Goal: Task Accomplishment & Management: Complete application form

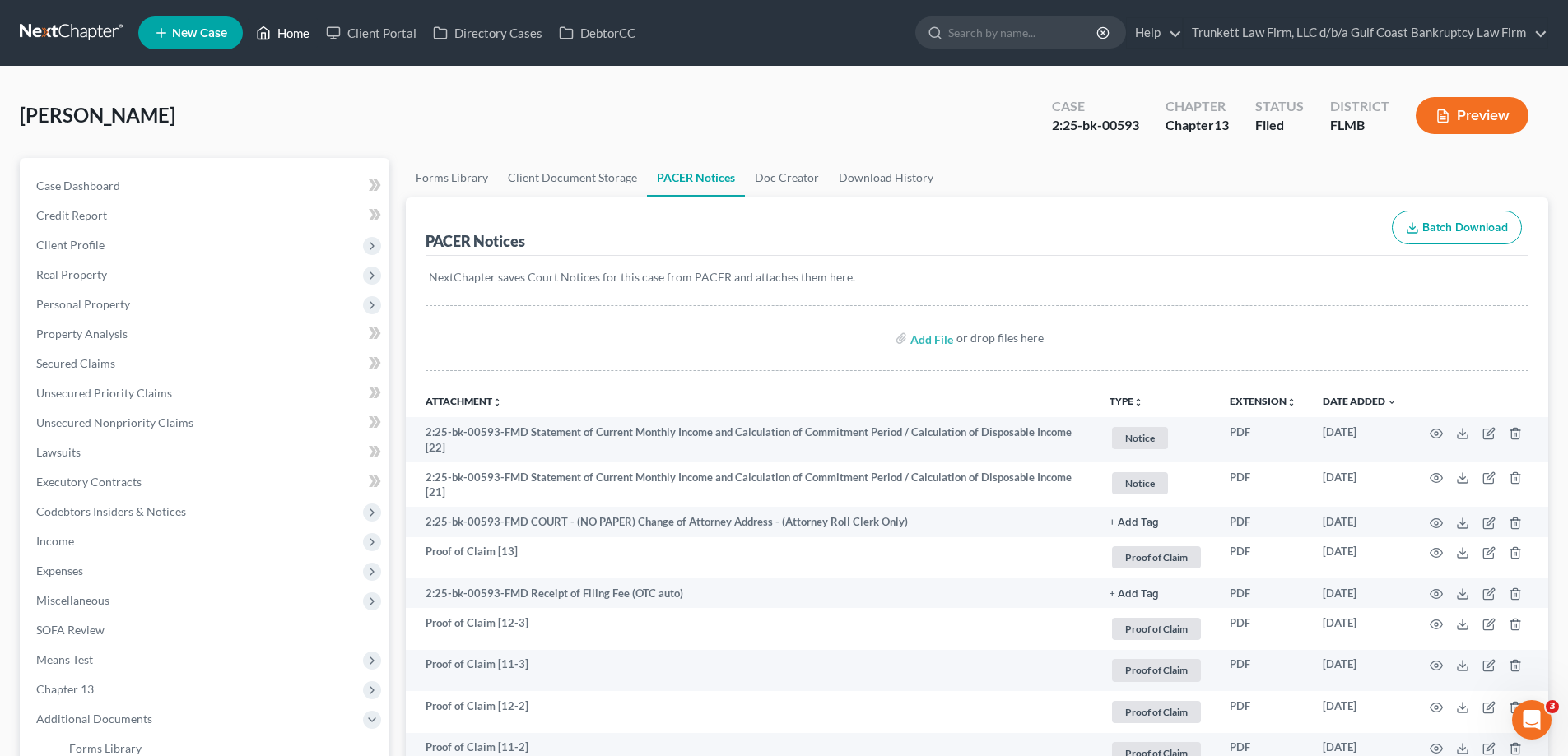
click at [289, 33] on link "Home" at bounding box center [283, 32] width 70 height 29
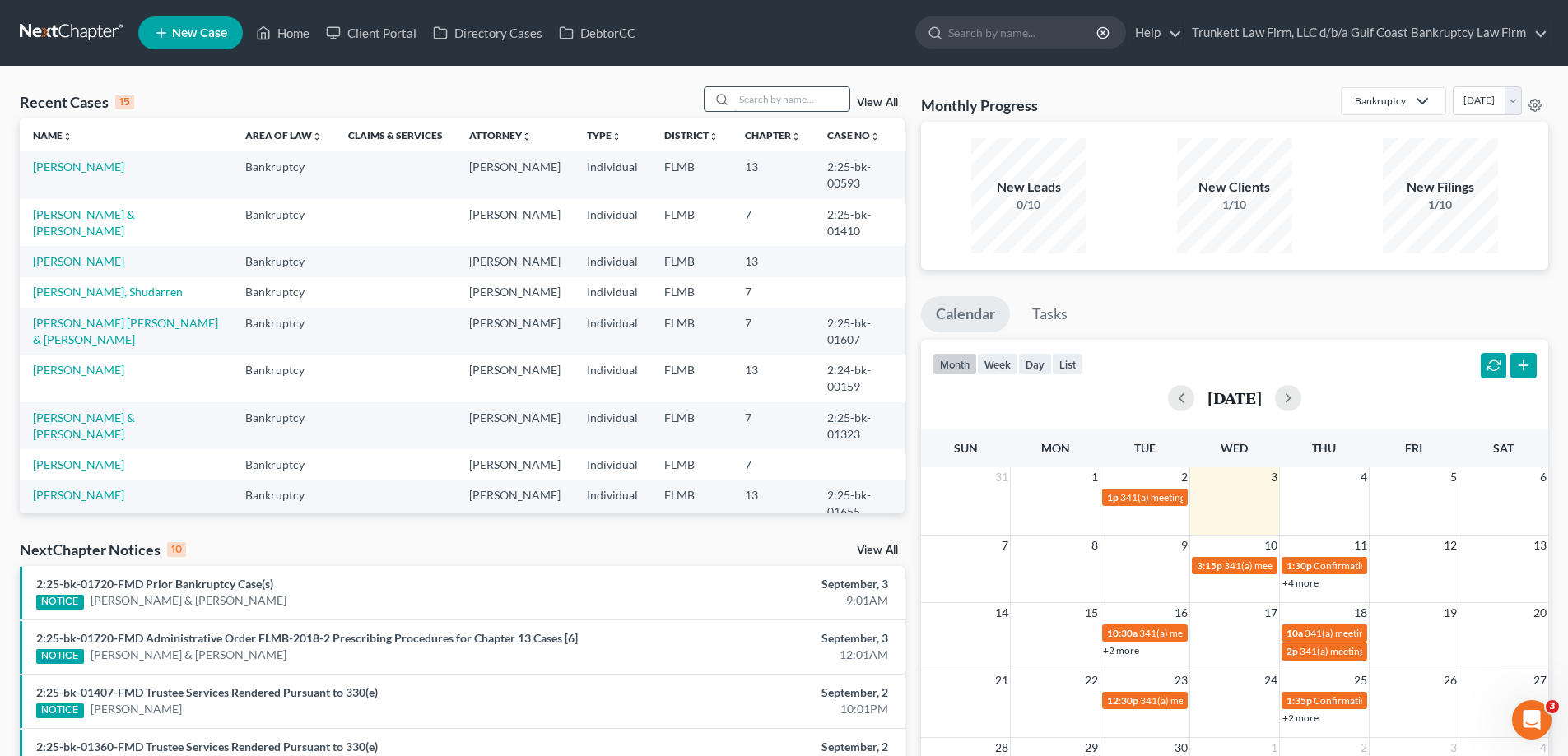
click at [754, 94] on input "search" at bounding box center [792, 99] width 115 height 24
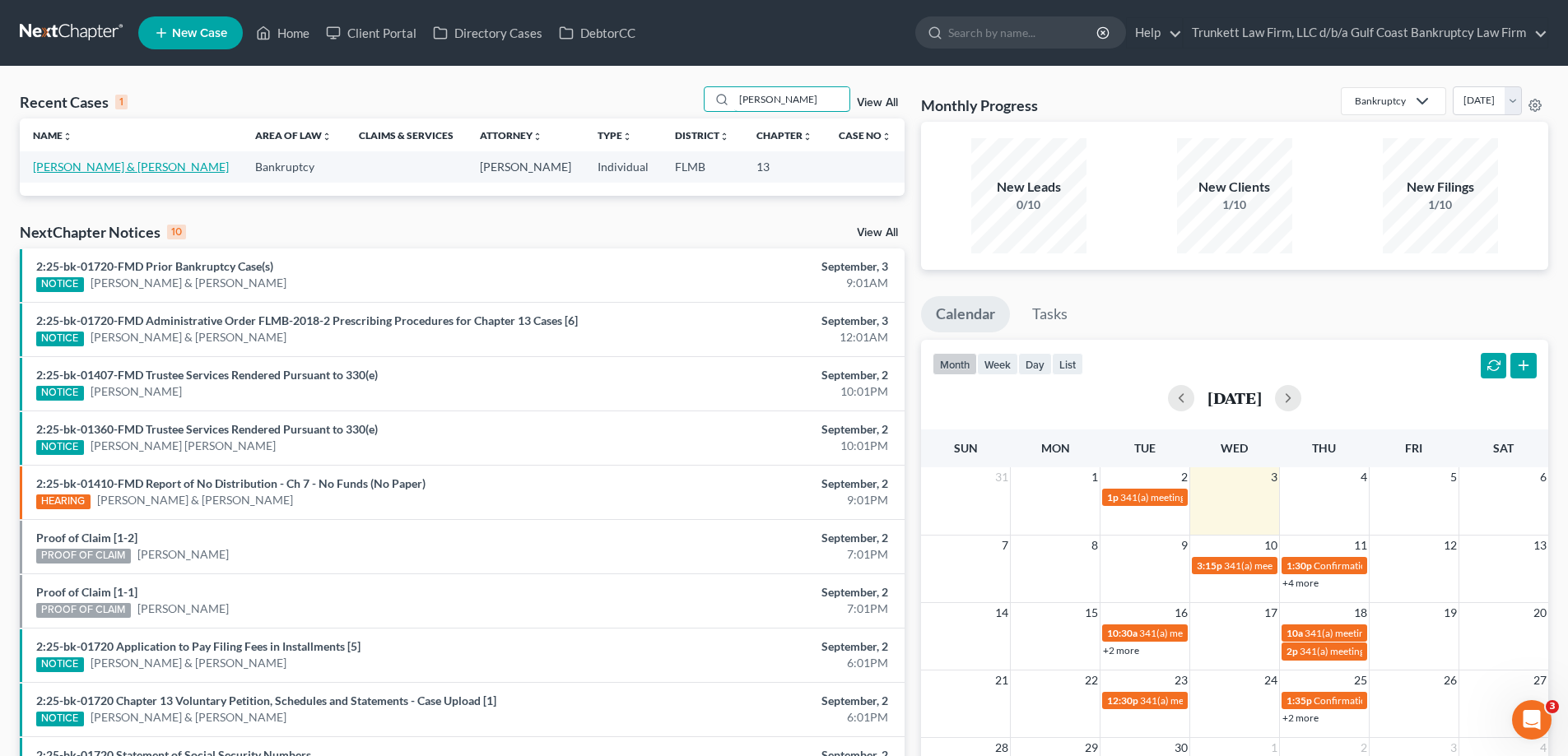
type input "[PERSON_NAME]"
click at [73, 166] on link "[PERSON_NAME] & [PERSON_NAME]" at bounding box center [131, 167] width 195 height 14
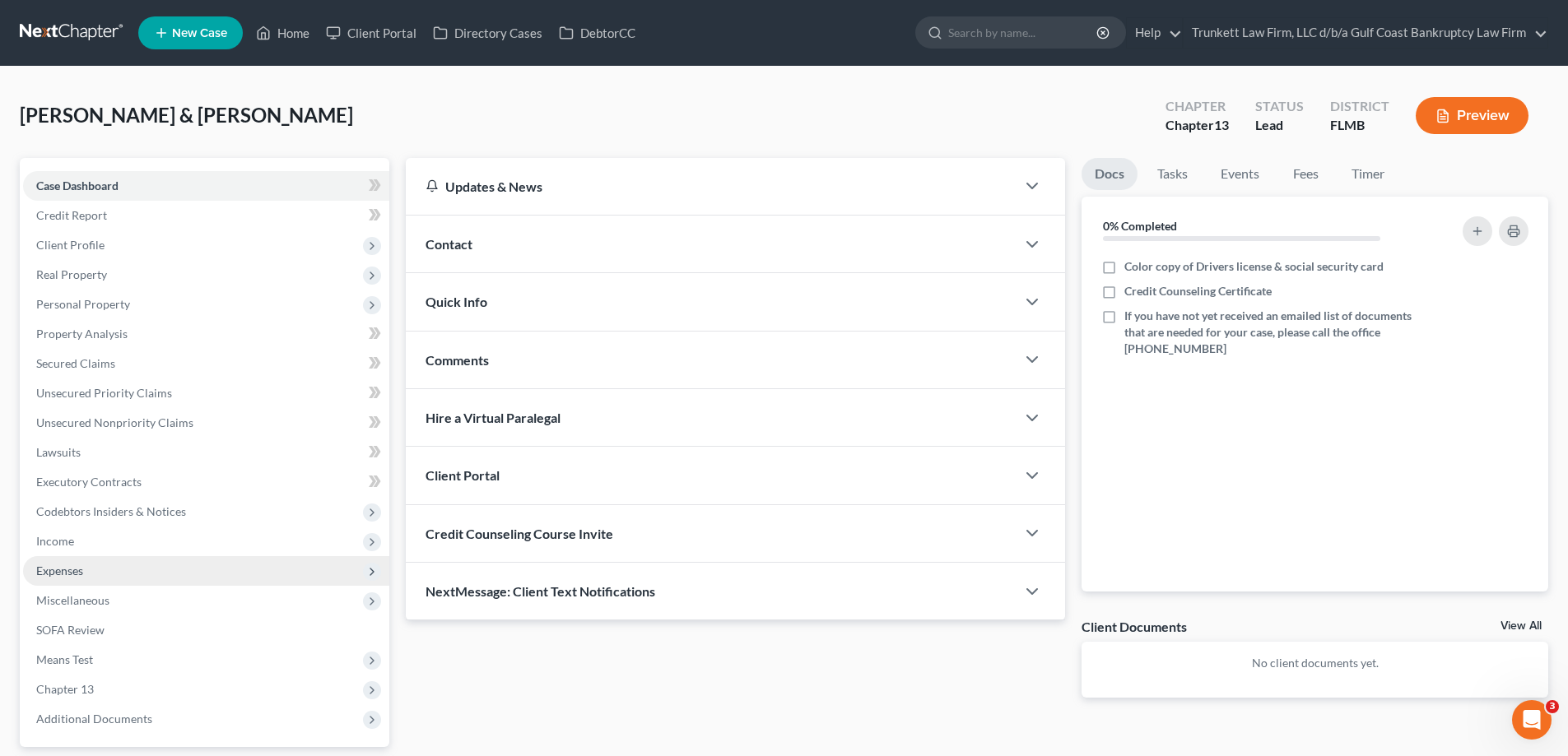
click at [97, 573] on span "Expenses" at bounding box center [206, 570] width 366 height 29
click at [89, 568] on span "Expenses" at bounding box center [206, 570] width 366 height 29
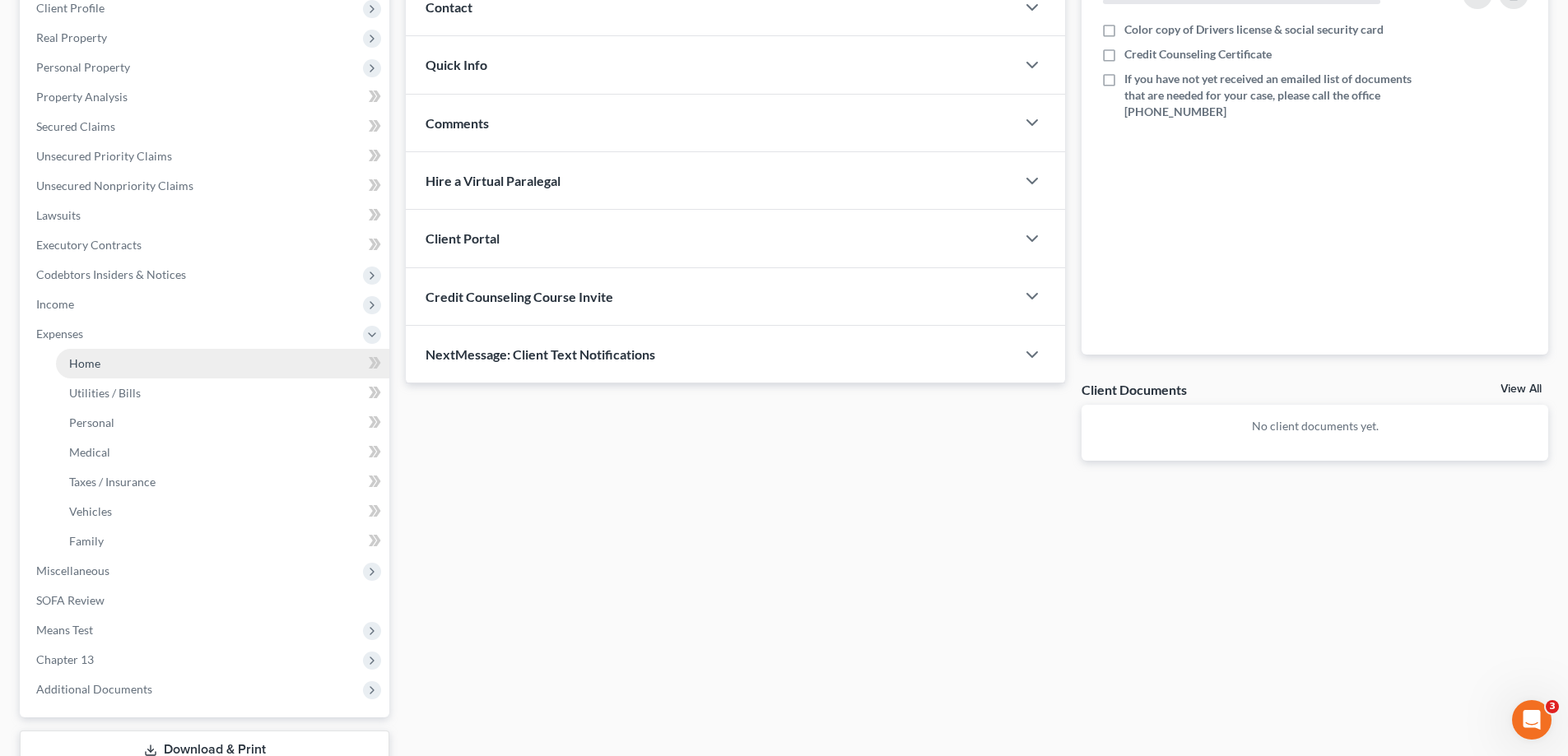
scroll to position [247, 0]
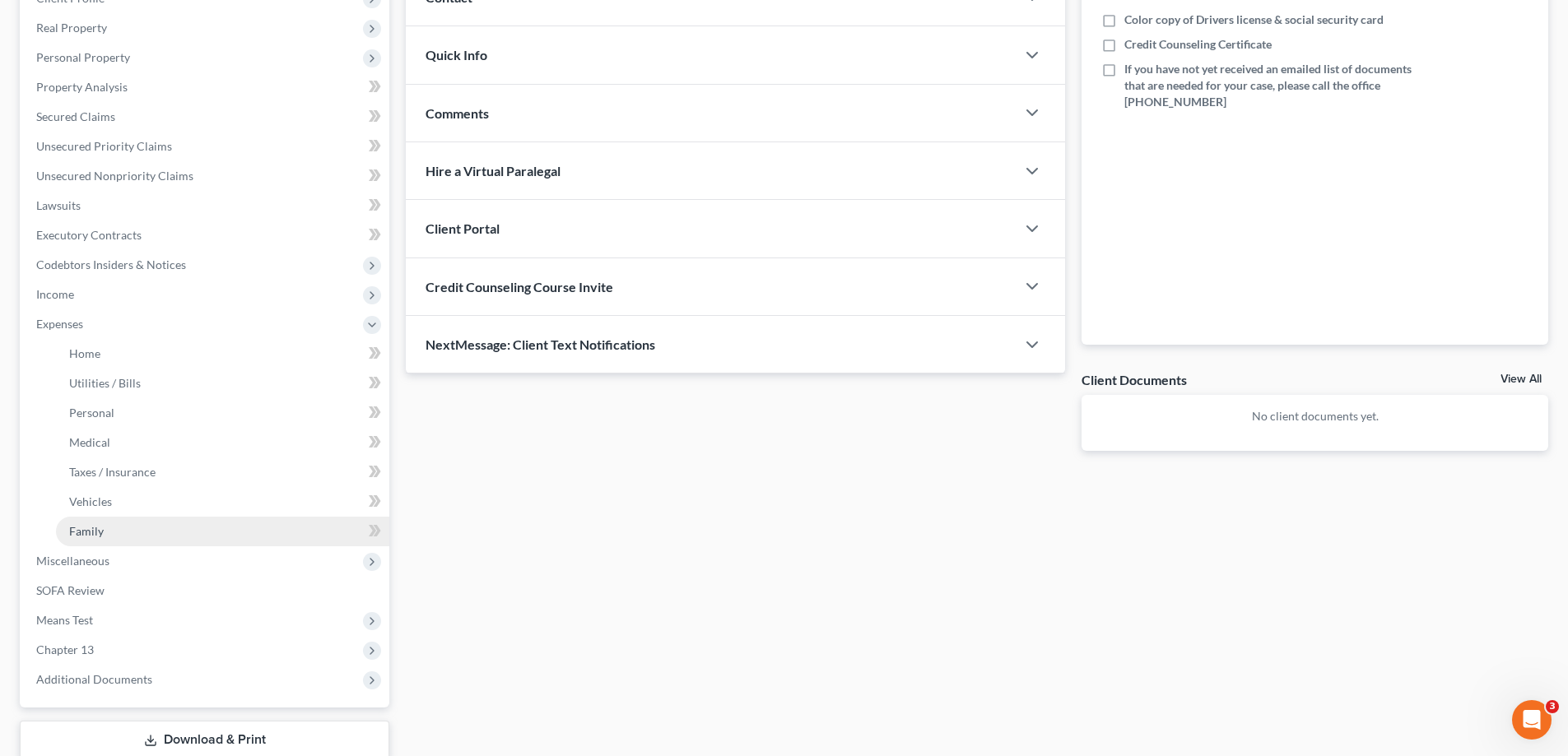
click at [125, 532] on link "Family" at bounding box center [222, 531] width 333 height 29
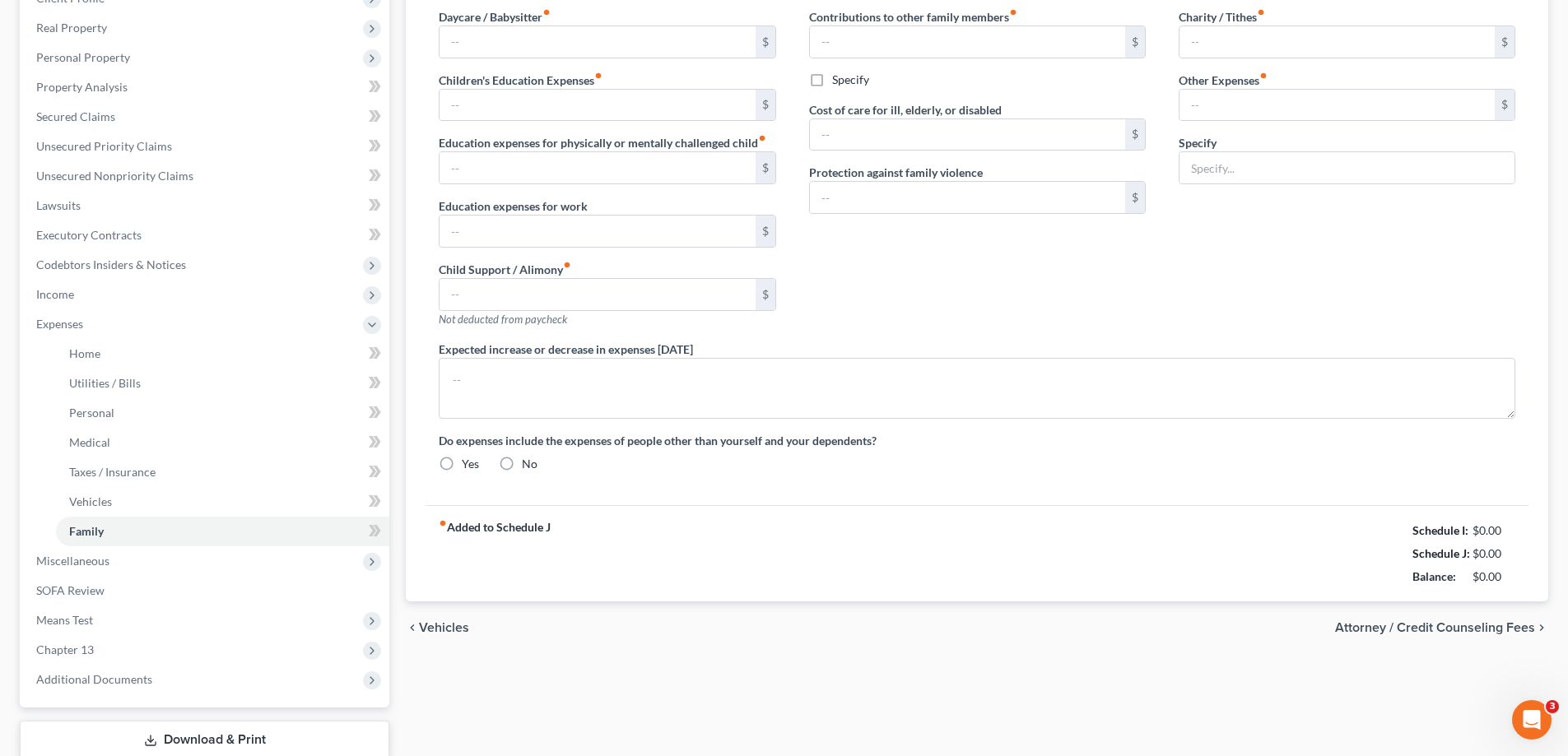
type input "0.00"
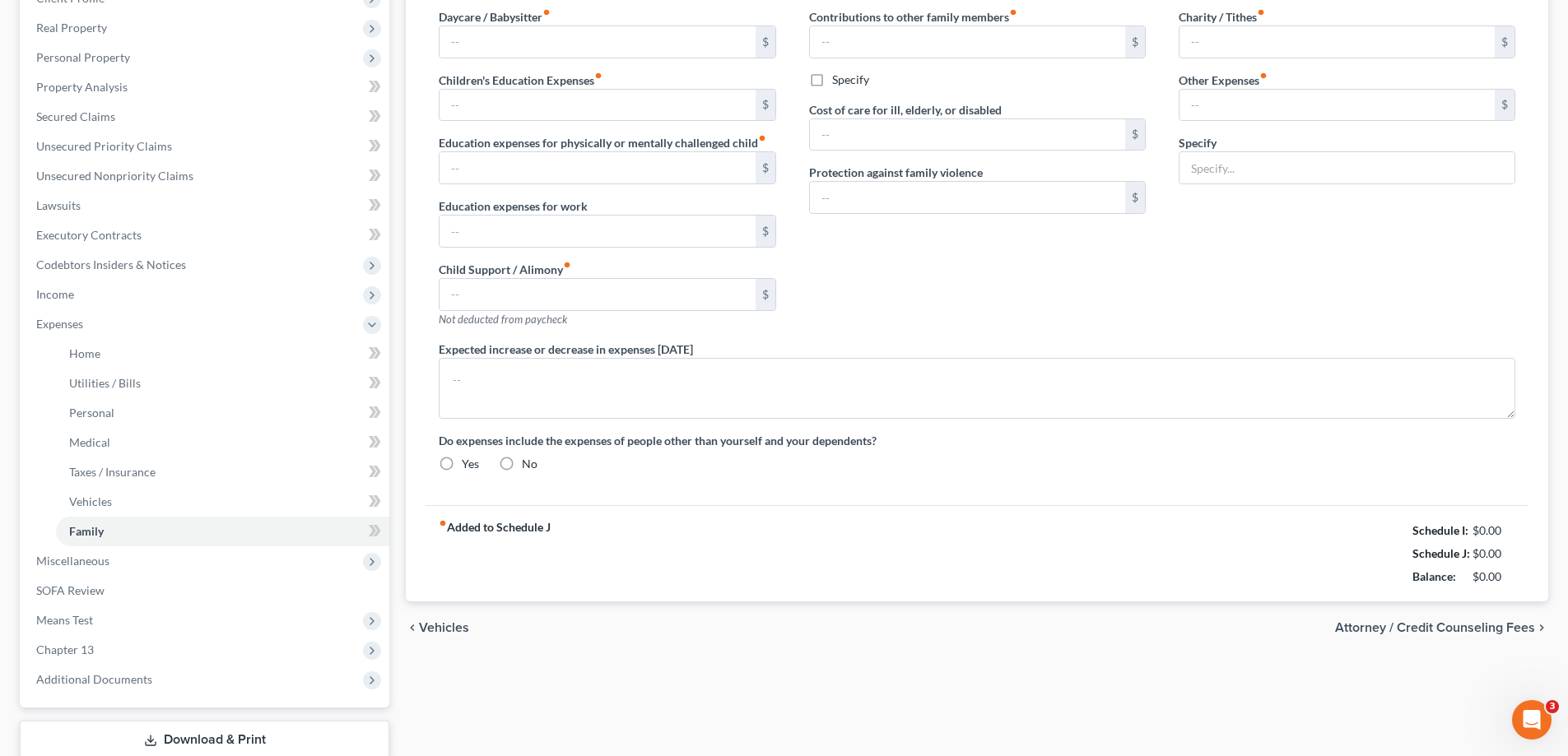
type input "0.00"
type input "80.00"
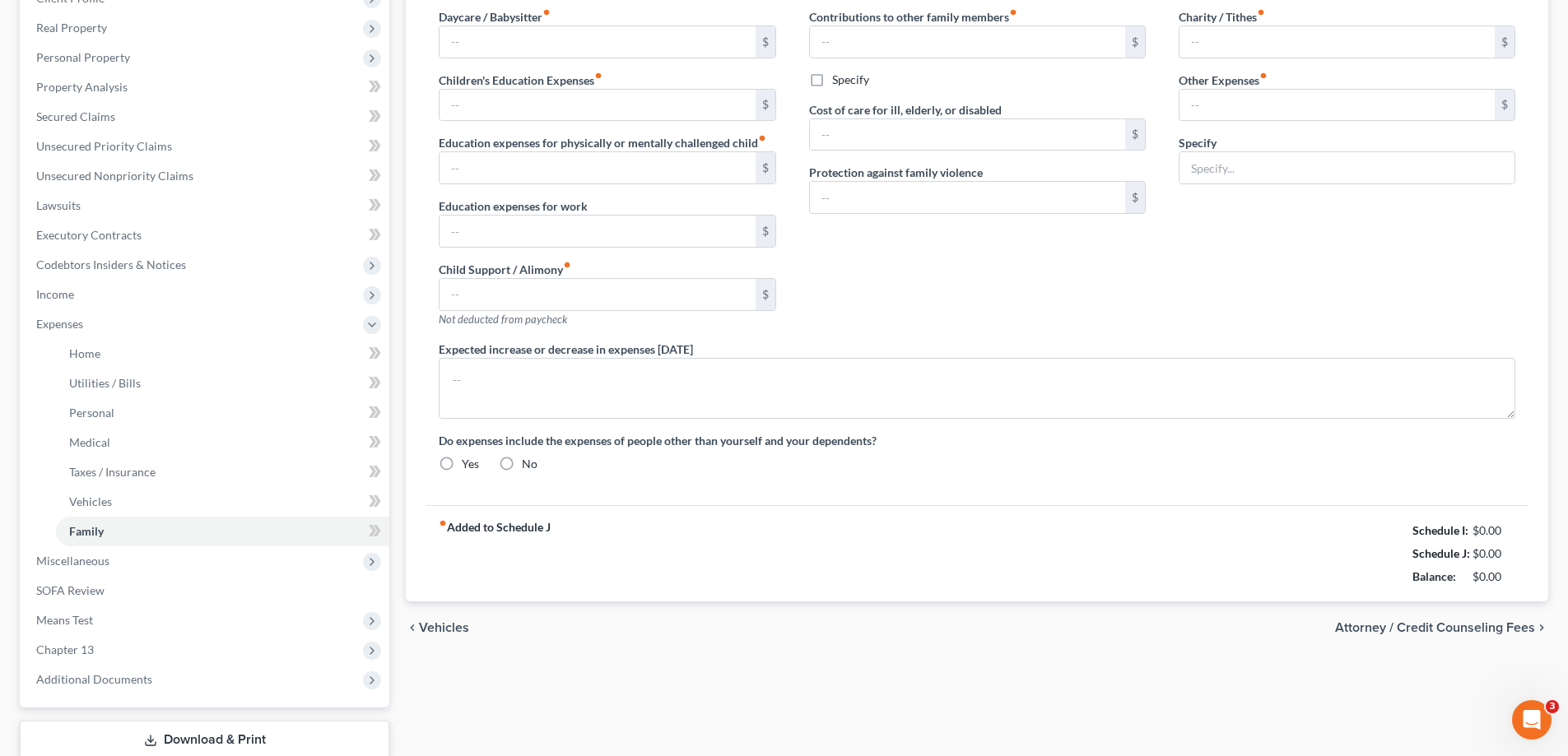
type input "gym membership"
type textarea "Mtg payment is $2647 paid in plan."
radio input "true"
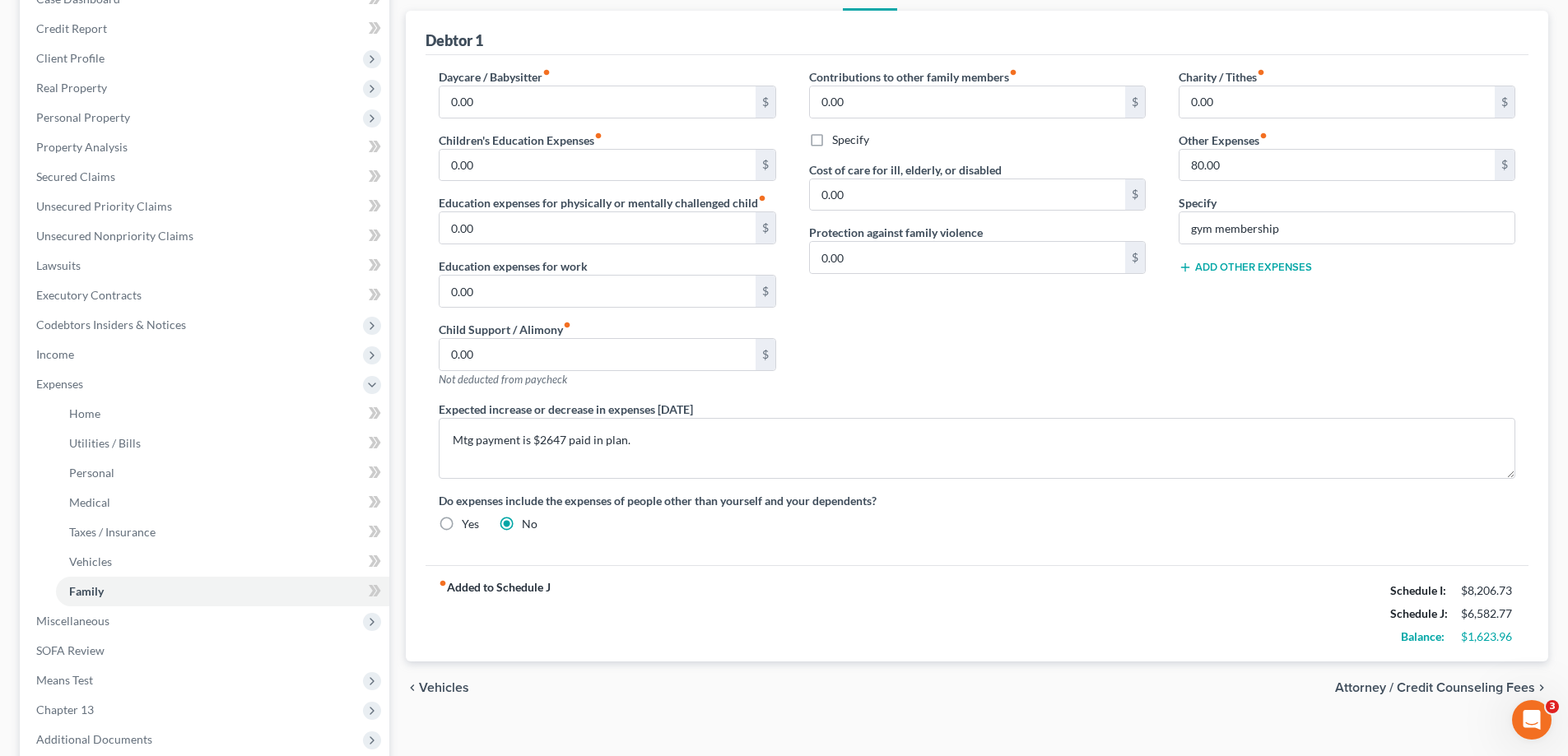
scroll to position [164, 0]
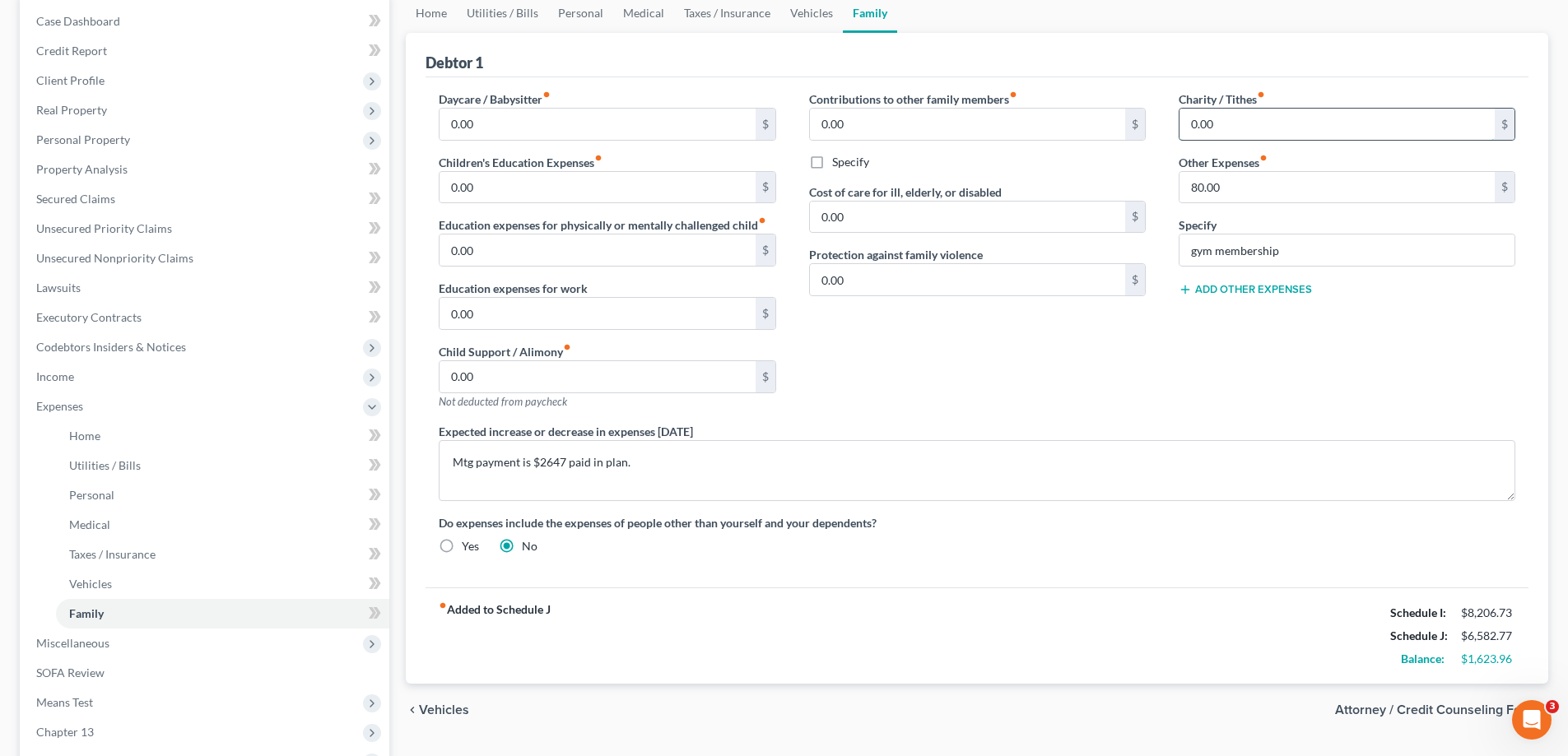
click at [1222, 121] on input "0.00" at bounding box center [1336, 123] width 315 height 31
type input "100"
click at [1246, 193] on input "80.00" at bounding box center [1336, 187] width 315 height 31
click at [95, 583] on span "Vehicles" at bounding box center [91, 584] width 43 height 14
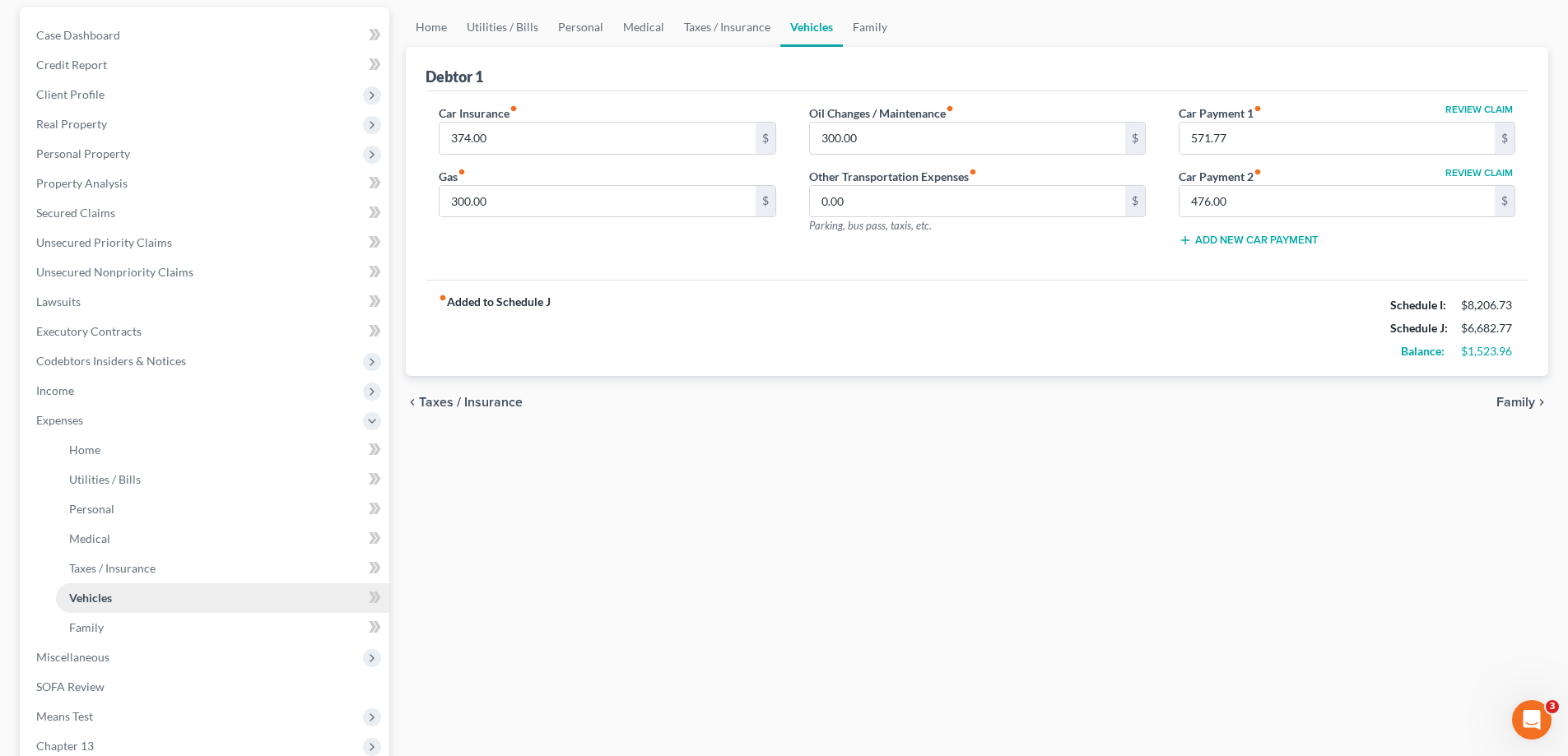
scroll to position [164, 0]
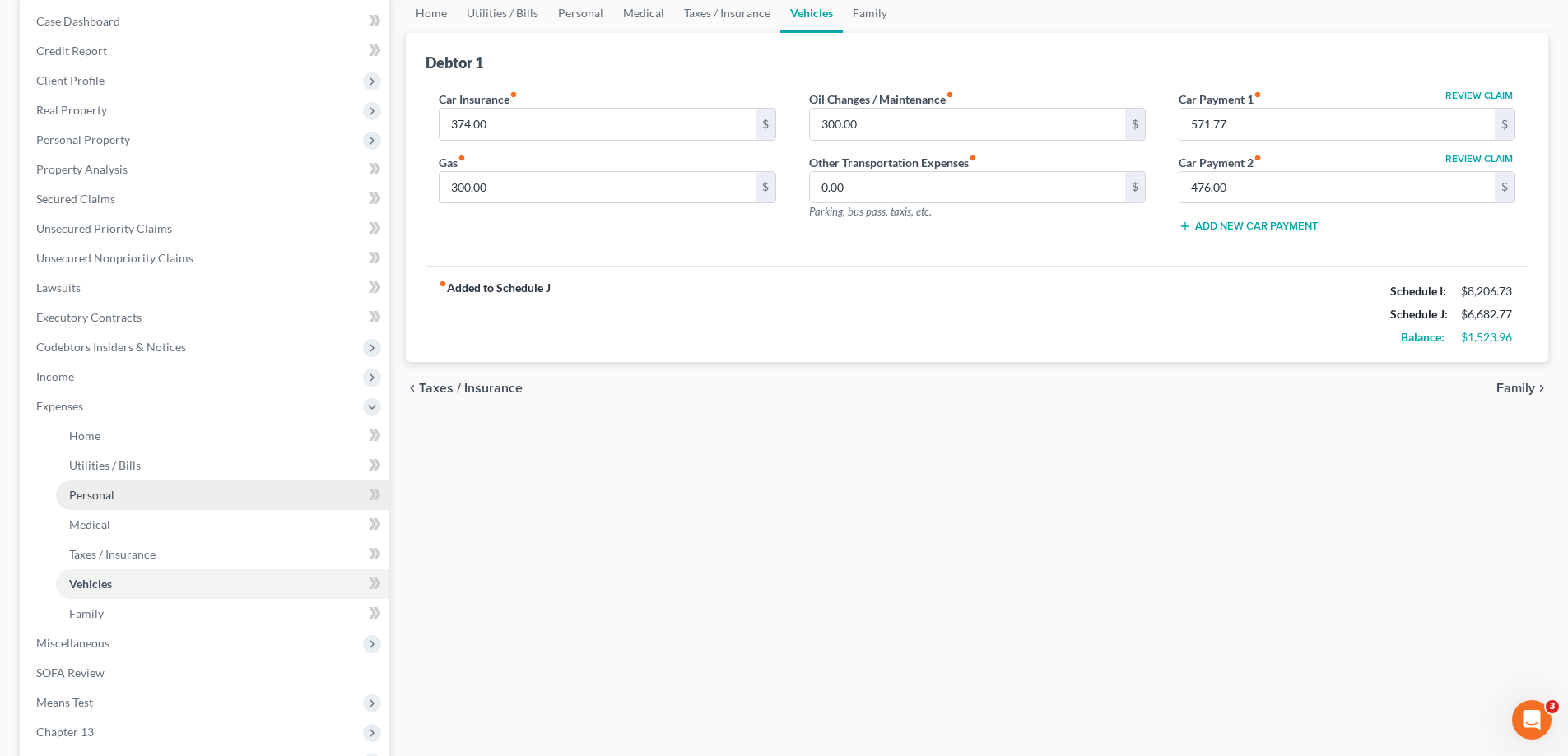
click at [106, 495] on span "Personal" at bounding box center [92, 495] width 45 height 14
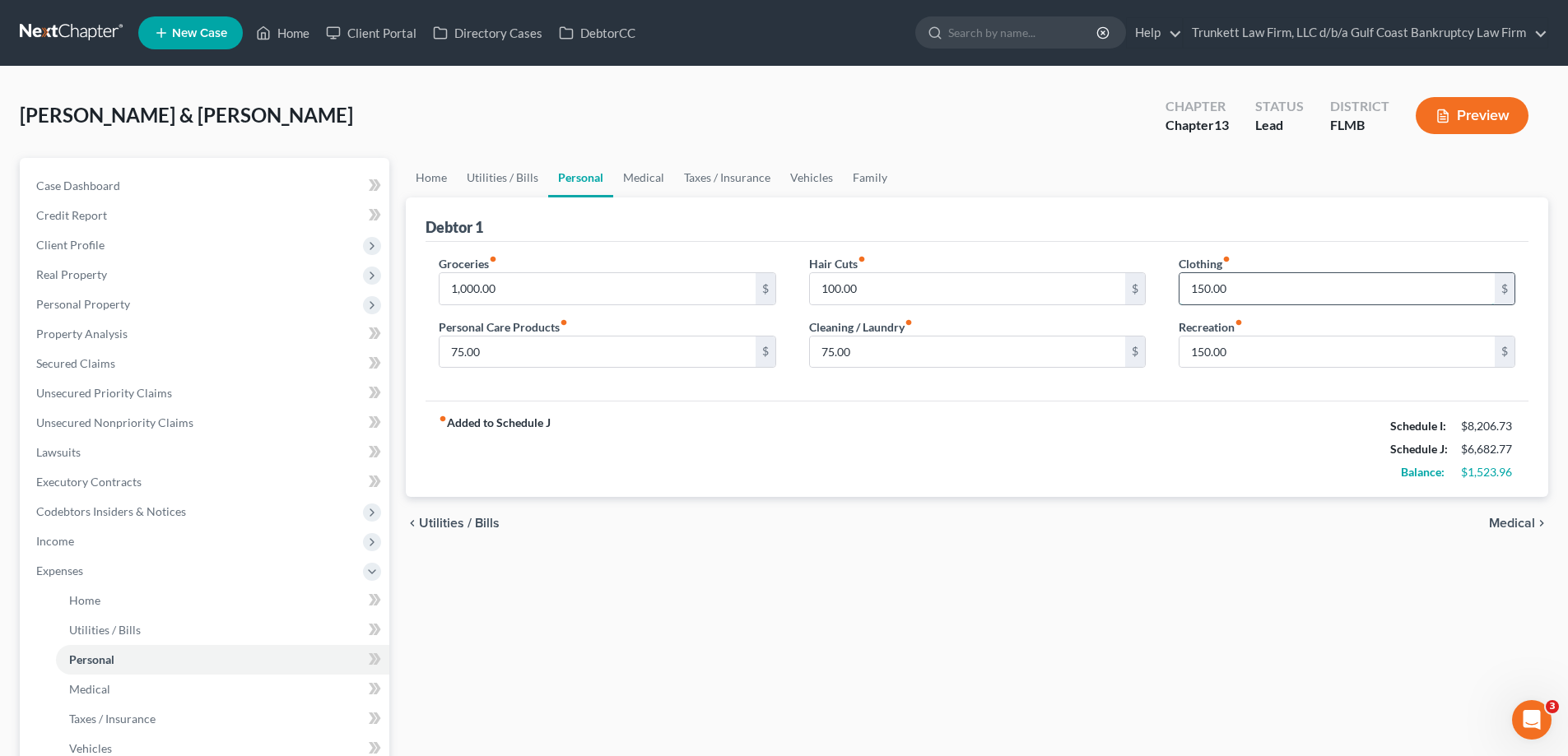
click at [1230, 287] on input "150.00" at bounding box center [1336, 289] width 315 height 31
drag, startPoint x: 1230, startPoint y: 287, endPoint x: 1198, endPoint y: 290, distance: 32.1
click at [1198, 290] on input "150.00" at bounding box center [1336, 289] width 315 height 31
type input "175.00"
click at [520, 346] on input "75.00" at bounding box center [597, 352] width 315 height 31
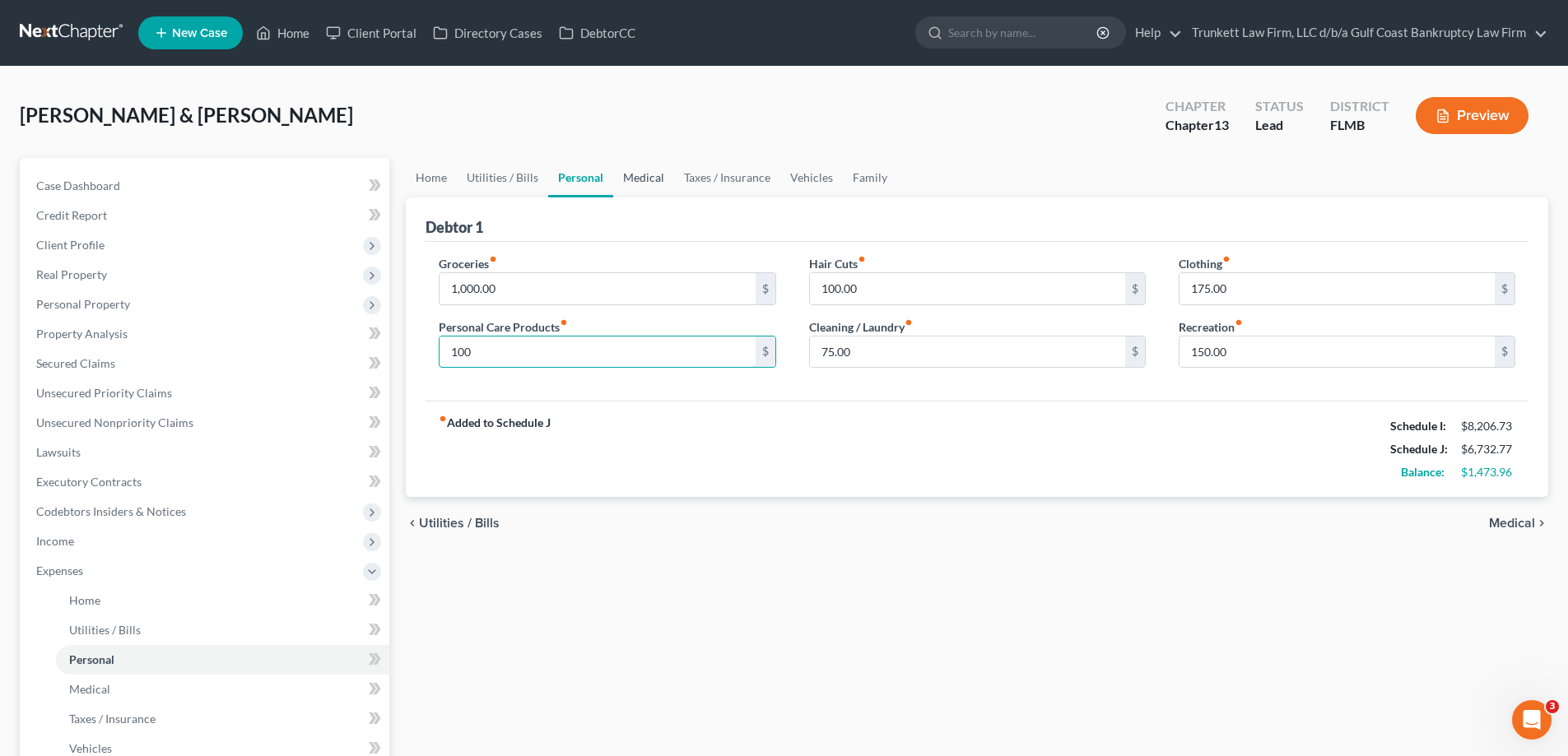
type input "100"
click at [632, 173] on link "Medical" at bounding box center [643, 178] width 61 height 39
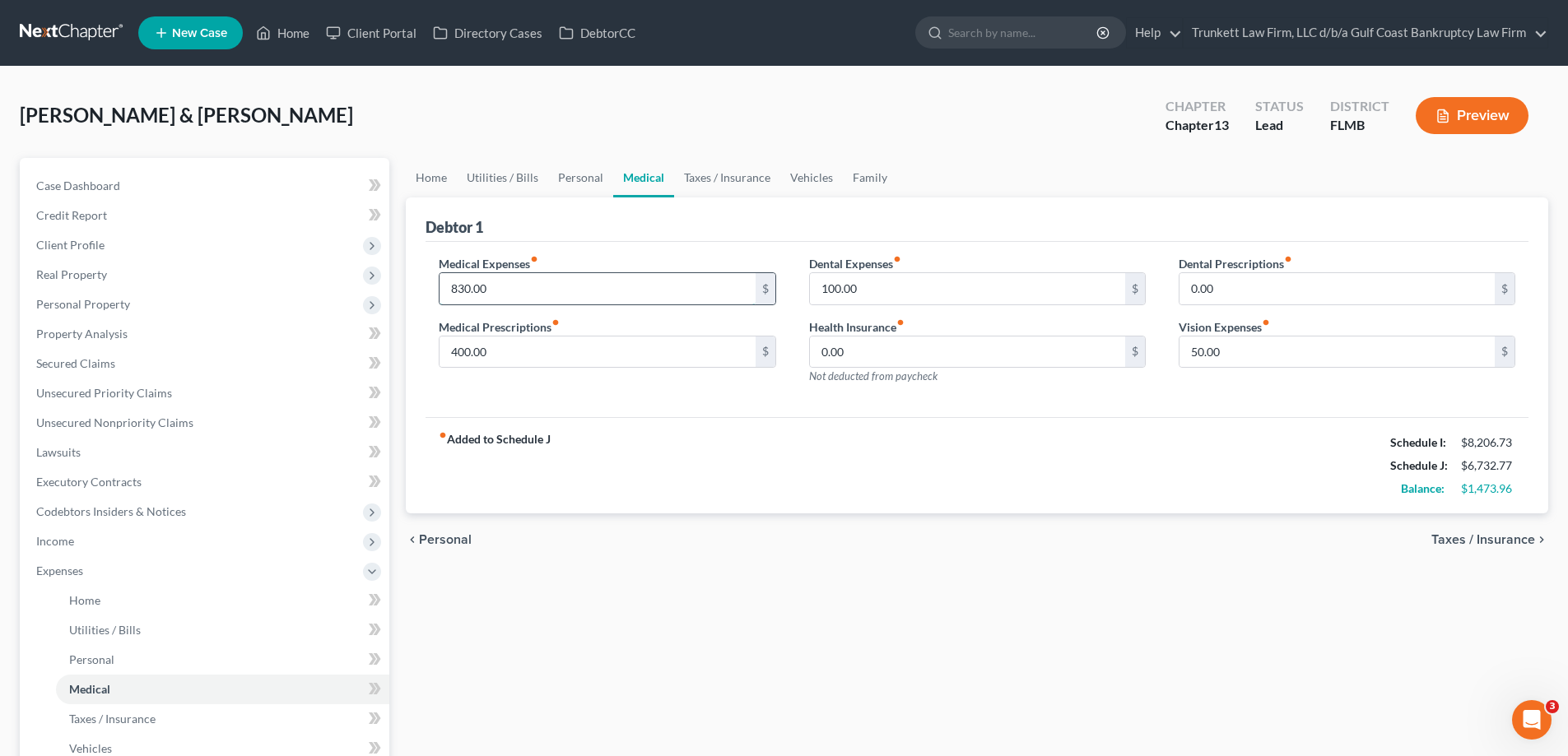
click at [514, 284] on input "830.00" at bounding box center [597, 289] width 315 height 31
click at [868, 294] on input "100.00" at bounding box center [967, 289] width 315 height 31
type input "250"
click at [561, 352] on input "400.00" at bounding box center [597, 352] width 315 height 31
click at [893, 347] on input "0.00" at bounding box center [967, 352] width 315 height 31
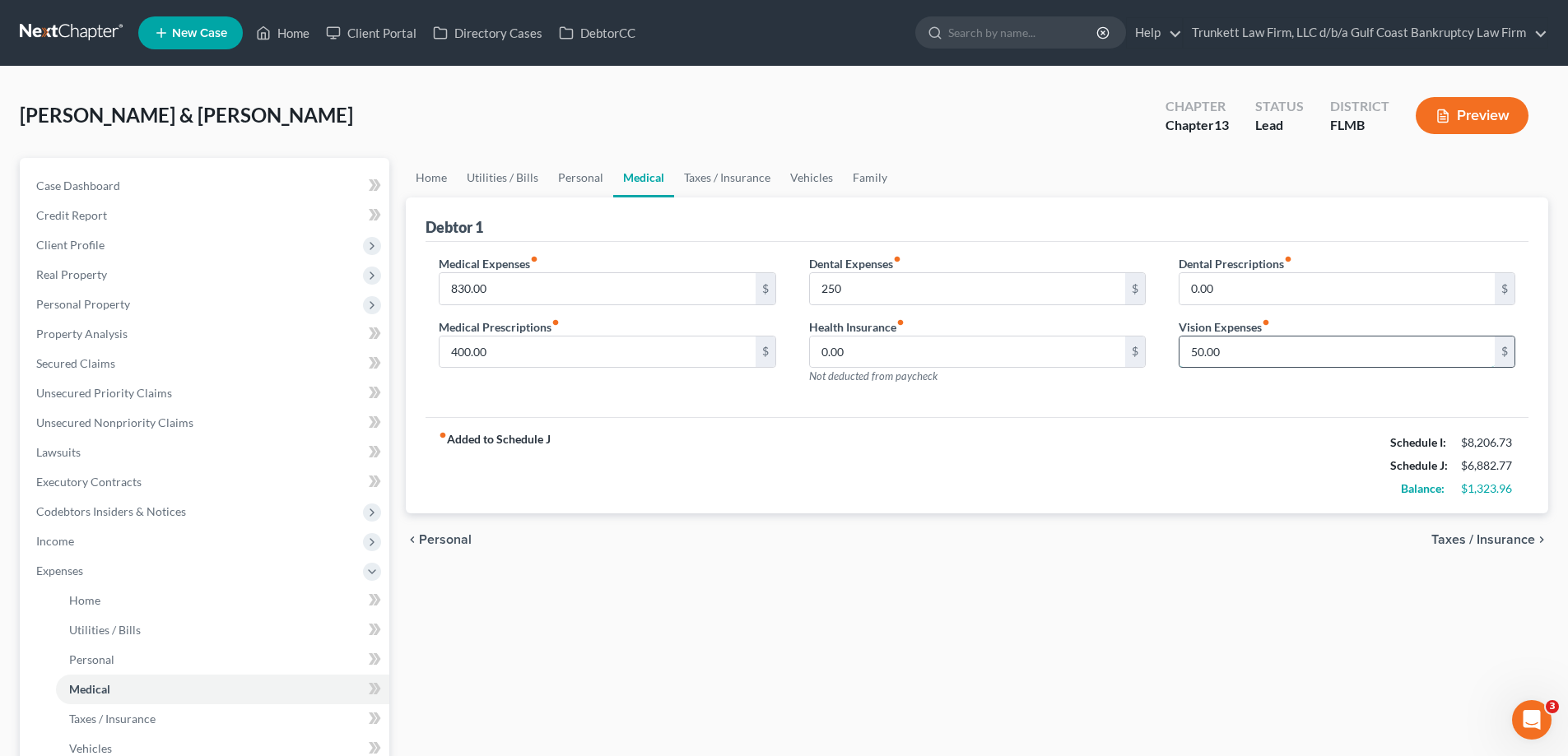
click at [1237, 341] on input "50.00" at bounding box center [1336, 352] width 315 height 31
type input "100"
drag, startPoint x: 578, startPoint y: 174, endPoint x: 530, endPoint y: 178, distance: 48.2
click at [578, 174] on link "Personal" at bounding box center [580, 178] width 65 height 39
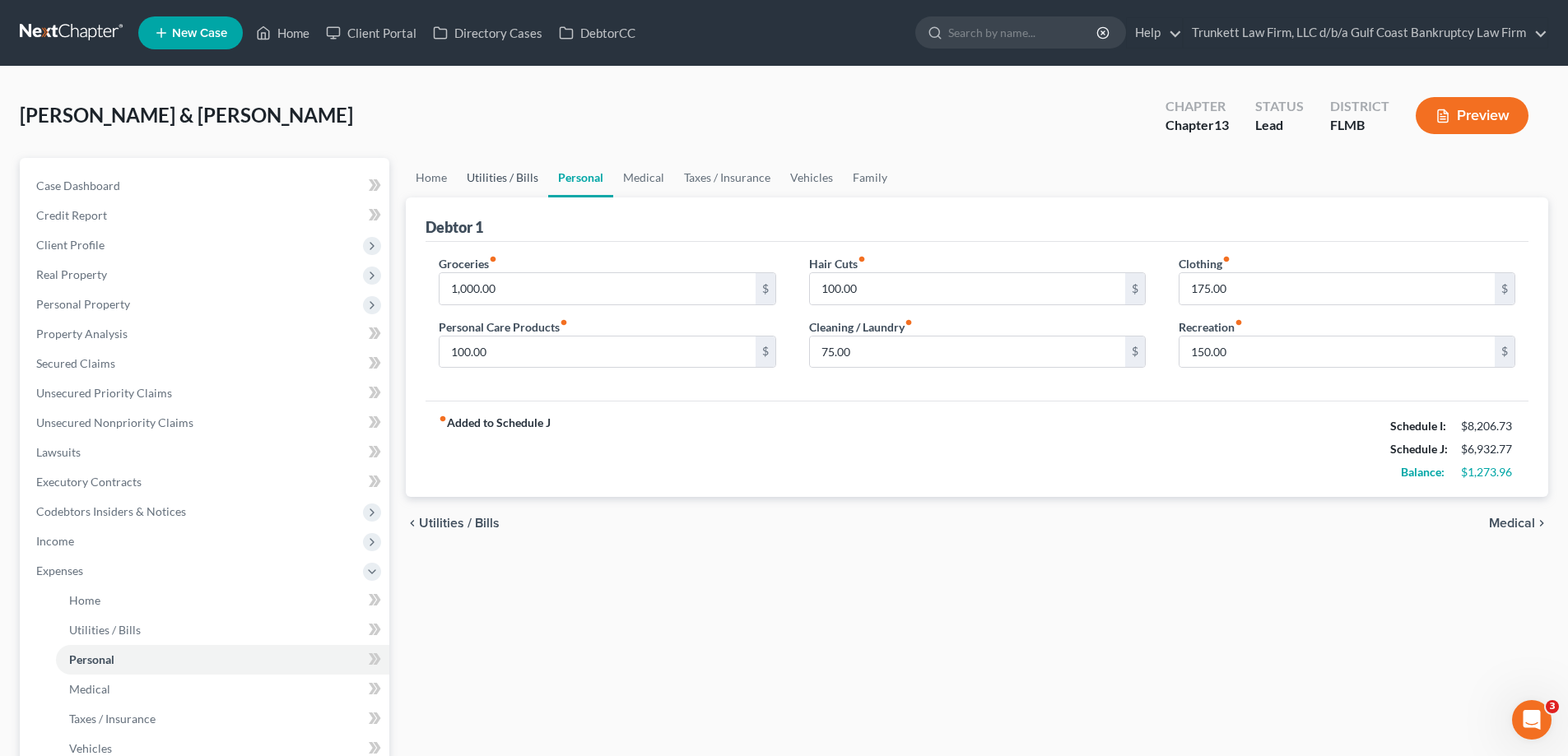
click at [482, 178] on link "Utilities / Bills" at bounding box center [502, 178] width 92 height 39
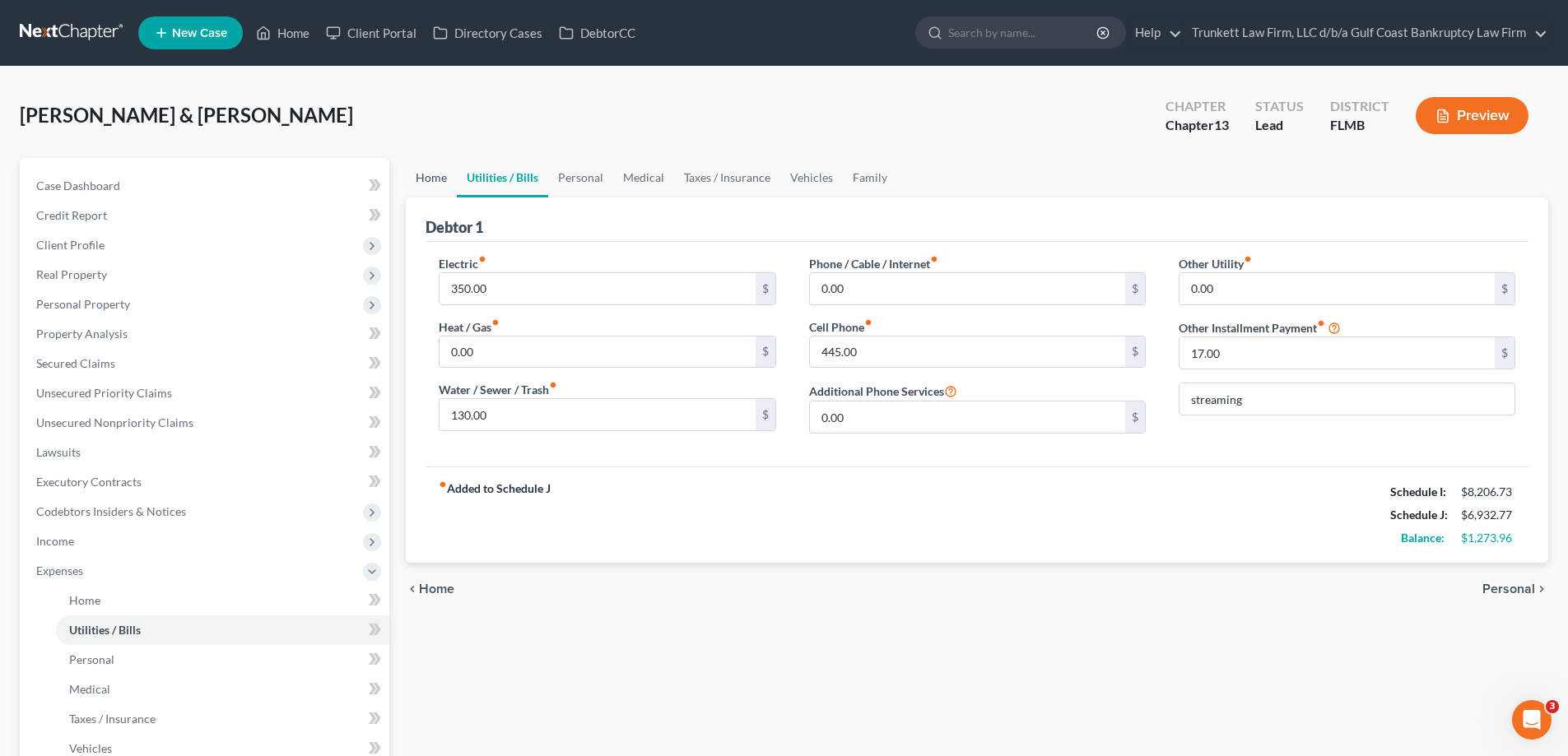
click at [431, 168] on link "Home" at bounding box center [431, 178] width 51 height 39
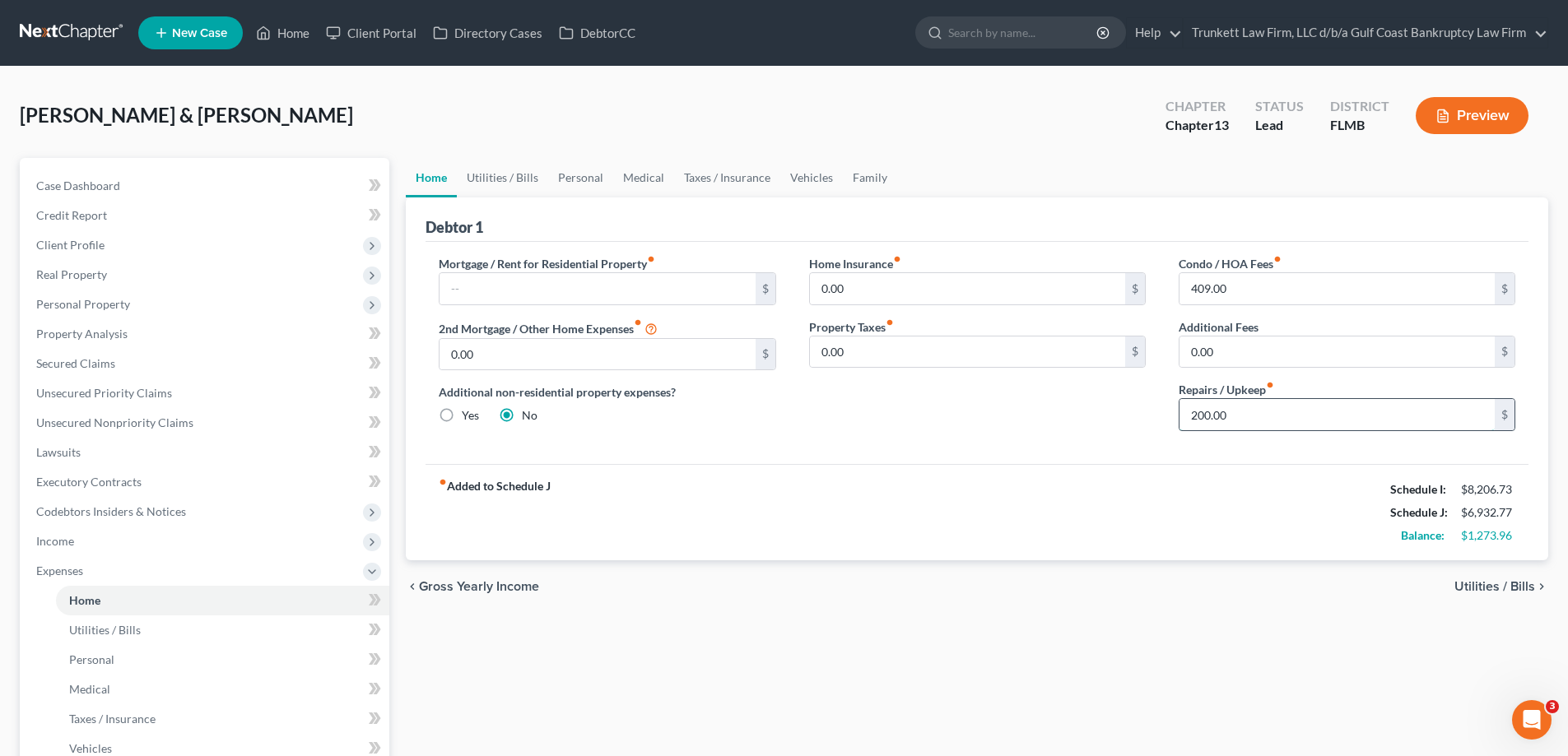
click at [1252, 417] on input "200.00" at bounding box center [1336, 414] width 315 height 31
click at [855, 344] on input "0.00" at bounding box center [967, 352] width 315 height 31
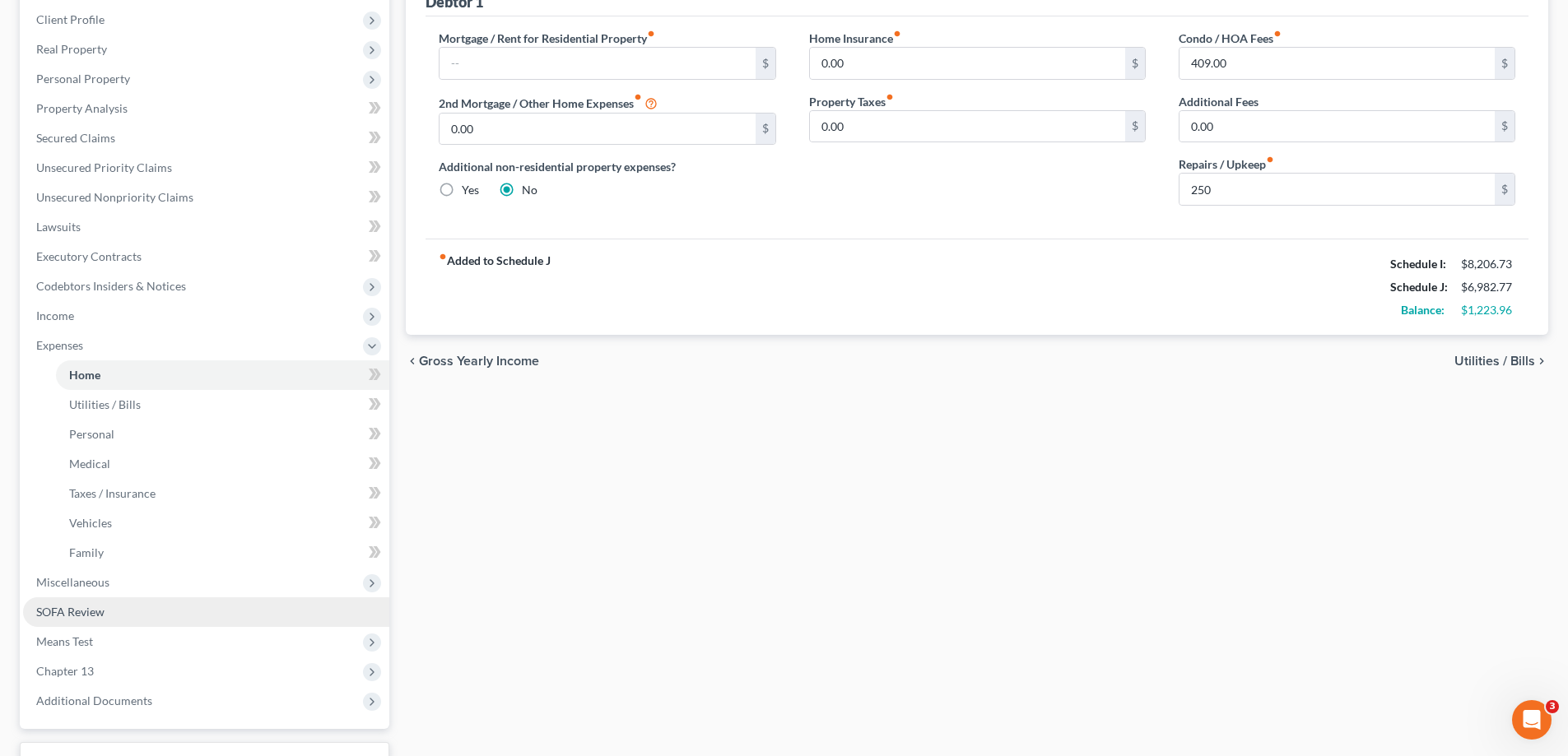
scroll to position [355, 0]
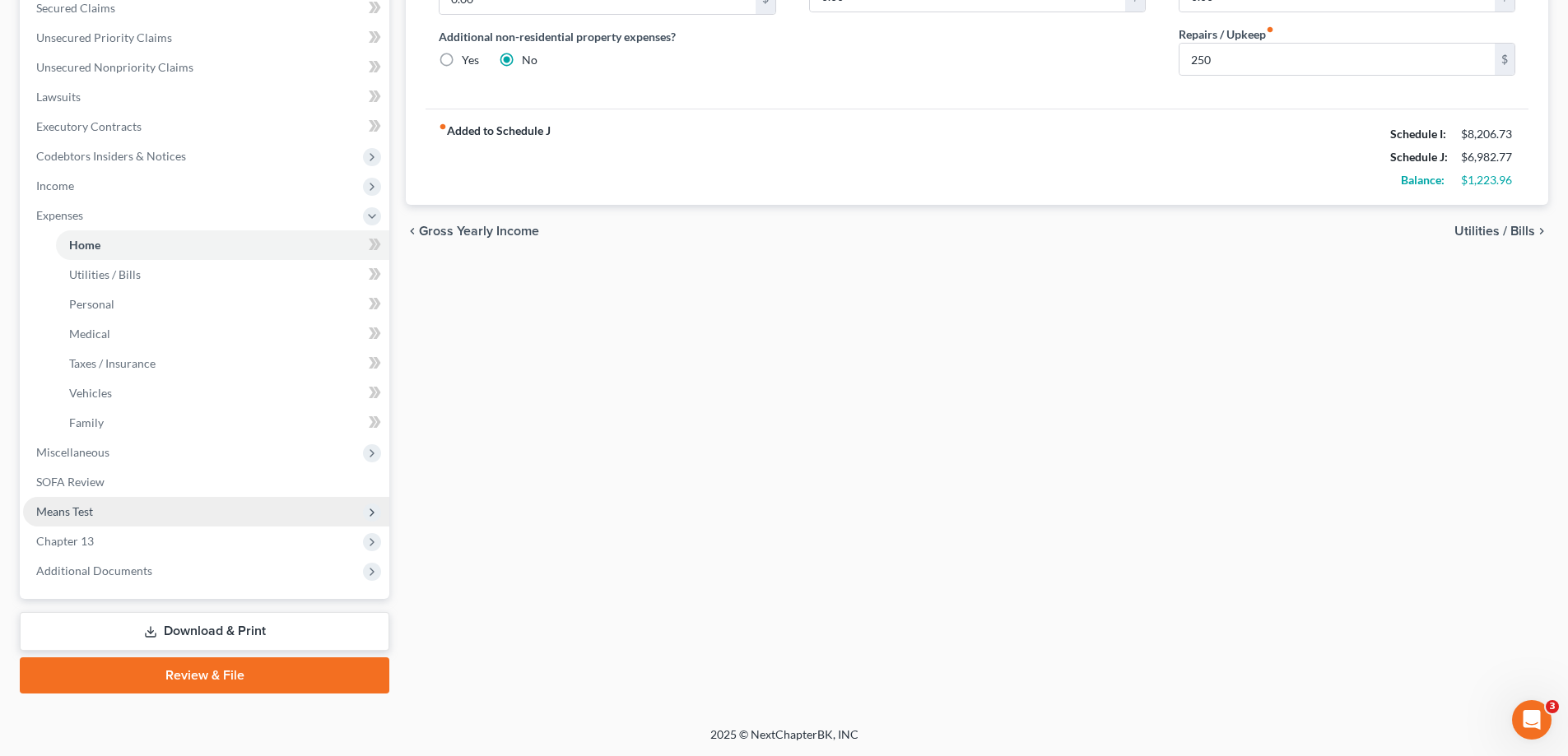
click at [99, 510] on span "Means Test" at bounding box center [206, 512] width 366 height 29
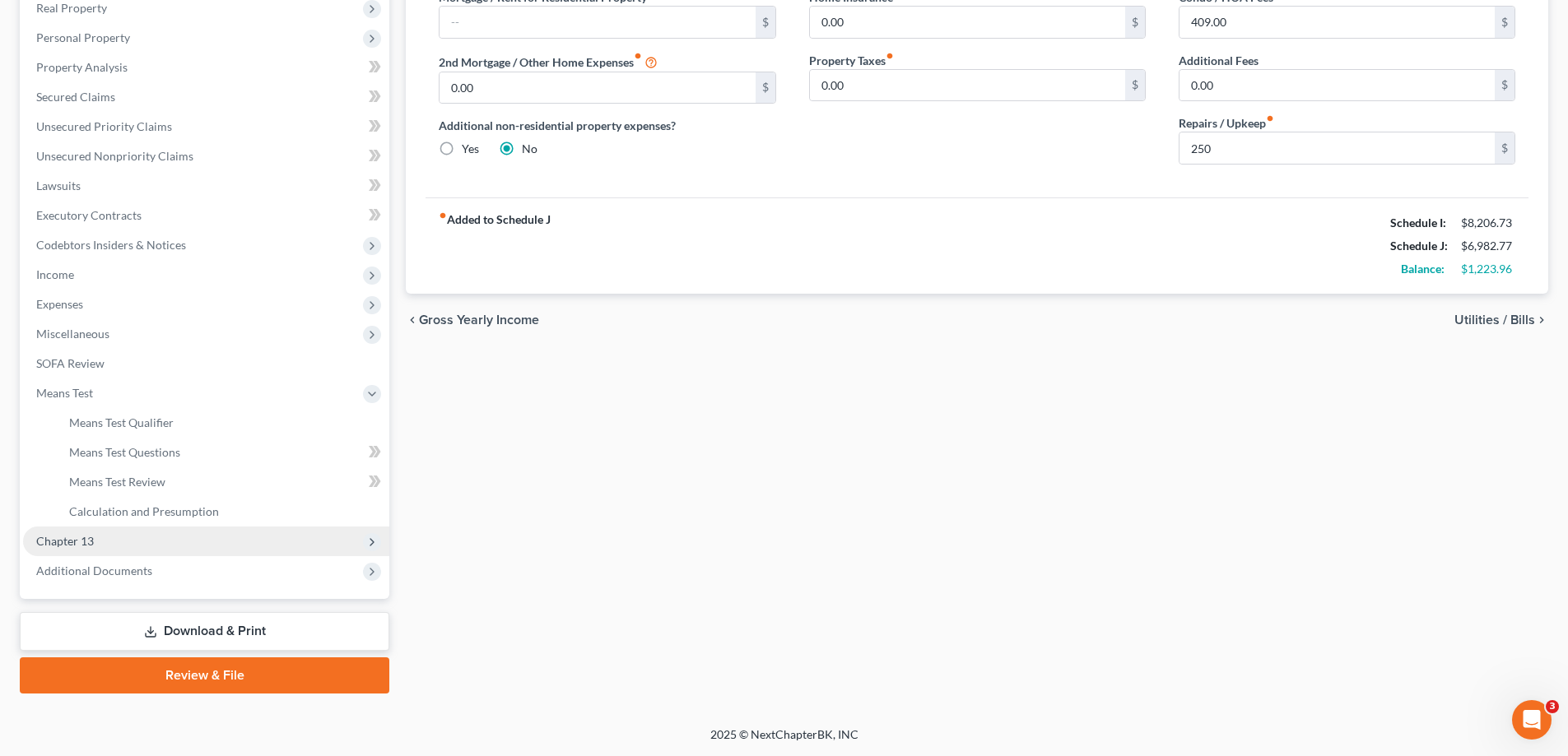
scroll to position [267, 0]
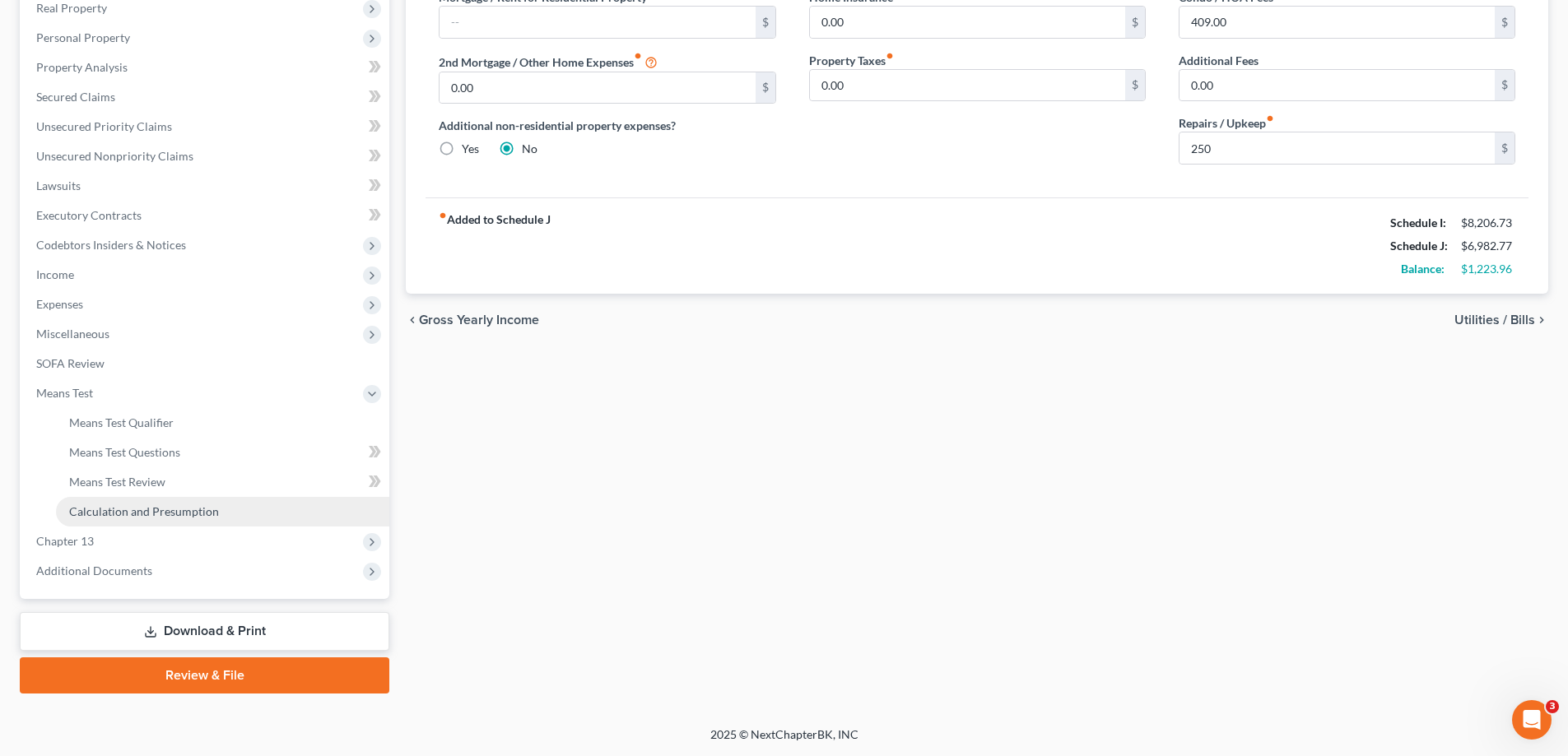
click at [166, 509] on span "Calculation and Presumption" at bounding box center [144, 512] width 150 height 14
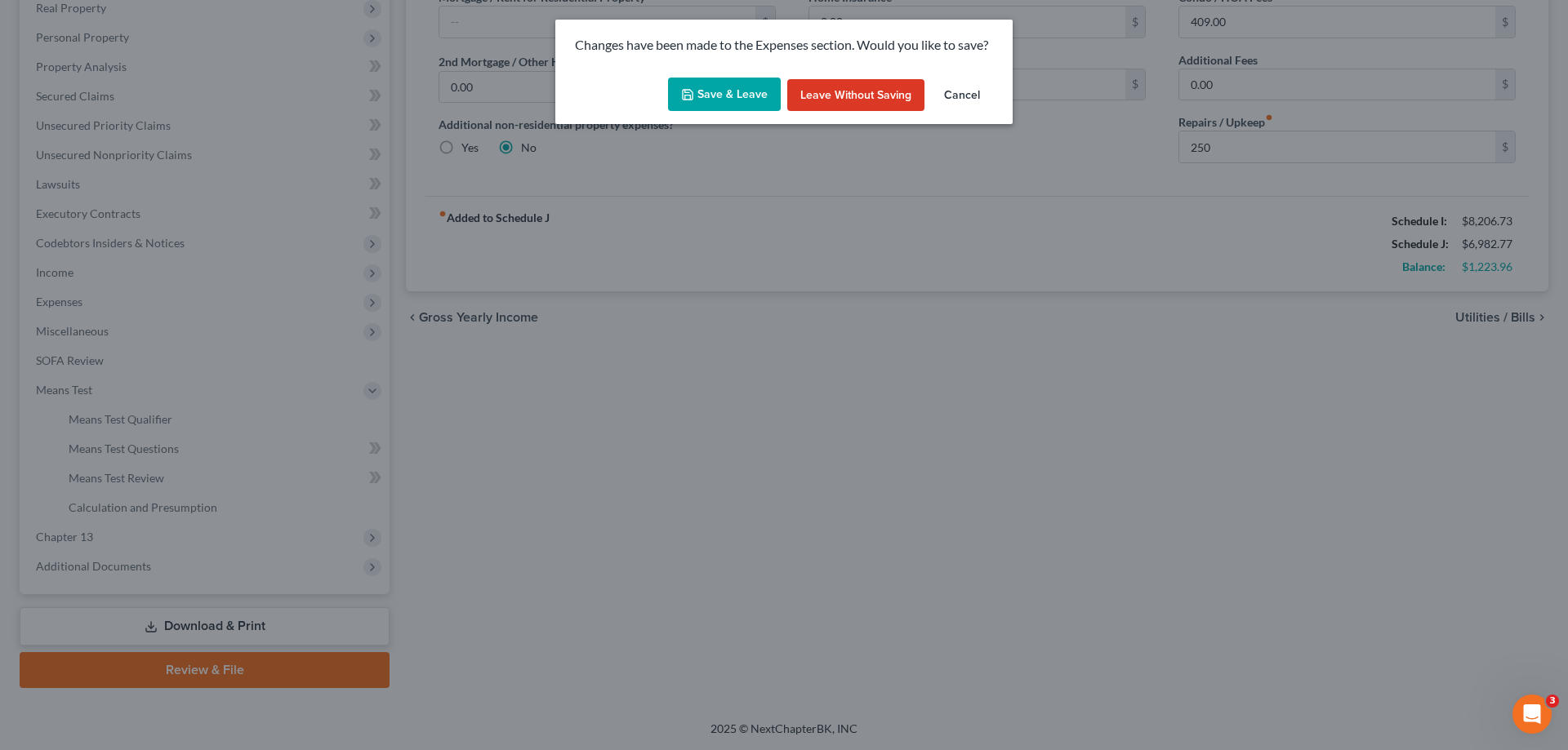
click at [710, 94] on button "Save & Leave" at bounding box center [725, 94] width 113 height 34
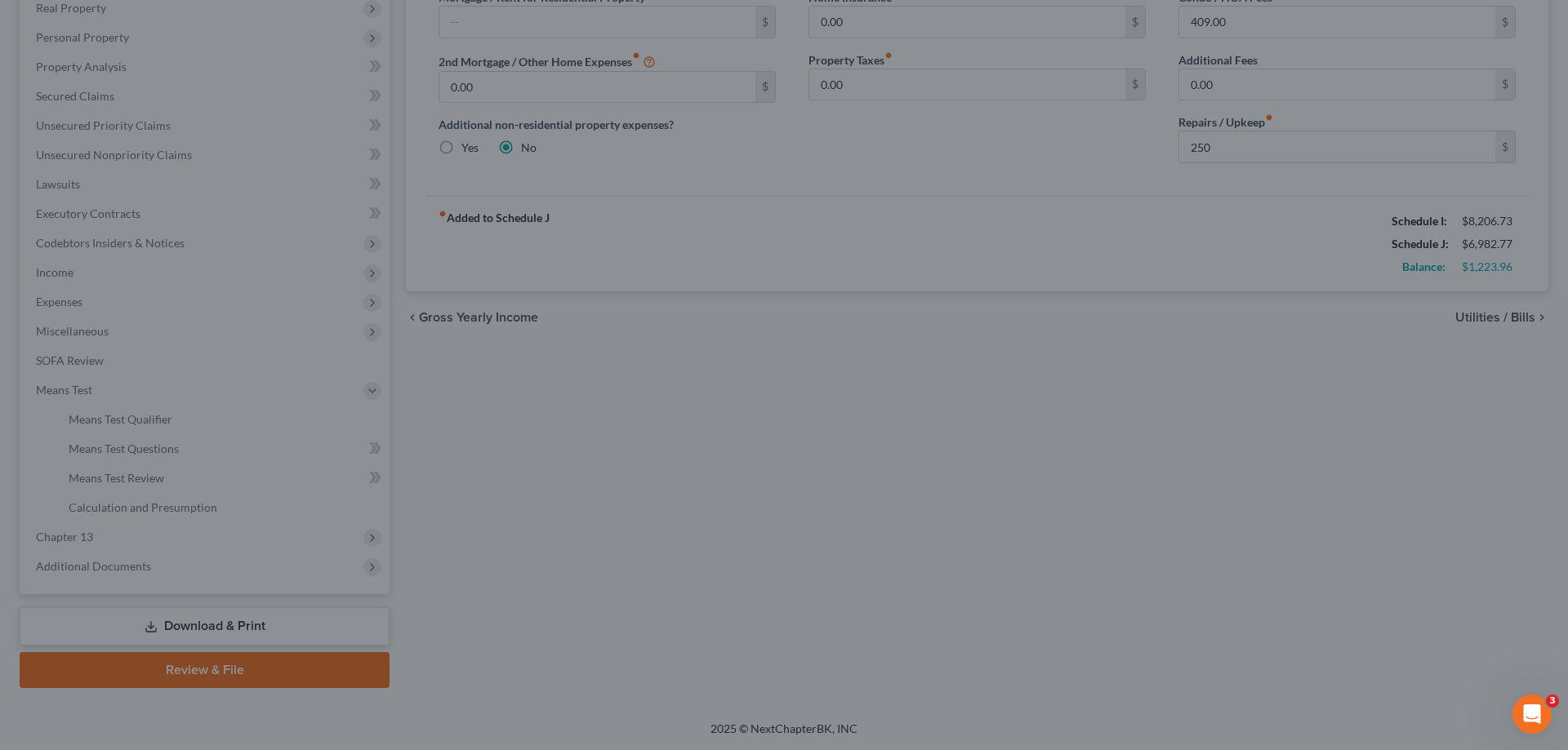
type input "250.00"
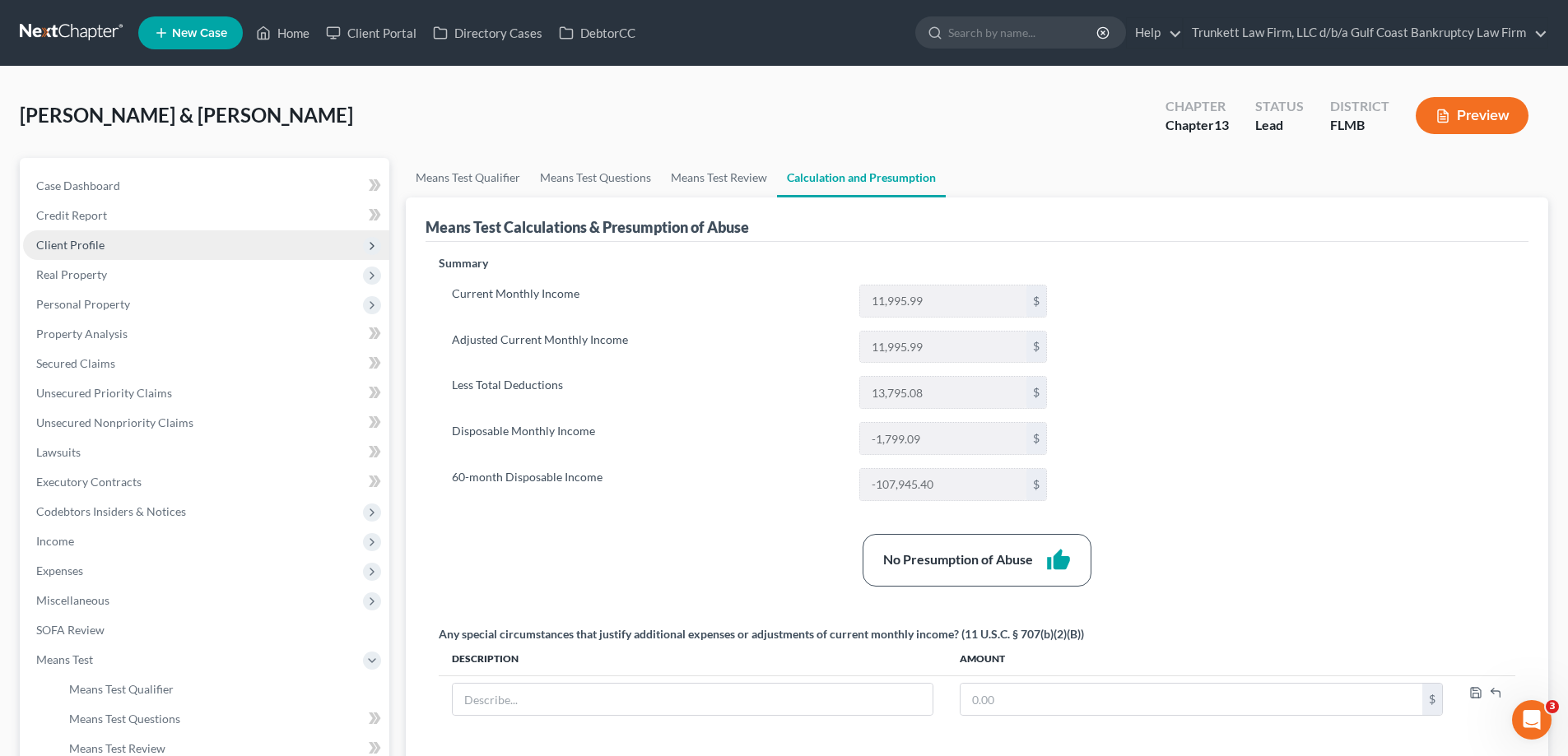
click at [104, 246] on span "Client Profile" at bounding box center [206, 244] width 366 height 29
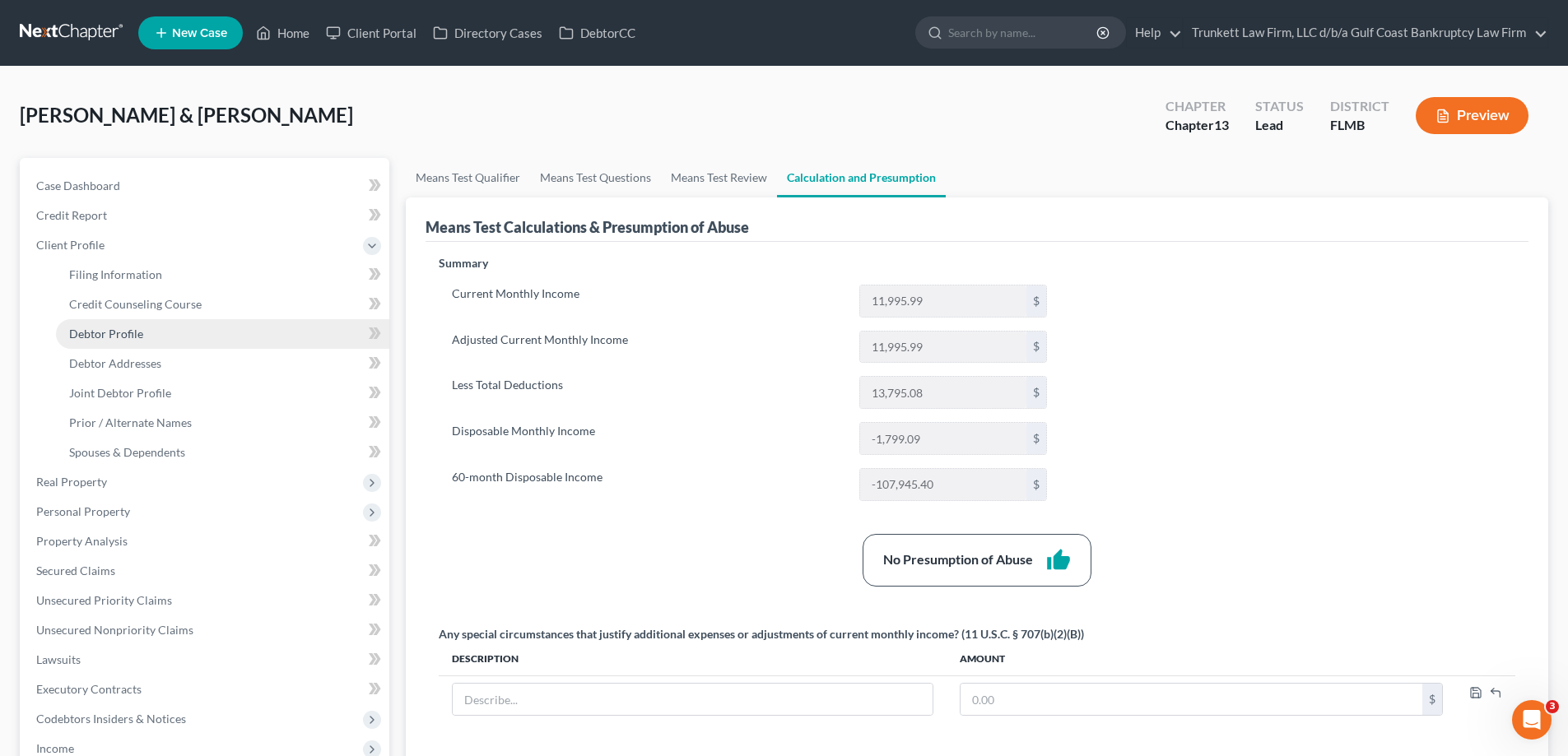
click at [118, 333] on span "Debtor Profile" at bounding box center [106, 334] width 74 height 14
select select "1"
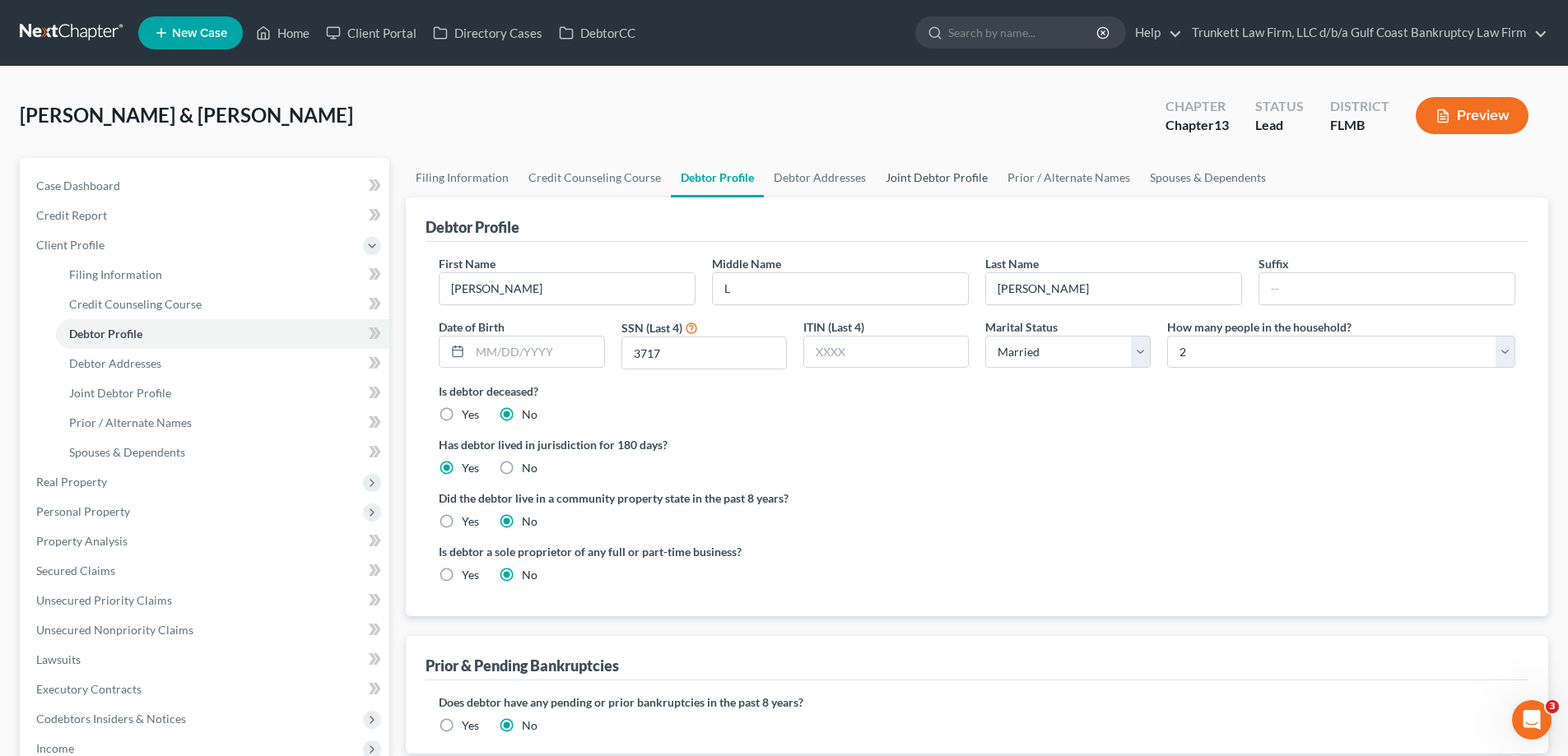
click at [920, 180] on link "Joint Debtor Profile" at bounding box center [936, 178] width 122 height 39
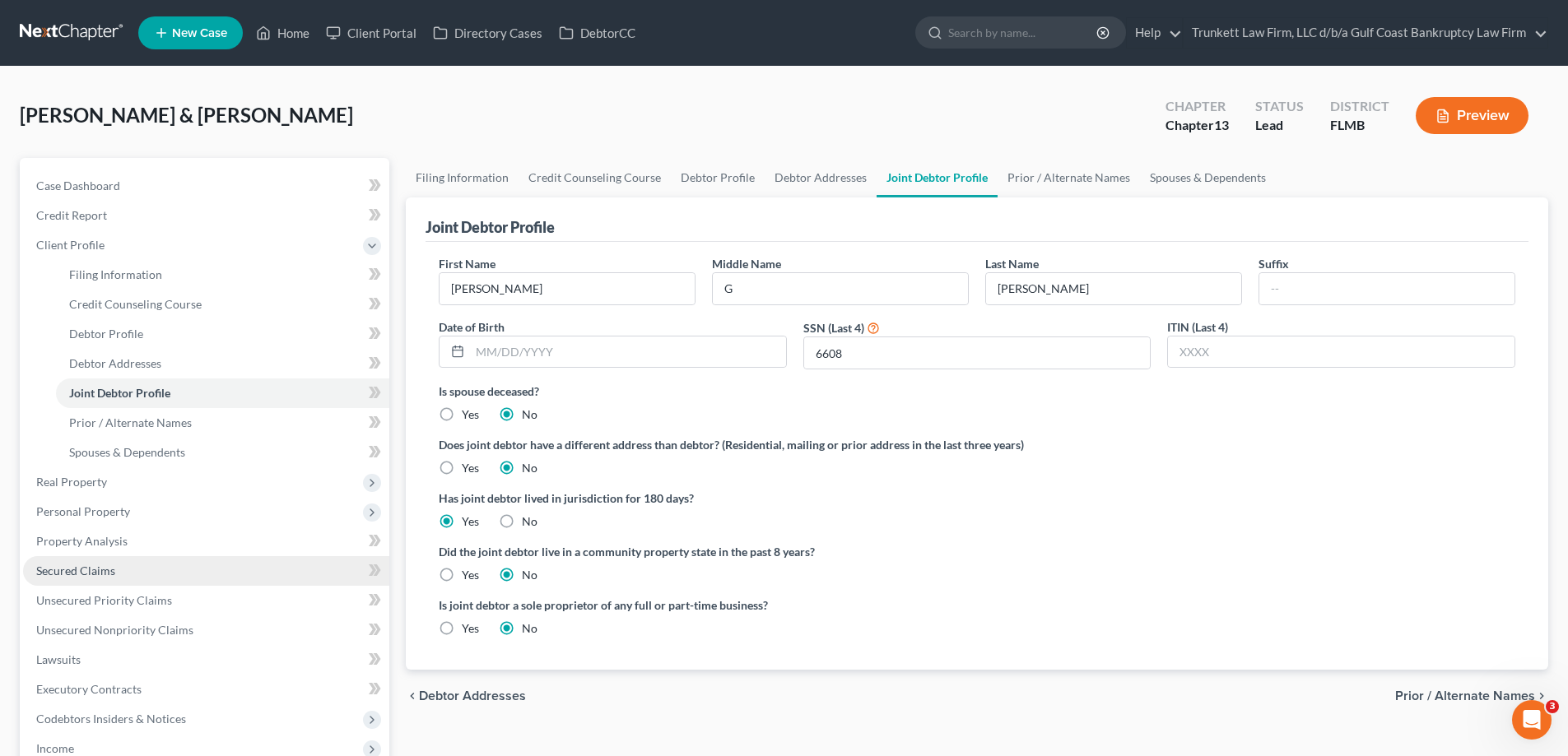
click at [111, 569] on span "Secured Claims" at bounding box center [76, 571] width 79 height 14
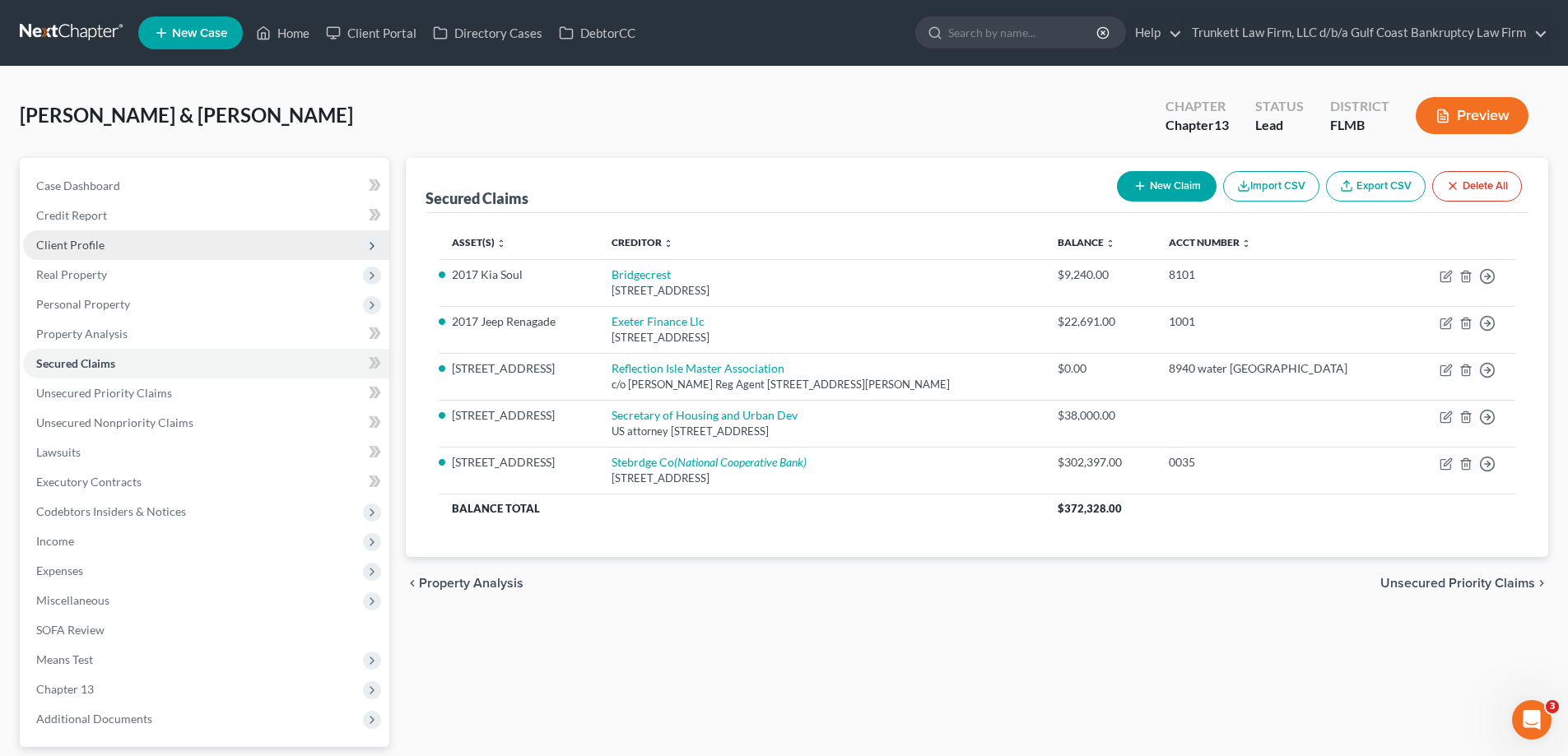
click at [95, 240] on span "Client Profile" at bounding box center [70, 245] width 68 height 14
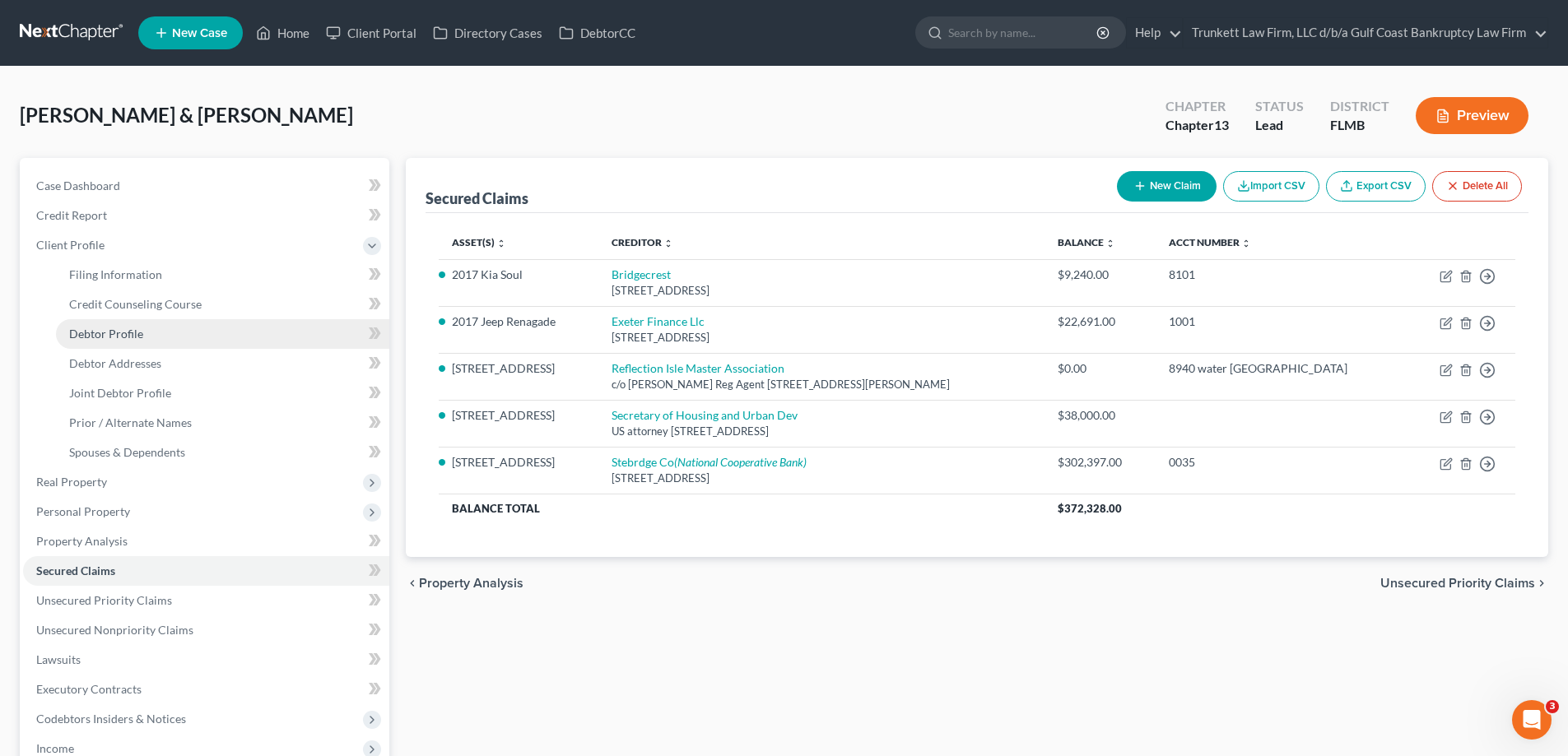
click at [149, 332] on link "Debtor Profile" at bounding box center [222, 333] width 333 height 29
select select "1"
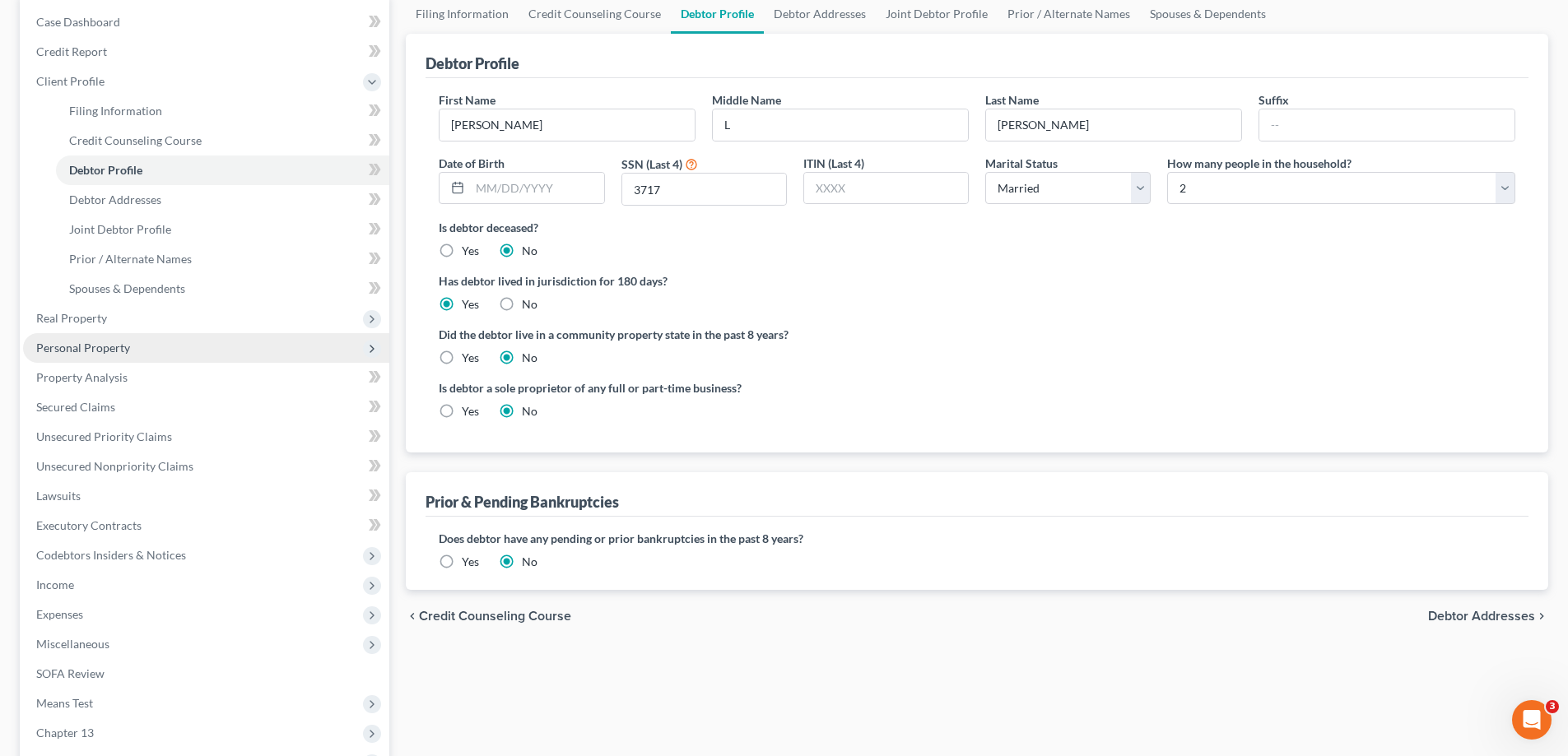
scroll to position [247, 0]
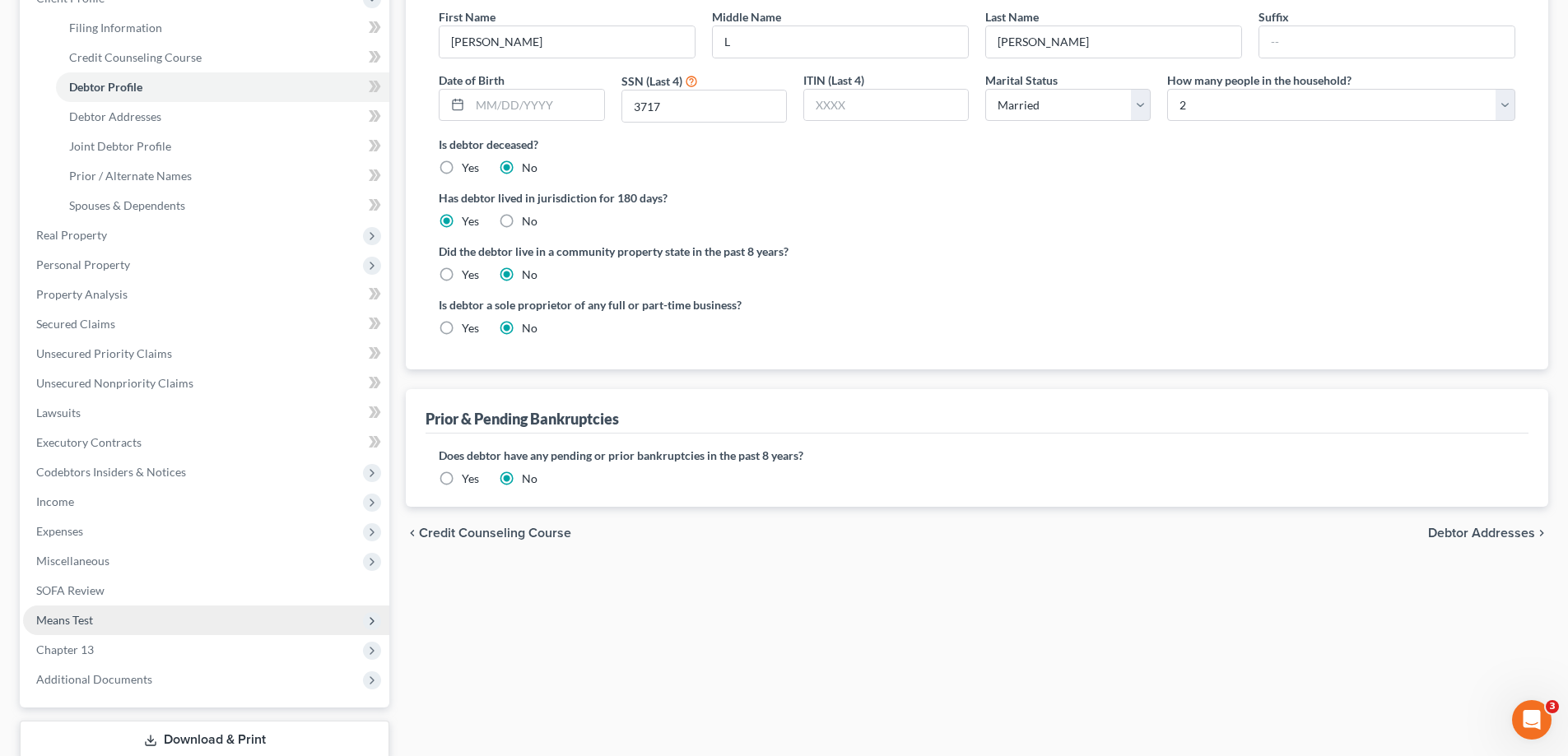
click at [62, 613] on span "Means Test" at bounding box center [65, 620] width 57 height 14
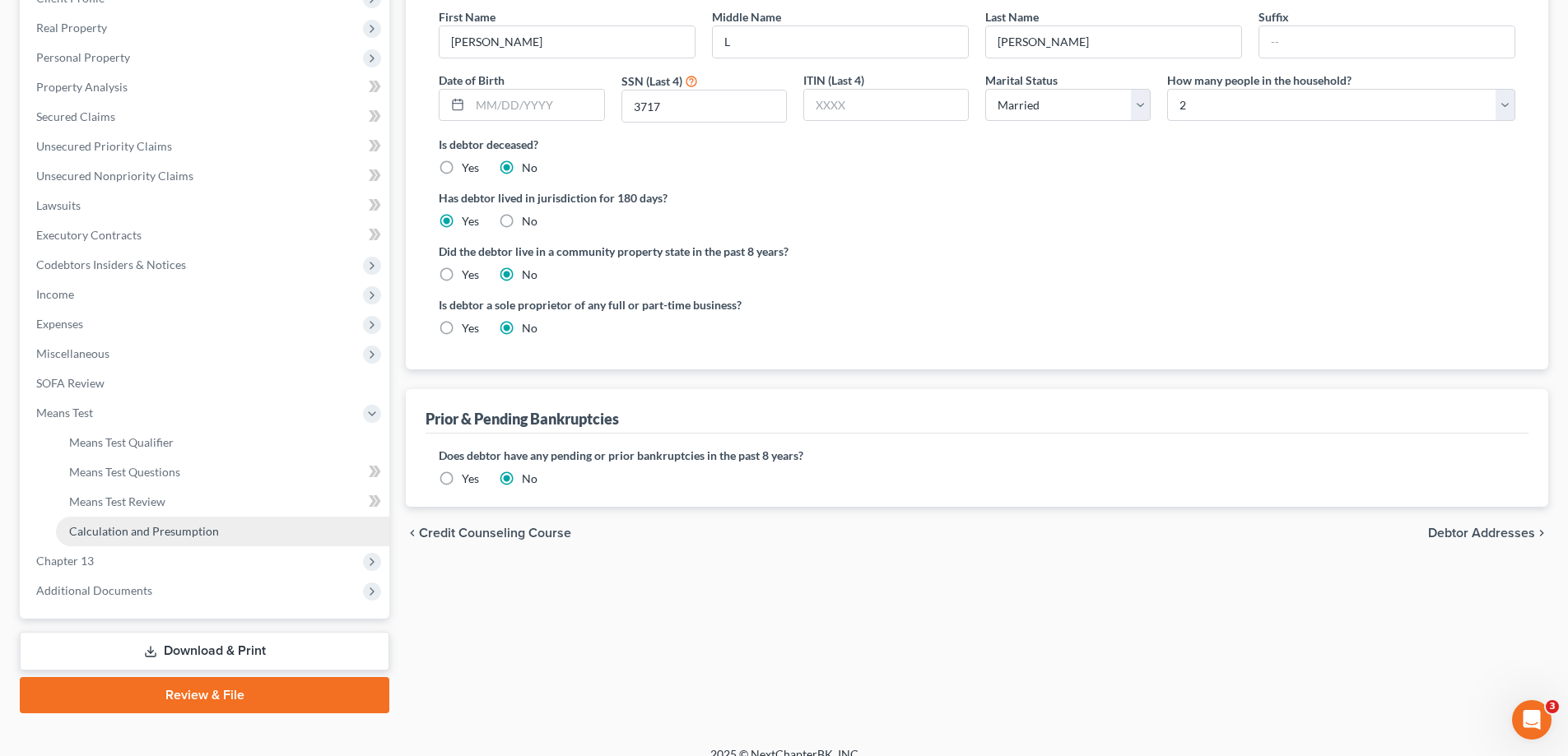
click at [166, 530] on span "Calculation and Presumption" at bounding box center [144, 531] width 150 height 14
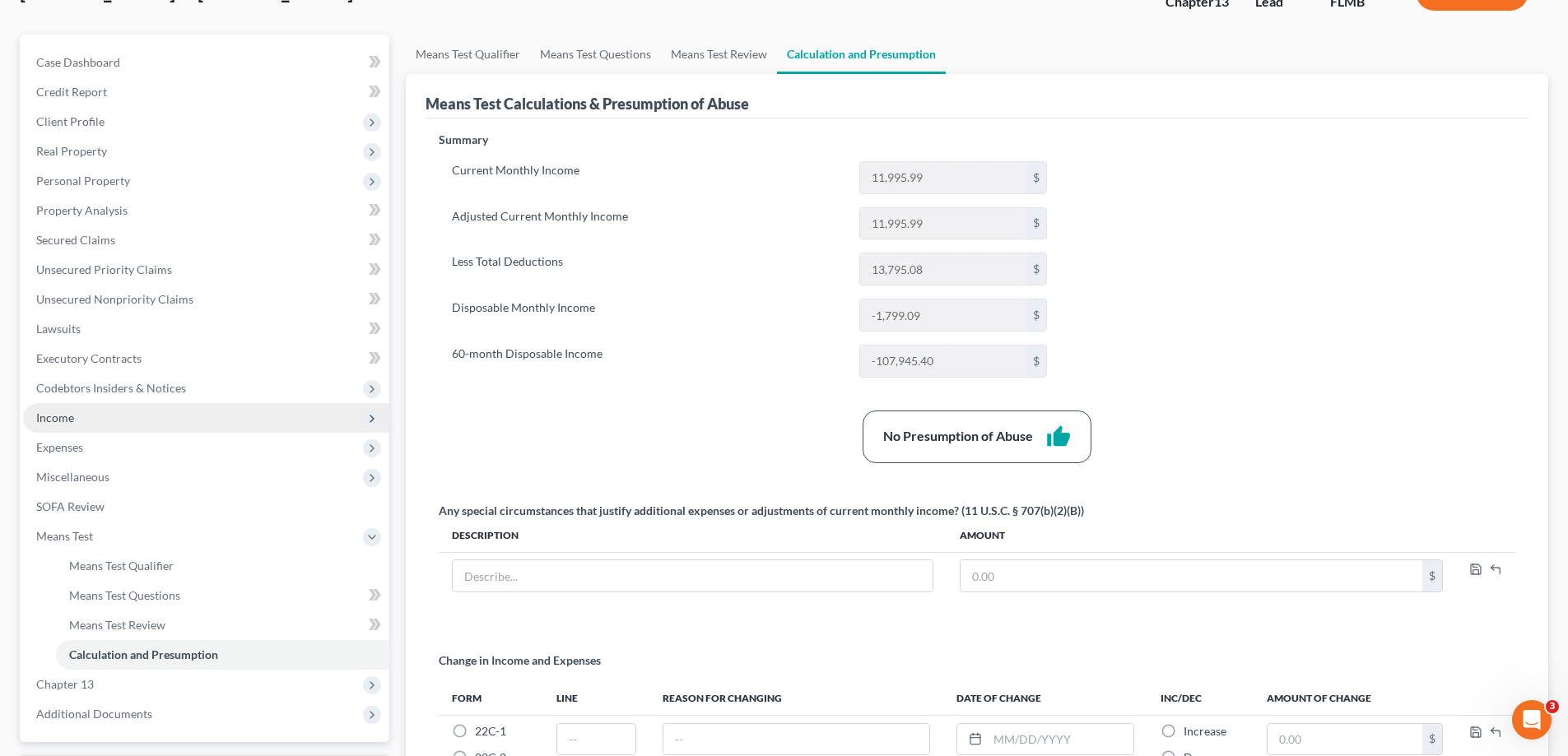
scroll to position [164, 0]
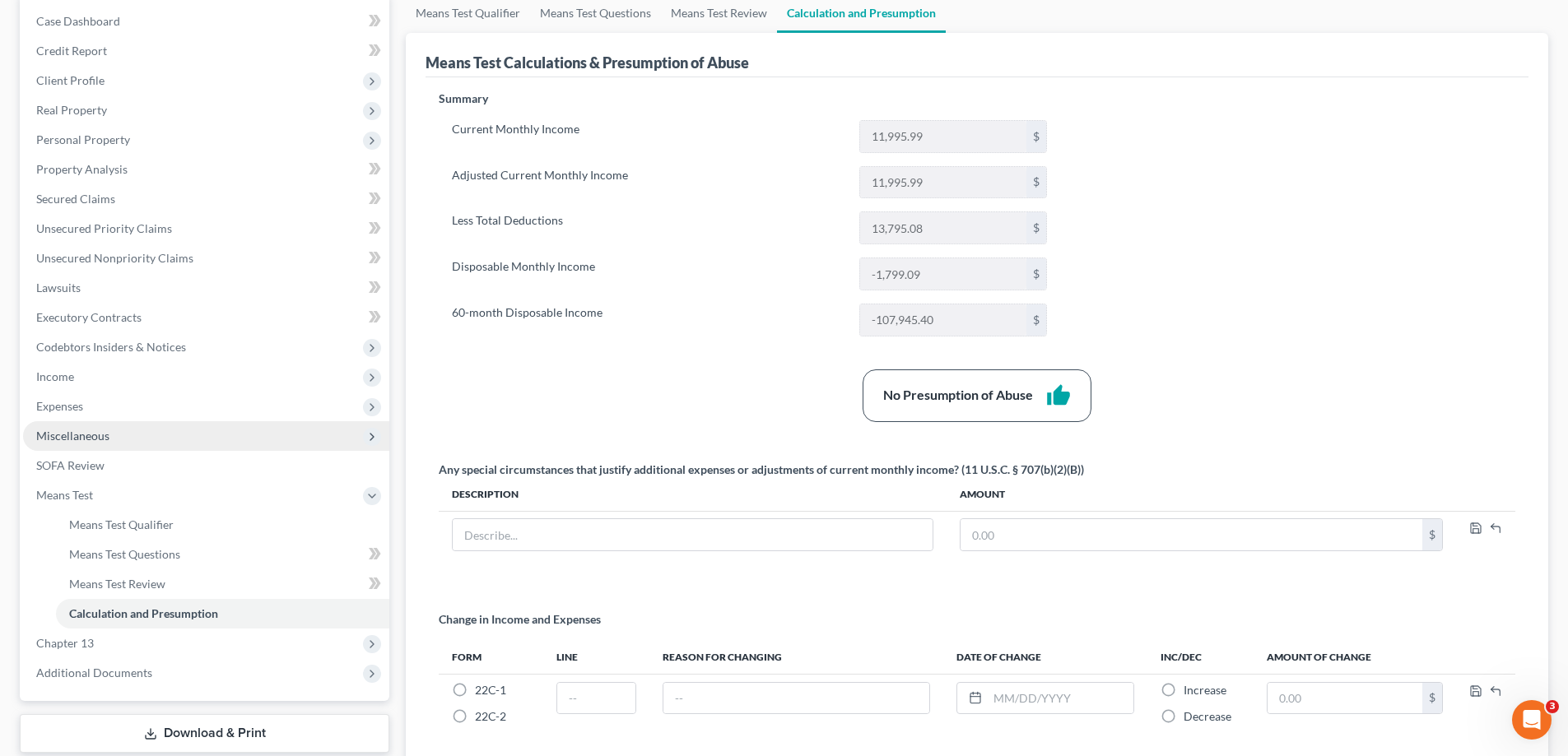
click at [99, 438] on span "Miscellaneous" at bounding box center [73, 436] width 73 height 14
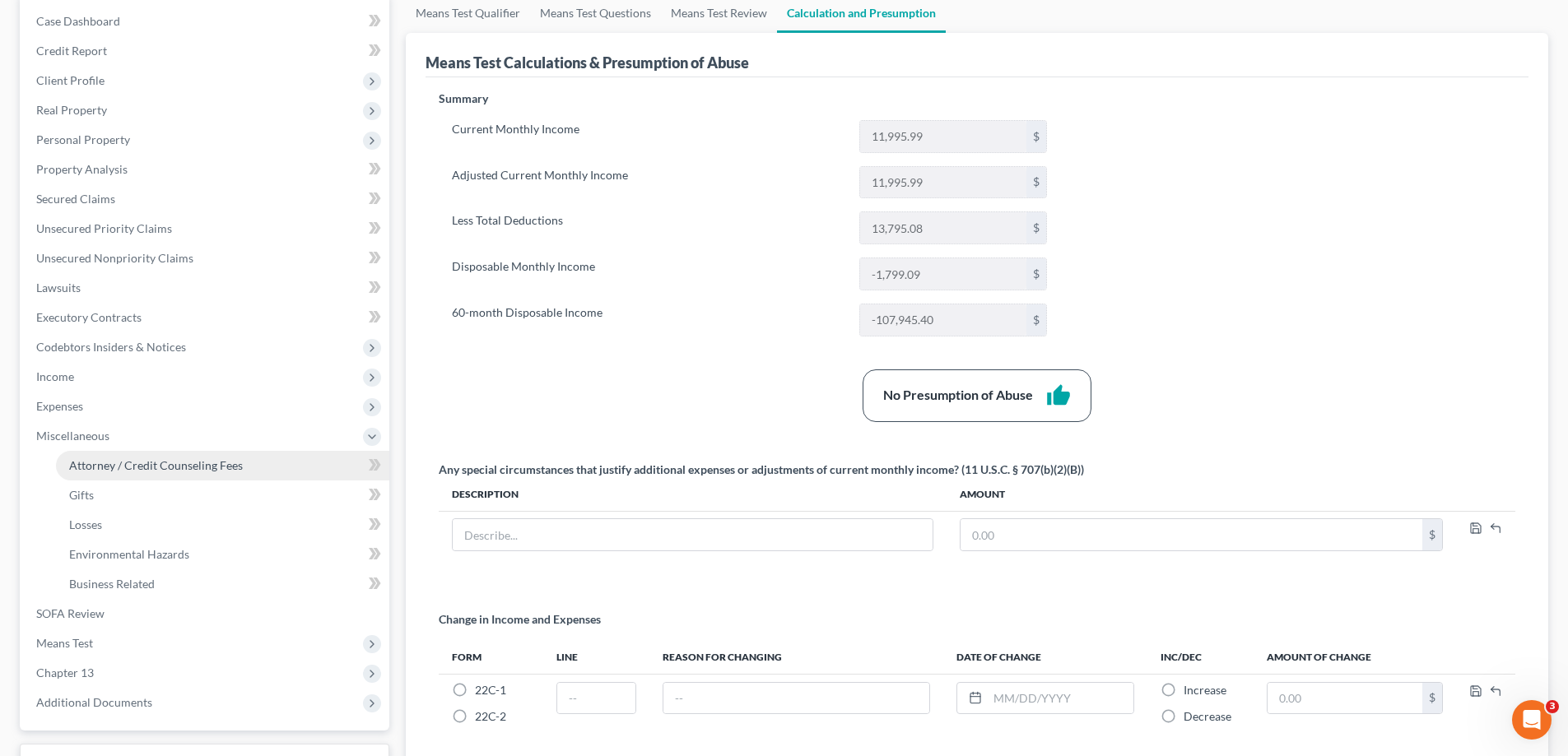
click at [188, 468] on span "Attorney / Credit Counseling Fees" at bounding box center [155, 466] width 173 height 14
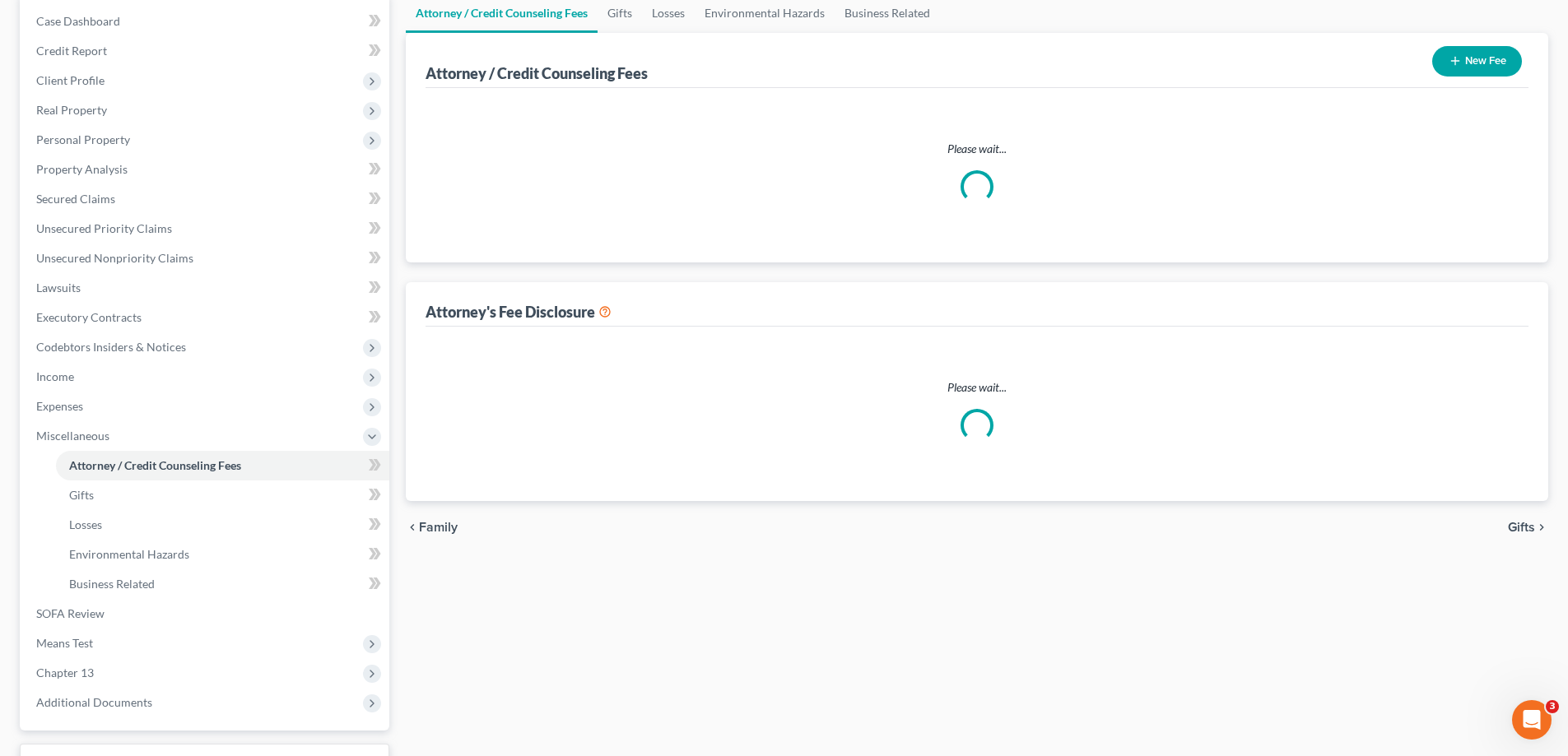
scroll to position [24, 0]
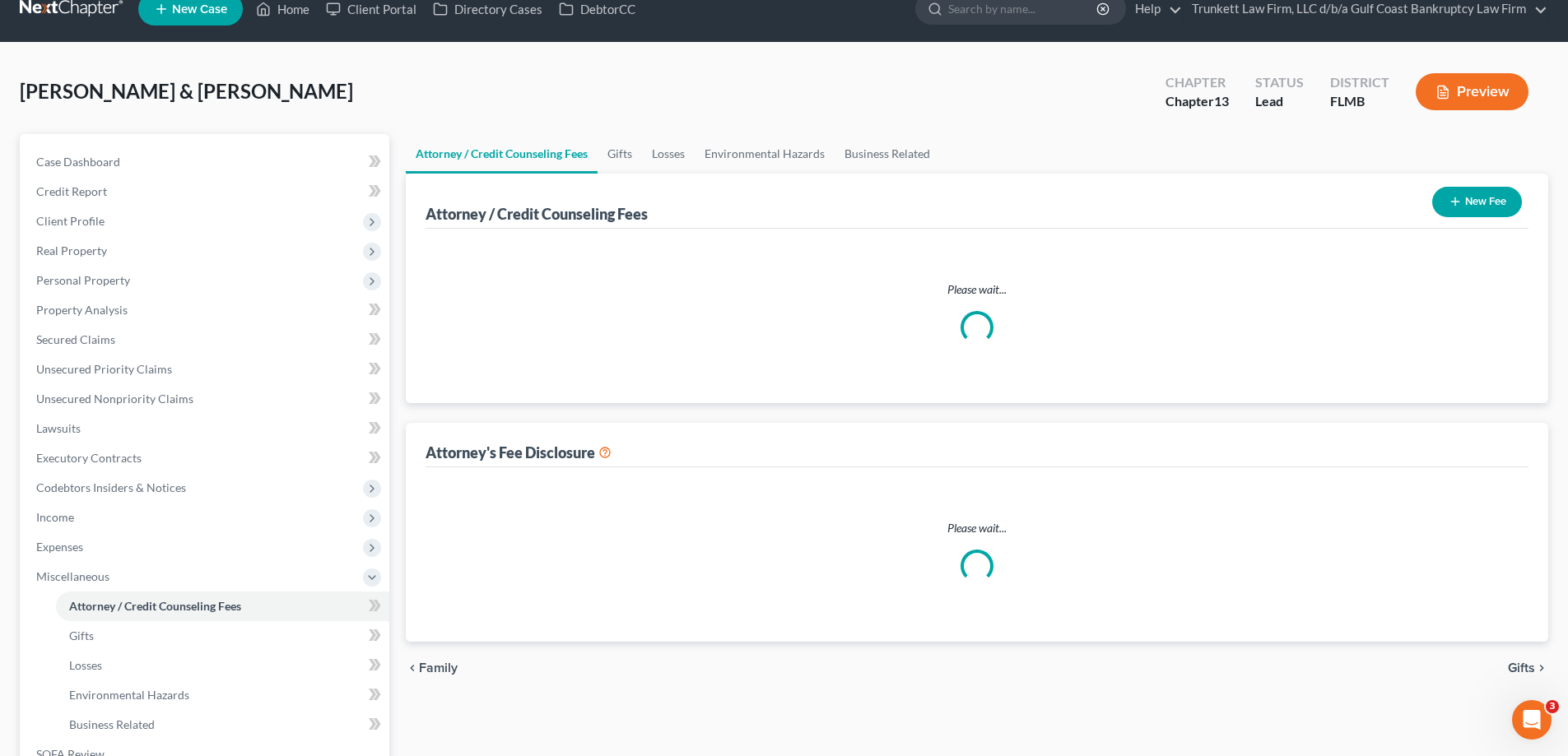
select select "0"
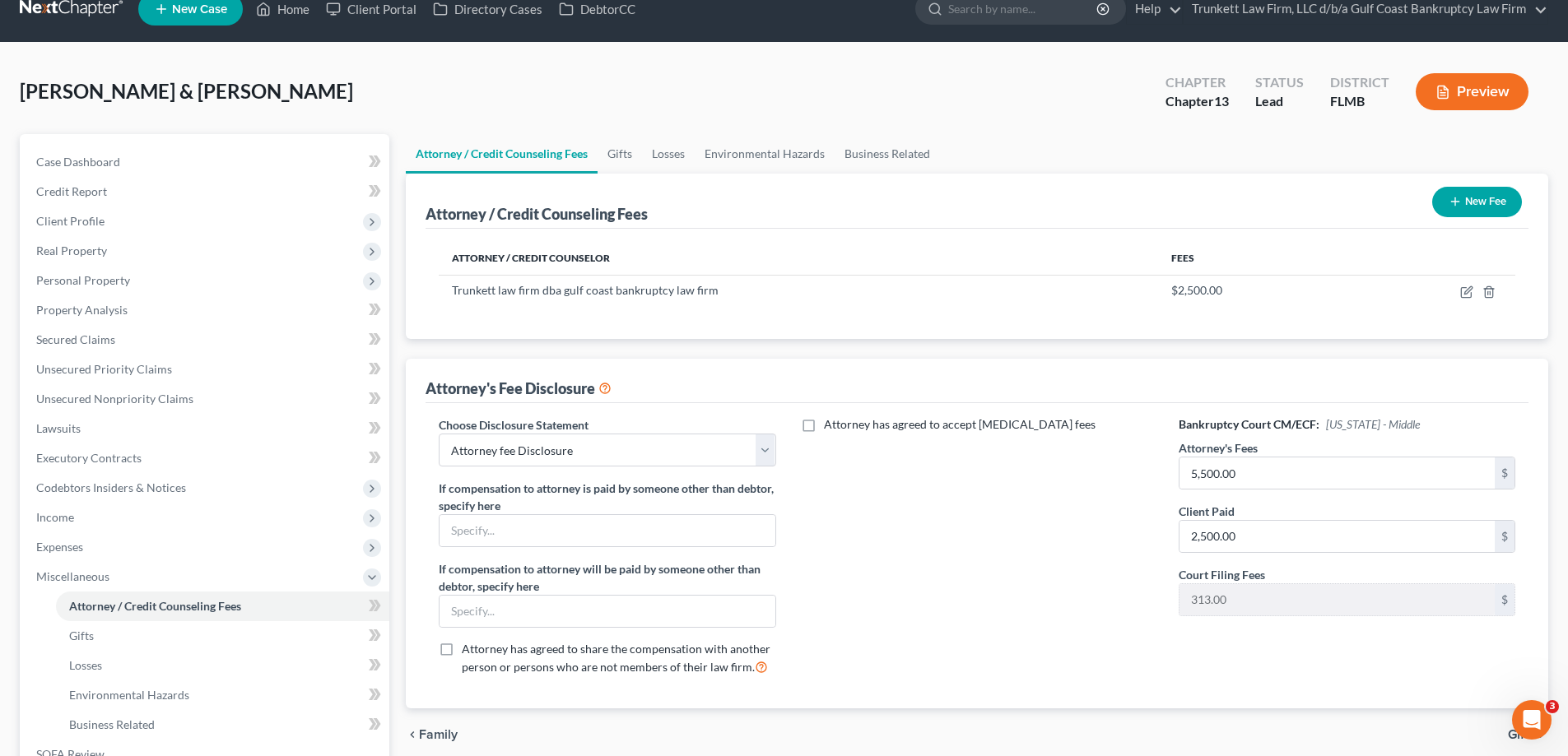
scroll to position [0, 0]
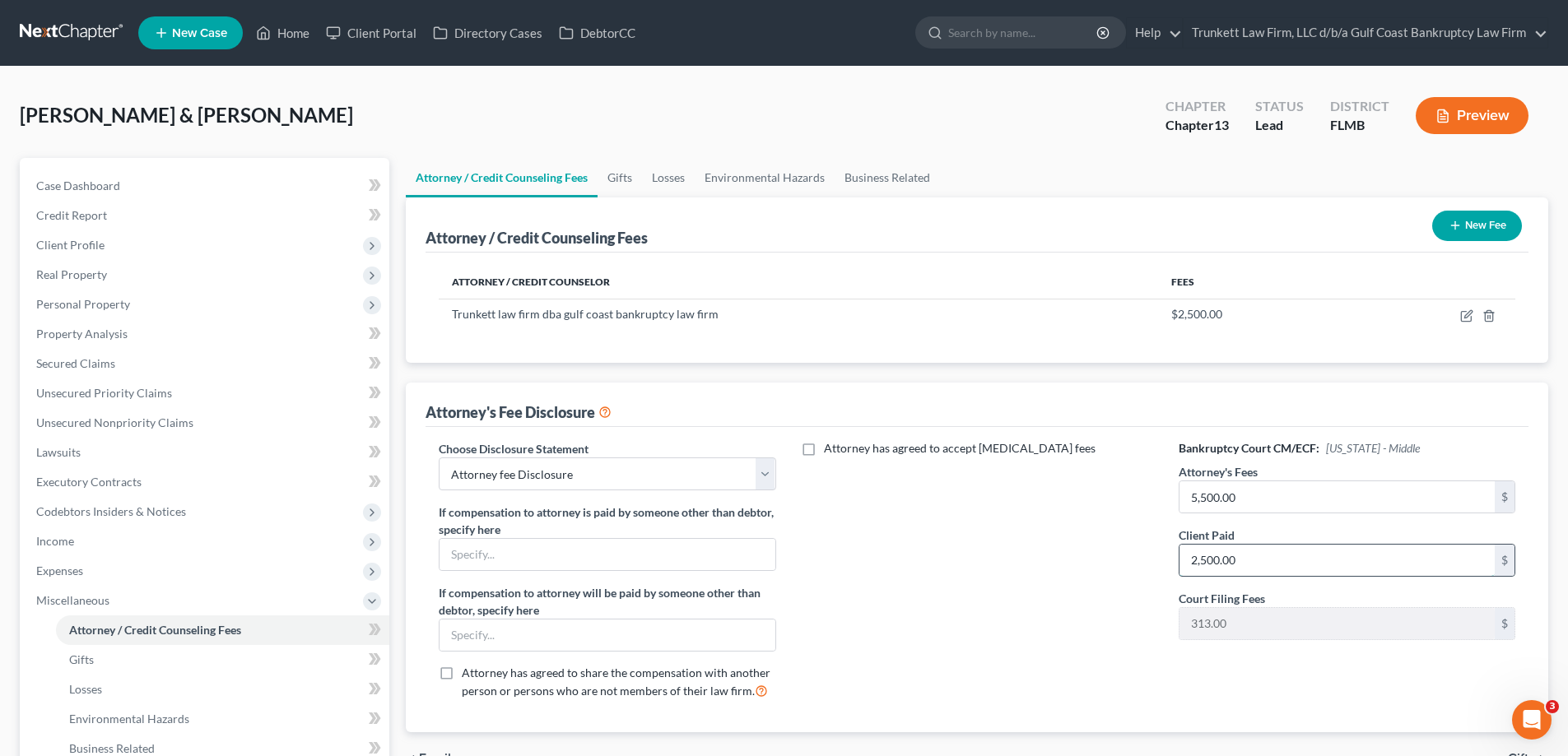
click at [1249, 561] on input "2,500.00" at bounding box center [1336, 560] width 315 height 31
click at [298, 31] on link "Home" at bounding box center [283, 32] width 70 height 29
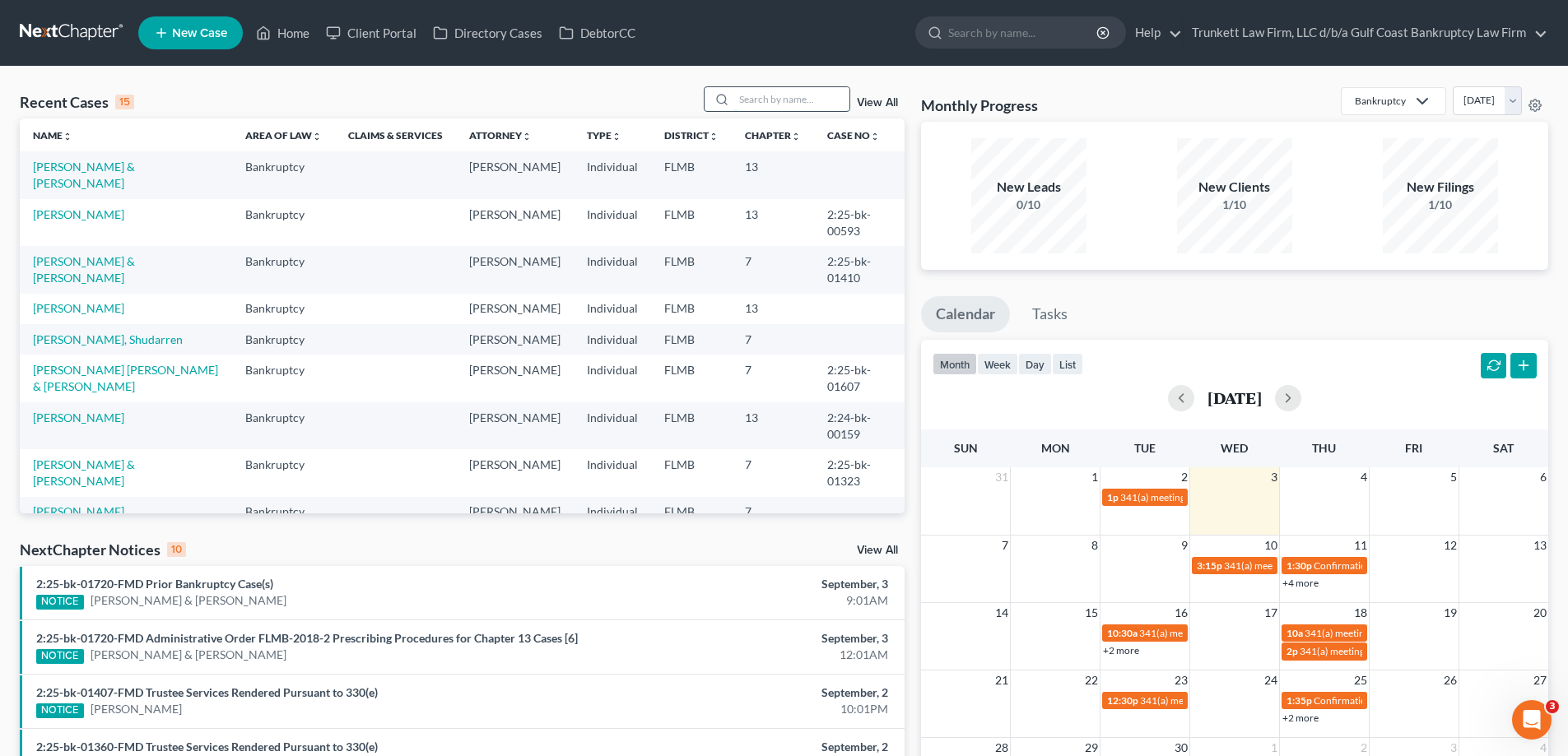
click at [768, 97] on input "search" at bounding box center [792, 99] width 115 height 24
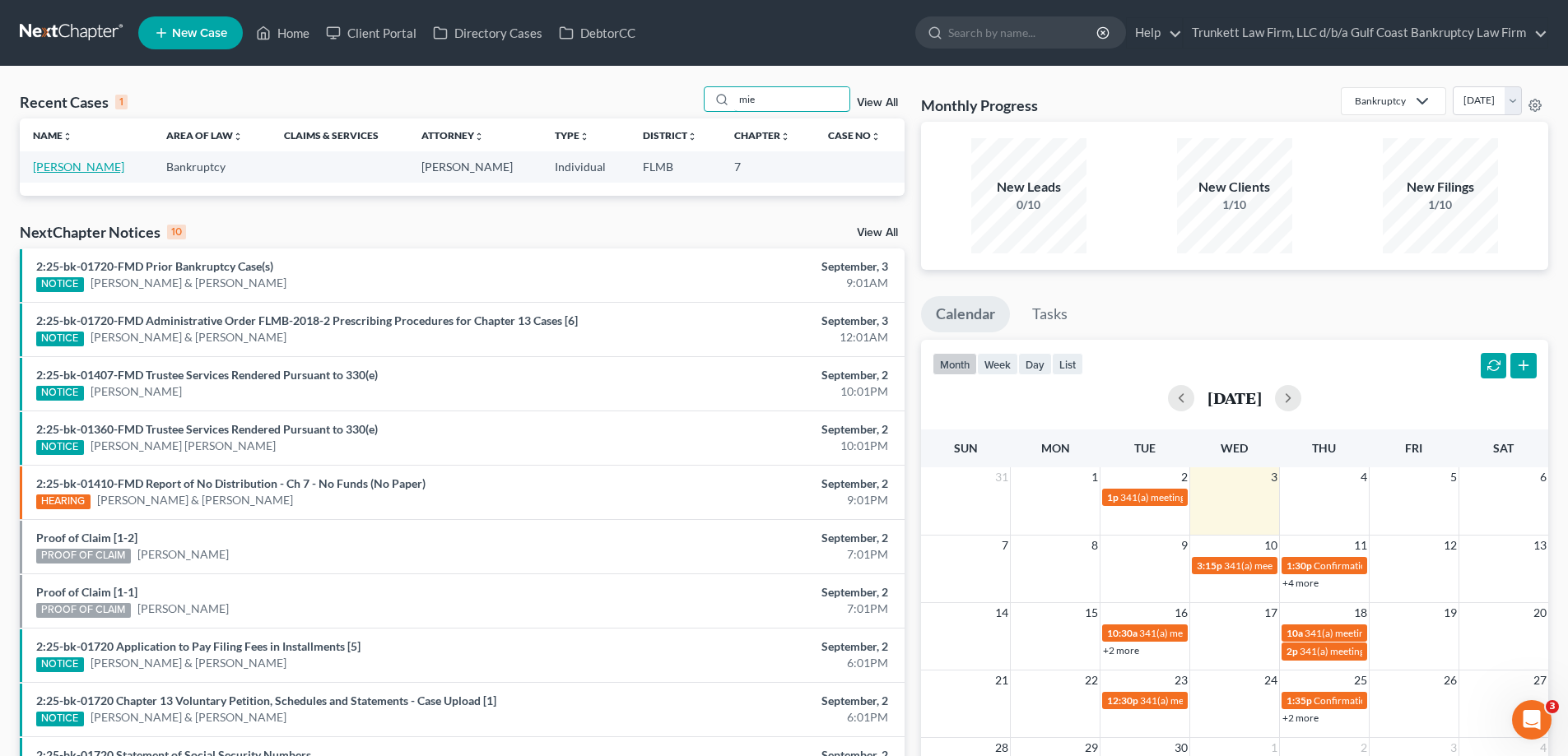
type input "mie"
click at [90, 165] on link "[PERSON_NAME]" at bounding box center [78, 167] width 92 height 14
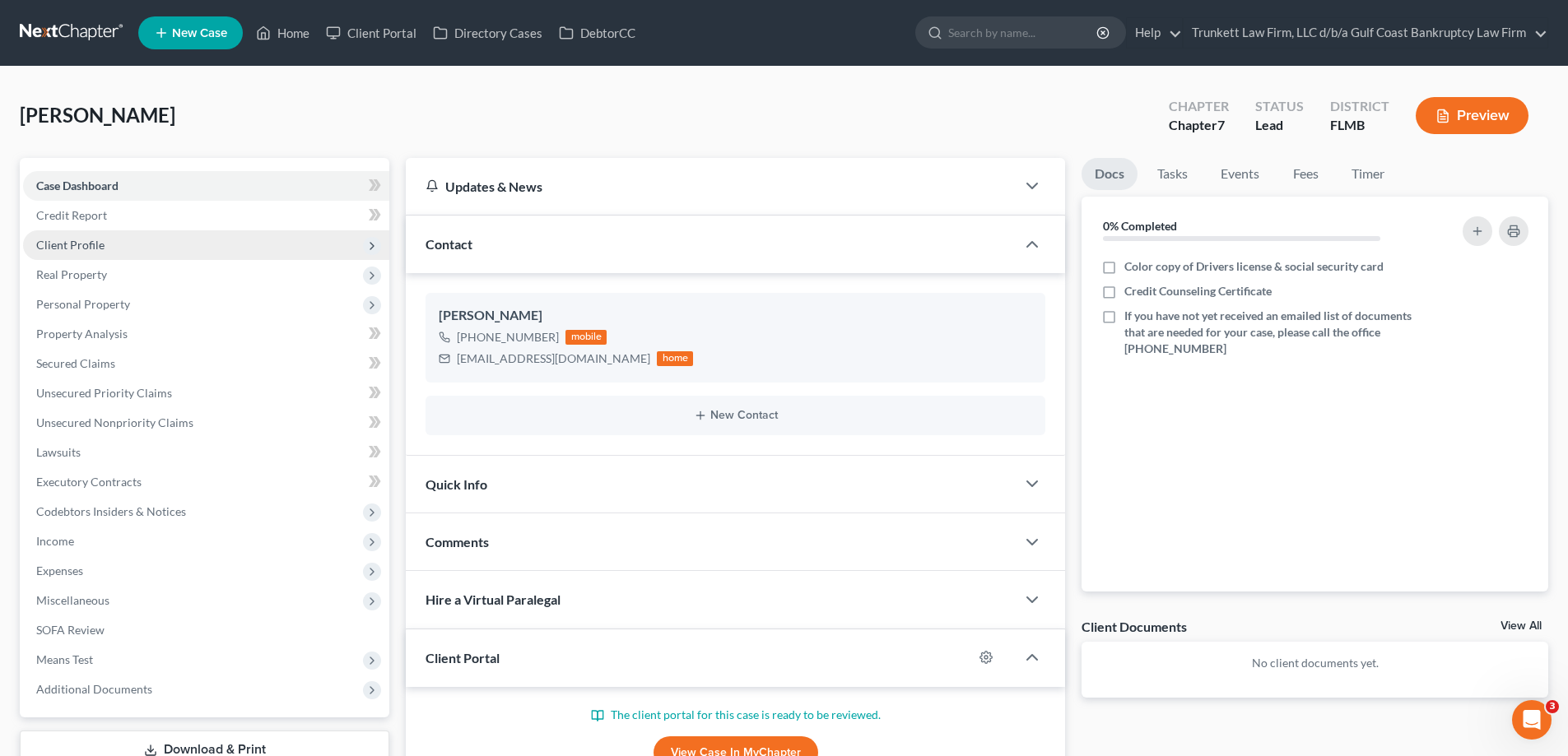
click at [99, 238] on span "Client Profile" at bounding box center [70, 245] width 68 height 14
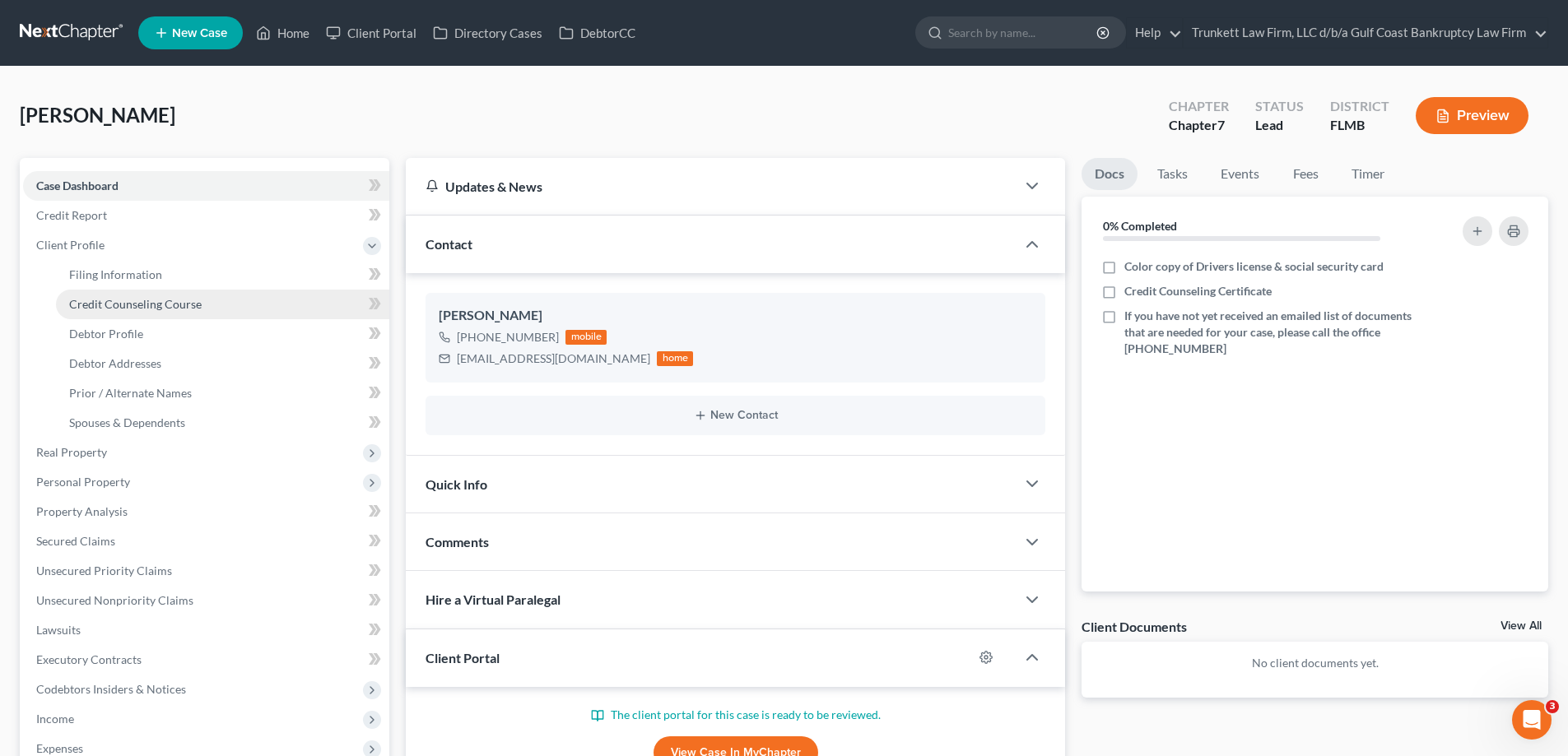
click at [161, 306] on span "Credit Counseling Course" at bounding box center [135, 304] width 132 height 14
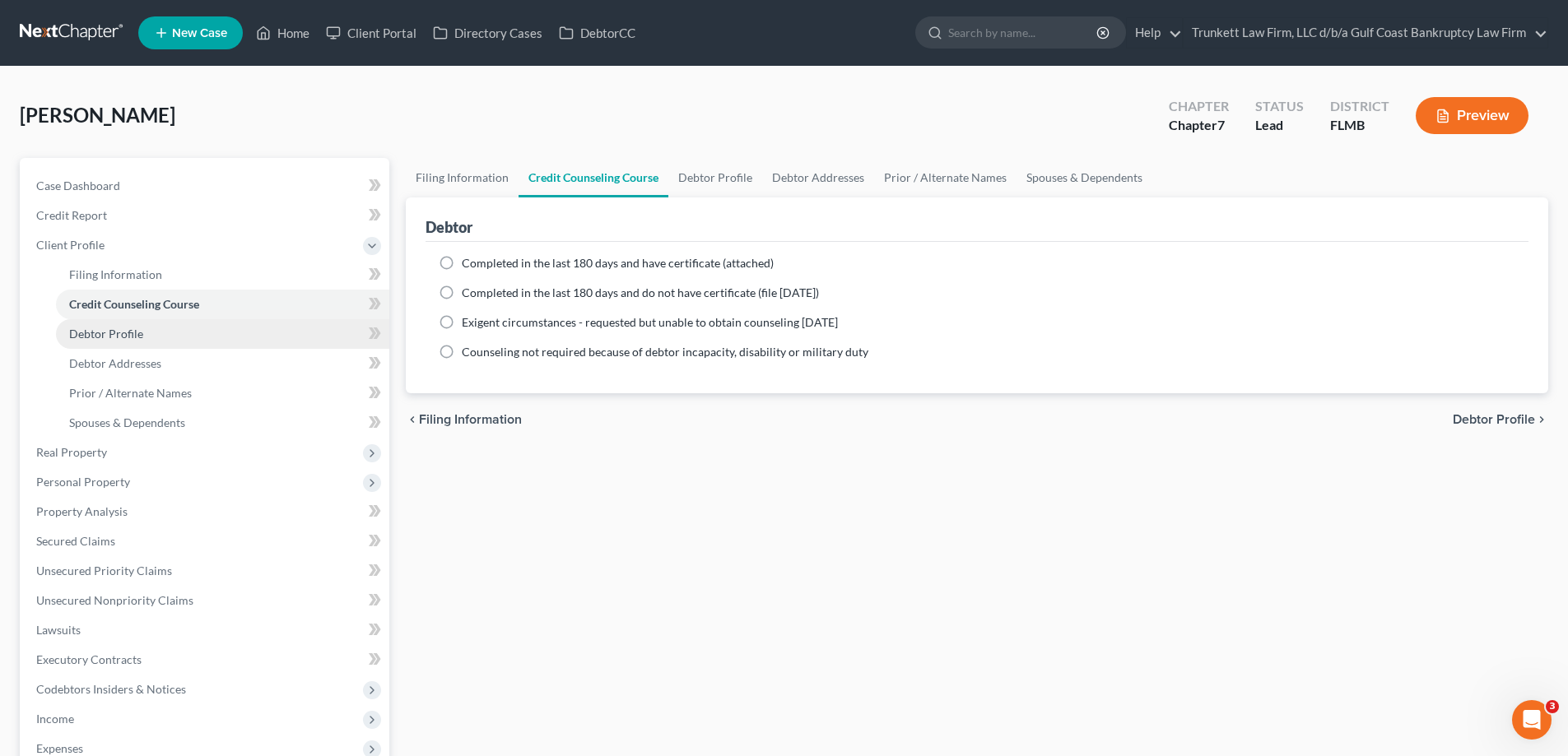
click at [147, 336] on link "Debtor Profile" at bounding box center [222, 333] width 333 height 29
select select "0"
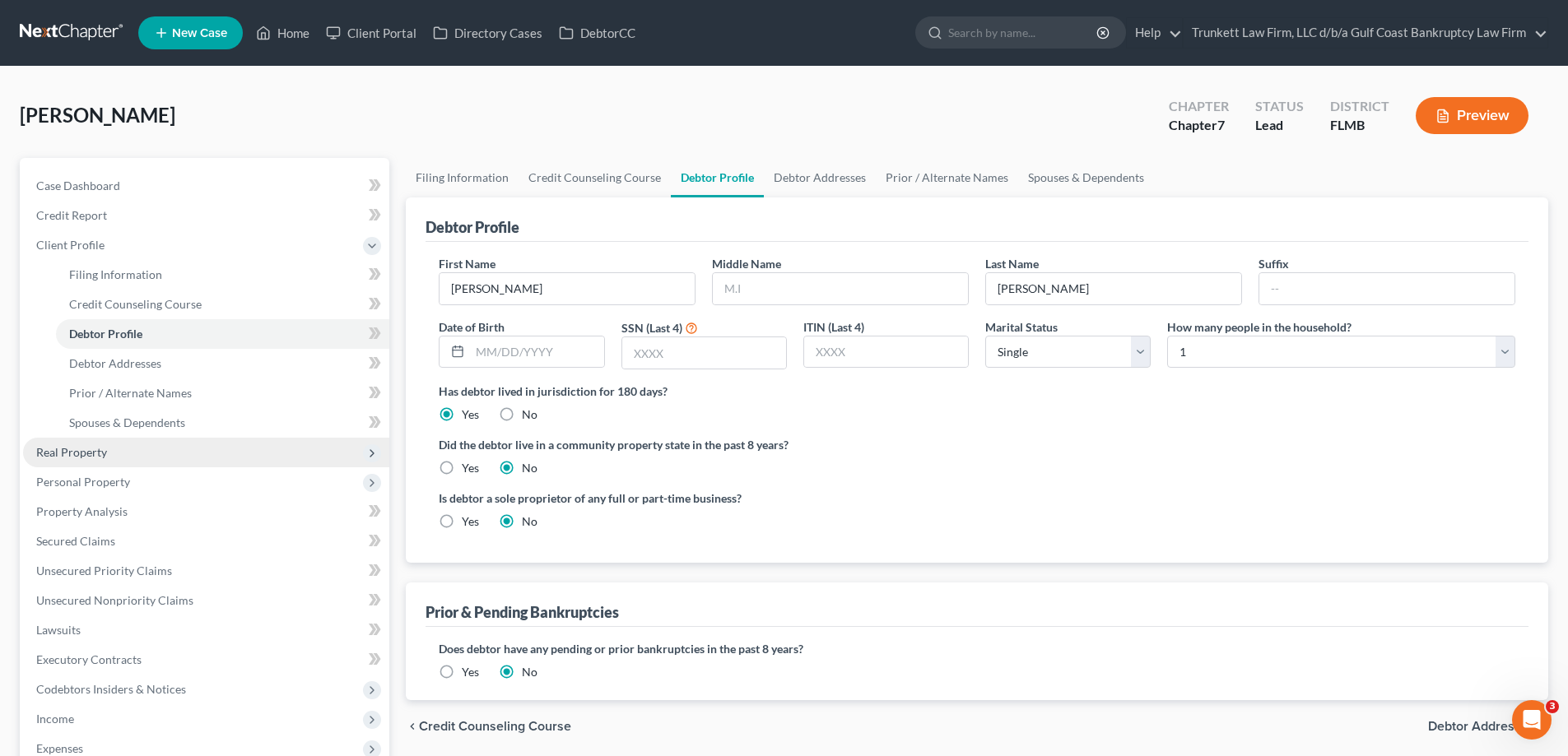
click at [112, 452] on span "Real Property" at bounding box center [206, 452] width 366 height 29
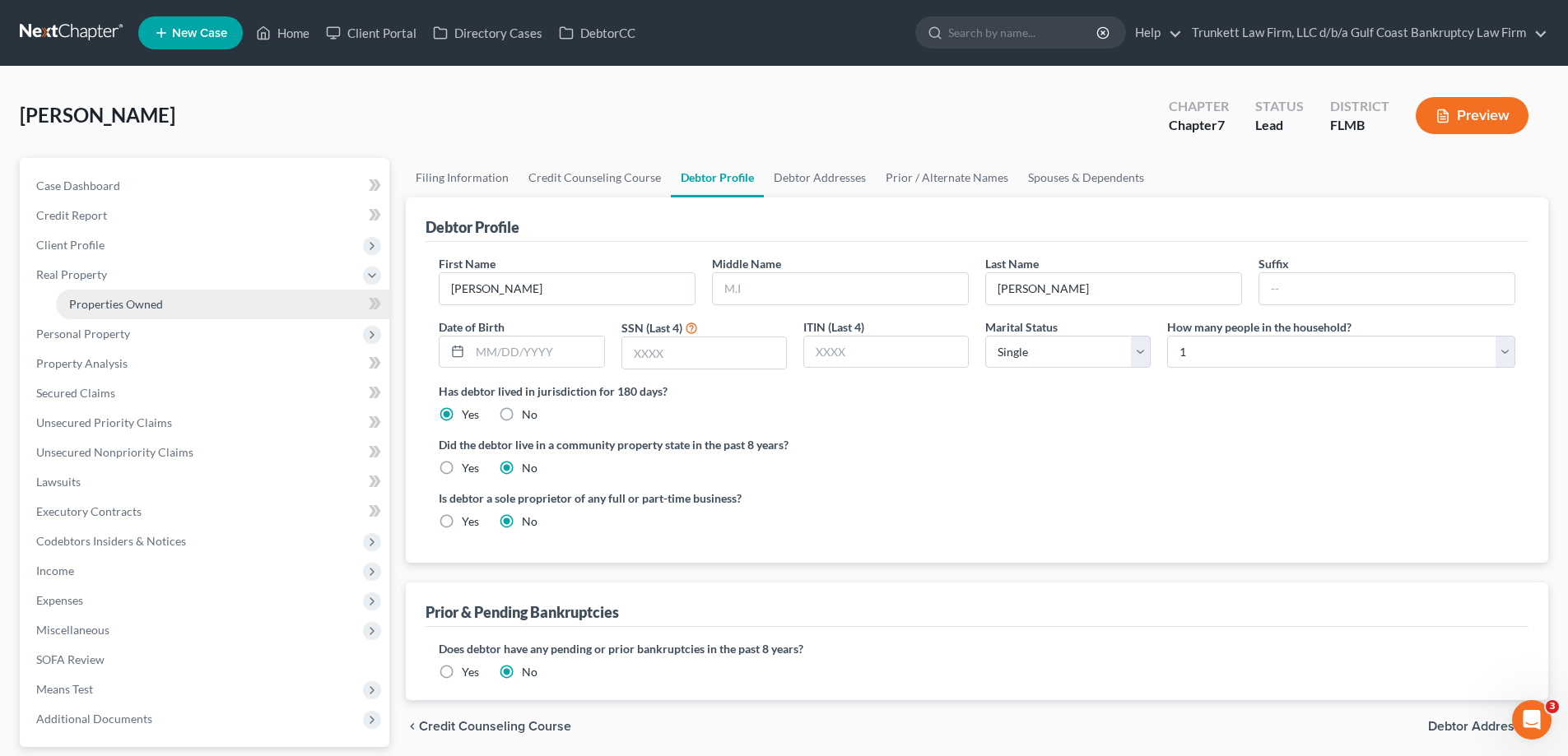
click at [139, 298] on span "Properties Owned" at bounding box center [116, 304] width 94 height 14
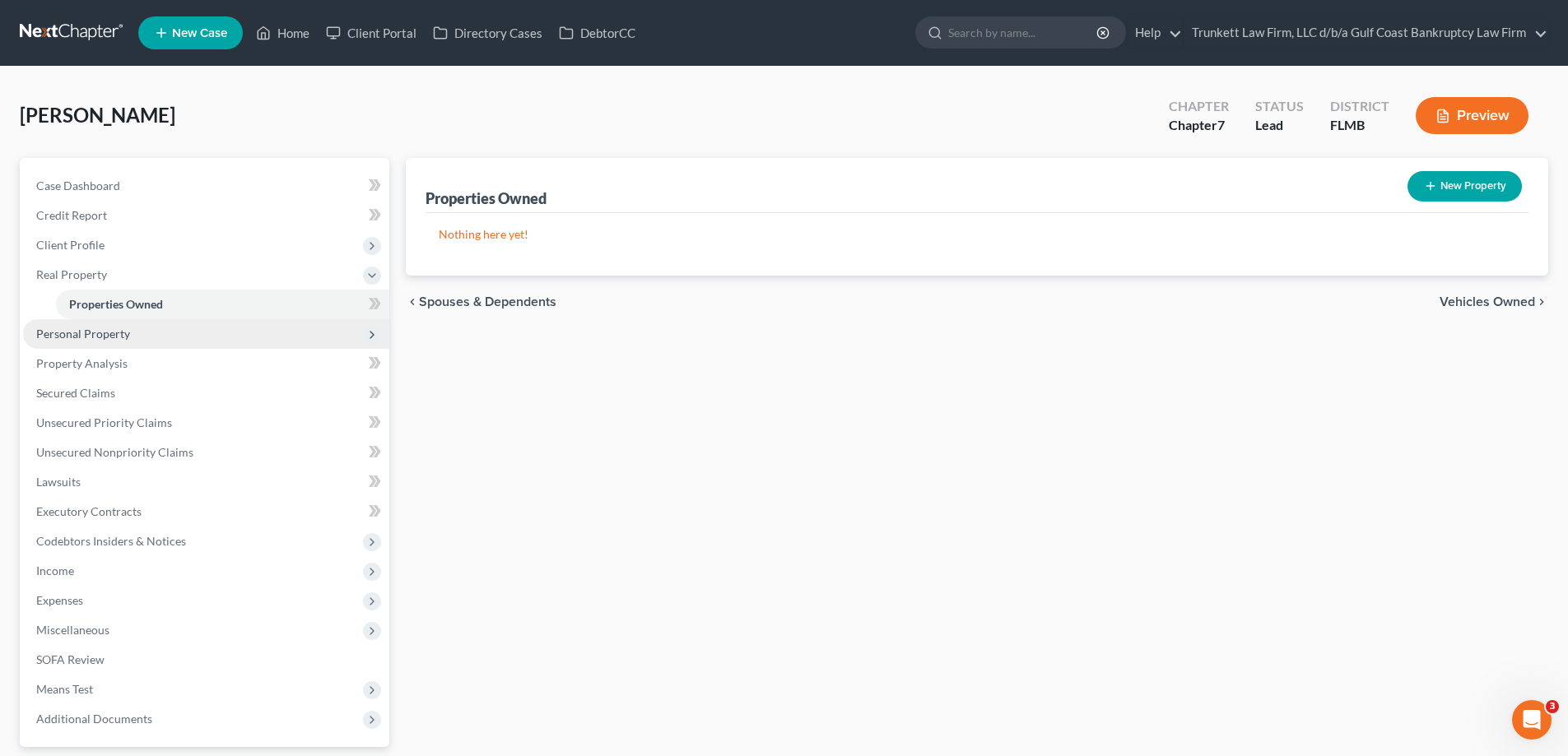
click at [119, 333] on span "Personal Property" at bounding box center [84, 334] width 94 height 14
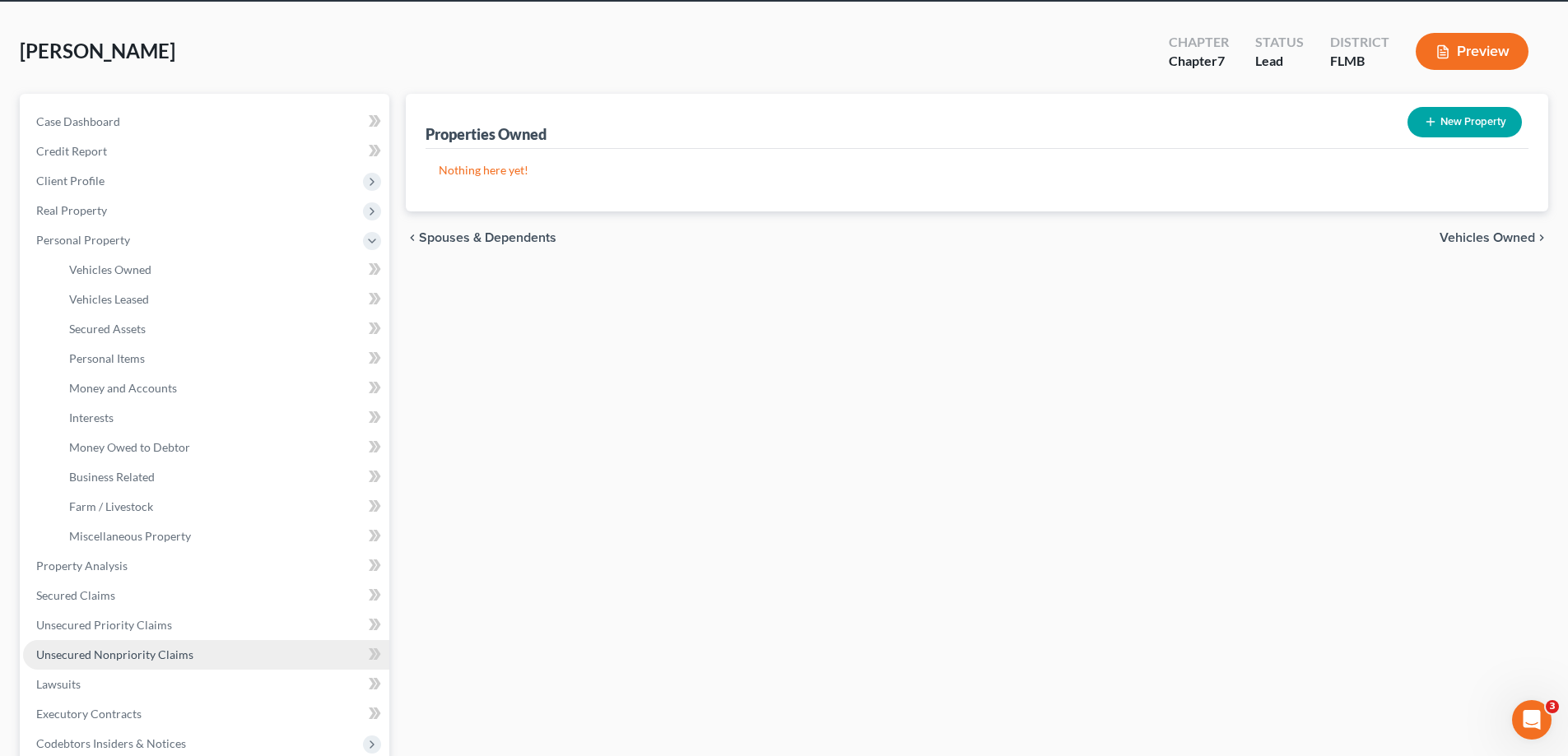
scroll to position [83, 0]
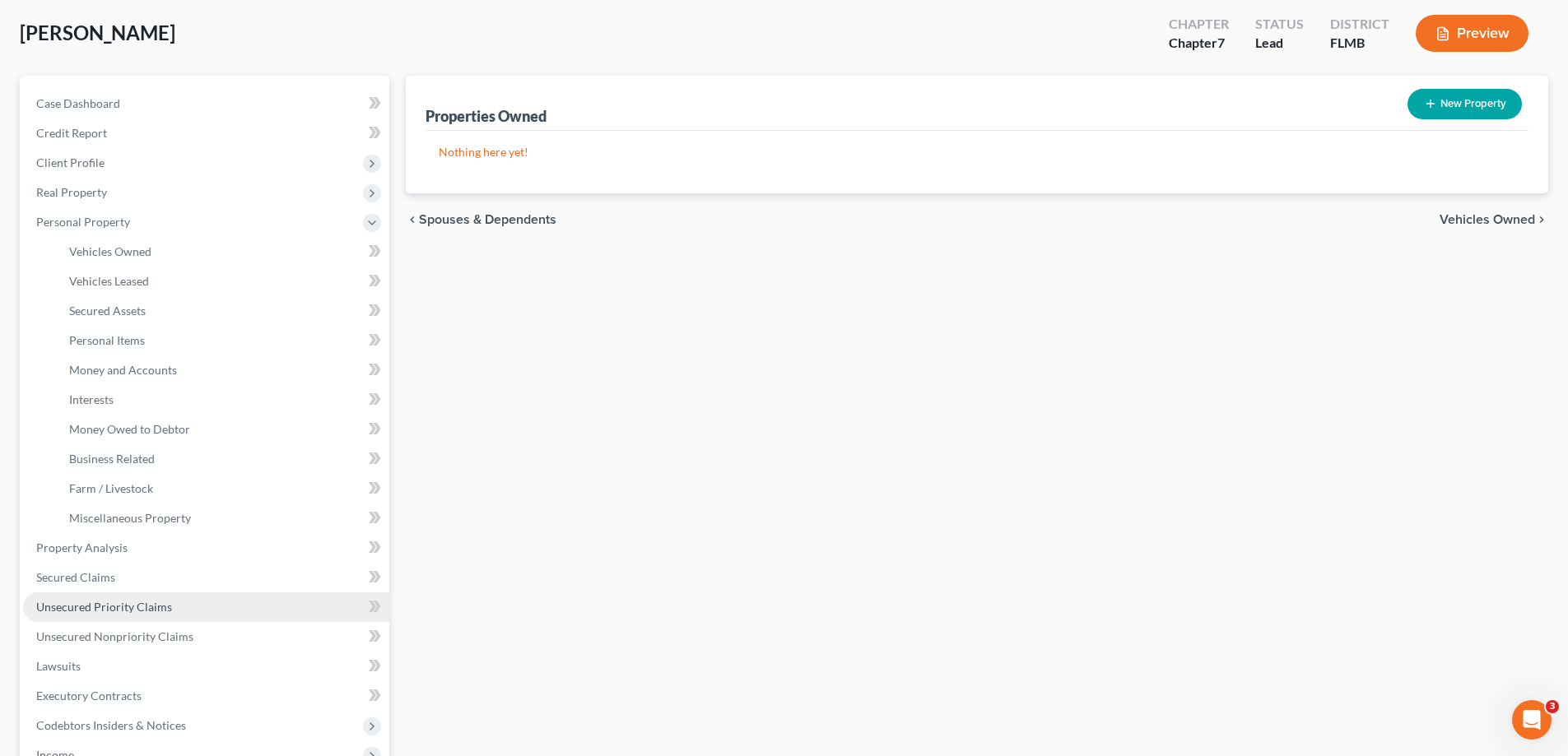
click at [117, 610] on span "Unsecured Priority Claims" at bounding box center [104, 607] width 136 height 14
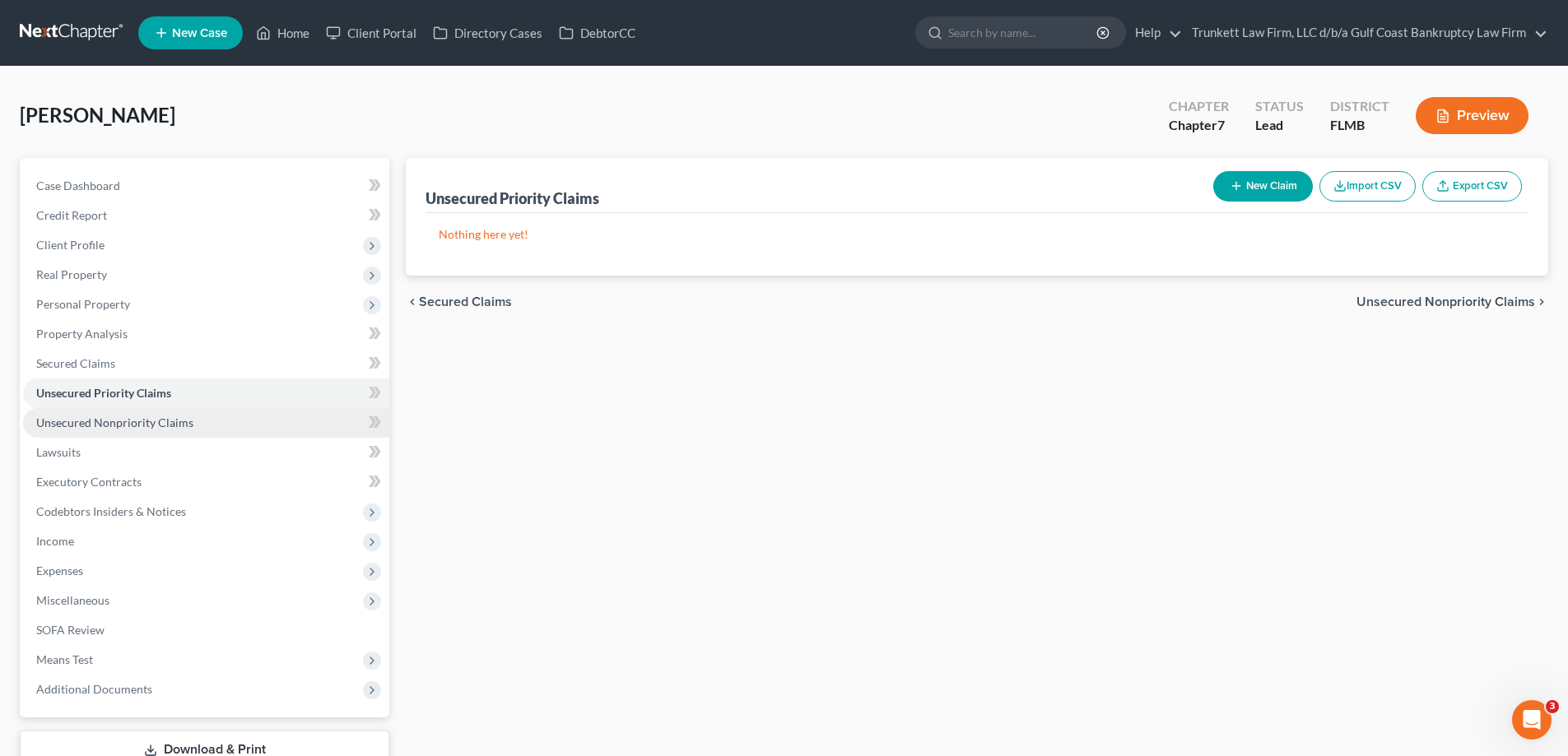
click at [108, 427] on span "Unsecured Nonpriority Claims" at bounding box center [115, 423] width 157 height 14
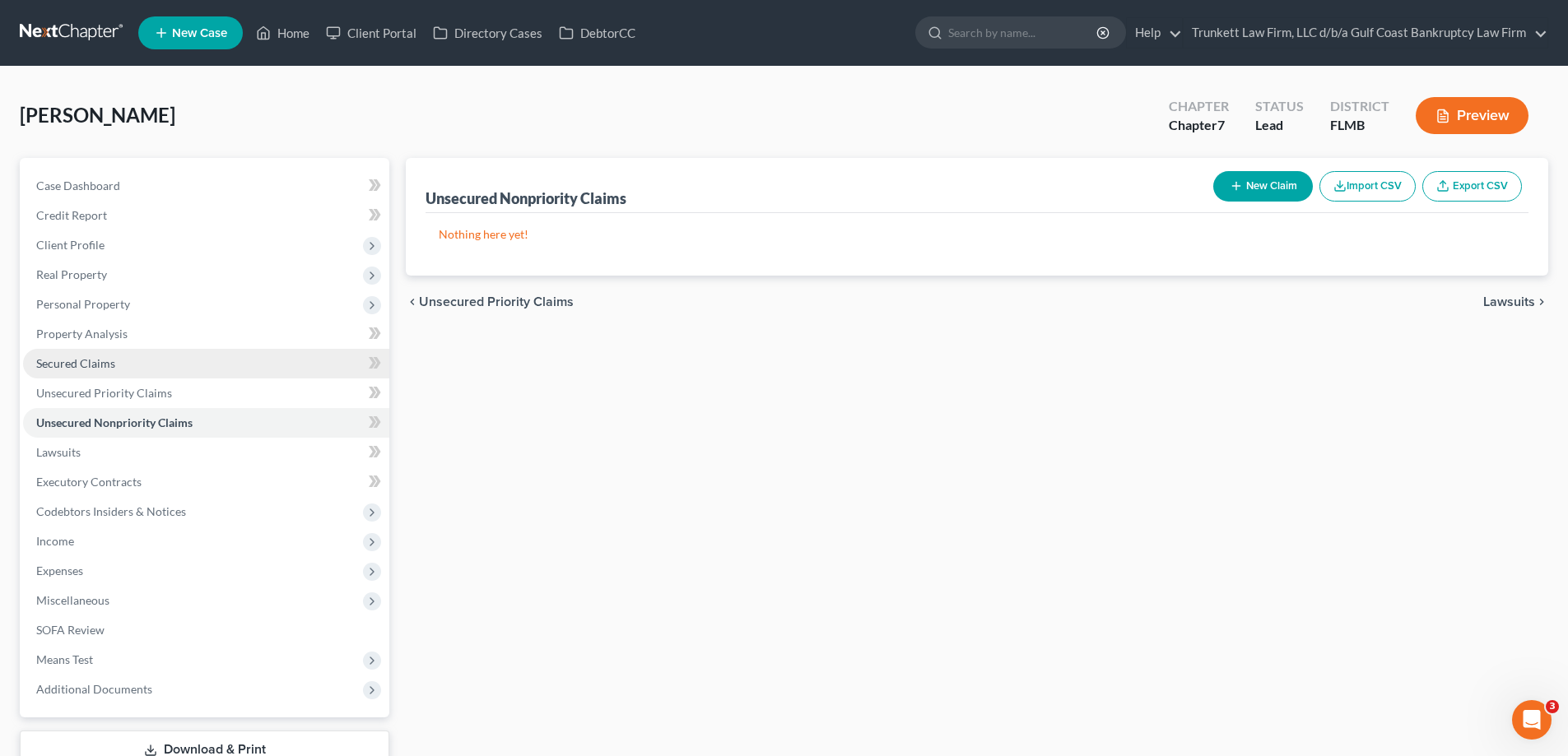
click at [78, 361] on span "Secured Claims" at bounding box center [76, 363] width 79 height 14
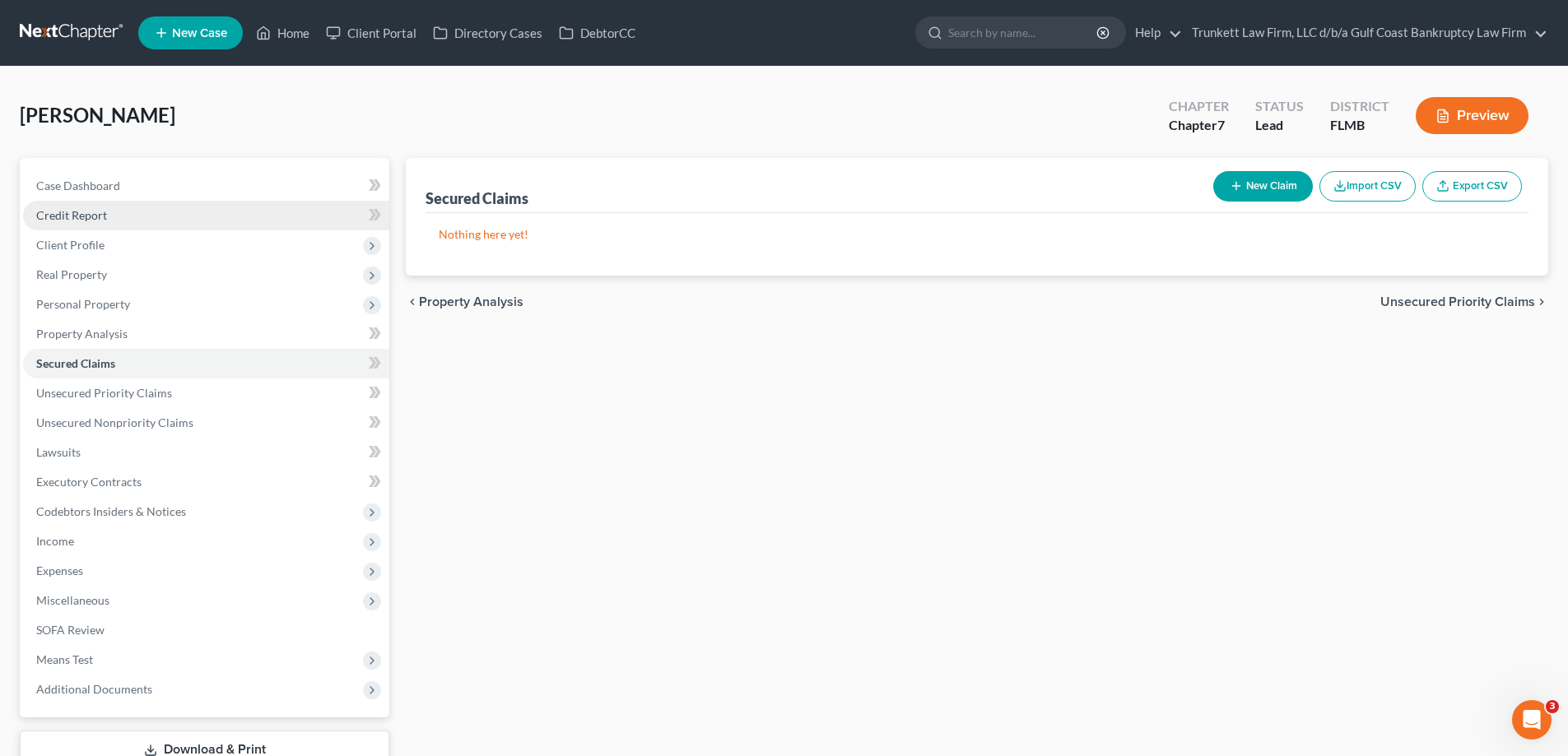
click at [94, 208] on span "Credit Report" at bounding box center [72, 215] width 71 height 14
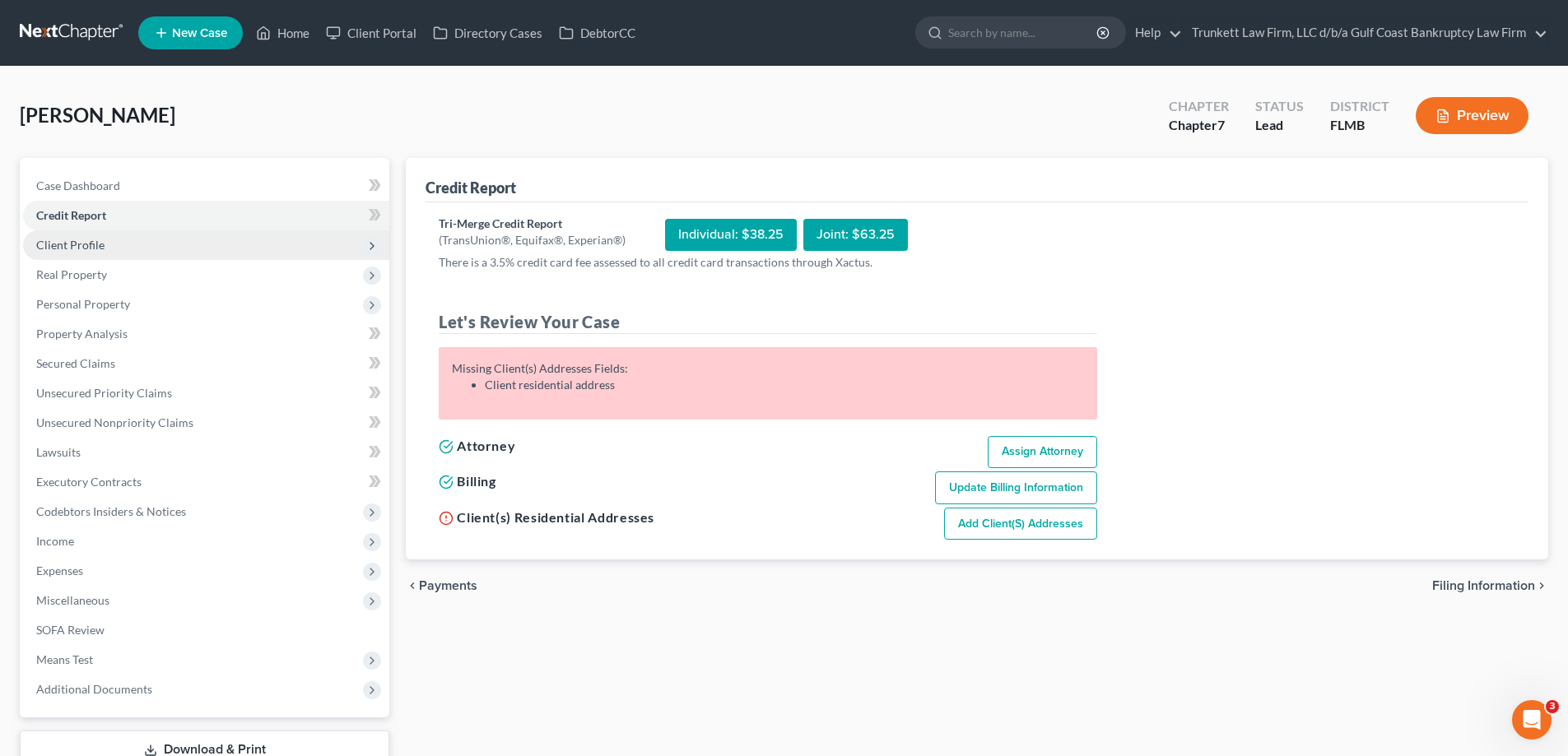
click at [89, 247] on span "Client Profile" at bounding box center [70, 245] width 68 height 14
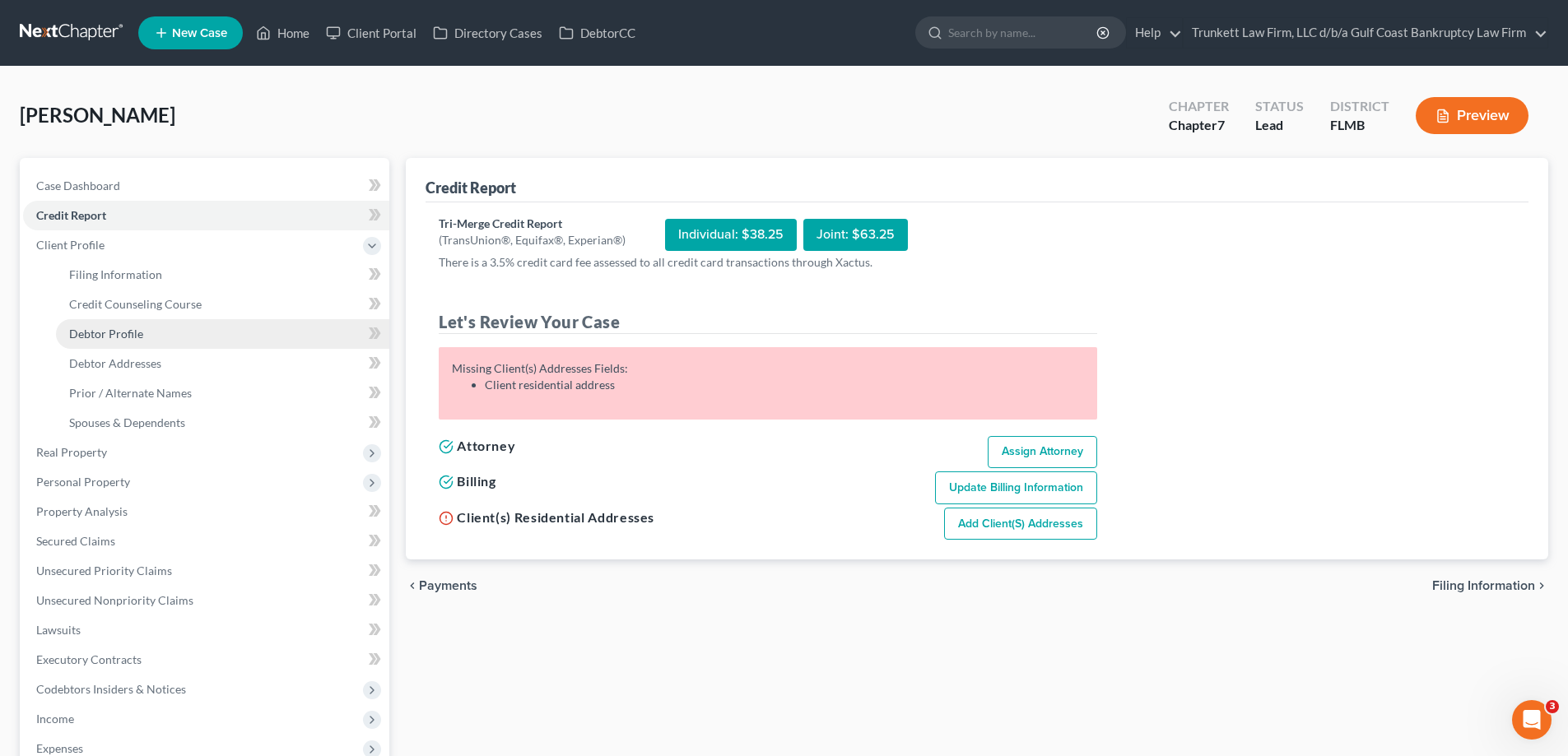
click at [147, 330] on link "Debtor Profile" at bounding box center [222, 333] width 333 height 29
select select "0"
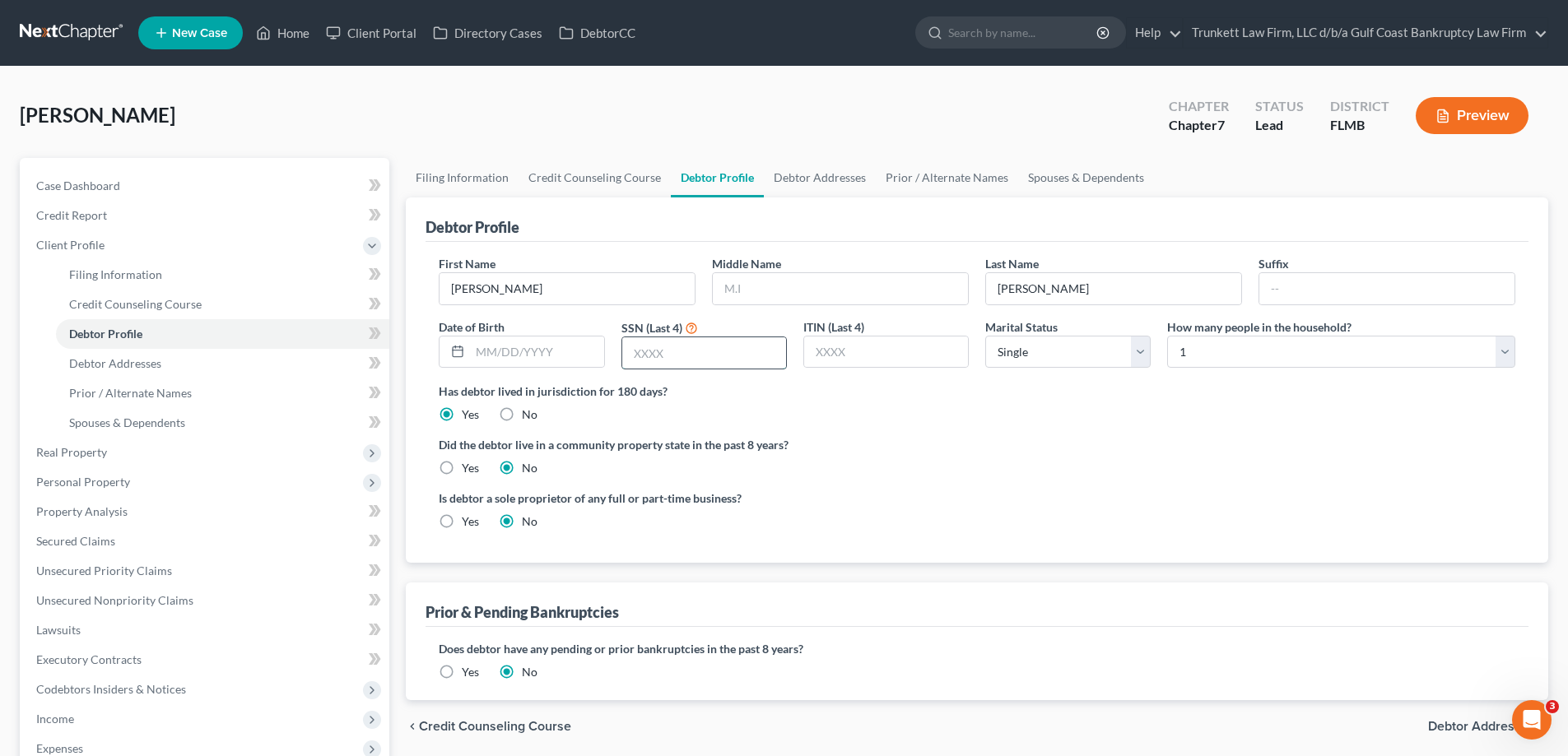
click at [682, 360] on input "text" at bounding box center [704, 353] width 163 height 31
type input "3431"
click at [887, 354] on input "text" at bounding box center [886, 352] width 163 height 31
click at [104, 209] on span "Credit Report" at bounding box center [72, 215] width 71 height 14
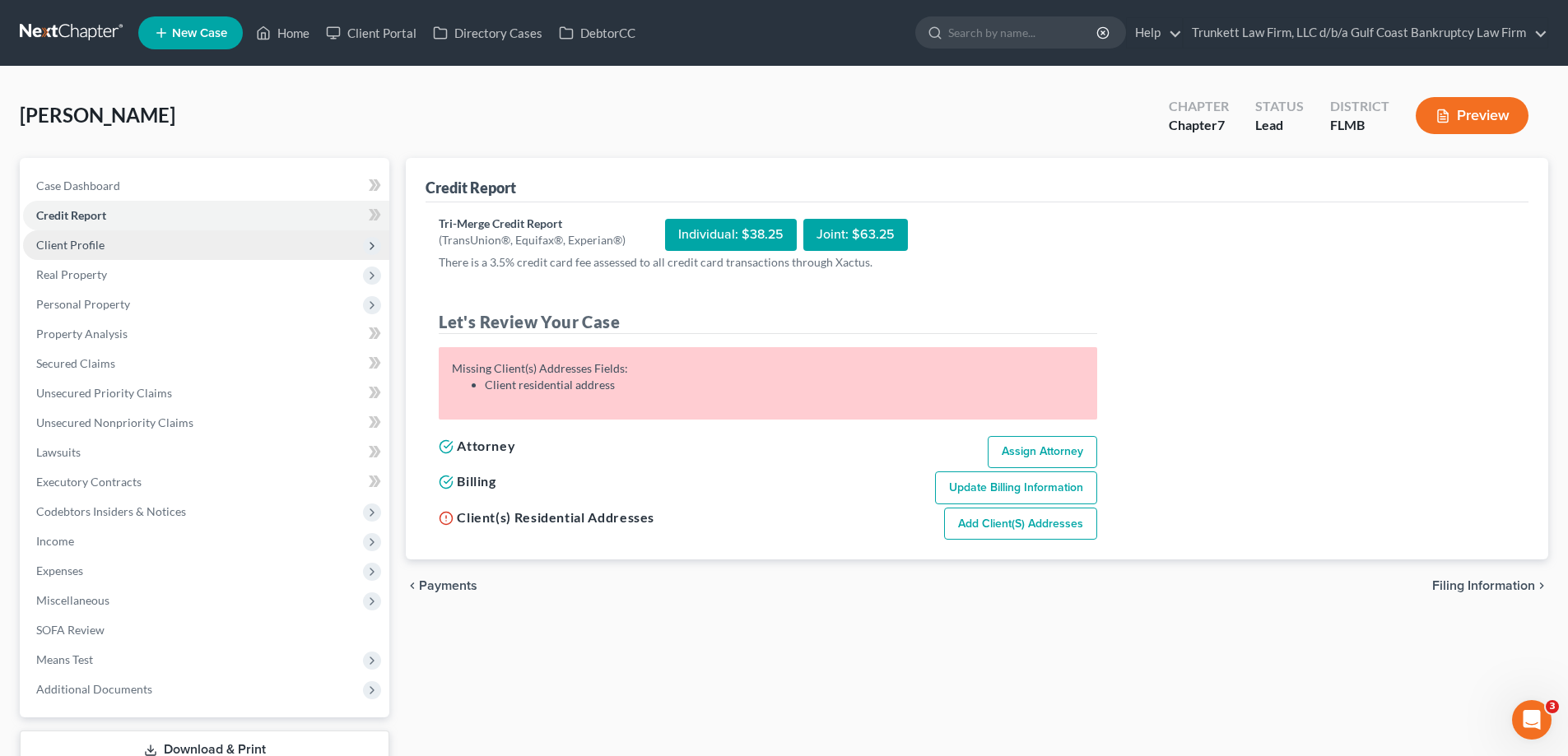
click at [77, 246] on span "Client Profile" at bounding box center [70, 245] width 68 height 14
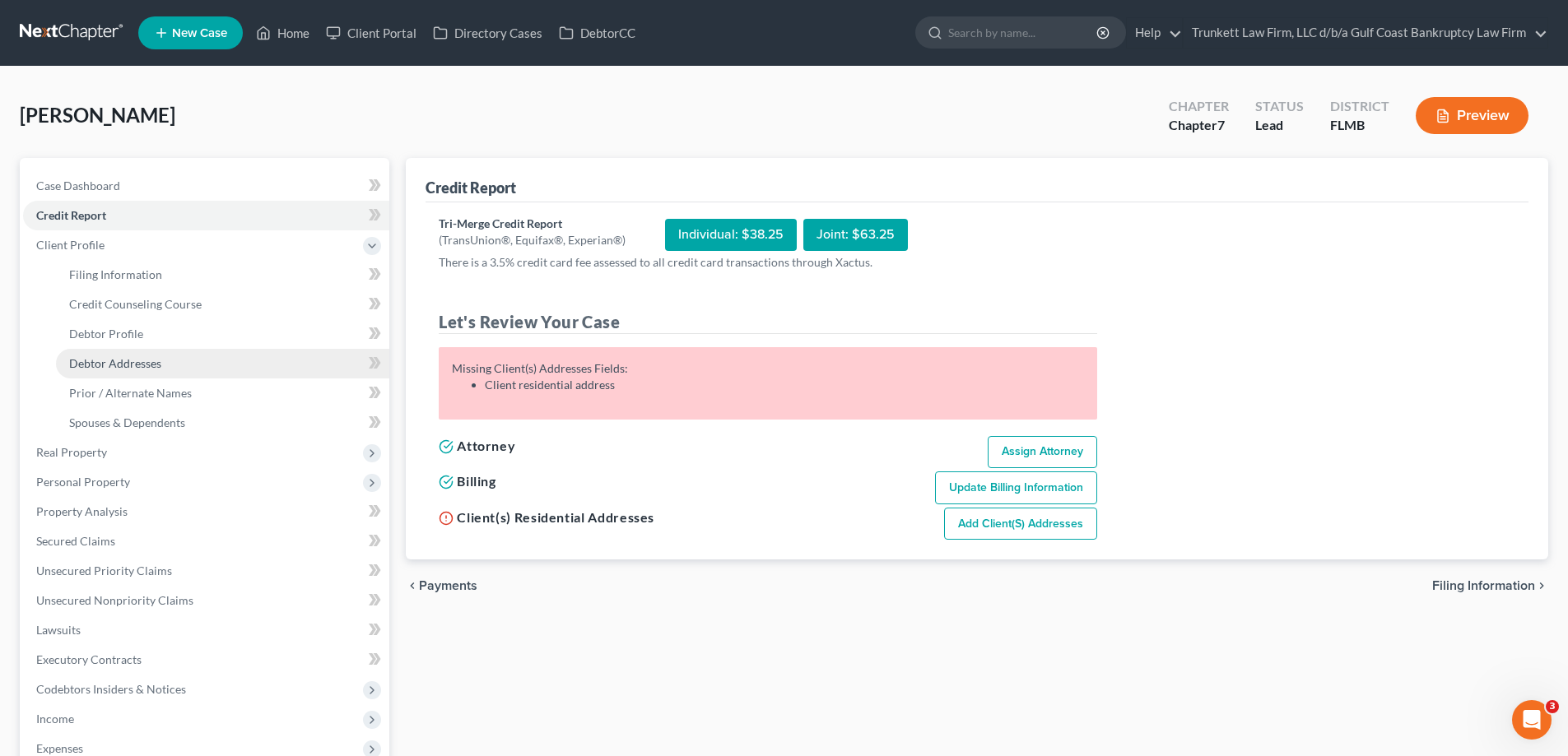
click at [133, 361] on span "Debtor Addresses" at bounding box center [115, 363] width 92 height 14
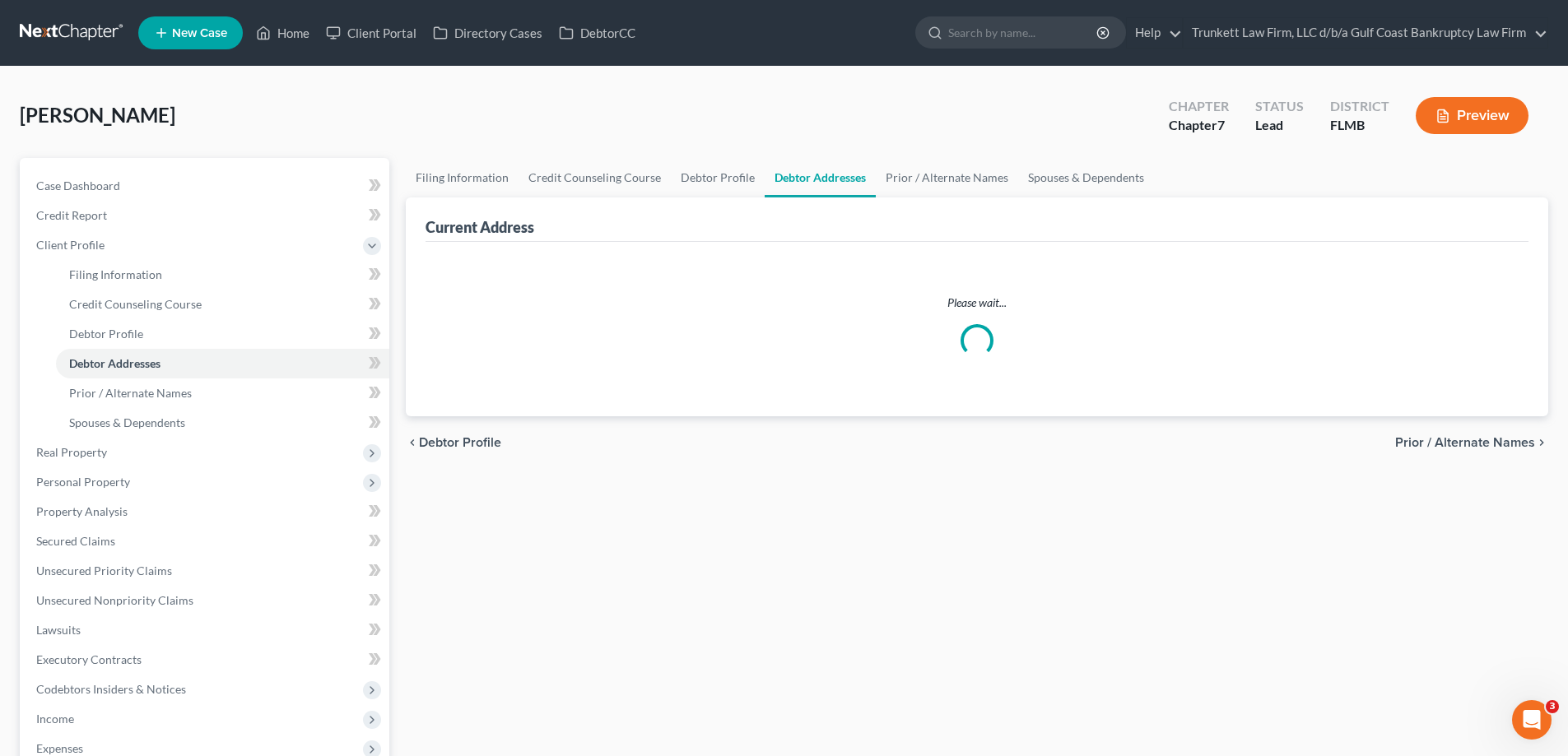
select select "0"
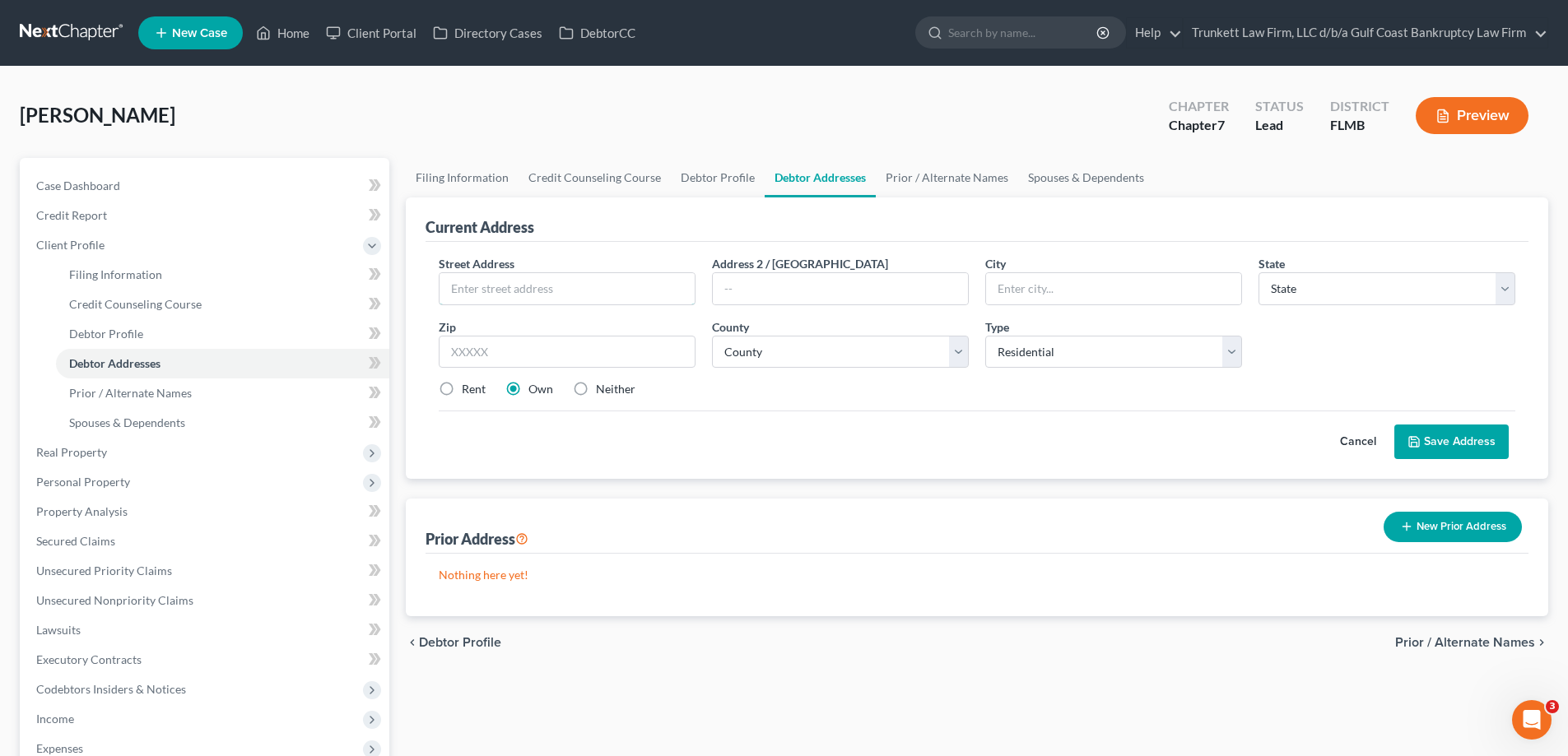
drag, startPoint x: 489, startPoint y: 285, endPoint x: 419, endPoint y: 291, distance: 70.3
click at [489, 285] on input "text" at bounding box center [567, 289] width 255 height 31
click at [564, 287] on input "text" at bounding box center [567, 289] width 255 height 31
type input "1015 Abordale St"
type input "Lehigh Acres"
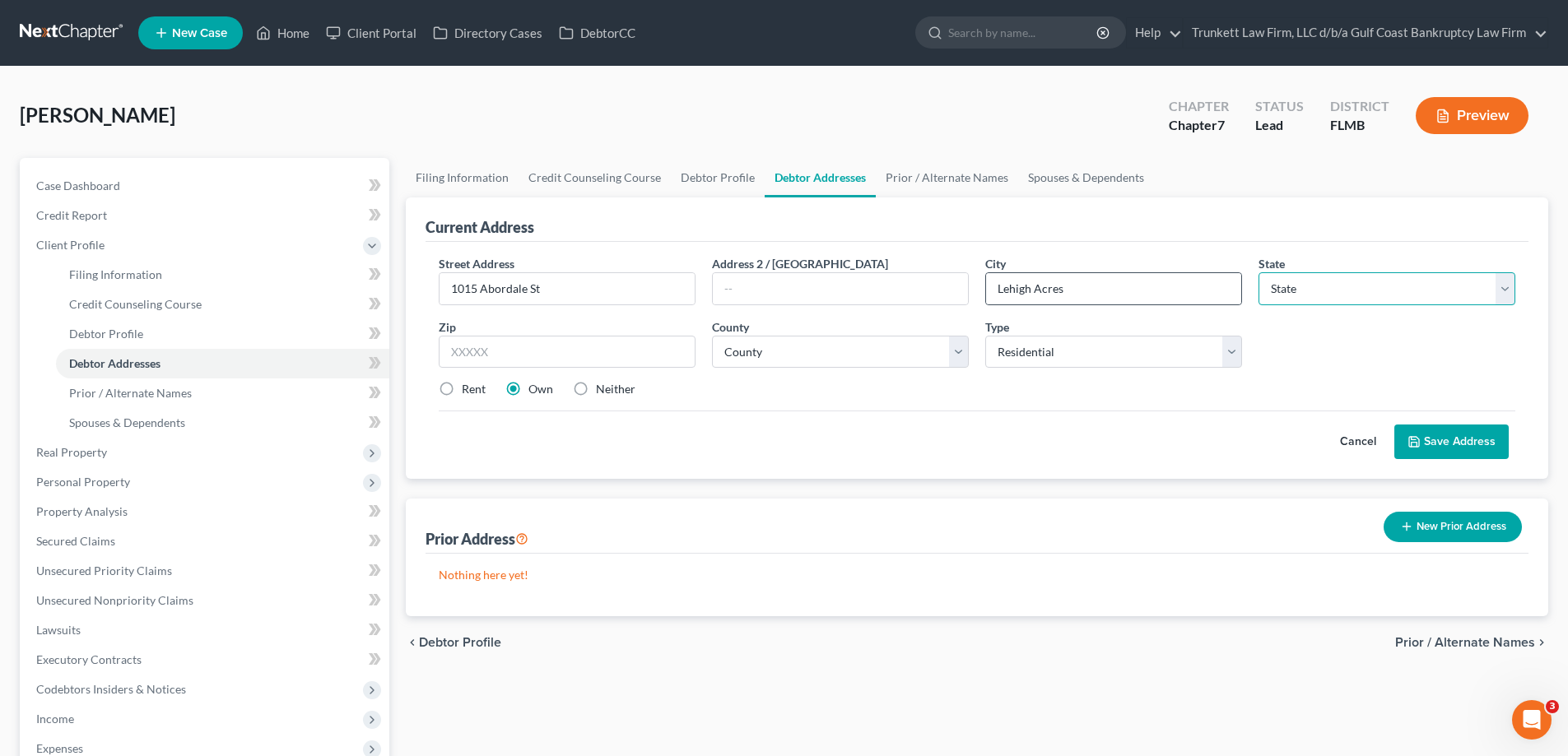
select select "9"
click at [571, 353] on input "33936" at bounding box center [567, 352] width 257 height 33
type input "33974"
click at [832, 352] on select "County [GEOGRAPHIC_DATA] [GEOGRAPHIC_DATA] [GEOGRAPHIC_DATA] [GEOGRAPHIC_DATA] …" at bounding box center [840, 352] width 257 height 33
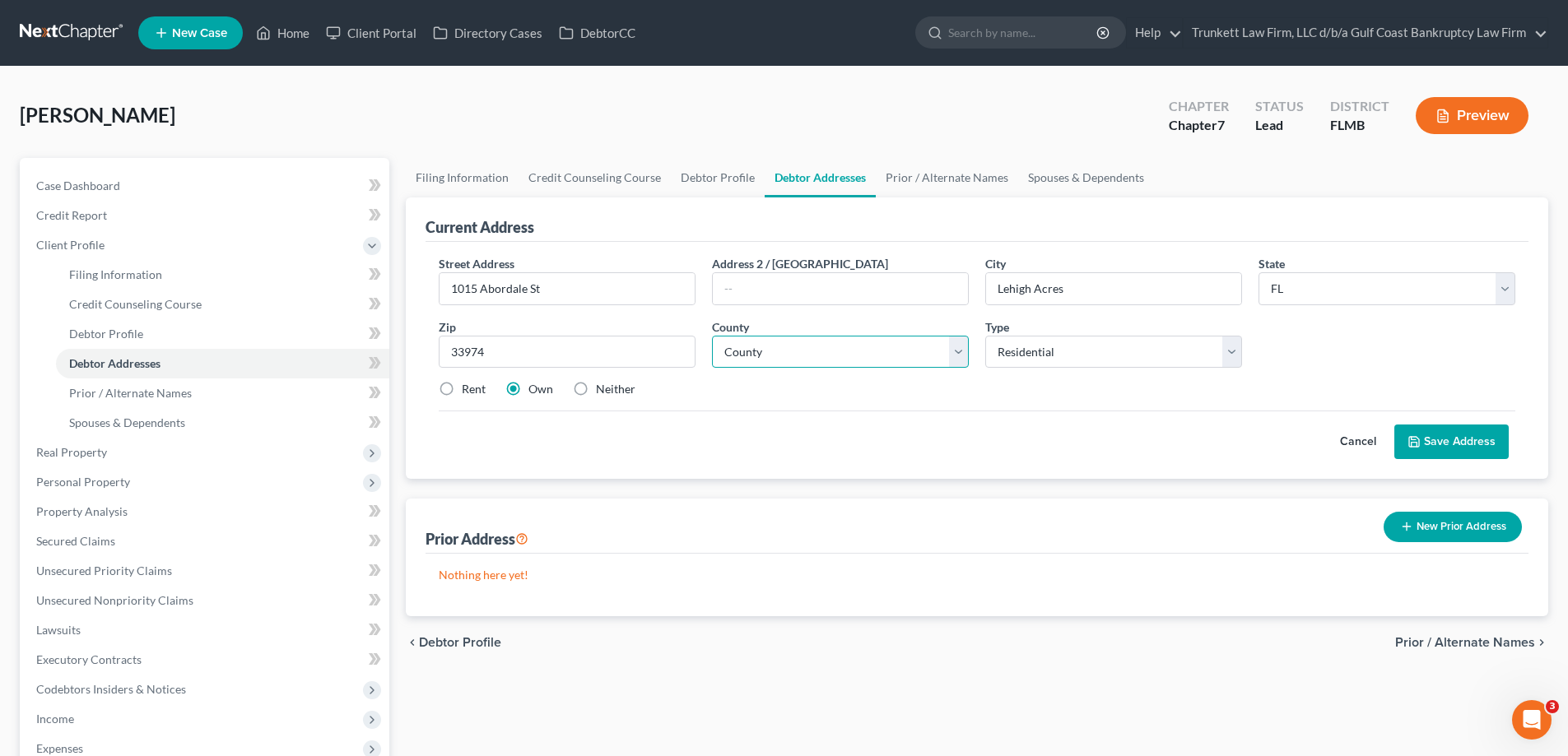
select select "34"
click at [712, 336] on select "County [GEOGRAPHIC_DATA] [GEOGRAPHIC_DATA] [GEOGRAPHIC_DATA] [GEOGRAPHIC_DATA] …" at bounding box center [840, 352] width 257 height 33
click at [596, 390] on label "Neither" at bounding box center [616, 389] width 39 height 17
click at [602, 390] on input "Neither" at bounding box center [608, 386] width 11 height 11
radio input "true"
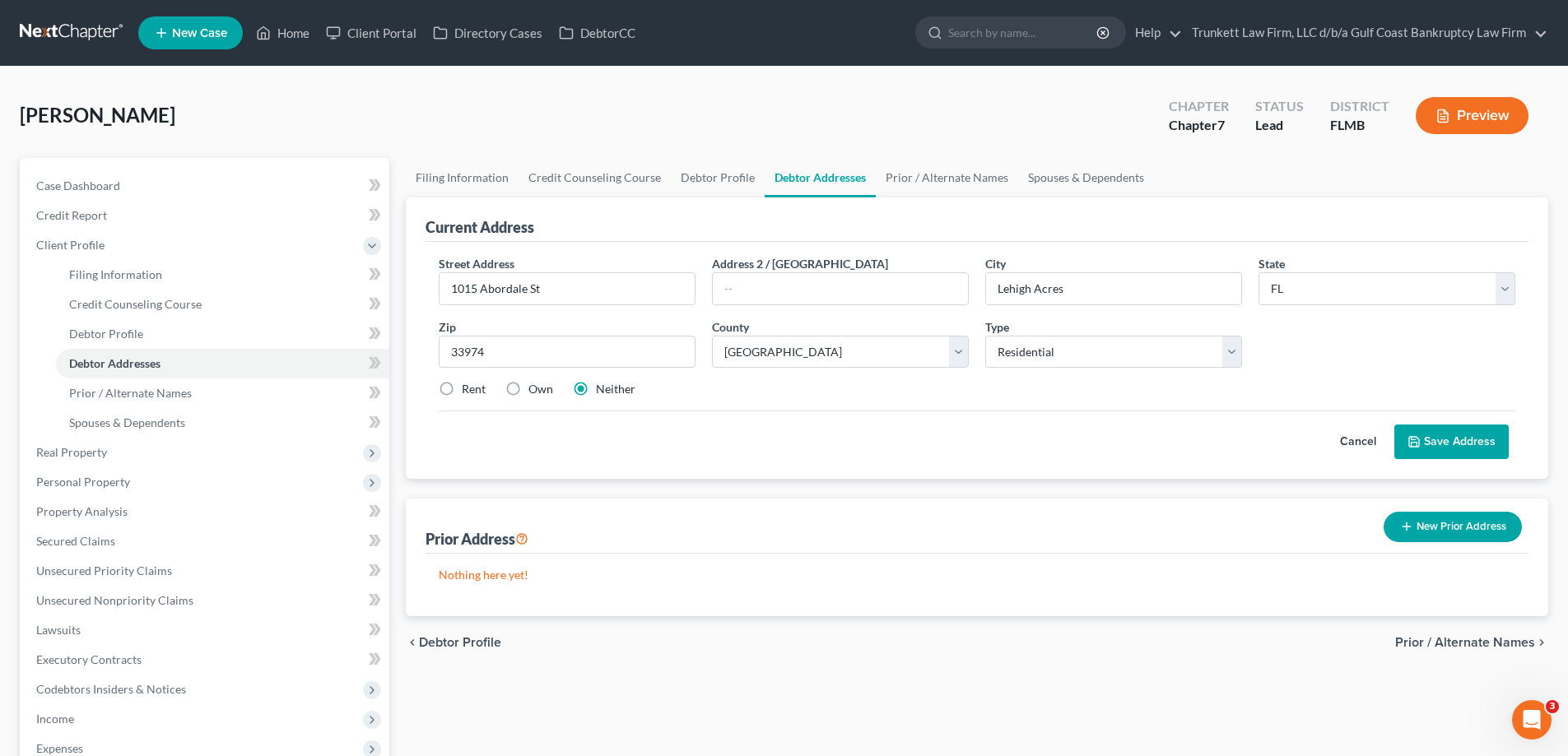
click at [1467, 438] on button "Save Address" at bounding box center [1451, 442] width 115 height 35
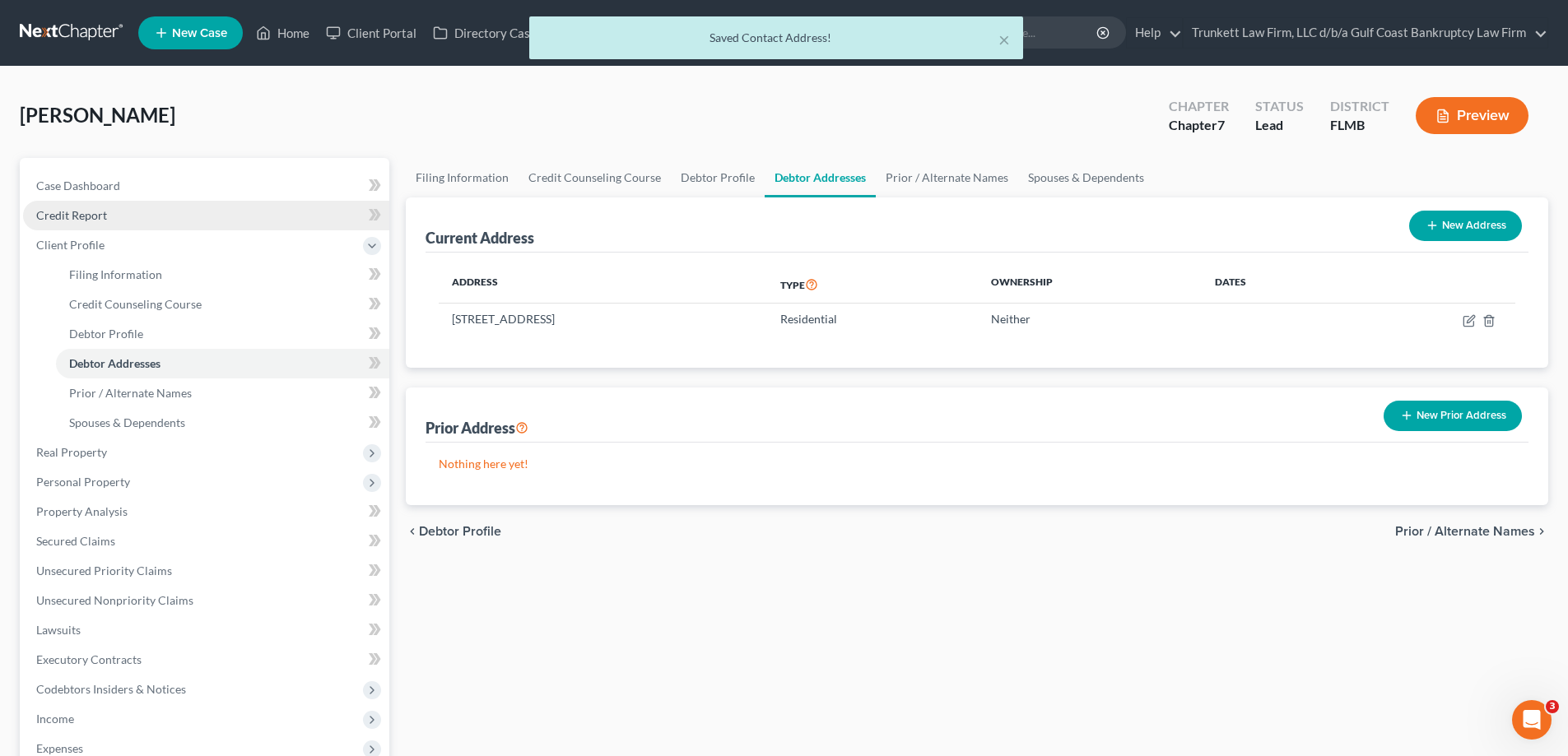
click at [99, 211] on span "Credit Report" at bounding box center [72, 215] width 71 height 14
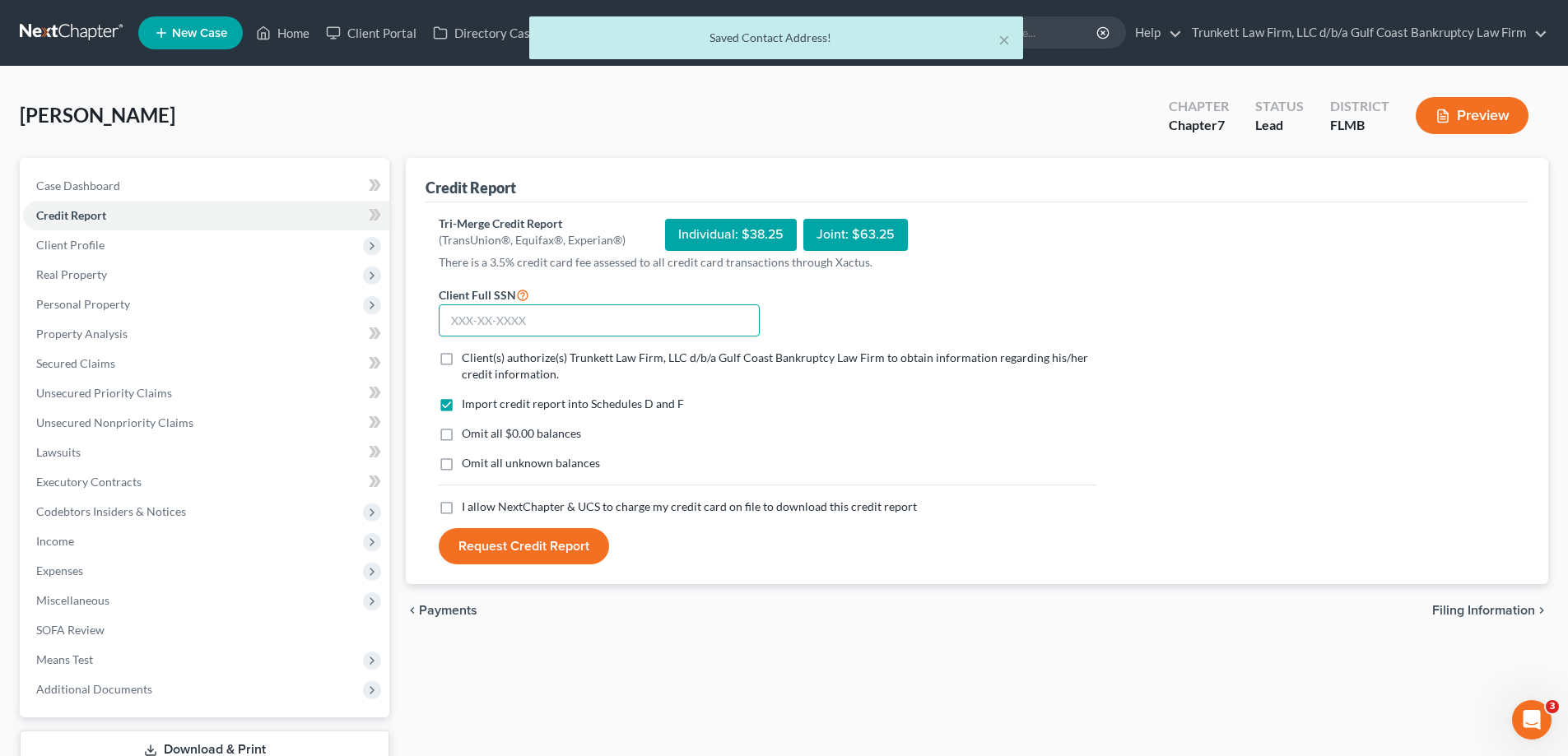
click at [486, 320] on input "text" at bounding box center [599, 321] width 321 height 33
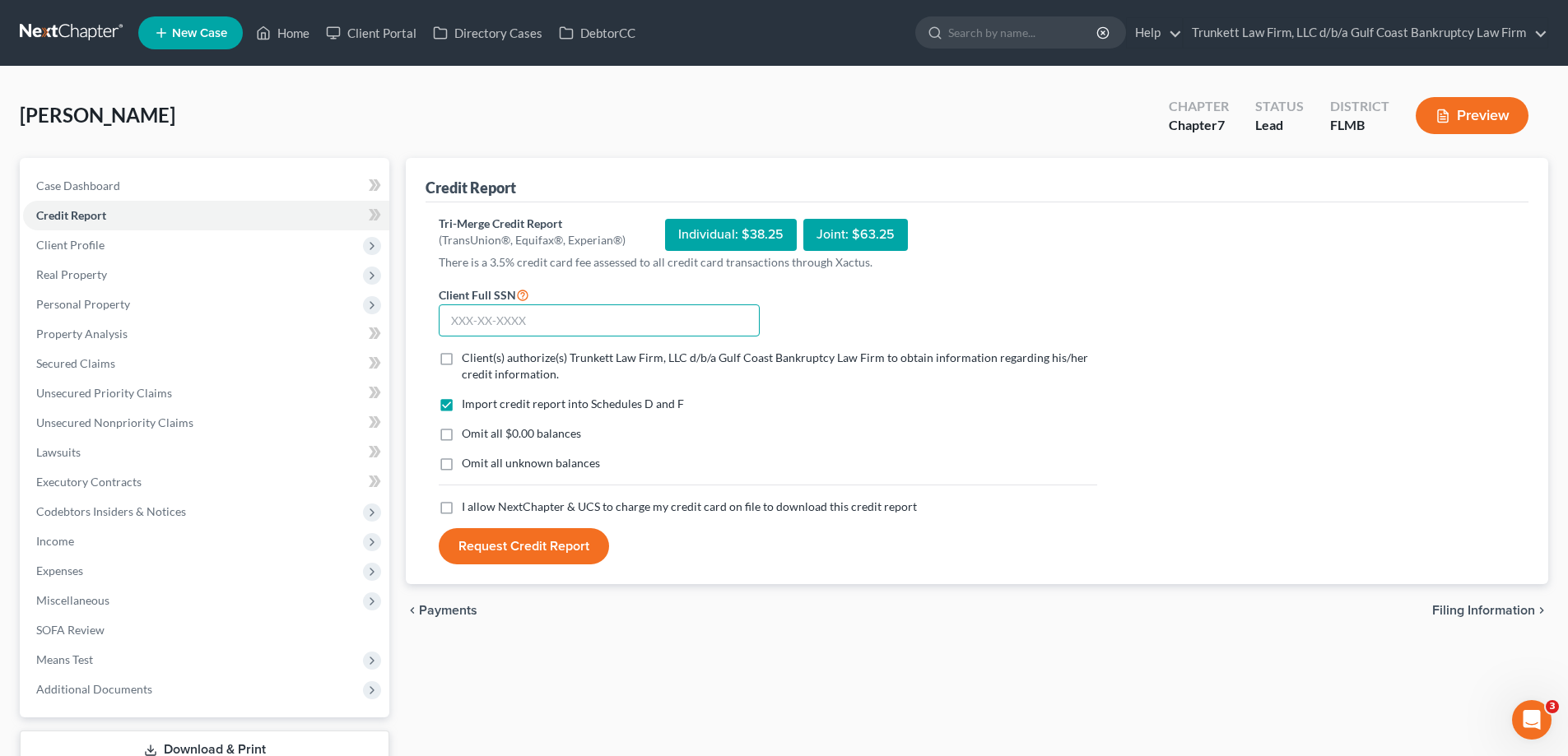
click at [481, 325] on input "text" at bounding box center [599, 321] width 321 height 33
type input "356-58-3431"
click at [462, 508] on label "I allow NextChapter & UCS to charge my credit card on file to download this cre…" at bounding box center [689, 506] width 455 height 17
click at [468, 508] on input "I allow NextChapter & UCS to charge my credit card on file to download this cre…" at bounding box center [474, 504] width 11 height 11
checkbox input "true"
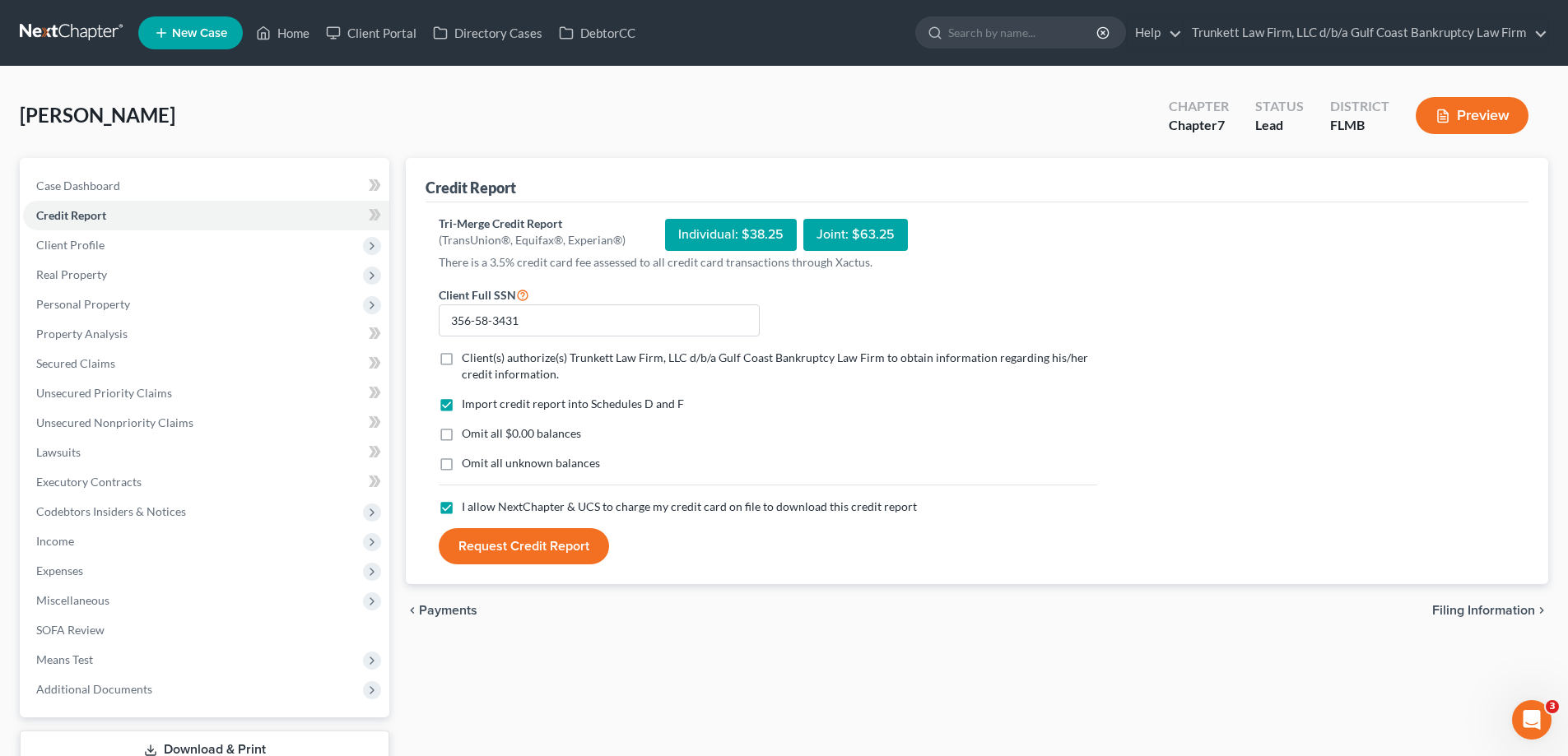
click at [462, 358] on label "Client(s) authorize(s) Trunkett Law Firm, LLC d/b/a Gulf Coast Bankruptcy Law F…" at bounding box center [779, 366] width 635 height 33
click at [468, 358] on input "Client(s) authorize(s) Trunkett Law Firm, LLC d/b/a Gulf Coast Bankruptcy Law F…" at bounding box center [474, 355] width 11 height 11
checkbox input "true"
click at [551, 537] on button "Request Credit Report" at bounding box center [524, 546] width 171 height 36
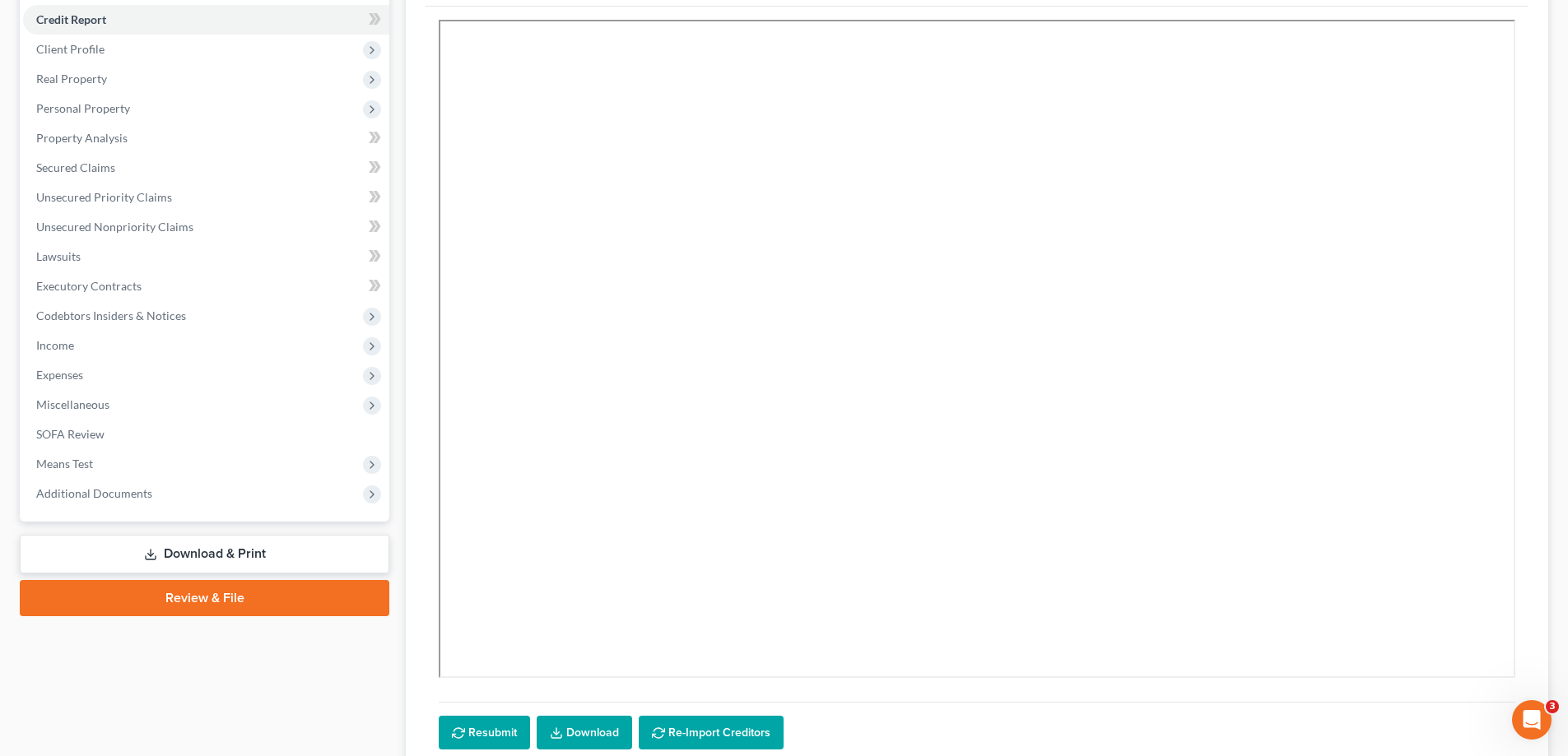
scroll to position [324, 0]
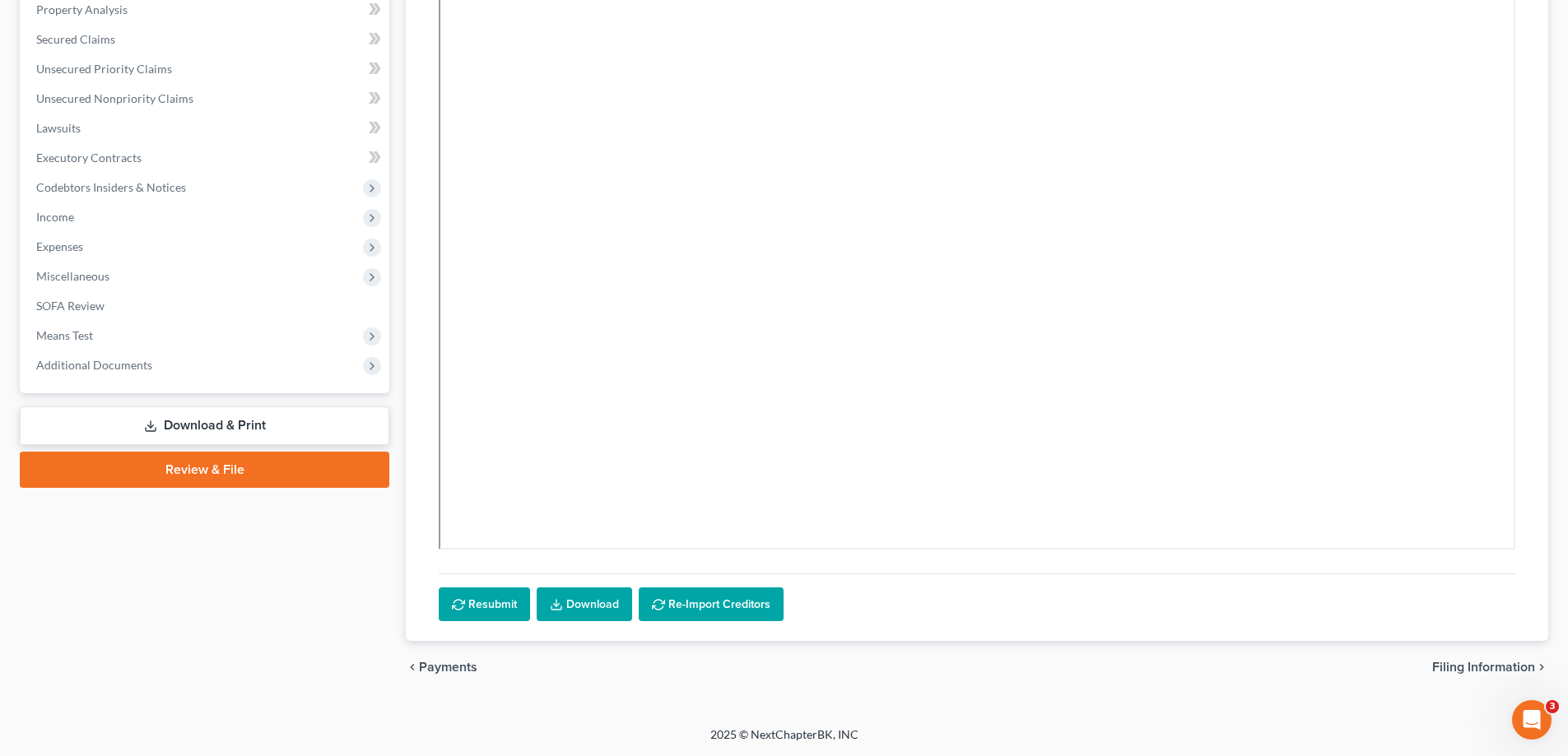
click at [571, 605] on link "Download" at bounding box center [584, 604] width 95 height 35
click at [139, 444] on div "Case Dashboard Payments Invoices Payments Payments Credit Report Client Profile" at bounding box center [204, 264] width 386 height 861
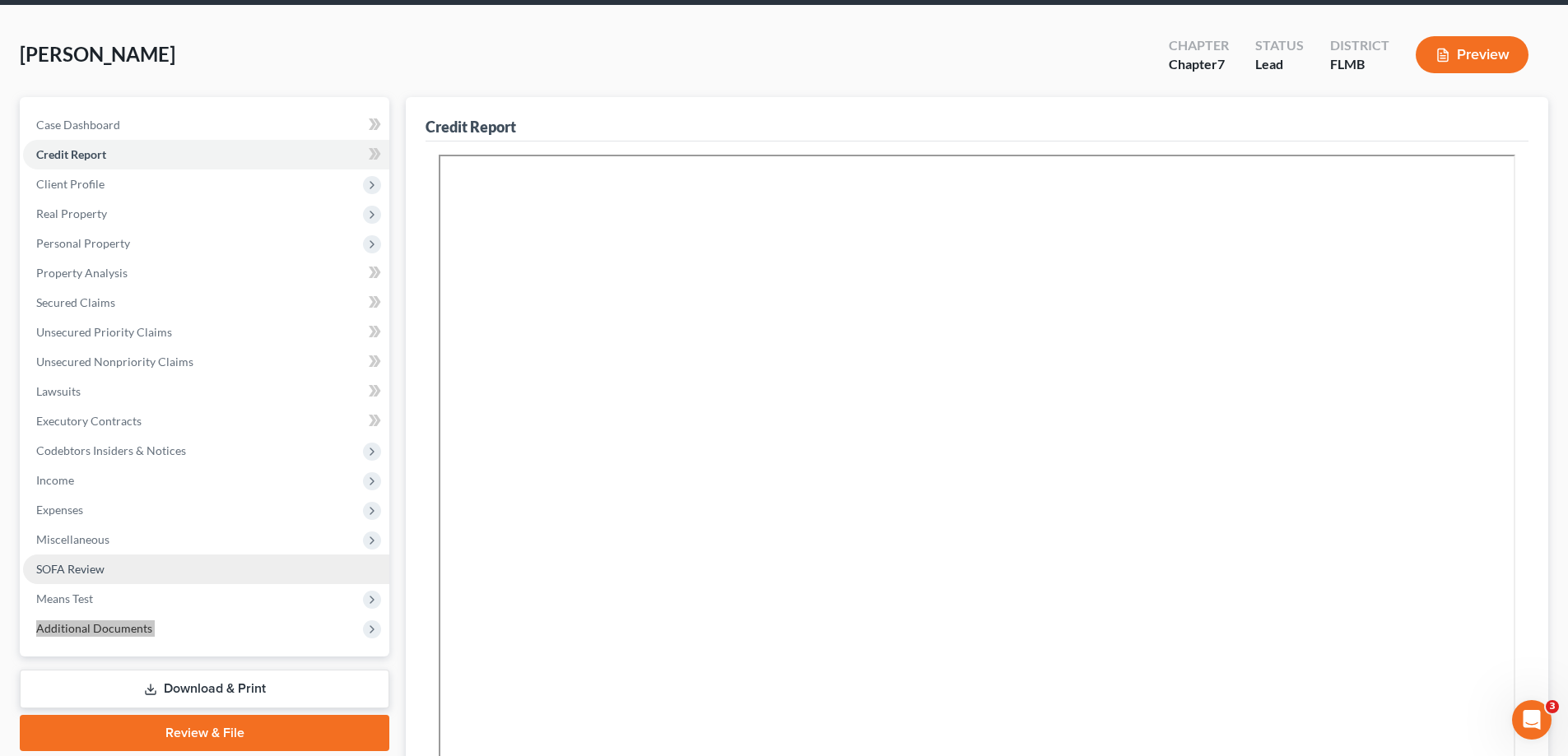
scroll to position [0, 0]
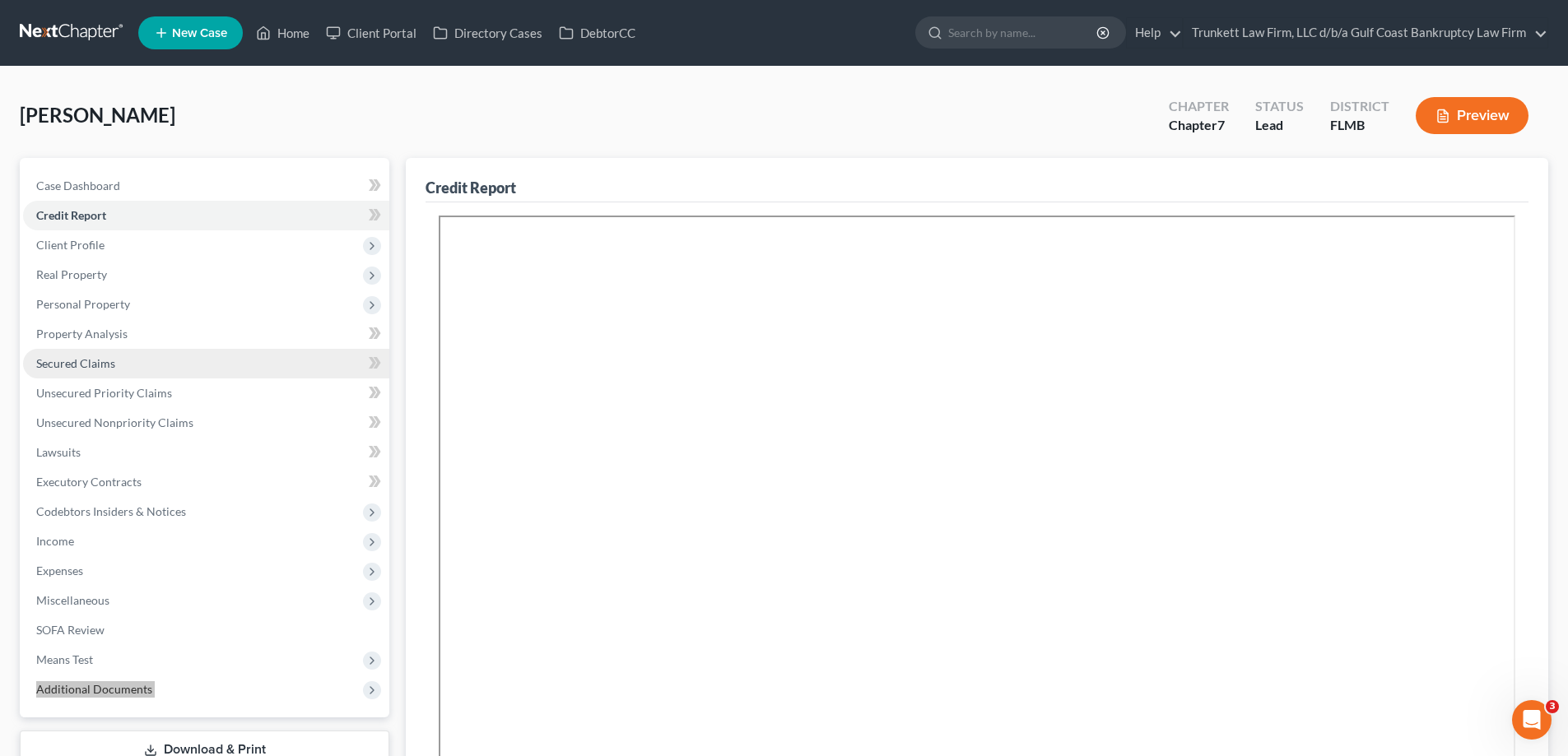
click at [91, 358] on span "Secured Claims" at bounding box center [76, 363] width 79 height 14
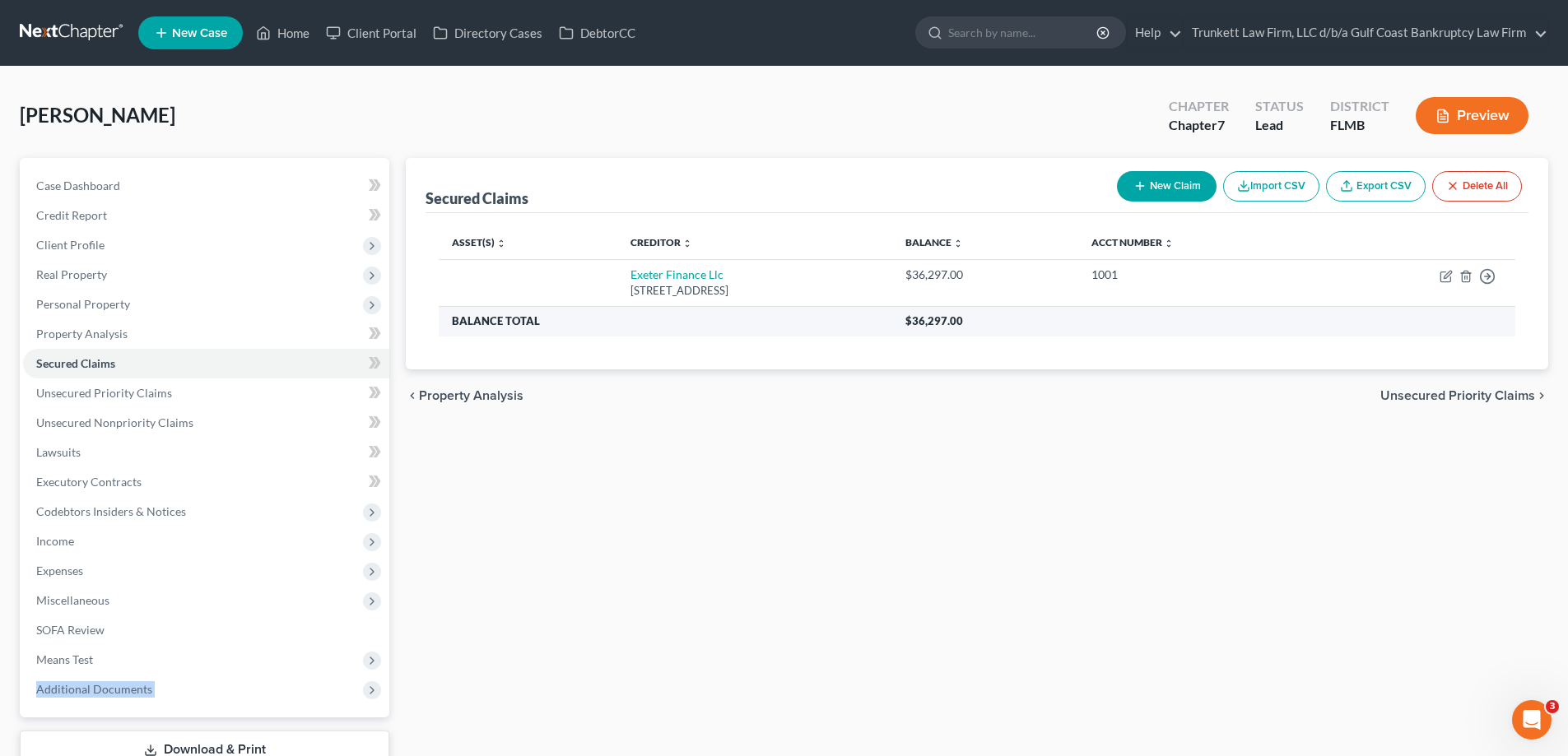
click at [743, 318] on th "Balance Total" at bounding box center [665, 321] width 453 height 29
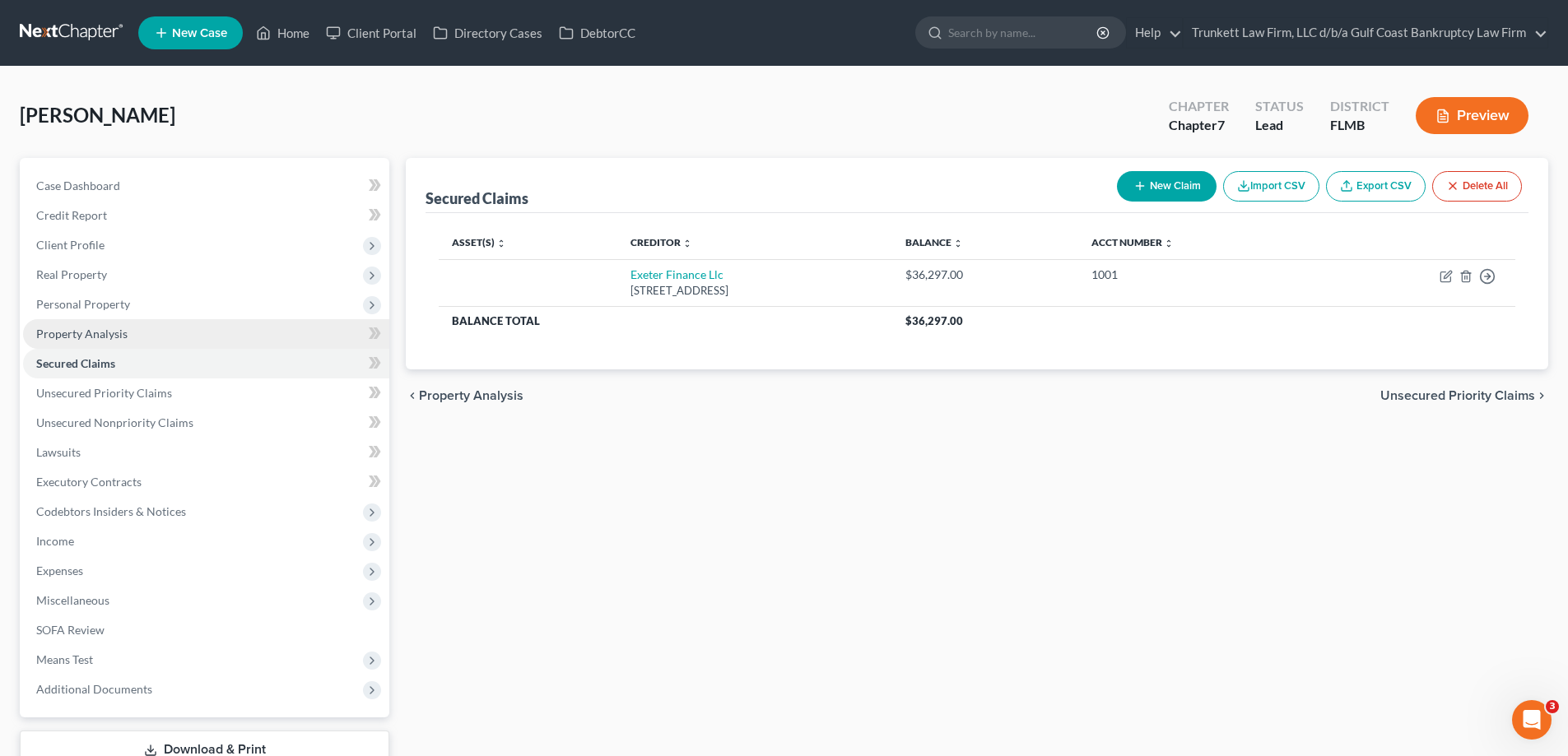
click at [84, 327] on span "Property Analysis" at bounding box center [82, 334] width 92 height 14
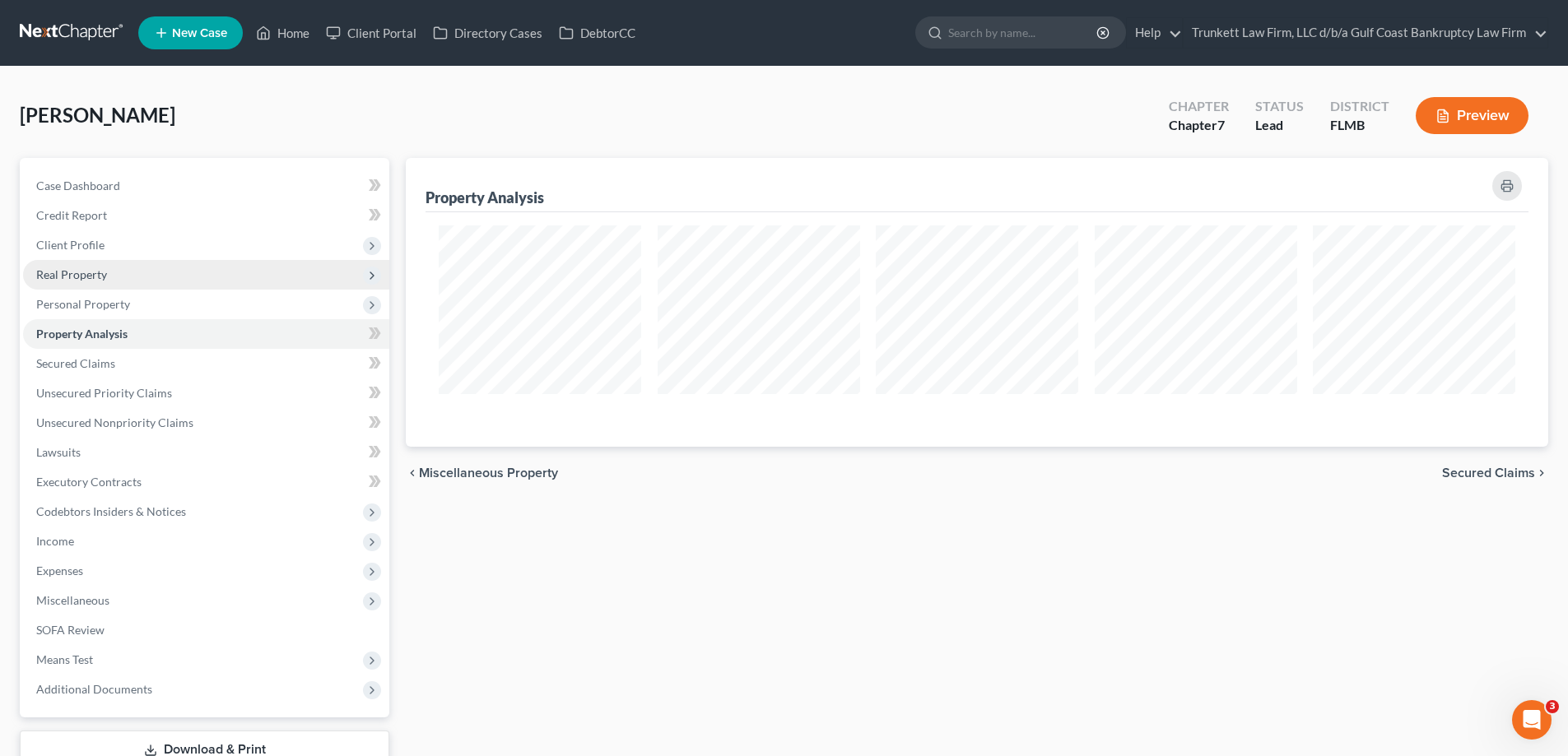
scroll to position [289, 1142]
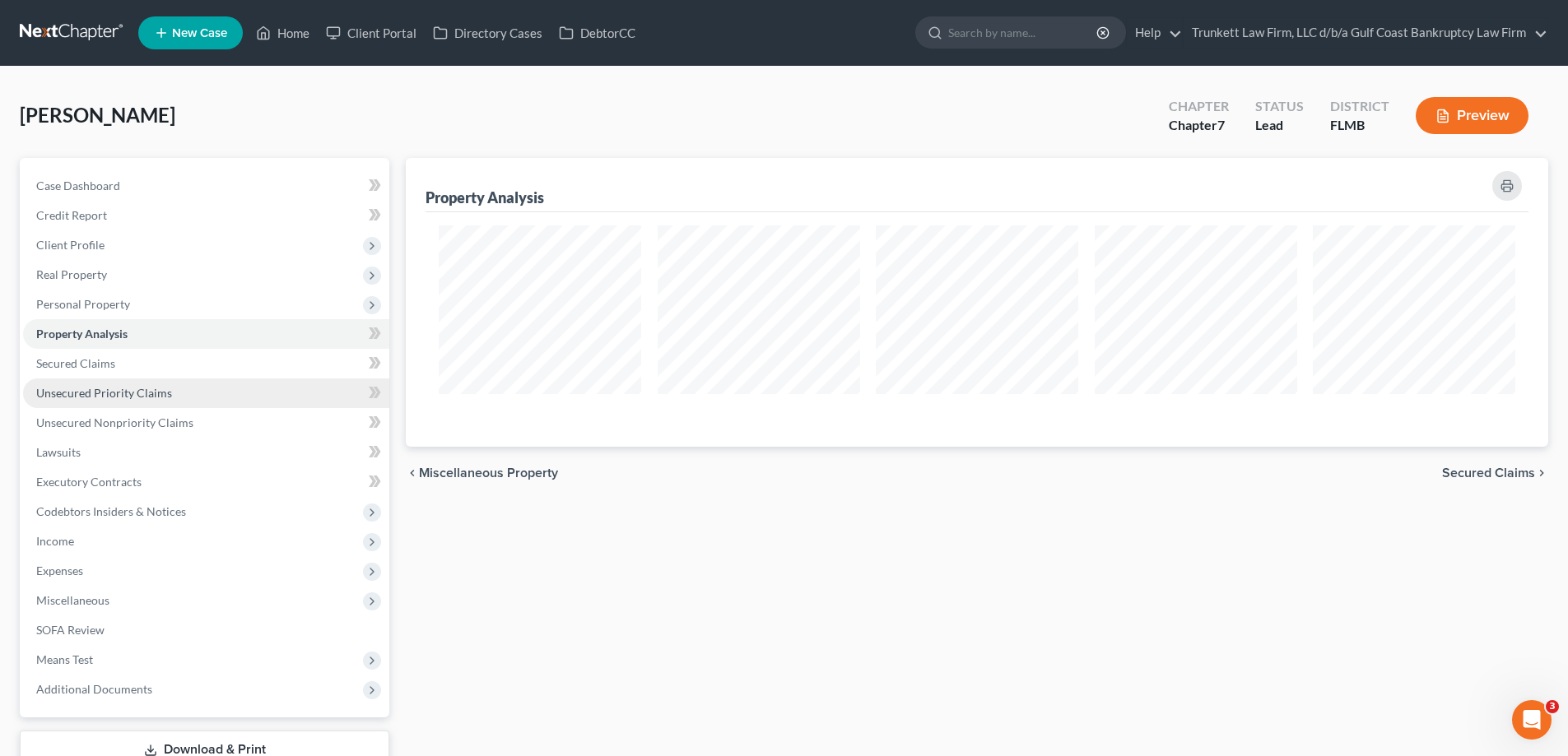
click at [137, 388] on span "Unsecured Priority Claims" at bounding box center [104, 393] width 136 height 14
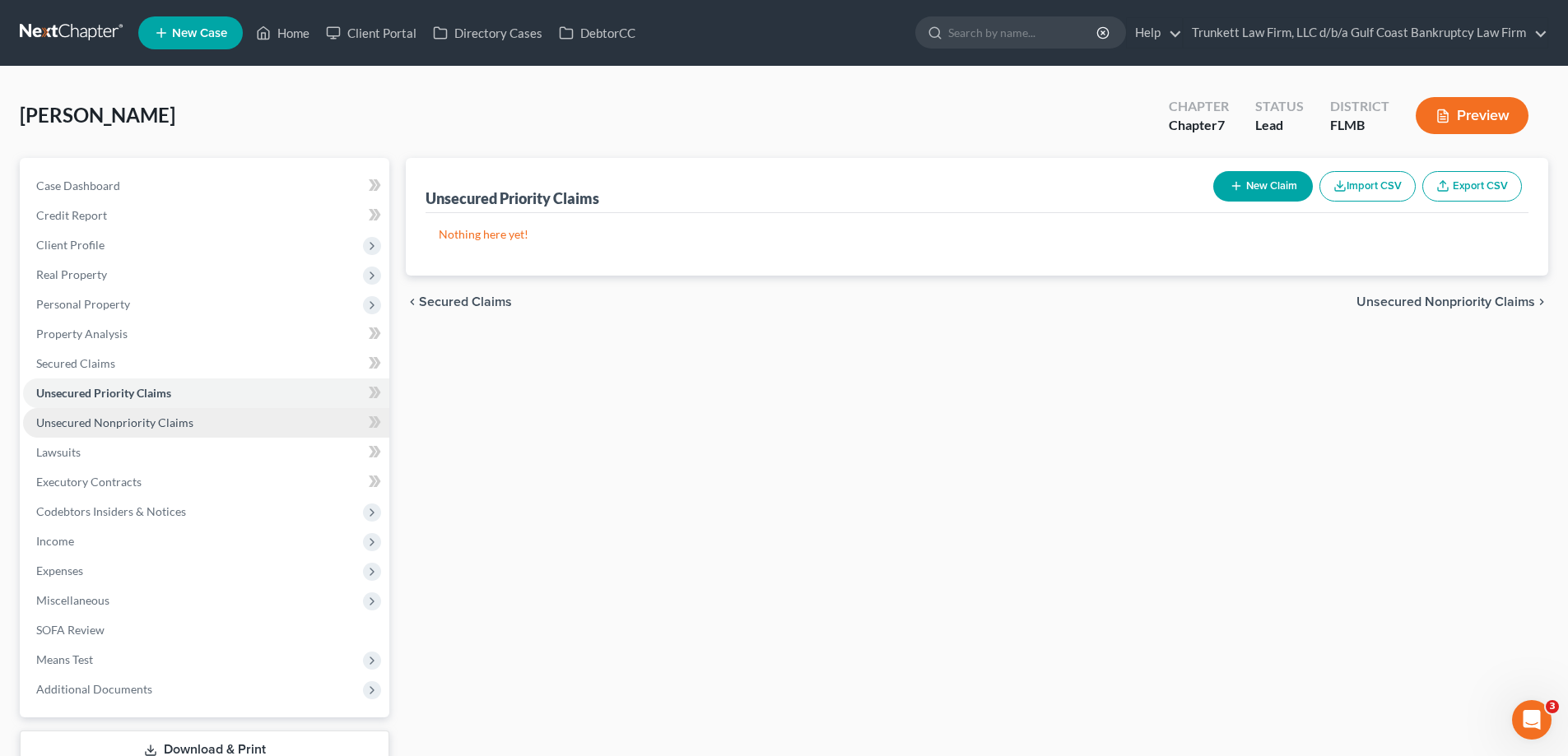
click at [138, 419] on span "Unsecured Nonpriority Claims" at bounding box center [115, 423] width 157 height 14
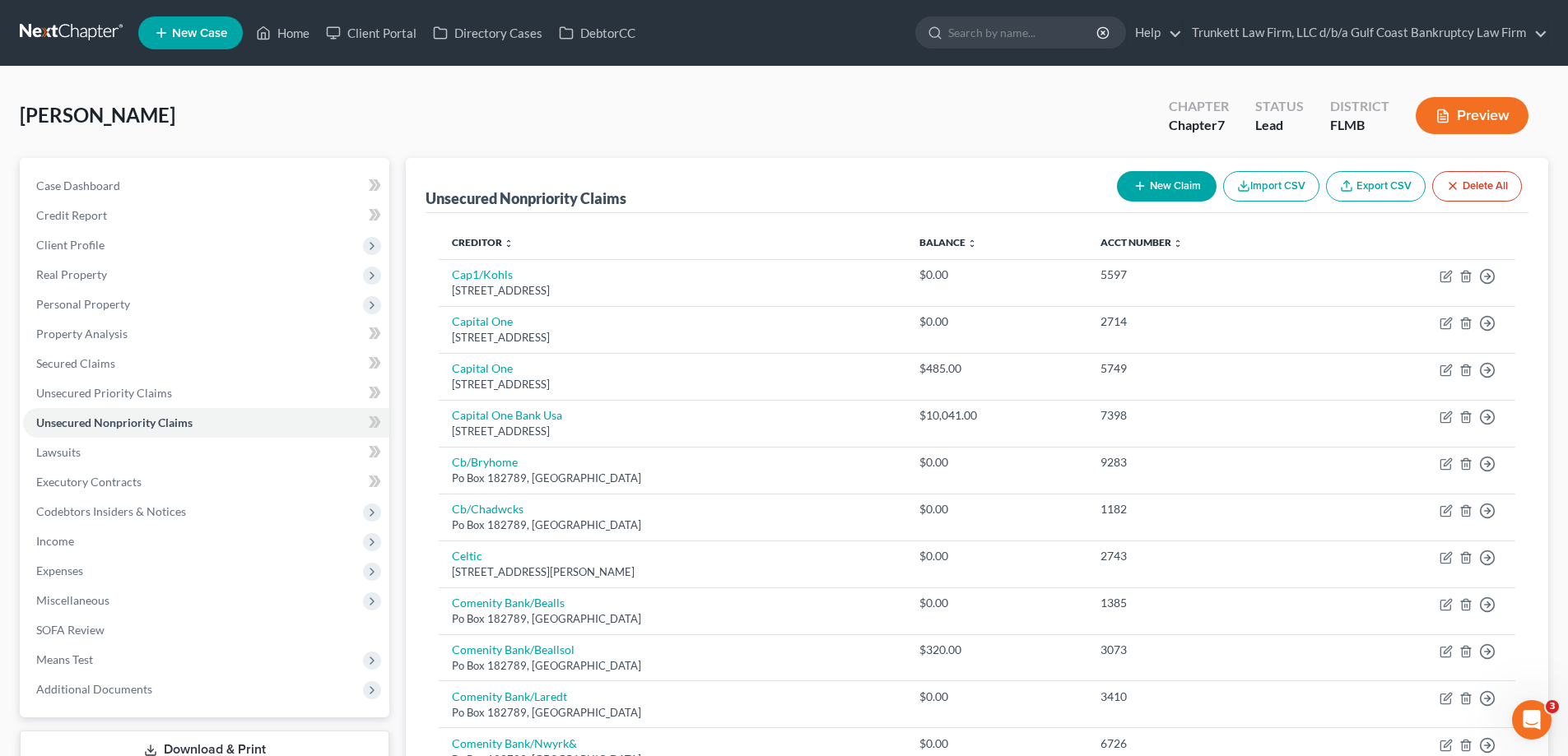
click at [1156, 190] on button "New Claim" at bounding box center [1166, 187] width 99 height 30
select select "0"
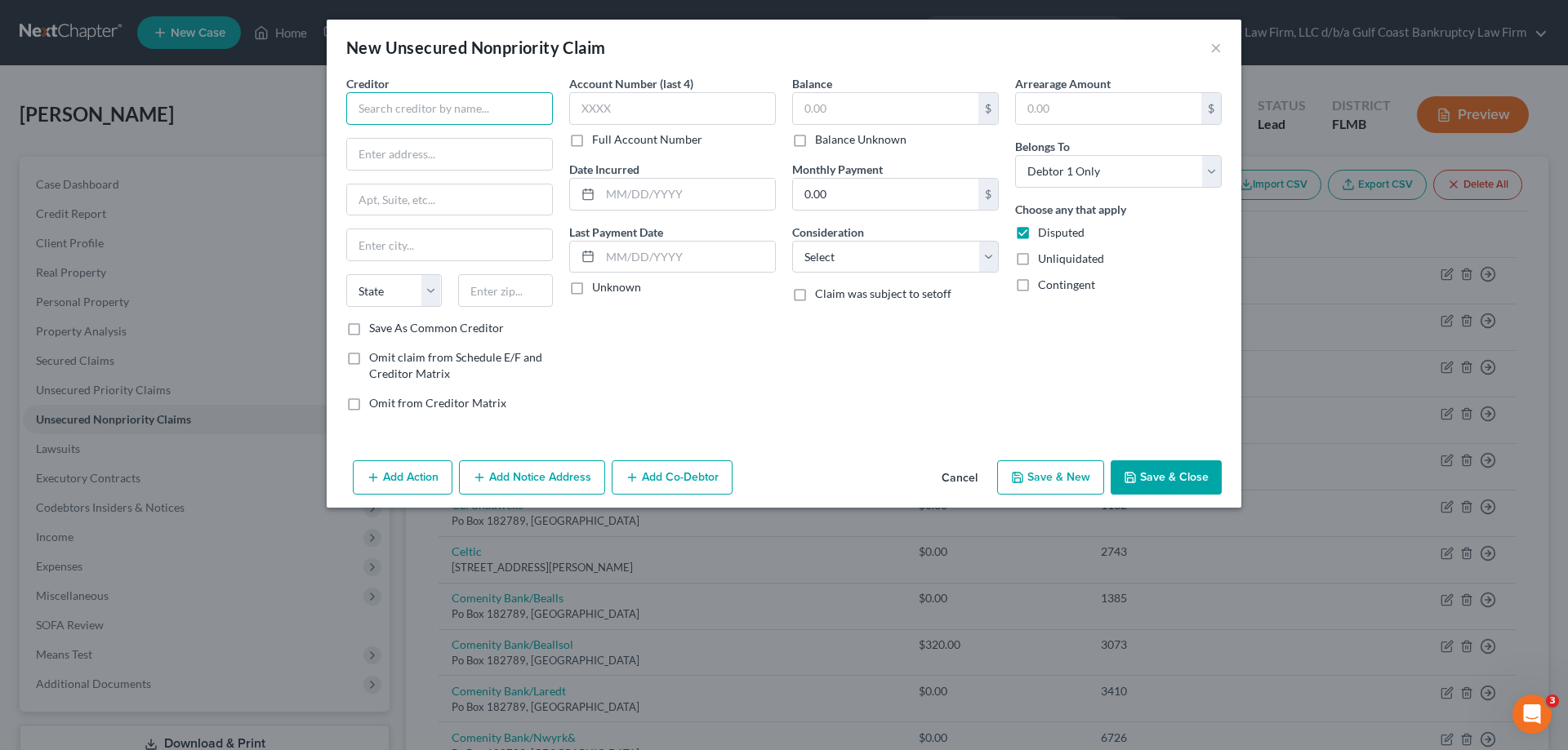
click at [430, 109] on input "text" at bounding box center [450, 108] width 206 height 33
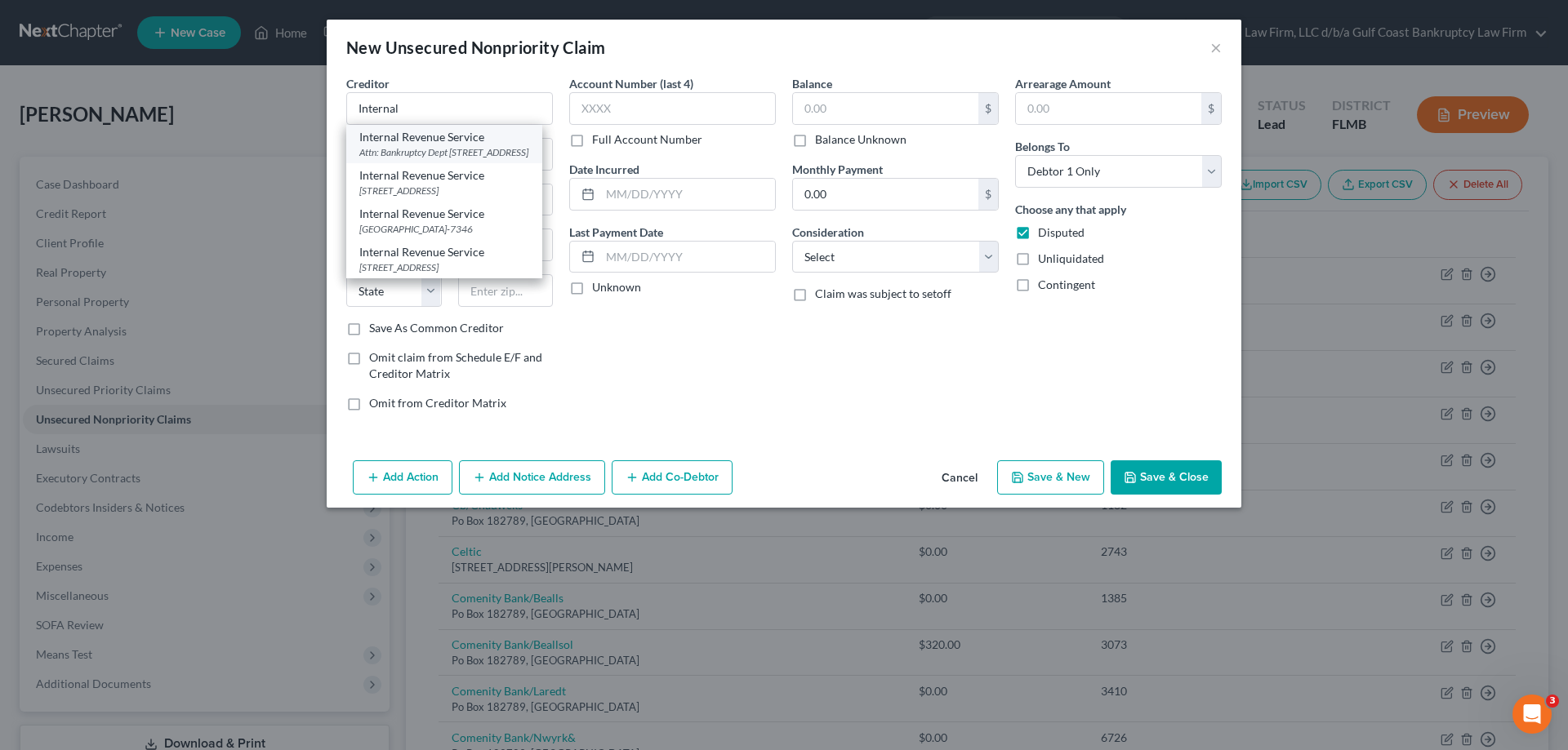
click at [441, 160] on div "Attn: Bankruptcy Dept [STREET_ADDRESS]" at bounding box center [444, 152] width 170 height 14
type input "Internal Revenue Service"
type input "Attn: Bankruptcy Dept"
type input "PO Box 7346"
type input "[GEOGRAPHIC_DATA]"
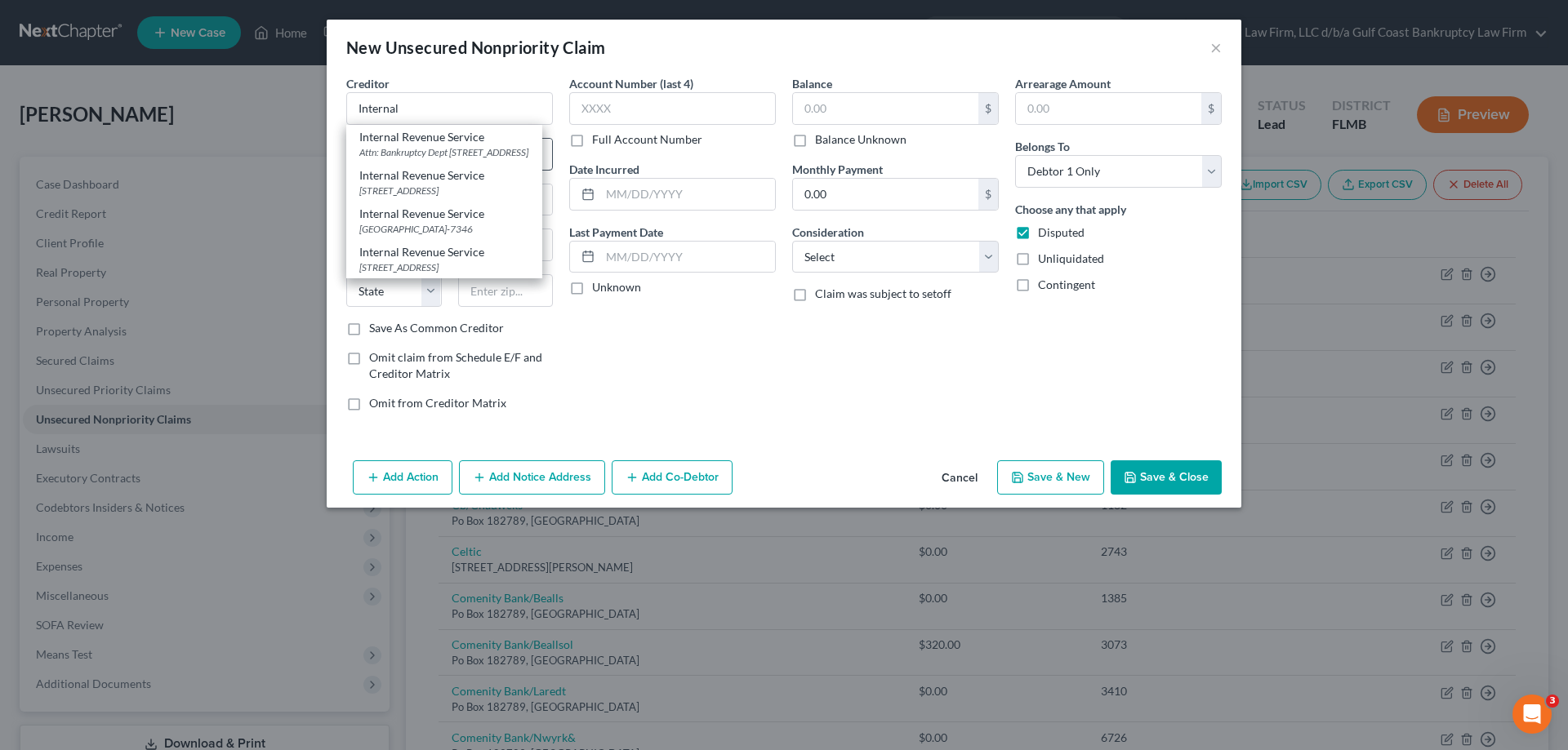
select select "39"
type input "19101"
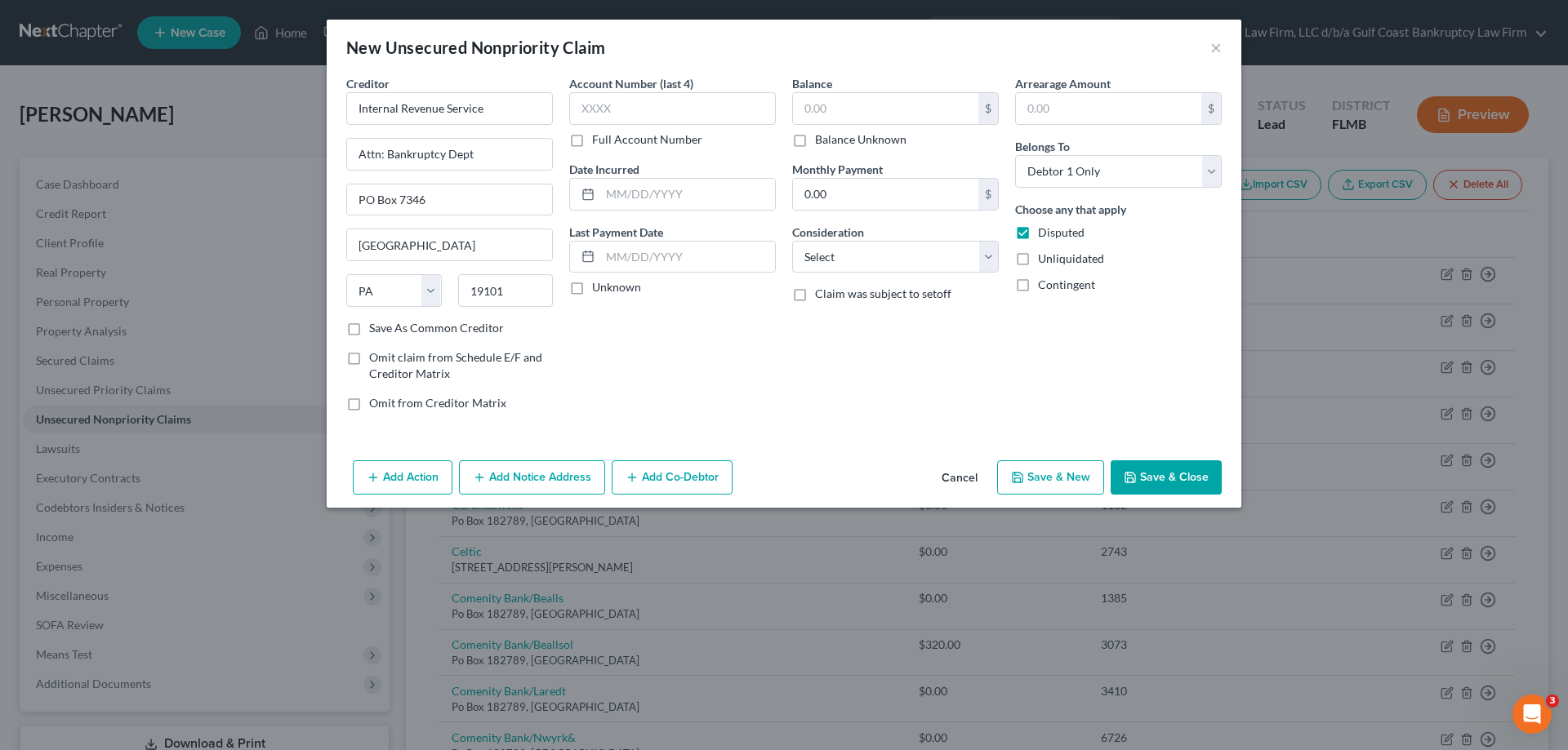
click at [1164, 467] on button "Save & Close" at bounding box center [1166, 477] width 111 height 34
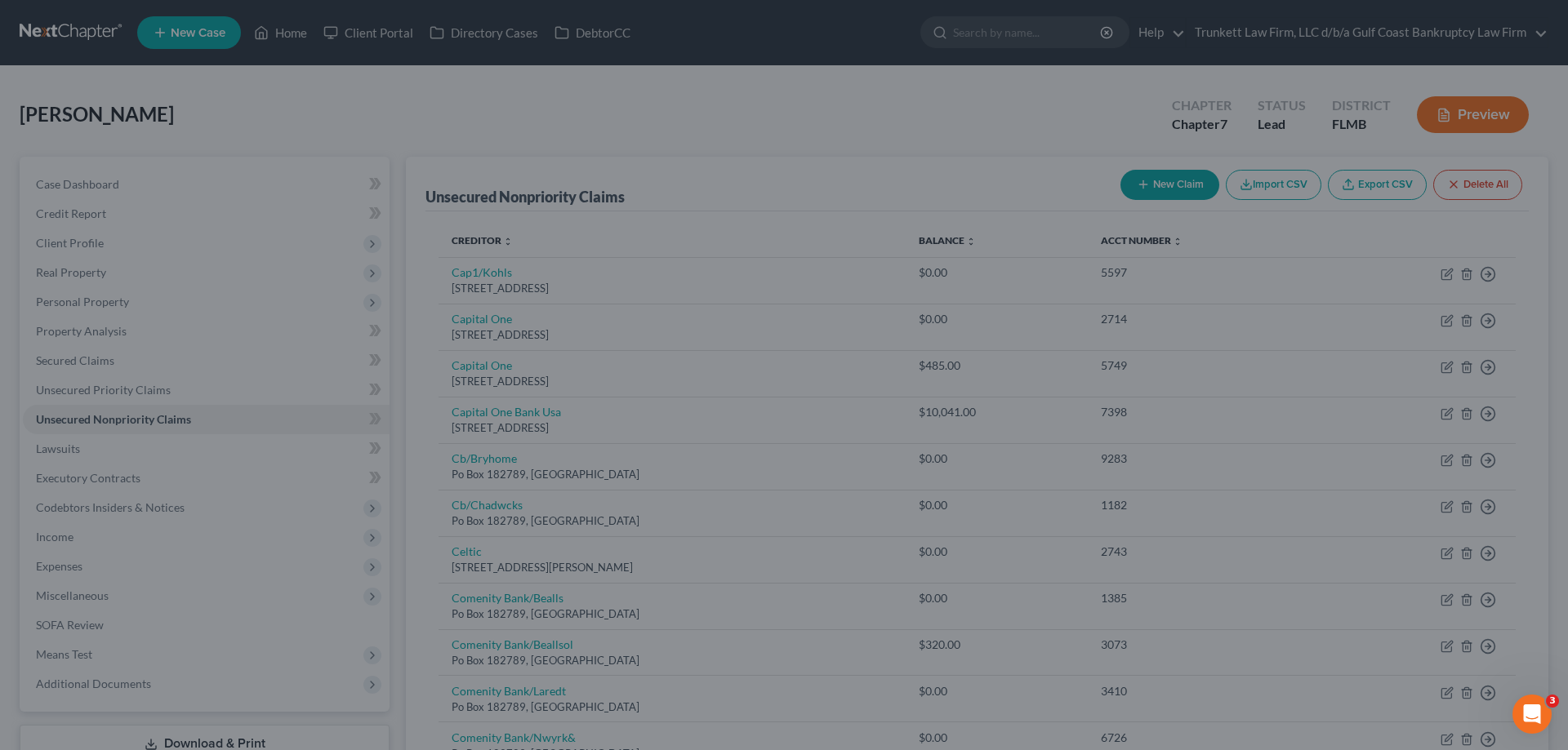
type input "0.00"
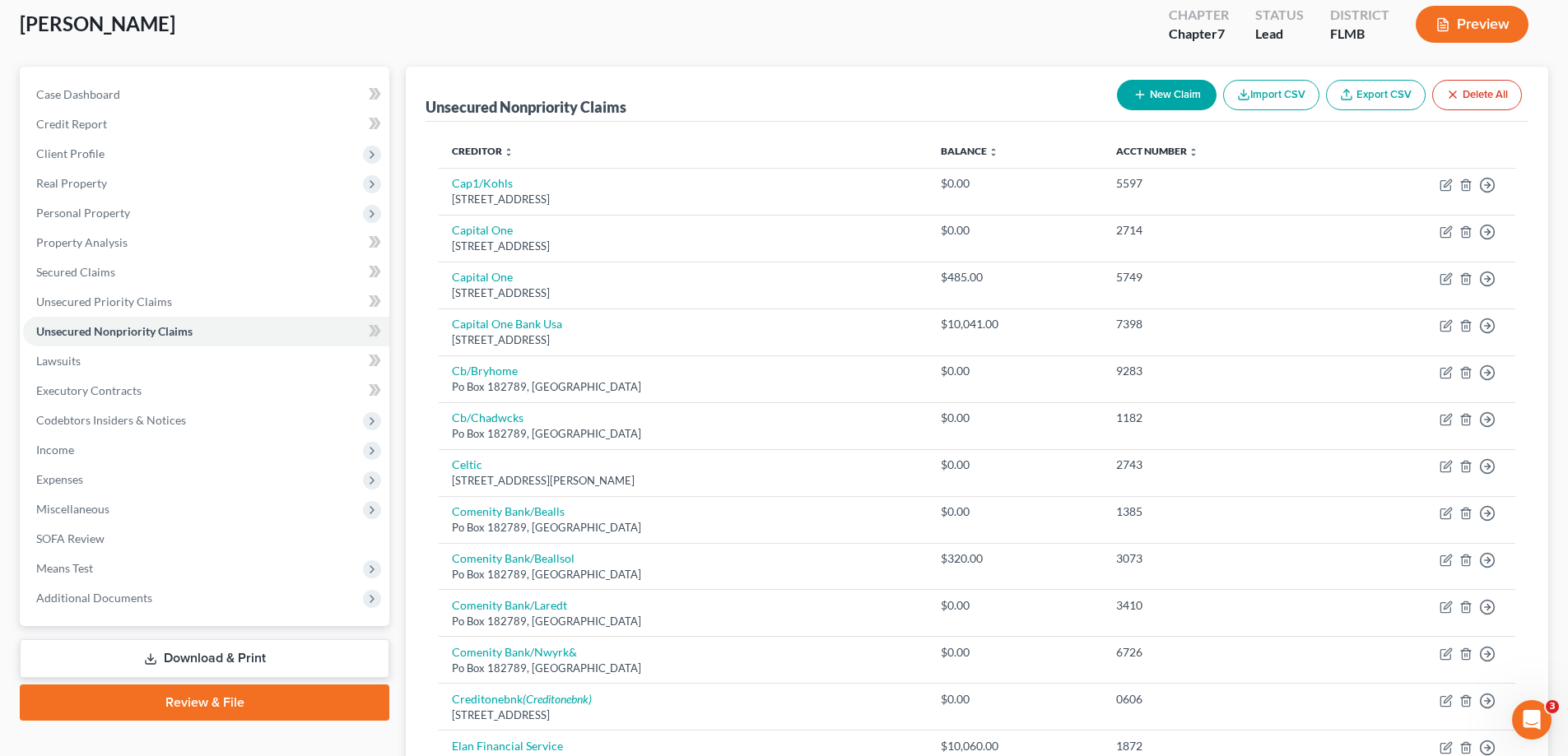
scroll to position [90, 0]
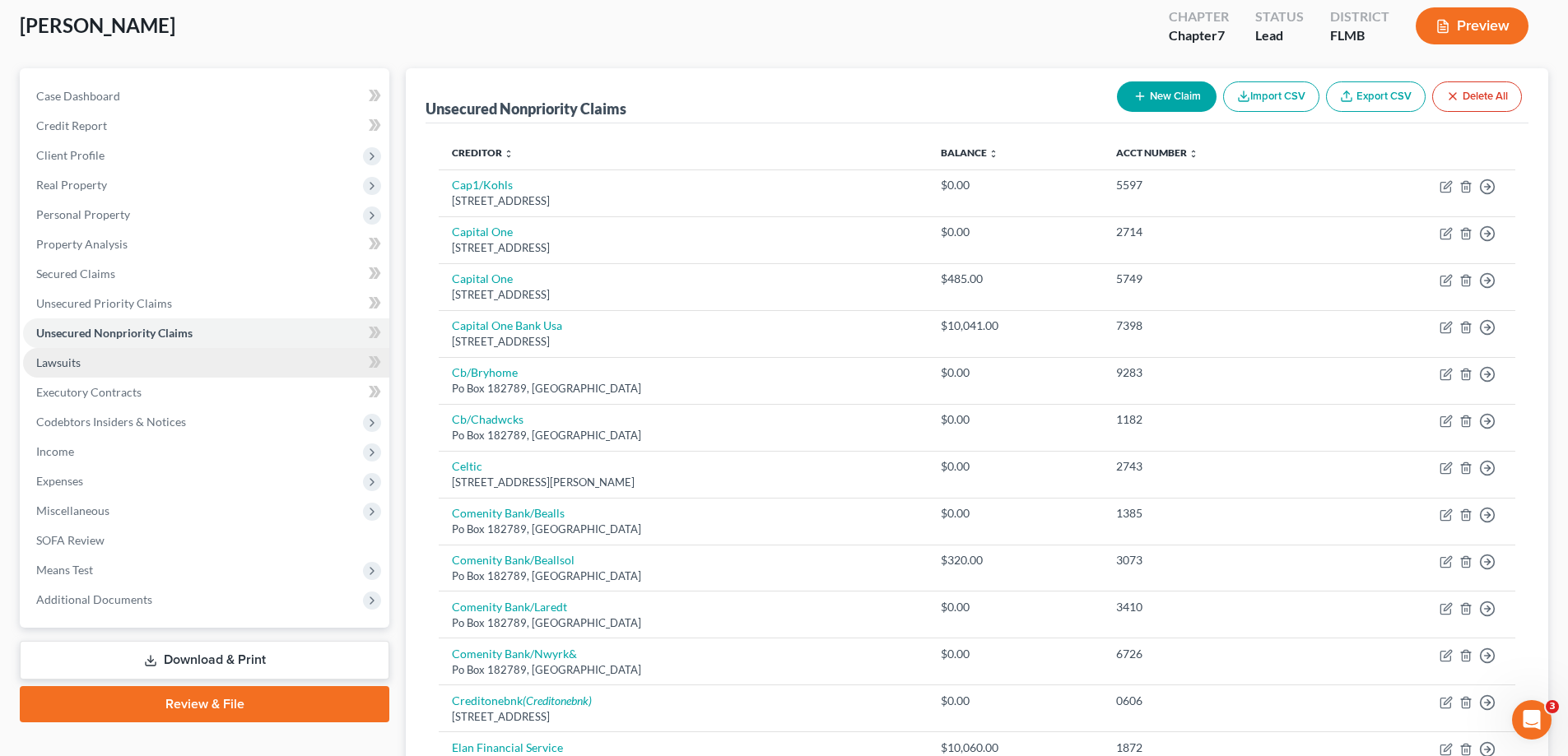
click at [89, 350] on link "Lawsuits" at bounding box center [206, 362] width 366 height 29
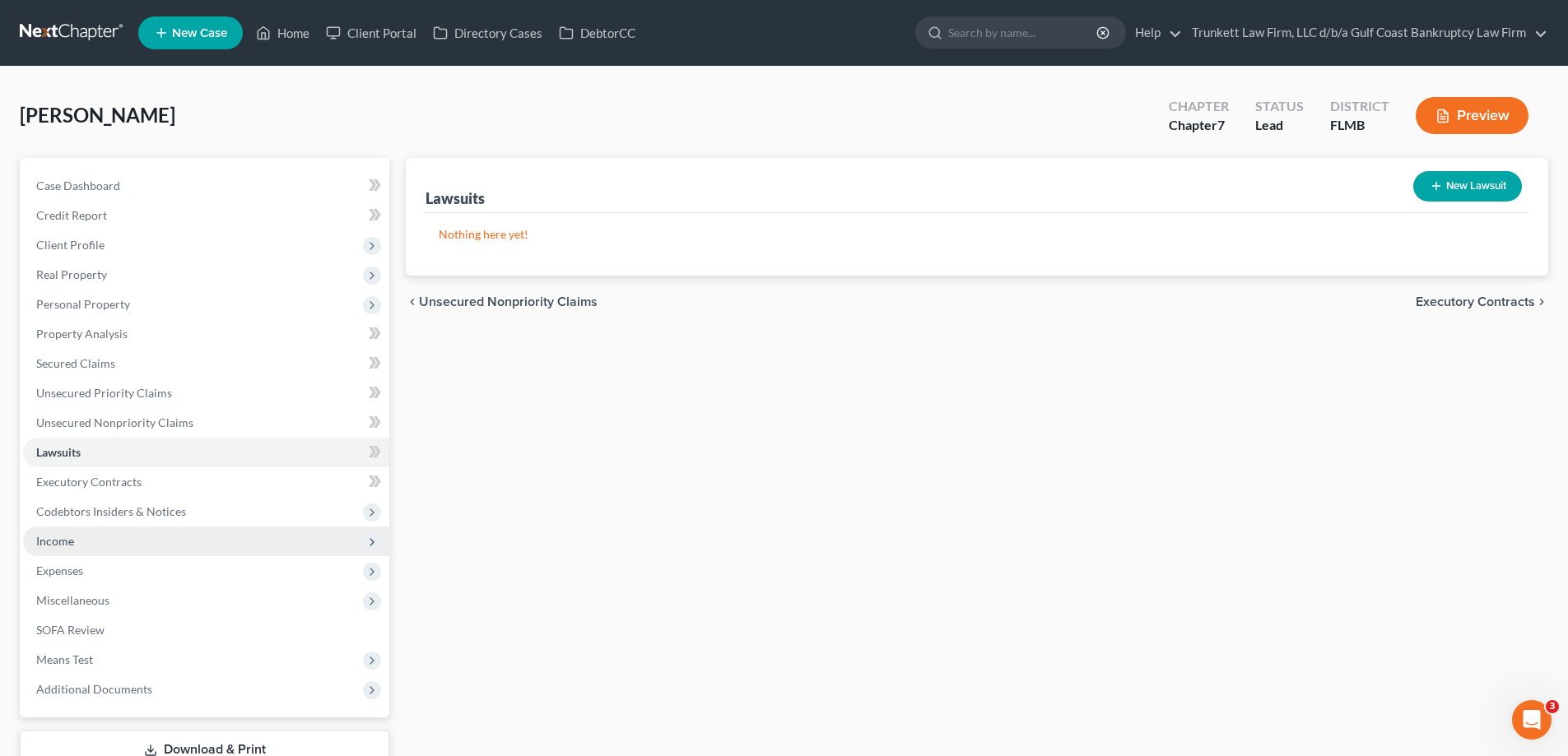
click at [84, 531] on span "Income" at bounding box center [206, 541] width 366 height 29
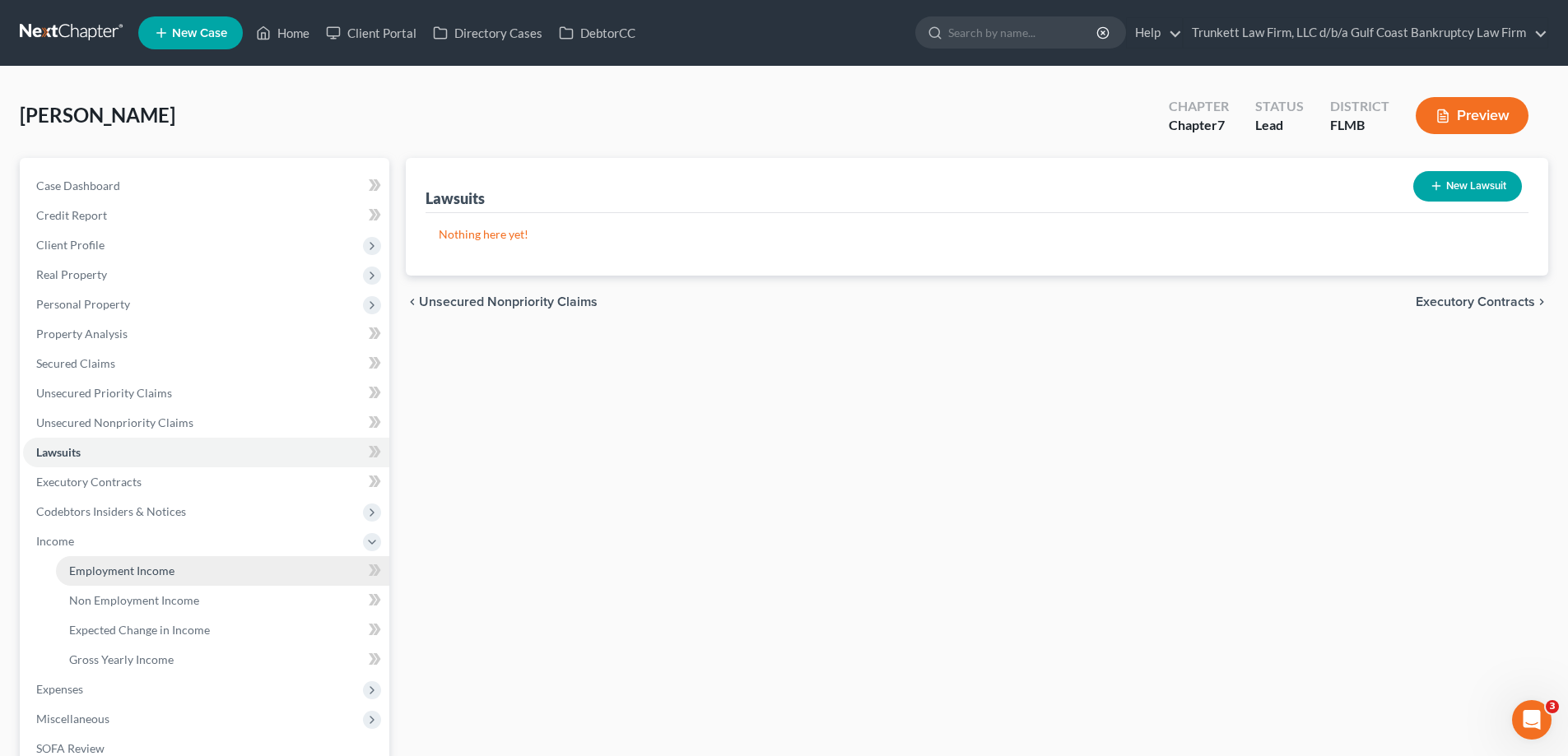
click at [143, 565] on span "Employment Income" at bounding box center [122, 571] width 106 height 14
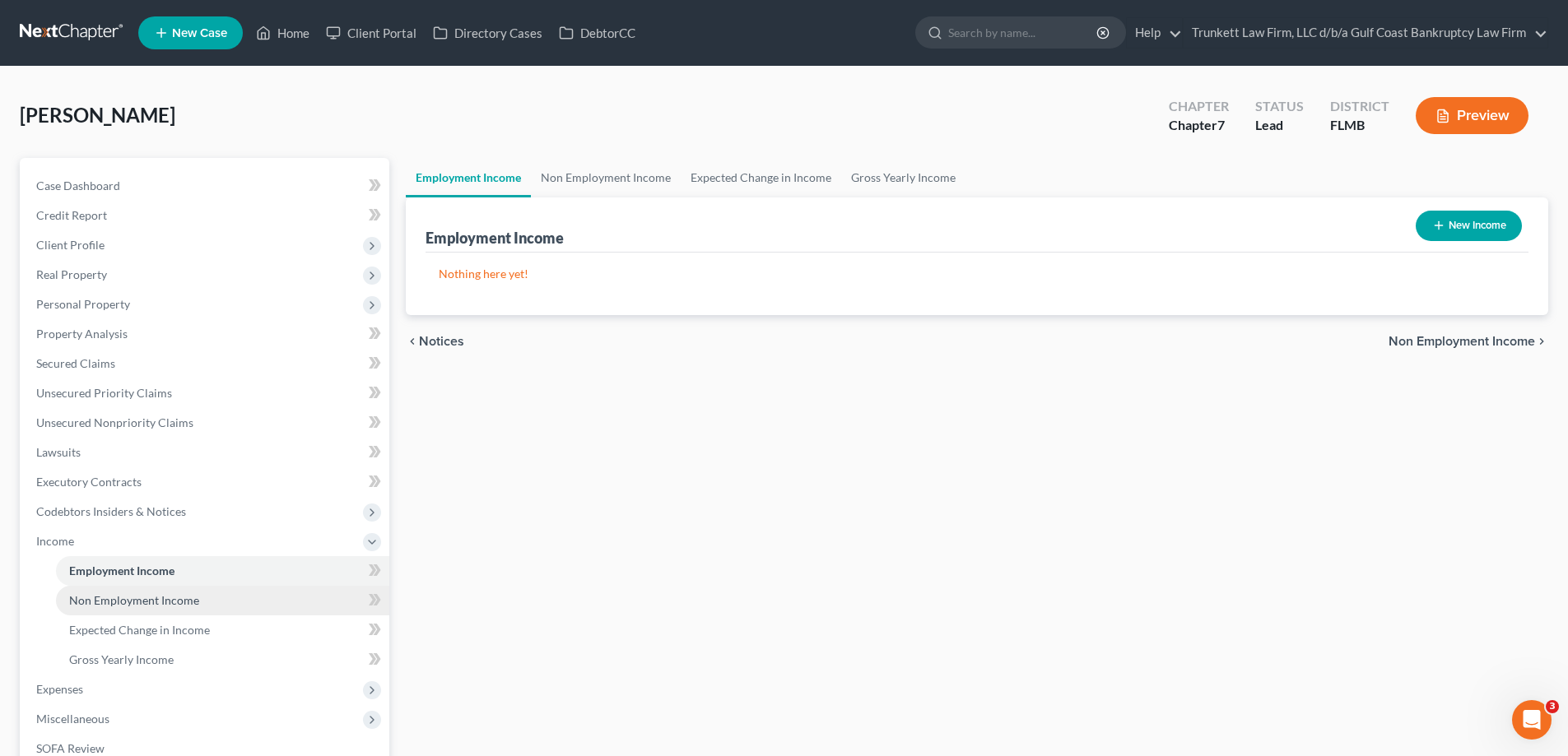
click at [184, 594] on span "Non Employment Income" at bounding box center [134, 601] width 130 height 14
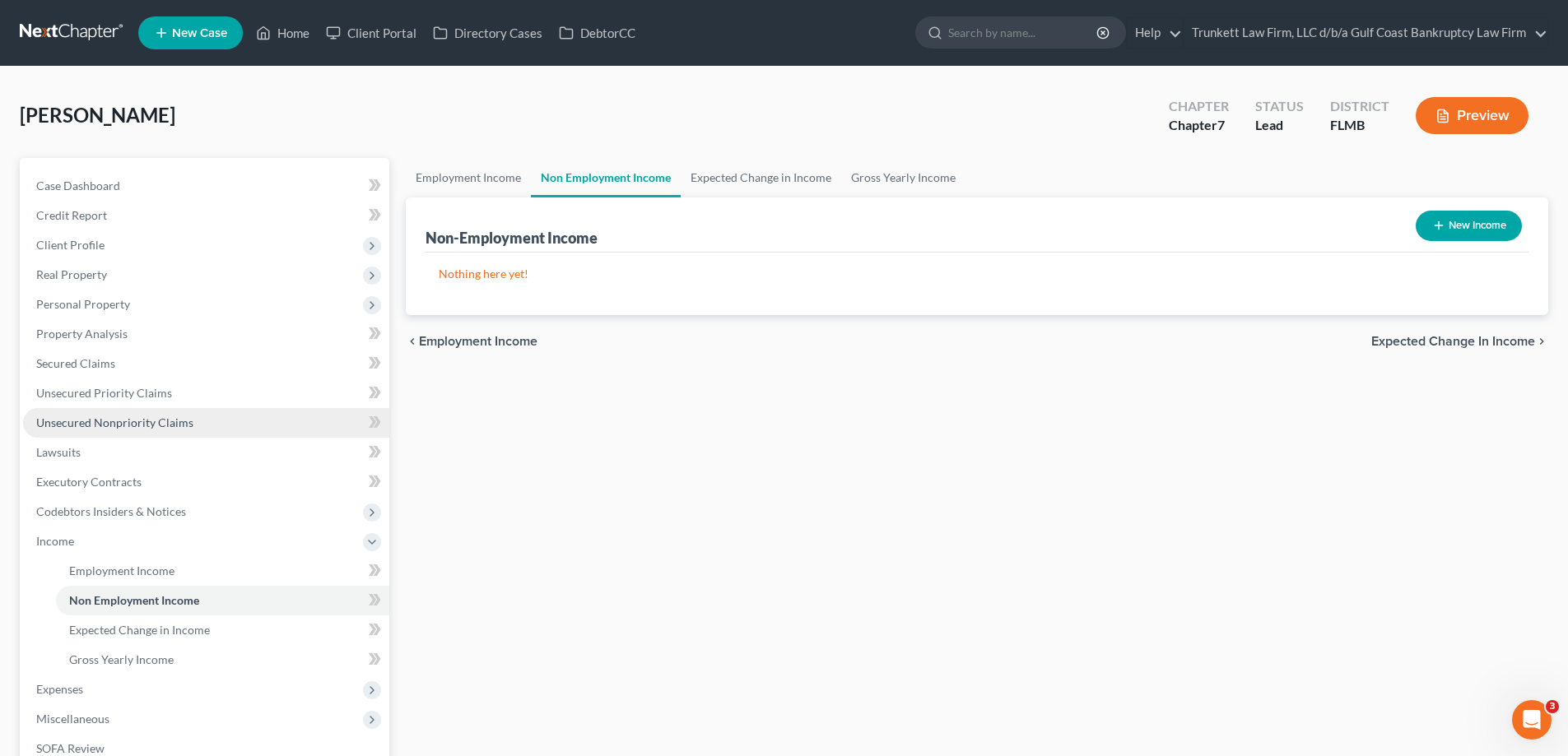
click at [151, 419] on span "Unsecured Nonpriority Claims" at bounding box center [115, 423] width 157 height 14
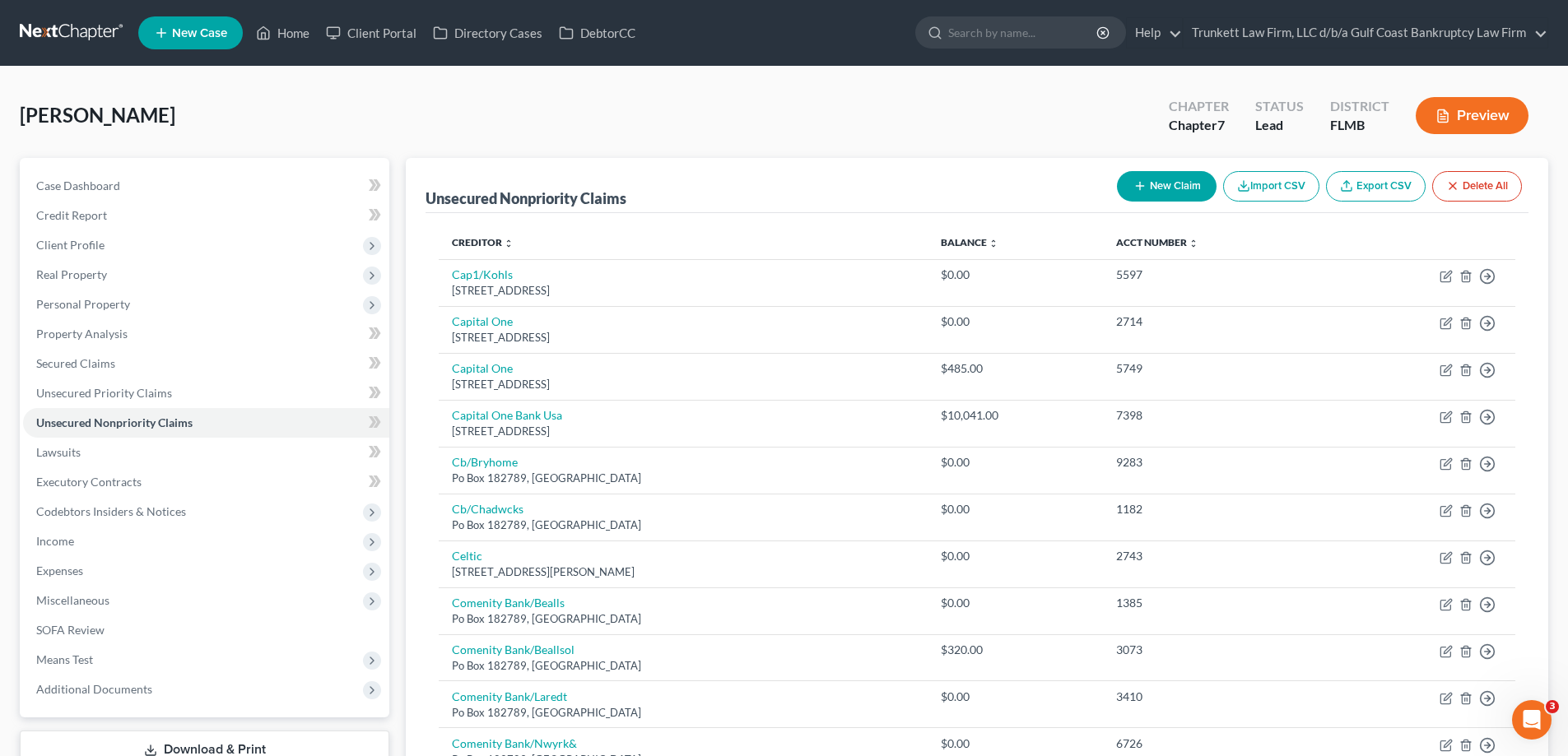
click at [1165, 187] on button "New Claim" at bounding box center [1166, 187] width 99 height 30
select select "0"
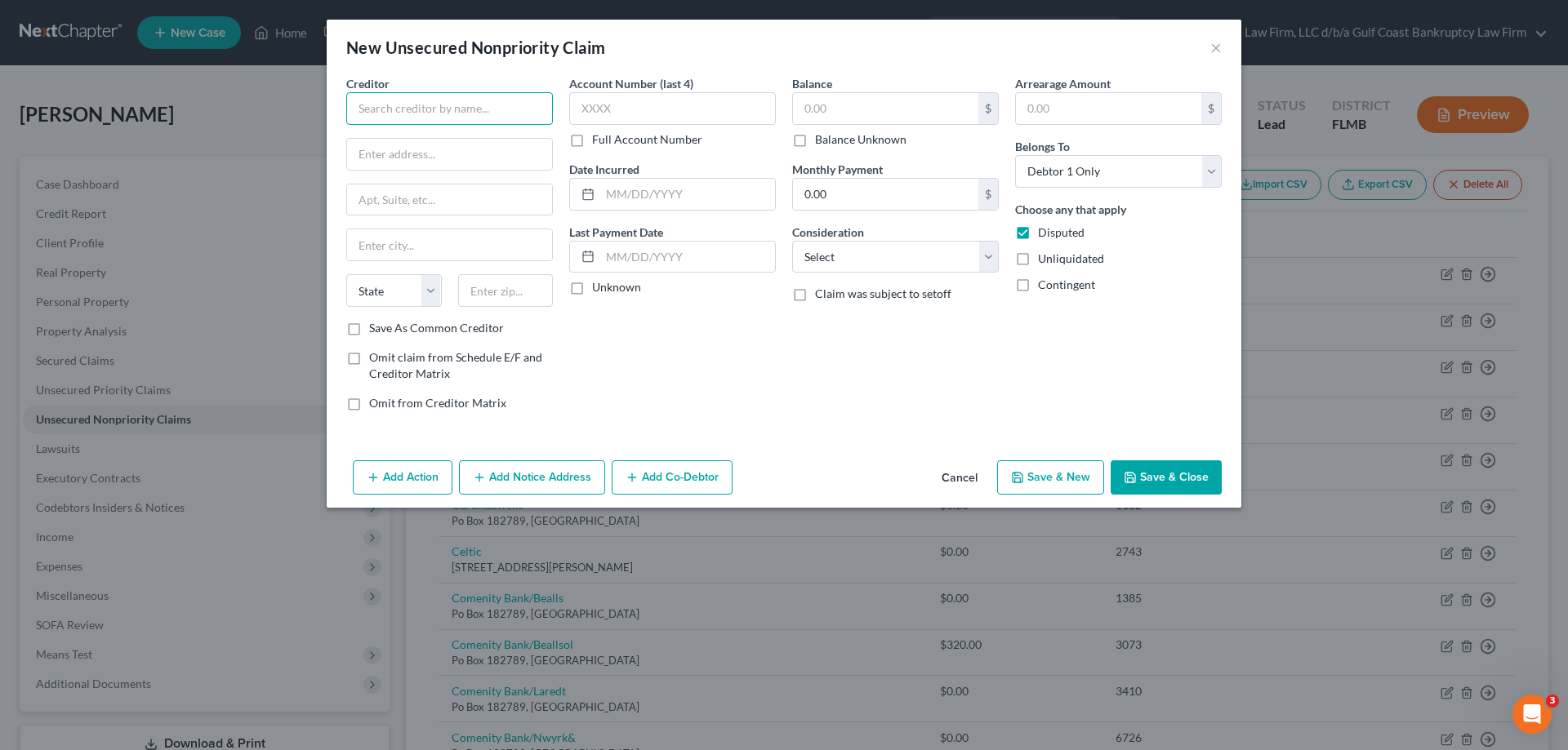
click at [509, 108] on input "text" at bounding box center [450, 108] width 206 height 33
type input "[PERSON_NAME] Health"
click at [422, 150] on input "text" at bounding box center [450, 153] width 205 height 31
type input "PO Box 150107"
type input "Suite 203"
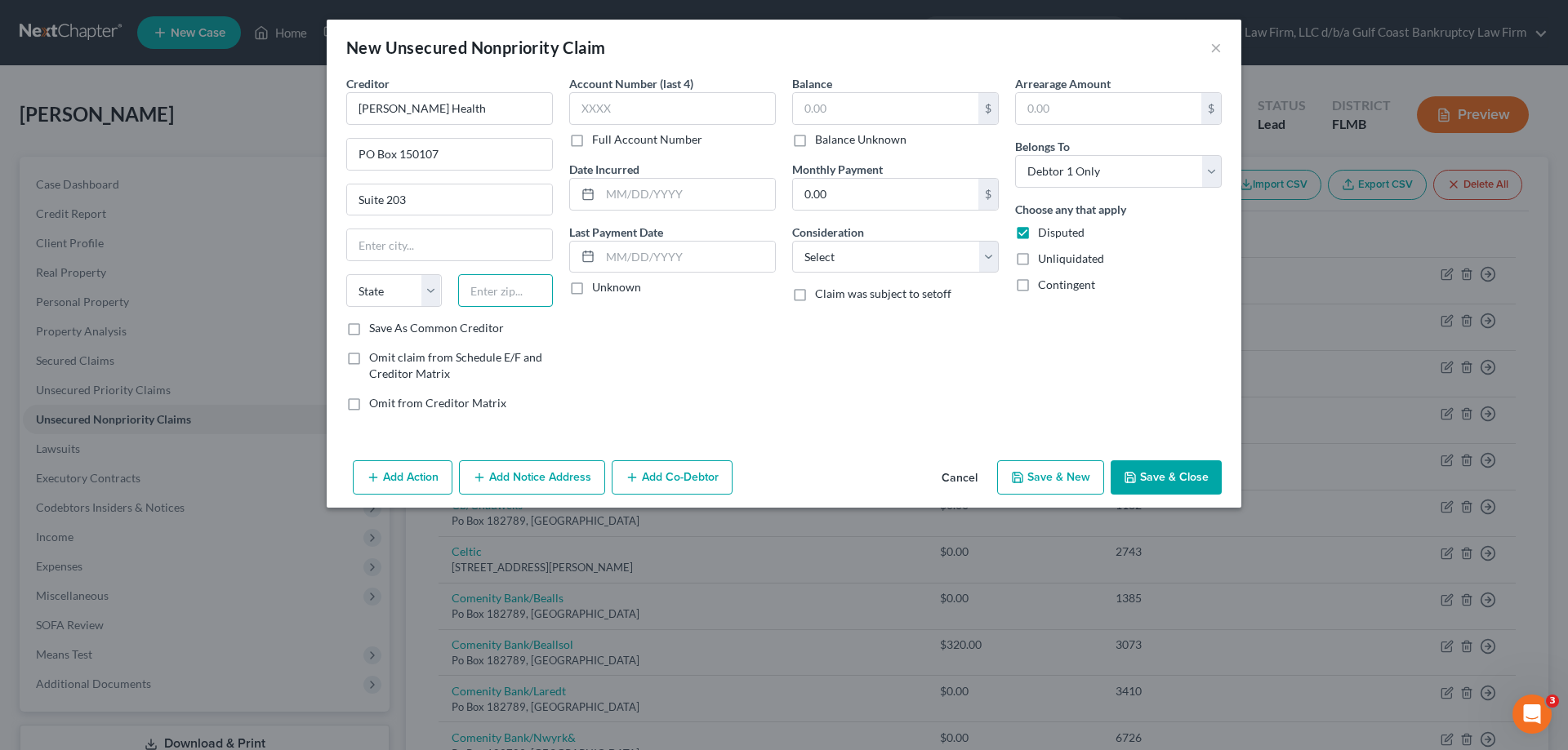
click at [497, 290] on input "text" at bounding box center [506, 290] width 95 height 33
type input "33915"
click at [490, 243] on input "text" at bounding box center [450, 244] width 205 height 31
type input "[GEOGRAPHIC_DATA]"
select select "9"
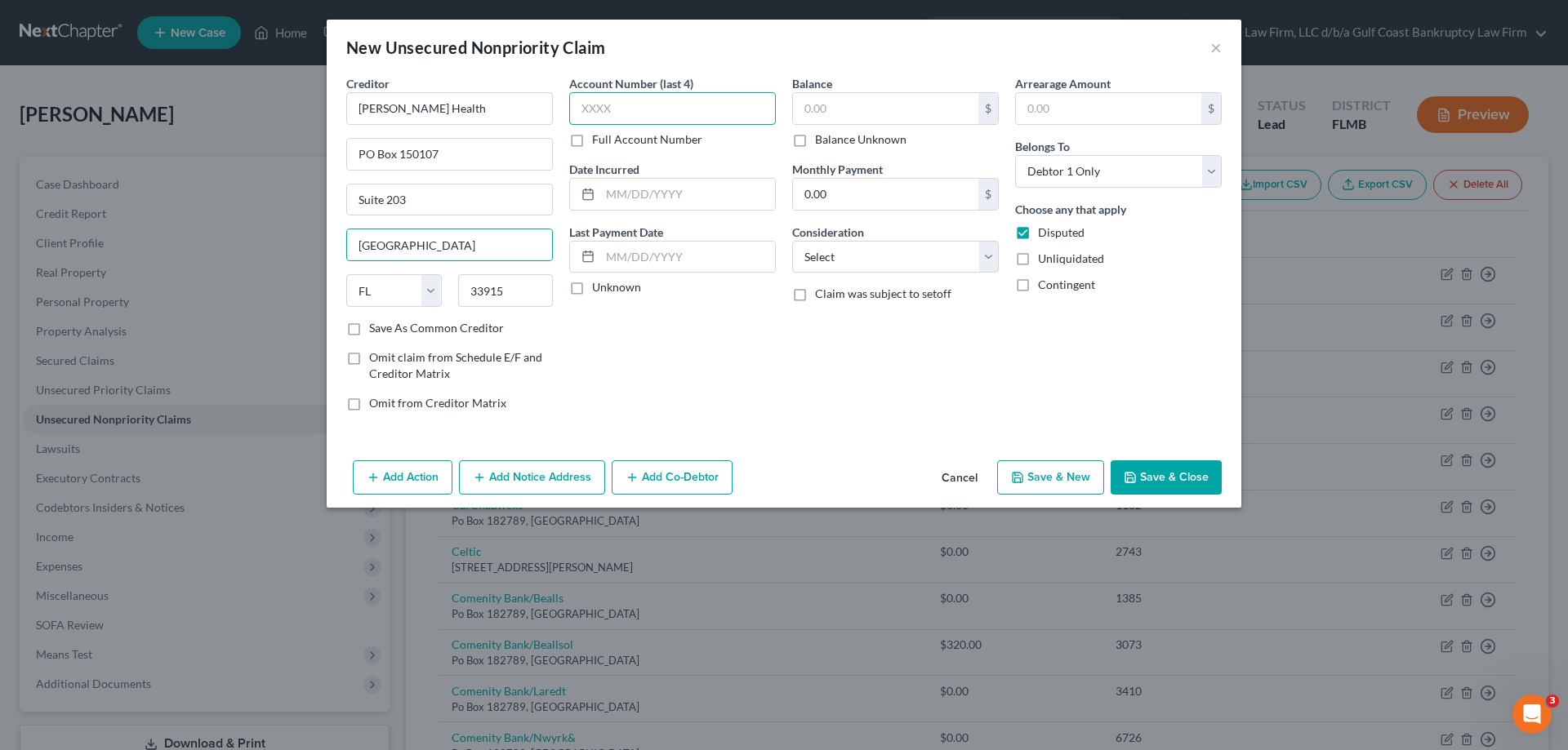
click at [677, 95] on input "text" at bounding box center [673, 108] width 206 height 33
type input "1631"
click at [873, 107] on input "text" at bounding box center [885, 108] width 185 height 31
type input "1,021"
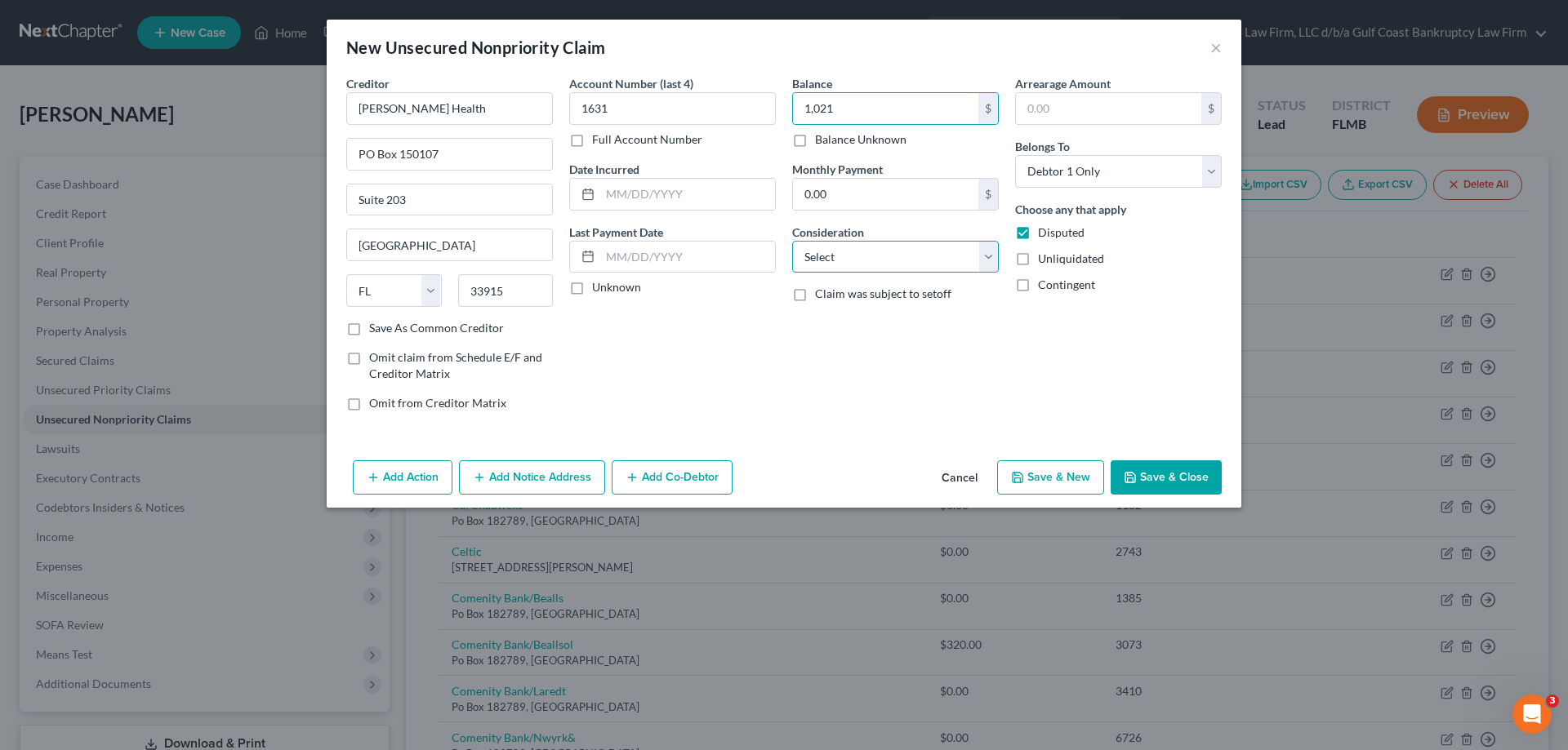
click at [890, 267] on select "Select Cable / Satellite Services Collection Agency Credit Card Debt Debt Couns…" at bounding box center [895, 256] width 206 height 33
select select "9"
click at [792, 241] on select "Select Cable / Satellite Services Collection Agency Credit Card Debt Debt Couns…" at bounding box center [895, 256] width 206 height 33
click at [1151, 472] on button "Save & Close" at bounding box center [1166, 477] width 111 height 34
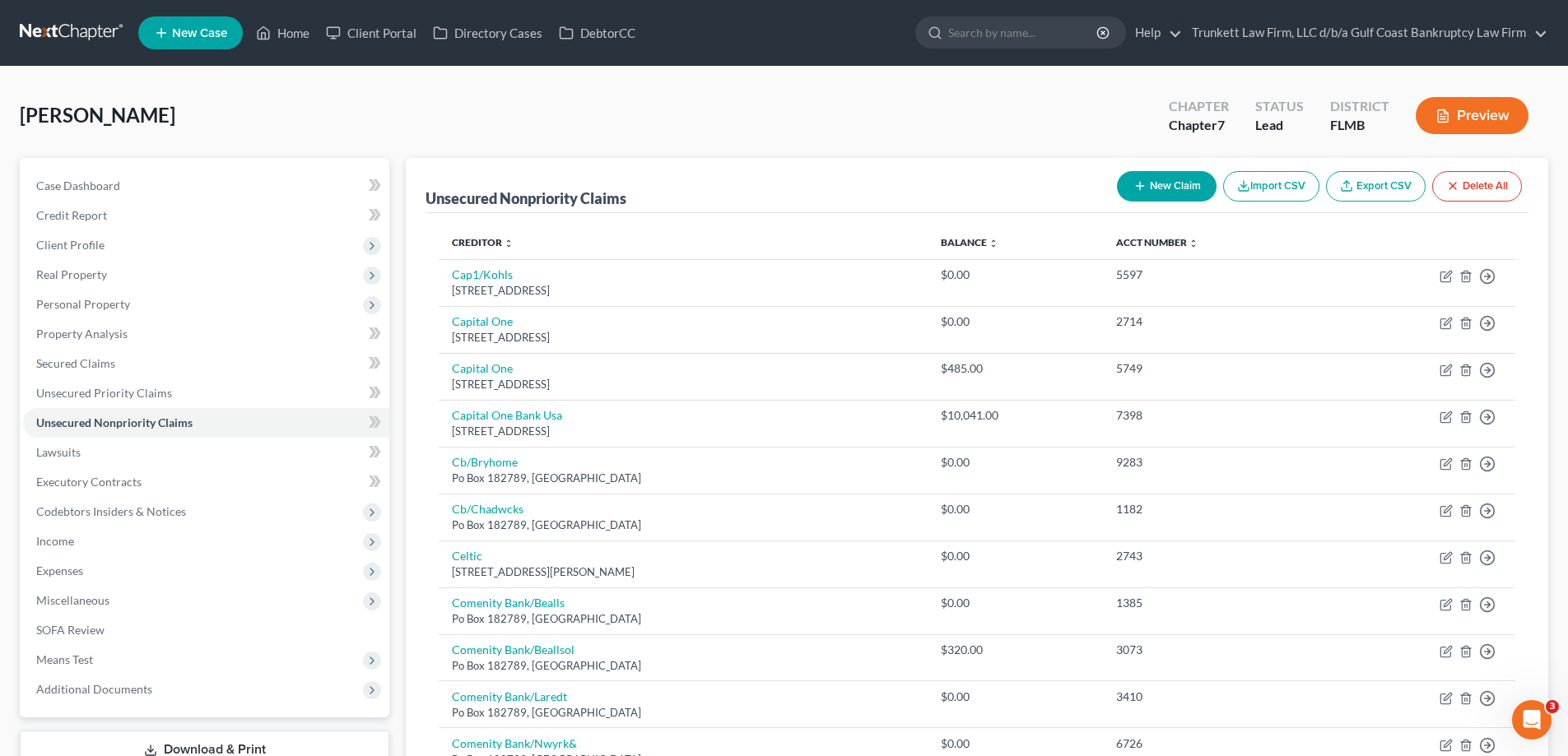
click at [1169, 190] on button "New Claim" at bounding box center [1166, 187] width 99 height 30
select select "0"
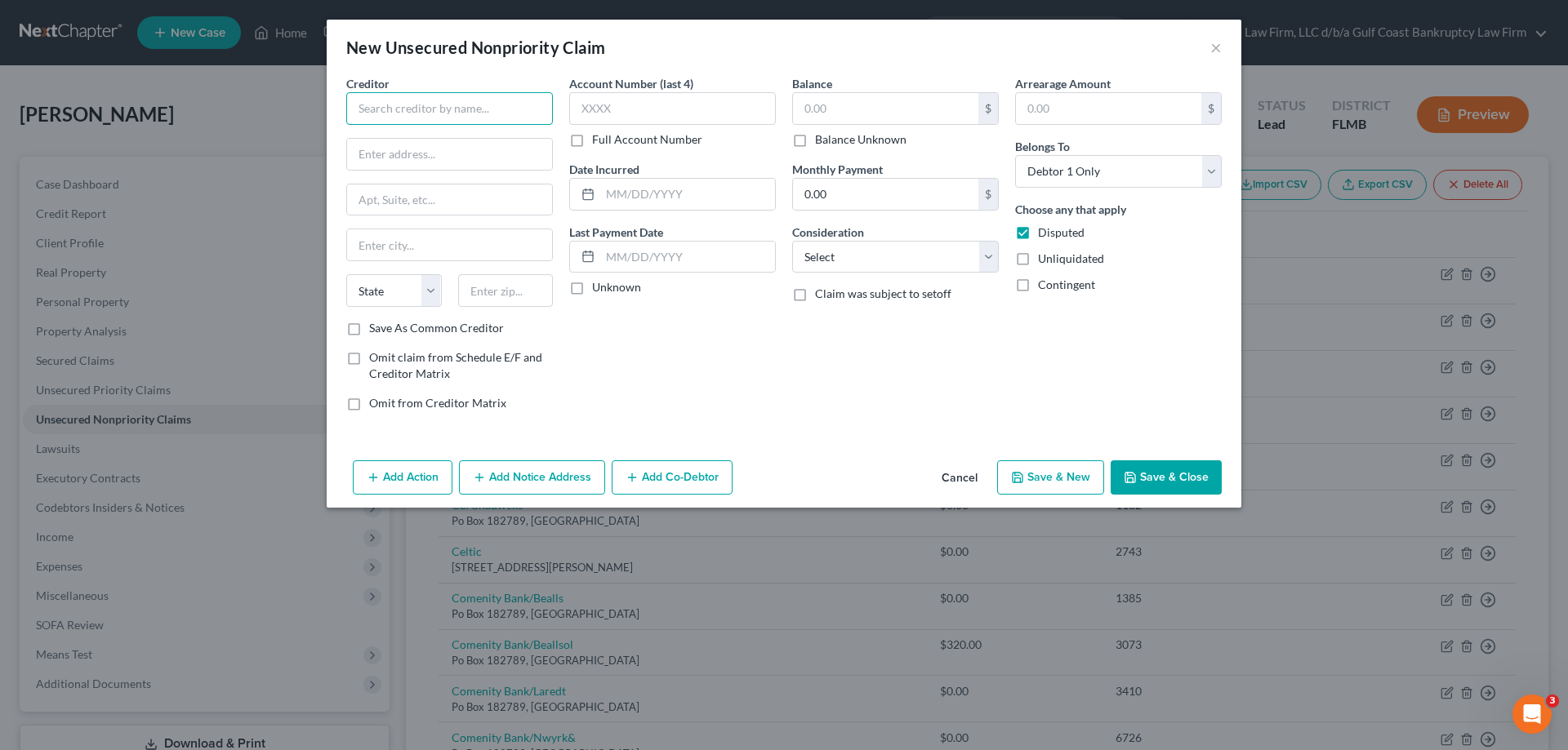
click at [419, 115] on input "text" at bounding box center [450, 108] width 206 height 33
type input "U.S. Anesthesia Partners"
type input "PO Box 8757"
type input "33075"
click at [614, 113] on input "text" at bounding box center [673, 108] width 206 height 33
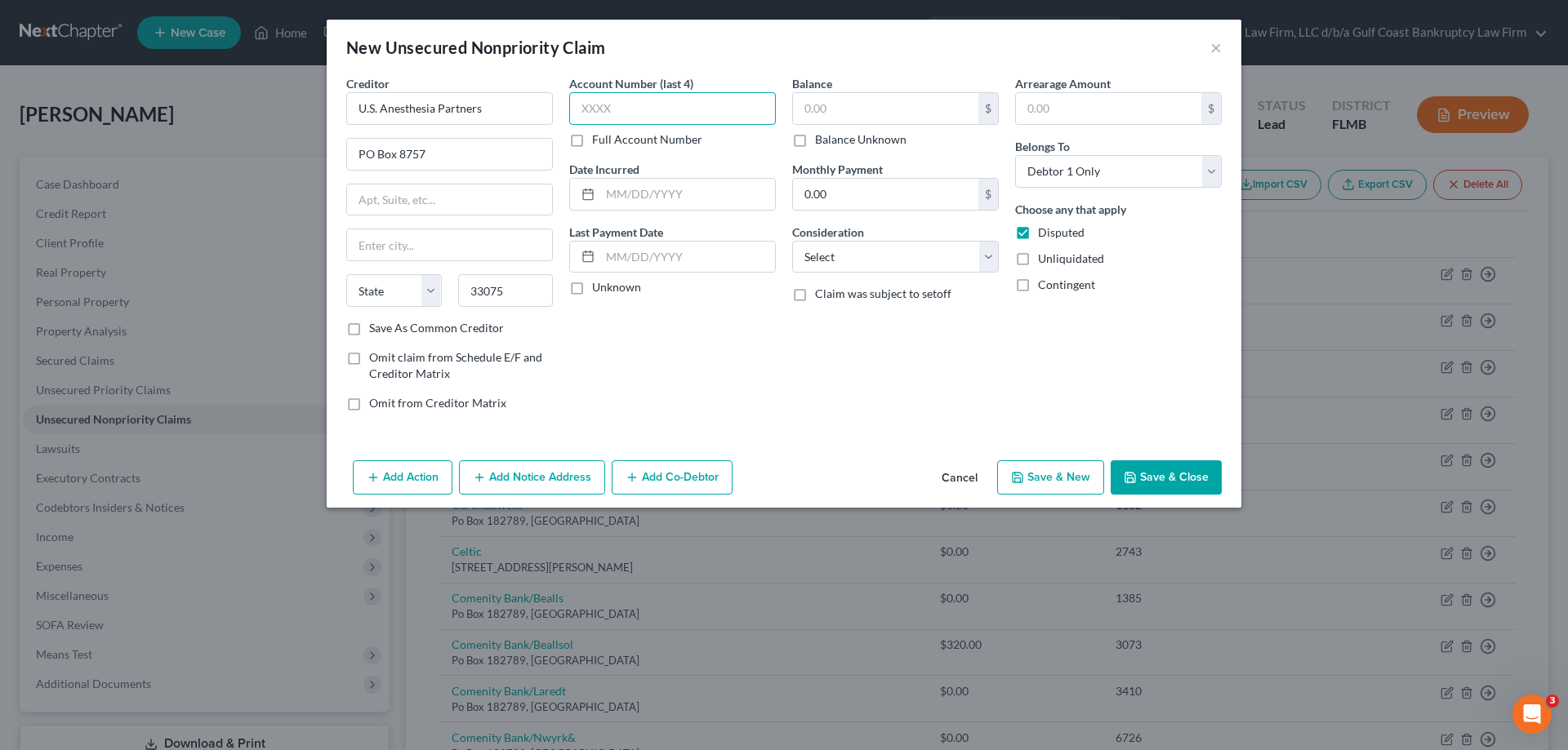
type input "[GEOGRAPHIC_DATA]"
select select "9"
type input "3345"
click at [836, 113] on input "text" at bounding box center [885, 108] width 185 height 31
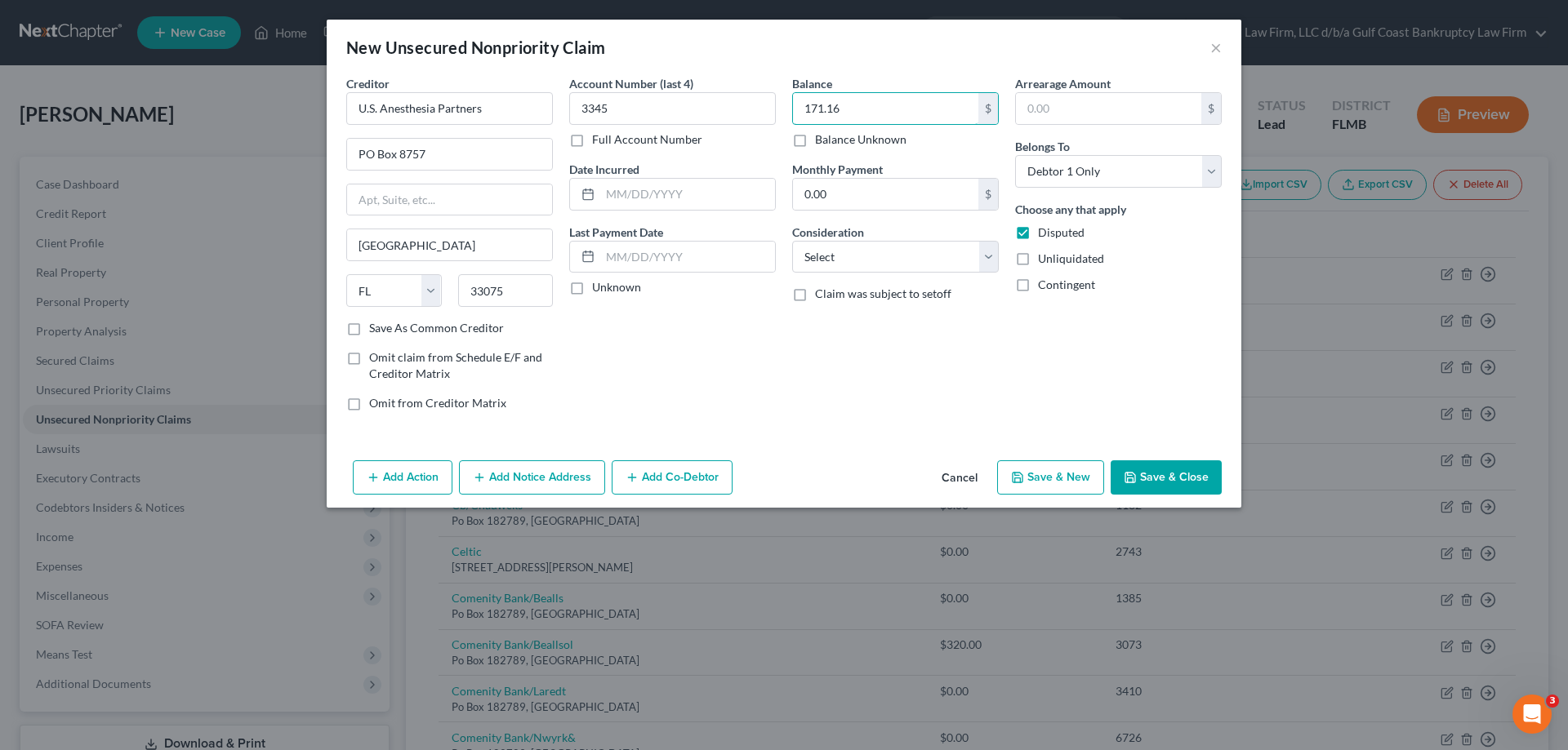
type input "171.16"
click at [1174, 474] on button "Save & Close" at bounding box center [1166, 477] width 111 height 34
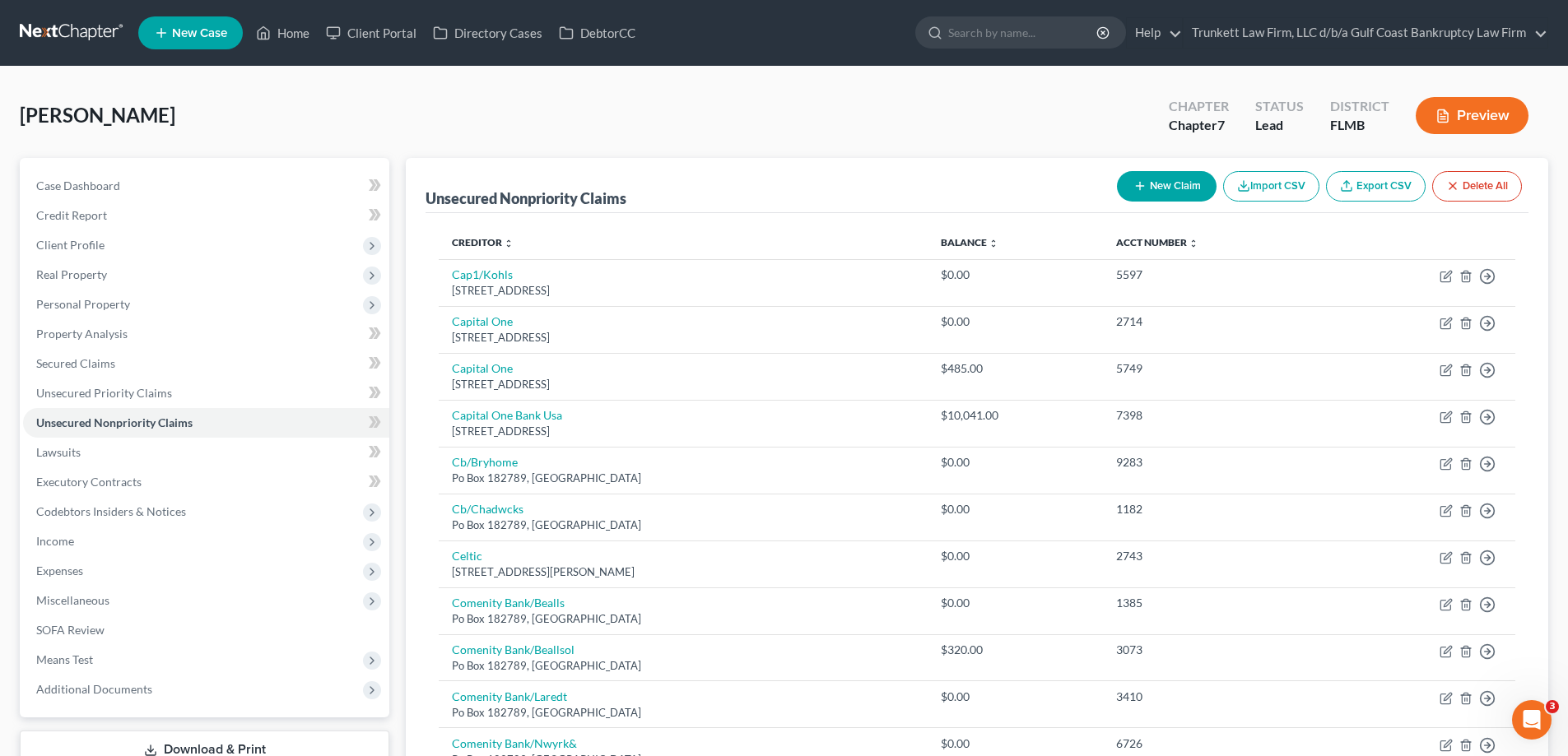
click at [1170, 187] on button "New Claim" at bounding box center [1166, 187] width 99 height 30
select select "0"
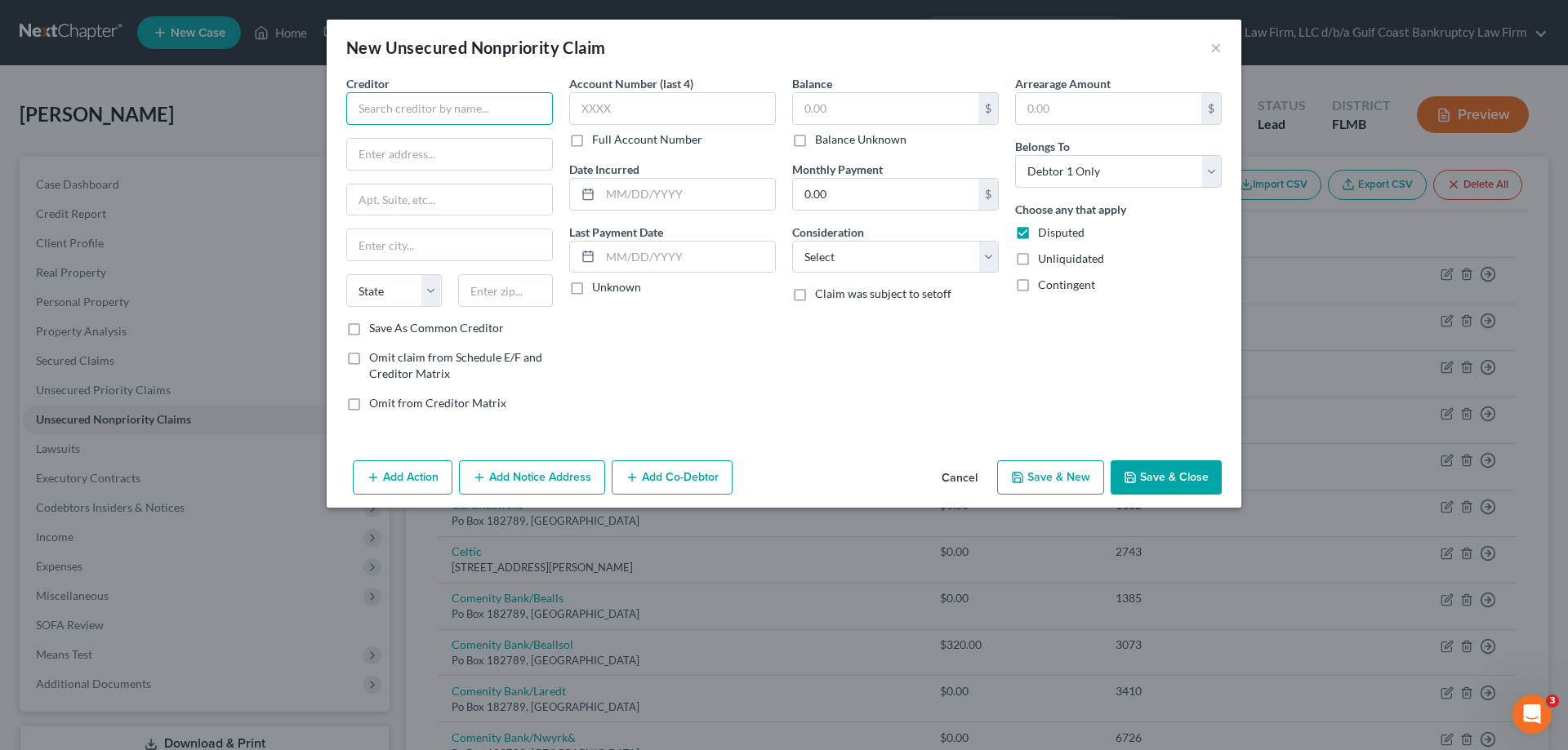
click at [415, 107] on input "text" at bounding box center [450, 108] width 206 height 33
type input "[MEDICAL_DATA] [GEOGRAPHIC_DATA] [GEOGRAPHIC_DATA]"
type input "[STREET_ADDRESS]"
type input "33901"
click at [611, 118] on input "text" at bounding box center [673, 108] width 206 height 33
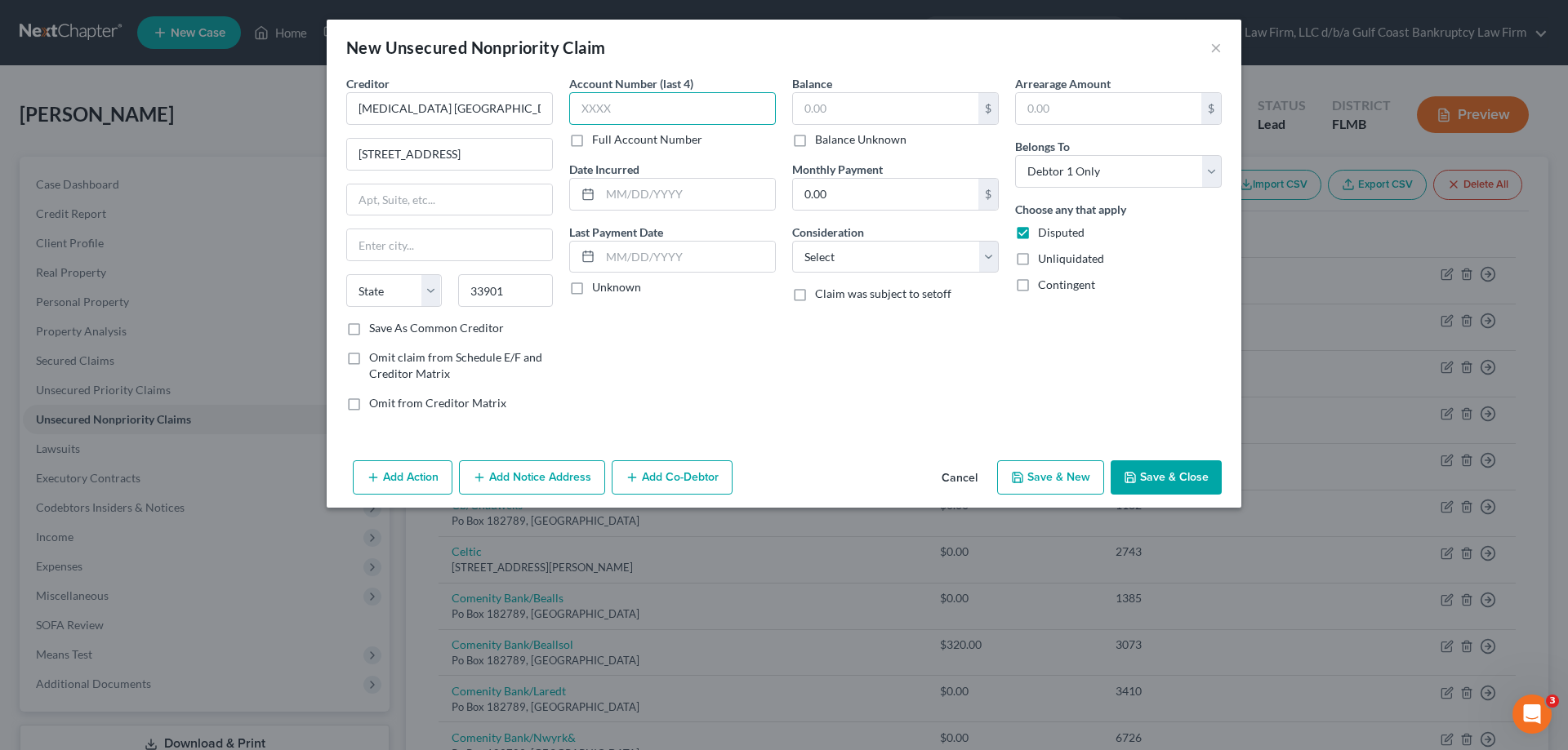
type input "[GEOGRAPHIC_DATA][PERSON_NAME]"
select select "9"
type input "2855"
click at [832, 97] on input "text" at bounding box center [885, 108] width 185 height 31
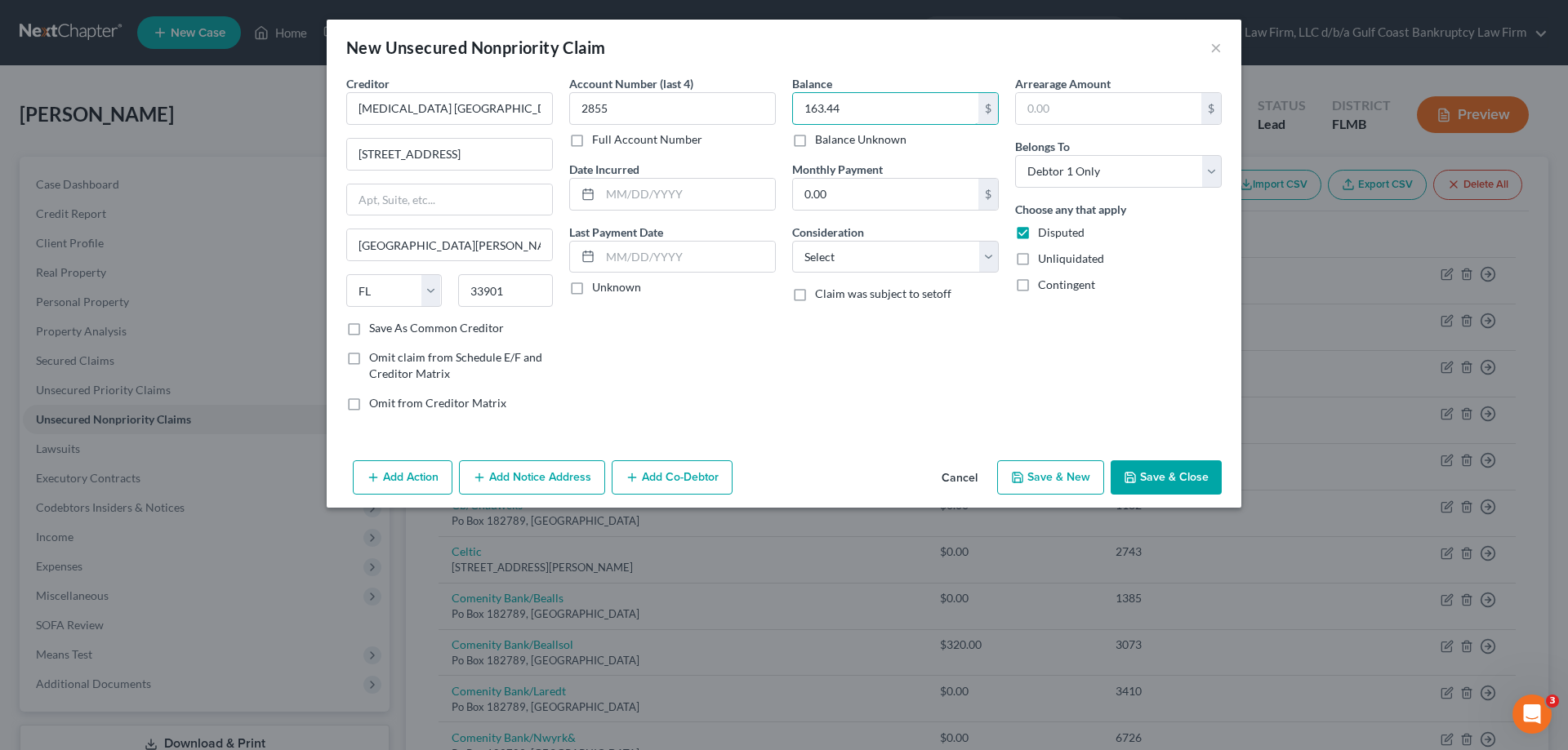
type input "163.44"
click at [1154, 480] on button "Save & Close" at bounding box center [1166, 477] width 111 height 34
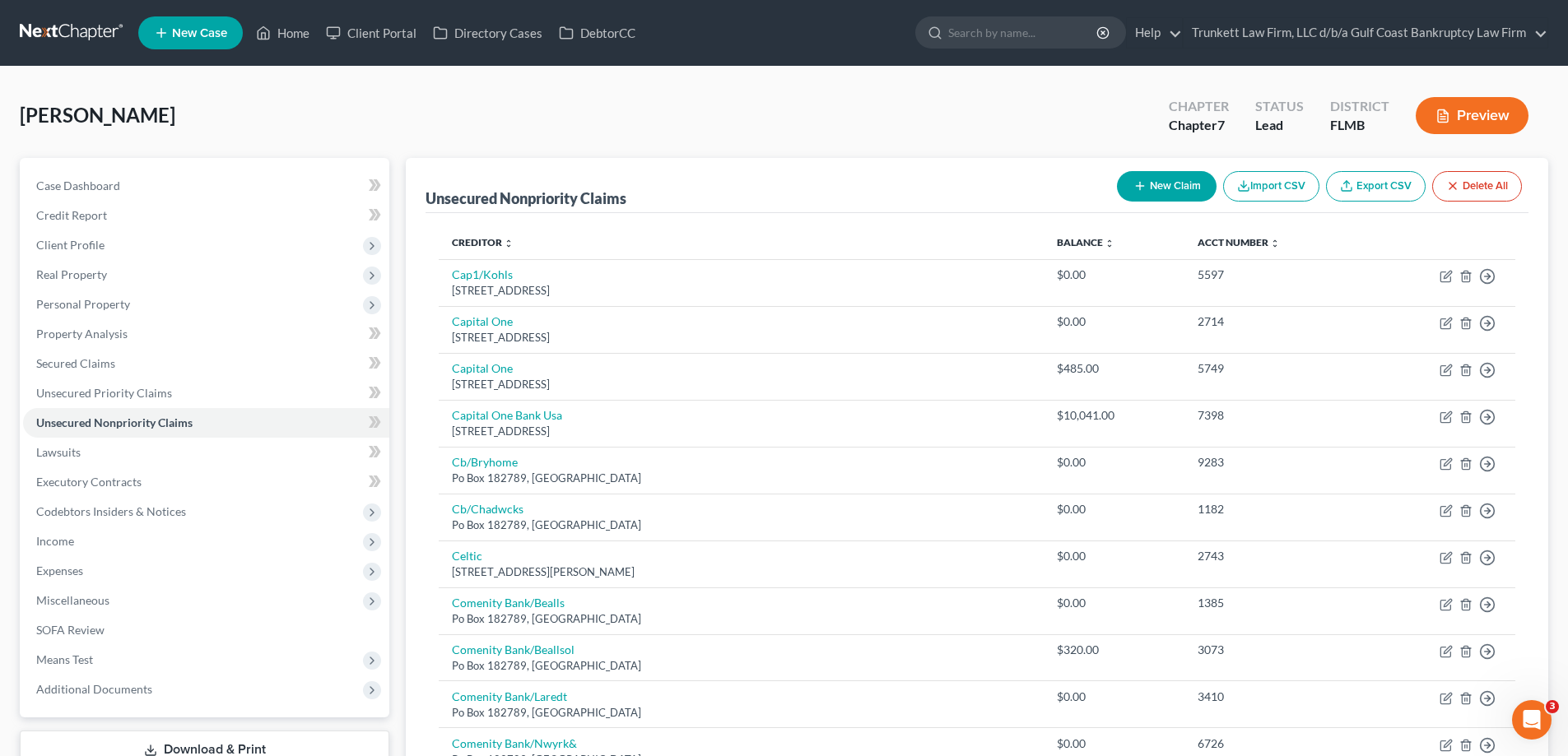
click at [1158, 173] on button "New Claim" at bounding box center [1166, 187] width 99 height 30
select select "0"
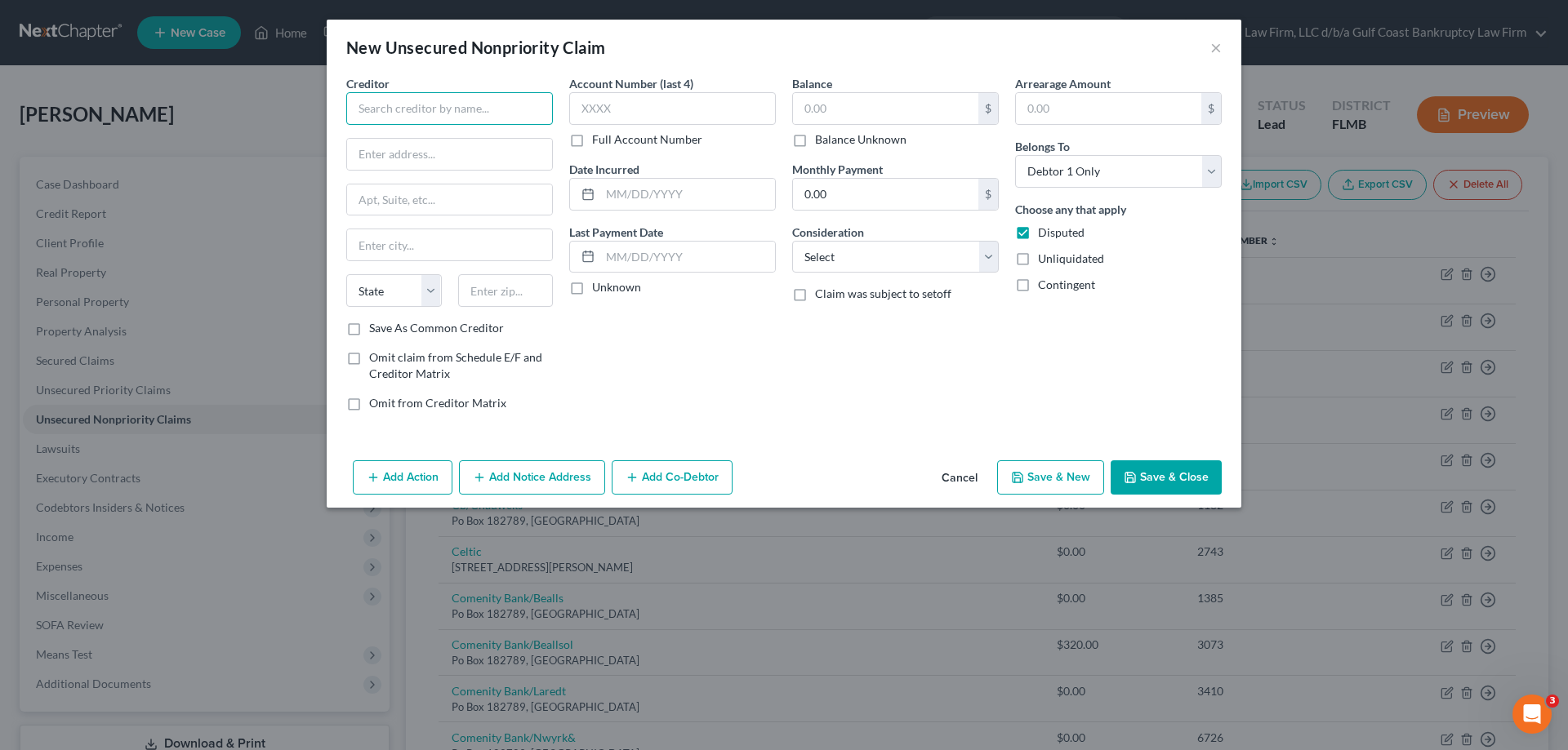
click at [449, 107] on input "text" at bounding box center [450, 108] width 206 height 33
type input "Radius Global Soluctions"
type input "PO Box 390915"
type input "55439"
click at [610, 111] on input "text" at bounding box center [673, 108] width 206 height 33
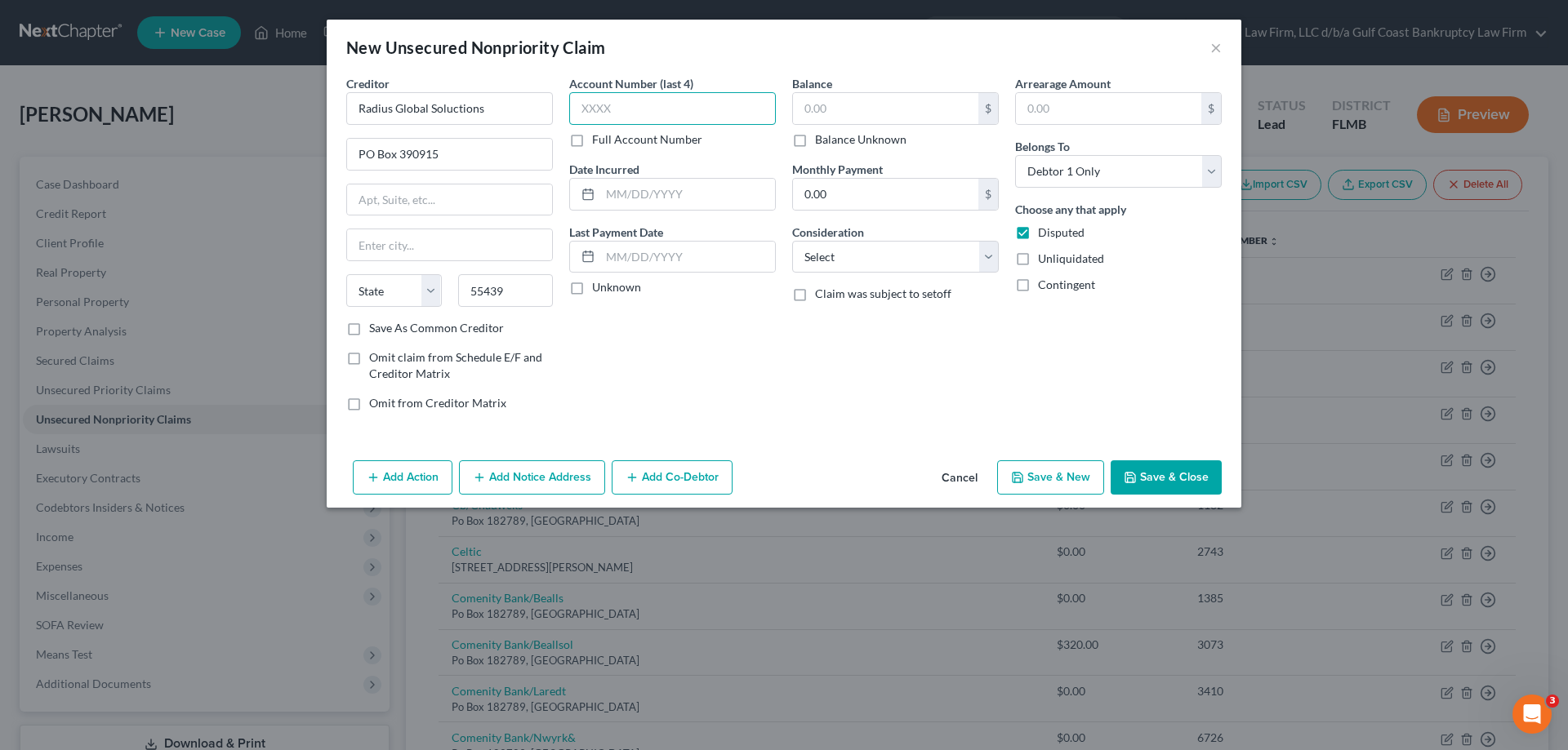
type input "[GEOGRAPHIC_DATA]"
select select "24"
click at [625, 115] on input "text" at bounding box center [673, 108] width 206 height 33
click at [627, 120] on input "text" at bounding box center [673, 108] width 206 height 33
type input "2842"
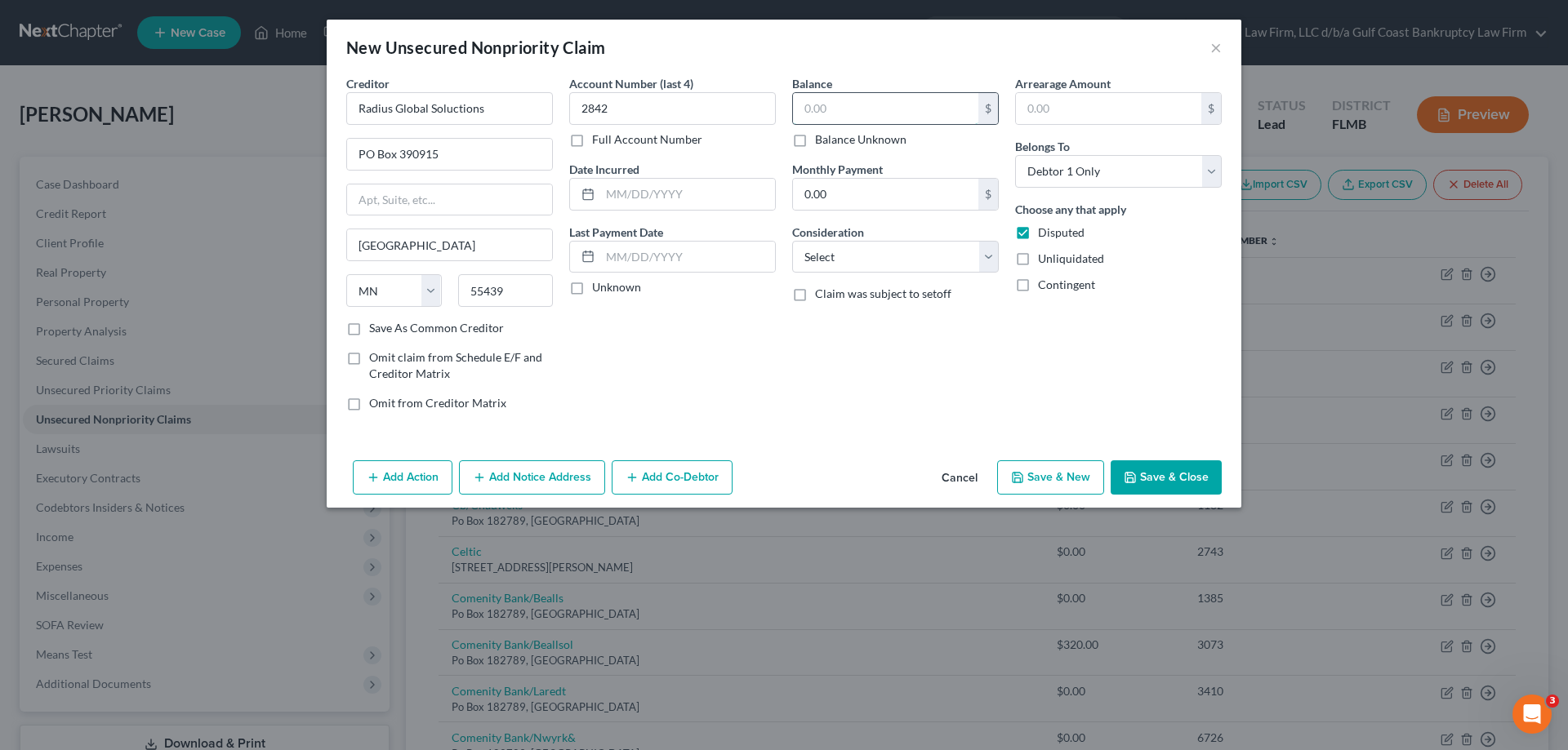
click at [866, 104] on input "text" at bounding box center [885, 108] width 185 height 31
type input "528"
click at [1169, 471] on button "Save & Close" at bounding box center [1166, 477] width 111 height 34
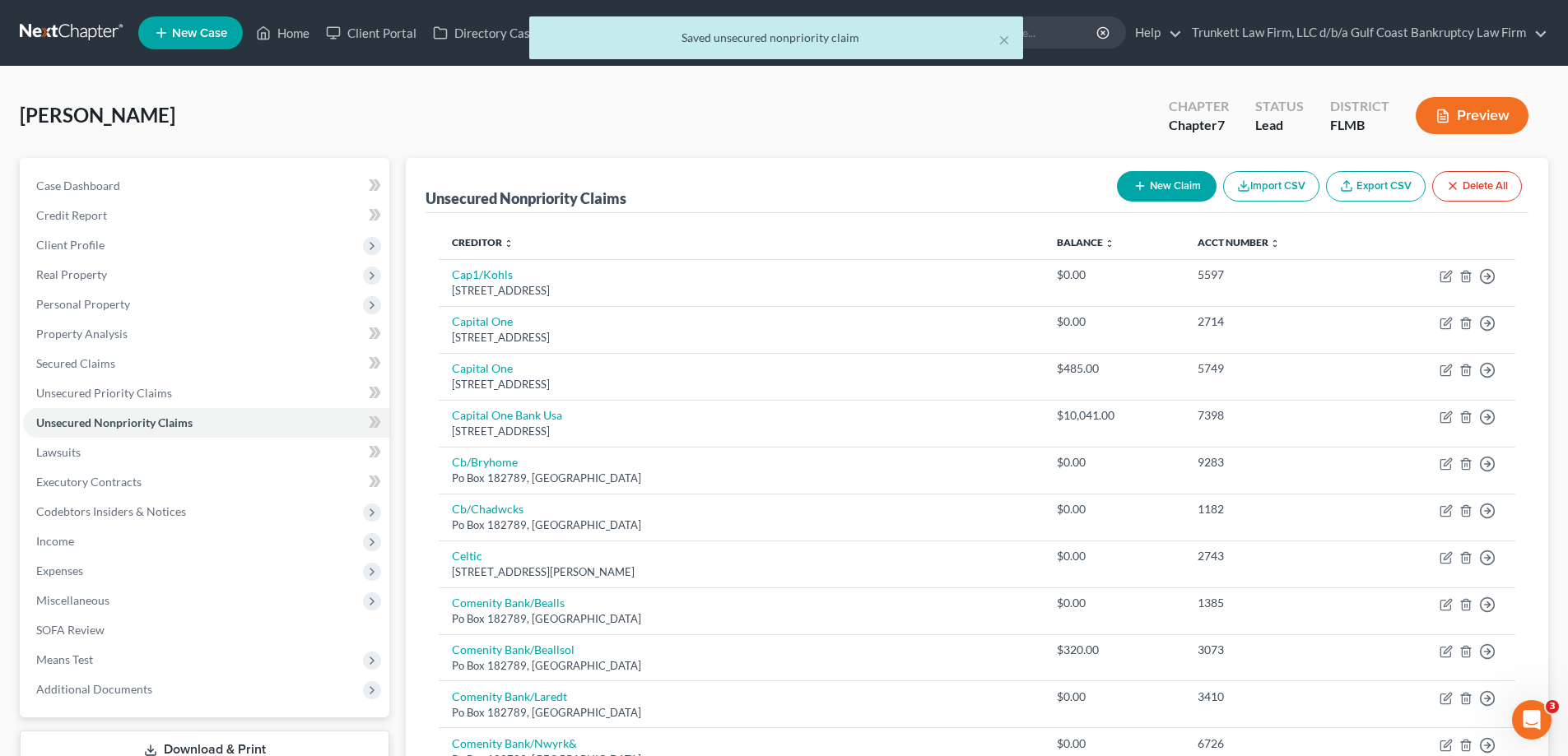
click at [1166, 185] on button "New Claim" at bounding box center [1166, 187] width 99 height 30
select select "0"
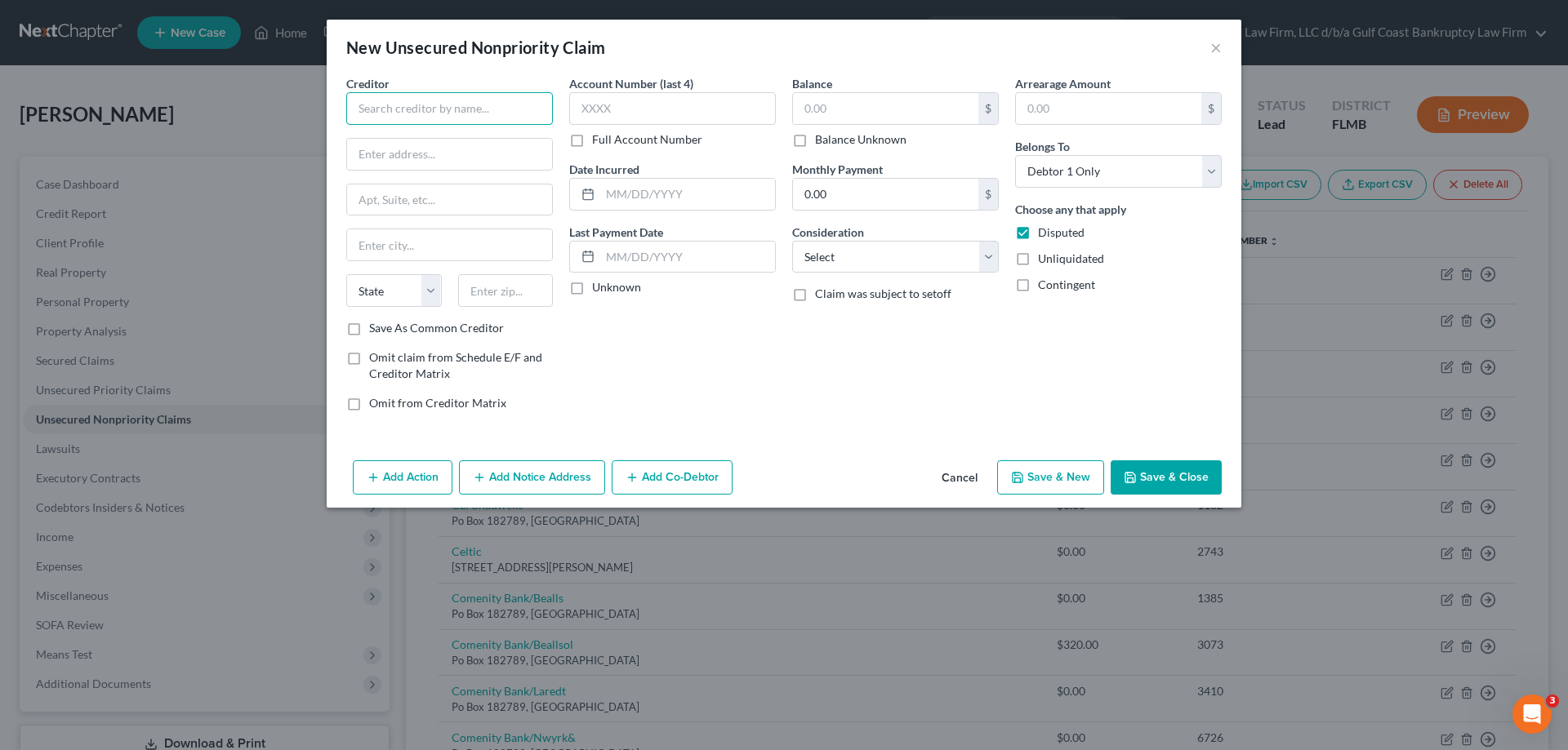
click at [438, 100] on input "text" at bounding box center [450, 108] width 206 height 33
type input "3M medical solutions"
type input "PO Box 301328"
type input "75303"
click at [647, 111] on input "text" at bounding box center [673, 108] width 206 height 33
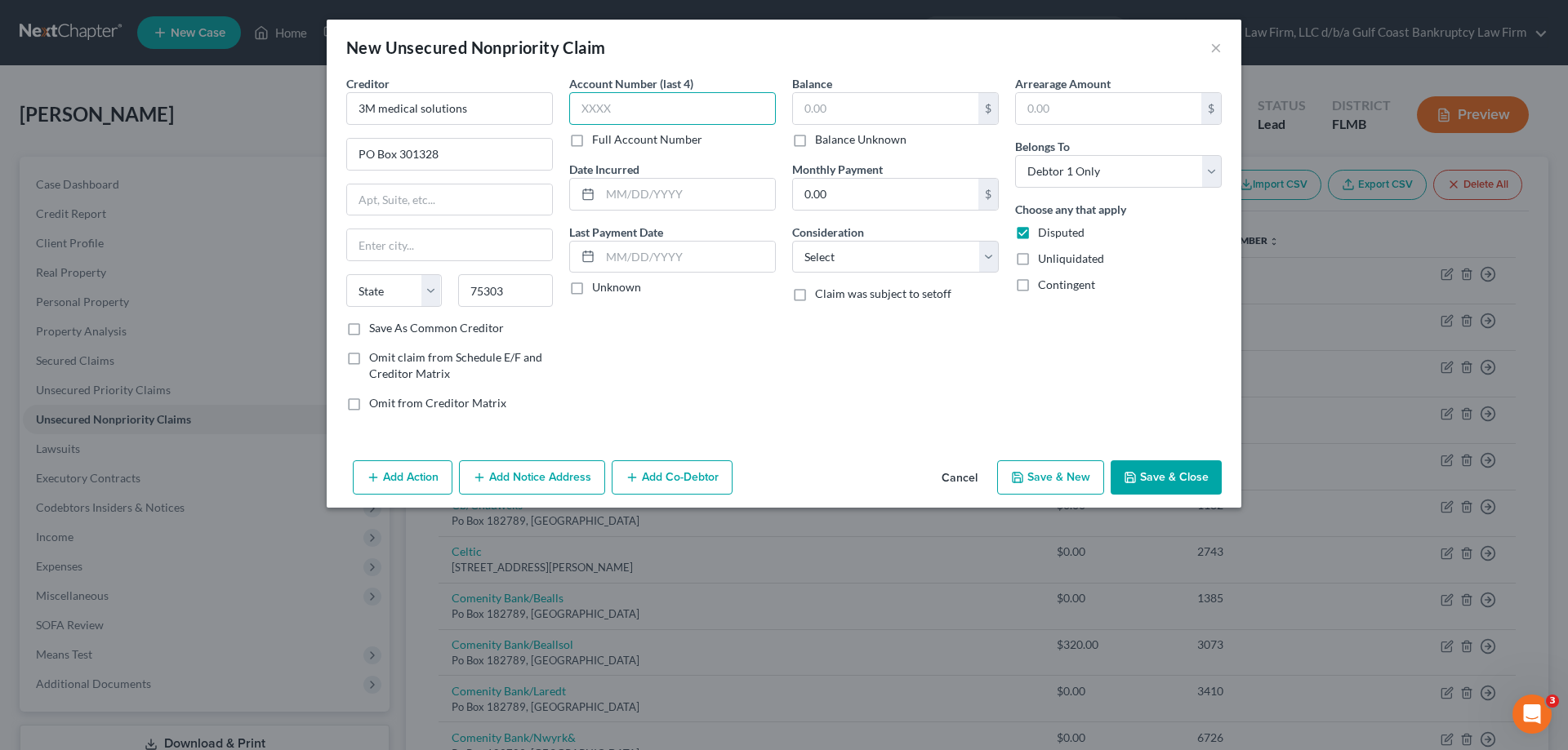
type input "[GEOGRAPHIC_DATA]"
select select "45"
type input "7649"
click at [886, 108] on input "text" at bounding box center [885, 108] width 185 height 31
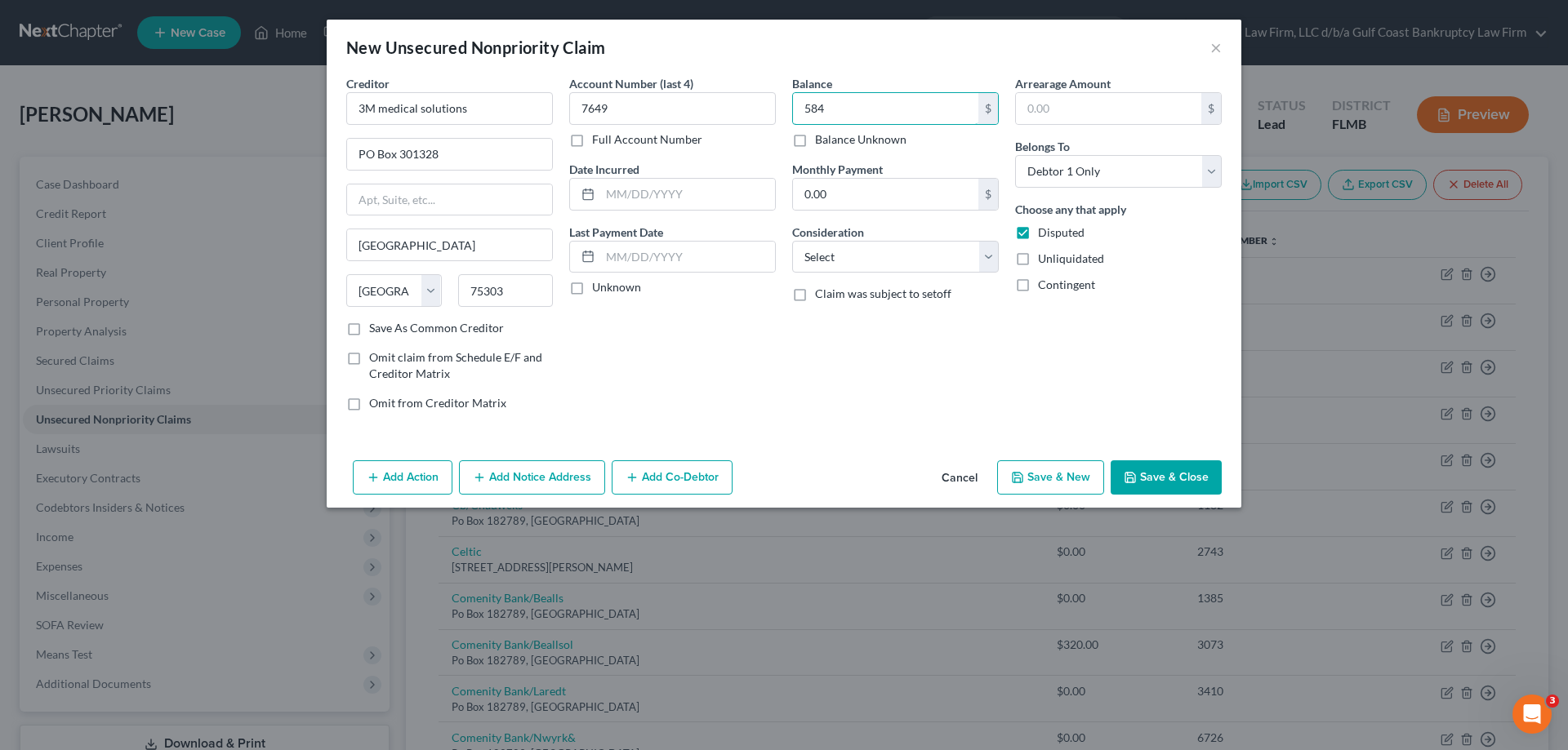
type input "584"
click at [1167, 468] on button "Save & Close" at bounding box center [1166, 477] width 111 height 34
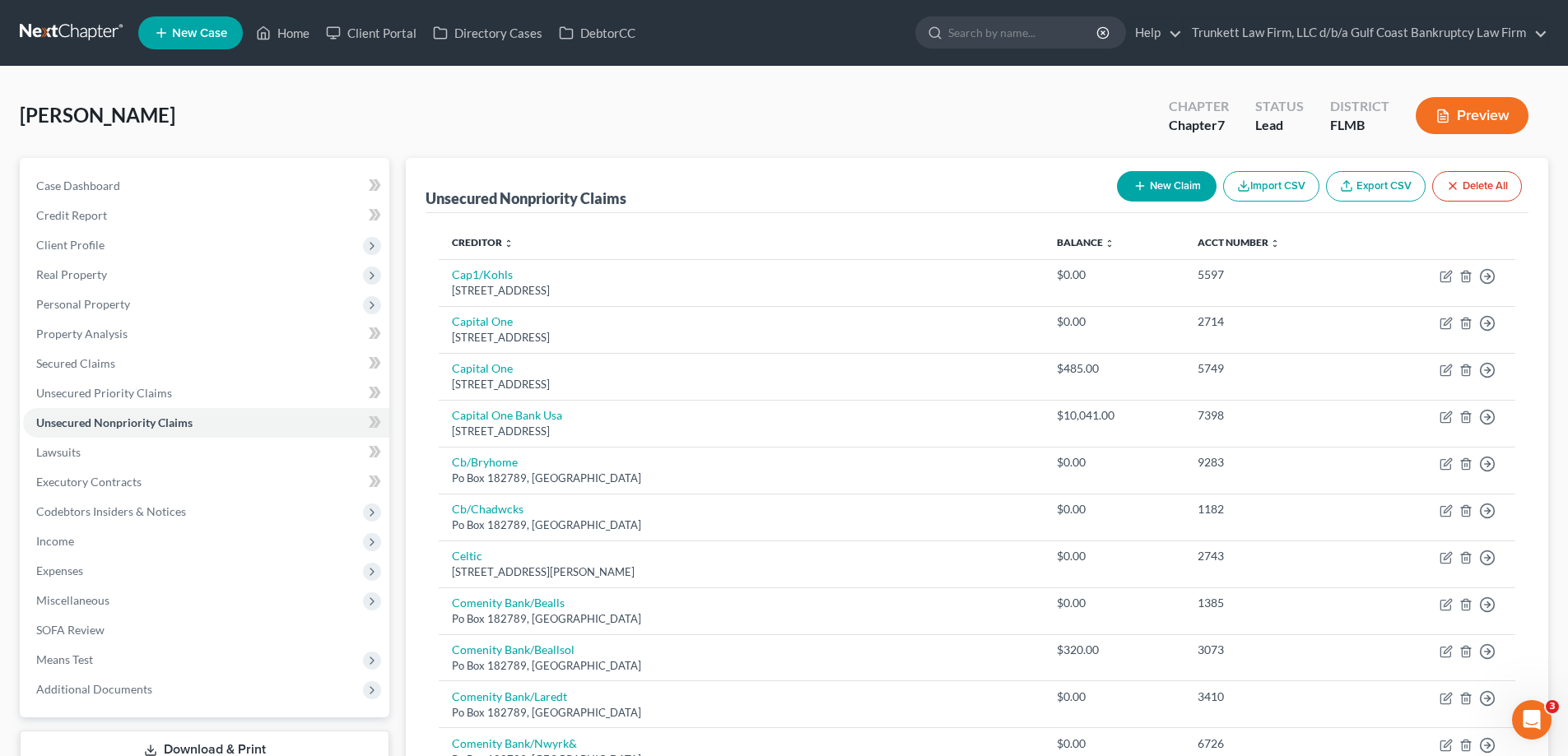
click at [1163, 178] on button "New Claim" at bounding box center [1166, 187] width 99 height 30
select select "0"
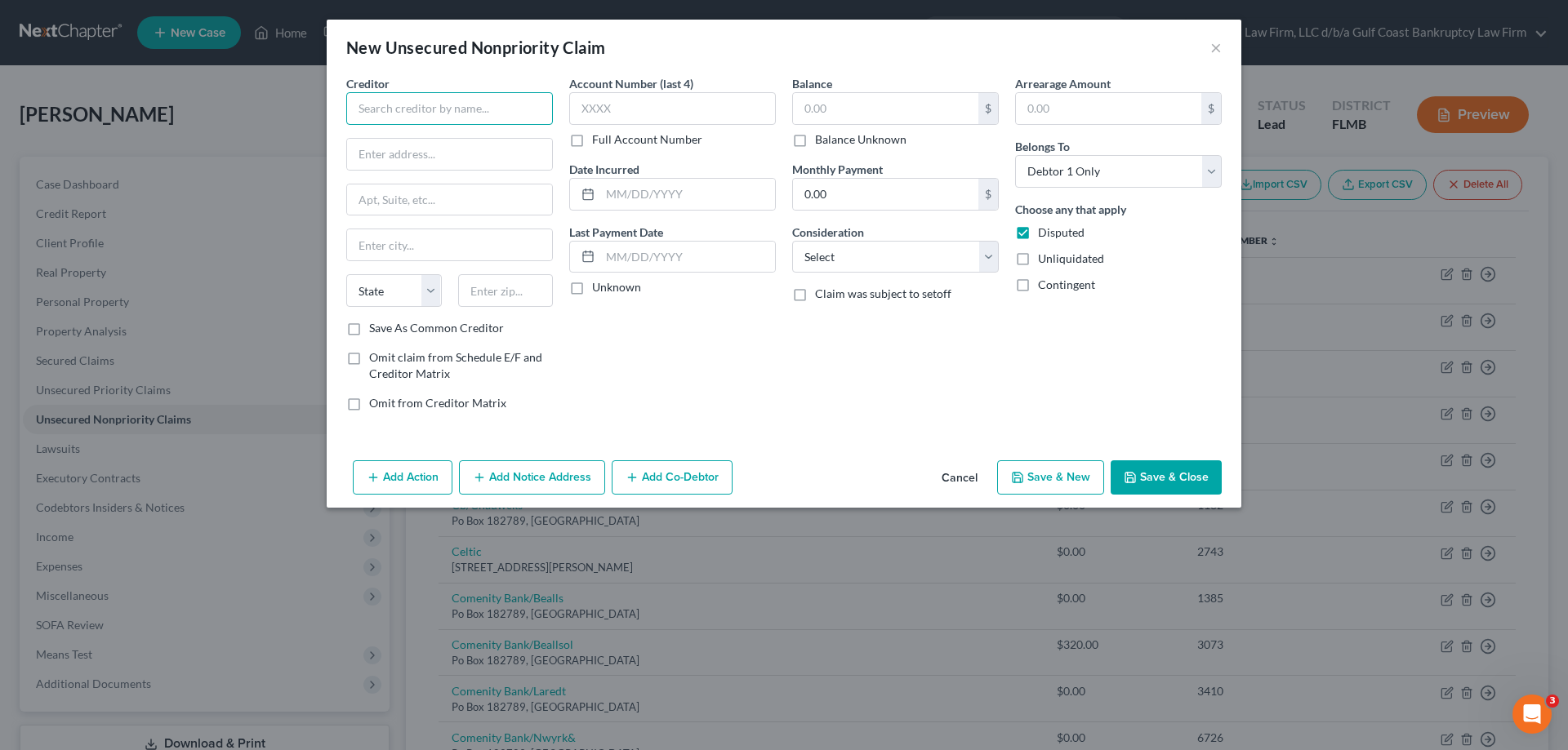
click at [407, 108] on input "text" at bounding box center [450, 108] width 206 height 33
type input "Physicians Regional Healthcare System"
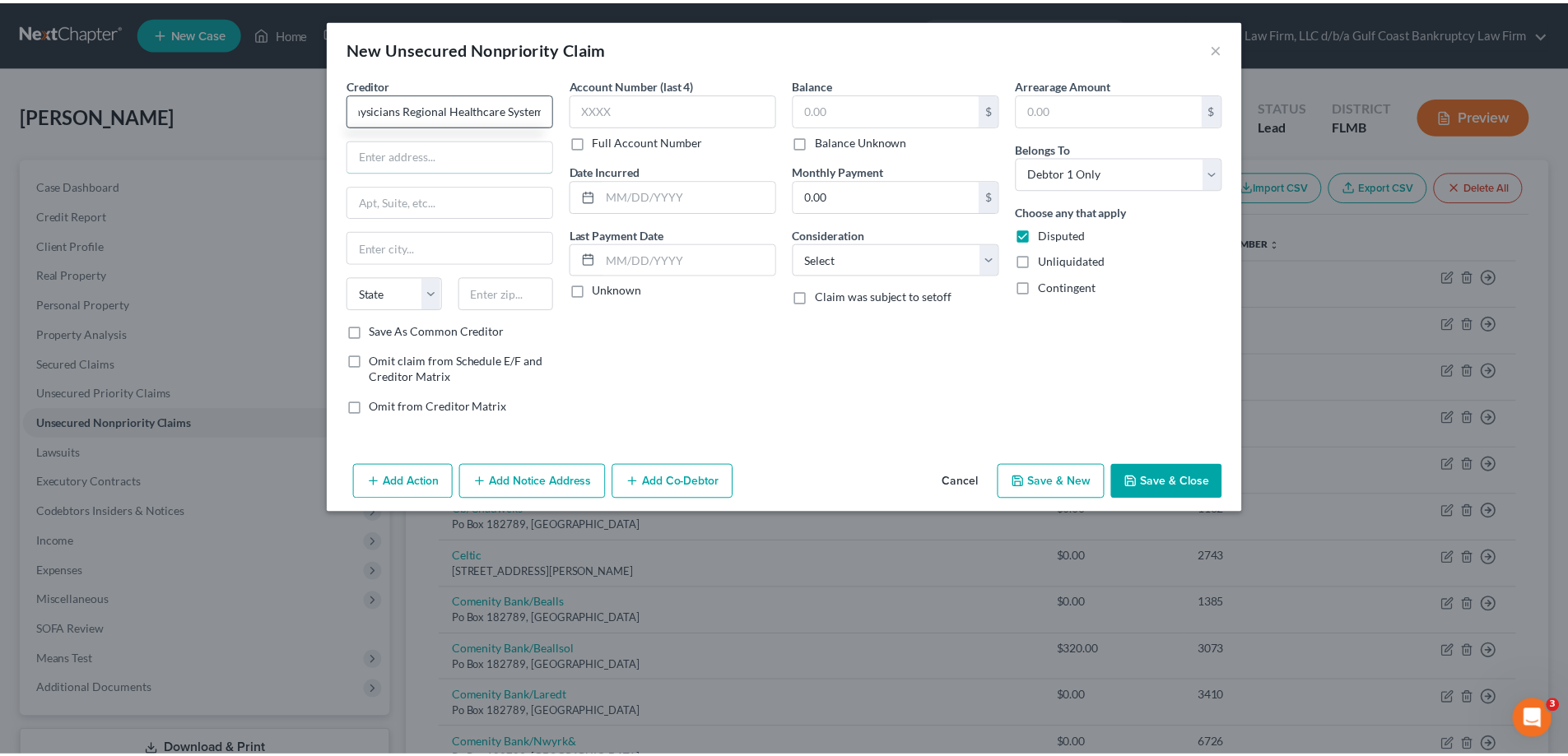
scroll to position [0, 0]
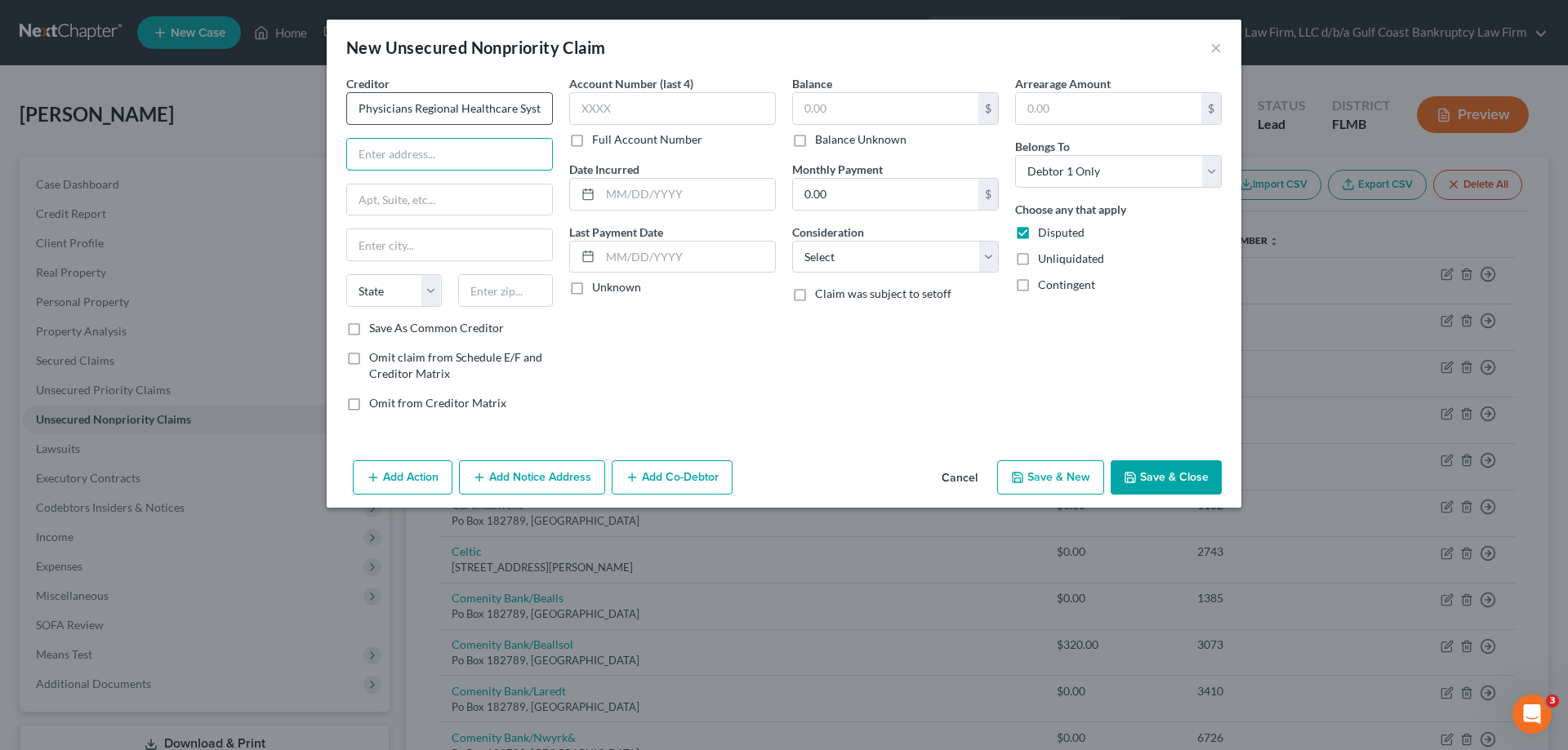
type input "p"
type input "PO Box 281422"
type input "30384"
type input "[GEOGRAPHIC_DATA]"
select select "10"
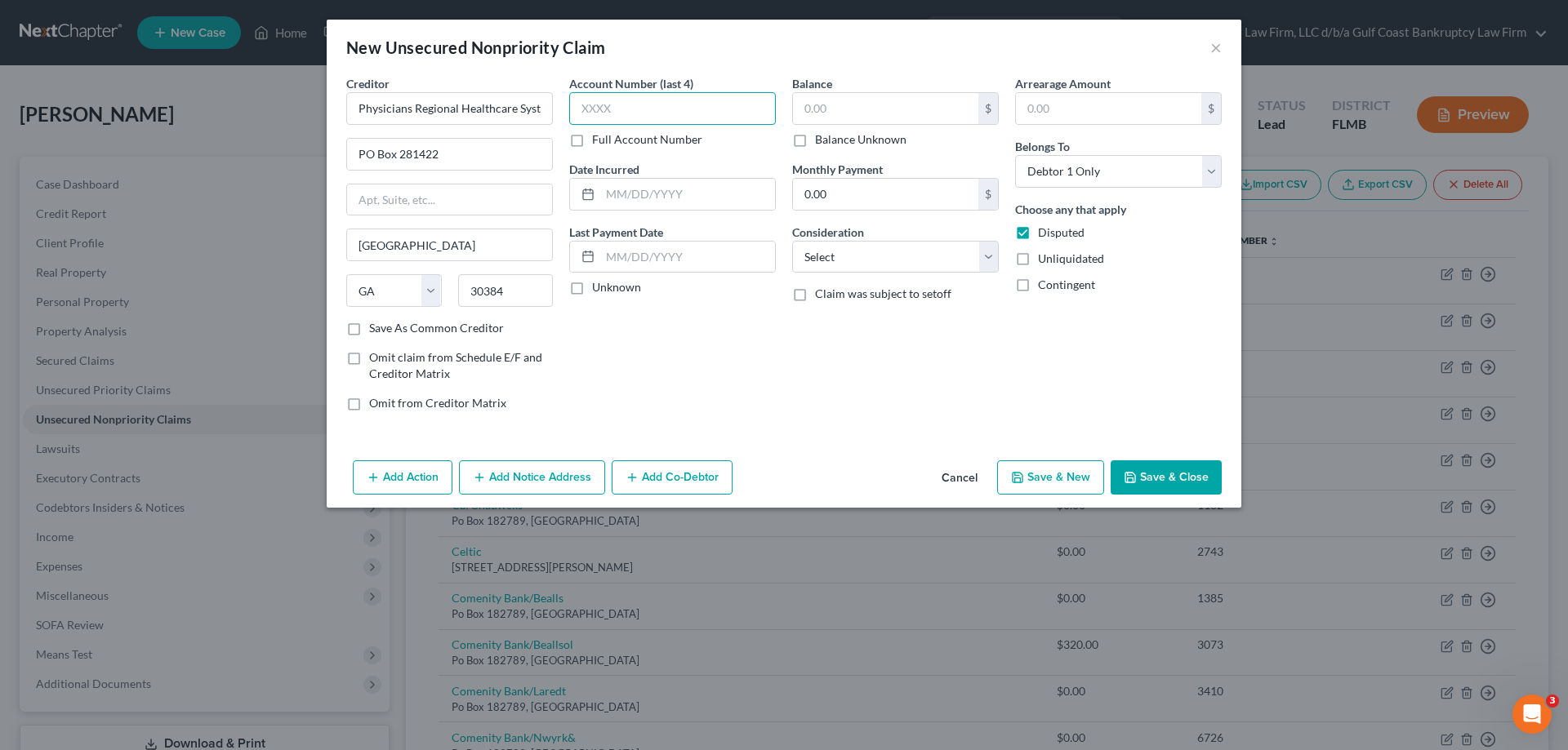
click at [639, 117] on input "text" at bounding box center [673, 108] width 206 height 33
type input "0105"
click at [876, 108] on input "text" at bounding box center [885, 108] width 185 height 31
click at [1184, 463] on button "Save & Close" at bounding box center [1166, 477] width 111 height 34
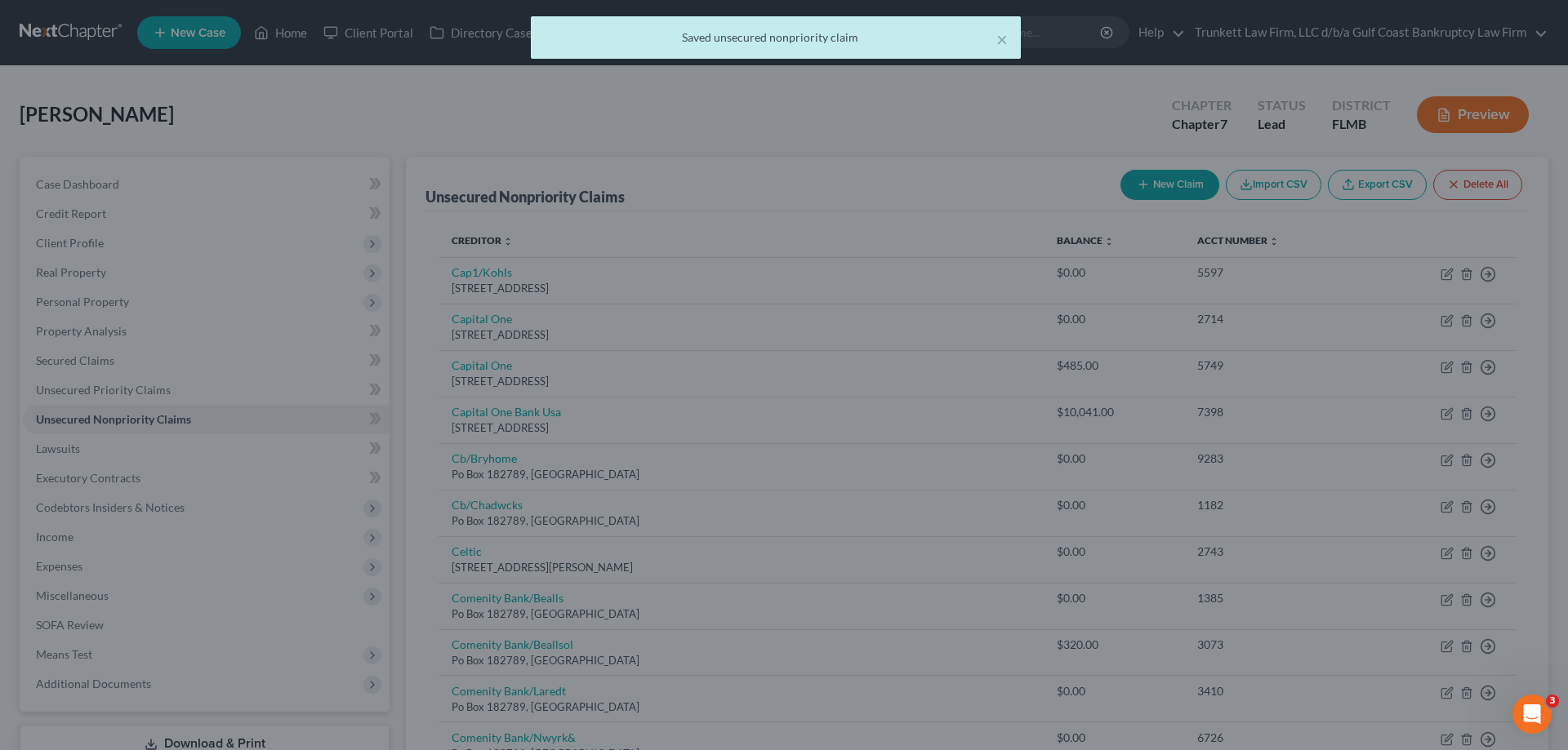
type input "1,000.00"
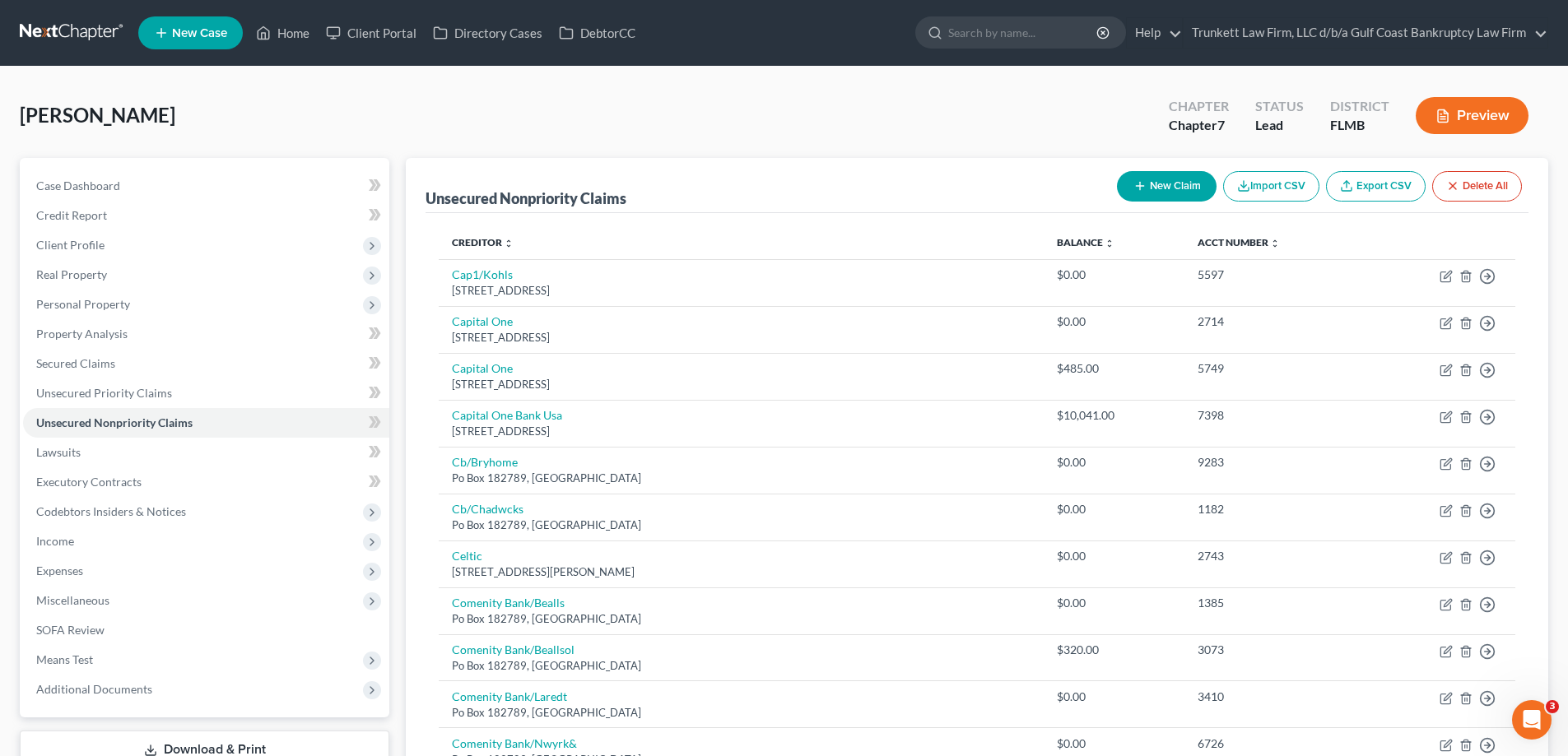
click at [1134, 178] on button "New Claim" at bounding box center [1166, 187] width 99 height 30
select select "0"
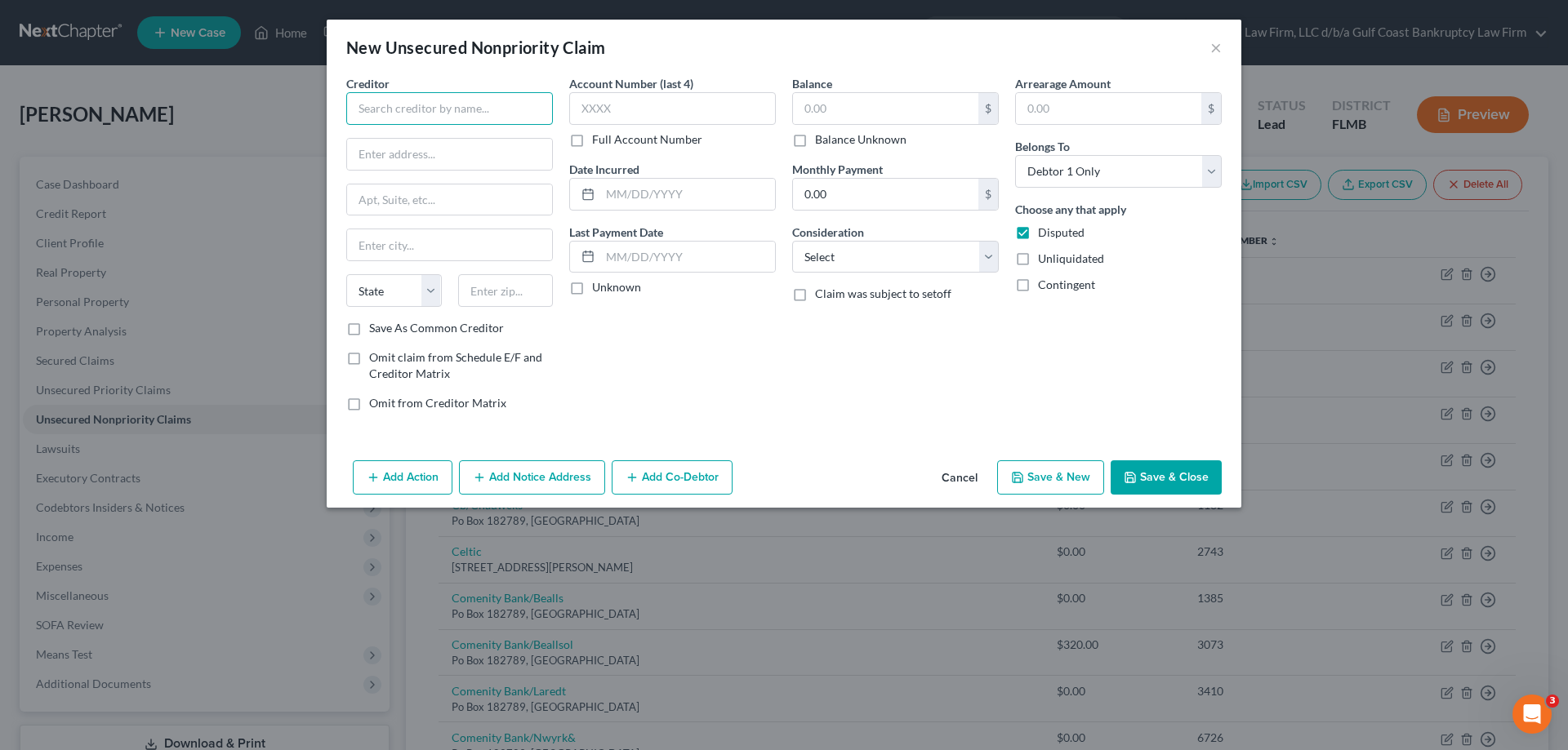
click at [434, 100] on input "text" at bounding box center [450, 108] width 206 height 33
type input "Professional Account Services"
type input "PO Box 188"
type input "37024"
click at [612, 106] on input "text" at bounding box center [673, 108] width 206 height 33
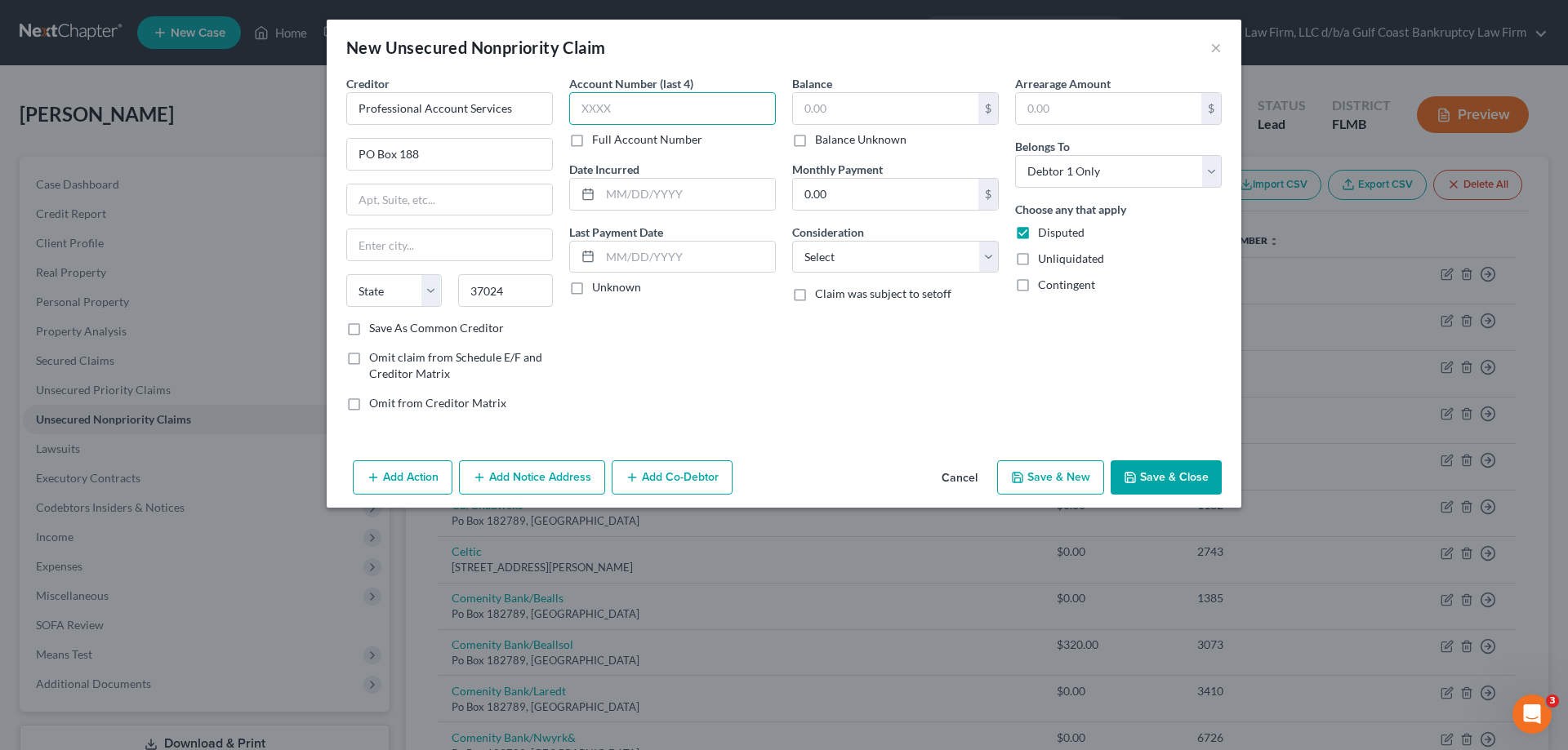
type input "Brentwood"
select select "44"
type input "0105"
click at [839, 107] on input "text" at bounding box center [885, 108] width 185 height 31
type input "1,000"
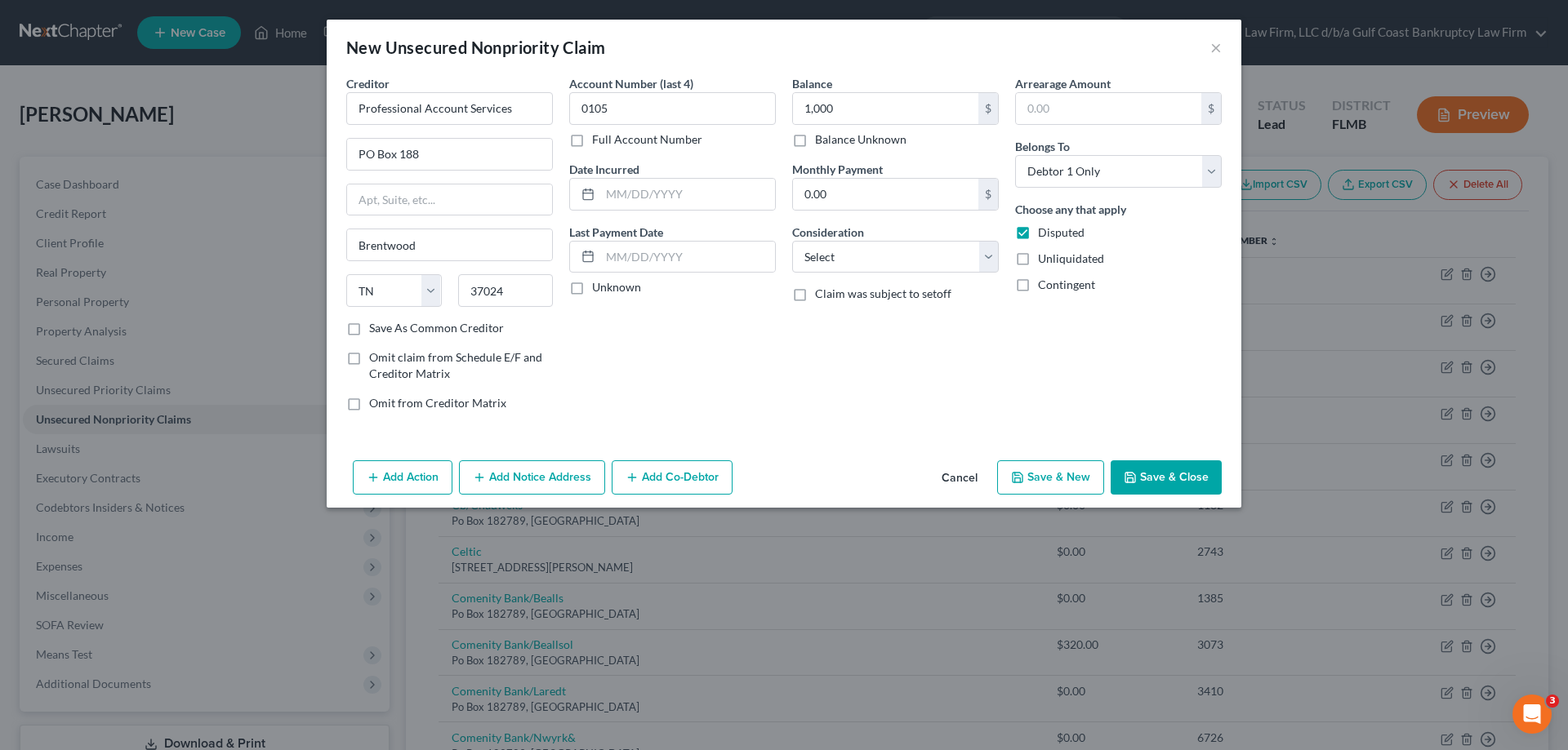
click at [1168, 479] on button "Save & Close" at bounding box center [1166, 477] width 111 height 34
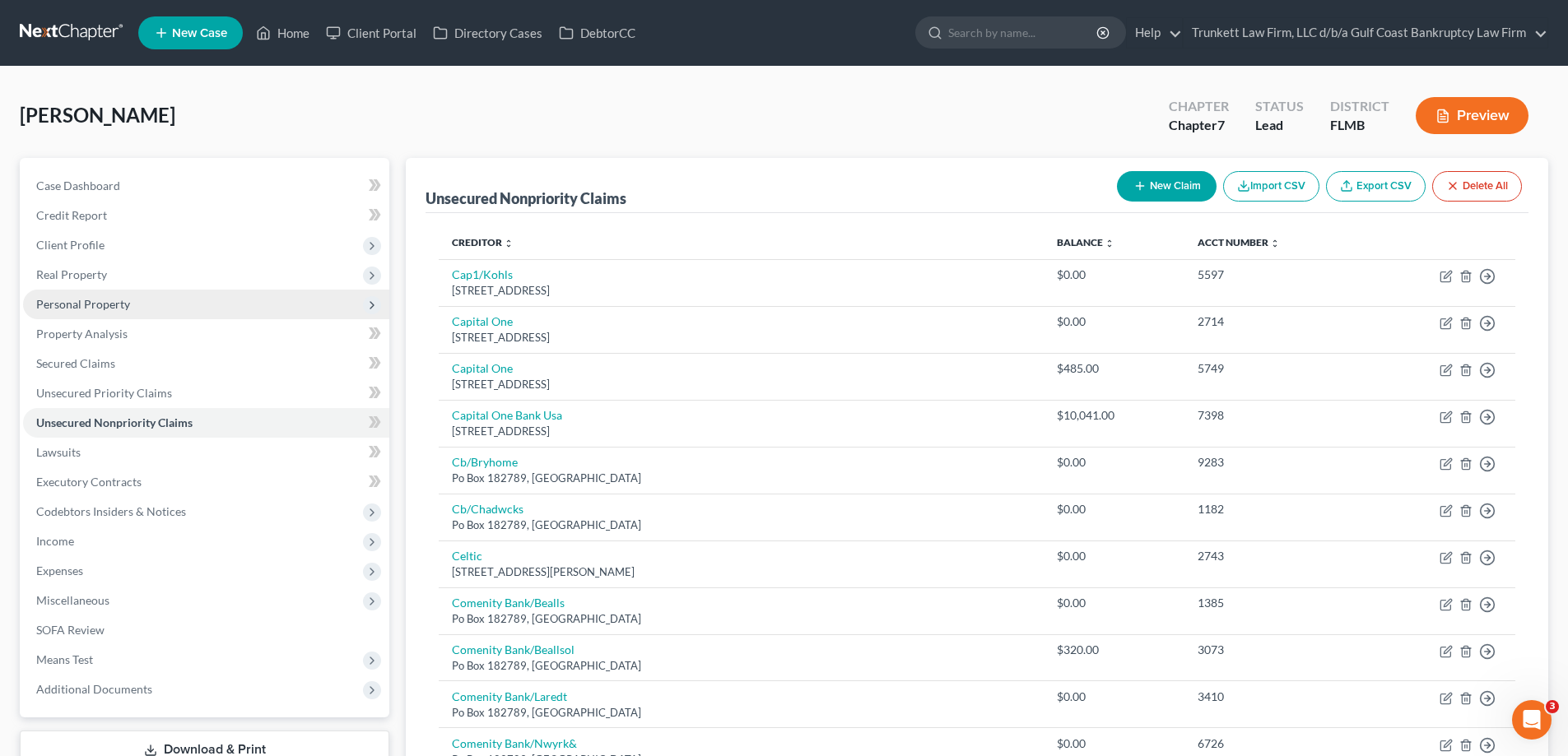
click at [109, 301] on span "Personal Property" at bounding box center [84, 304] width 94 height 14
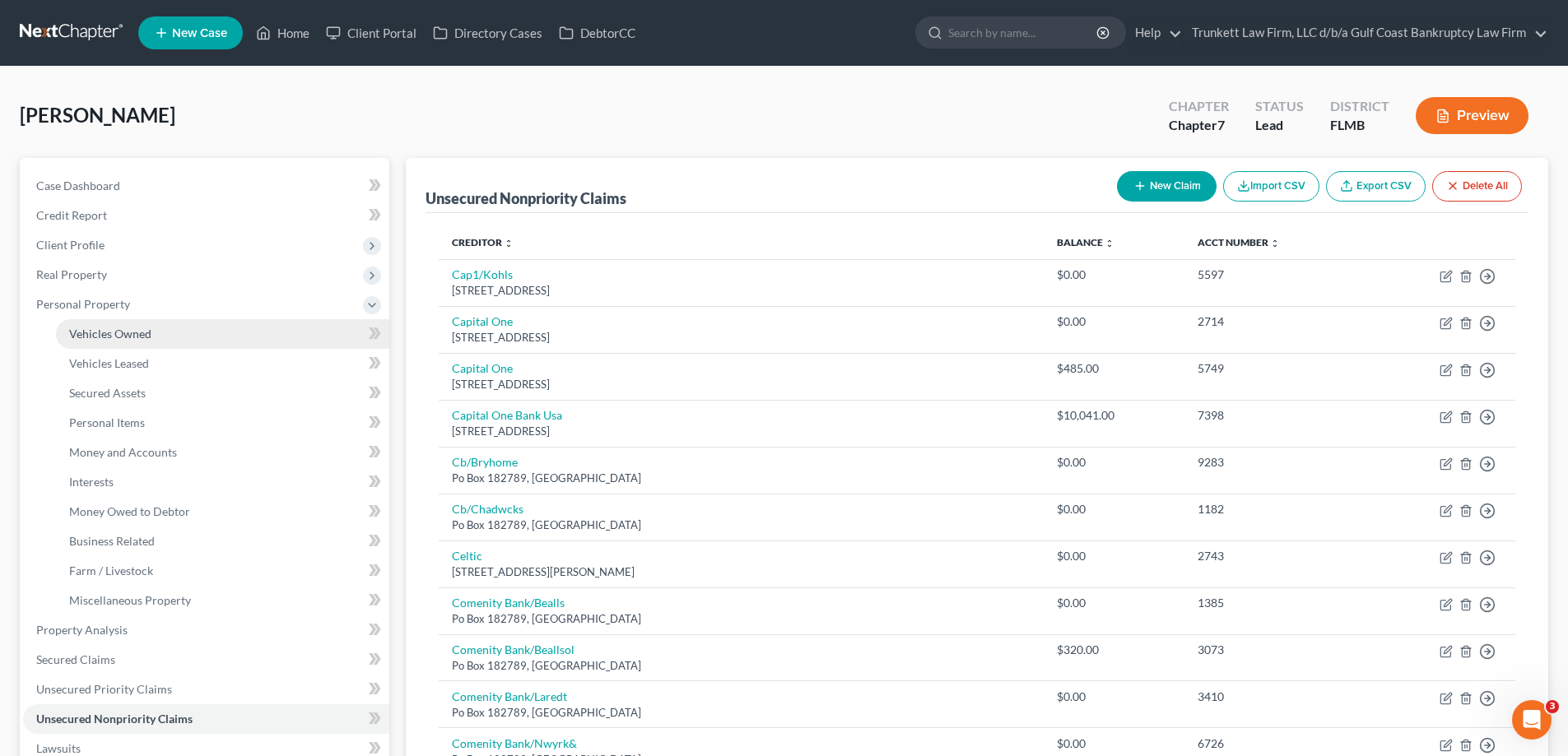
click at [145, 333] on span "Vehicles Owned" at bounding box center [110, 334] width 83 height 14
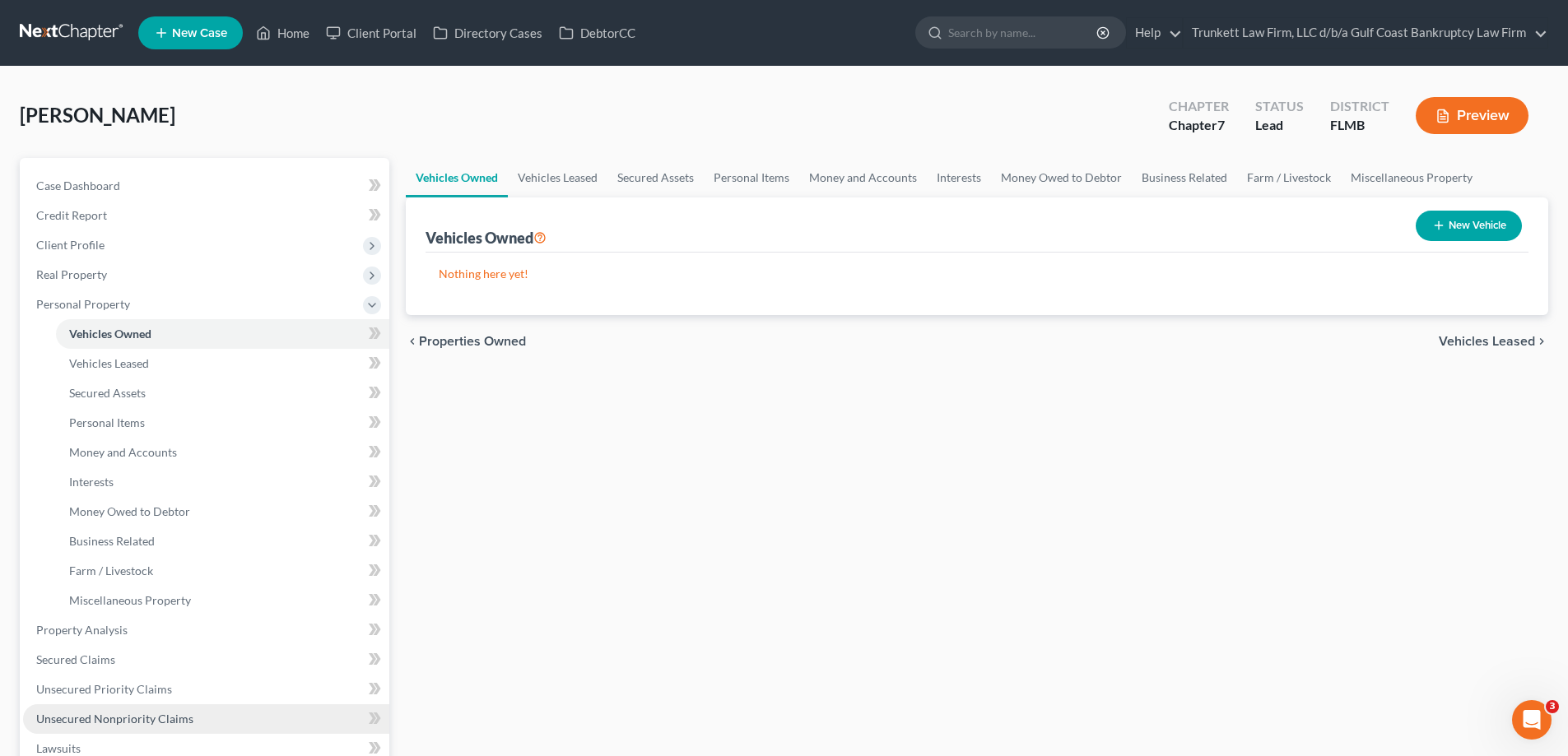
click at [164, 718] on span "Unsecured Nonpriority Claims" at bounding box center [115, 719] width 157 height 14
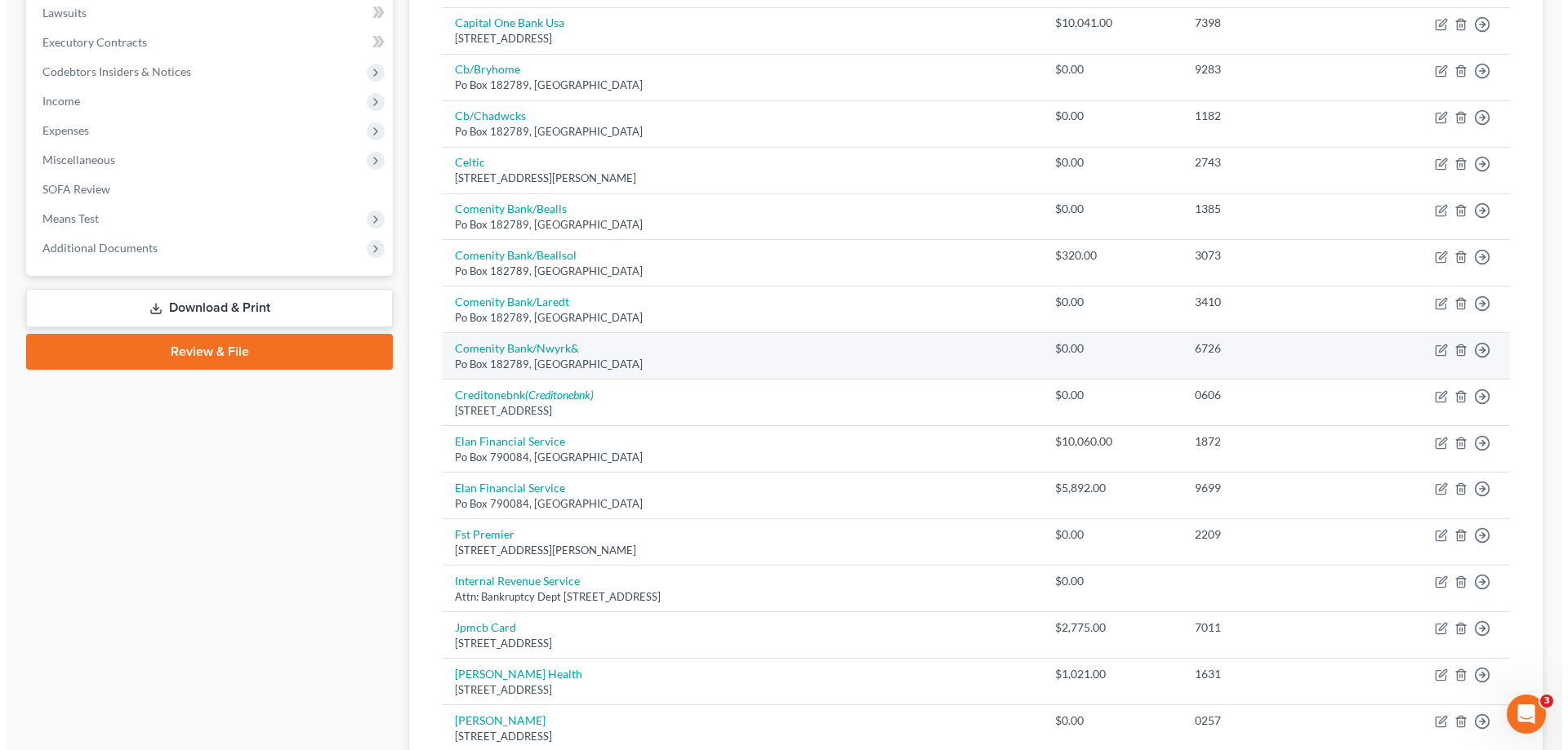
scroll to position [408, 0]
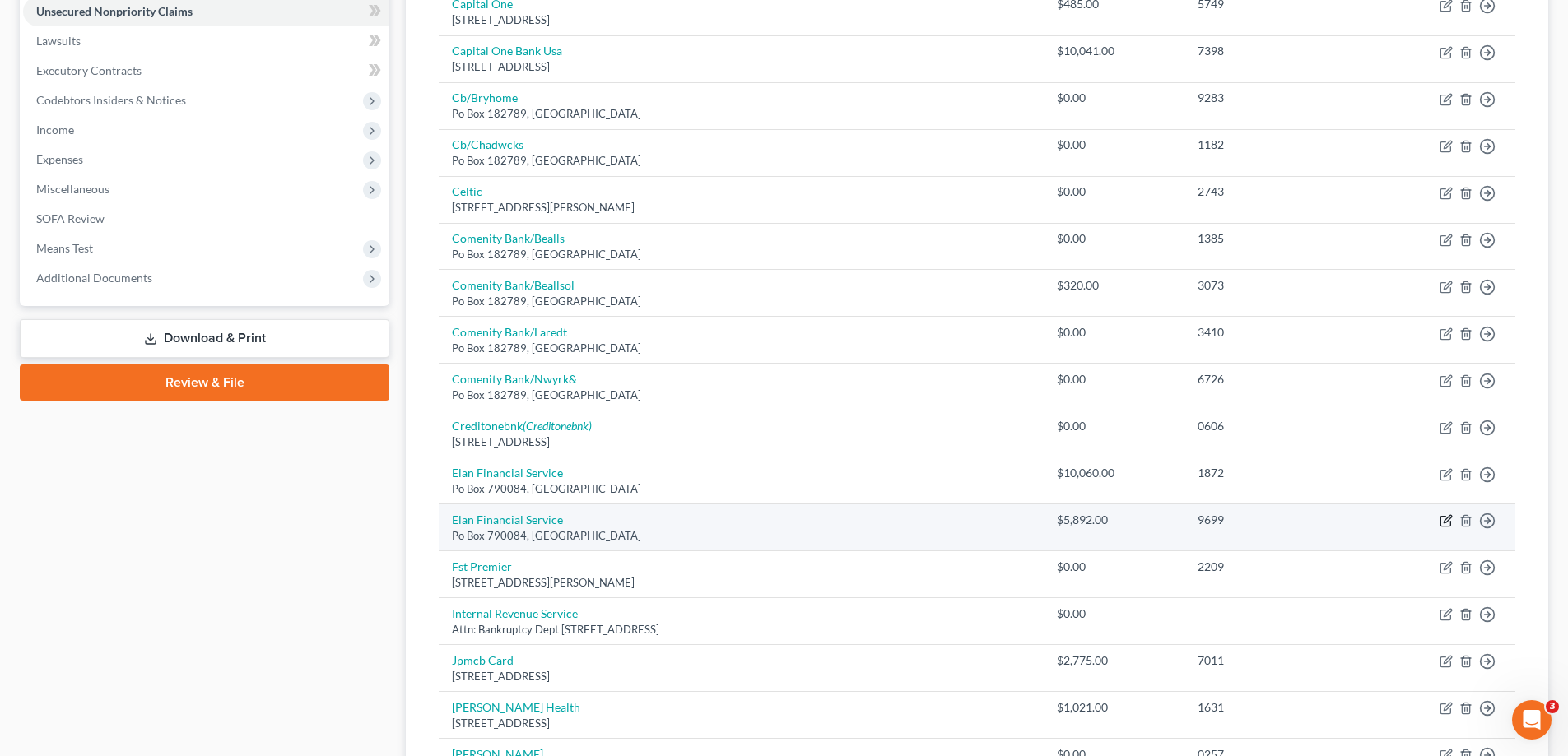
click at [1446, 519] on icon "button" at bounding box center [1445, 521] width 13 height 13
select select "26"
select select "2"
select select "0"
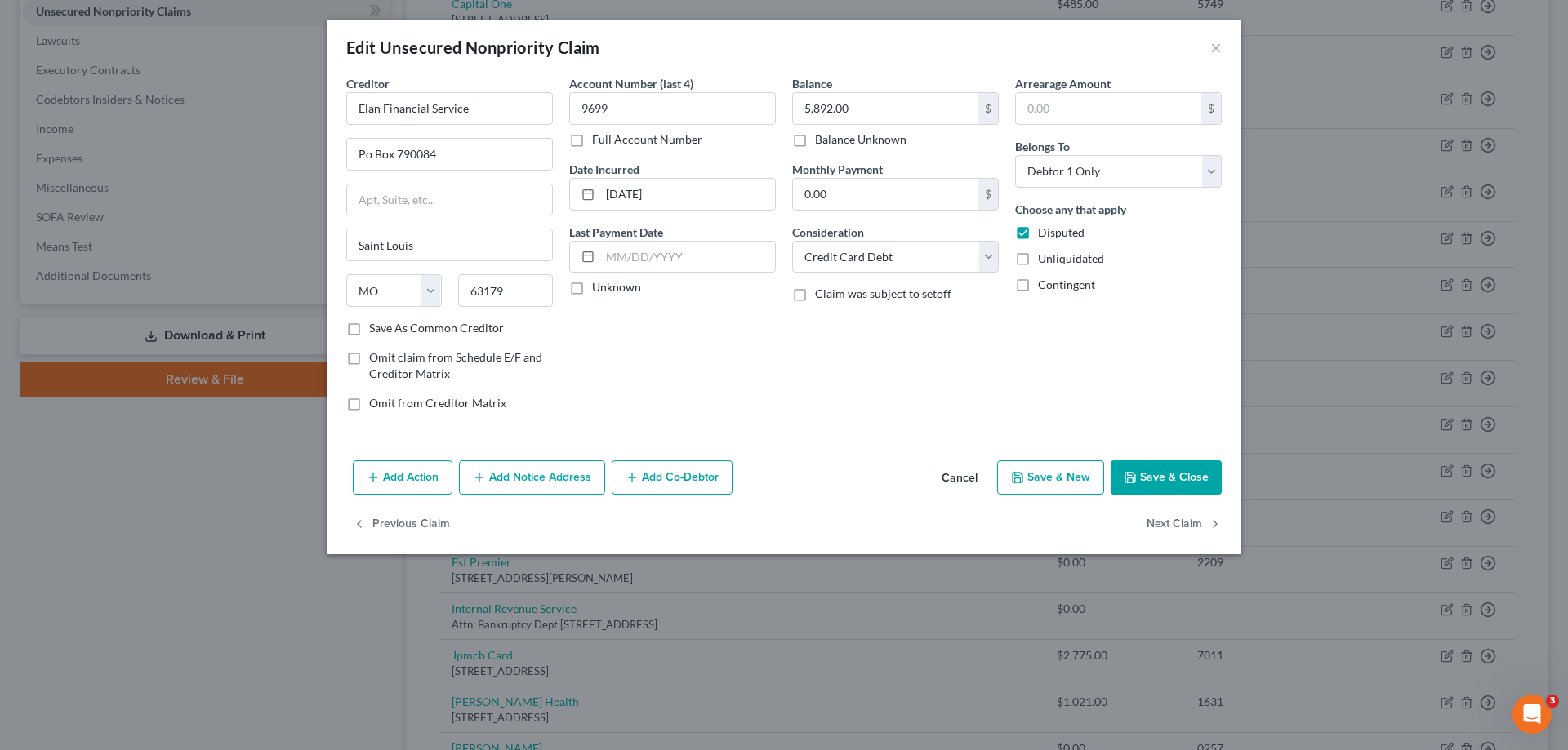
click at [667, 477] on button "Add Co-Debtor" at bounding box center [672, 477] width 121 height 34
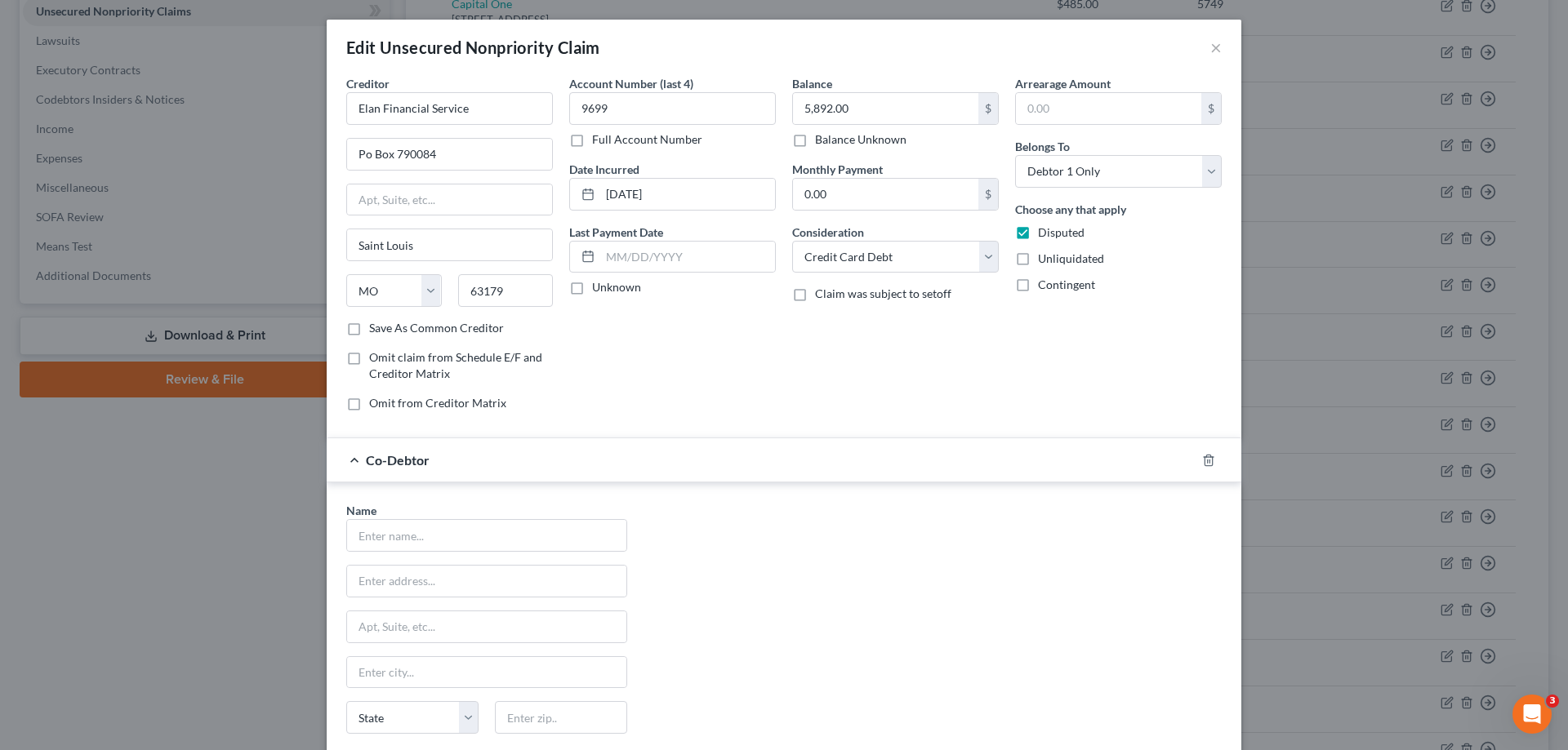
scroll to position [205, 0]
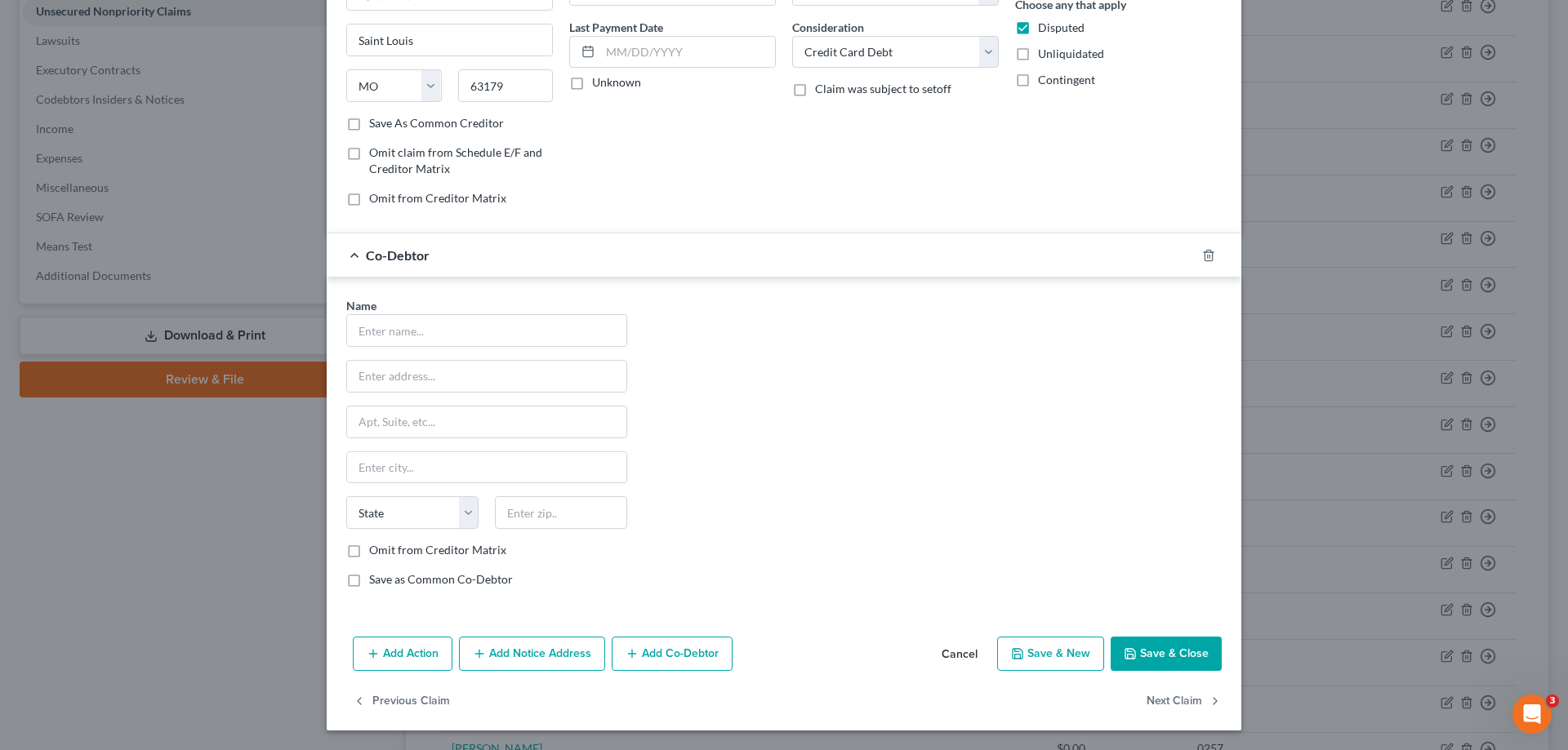
click at [1206, 238] on div "Co-Debtor" at bounding box center [784, 255] width 915 height 45
click at [1206, 250] on icon "button" at bounding box center [1208, 256] width 13 height 13
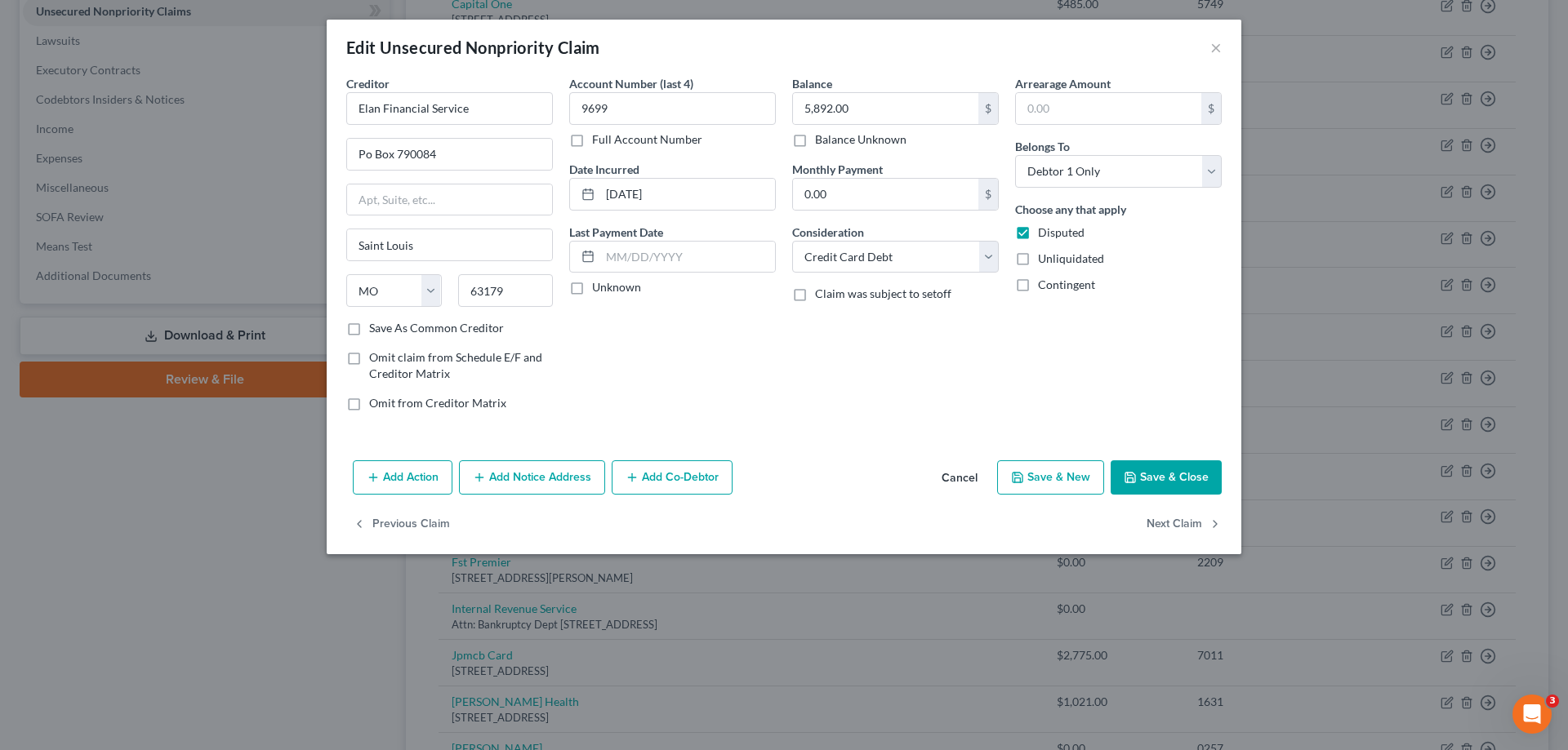
scroll to position [0, 0]
click at [525, 483] on button "Add Notice Address" at bounding box center [532, 477] width 146 height 34
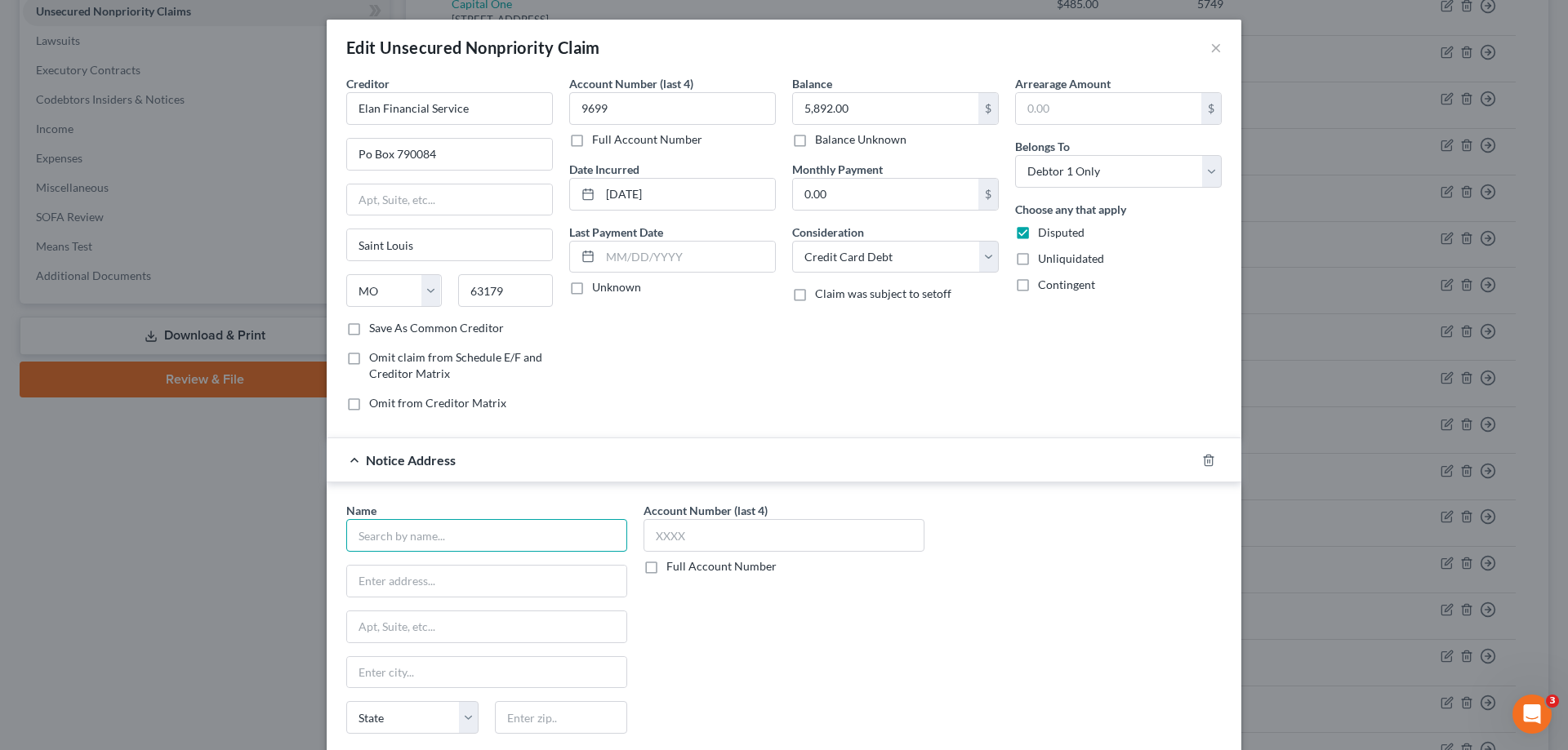
click at [420, 530] on input "text" at bounding box center [487, 535] width 281 height 33
type input "Credit Control LLC"
type input "PO Box 1280"
type input "19456"
click at [650, 531] on input "text" at bounding box center [784, 535] width 281 height 33
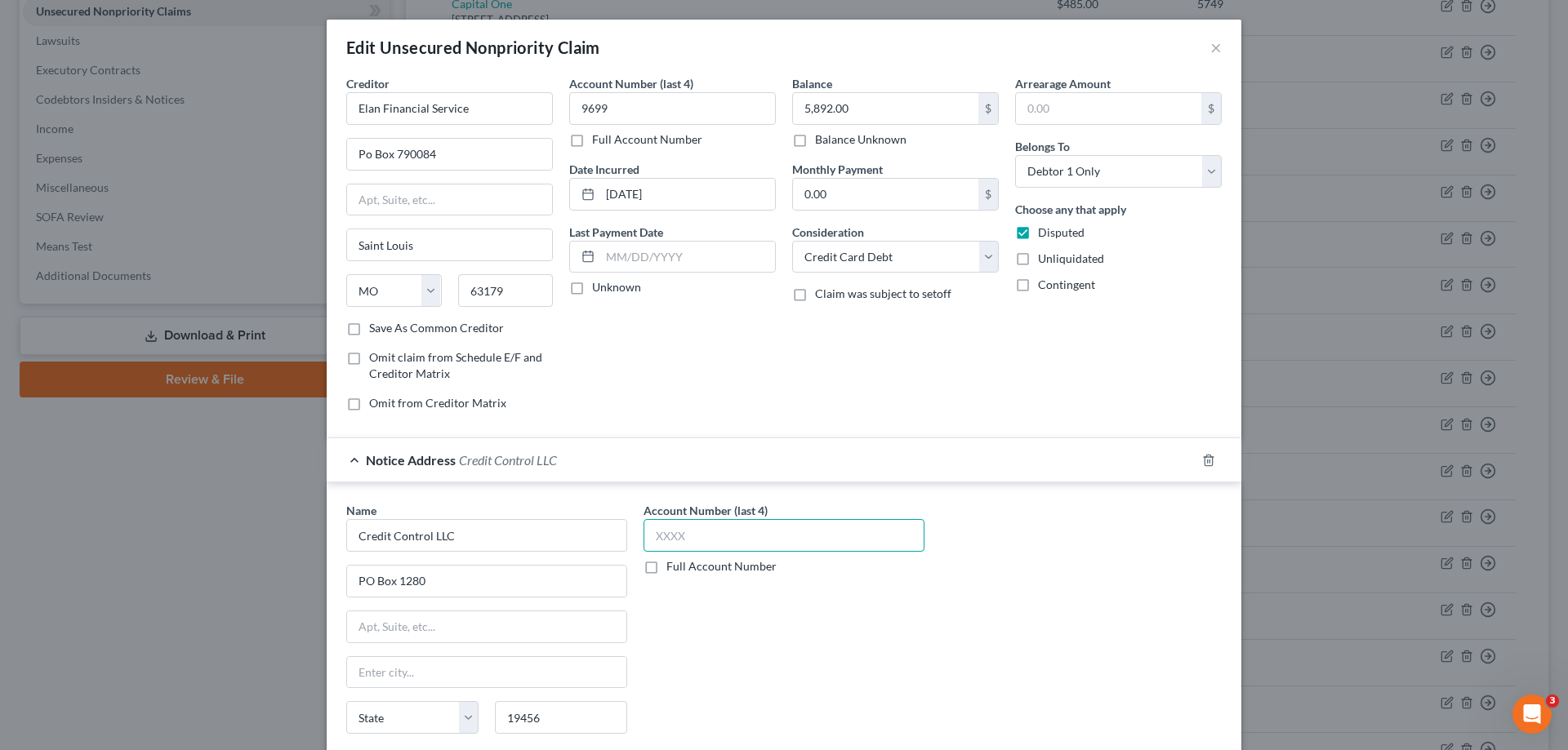
type input "Oaks"
select select "39"
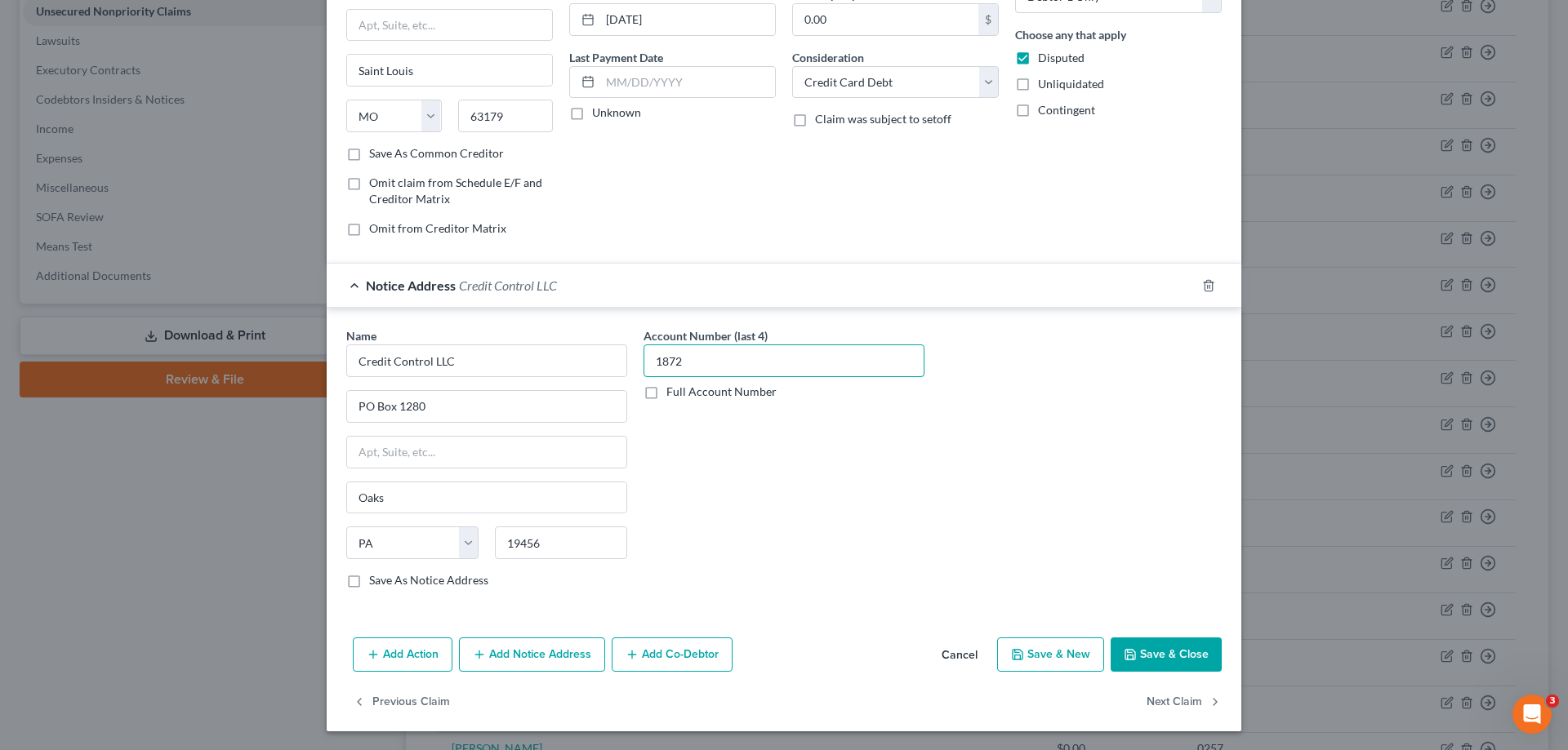
scroll to position [175, 0]
type input "1872"
click at [1149, 640] on button "Save & Close" at bounding box center [1166, 654] width 111 height 34
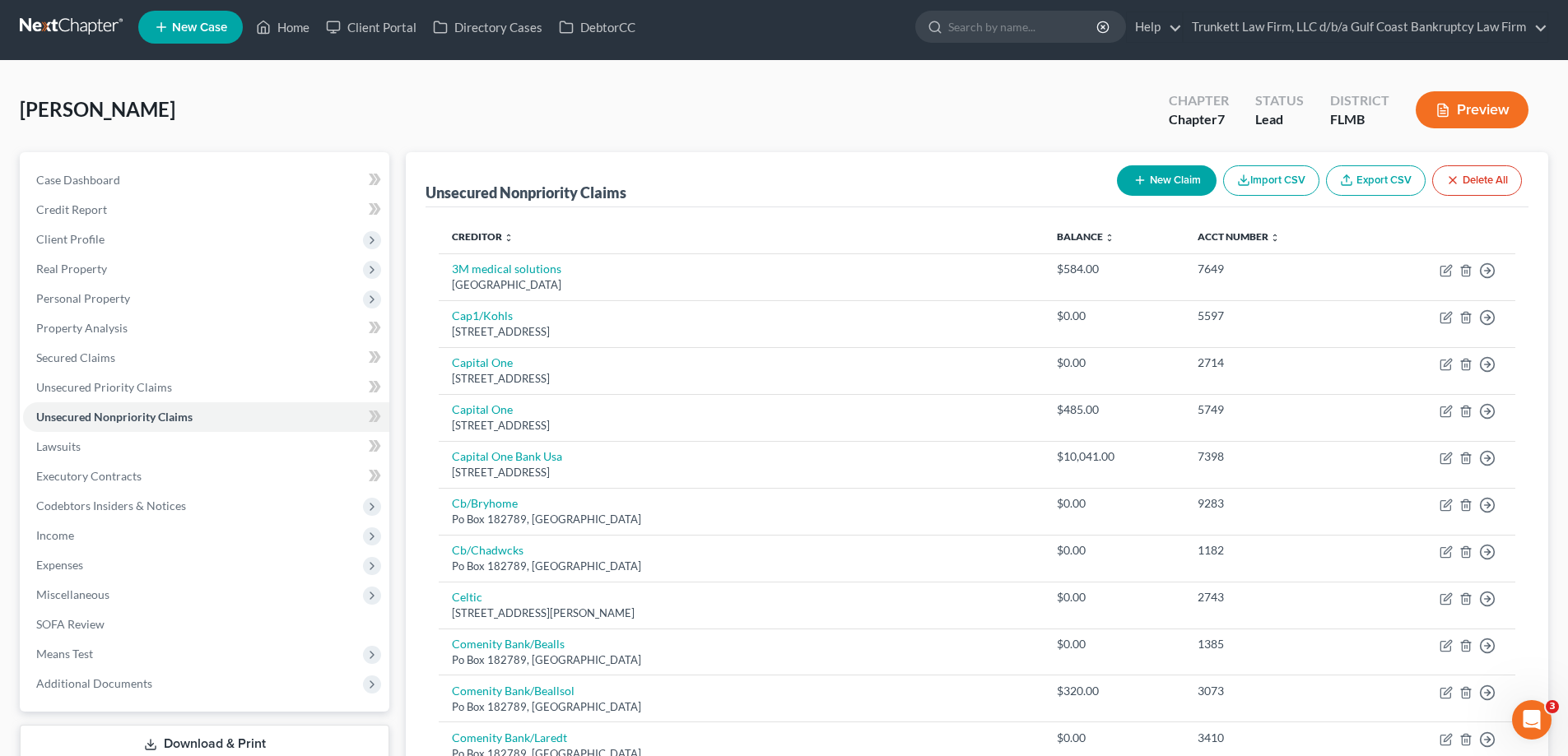
scroll to position [0, 0]
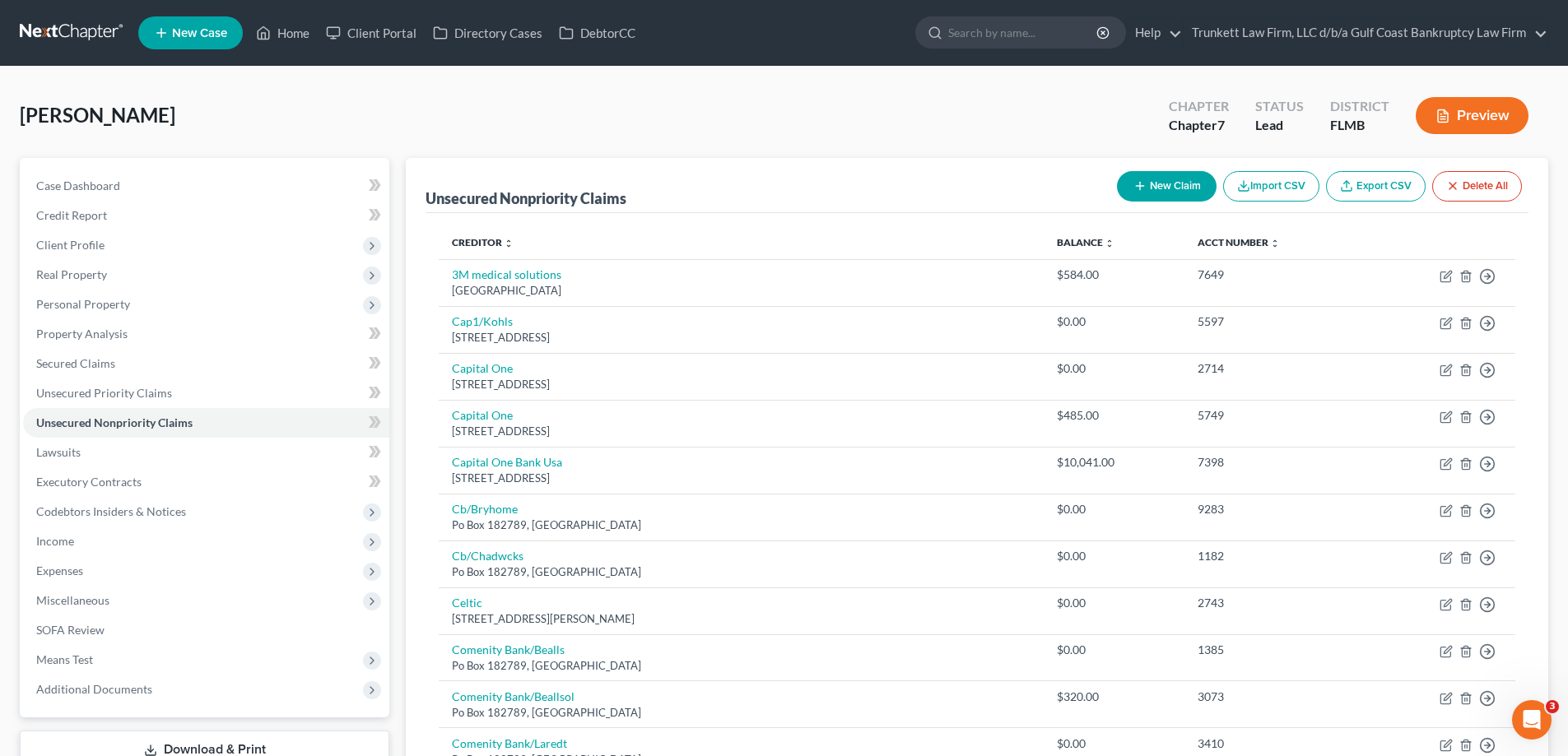
click at [1123, 186] on button "New Claim" at bounding box center [1166, 187] width 99 height 30
select select "0"
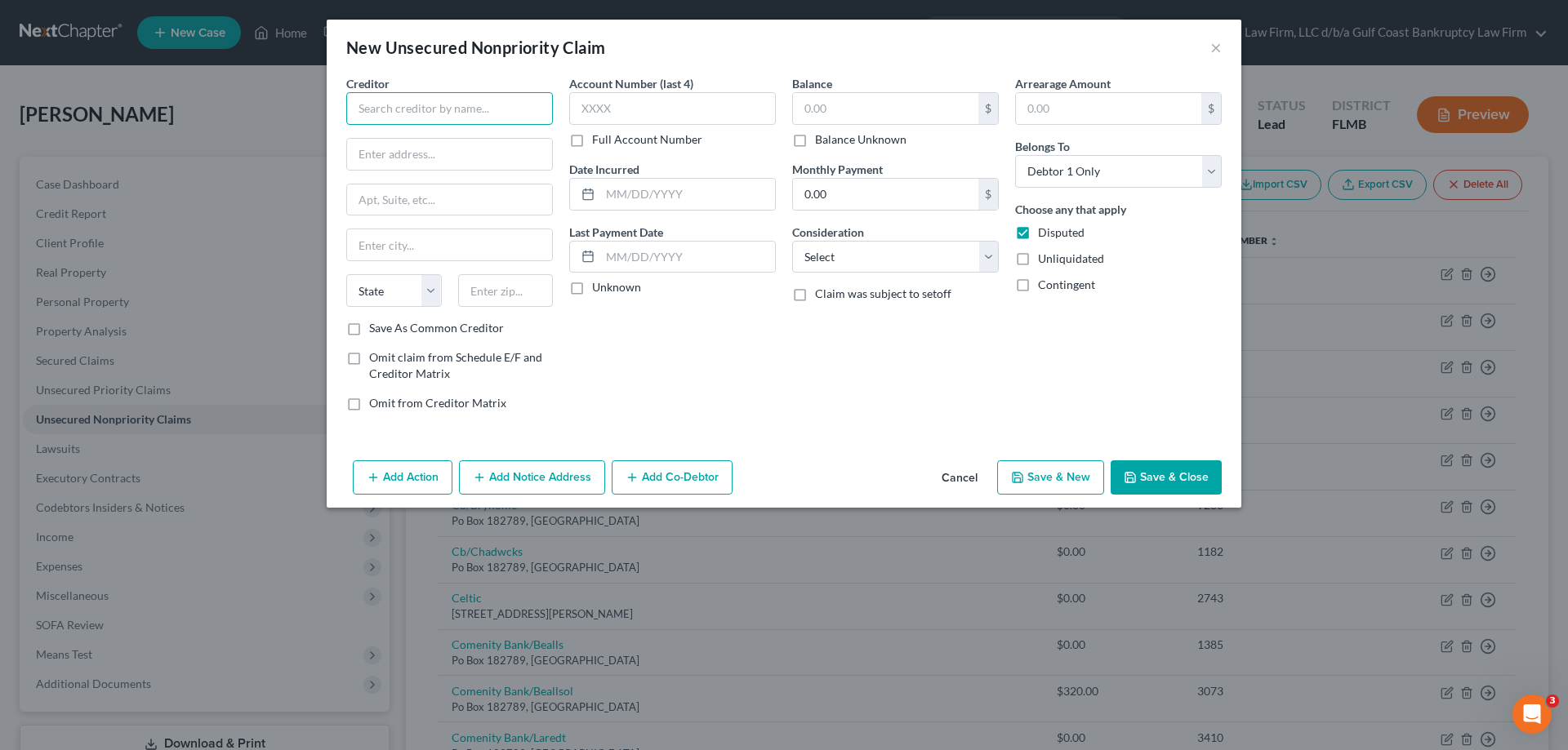
click at [414, 107] on input "text" at bounding box center [450, 108] width 206 height 33
type input "Midland Credit Management"
type input "350 Camino De La Reina"
type input "Suite 100"
type input "92108"
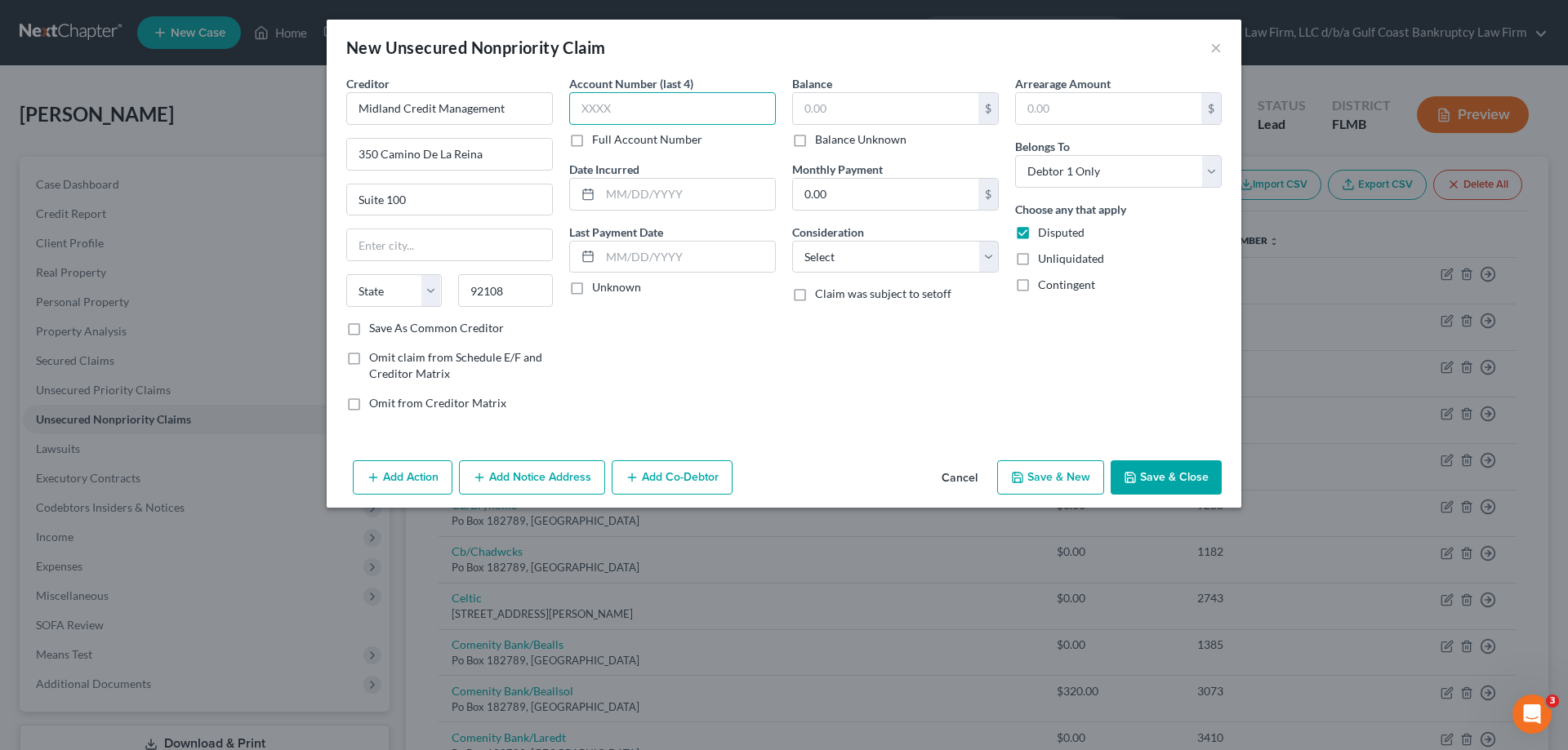
click at [638, 102] on input "text" at bounding box center [673, 108] width 206 height 33
type input "[GEOGRAPHIC_DATA]"
select select "4"
click at [627, 104] on input "text" at bounding box center [673, 108] width 206 height 33
type input "3101"
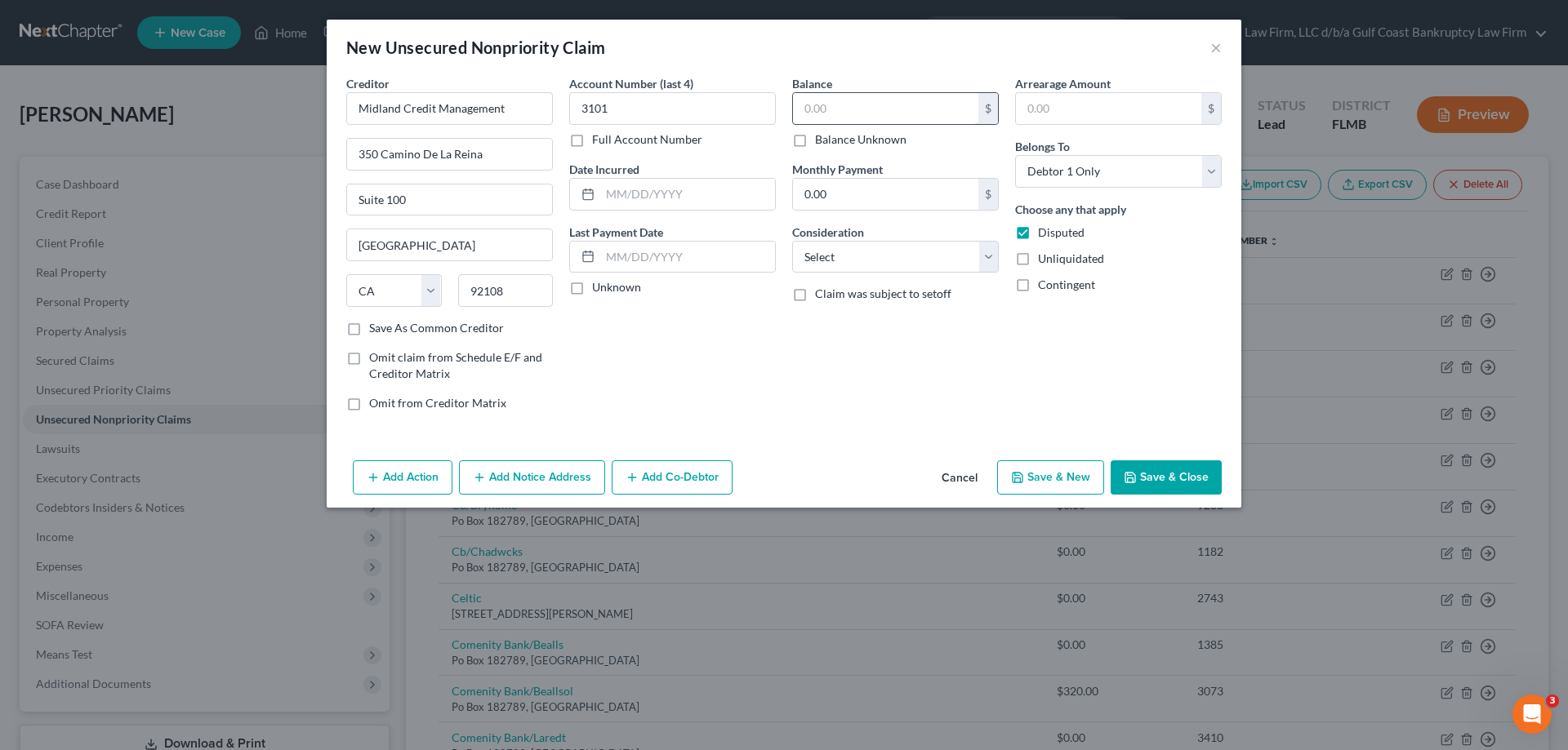
click at [849, 118] on input "text" at bounding box center [885, 108] width 185 height 31
type input "6,732"
click at [1199, 478] on button "Save & Close" at bounding box center [1166, 477] width 111 height 34
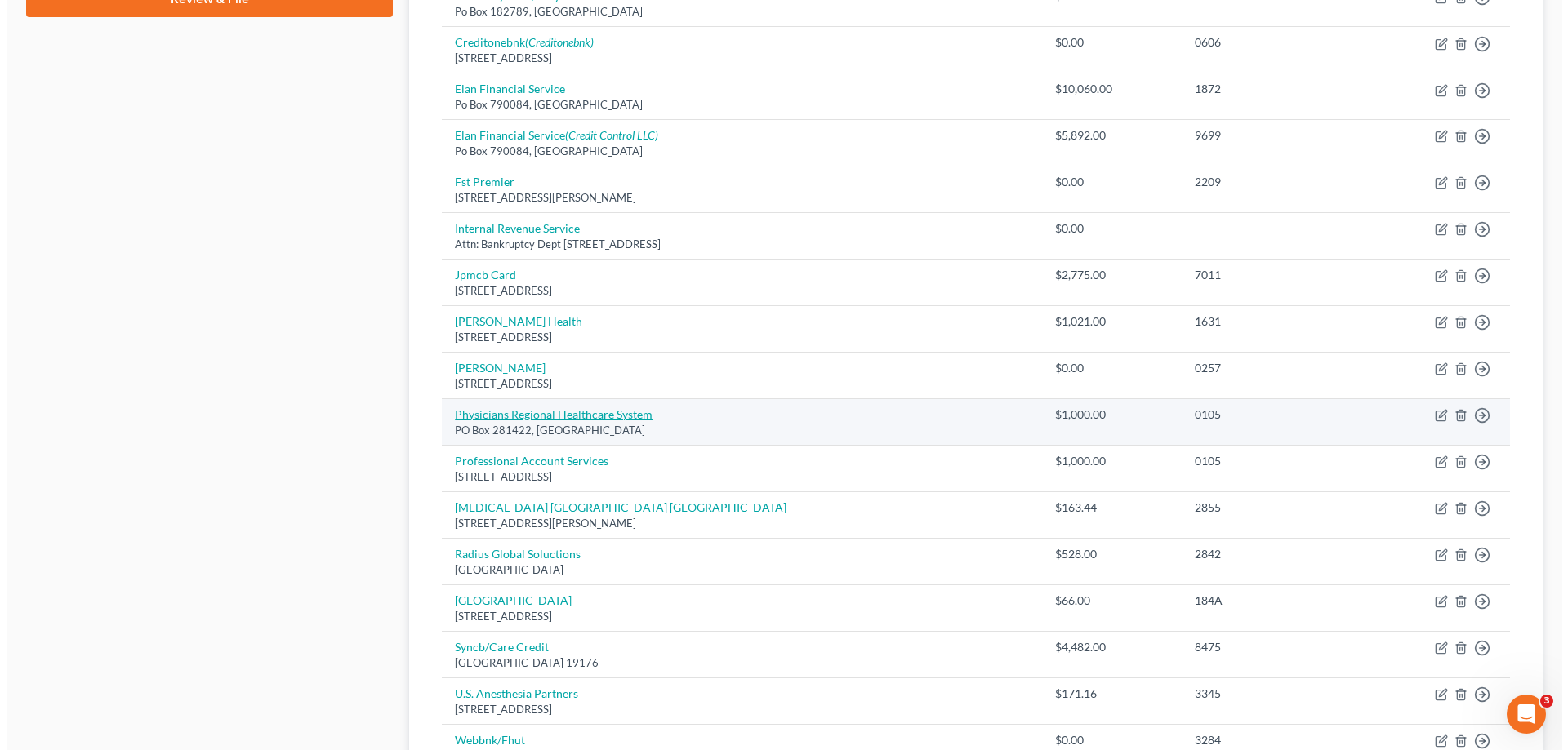
scroll to position [980, 0]
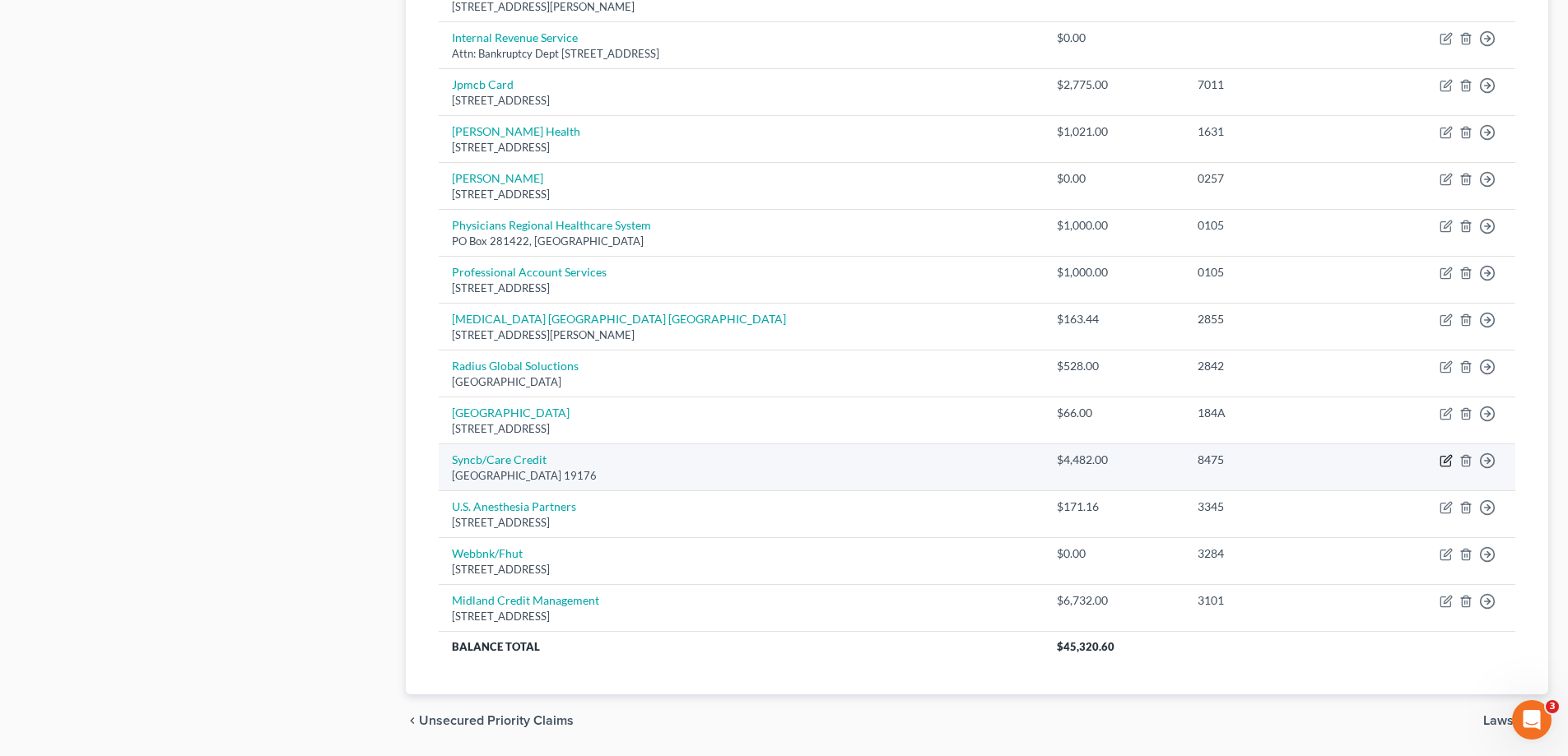
click at [1449, 461] on icon "button" at bounding box center [1445, 460] width 13 height 13
select select "39"
select select "1"
select select "0"
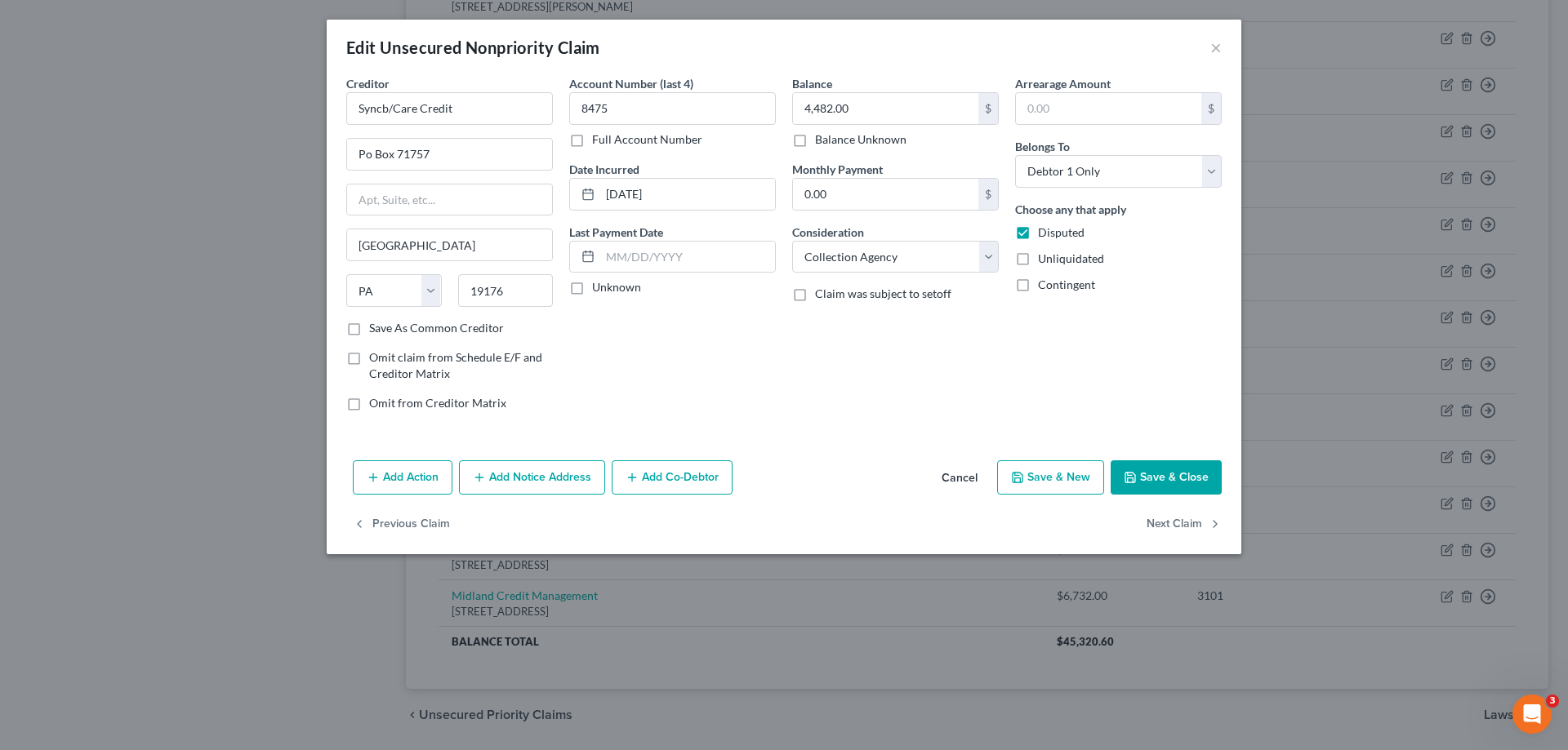
click at [543, 480] on button "Add Notice Address" at bounding box center [532, 477] width 146 height 34
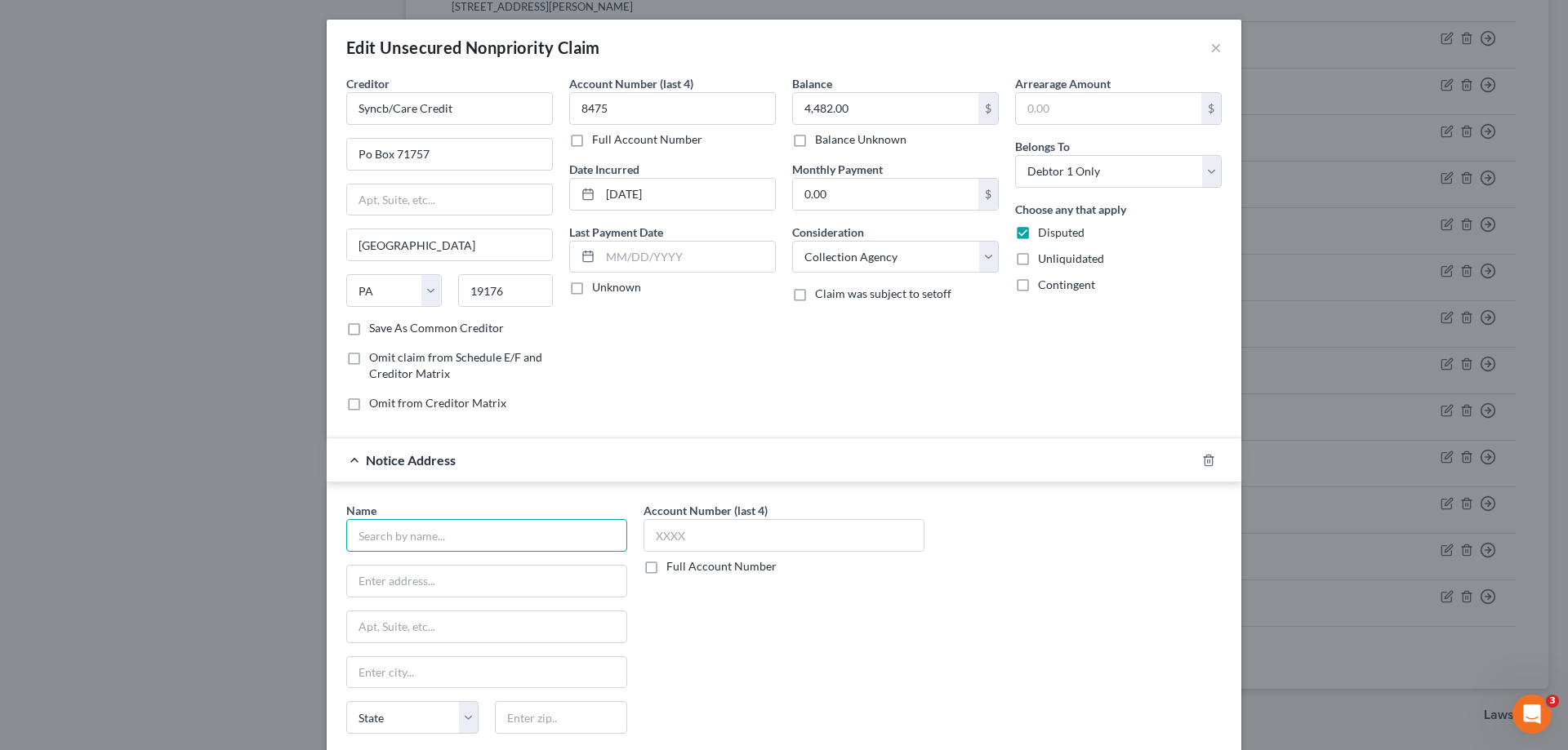
click at [428, 539] on input "text" at bounding box center [487, 535] width 281 height 33
type input "Client Services"
type input "514 Earth City Expy STE 310"
type input "63045"
type input "Earth City"
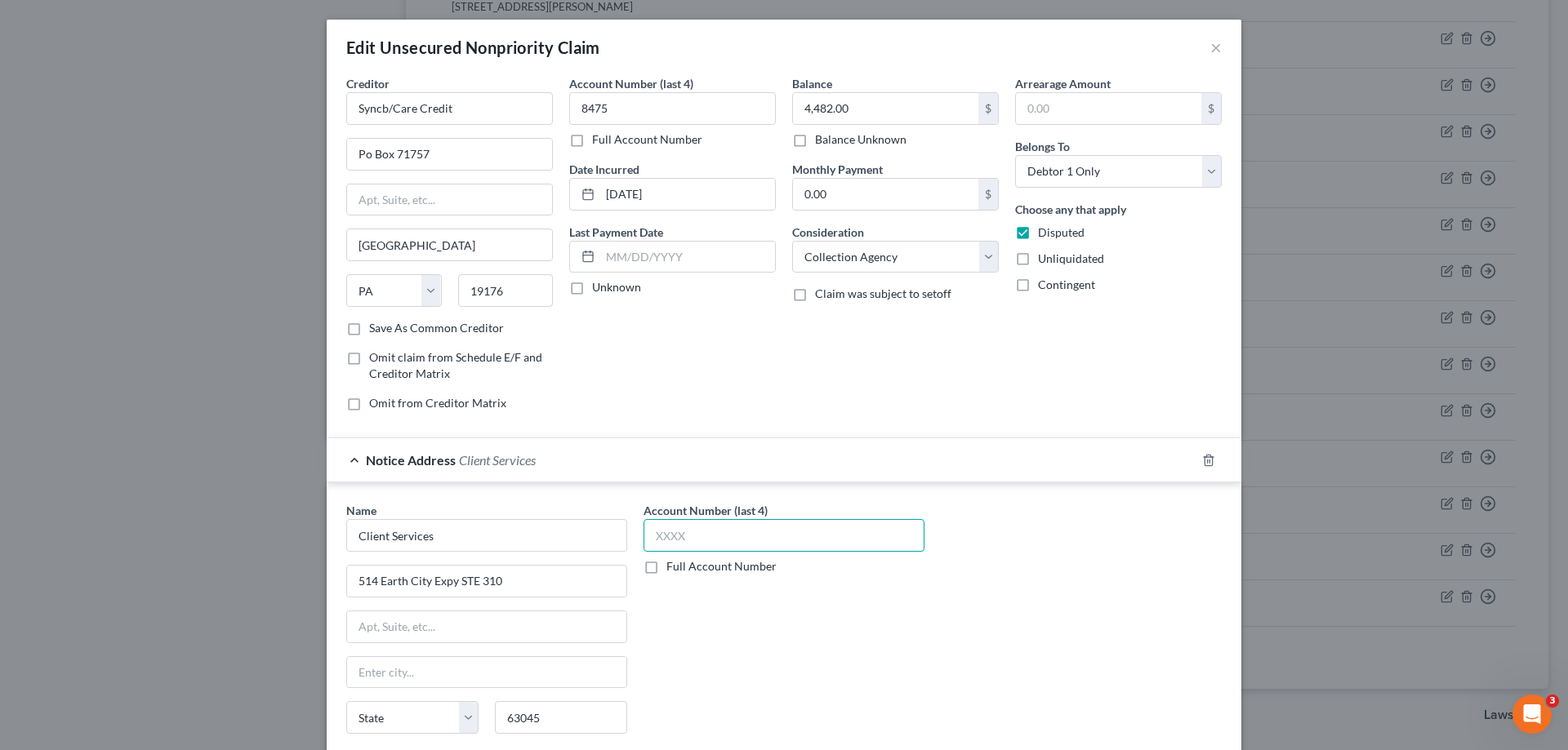
select select "26"
click at [682, 531] on input "text" at bounding box center [784, 535] width 281 height 33
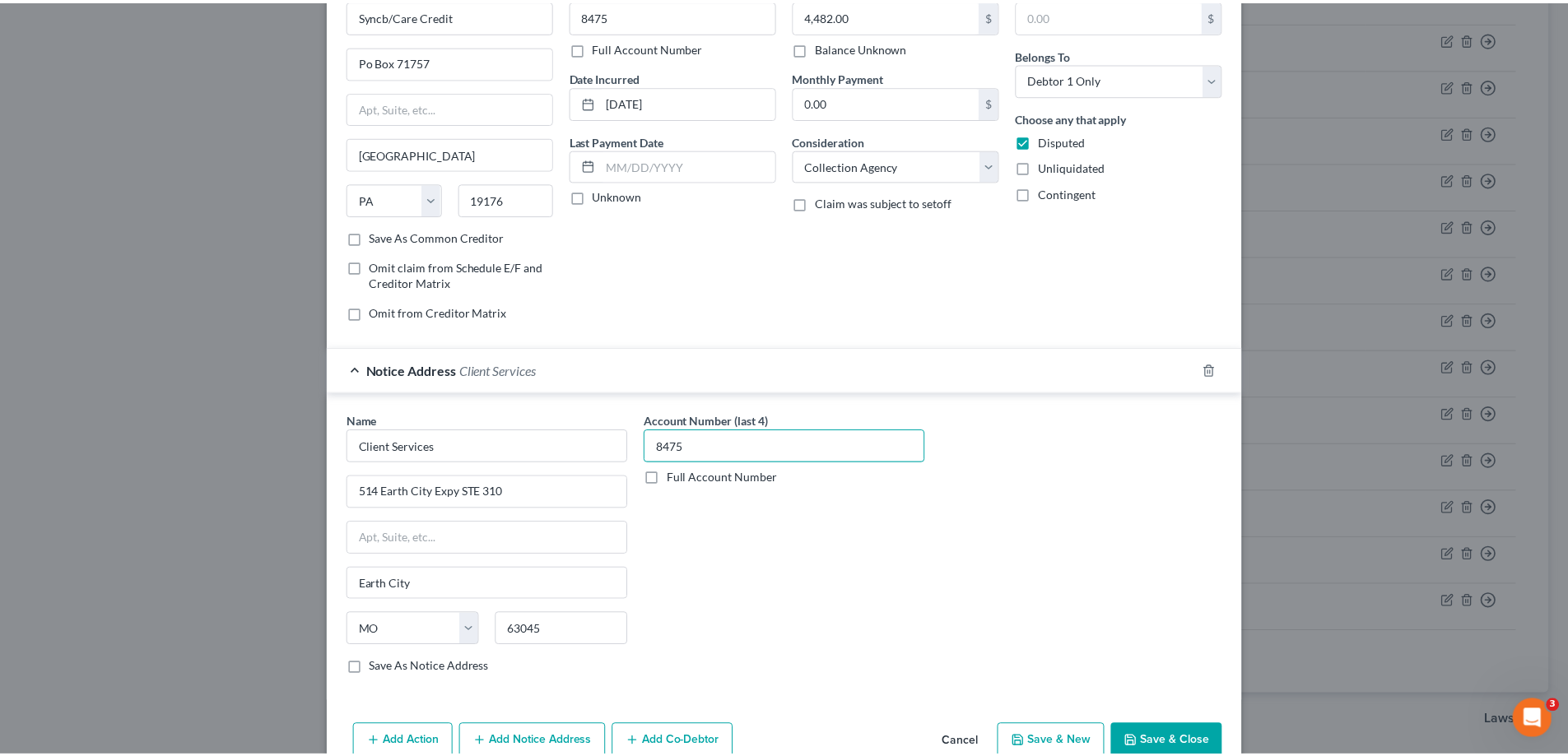
scroll to position [177, 0]
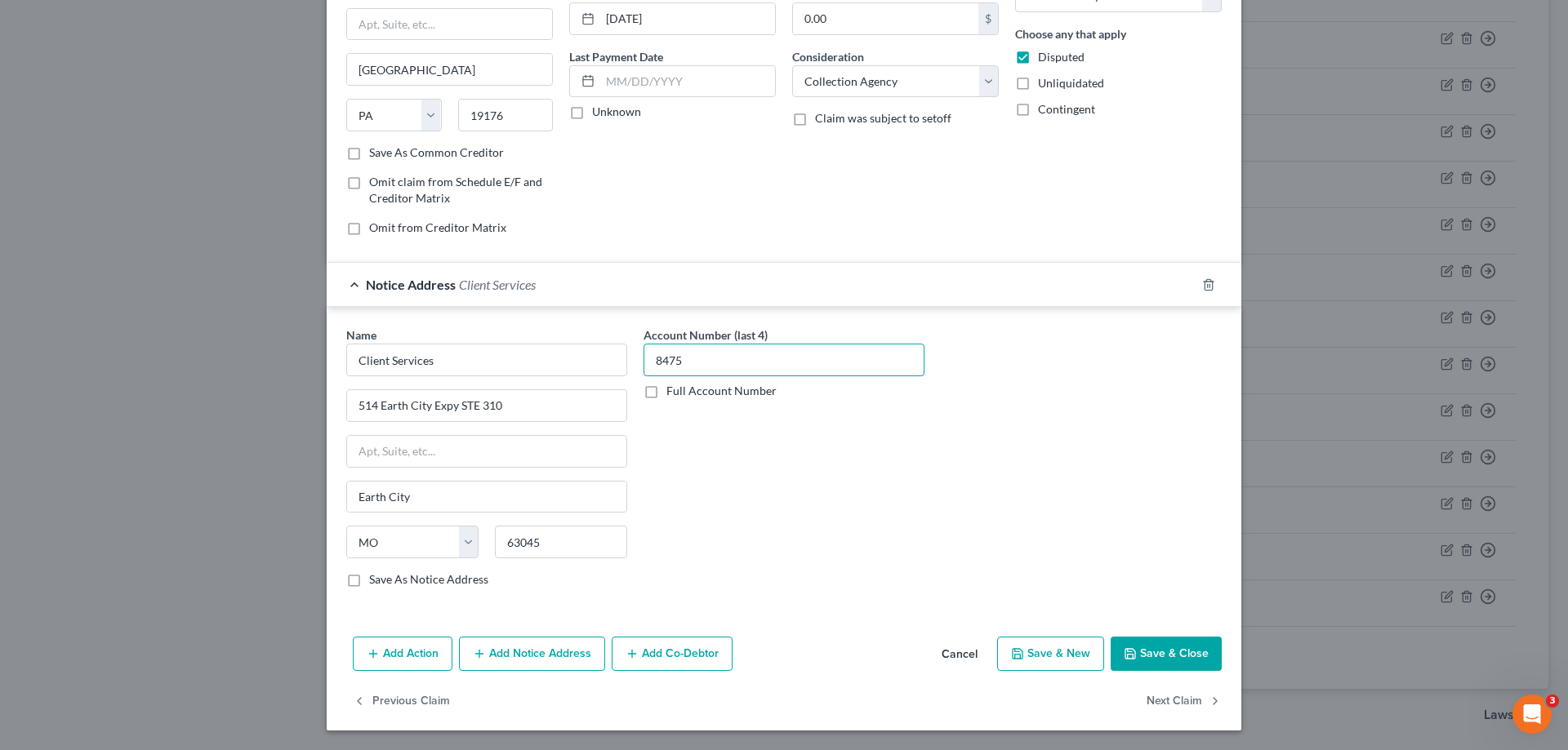
type input "8475"
click at [1144, 646] on button "Save & Close" at bounding box center [1166, 654] width 111 height 34
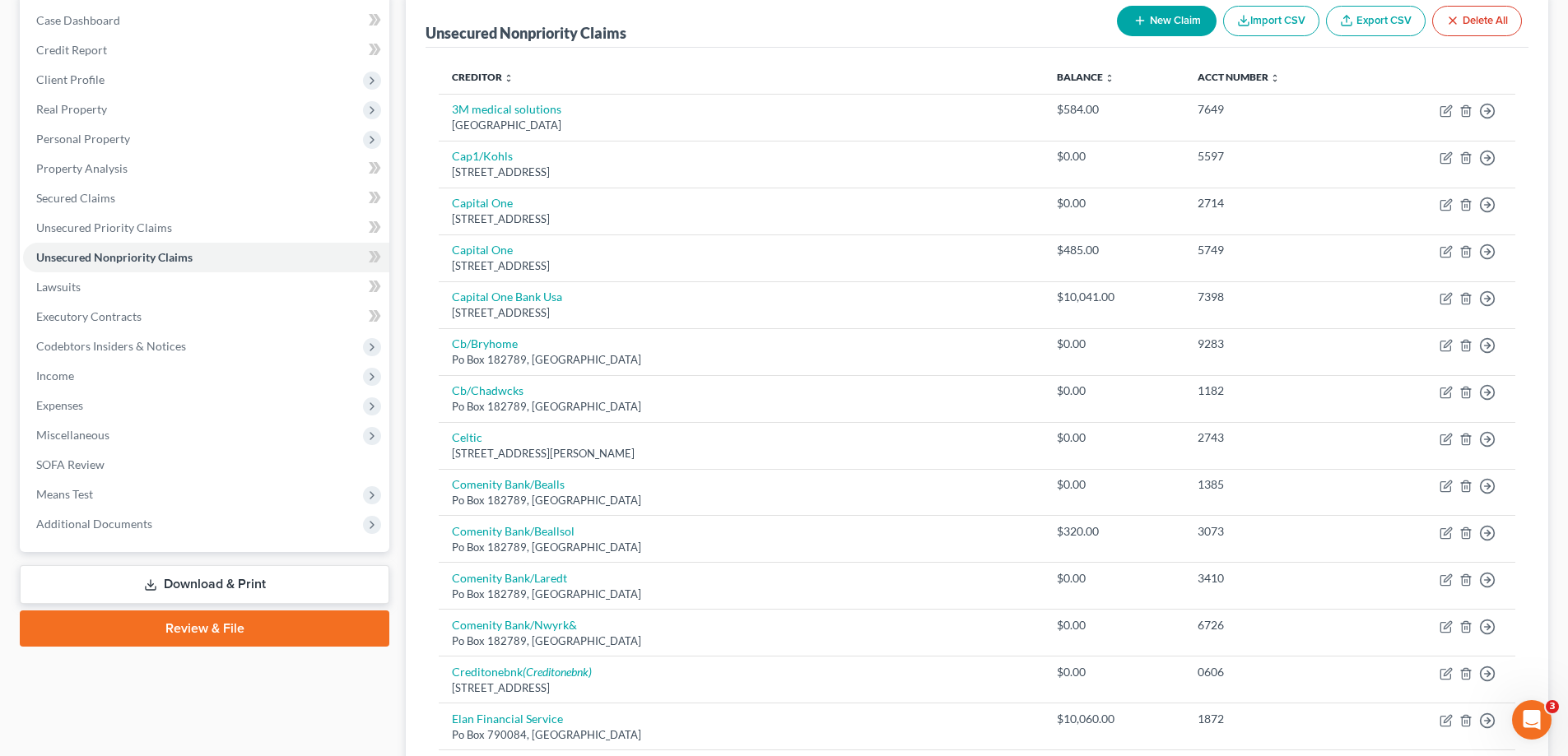
scroll to position [164, 0]
drag, startPoint x: 101, startPoint y: 147, endPoint x: 183, endPoint y: 146, distance: 82.0
click at [101, 147] on span "Personal Property" at bounding box center [206, 139] width 366 height 29
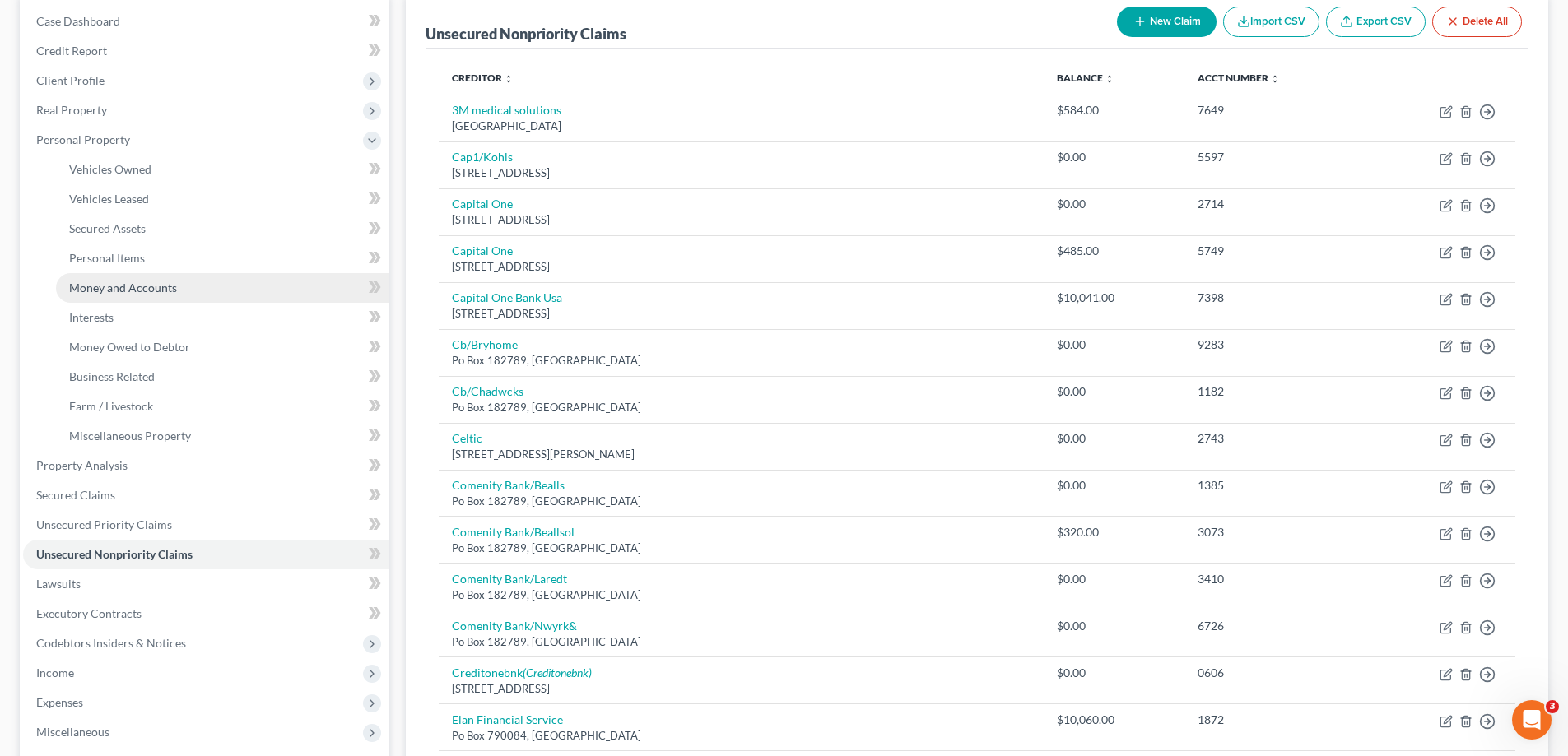
click at [147, 286] on span "Money and Accounts" at bounding box center [123, 288] width 107 height 14
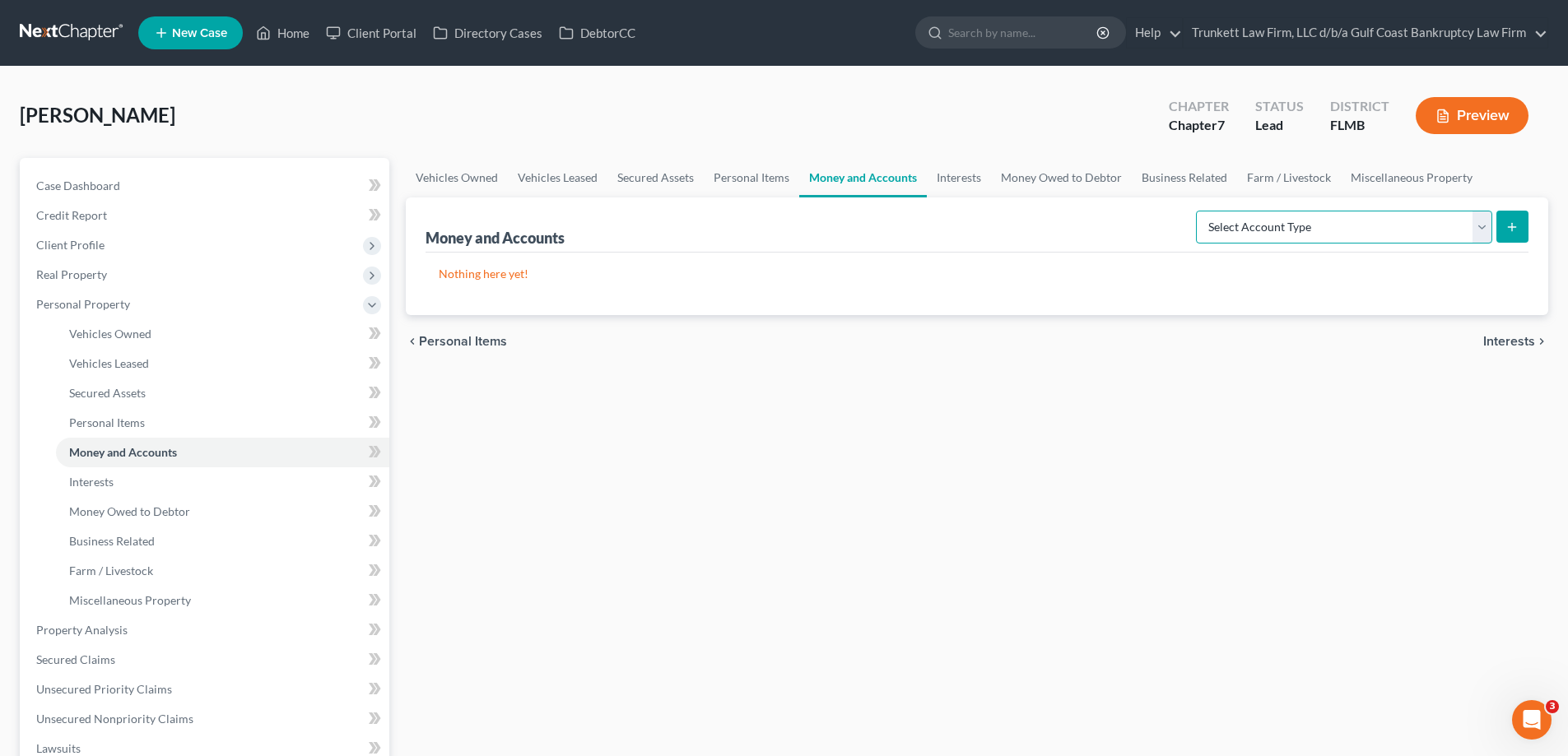
click at [1476, 227] on select "Select Account Type Brokerage Cash on Hand Certificates of Deposit Checking Acc…" at bounding box center [1343, 227] width 296 height 33
select select "checking"
click at [1199, 211] on select "Select Account Type Brokerage Cash on Hand Certificates of Deposit Checking Acc…" at bounding box center [1343, 227] width 296 height 33
click at [1501, 226] on button "submit" at bounding box center [1512, 227] width 32 height 32
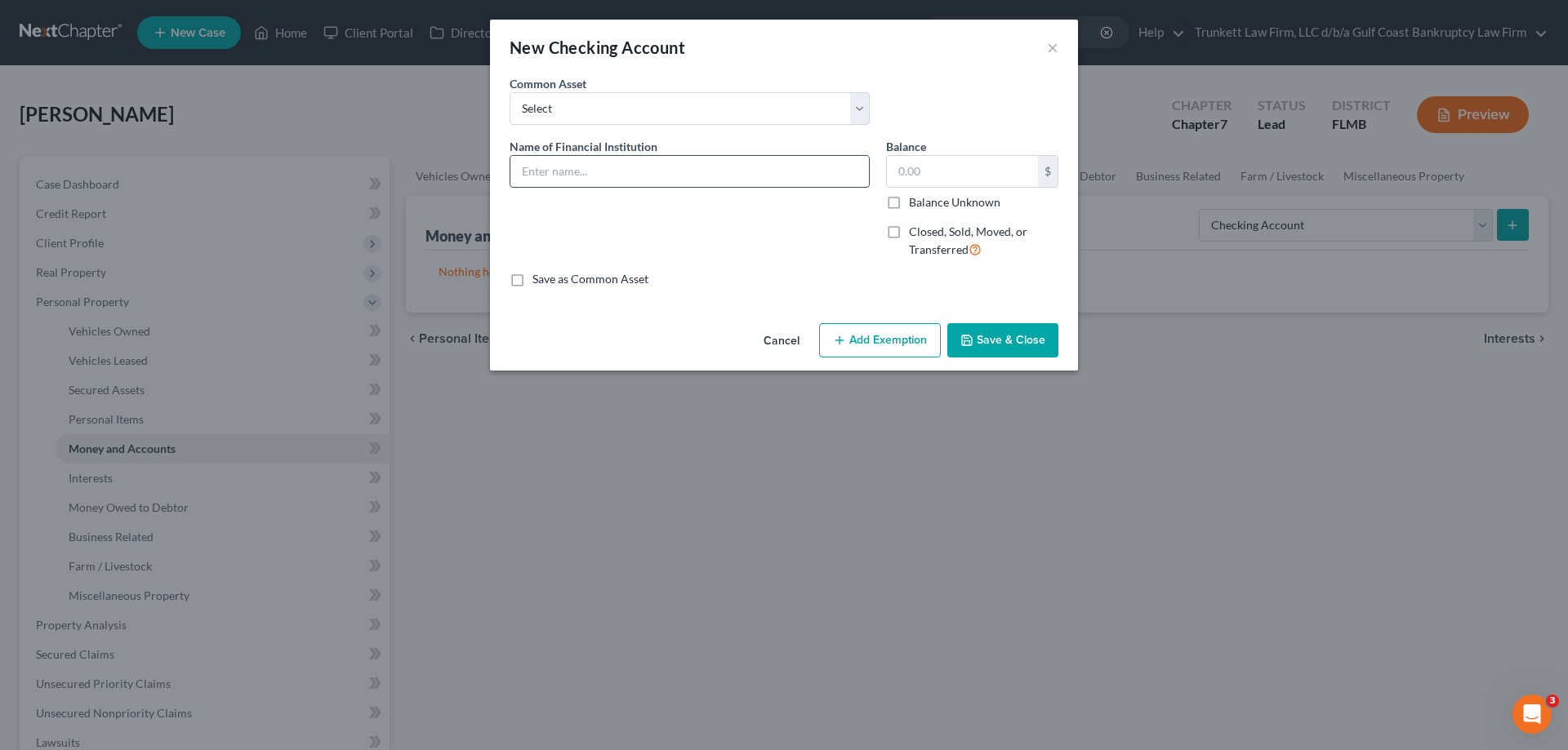
click at [548, 168] on input "text" at bounding box center [689, 171] width 359 height 31
type input "Achieva Checking account"
click at [937, 173] on input "text" at bounding box center [962, 171] width 151 height 31
type input "100"
click at [992, 349] on button "Save & Close" at bounding box center [1003, 340] width 111 height 34
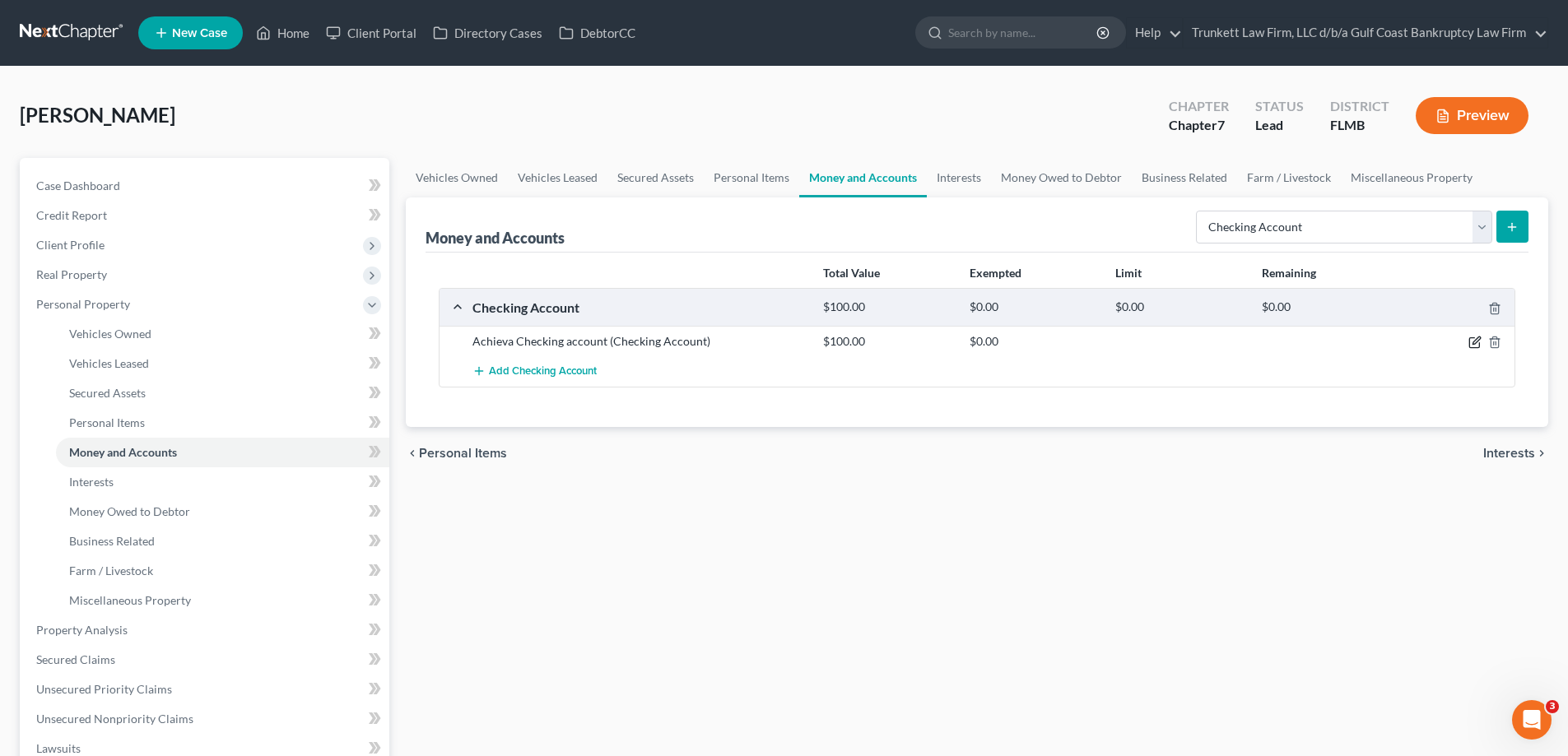
click at [1480, 340] on icon "button" at bounding box center [1476, 341] width 7 height 7
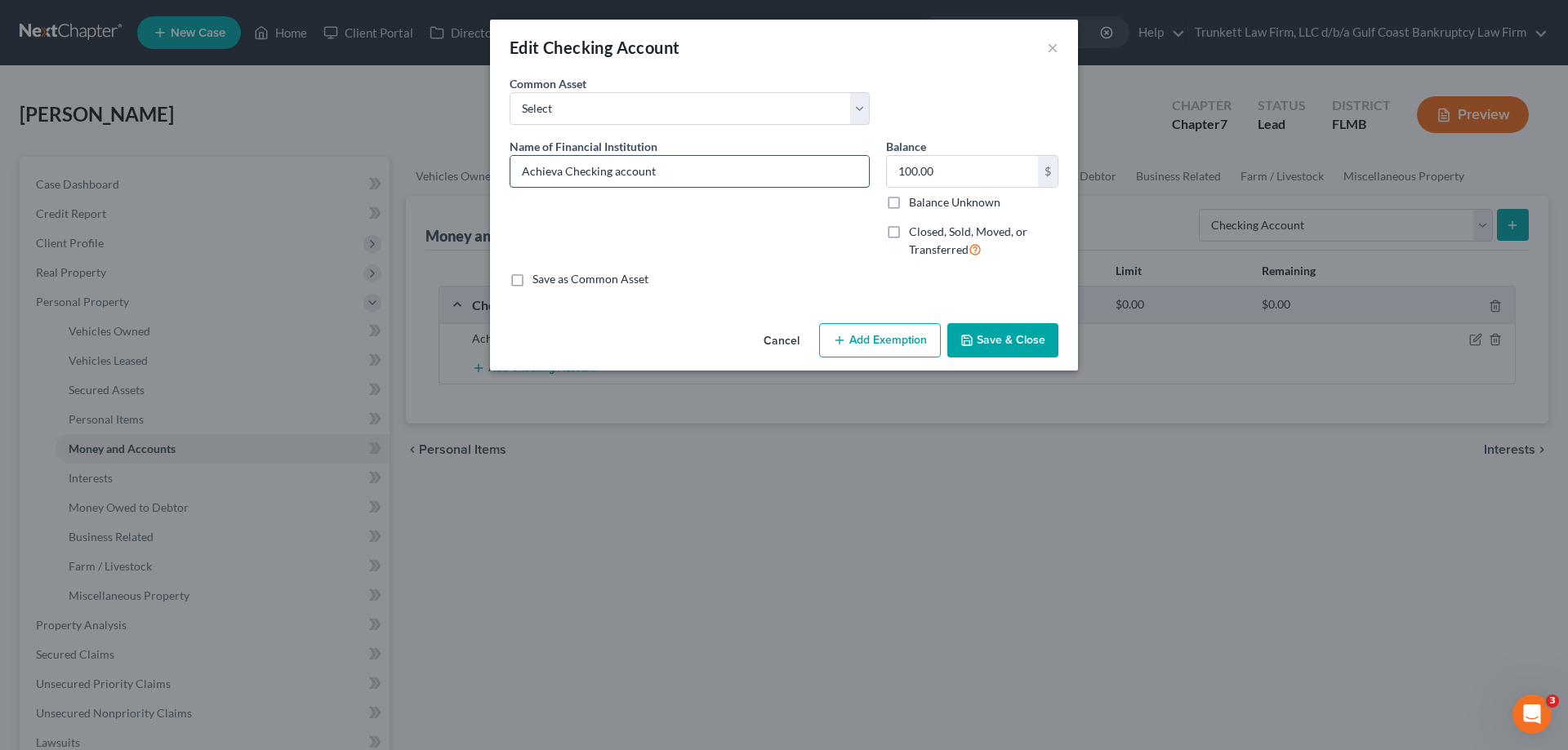
click at [676, 174] on input "Achieva Checking account" at bounding box center [689, 171] width 359 height 31
click at [613, 166] on input "Achieva Checking account" at bounding box center [689, 171] width 359 height 31
click at [741, 167] on input "Achieva Checking and savings account" at bounding box center [689, 171] width 359 height 31
type input "Achieva Checking and savings accounts"
click at [1004, 338] on button "Save & Close" at bounding box center [1003, 340] width 111 height 34
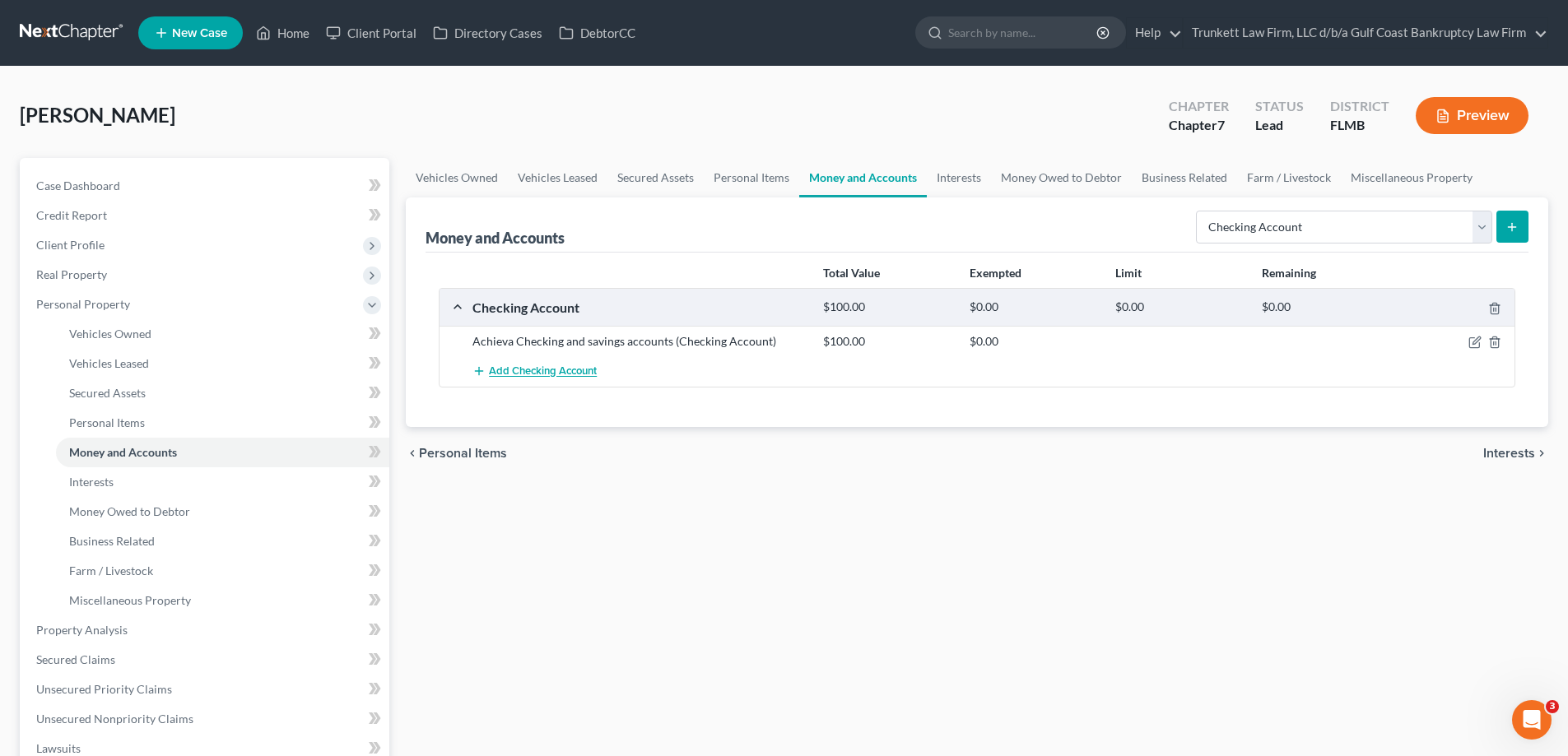
click at [548, 373] on span "Add Checking Account" at bounding box center [542, 371] width 107 height 13
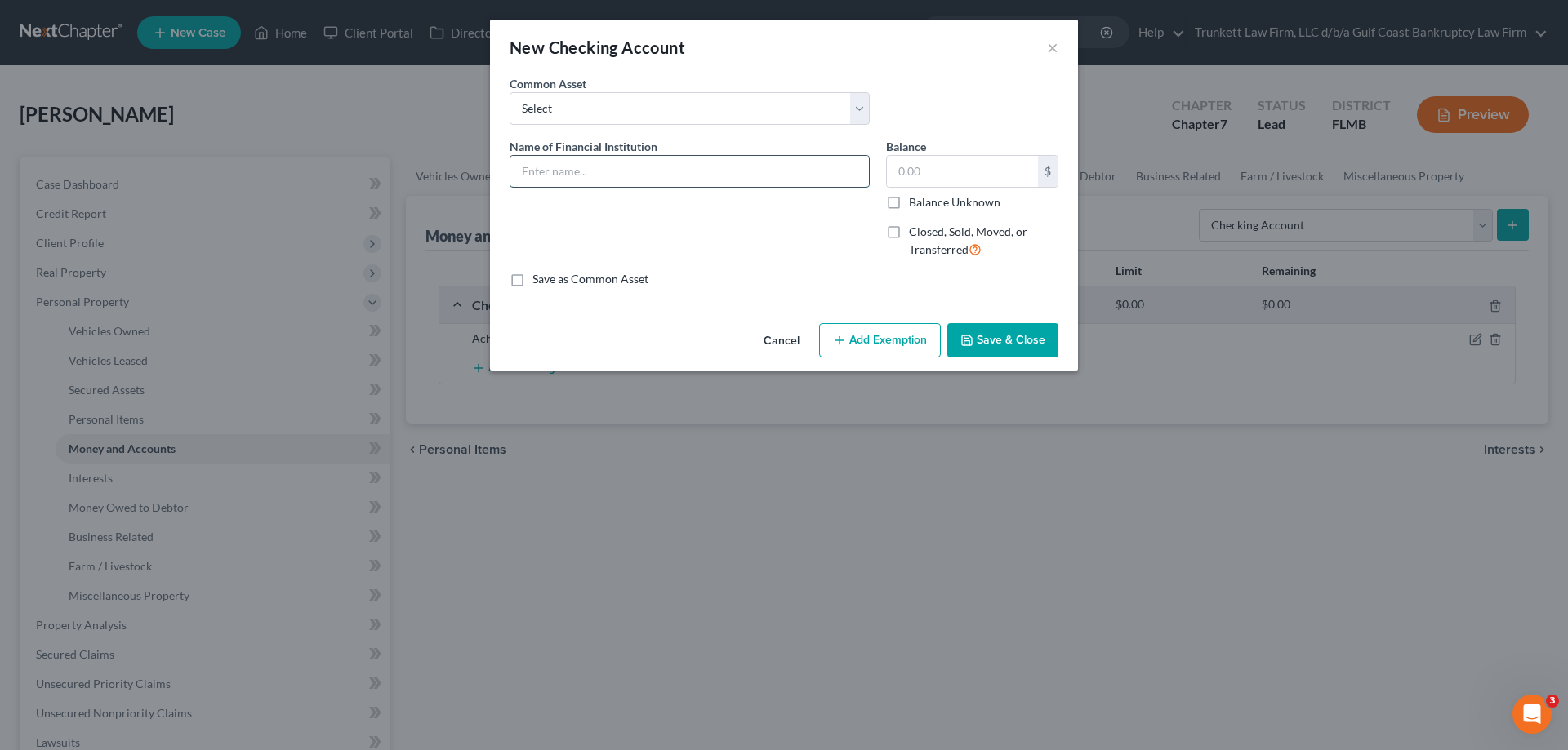
click at [555, 172] on input "text" at bounding box center [689, 171] width 359 height 31
type input "FNBC Bank and Trust Checking"
click at [939, 167] on input "text" at bounding box center [962, 171] width 151 height 31
type input "100"
click at [977, 333] on button "Save & Close" at bounding box center [1003, 340] width 111 height 34
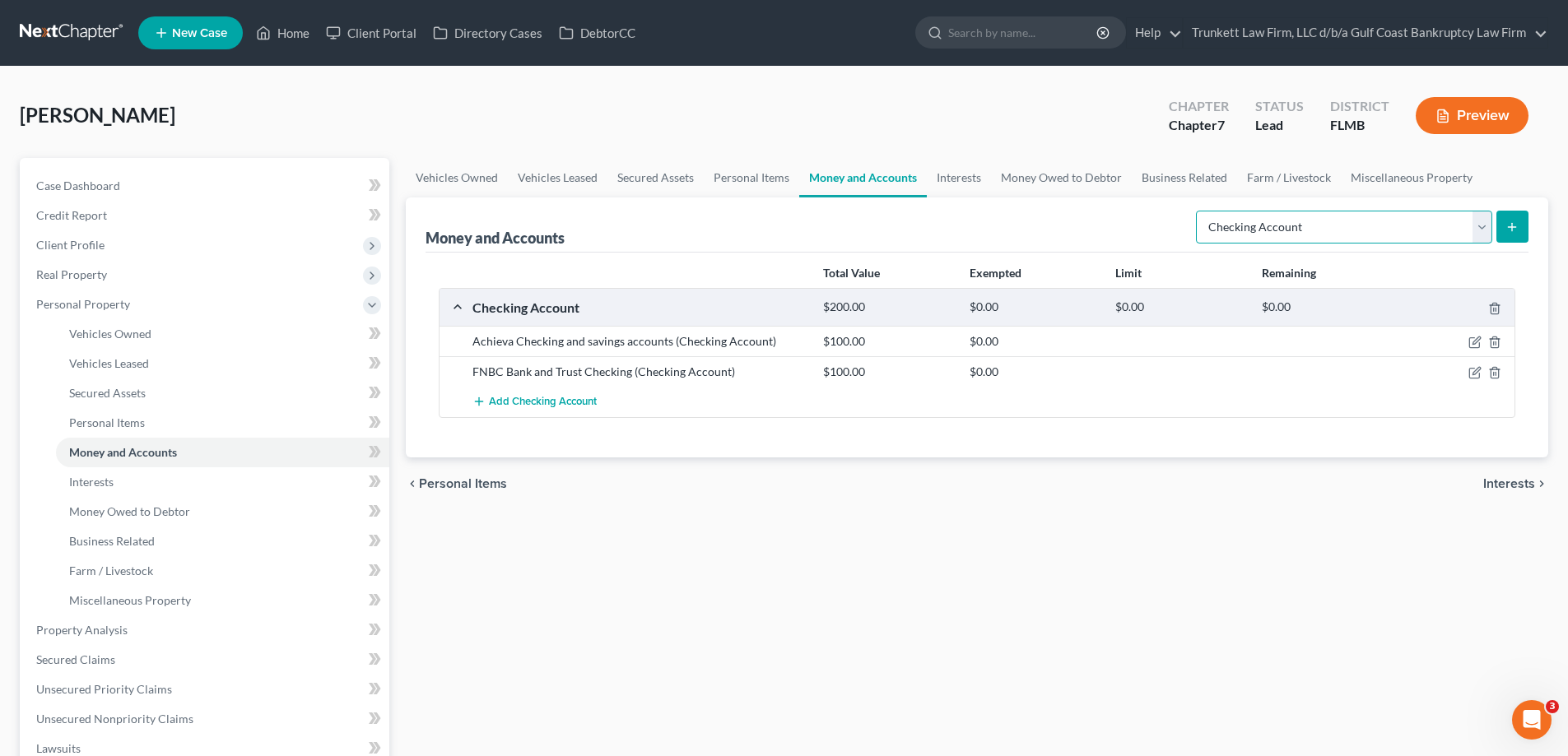
click at [1332, 230] on select "Select Account Type Brokerage Cash on Hand Certificates of Deposit Checking Acc…" at bounding box center [1343, 227] width 296 height 33
select select "savings"
click at [1199, 211] on select "Select Account Type Brokerage Cash on Hand Certificates of Deposit Checking Acc…" at bounding box center [1343, 227] width 296 height 33
click at [1516, 232] on icon "submit" at bounding box center [1511, 227] width 13 height 13
click at [1516, 221] on icon "submit" at bounding box center [1511, 227] width 13 height 13
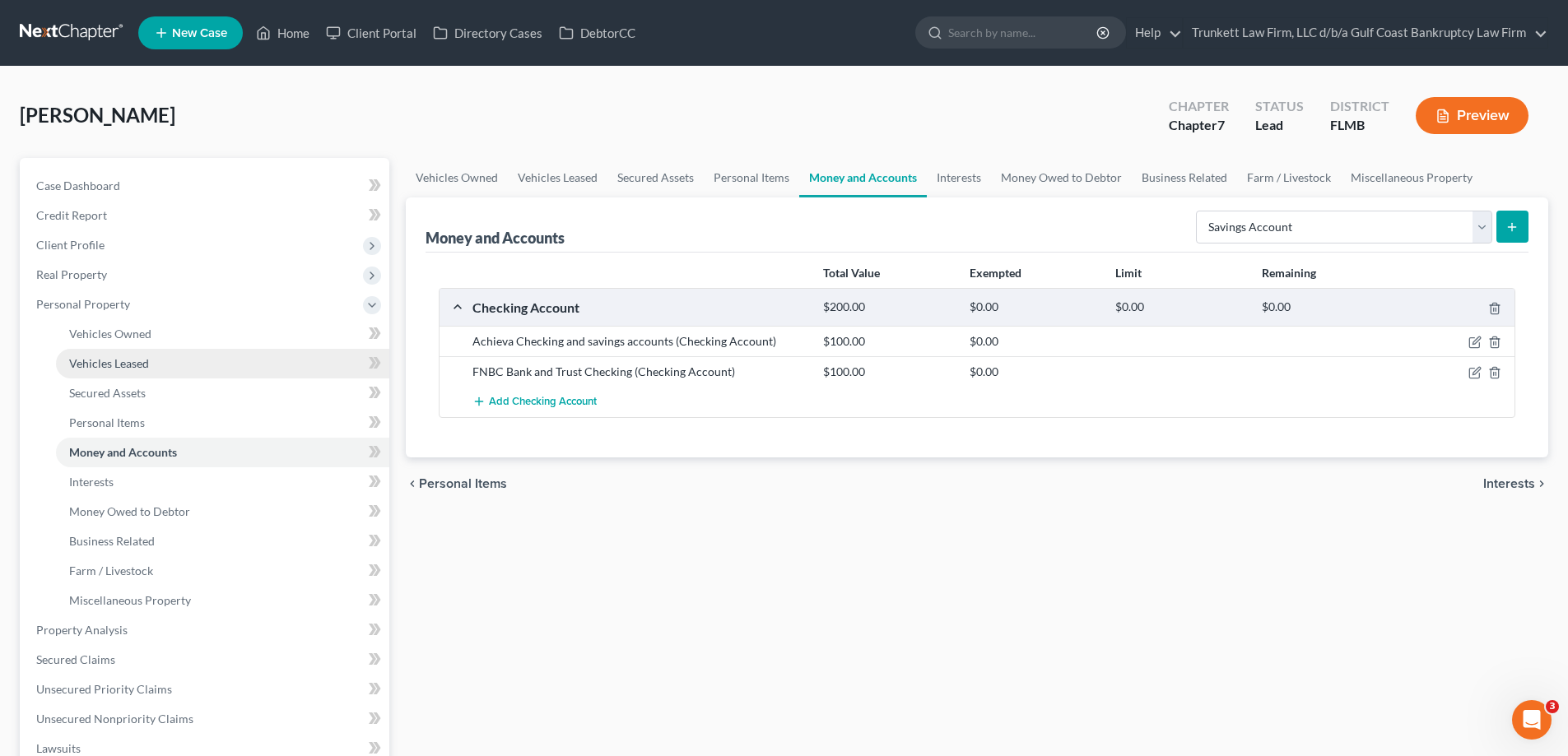
click at [115, 360] on span "Vehicles Leased" at bounding box center [109, 363] width 80 height 14
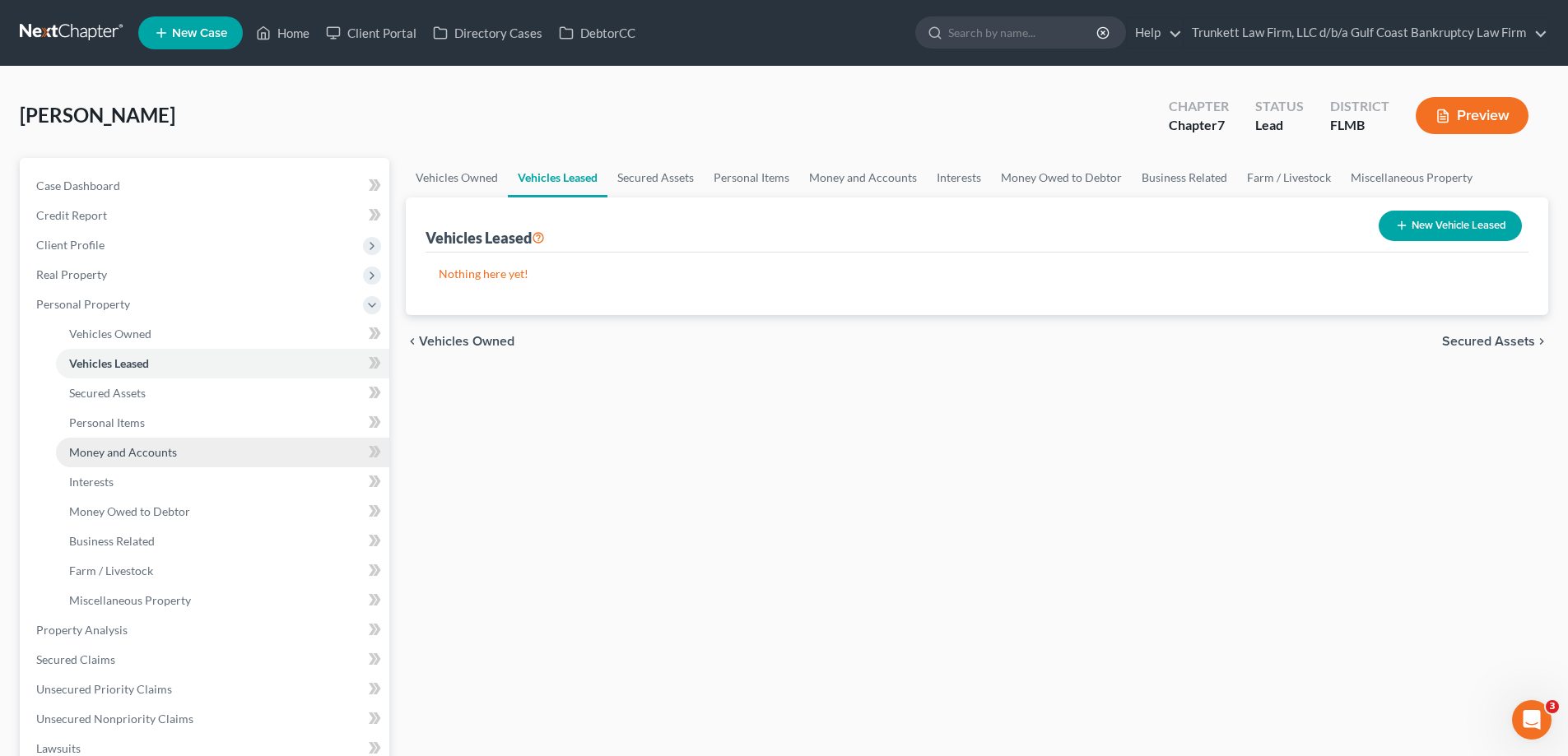
click at [151, 455] on span "Money and Accounts" at bounding box center [123, 452] width 107 height 14
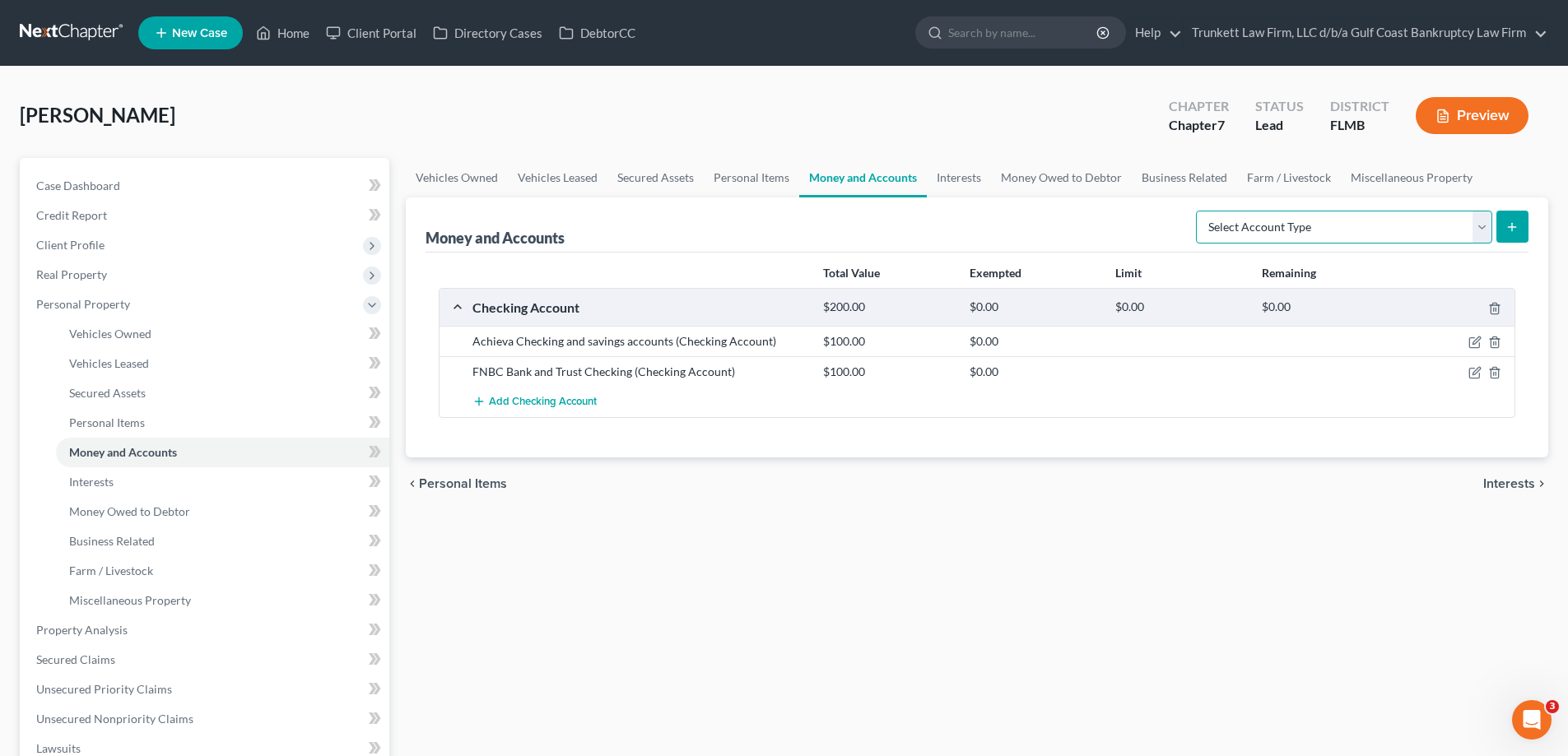
click at [1492, 224] on select "Select Account Type Brokerage Cash on Hand Certificates of Deposit Checking Acc…" at bounding box center [1343, 227] width 296 height 33
select select "savings"
click at [1199, 211] on select "Select Account Type Brokerage Cash on Hand Certificates of Deposit Checking Acc…" at bounding box center [1343, 227] width 296 height 33
click at [1514, 225] on icon "submit" at bounding box center [1511, 227] width 13 height 13
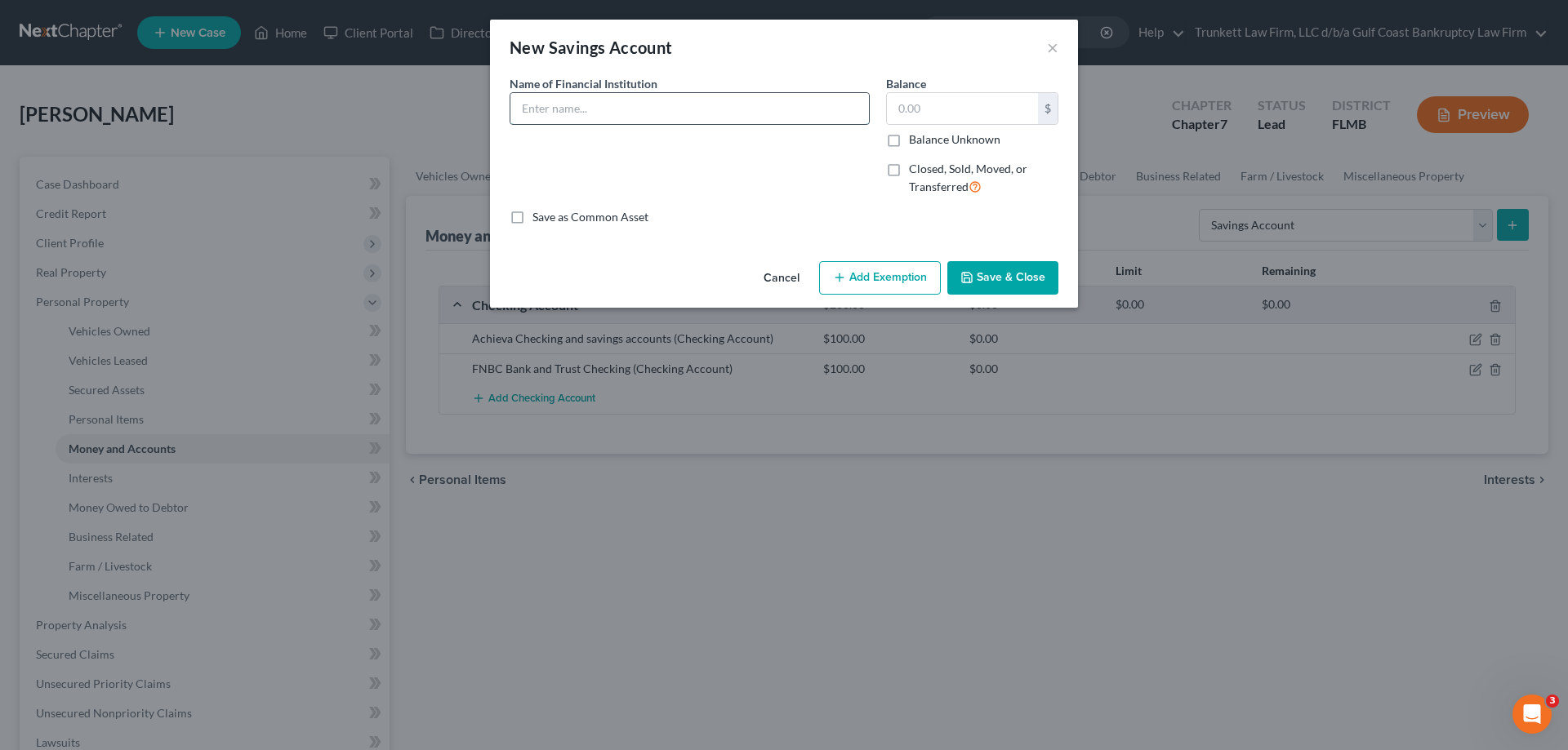
click at [550, 107] on input "text" at bounding box center [689, 108] width 359 height 31
type input "FBNB Savings account"
type input "1"
type input "90"
click at [898, 271] on button "Add Exemption" at bounding box center [880, 278] width 122 height 34
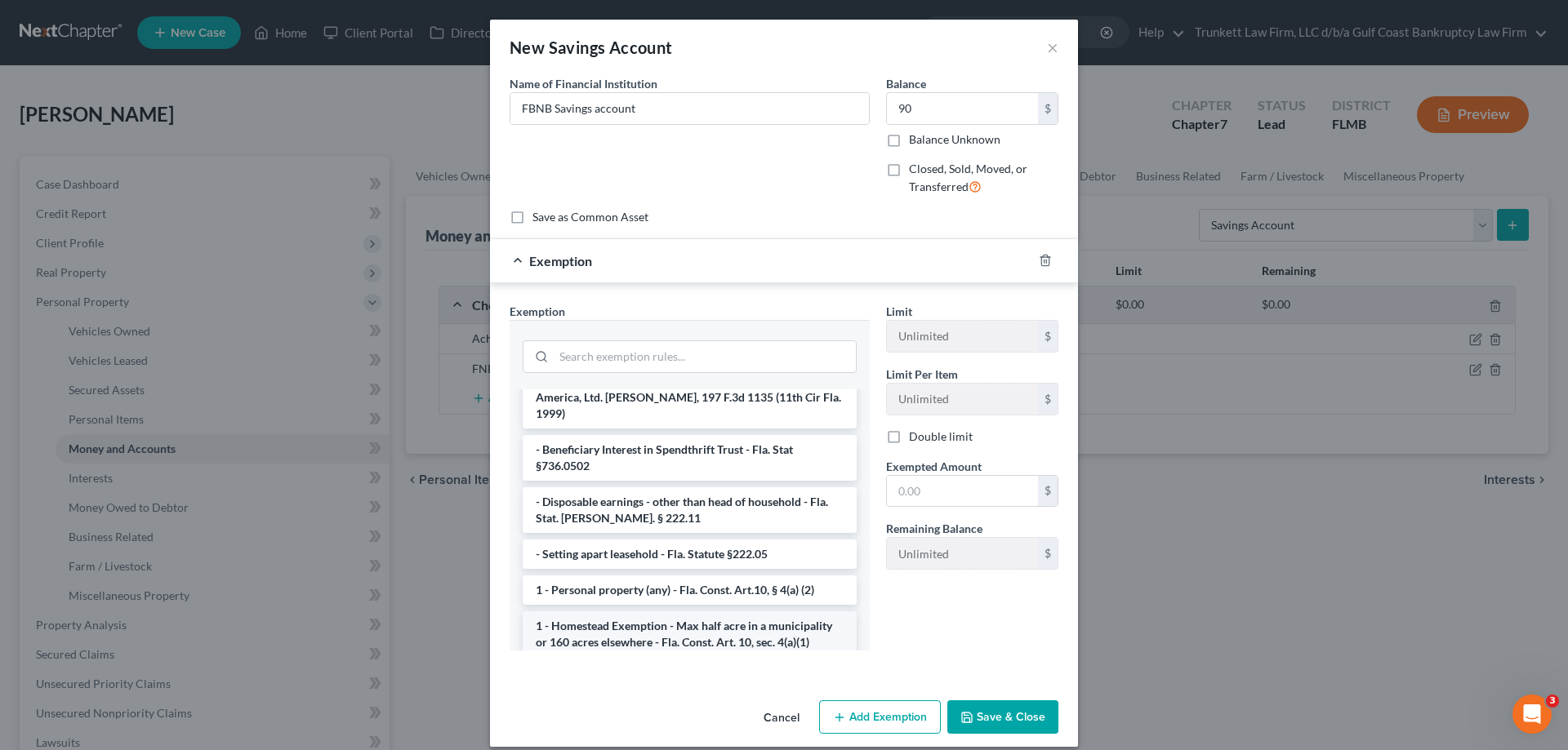
scroll to position [245, 0]
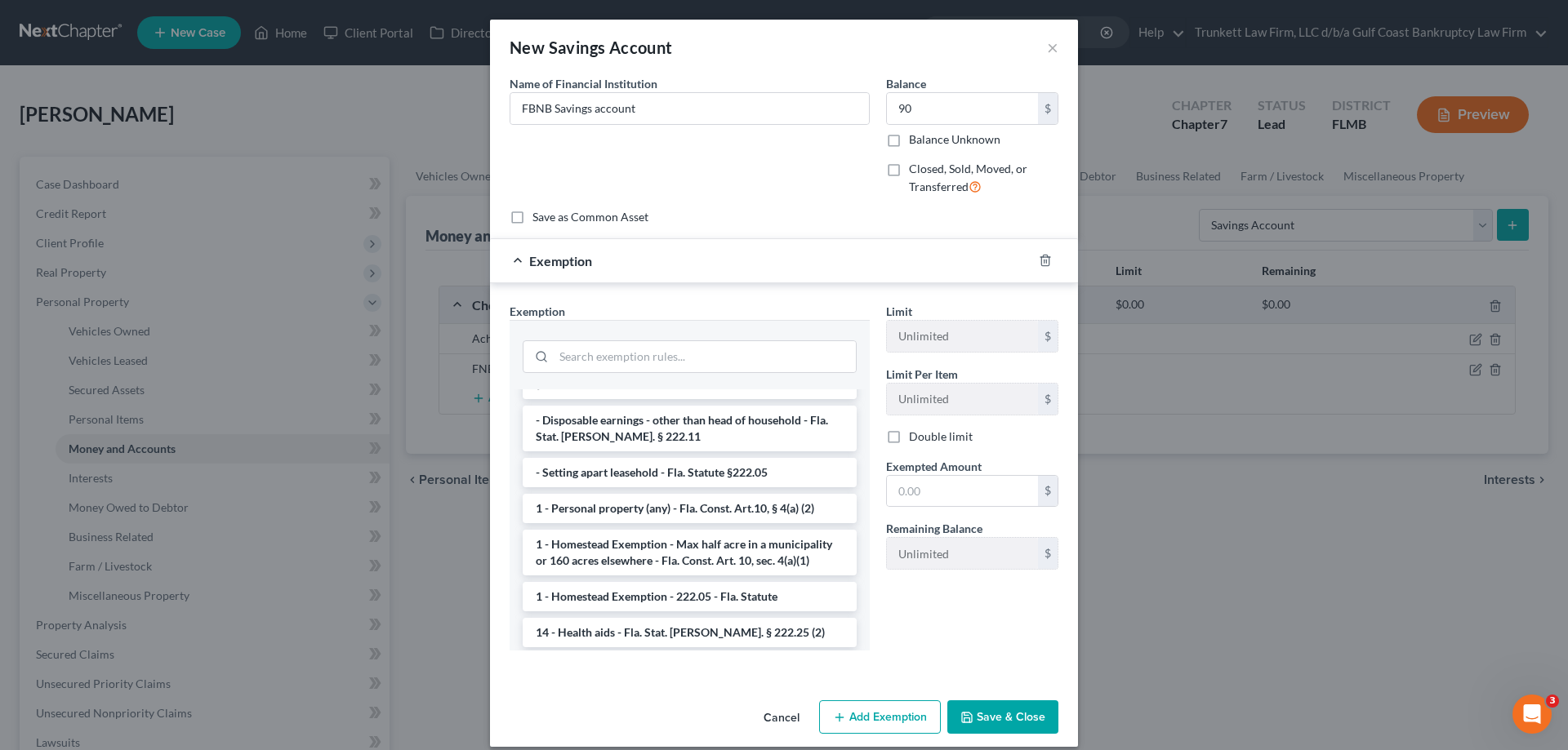
click at [716, 654] on li "14 - Wildcard Exemption - any personal property in lieu of homestead exemption …" at bounding box center [689, 685] width 334 height 62
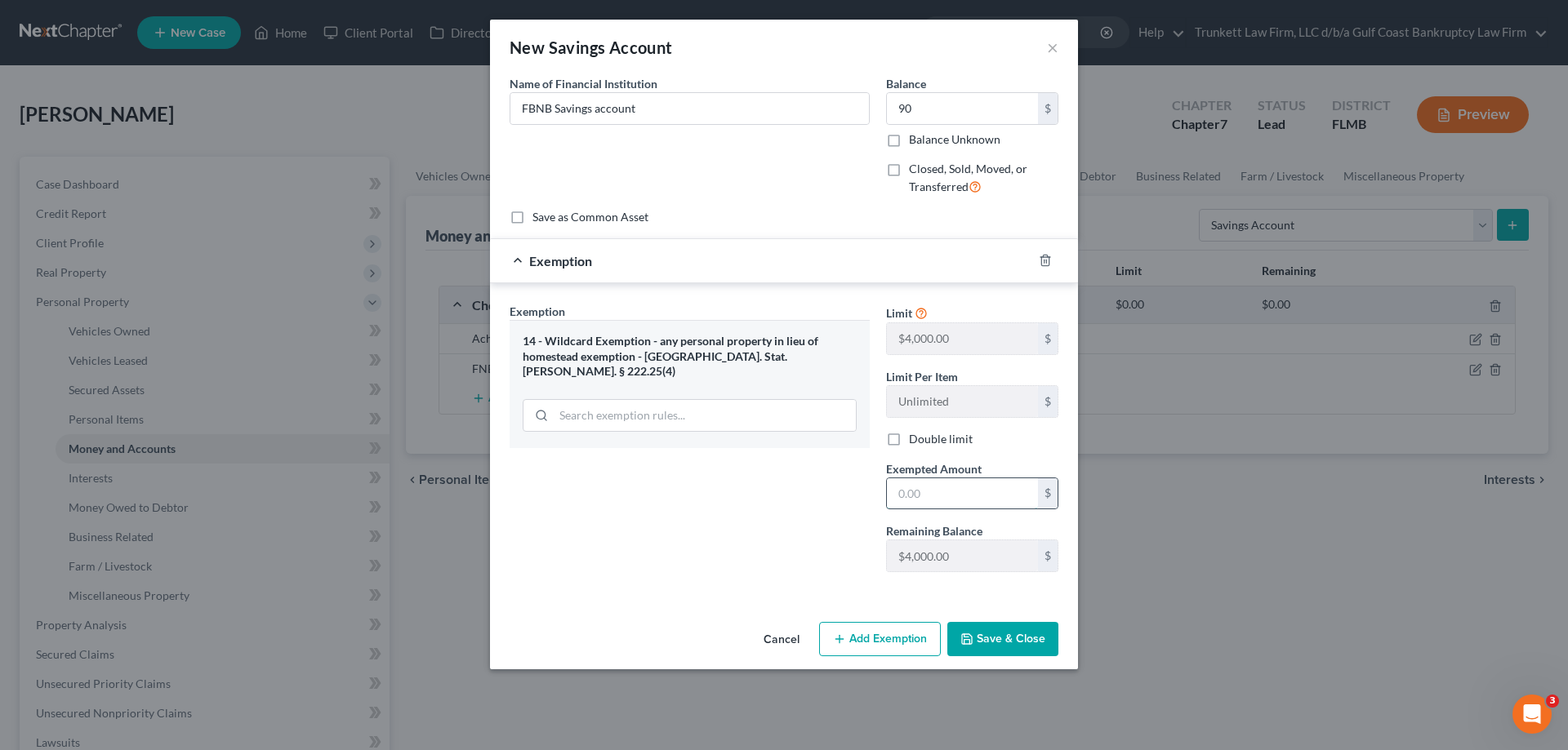
click at [921, 489] on input "text" at bounding box center [962, 494] width 151 height 31
type input "1"
type input "90"
drag, startPoint x: 868, startPoint y: 605, endPoint x: 940, endPoint y: 605, distance: 72.0
click at [868, 605] on div "An exemption set must first be selected from the Filing Information section. Co…" at bounding box center [784, 345] width 588 height 540
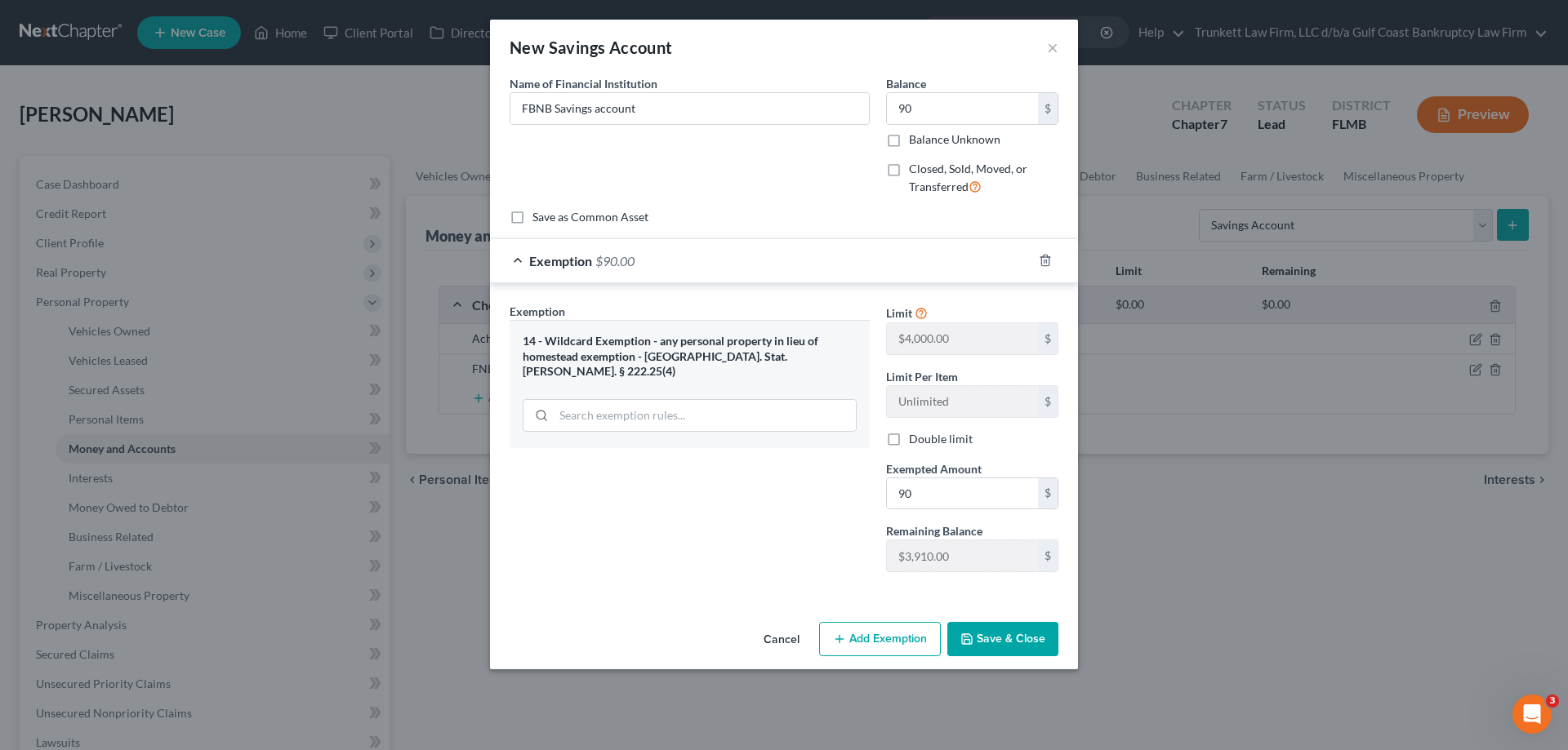
click at [1037, 631] on button "Save & Close" at bounding box center [1003, 639] width 111 height 34
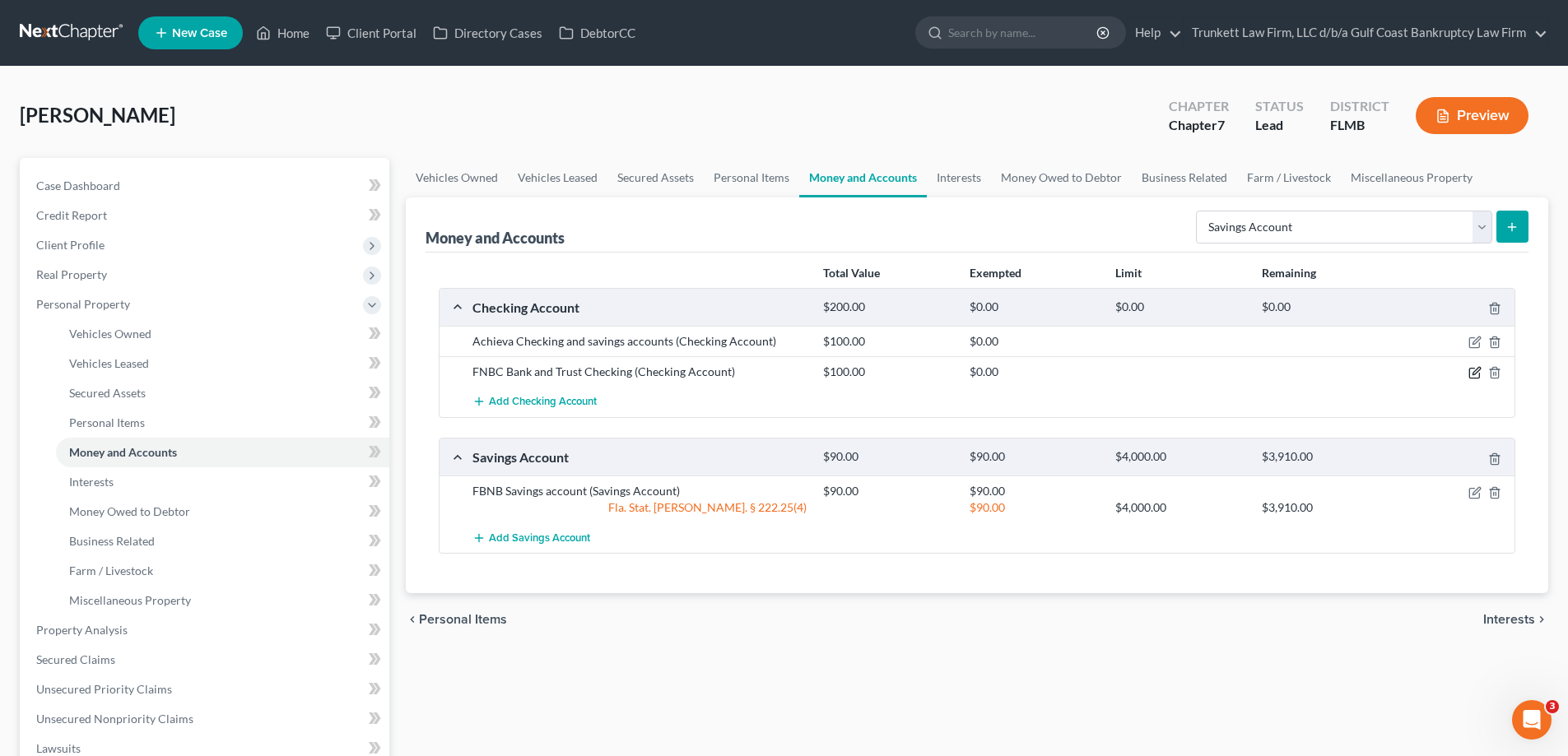
click at [1476, 370] on icon "button" at bounding box center [1476, 371] width 7 height 7
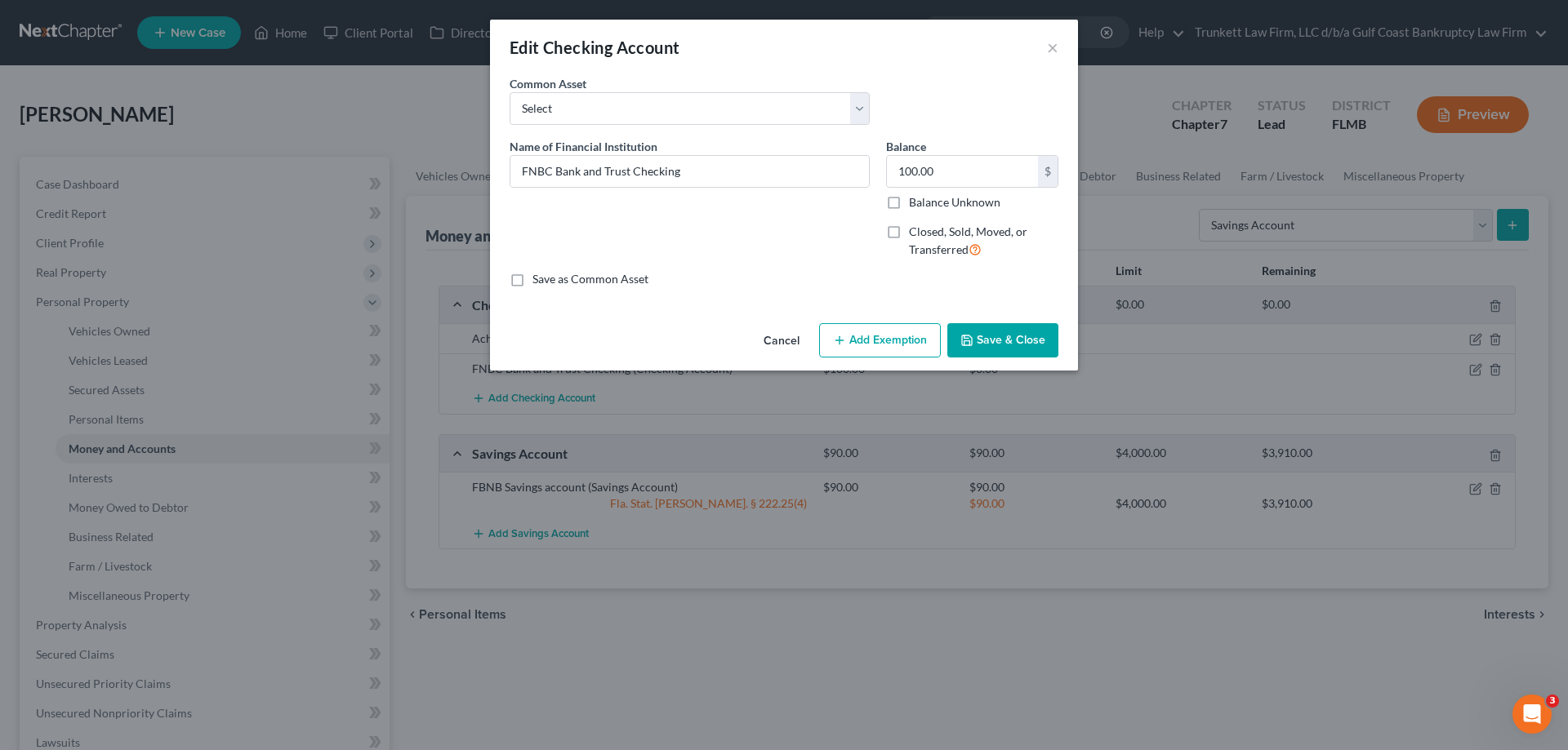
click at [887, 338] on button "Add Exemption" at bounding box center [880, 340] width 122 height 34
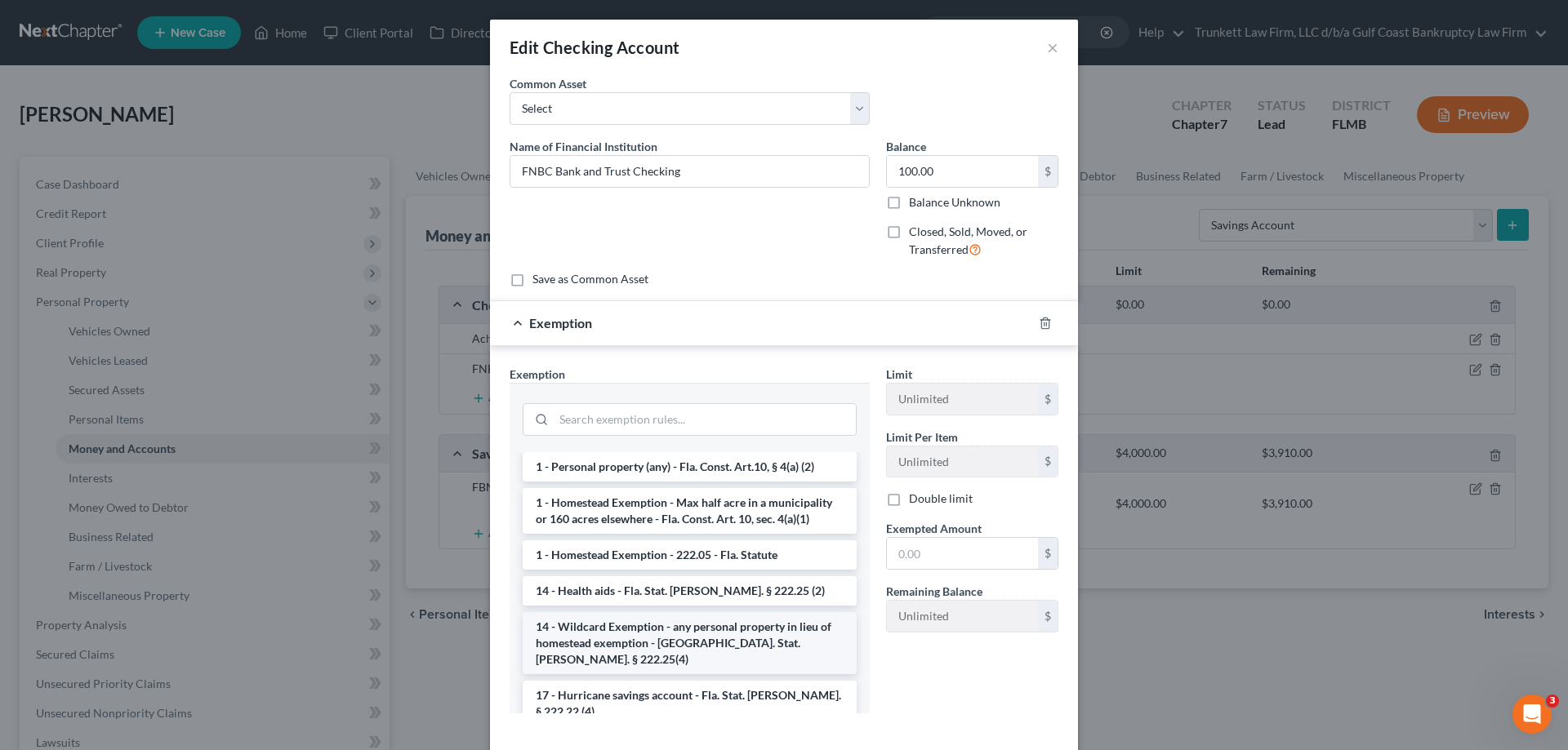
click at [726, 613] on li "14 - Wildcard Exemption - any personal property in lieu of homestead exemption …" at bounding box center [689, 643] width 334 height 62
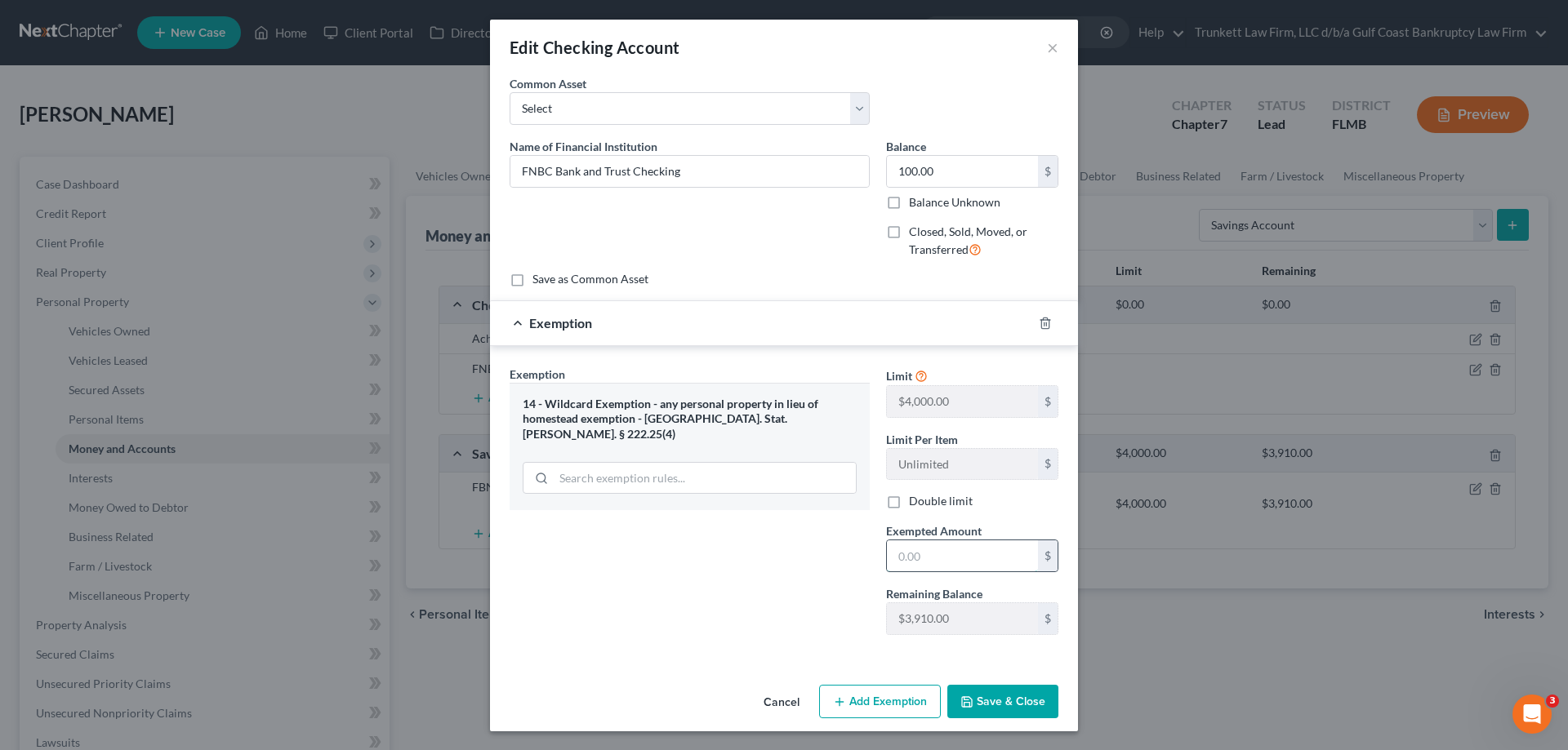
click at [915, 566] on input "text" at bounding box center [962, 555] width 151 height 31
type input "100"
click at [997, 701] on button "Save & Close" at bounding box center [1003, 702] width 111 height 34
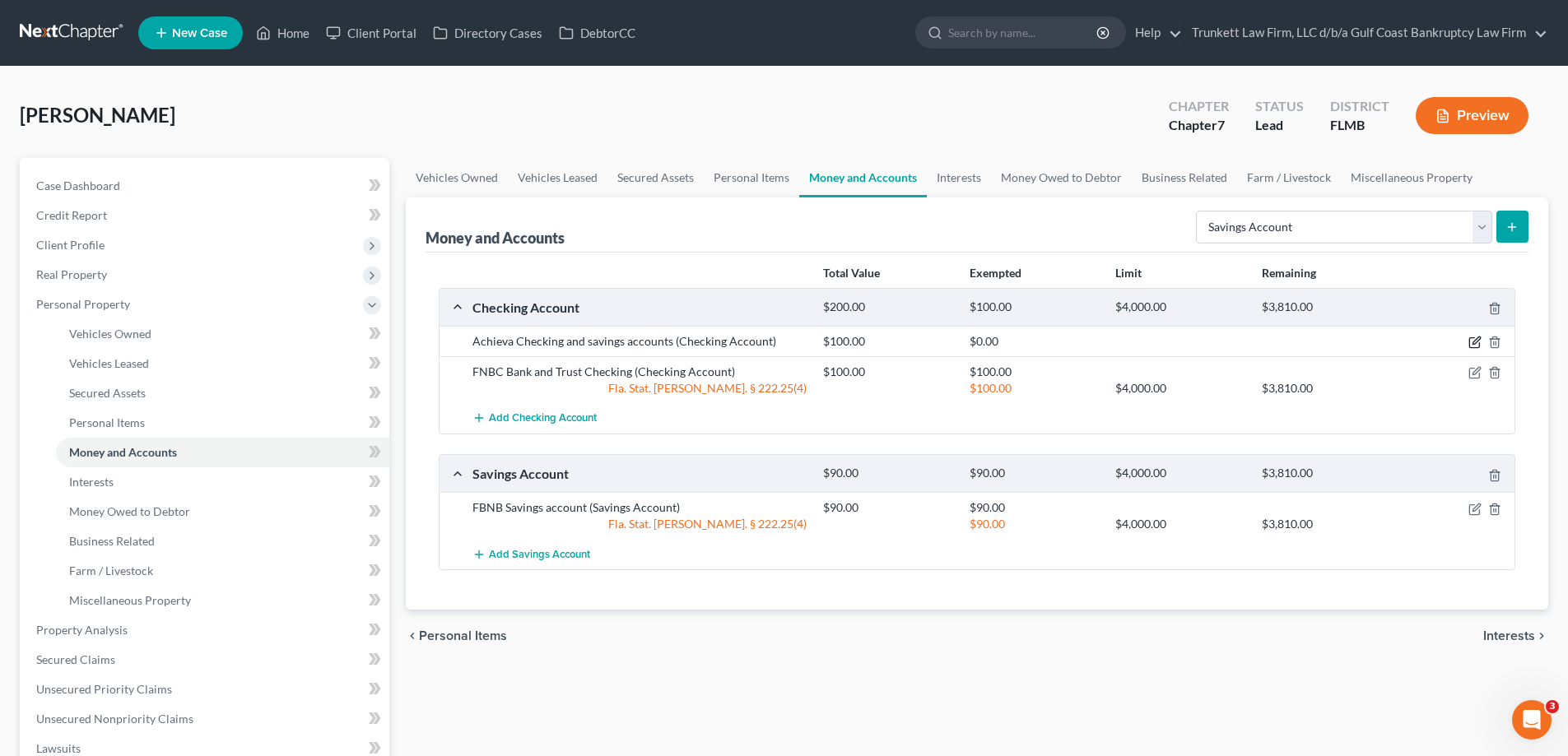
click at [1480, 340] on icon "button" at bounding box center [1476, 341] width 7 height 7
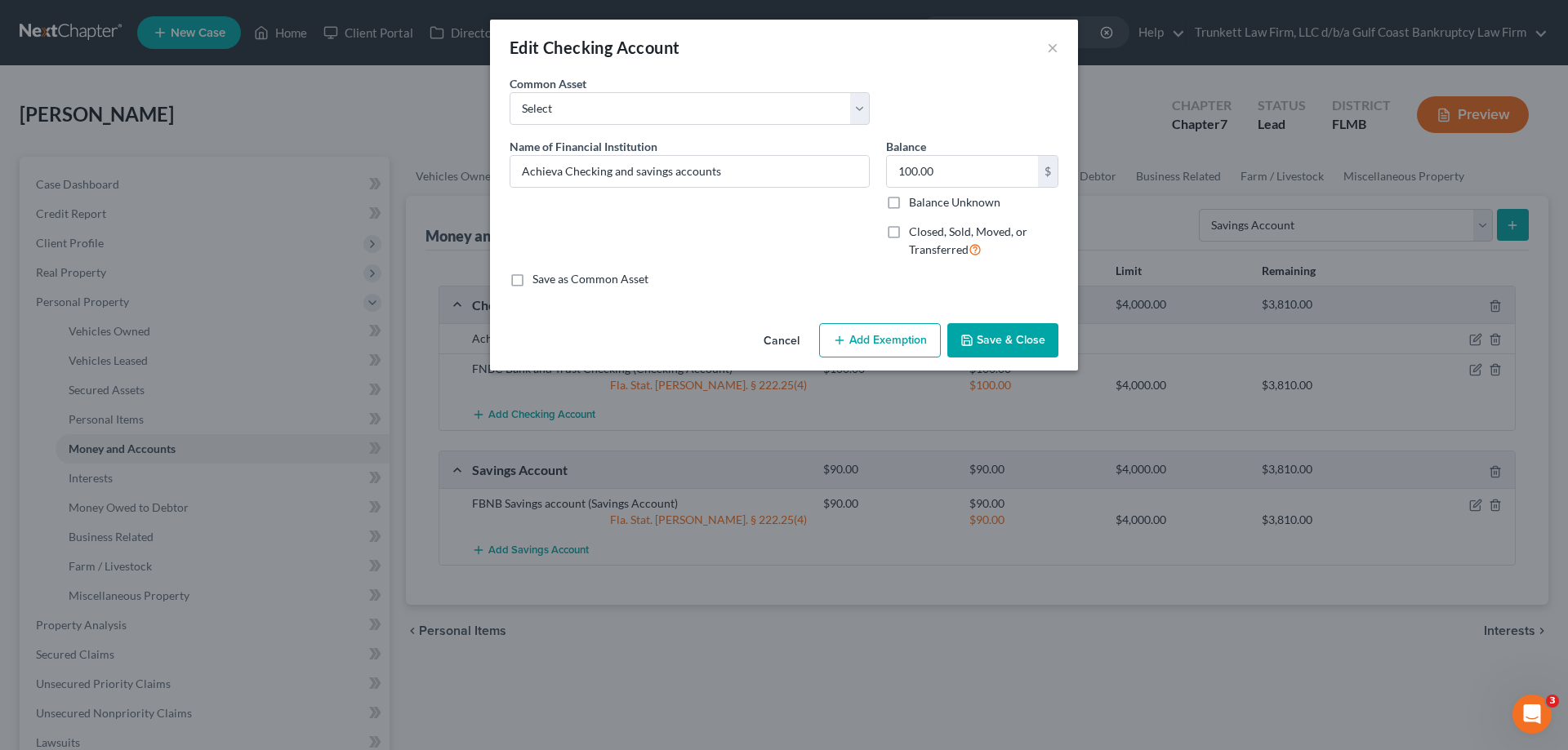
click at [895, 340] on button "Add Exemption" at bounding box center [880, 340] width 122 height 34
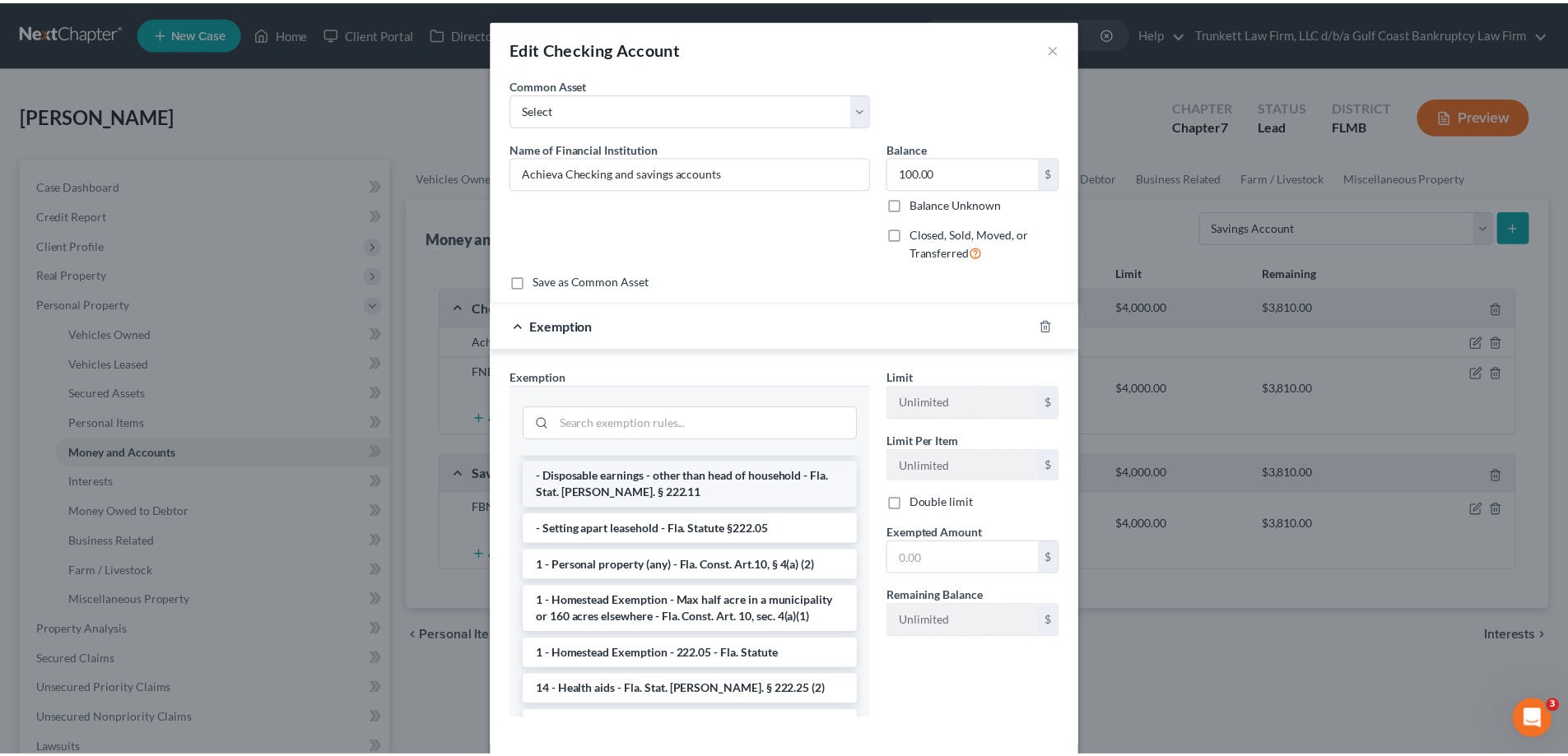
scroll to position [164, 0]
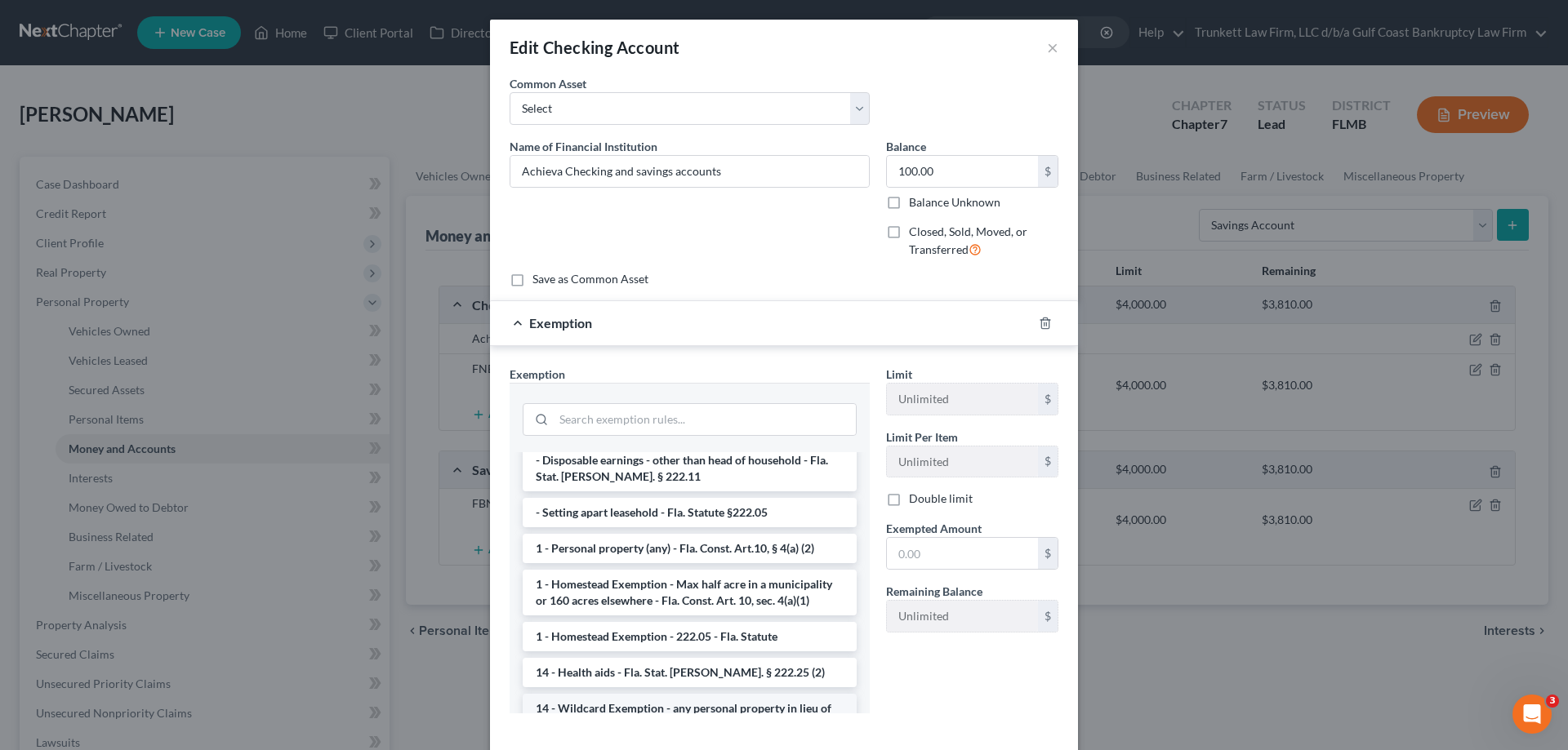
click at [704, 702] on li "14 - Wildcard Exemption - any personal property in lieu of homestead exemption …" at bounding box center [689, 724] width 334 height 62
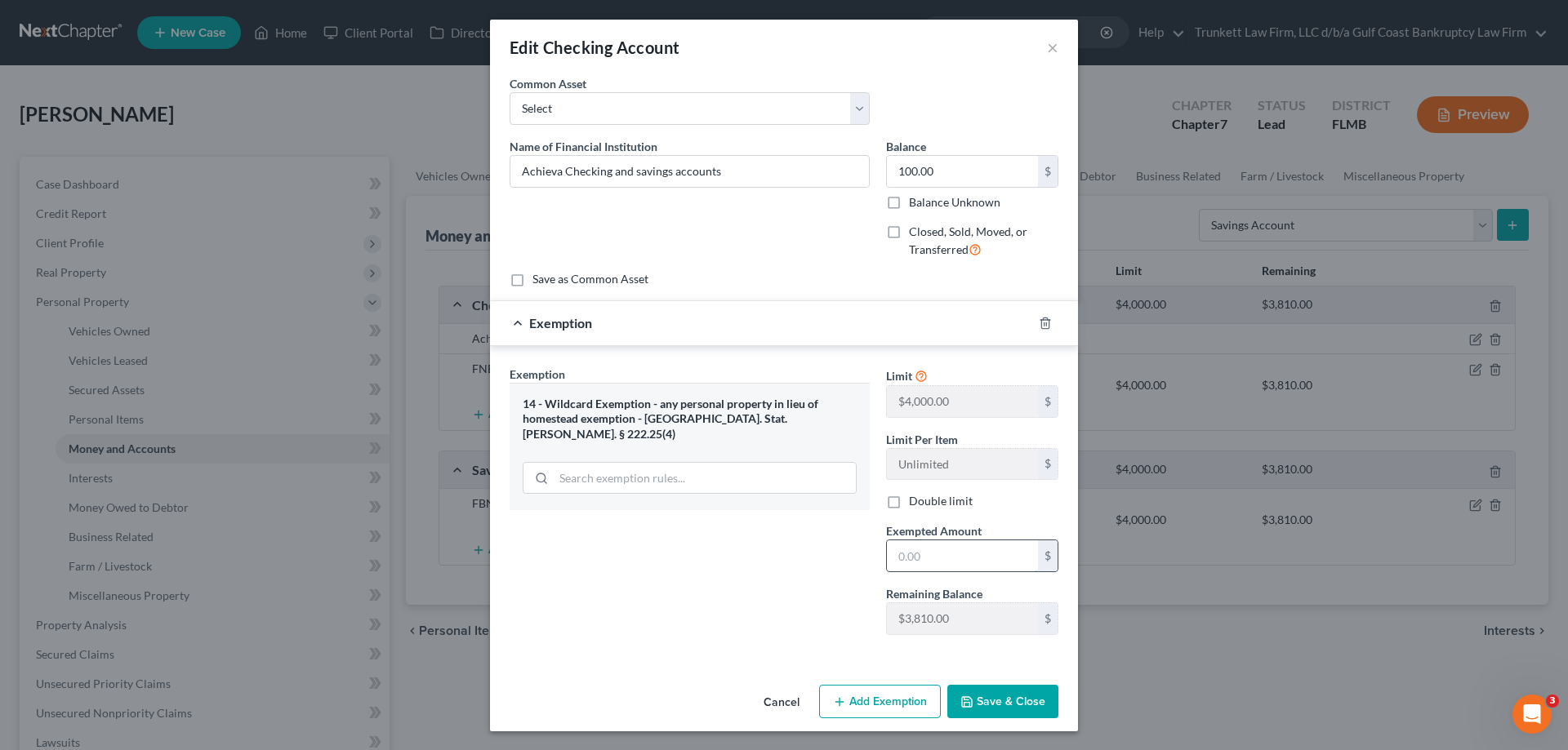
click at [922, 555] on input "text" at bounding box center [962, 555] width 151 height 31
type input "100"
click at [992, 692] on button "Save & Close" at bounding box center [1003, 702] width 111 height 34
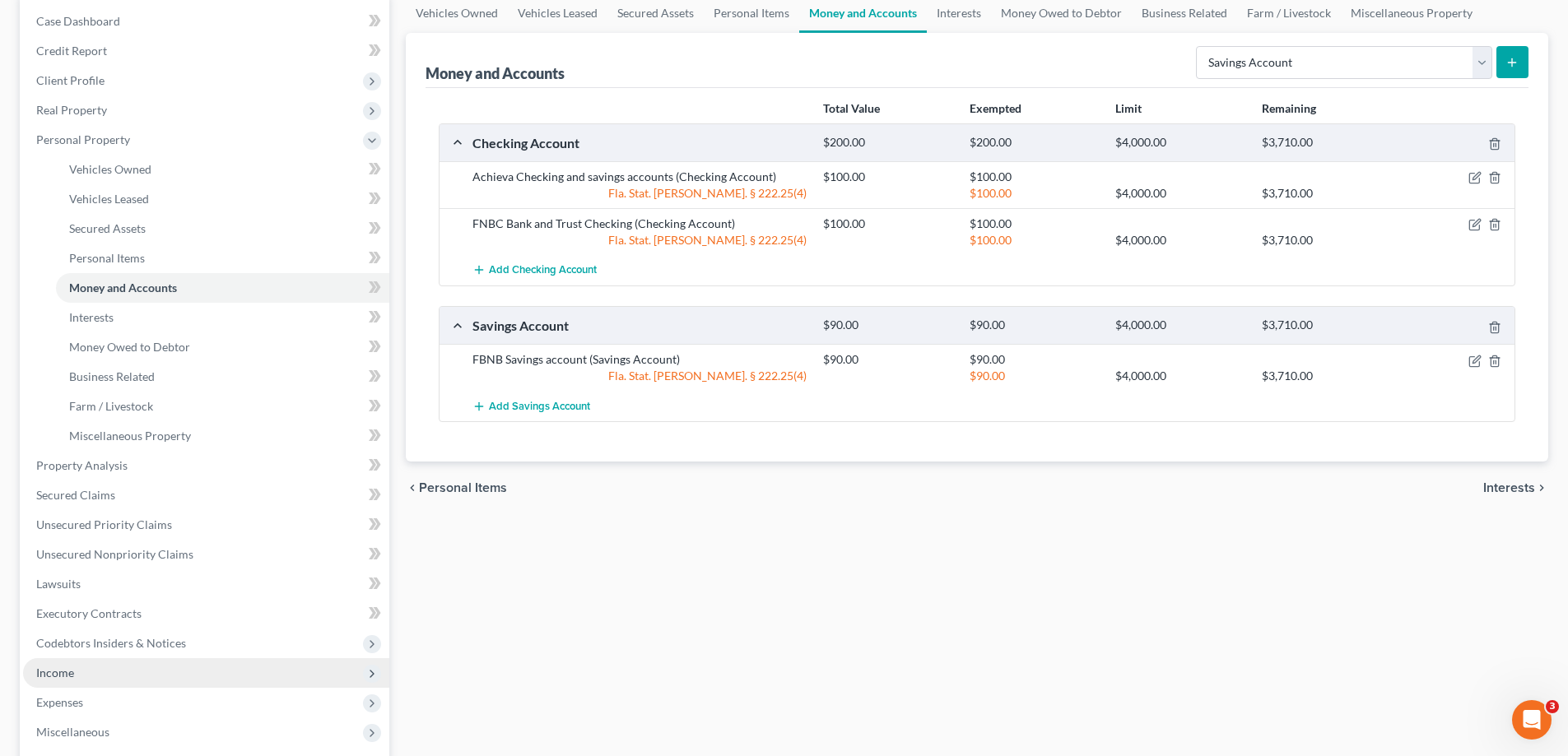
click at [80, 673] on span "Income" at bounding box center [206, 672] width 366 height 29
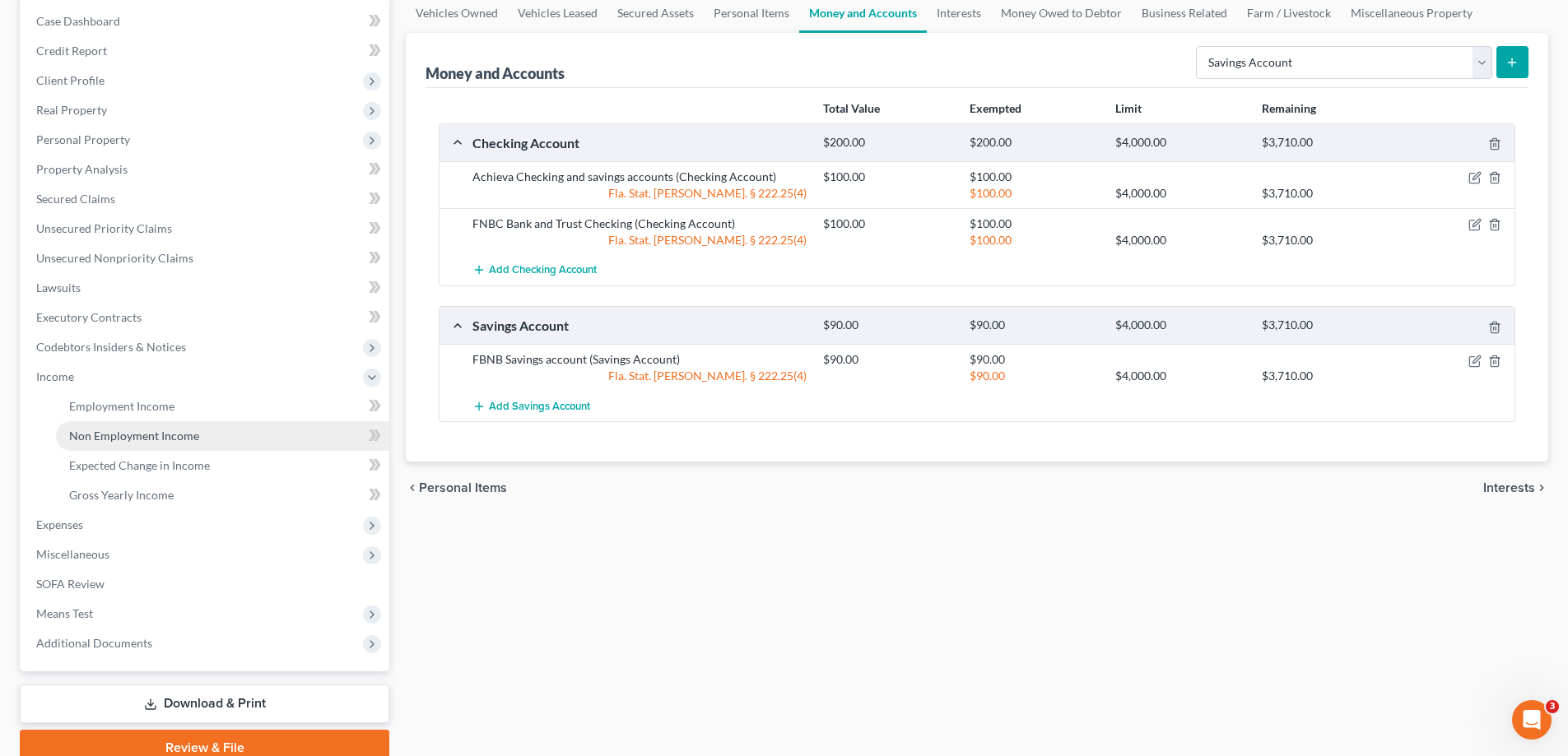
click at [142, 430] on span "Non Employment Income" at bounding box center [134, 436] width 130 height 14
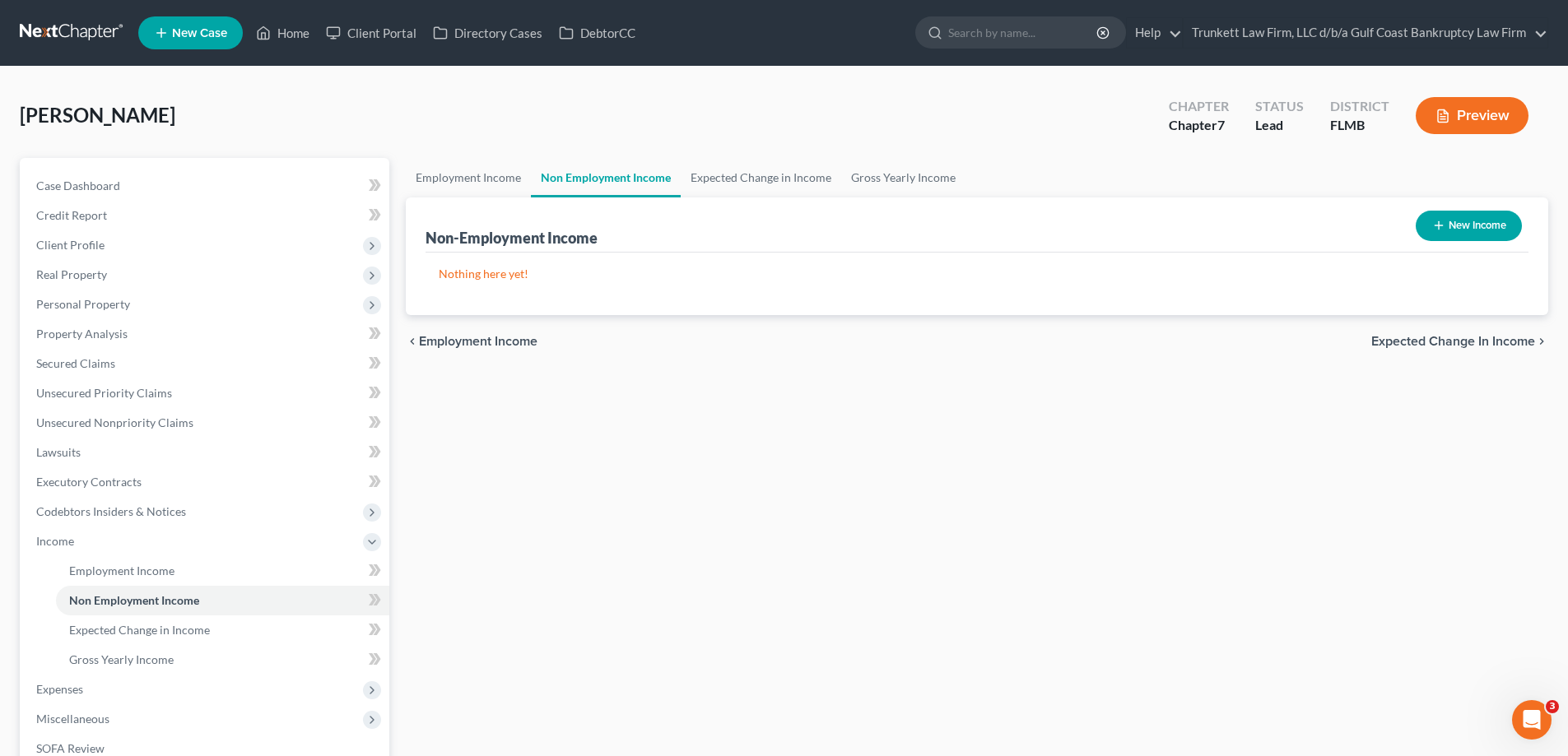
click at [1449, 212] on button "New Income" at bounding box center [1468, 226] width 106 height 30
select select "0"
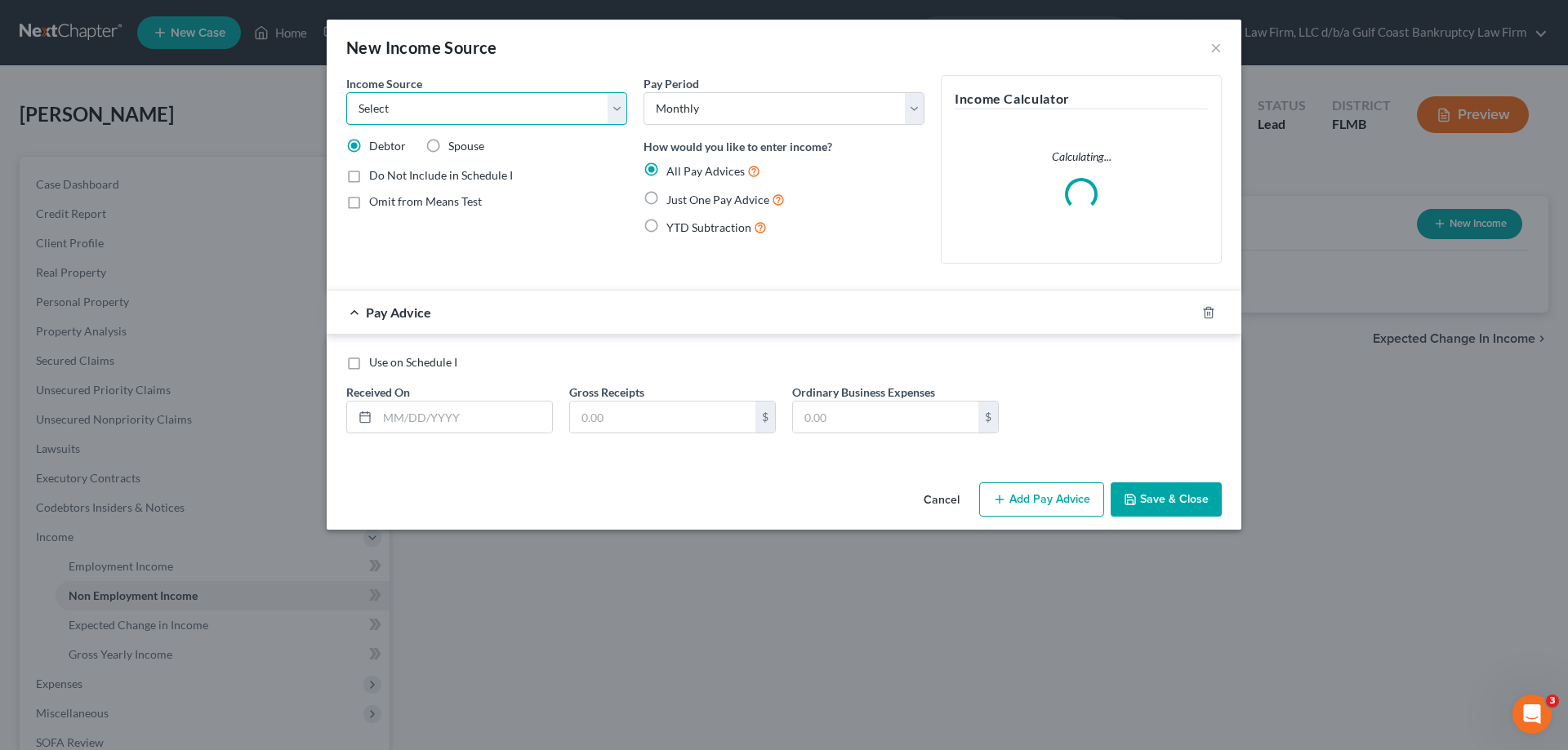
drag, startPoint x: 469, startPoint y: 107, endPoint x: 447, endPoint y: 116, distance: 23.8
click at [469, 107] on select "Select Unemployment Disability (from employer) Pension Retirement Social Securi…" at bounding box center [487, 108] width 281 height 33
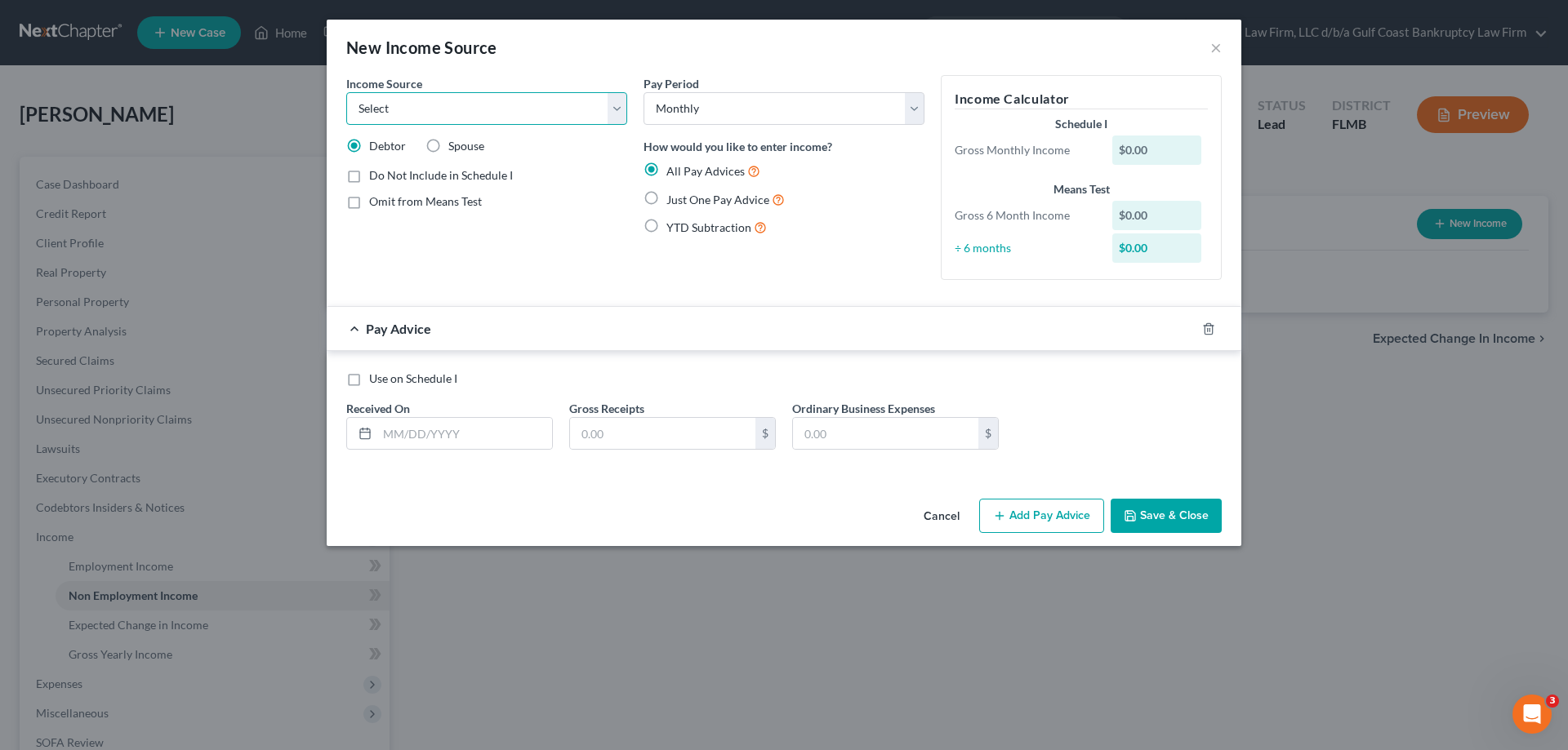
select select "4"
click at [346, 93] on select "Select Unemployment Disability (from employer) Pension Retirement Social Securi…" at bounding box center [487, 108] width 281 height 33
click at [666, 198] on label "Just One Pay Advice" at bounding box center [725, 199] width 118 height 19
click at [673, 198] on input "Just One Pay Advice" at bounding box center [678, 196] width 11 height 11
radio input "true"
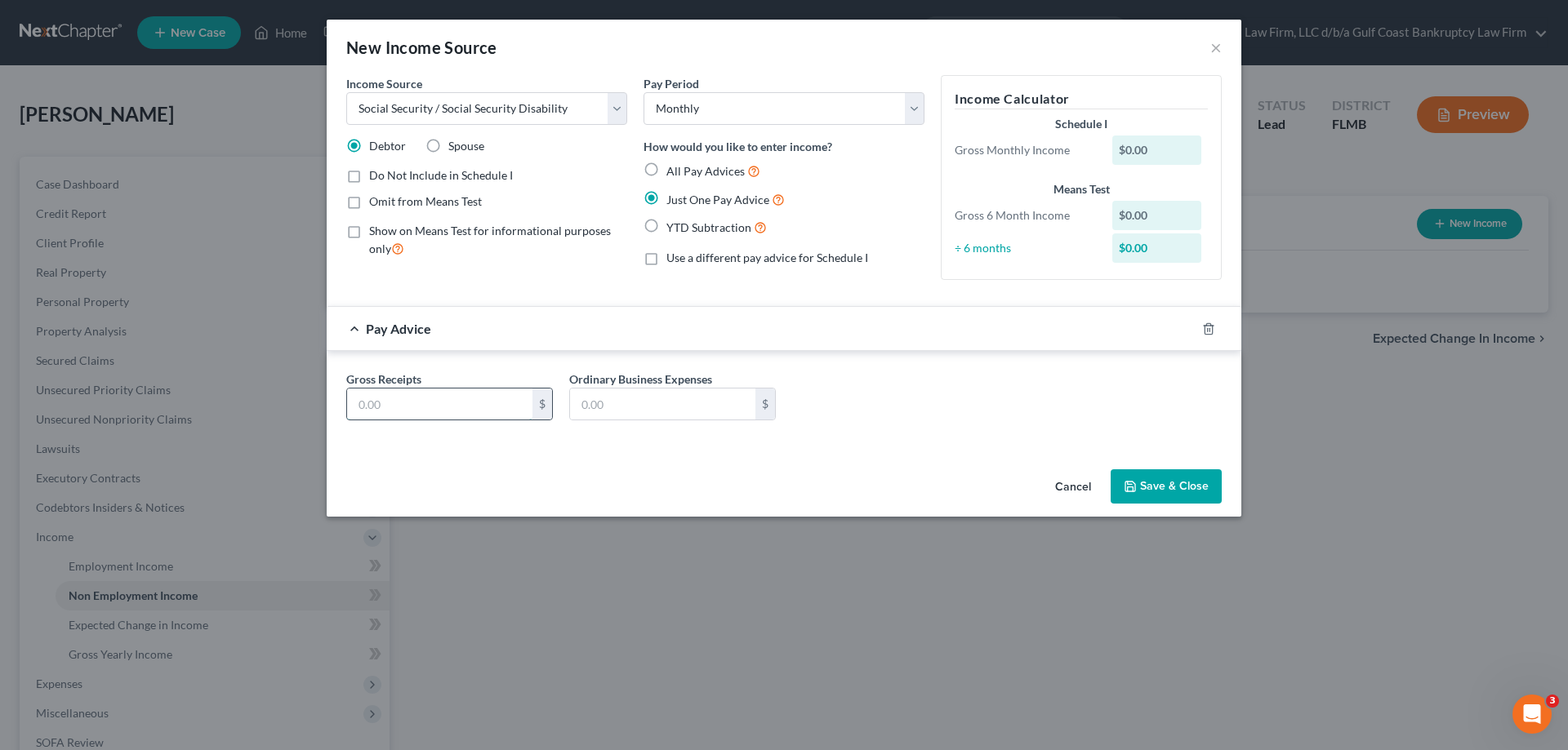
click at [440, 405] on input "text" at bounding box center [440, 404] width 185 height 31
type input "877"
click at [1199, 480] on button "Save & Close" at bounding box center [1166, 486] width 111 height 34
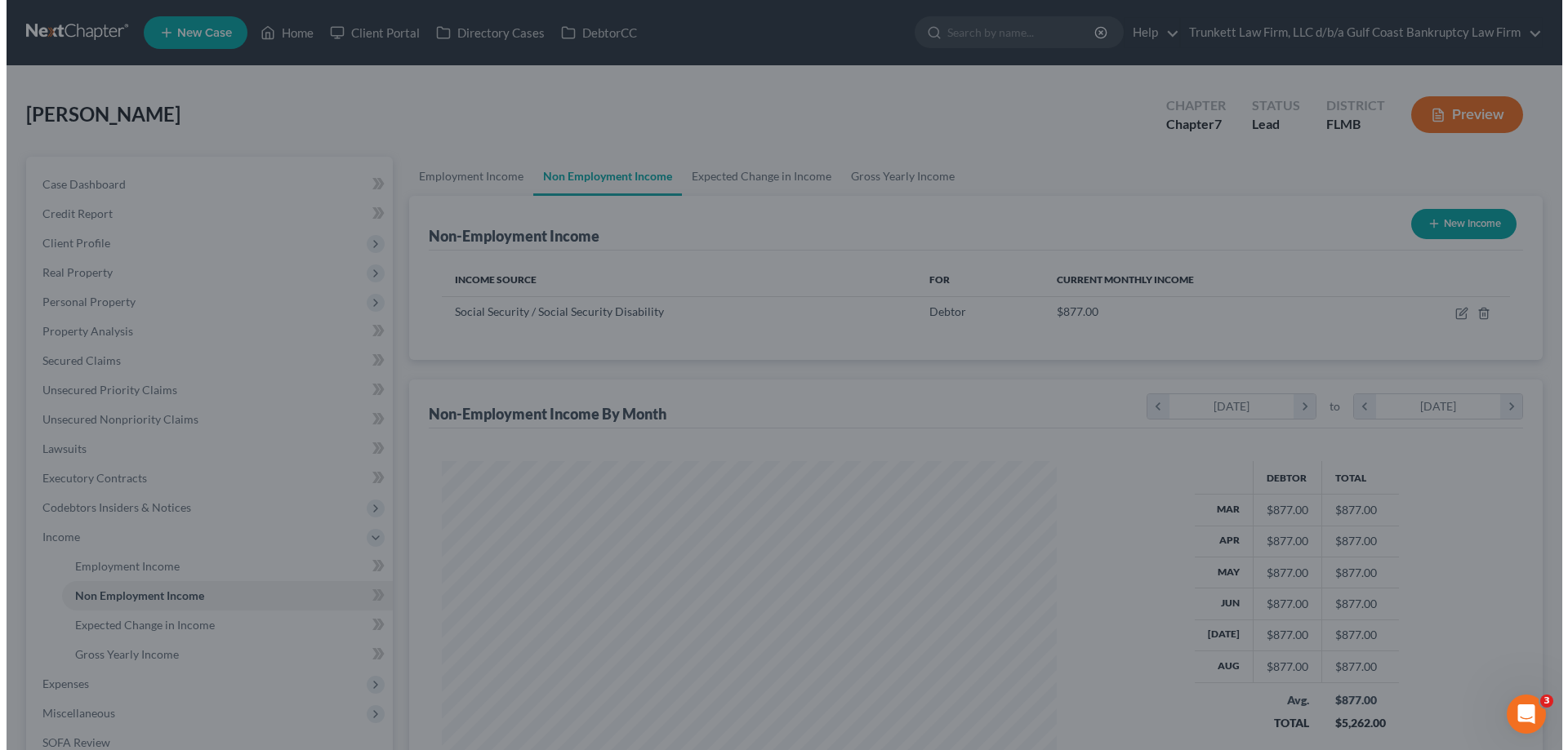
scroll to position [816105, 815839]
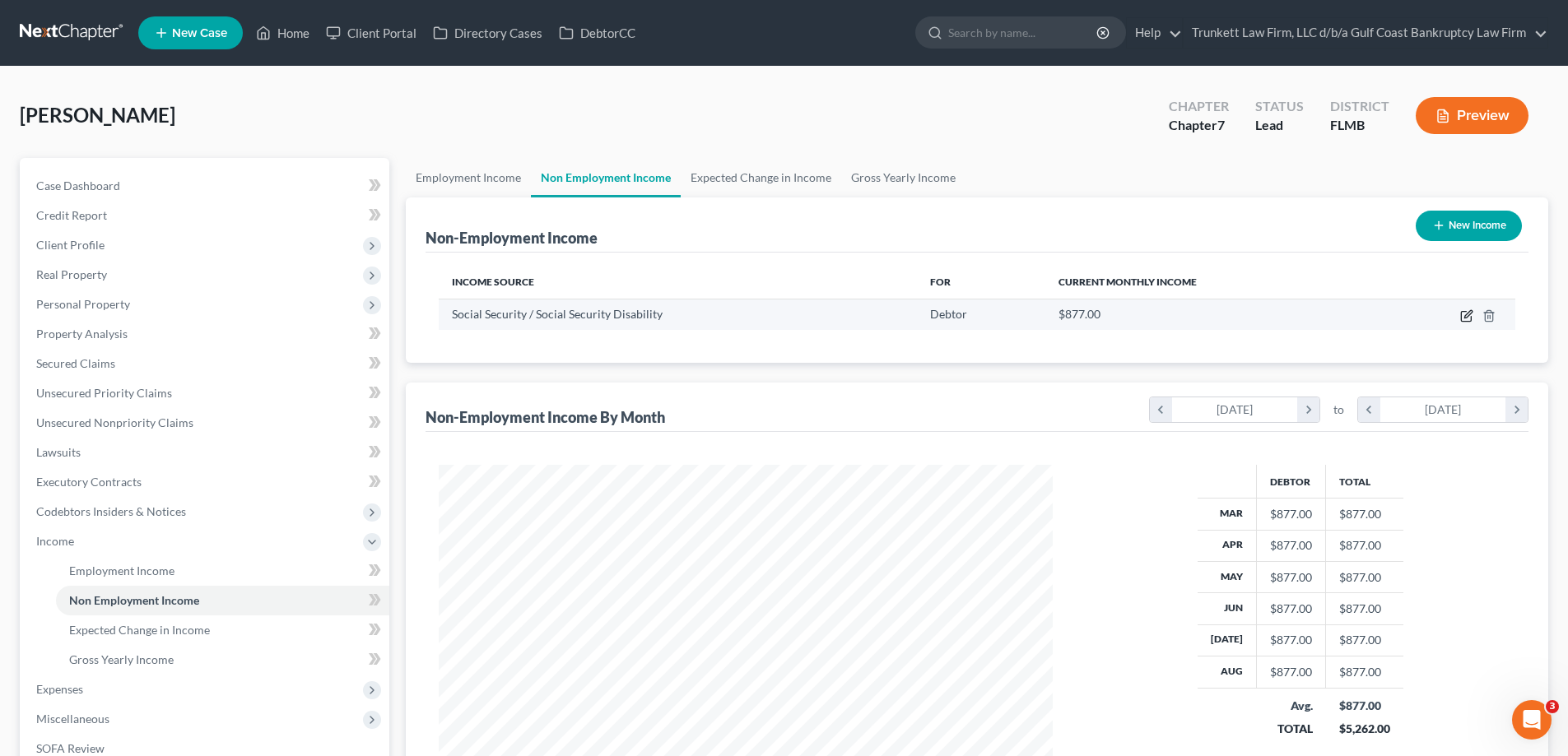
click at [1464, 314] on icon "button" at bounding box center [1466, 315] width 13 height 13
select select "4"
select select "0"
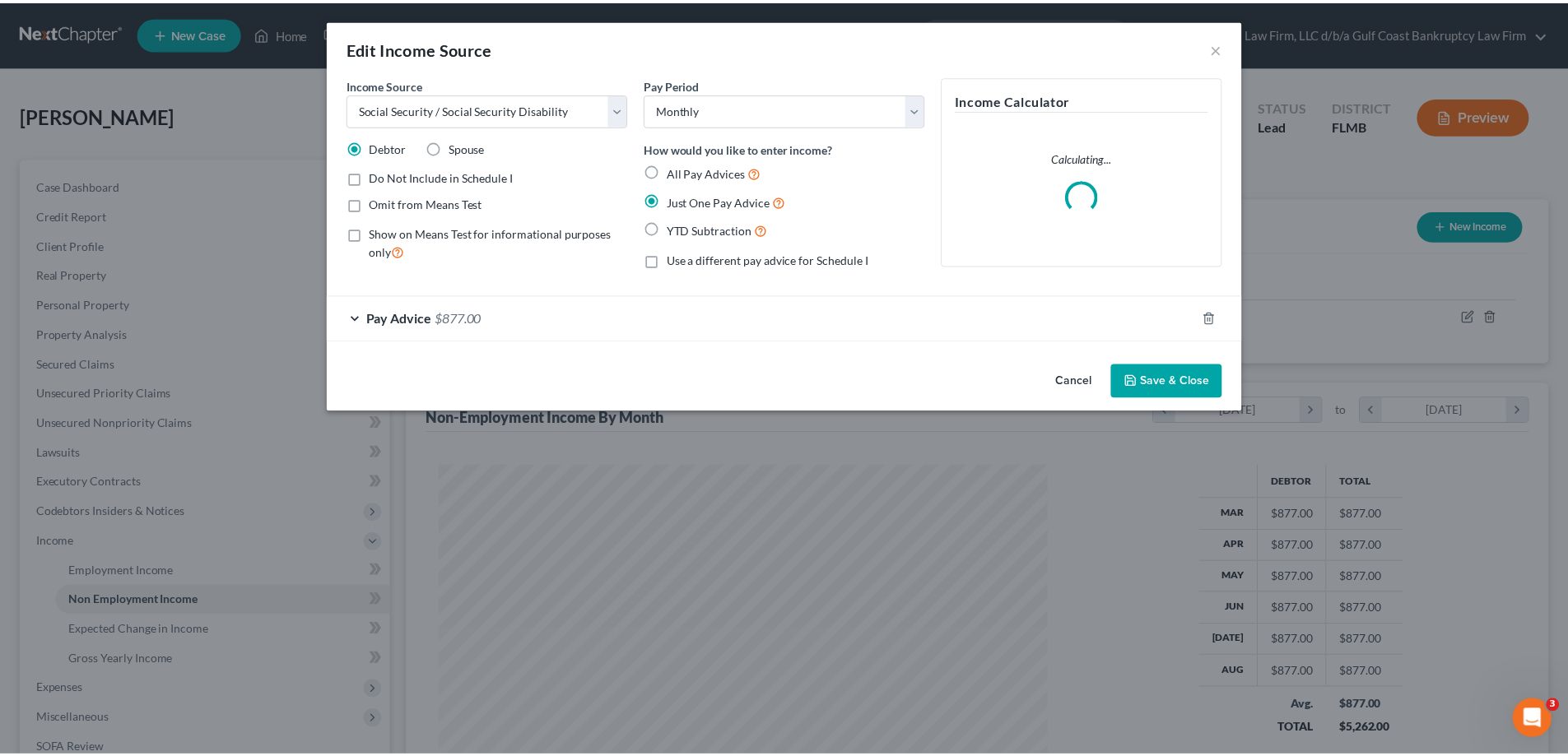
scroll to position [309, 653]
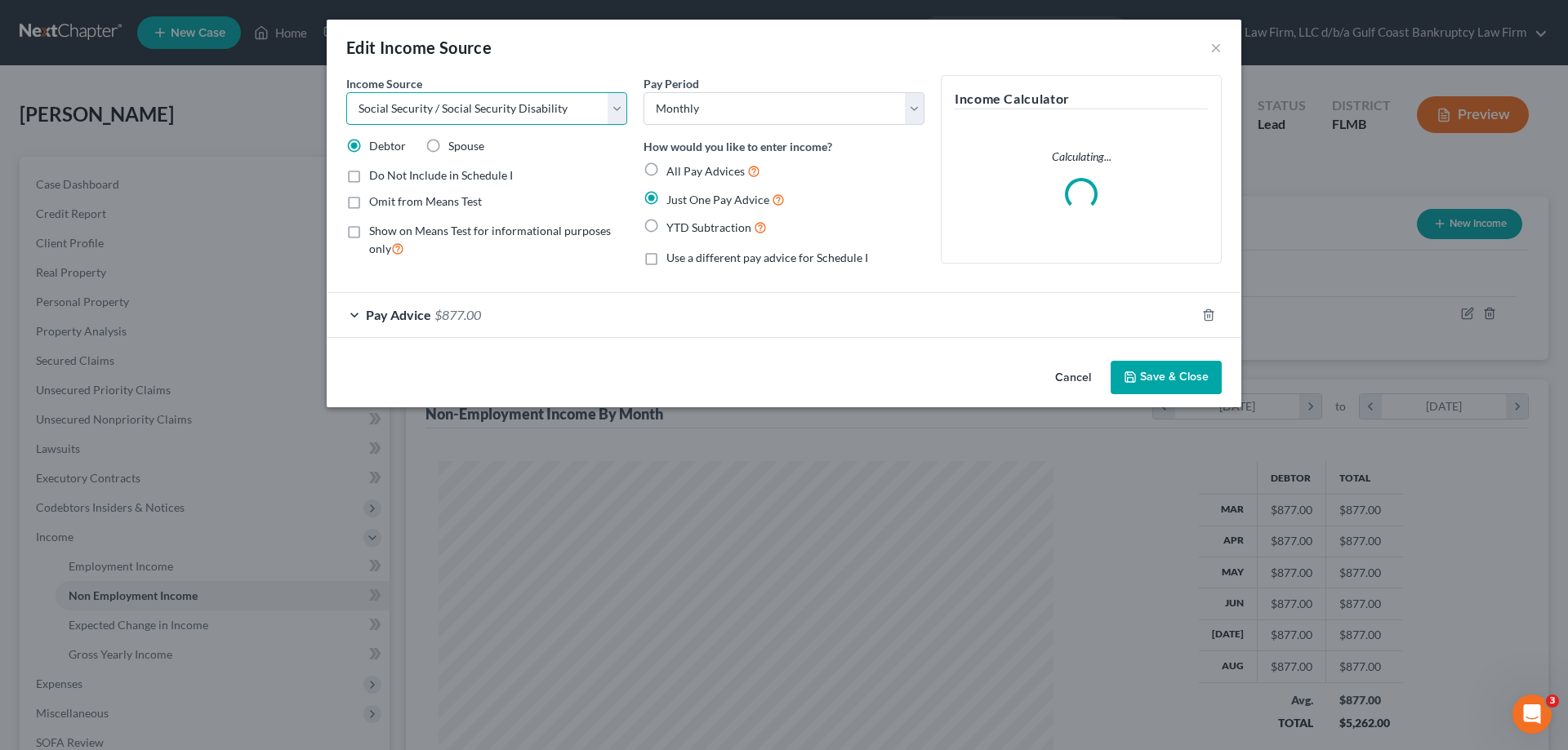
click at [472, 108] on select "Select Unemployment Disability (from employer) Pension Retirement Social Securi…" at bounding box center [487, 108] width 281 height 33
click at [346, 93] on select "Select Unemployment Disability (from employer) Pension Retirement Social Securi…" at bounding box center [487, 108] width 281 height 33
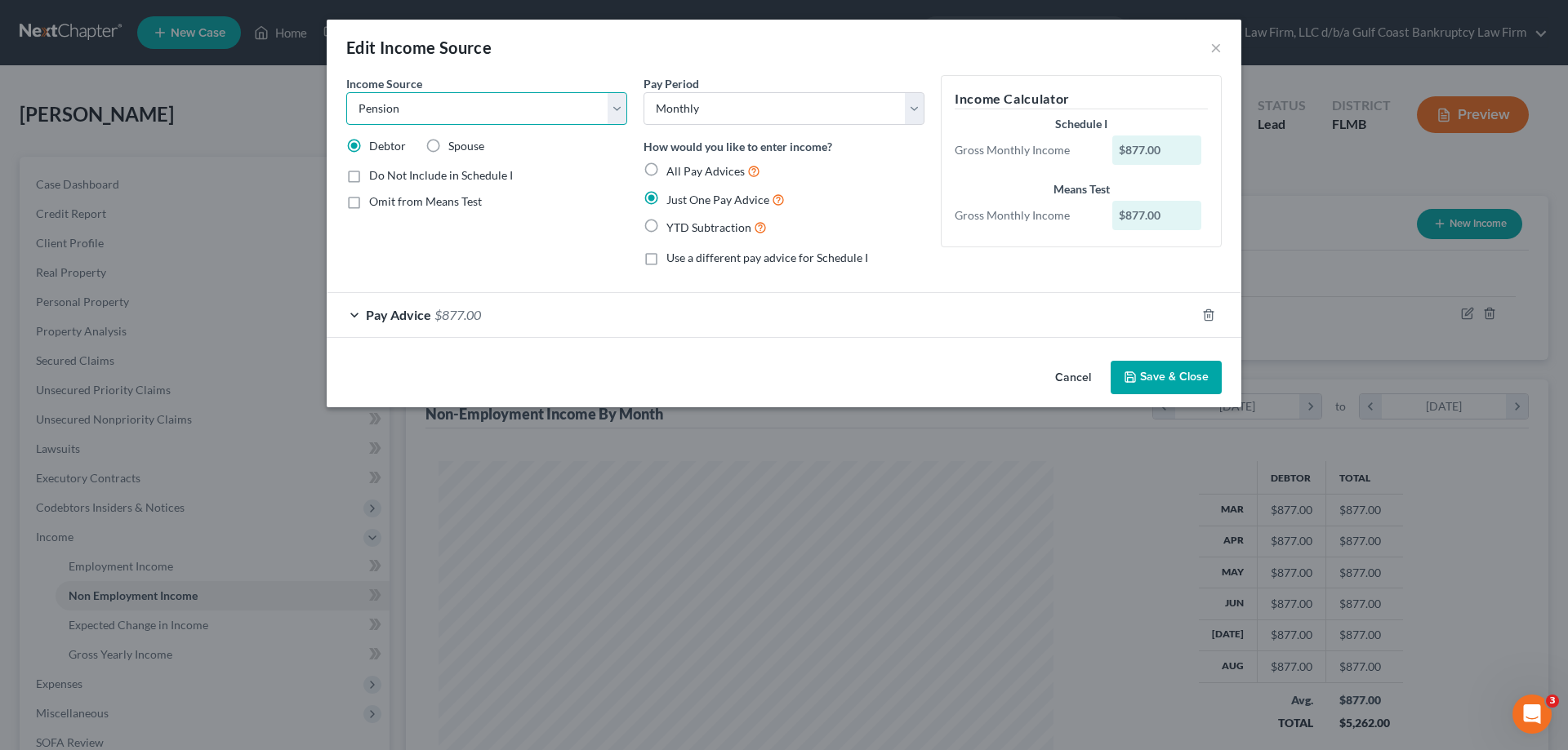
click at [429, 108] on select "Select Unemployment Disability (from employer) Pension Retirement Social Securi…" at bounding box center [487, 108] width 281 height 33
select select "4"
click at [346, 93] on select "Select Unemployment Disability (from employer) Pension Retirement Social Securi…" at bounding box center [487, 108] width 281 height 33
click at [1158, 367] on button "Save & Close" at bounding box center [1166, 377] width 111 height 34
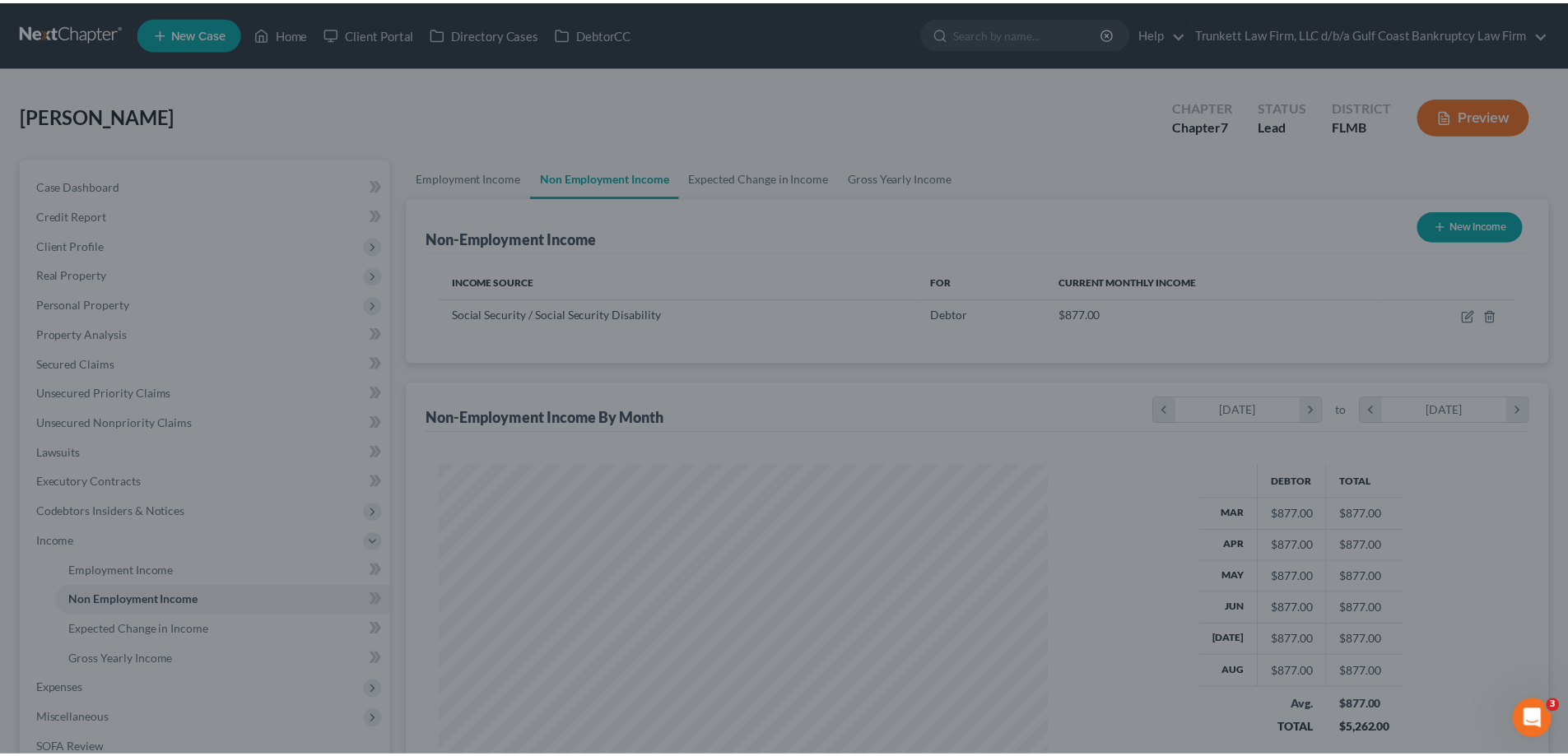
scroll to position [307, 647]
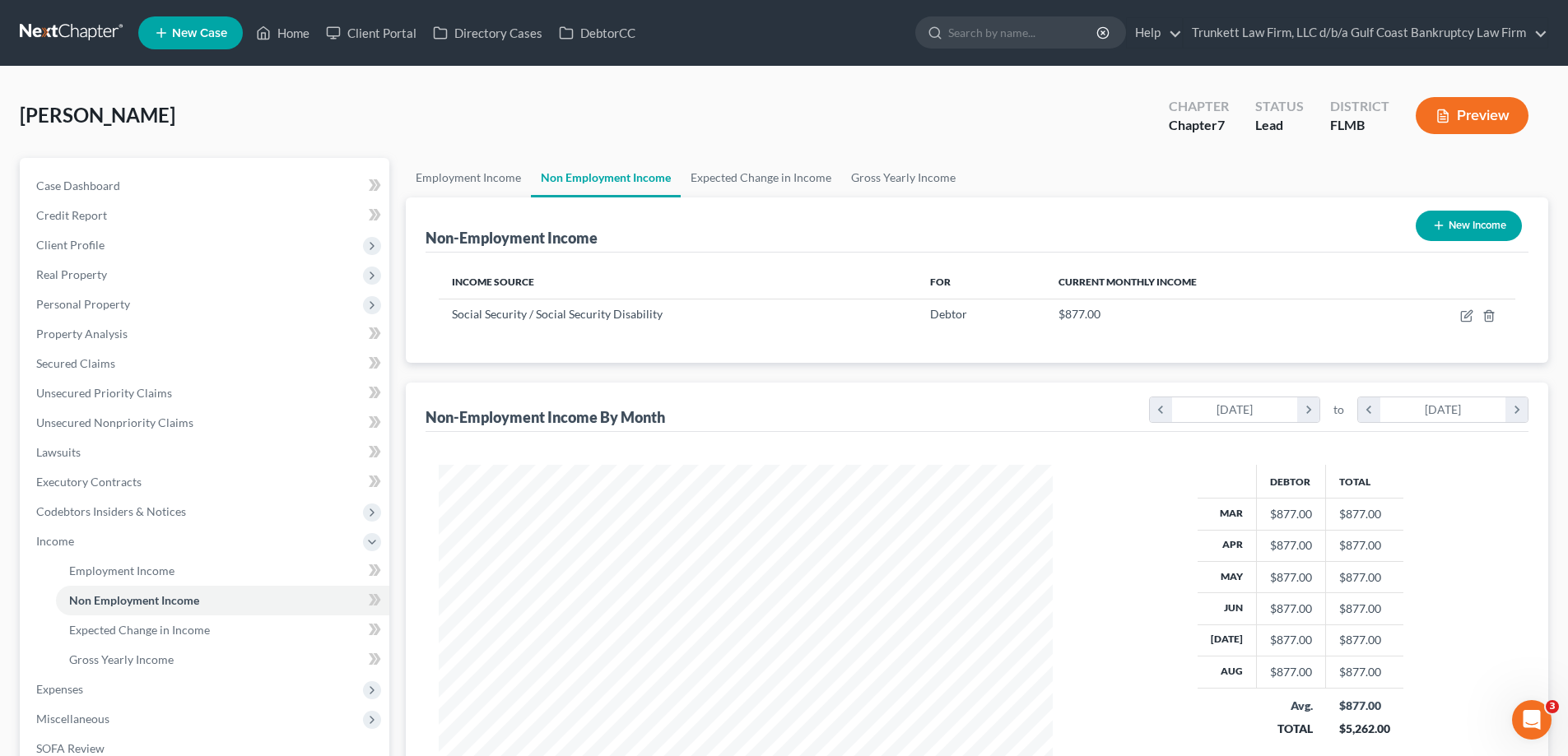
click at [1484, 219] on button "New Income" at bounding box center [1468, 226] width 106 height 30
select select "0"
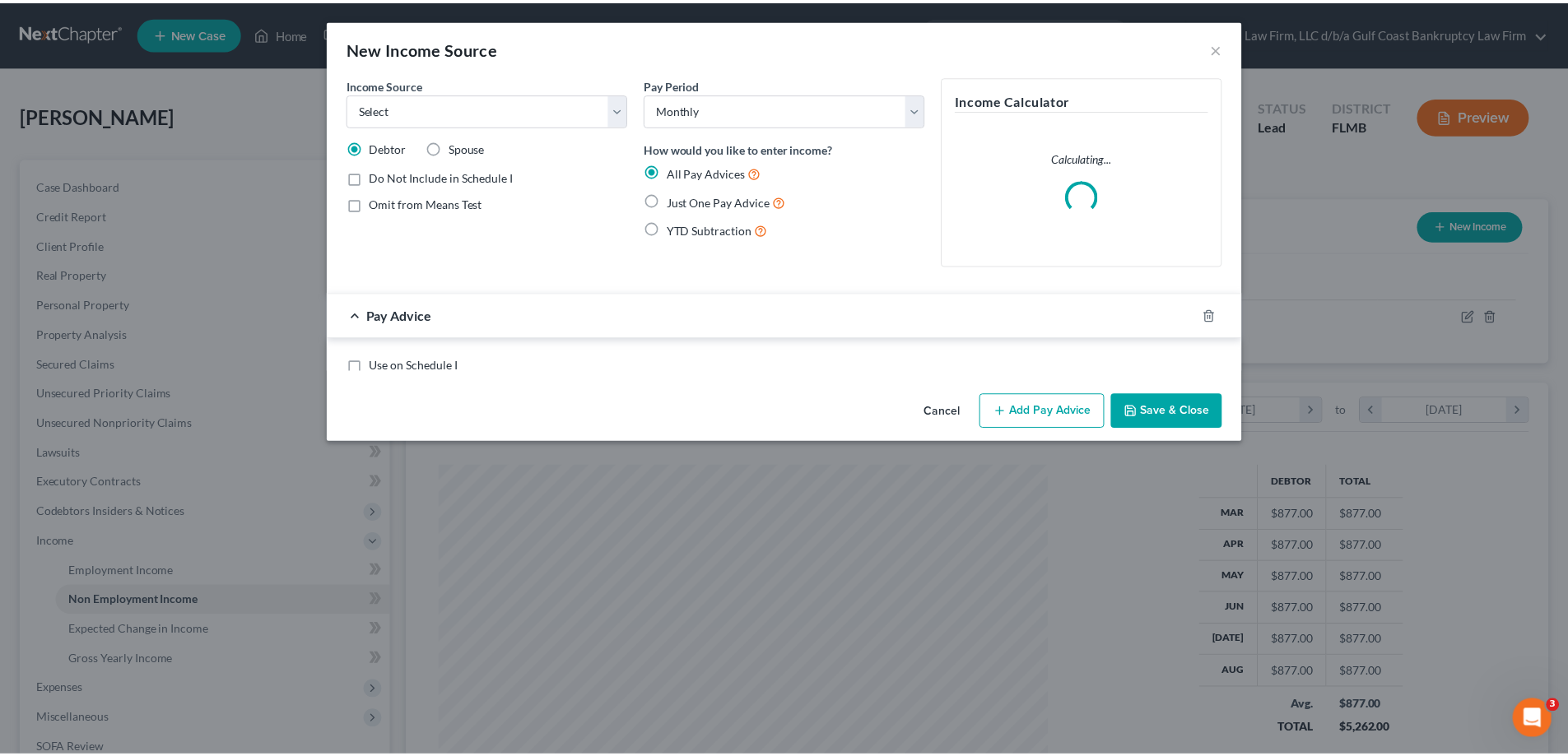
scroll to position [309, 653]
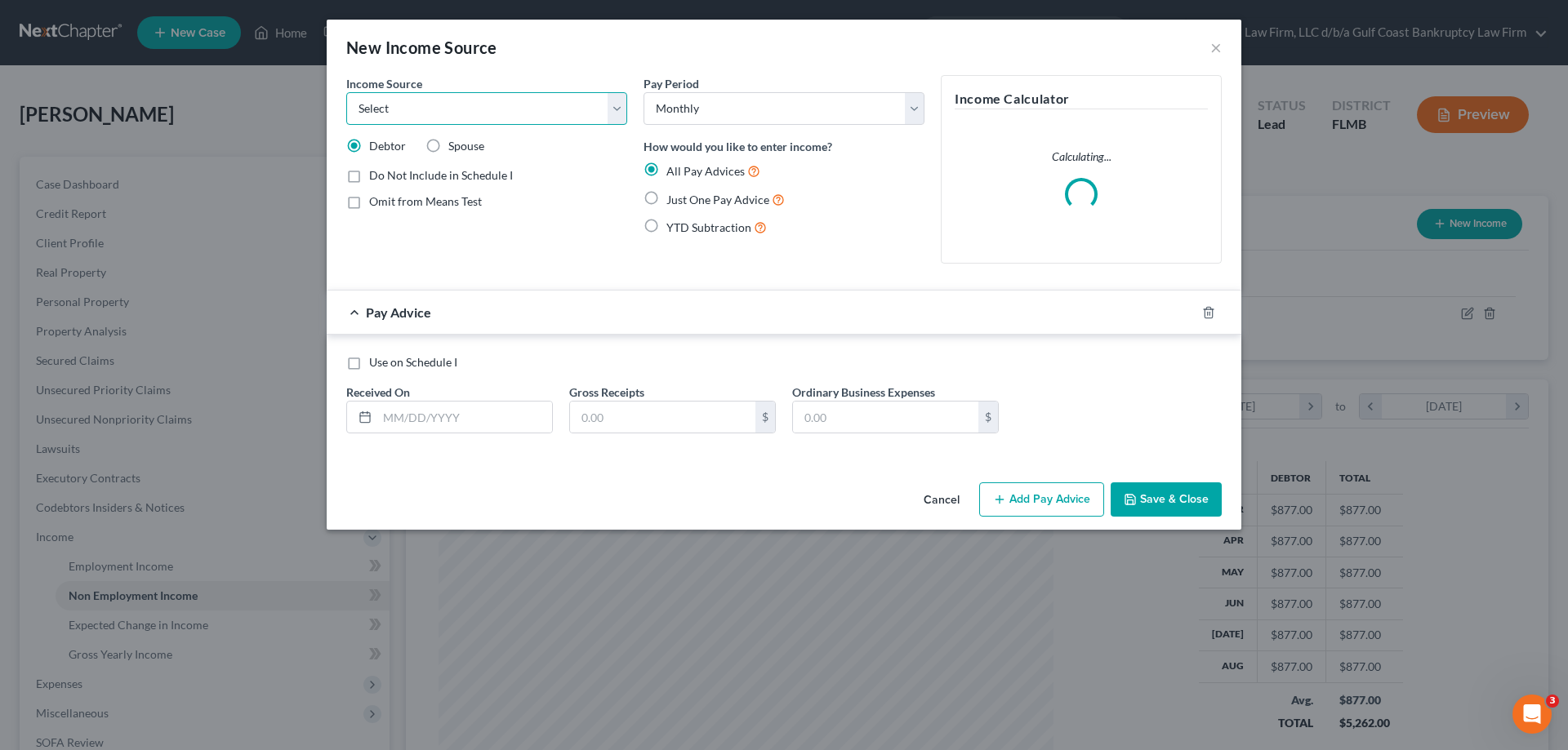
click at [410, 105] on select "Select Unemployment Disability (from employer) Pension Retirement Social Securi…" at bounding box center [487, 108] width 281 height 33
select select "2"
click at [346, 93] on select "Select Unemployment Disability (from employer) Pension Retirement Social Securi…" at bounding box center [487, 108] width 281 height 33
drag, startPoint x: 438, startPoint y: 422, endPoint x: 509, endPoint y: 367, distance: 89.8
click at [438, 422] on input "text" at bounding box center [464, 417] width 175 height 31
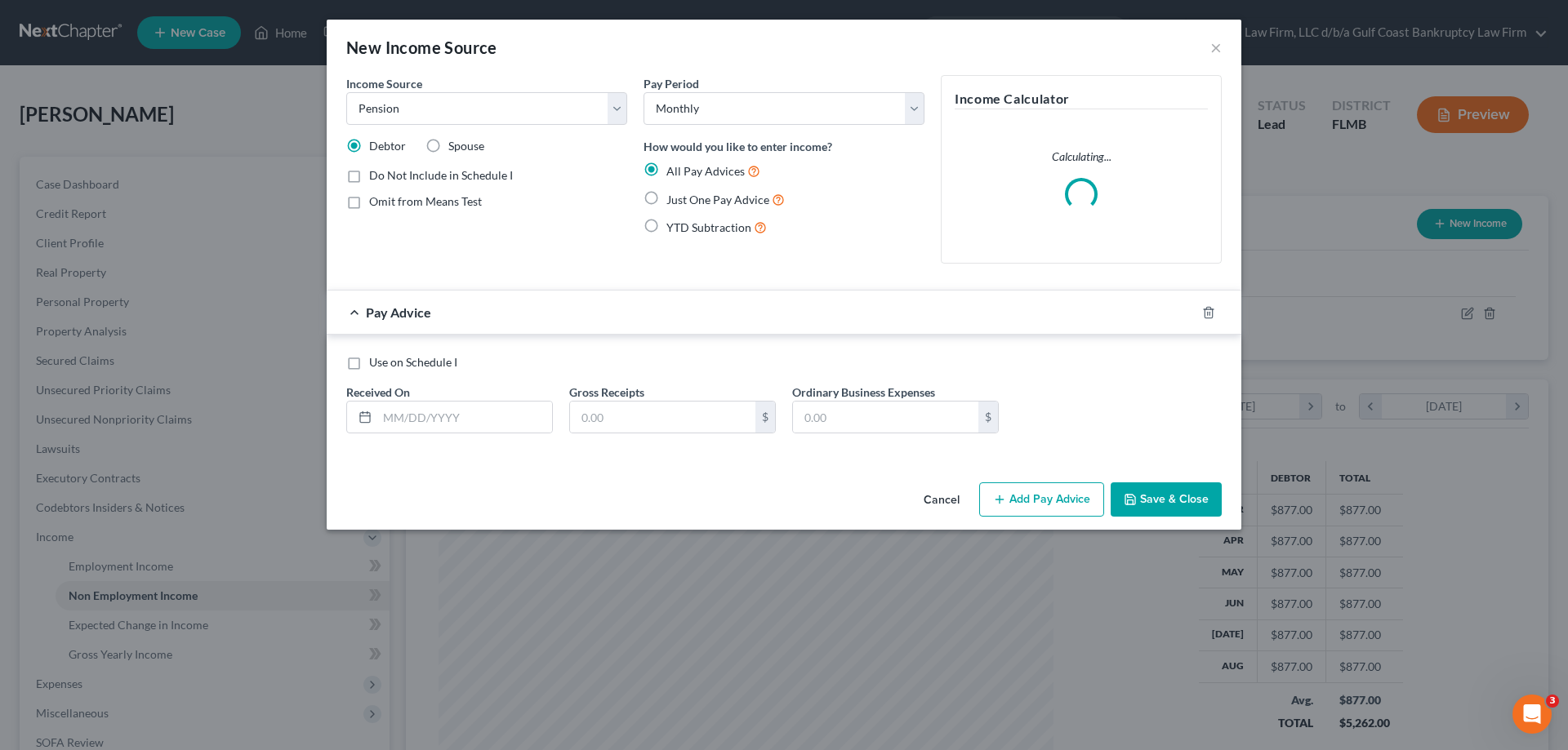
click at [666, 194] on label "Just One Pay Advice" at bounding box center [725, 199] width 118 height 19
click at [673, 194] on input "Just One Pay Advice" at bounding box center [678, 196] width 11 height 11
radio input "true"
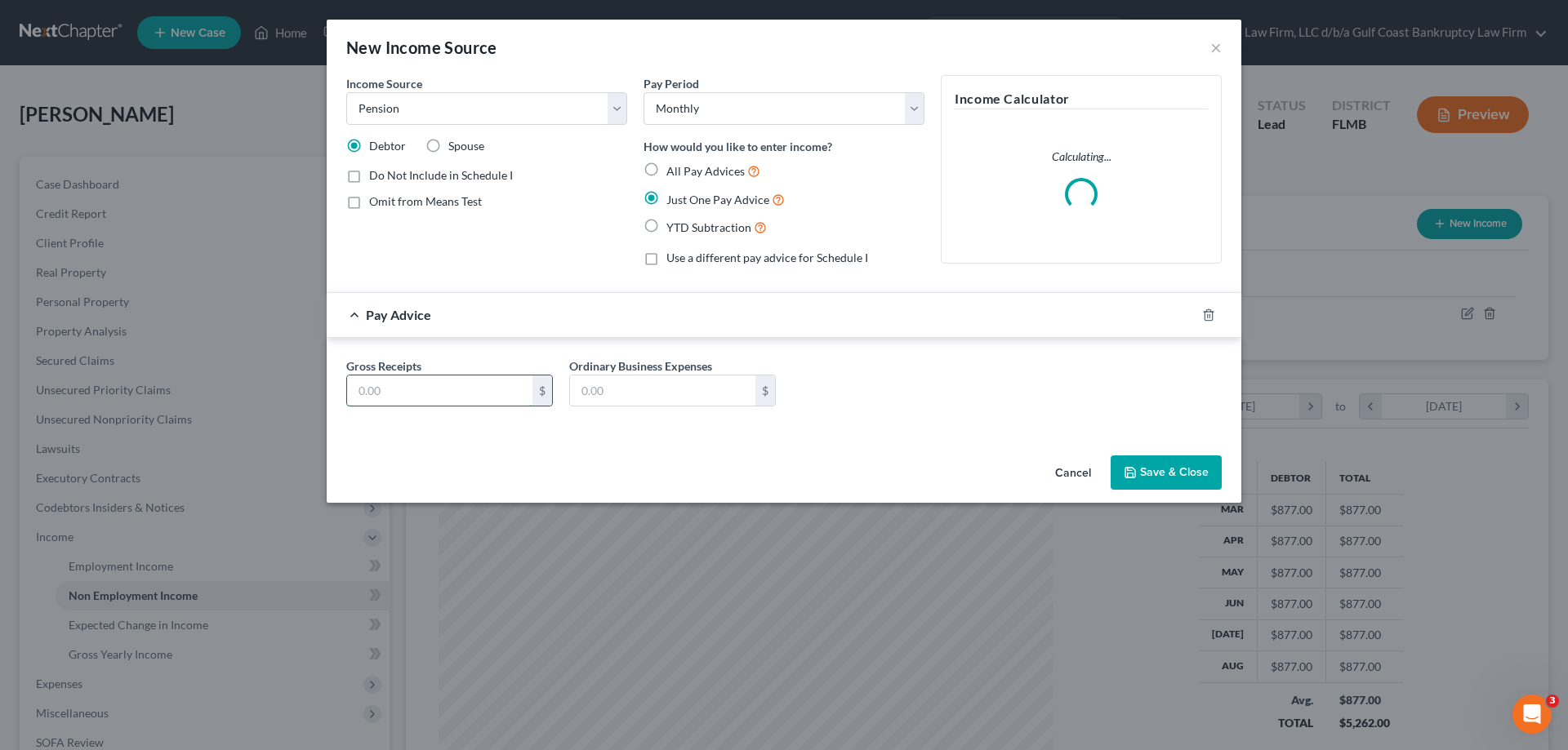
click at [433, 399] on input "text" at bounding box center [440, 390] width 185 height 31
type input "390.09"
click at [1124, 461] on button "Save & Close" at bounding box center [1166, 472] width 111 height 34
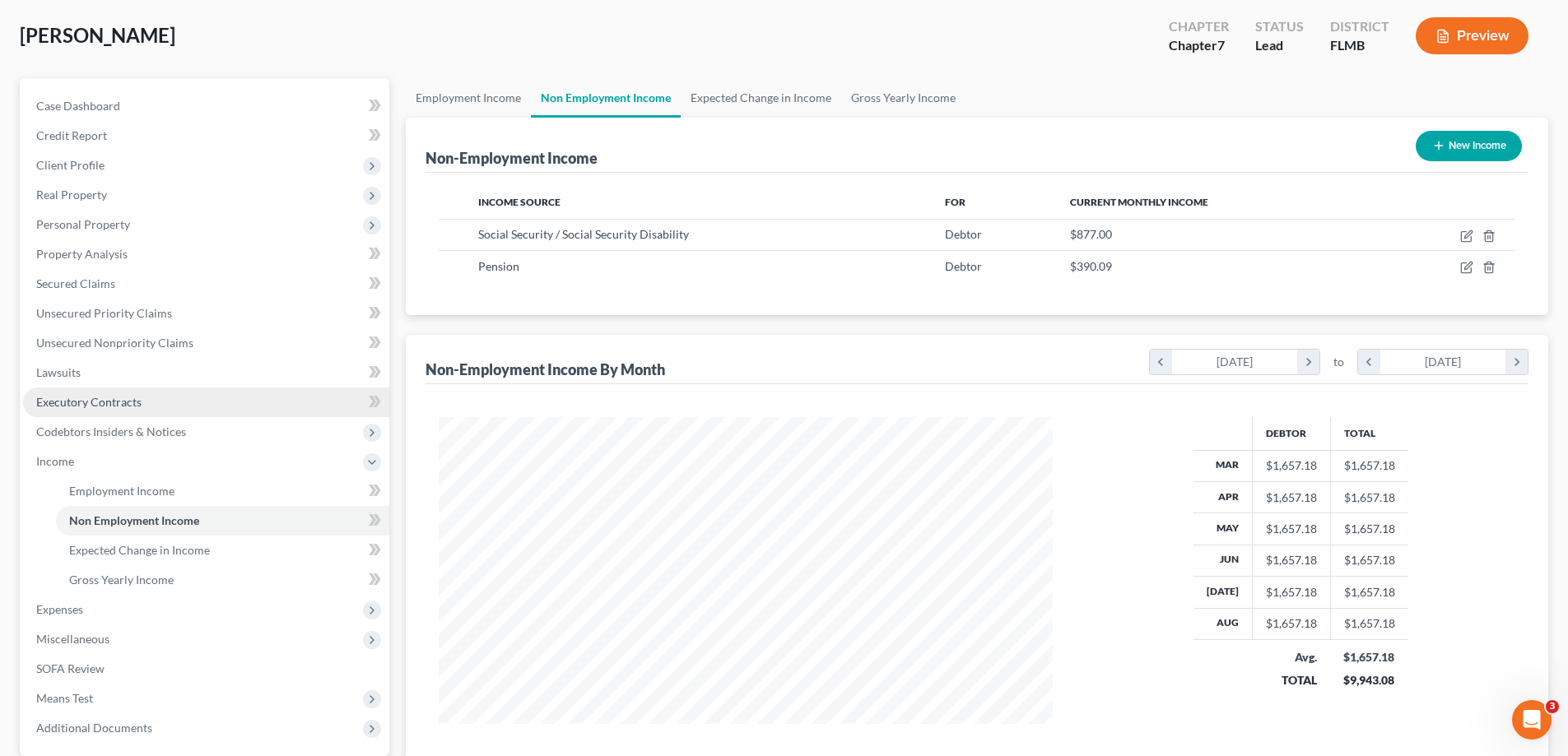
scroll to position [0, 0]
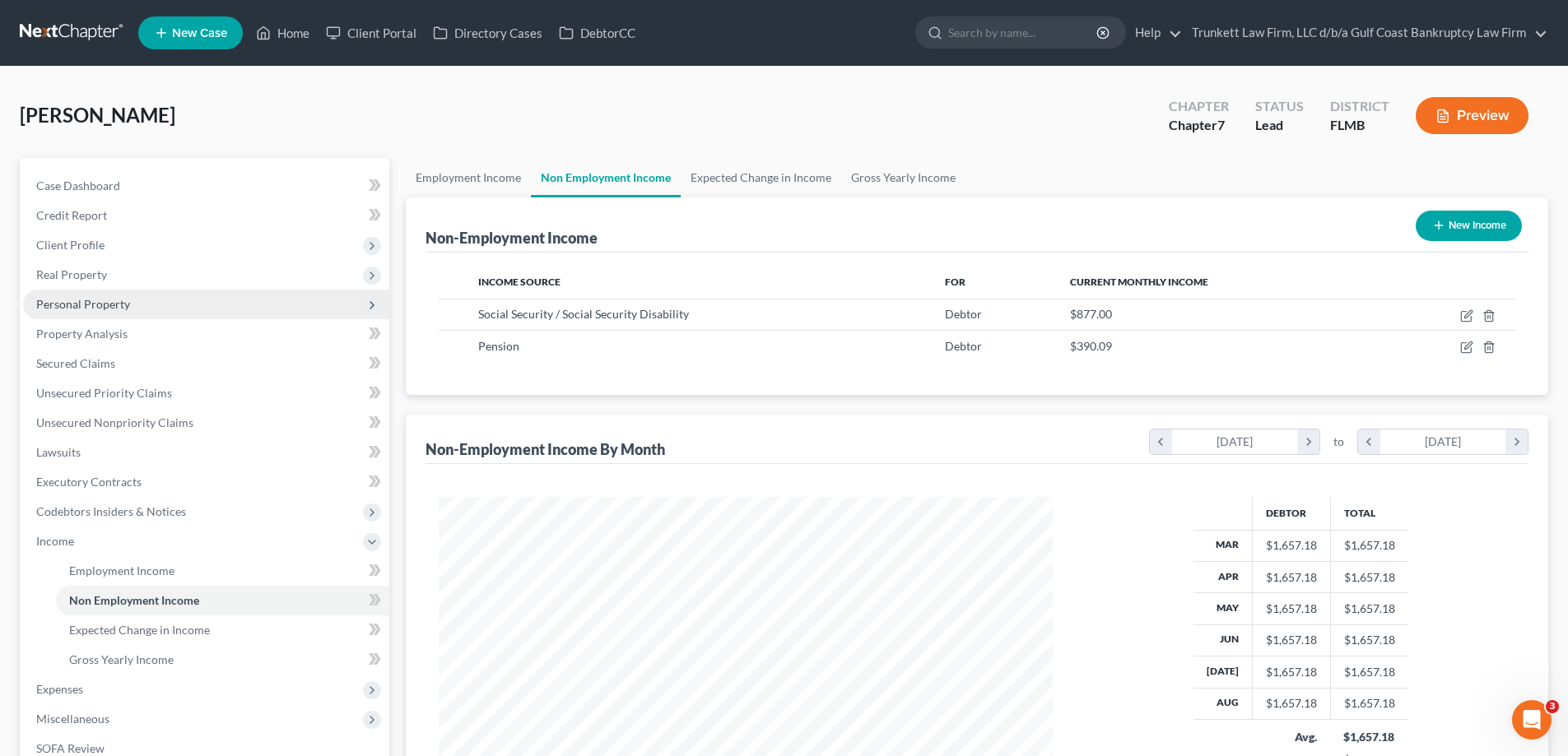
click at [99, 297] on span "Personal Property" at bounding box center [84, 304] width 94 height 14
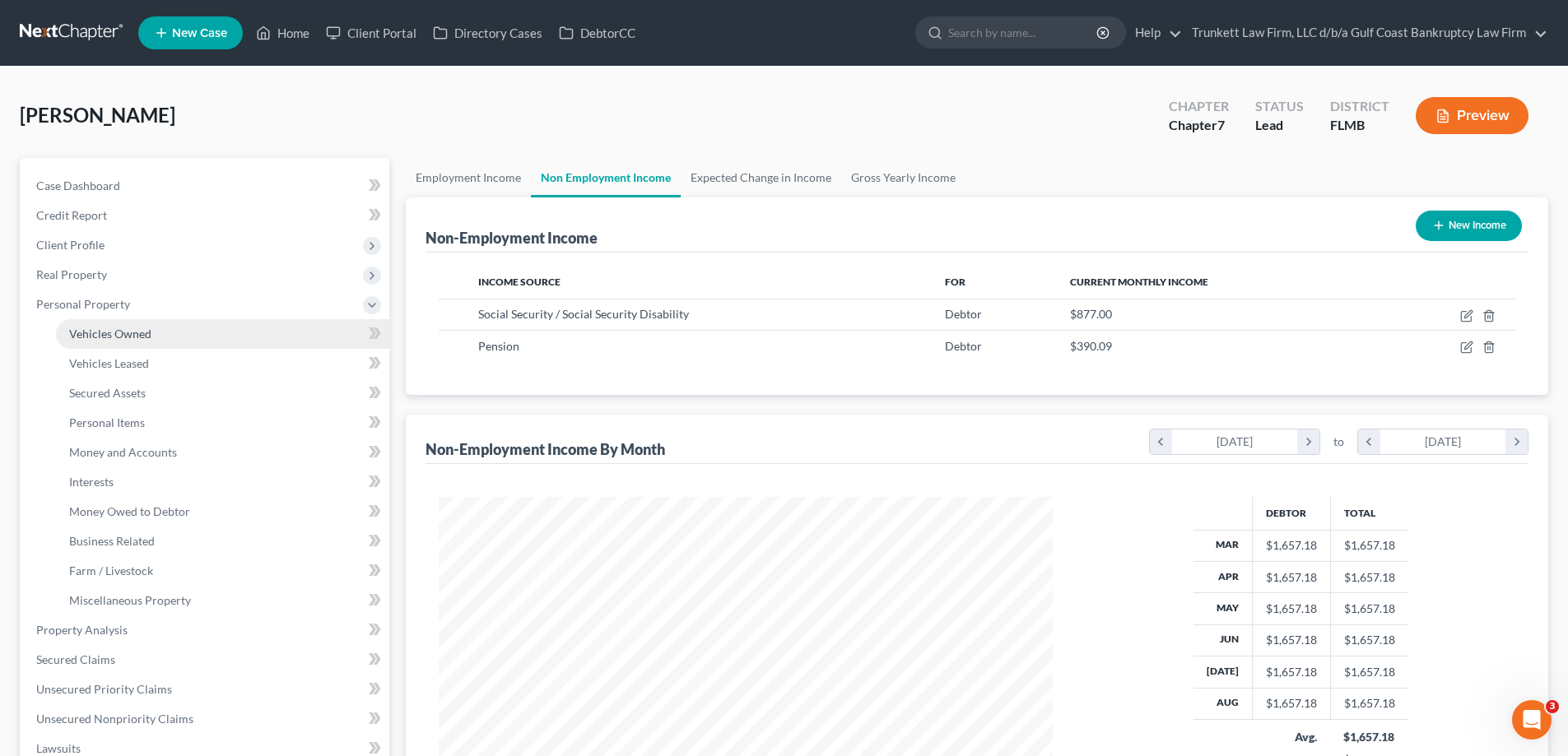
click at [139, 330] on span "Vehicles Owned" at bounding box center [110, 334] width 83 height 14
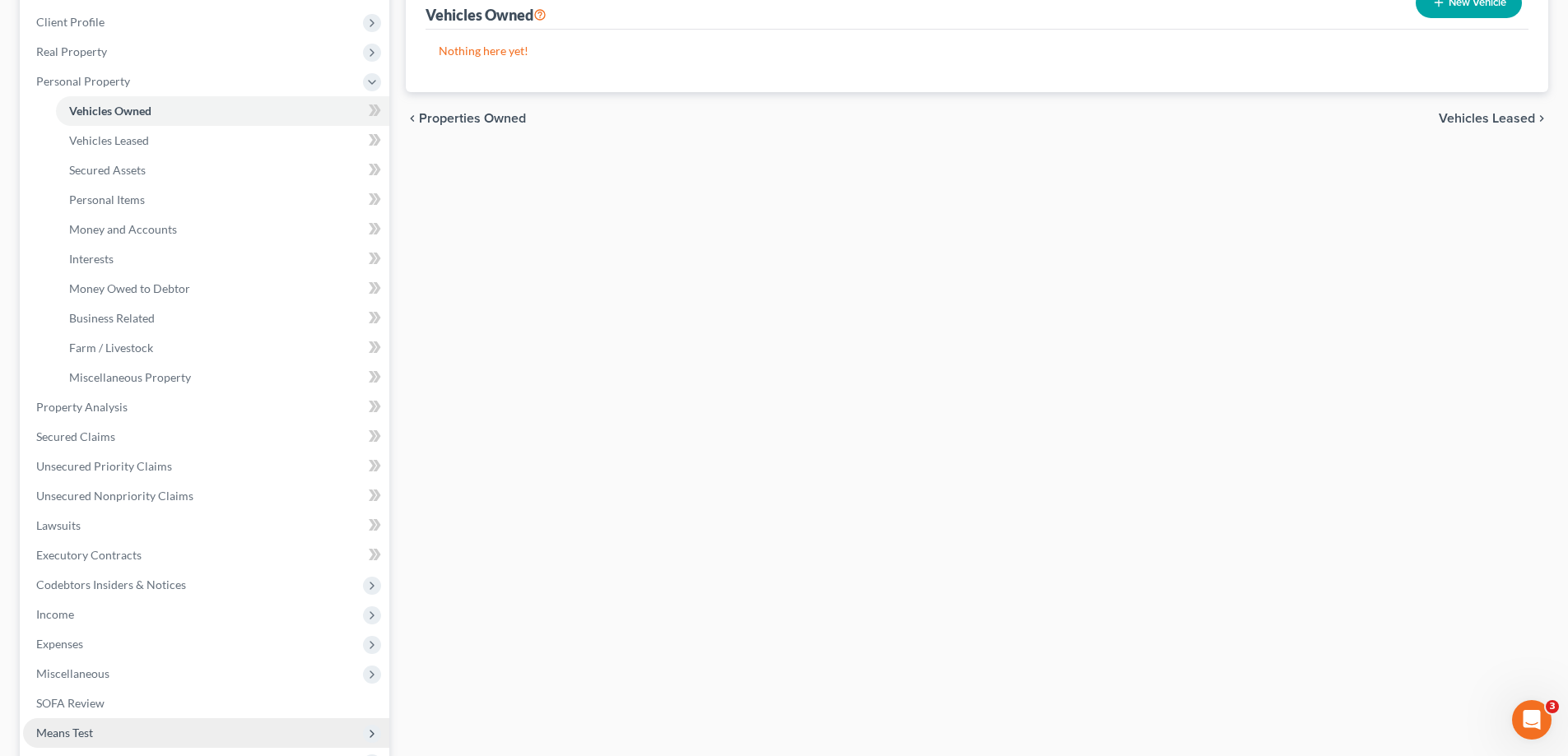
scroll to position [330, 0]
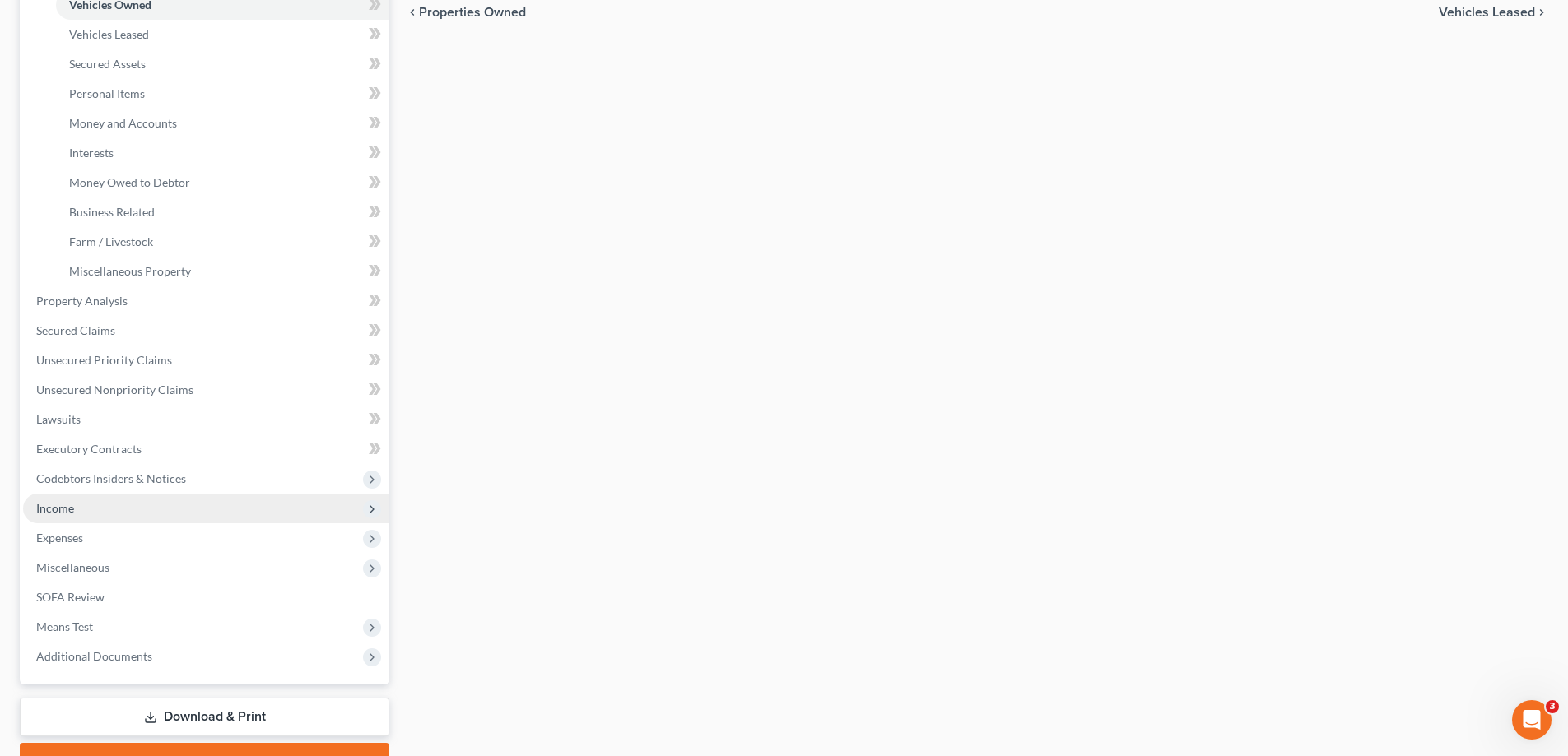
click at [99, 508] on span "Income" at bounding box center [206, 508] width 366 height 29
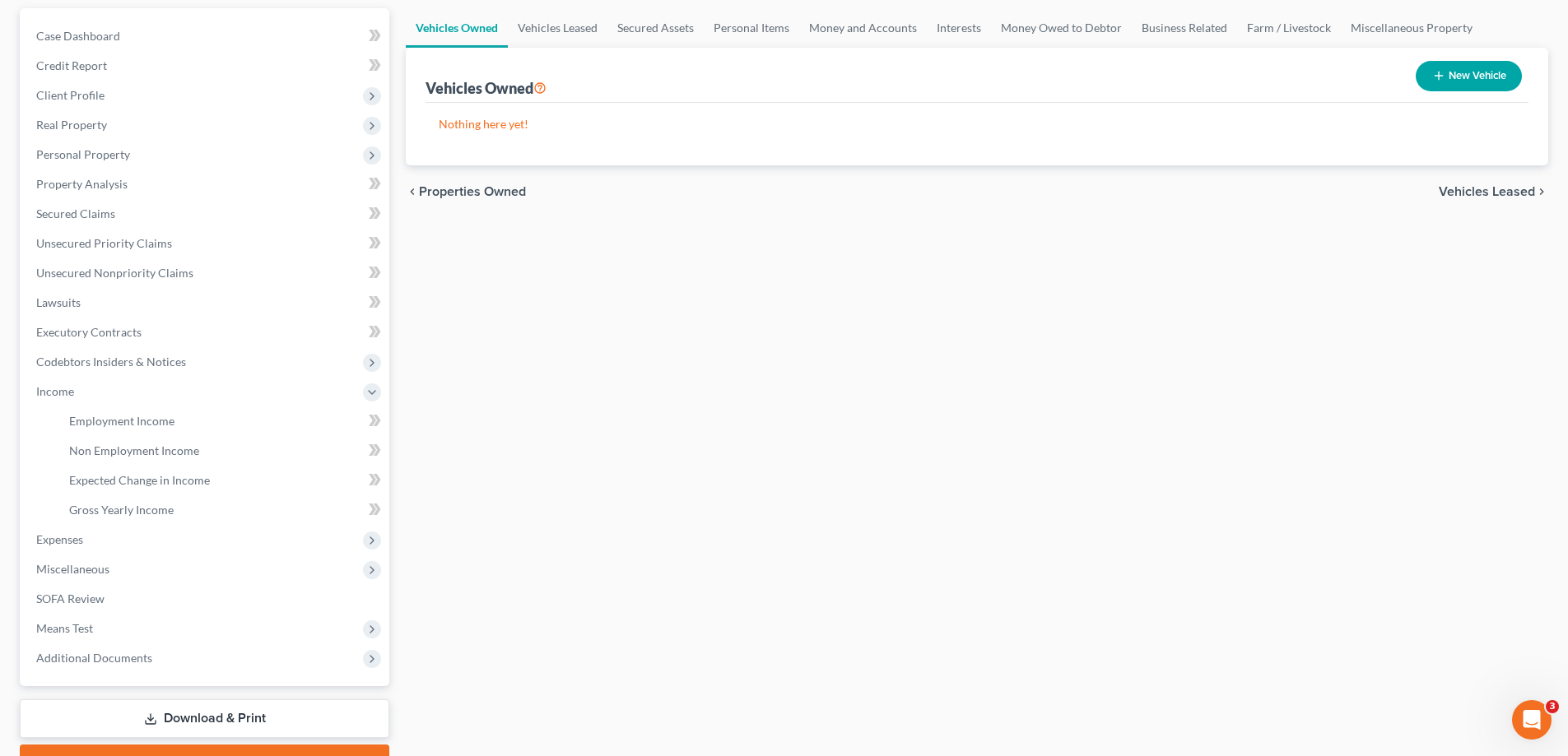
scroll to position [0, 0]
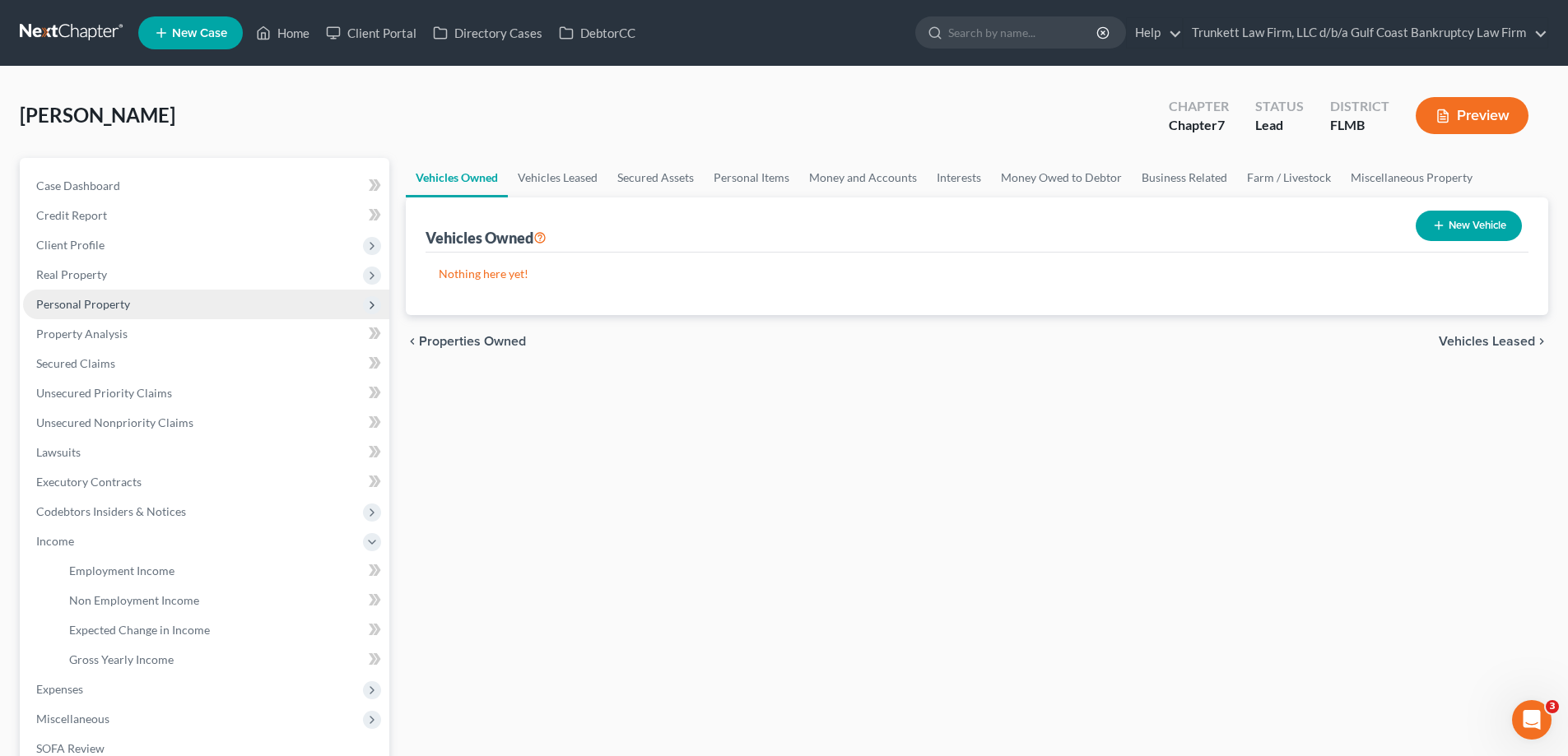
click at [98, 307] on span "Personal Property" at bounding box center [84, 304] width 94 height 14
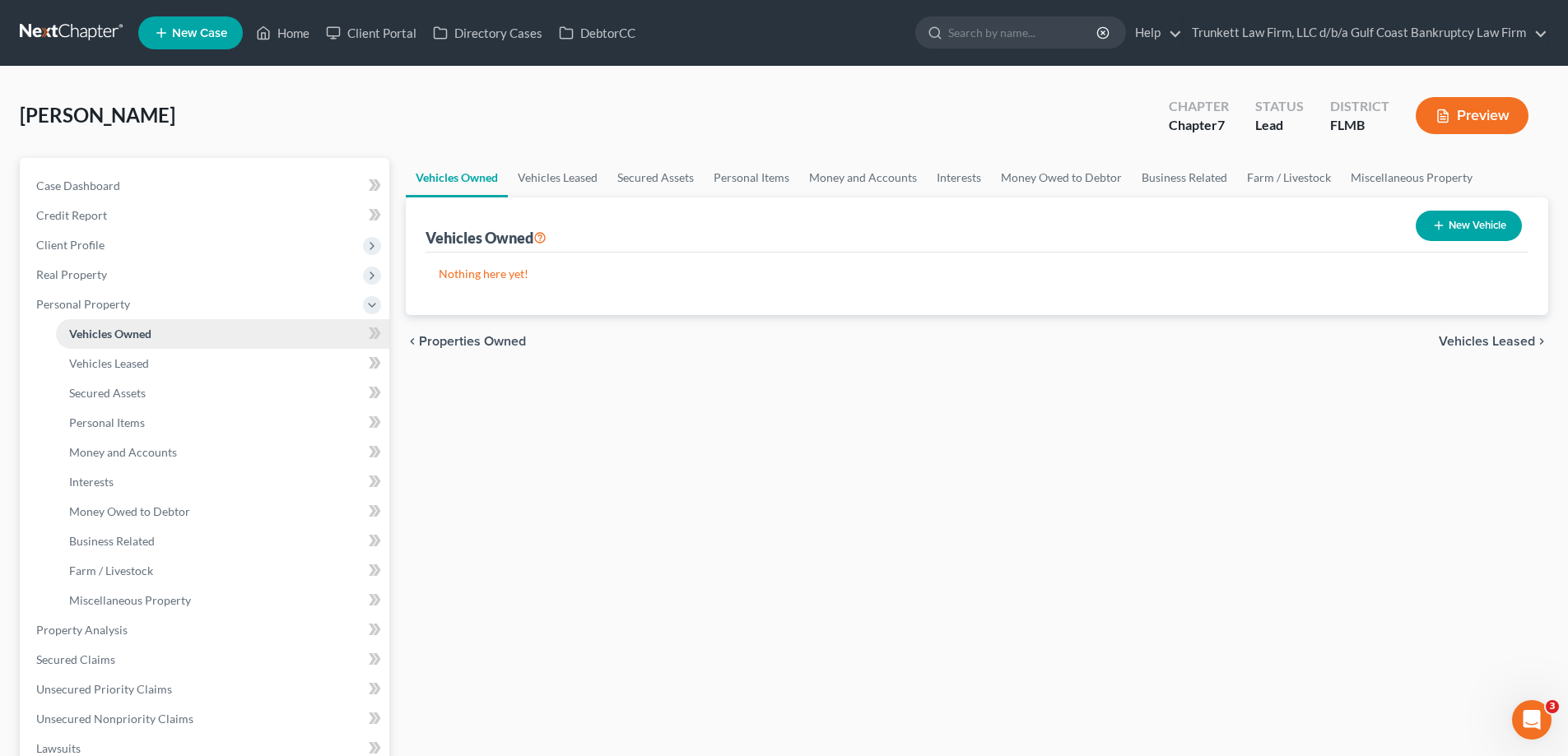
click at [125, 334] on span "Vehicles Owned" at bounding box center [110, 334] width 83 height 14
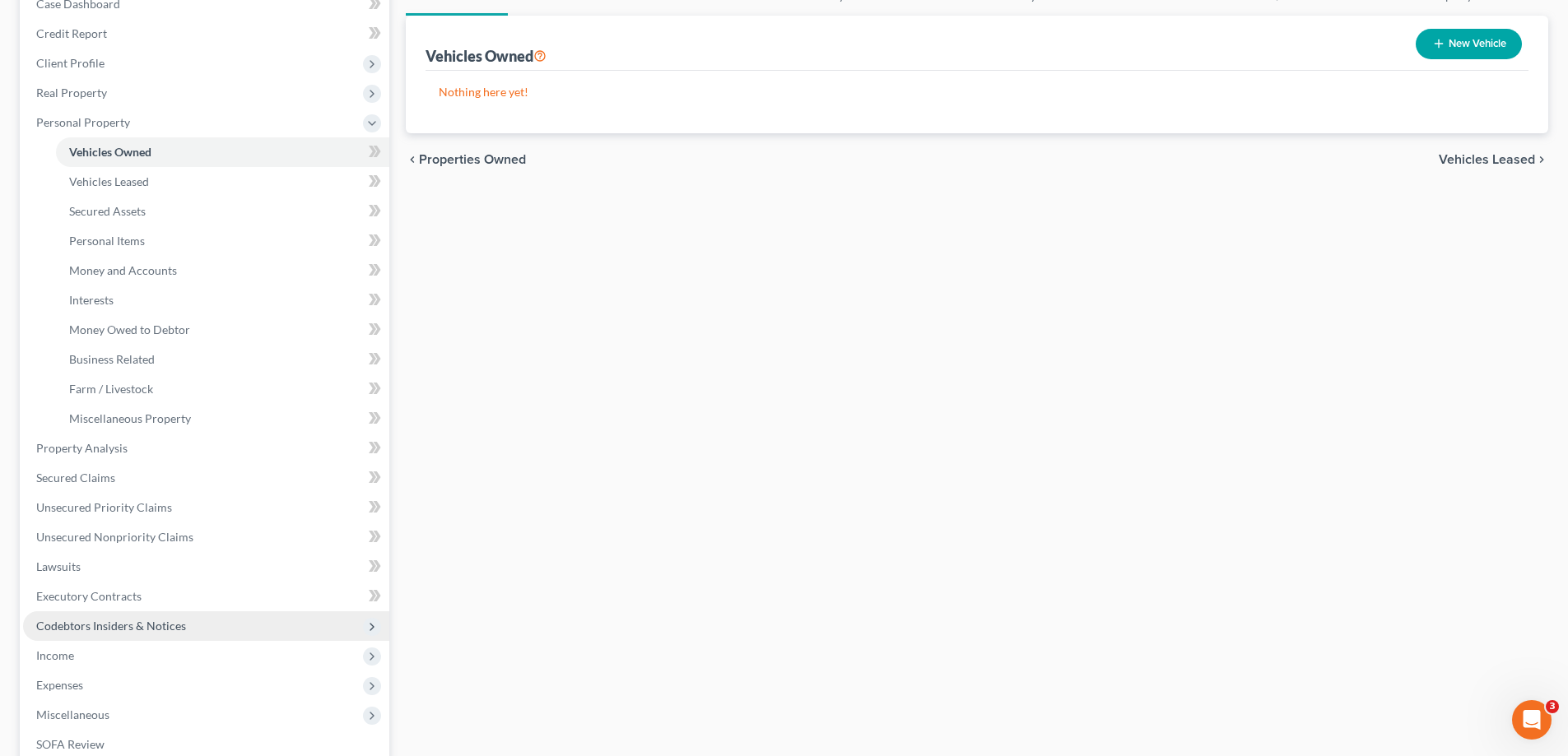
scroll to position [83, 0]
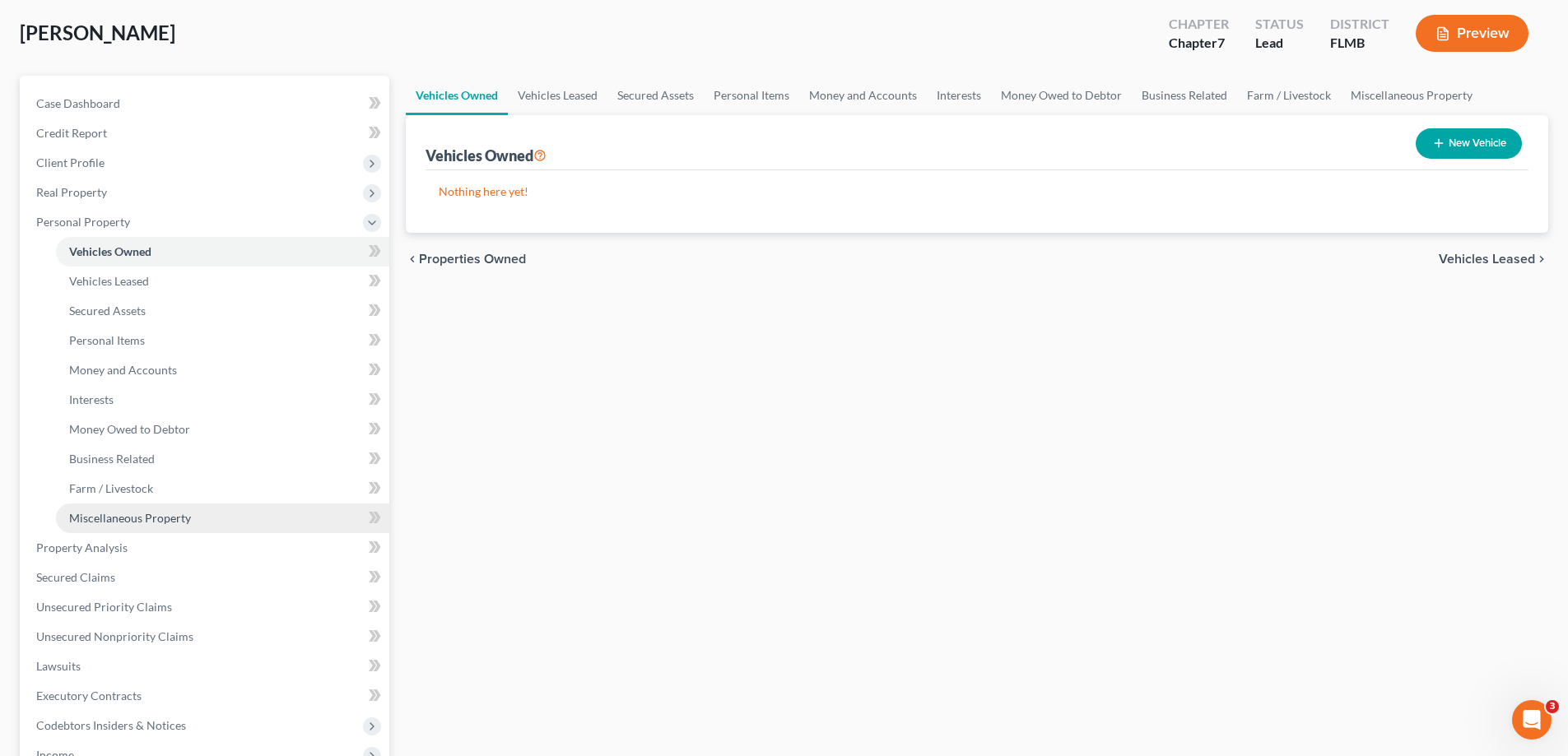
click at [145, 514] on span "Miscellaneous Property" at bounding box center [130, 518] width 122 height 14
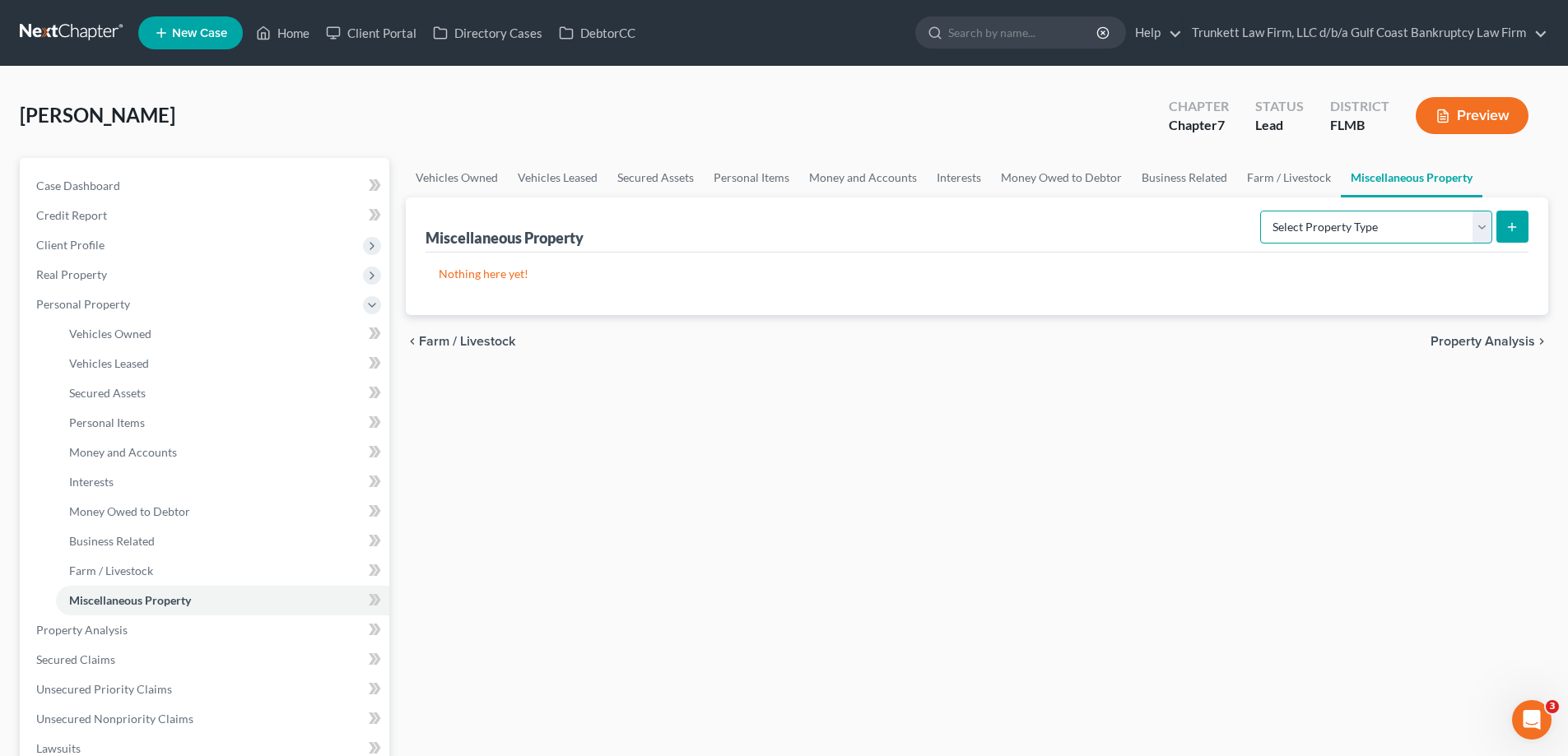
click at [1474, 228] on select "Select Property Type Assigned for Creditor Benefit [DATE] Holding for Another N…" at bounding box center [1375, 227] width 232 height 33
select select "transferred"
click at [1260, 211] on select "Select Property Type Assigned for Creditor Benefit [DATE] Holding for Another N…" at bounding box center [1375, 227] width 232 height 33
click at [1513, 220] on icon "submit" at bounding box center [1511, 227] width 13 height 13
select select "Ordinary ([DATE])"
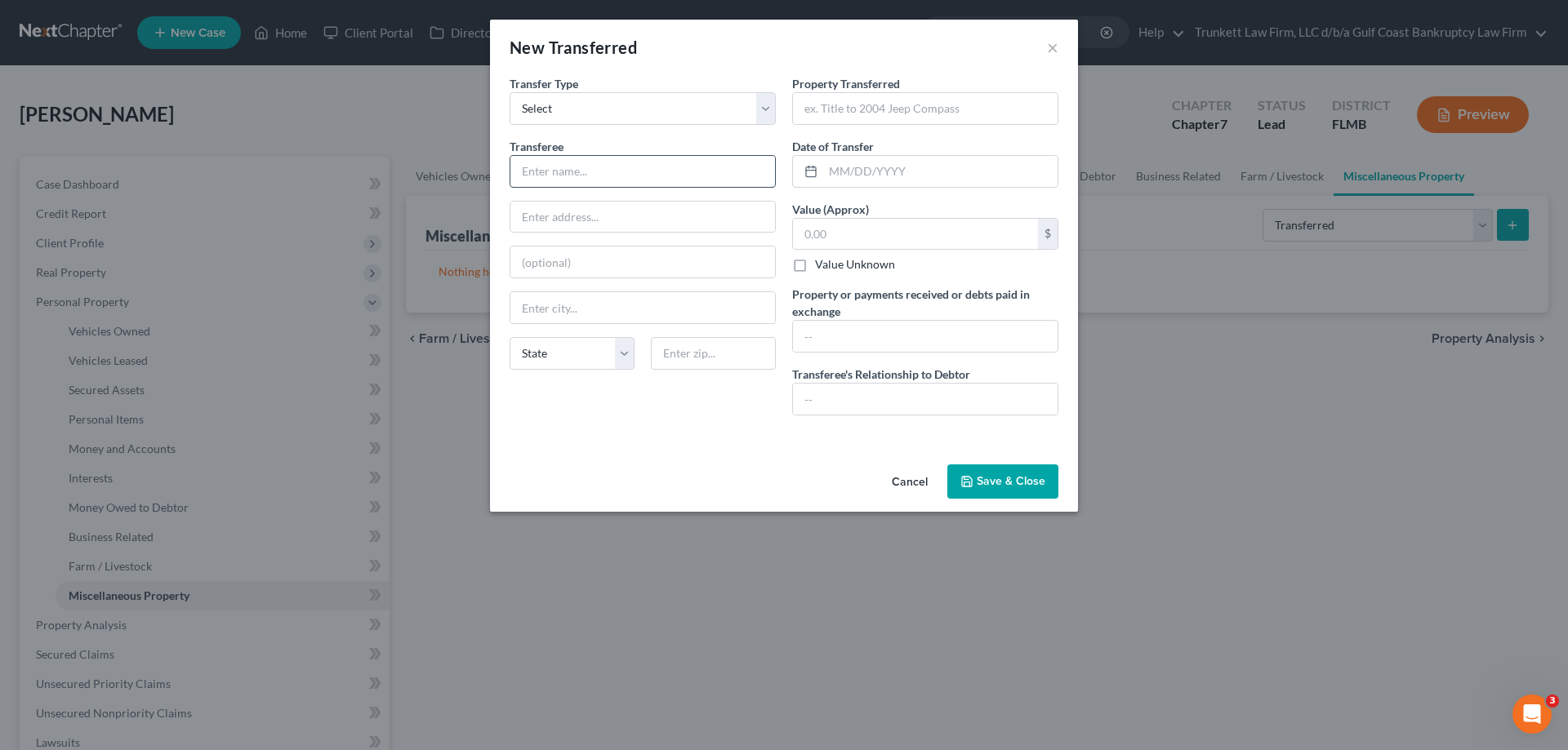
click at [539, 168] on input "text" at bounding box center [643, 171] width 264 height 31
type input "Debtor [PERSON_NAME]"
click at [573, 215] on input "text" at bounding box center [643, 217] width 264 height 31
click at [555, 259] on input "text" at bounding box center [643, 262] width 264 height 31
click at [1048, 52] on button "×" at bounding box center [1052, 48] width 11 height 19
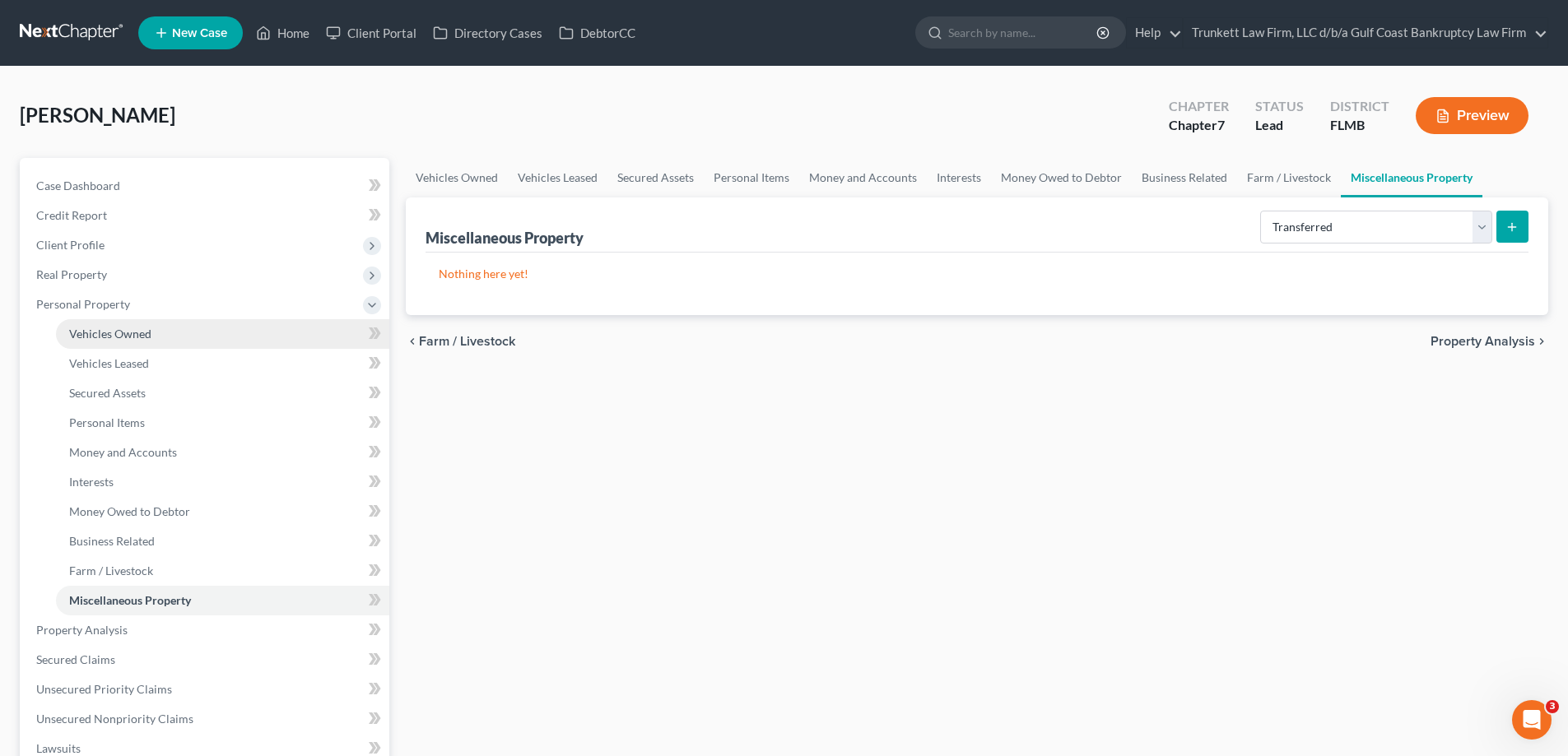
click at [129, 331] on span "Vehicles Owned" at bounding box center [110, 334] width 83 height 14
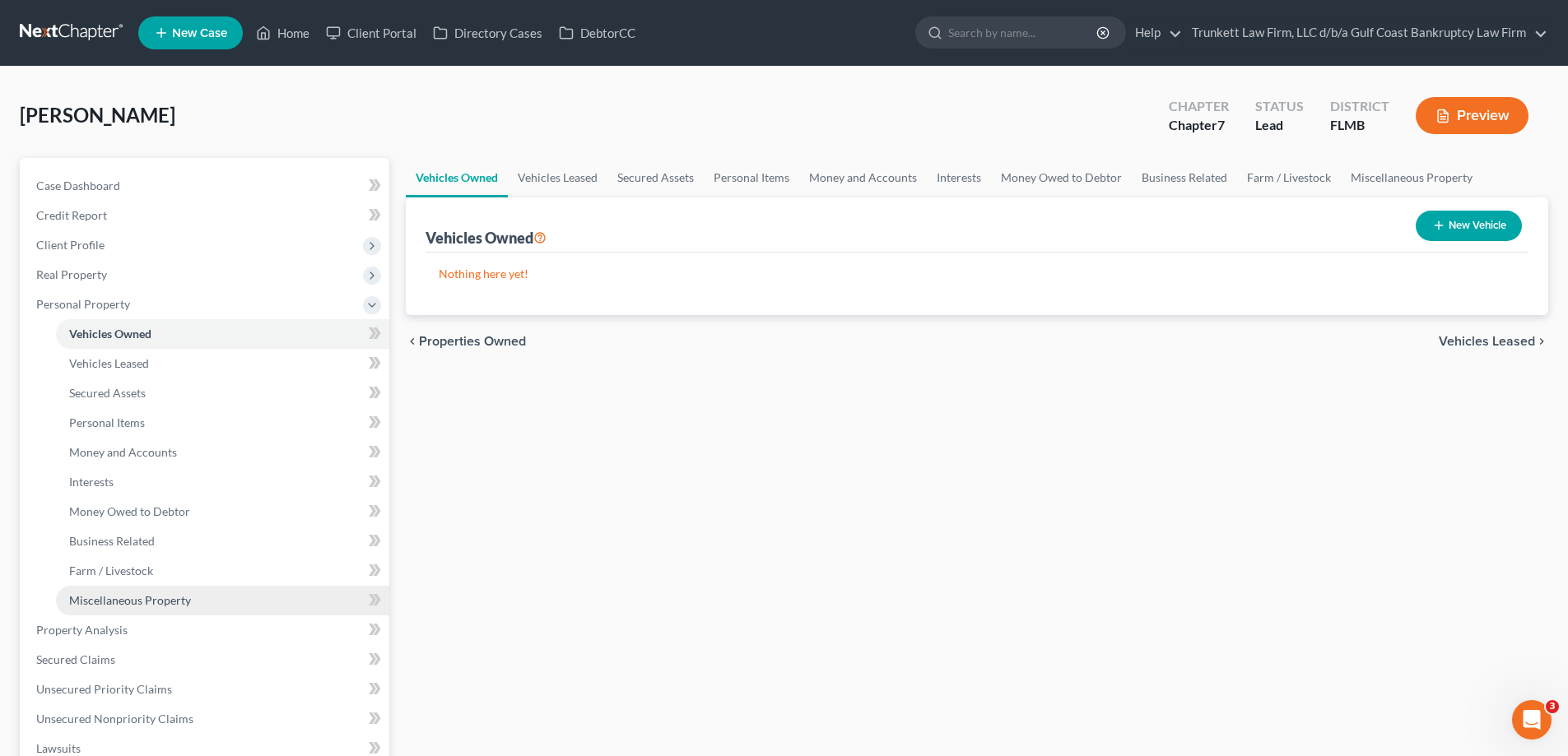
click at [157, 599] on span "Miscellaneous Property" at bounding box center [130, 601] width 122 height 14
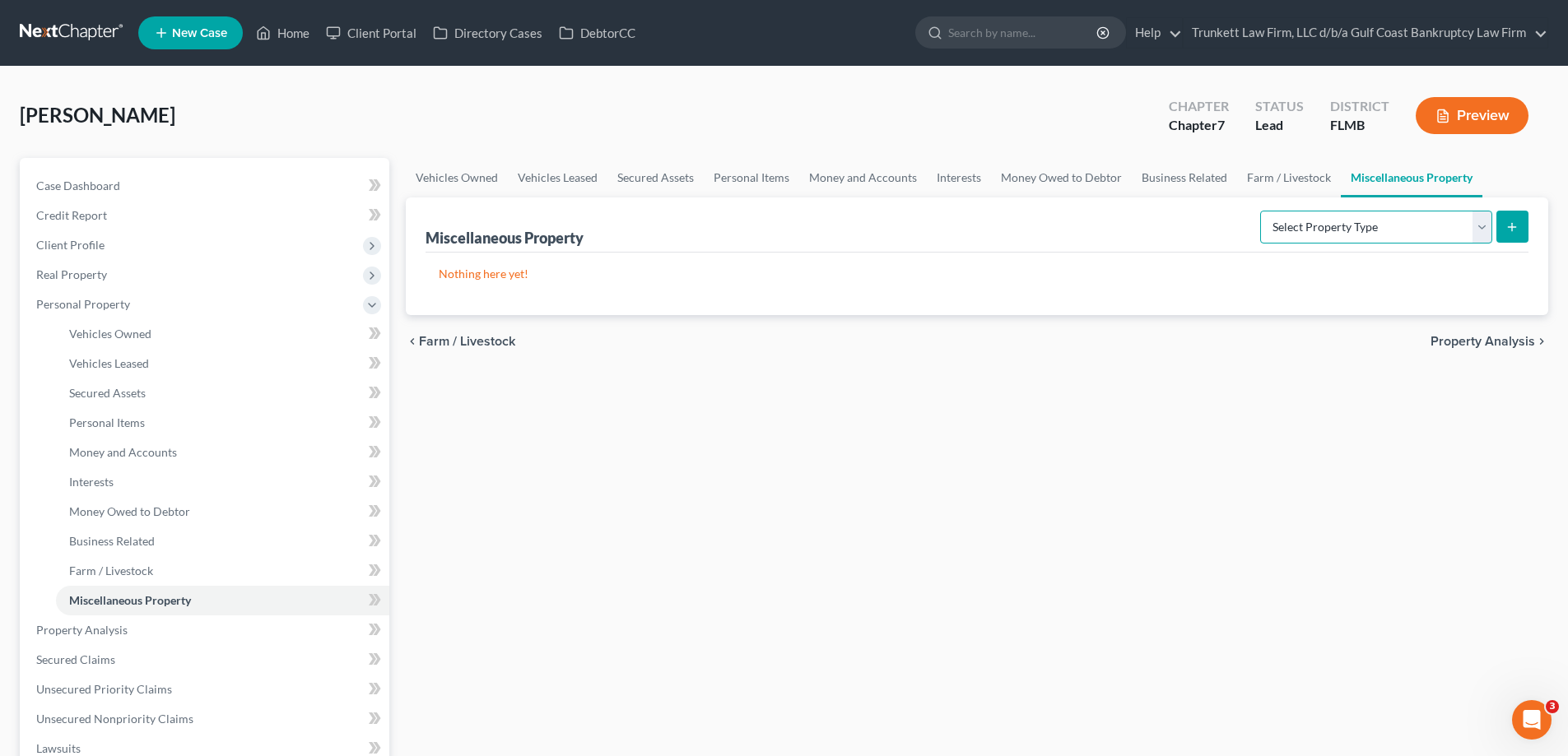
click at [1485, 222] on select "Select Property Type Assigned for Creditor Benefit [DATE] Holding for Another N…" at bounding box center [1375, 227] width 232 height 33
click at [1260, 211] on select "Select Property Type Assigned for Creditor Benefit [DATE] Holding for Another N…" at bounding box center [1375, 227] width 232 height 33
click at [1478, 225] on select "Select Property Type Assigned for Creditor Benefit [DATE] Holding for Another N…" at bounding box center [1375, 227] width 232 height 33
select select "transferred"
click at [1260, 211] on select "Select Property Type Assigned for Creditor Benefit [DATE] Holding for Another N…" at bounding box center [1375, 227] width 232 height 33
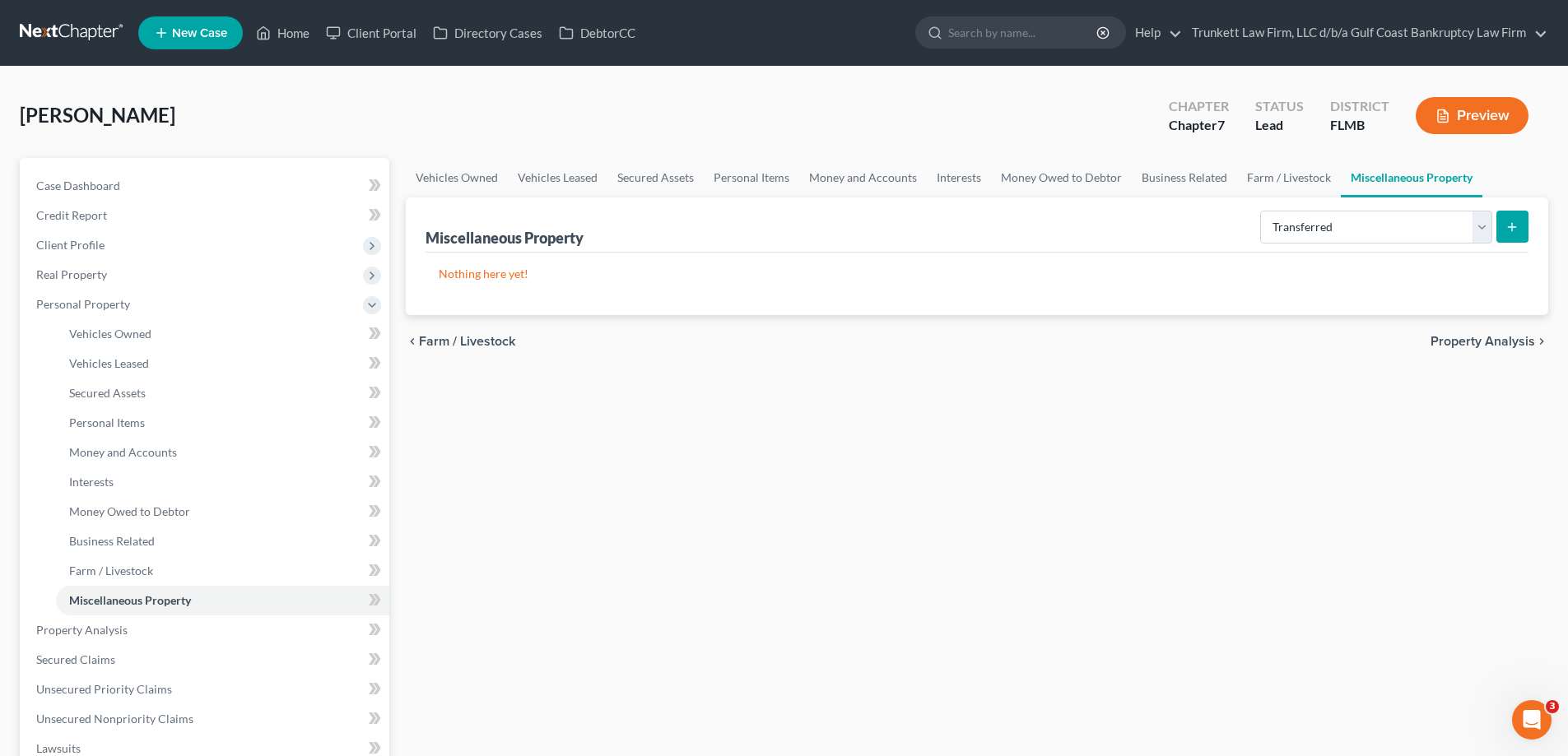
click at [1512, 228] on line "submit" at bounding box center [1512, 227] width 0 height 7
select select "Ordinary ([DATE])"
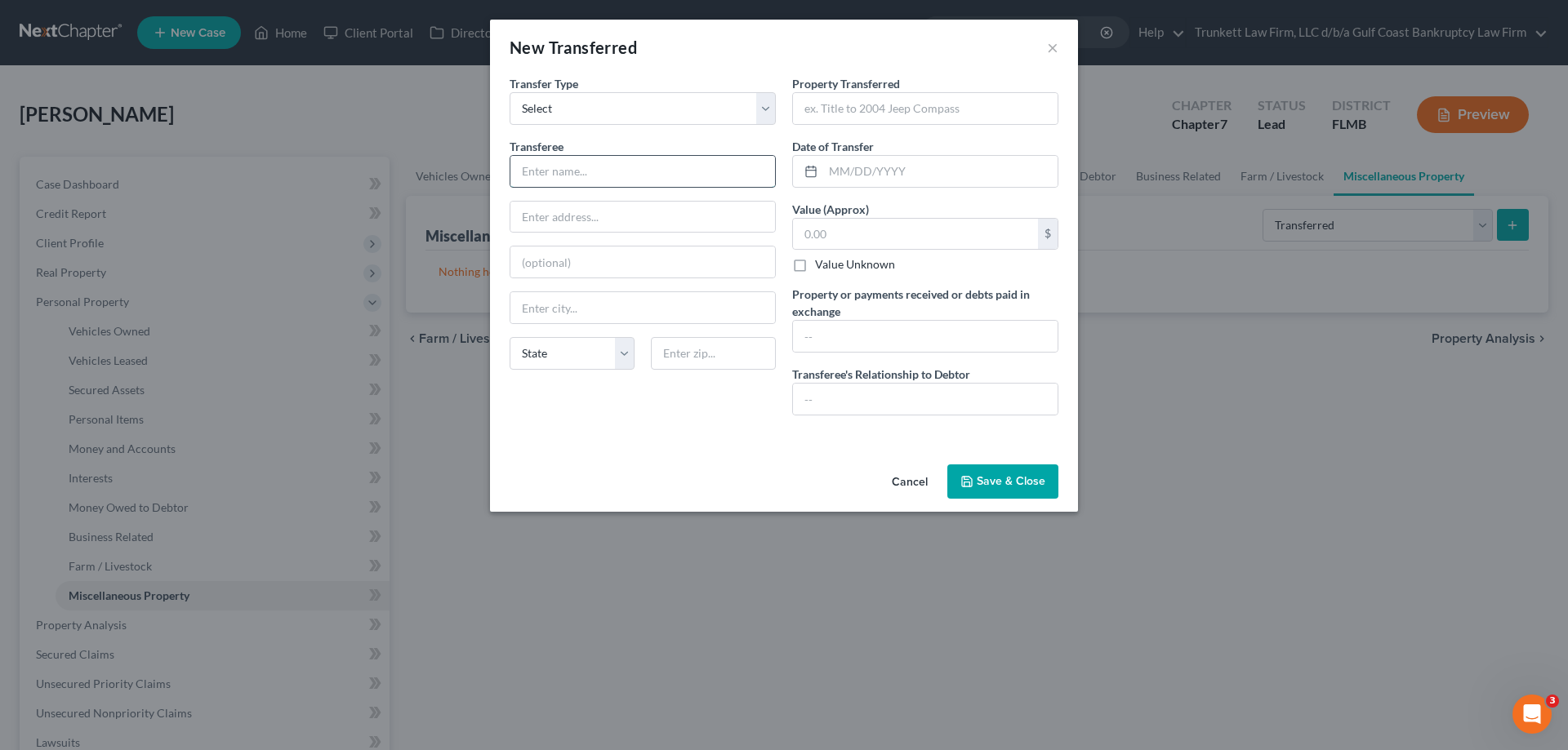
click at [561, 173] on input "text" at bounding box center [643, 171] width 264 height 31
type input "2"
type input "Grandson"
click at [891, 115] on input "text" at bounding box center [925, 108] width 264 height 31
type input "2019 Mustang 5.0"
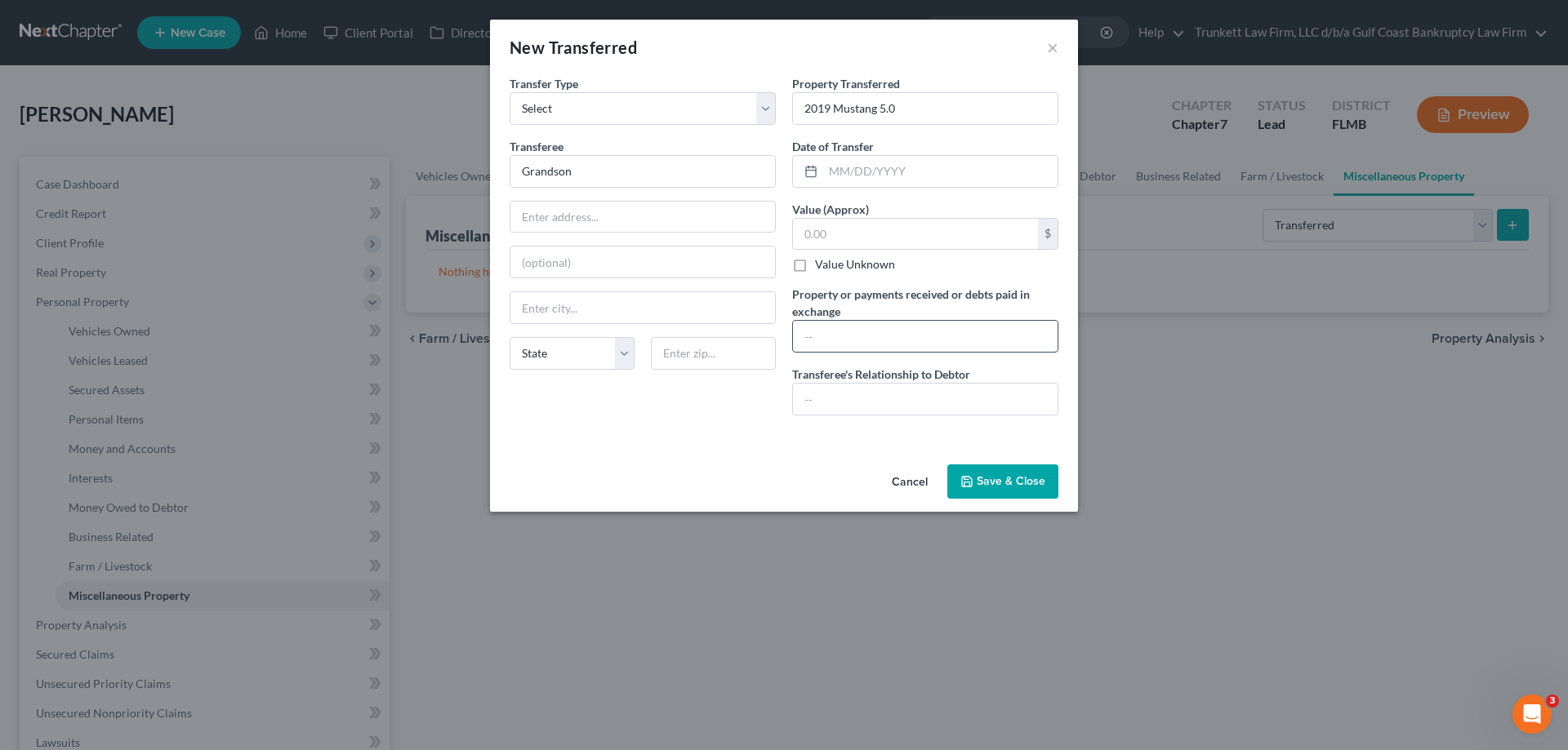
click at [860, 335] on input "text" at bounding box center [925, 336] width 264 height 31
type input "Debtor was joint on grandson's car. he refinanced it and debtor removed her nam…"
click at [848, 396] on input "text" at bounding box center [925, 398] width 264 height 31
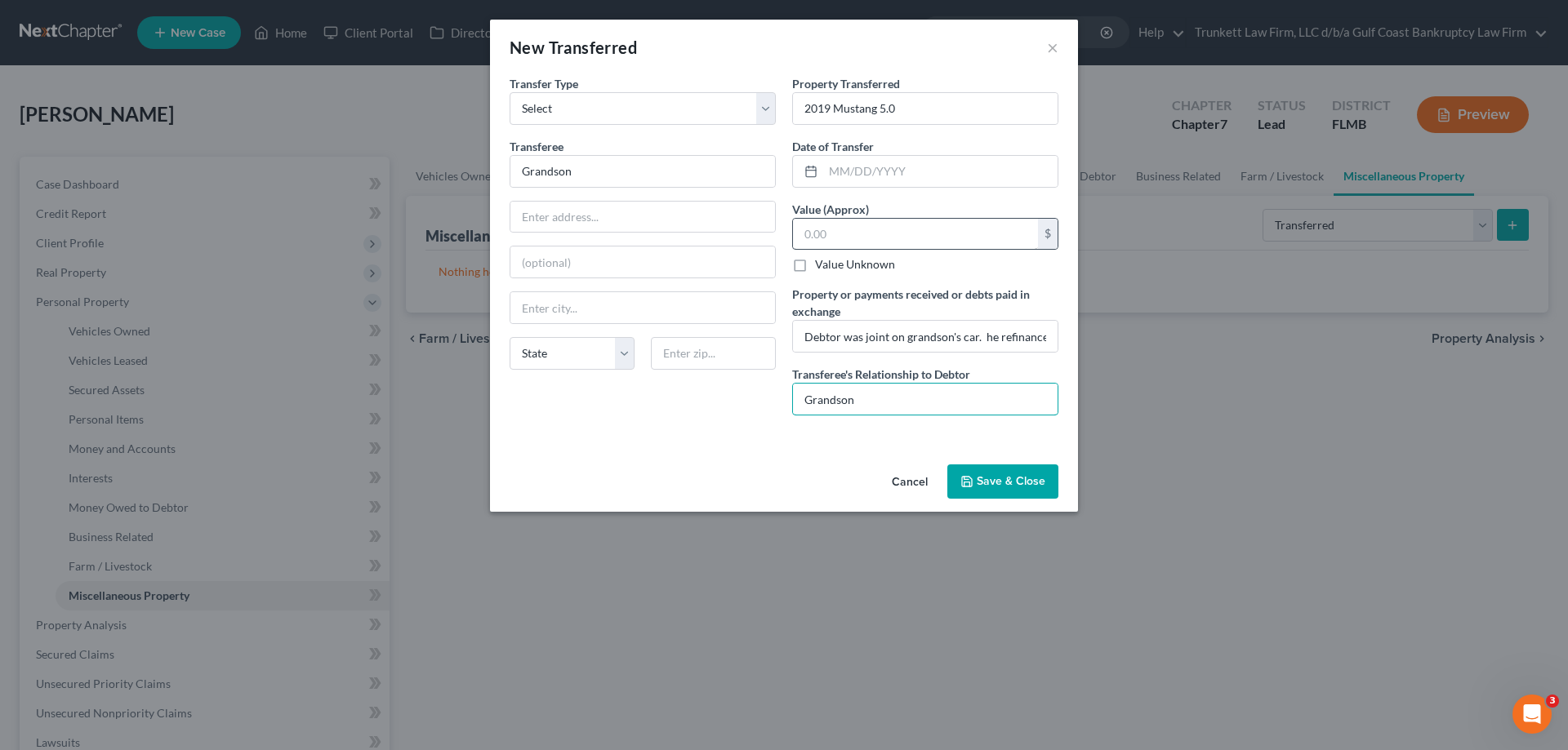
type input "Grandson"
click at [835, 227] on input "text" at bounding box center [915, 234] width 245 height 31
type input "0.00"
click at [881, 167] on input "text" at bounding box center [940, 171] width 234 height 31
type input "[DATE]"
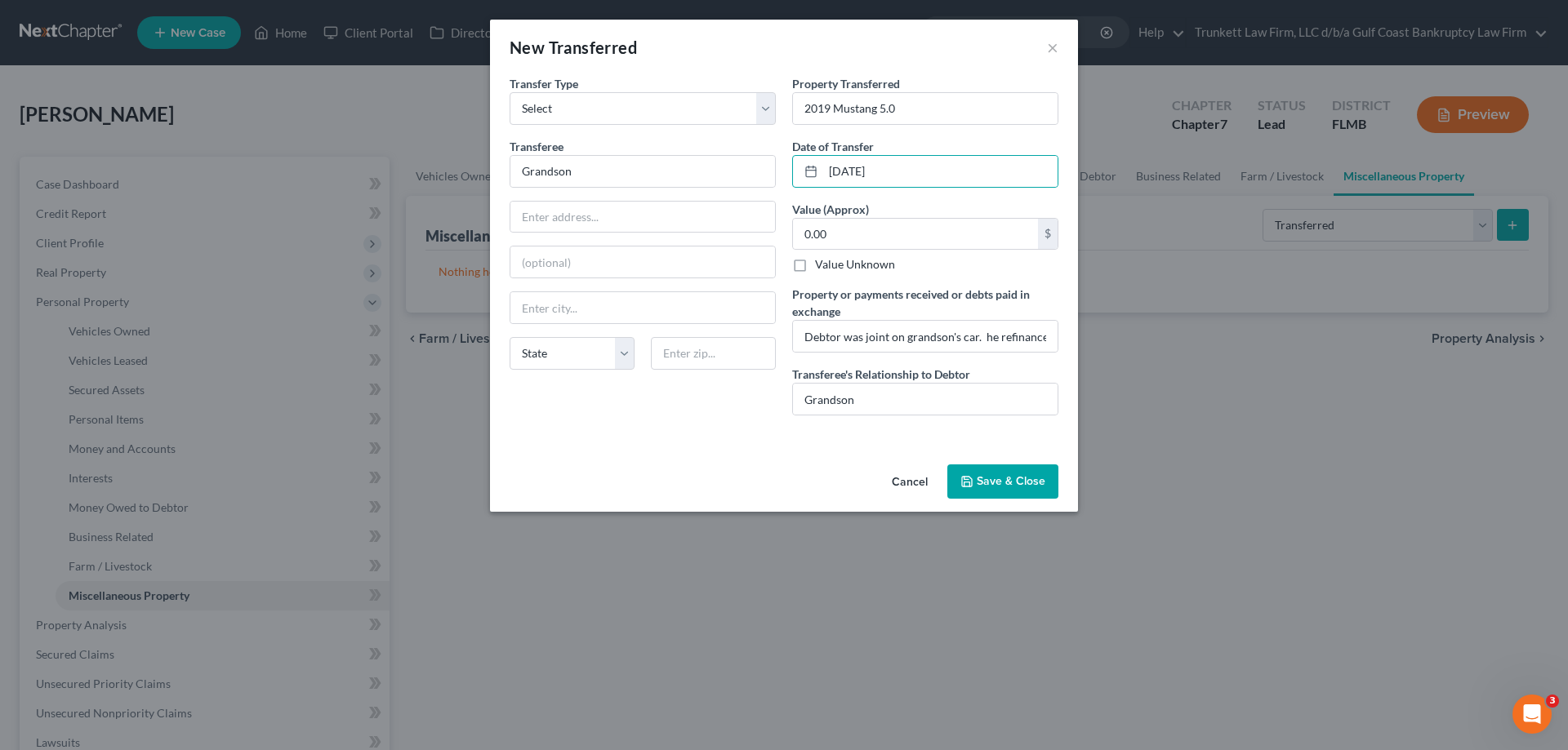
click at [993, 478] on button "Save & Close" at bounding box center [1003, 481] width 111 height 34
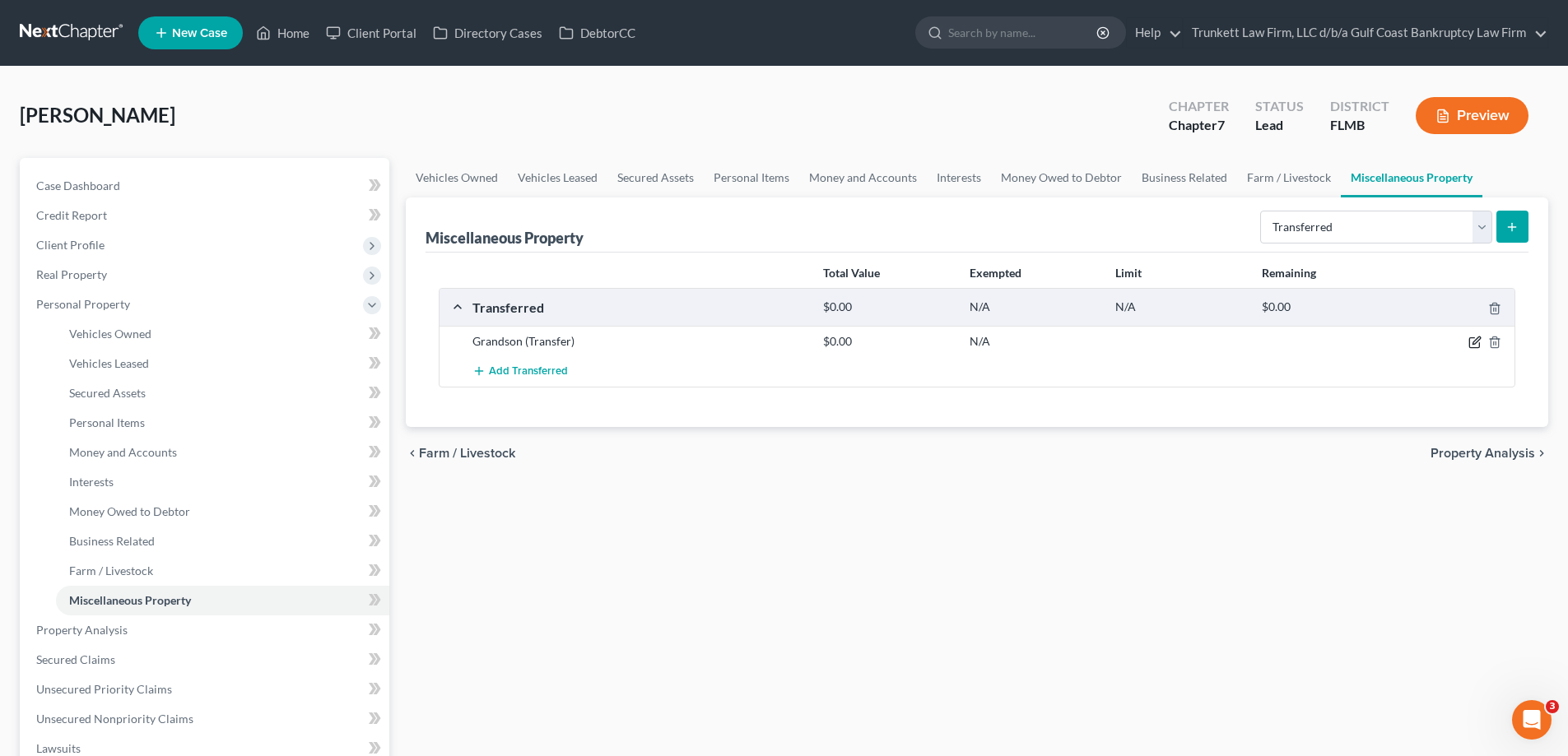
click at [1479, 338] on icon "button" at bounding box center [1475, 342] width 13 height 13
select select "Ordinary ([DATE])"
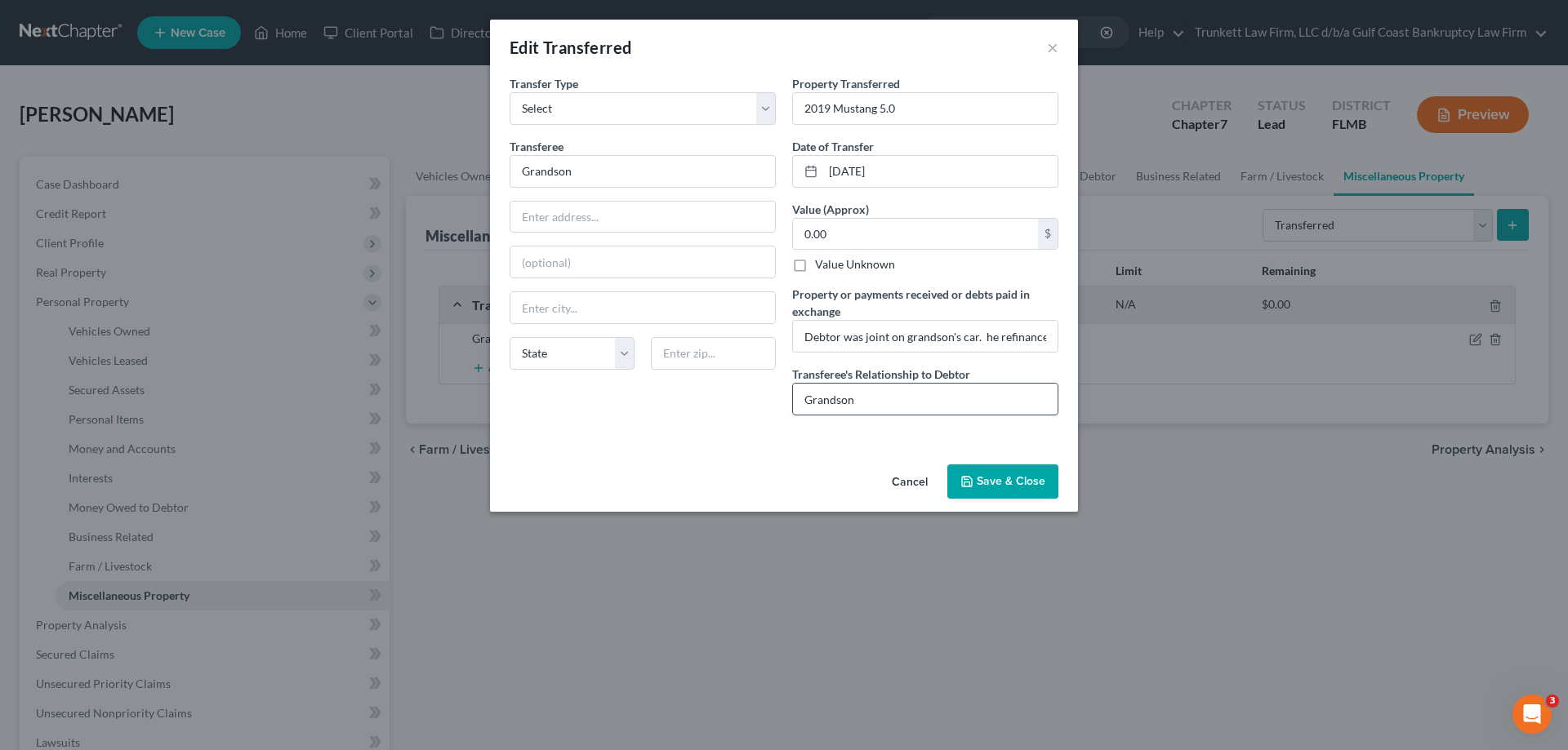
click at [888, 403] on input "Grandson" at bounding box center [925, 398] width 264 height 31
click at [856, 399] on input "Grandson No equity in the car" at bounding box center [925, 398] width 264 height 31
type input "Grandson there was No equity in the car"
click at [1001, 471] on button "Save & Close" at bounding box center [1003, 481] width 111 height 34
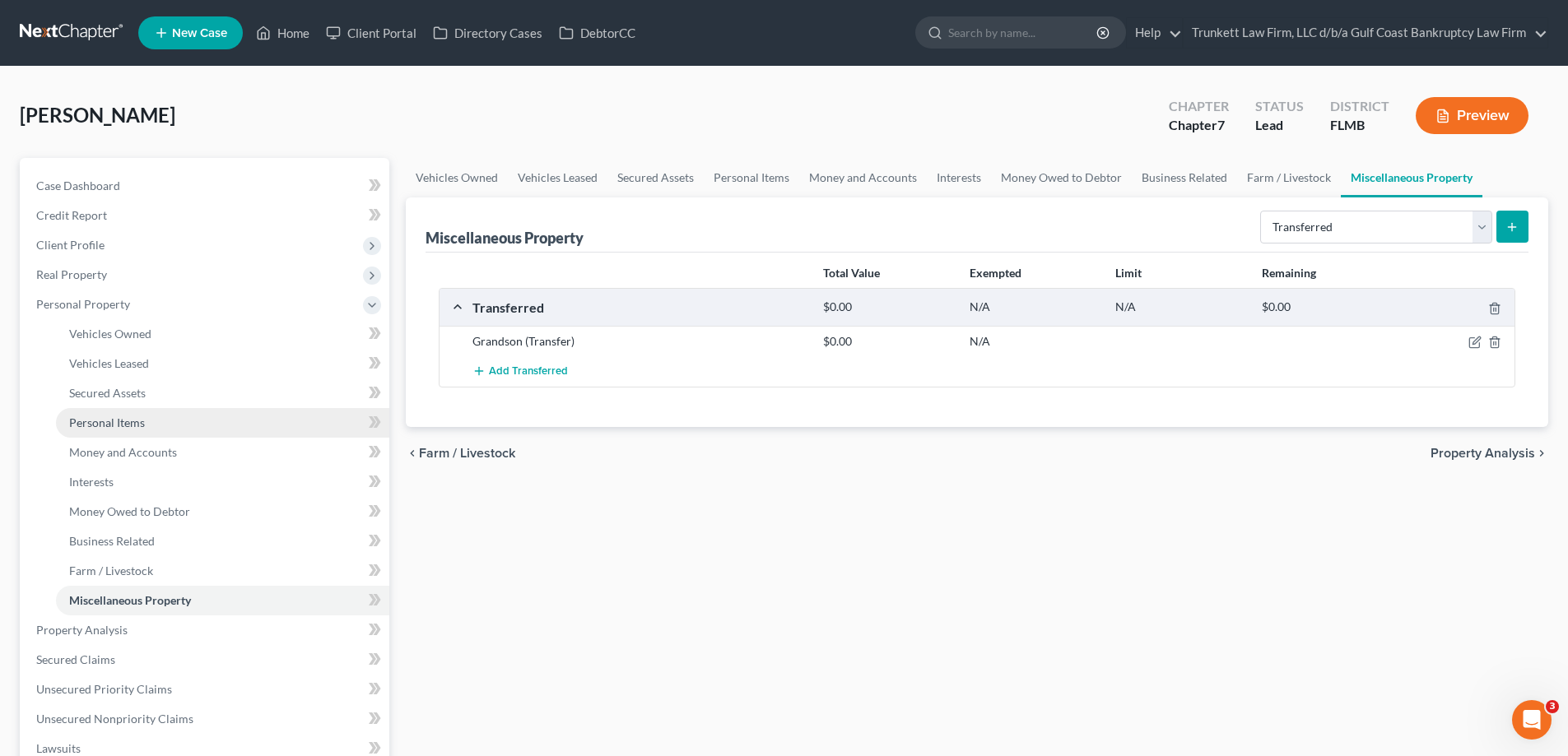
click at [133, 419] on span "Personal Items" at bounding box center [107, 423] width 76 height 14
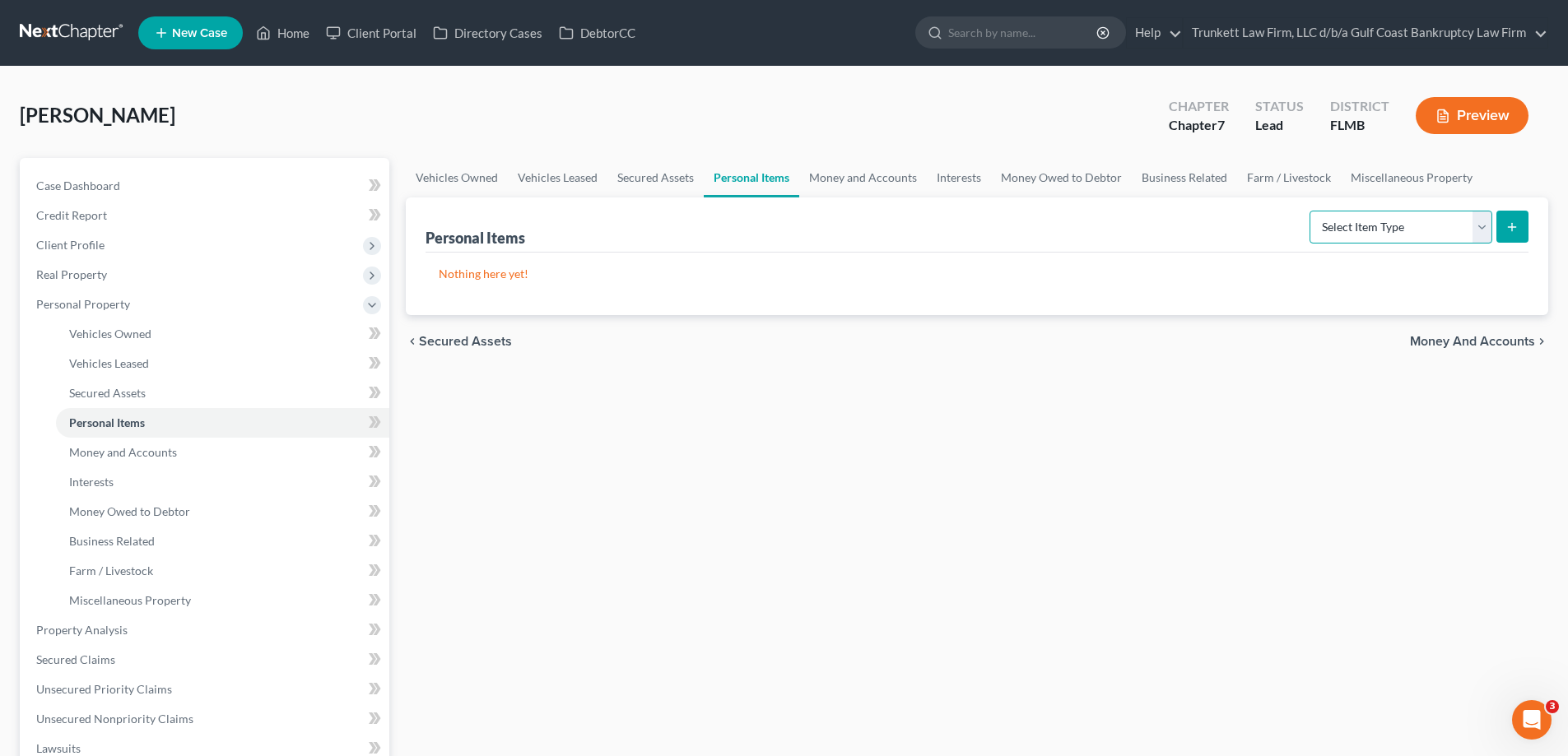
click at [1486, 230] on select "Select Item Type Clothing Collectibles Of Value Electronics Firearms Household …" at bounding box center [1401, 227] width 183 height 33
click at [1127, 306] on div "Nothing here yet!" at bounding box center [976, 283] width 1102 height 62
click at [166, 598] on span "Miscellaneous Property" at bounding box center [130, 601] width 122 height 14
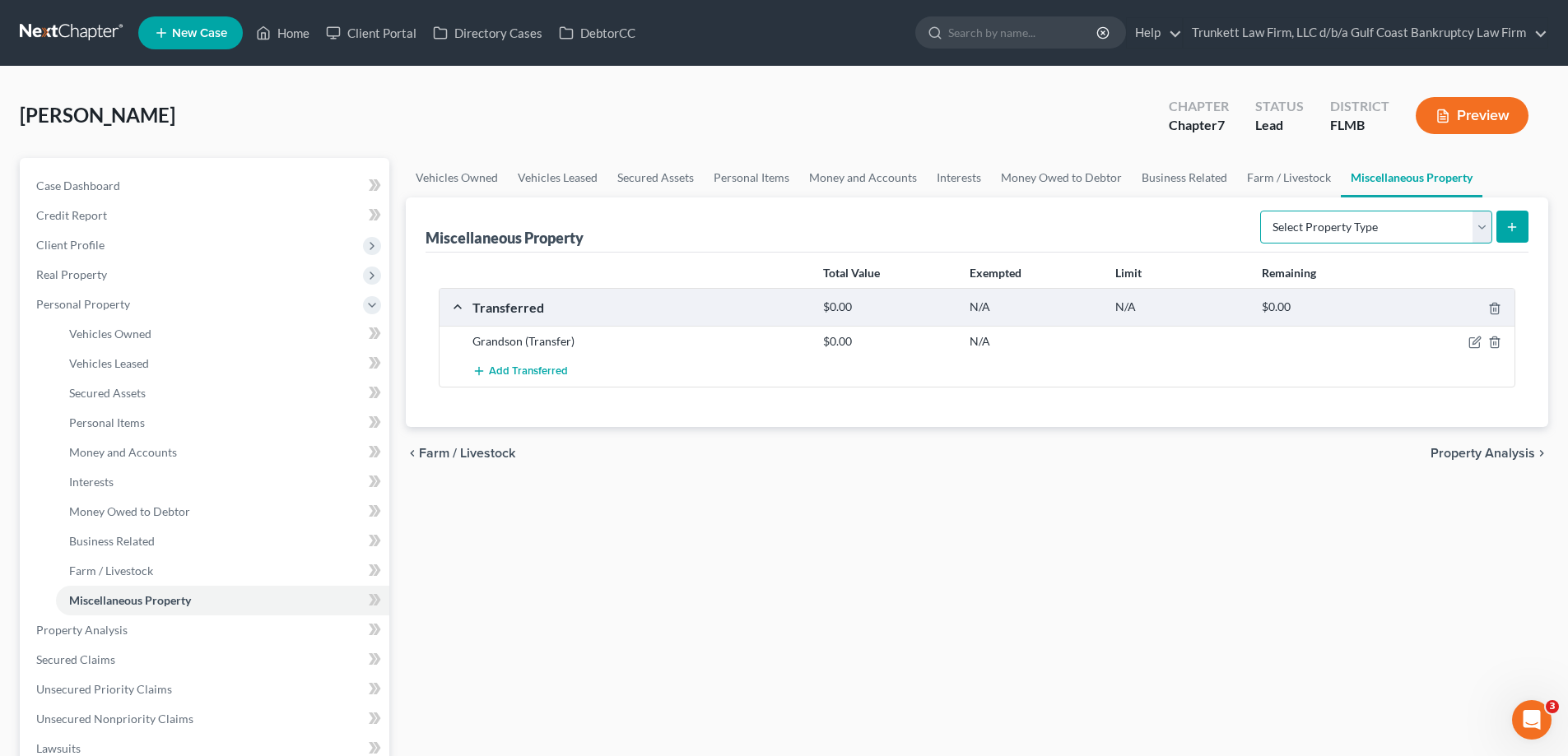
click at [1484, 231] on select "Select Property Type Assigned for Creditor Benefit [DATE] Holding for Another N…" at bounding box center [1375, 227] width 232 height 33
select select "holding_for_another"
click at [1260, 211] on select "Select Property Type Assigned for Creditor Benefit [DATE] Holding for Another N…" at bounding box center [1375, 227] width 232 height 33
click at [1514, 225] on icon "submit" at bounding box center [1511, 227] width 13 height 13
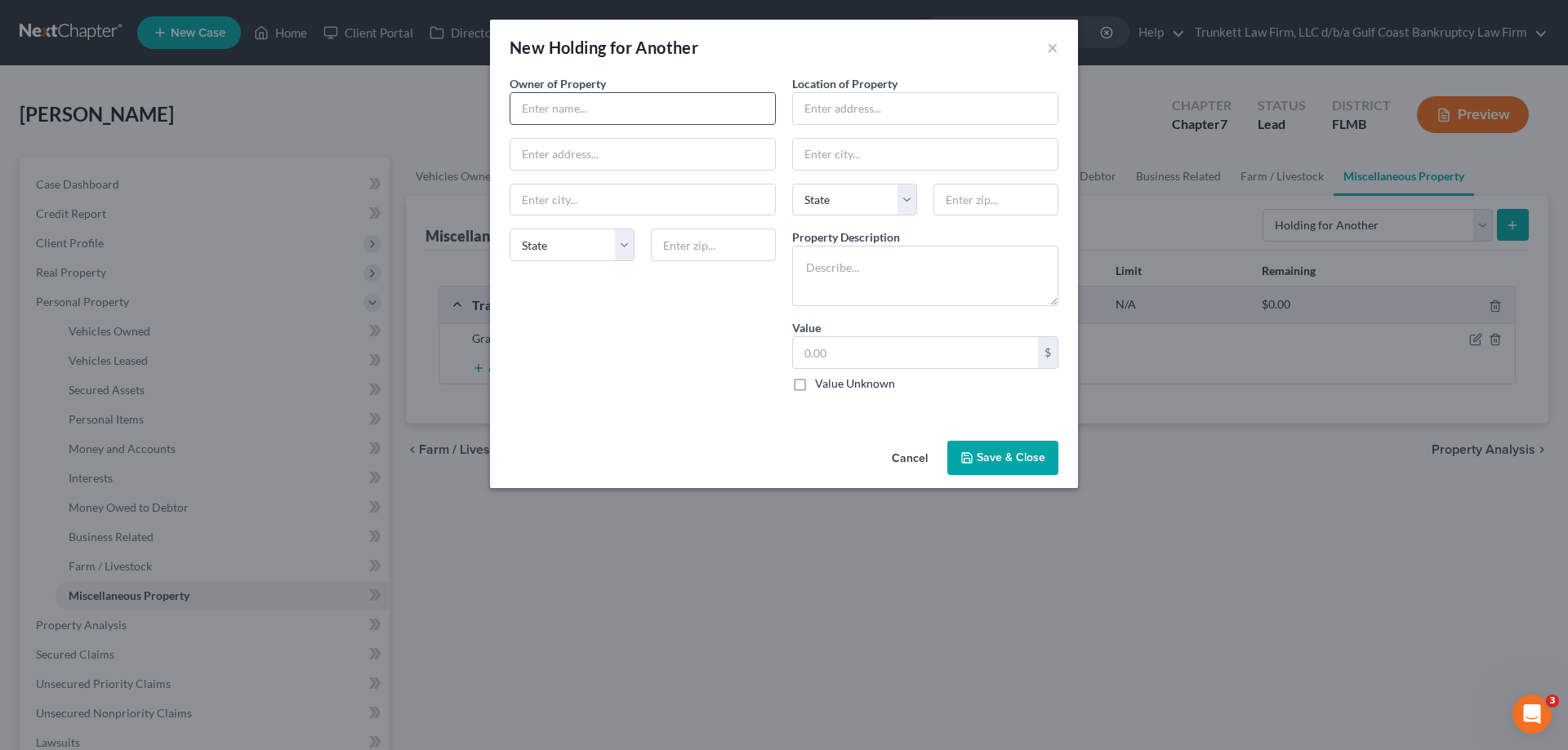
click at [567, 108] on input "text" at bounding box center [643, 108] width 264 height 31
type input "Debtors Boyfriend"
click at [831, 110] on input "text" at bounding box center [925, 108] width 264 height 31
type input "Debtors residence"
click at [840, 264] on textarea at bounding box center [925, 276] width 266 height 61
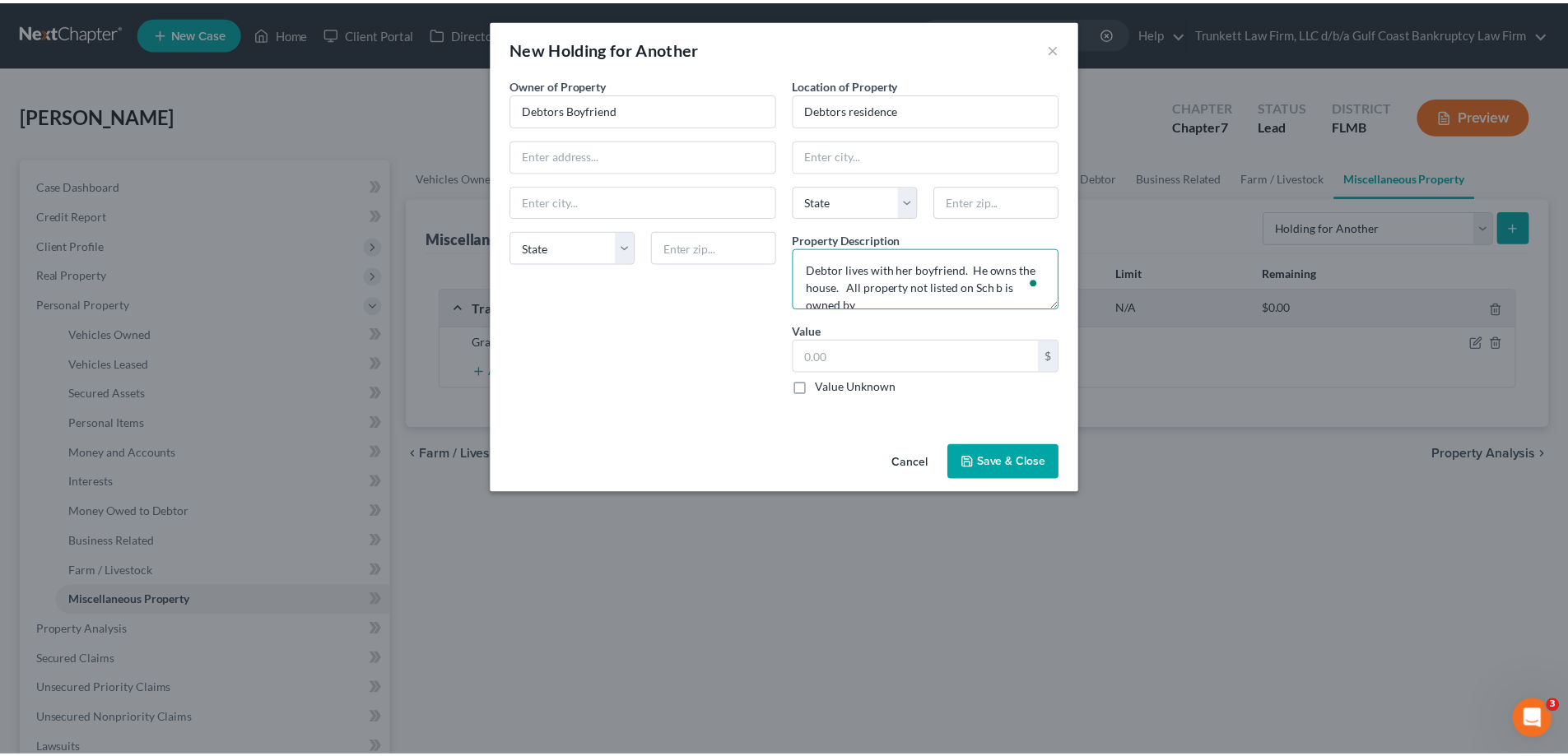
scroll to position [4, 0]
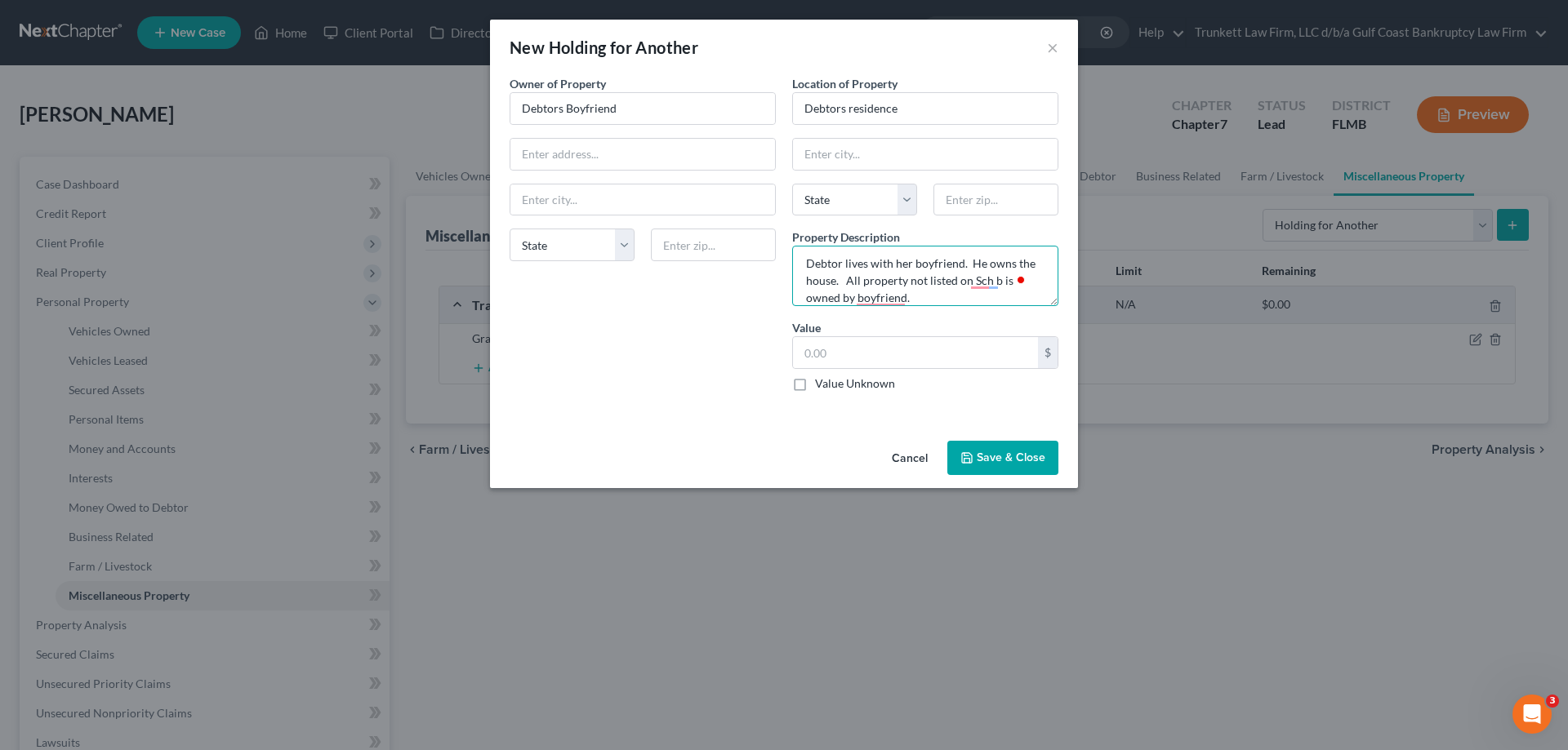
type textarea "Debtor lives with her boyfriend. He owns the house. All property not listed on …"
click at [814, 390] on label "Value Unknown" at bounding box center [854, 383] width 80 height 17
click at [821, 386] on input "Value Unknown" at bounding box center [827, 381] width 11 height 11
checkbox input "true"
type input "0.00"
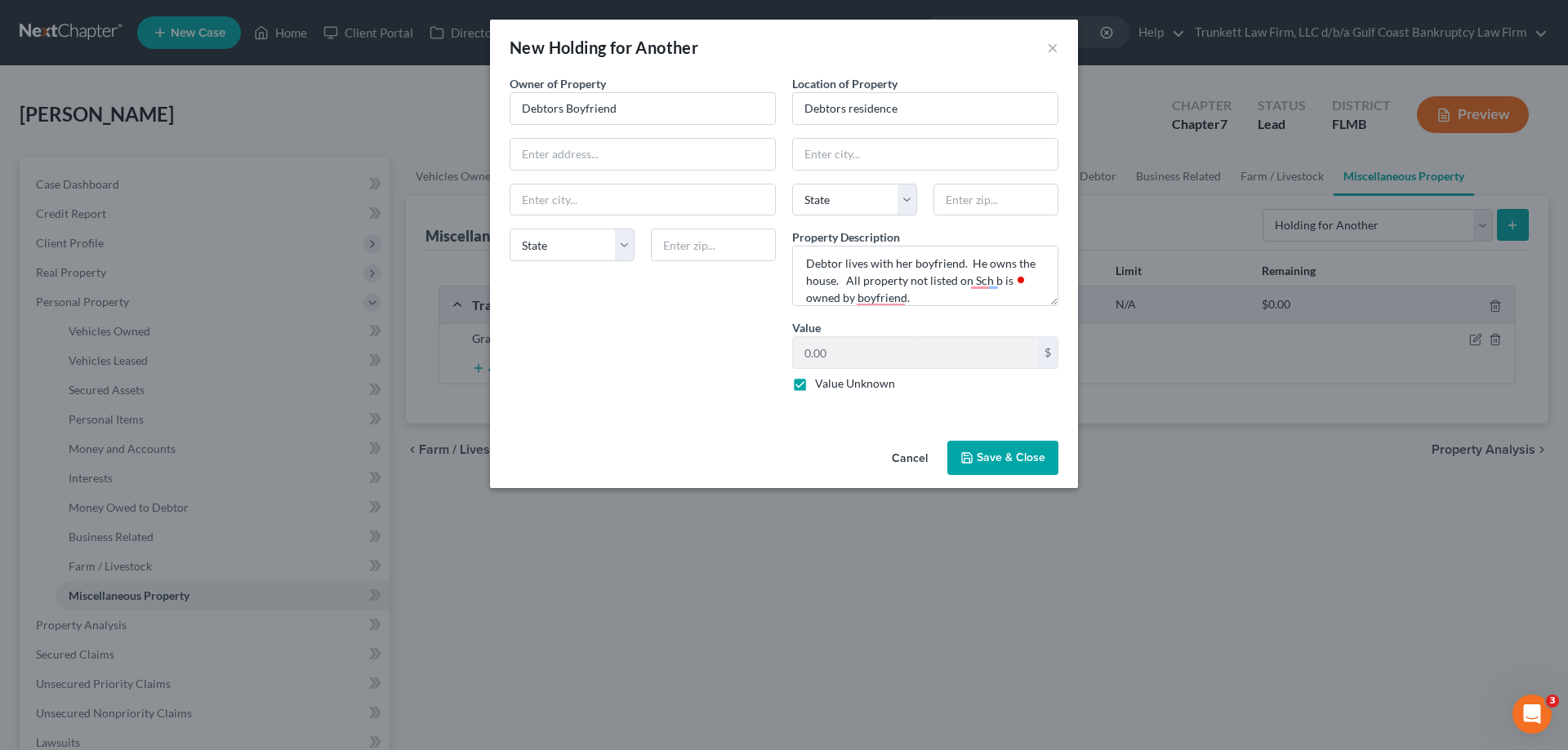
click at [1016, 457] on button "Save & Close" at bounding box center [1003, 457] width 111 height 34
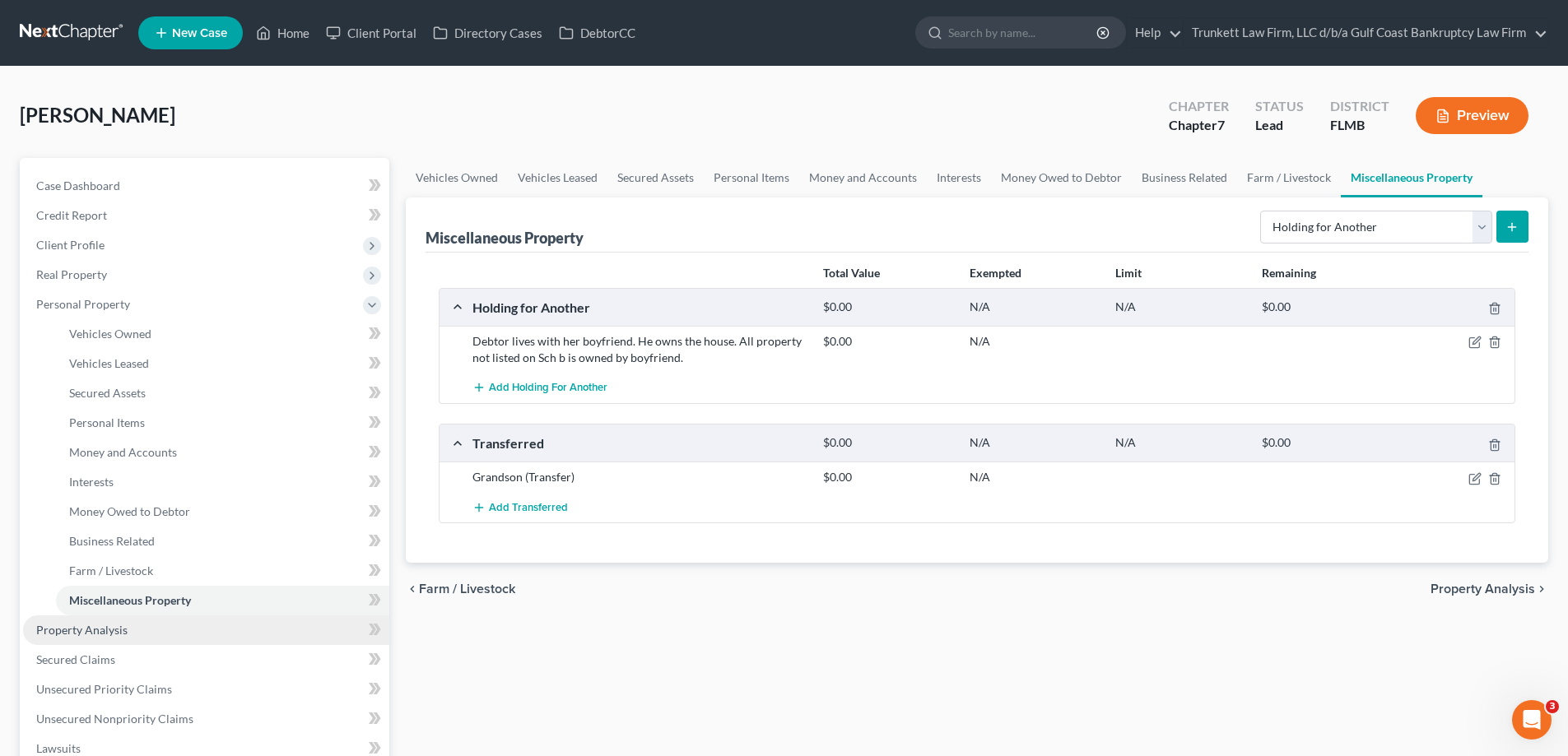
click at [124, 627] on span "Property Analysis" at bounding box center [82, 630] width 92 height 14
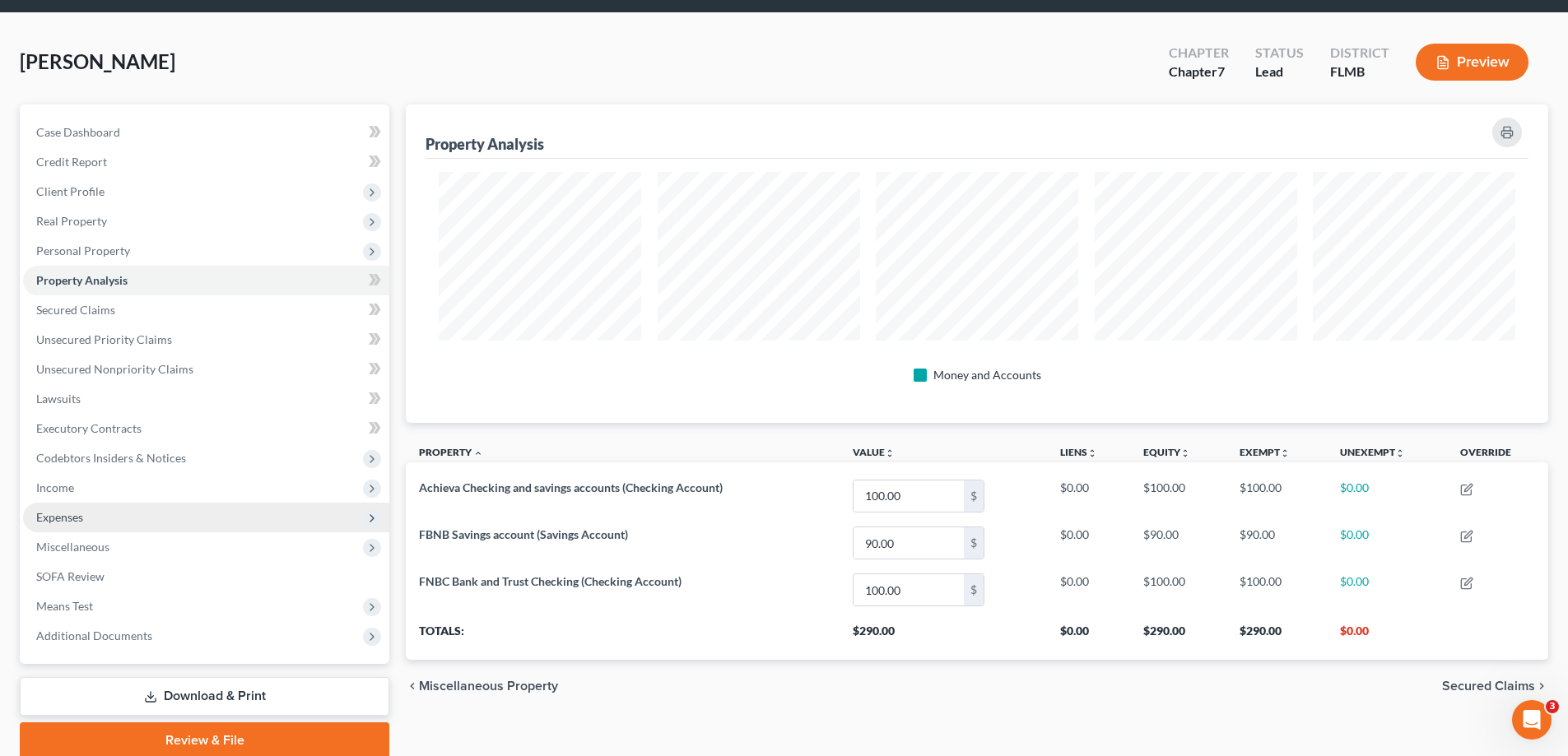
scroll to position [83, 0]
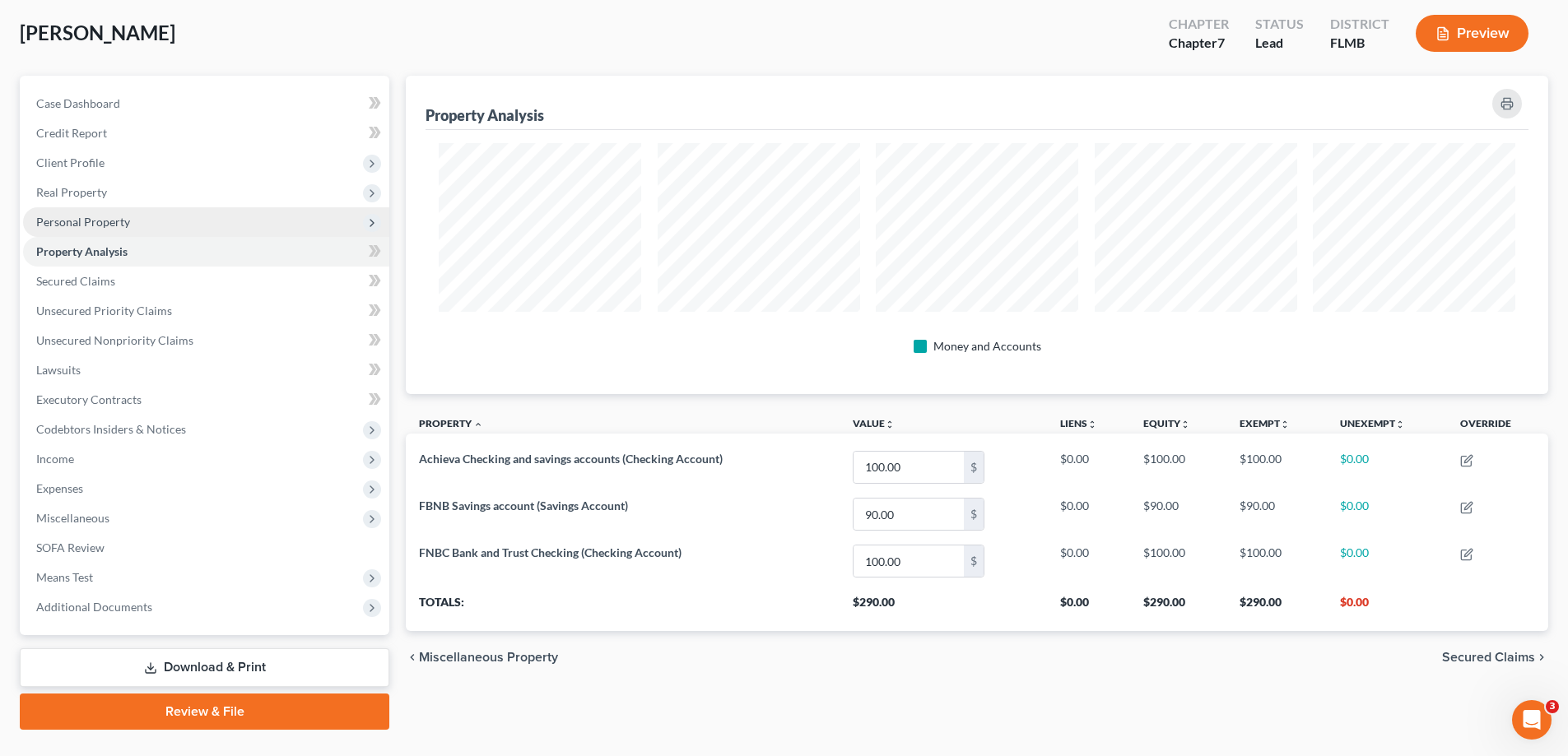
click at [117, 212] on span "Personal Property" at bounding box center [206, 221] width 366 height 29
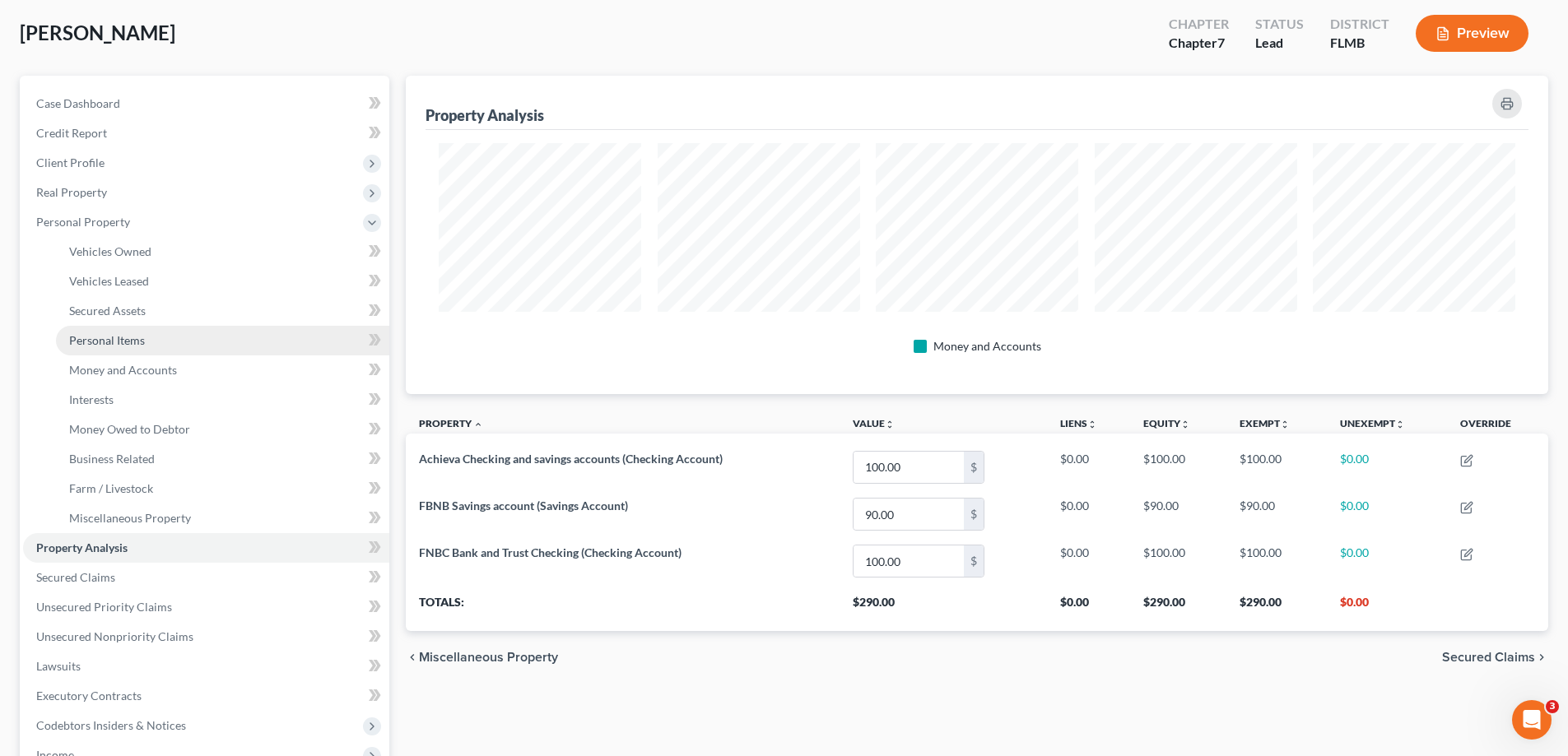
click at [143, 338] on span "Personal Items" at bounding box center [107, 340] width 76 height 14
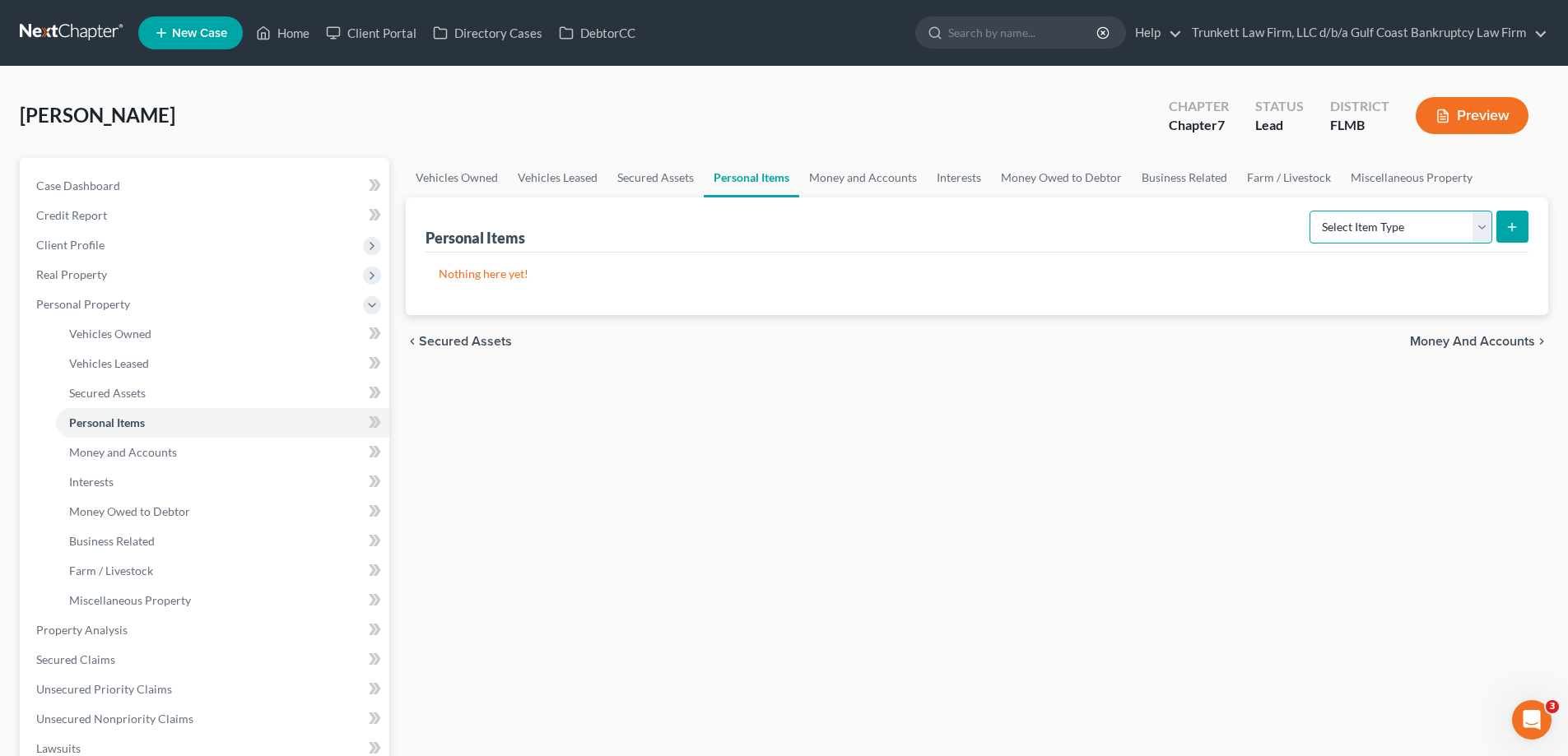
click at [1480, 227] on select "Select Item Type Clothing Collectibles Of Value Electronics Firearms Household …" at bounding box center [1401, 227] width 183 height 33
select select "clothing"
click at [1311, 211] on select "Select Item Type Clothing Collectibles Of Value Electronics Firearms Household …" at bounding box center [1401, 227] width 183 height 33
click at [1503, 225] on button "submit" at bounding box center [1512, 227] width 32 height 32
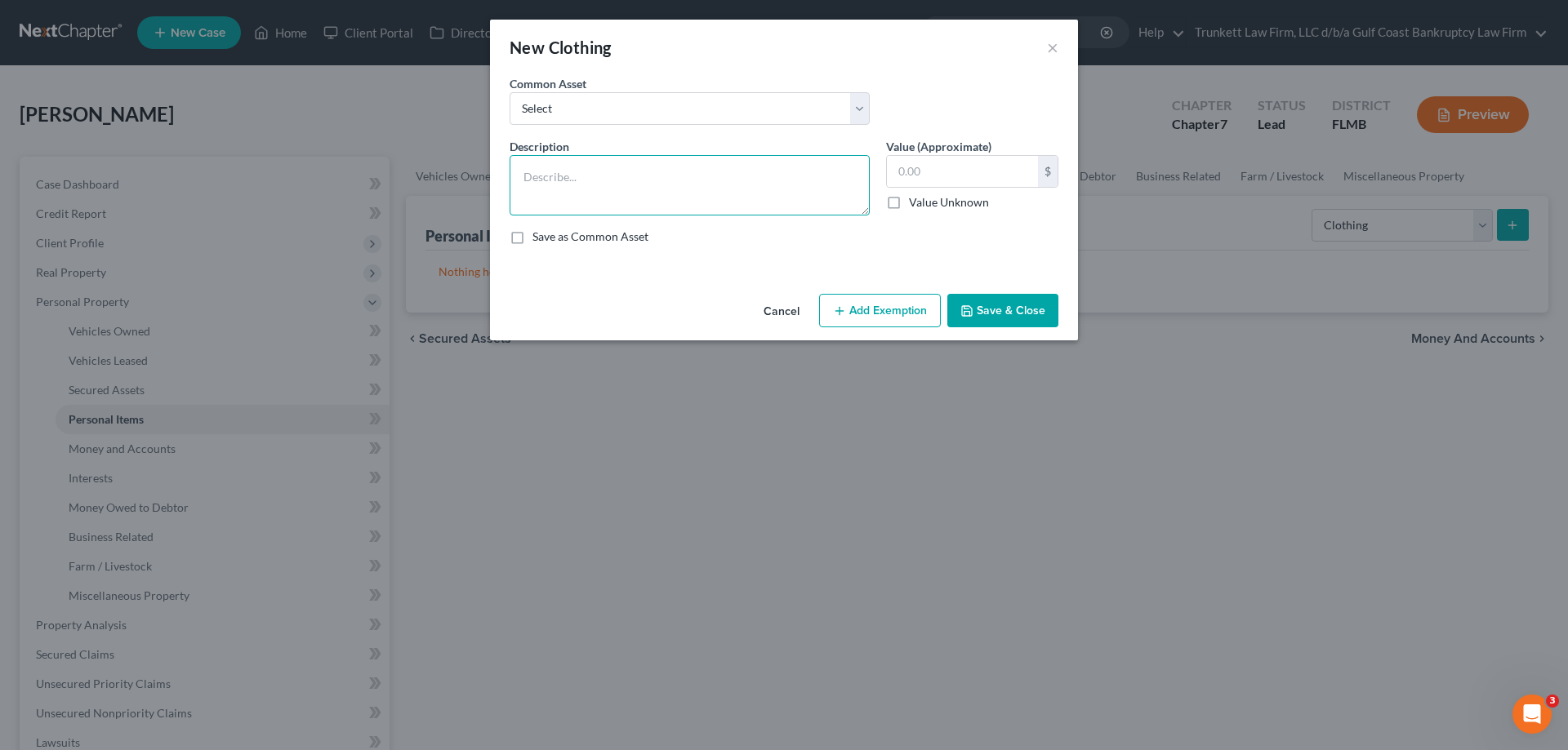
click at [605, 175] on textarea at bounding box center [689, 185] width 360 height 61
type textarea "clothing and shoes"
click at [977, 182] on input "text" at bounding box center [962, 171] width 151 height 31
type input "100"
click at [903, 311] on button "Add Exemption" at bounding box center [880, 310] width 122 height 34
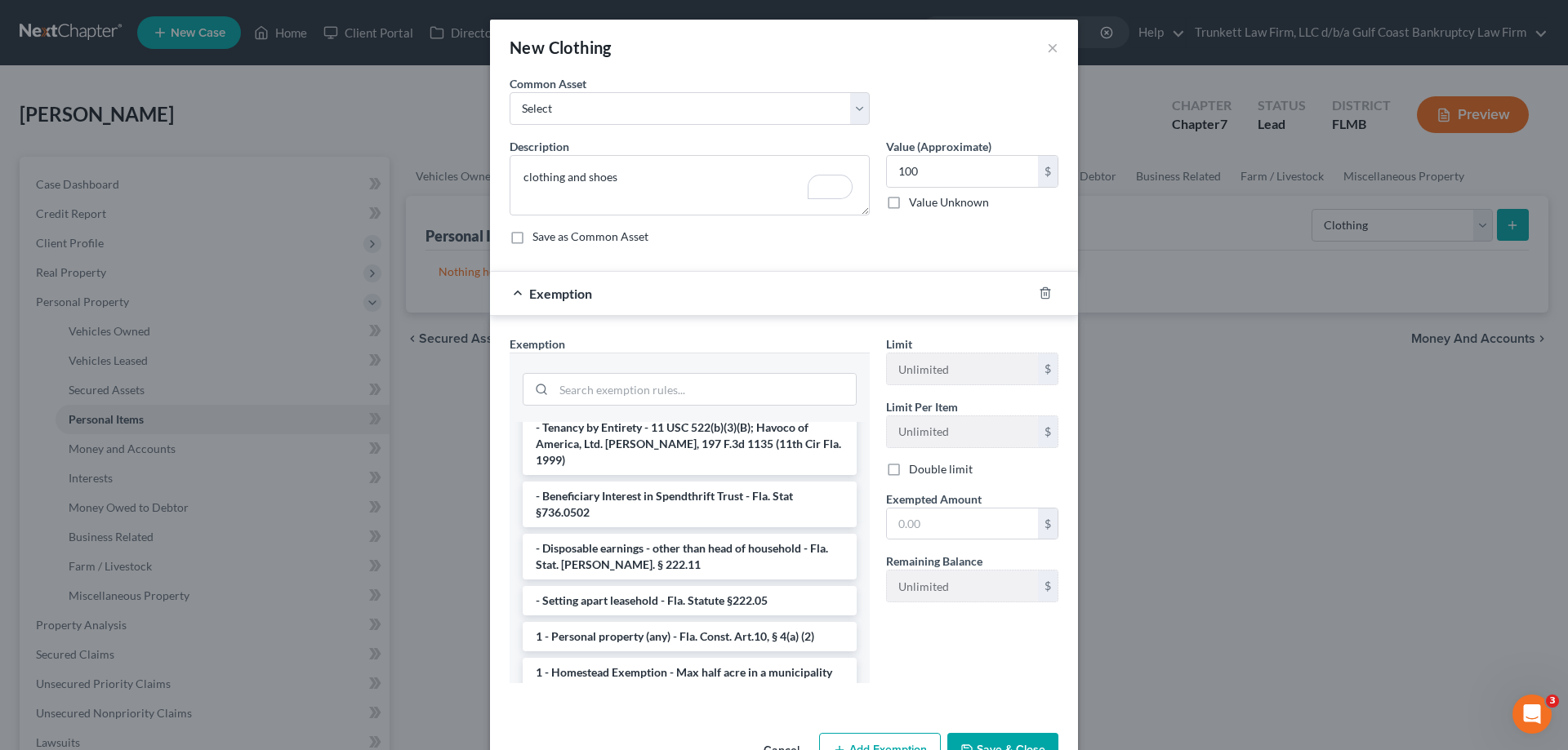
scroll to position [82, 0]
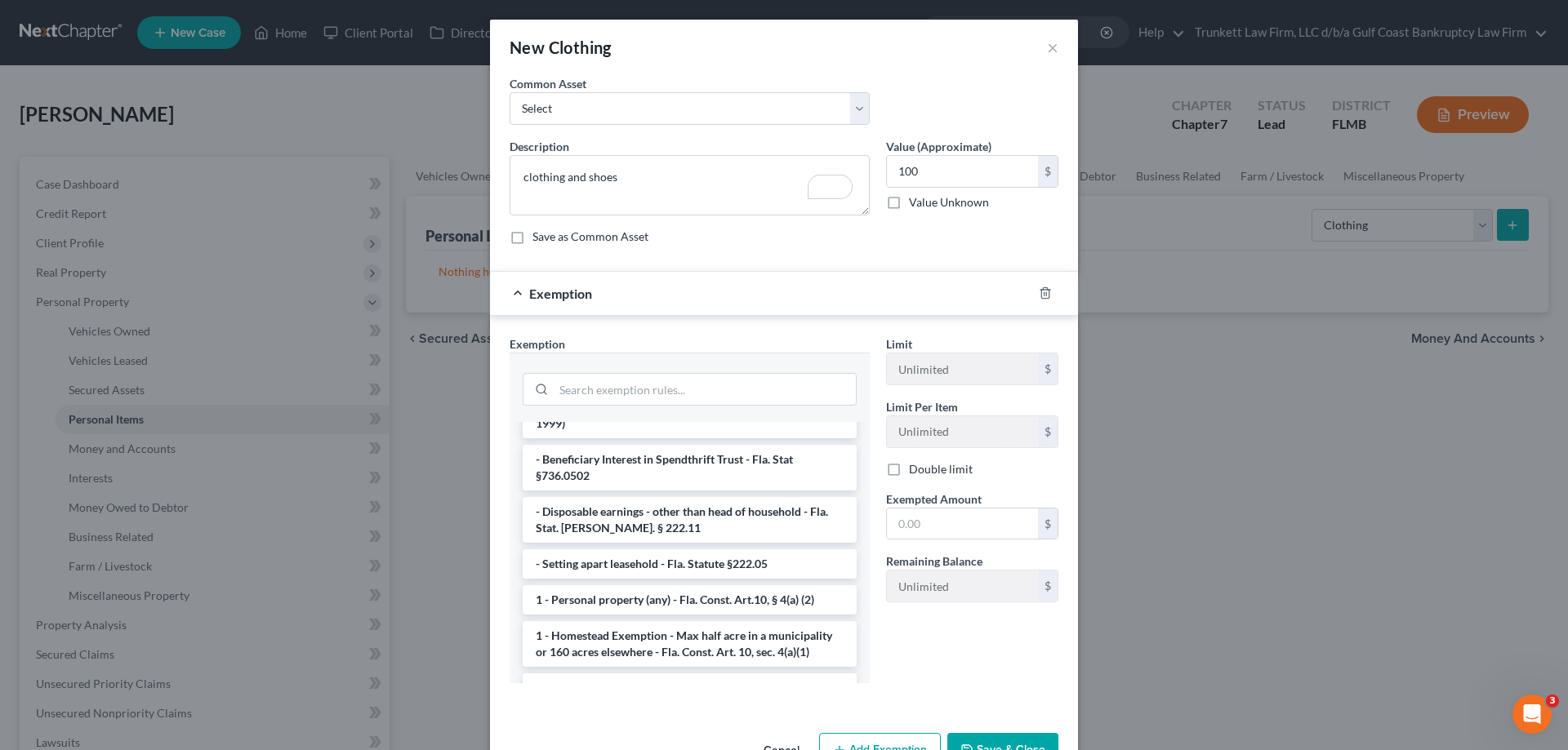
drag, startPoint x: 643, startPoint y: 583, endPoint x: 880, endPoint y: 533, distance: 242.2
click at [643, 585] on li "1 - Personal property (any) - Fla. Const. Art.10, § 4(a) (2)" at bounding box center [689, 599] width 334 height 29
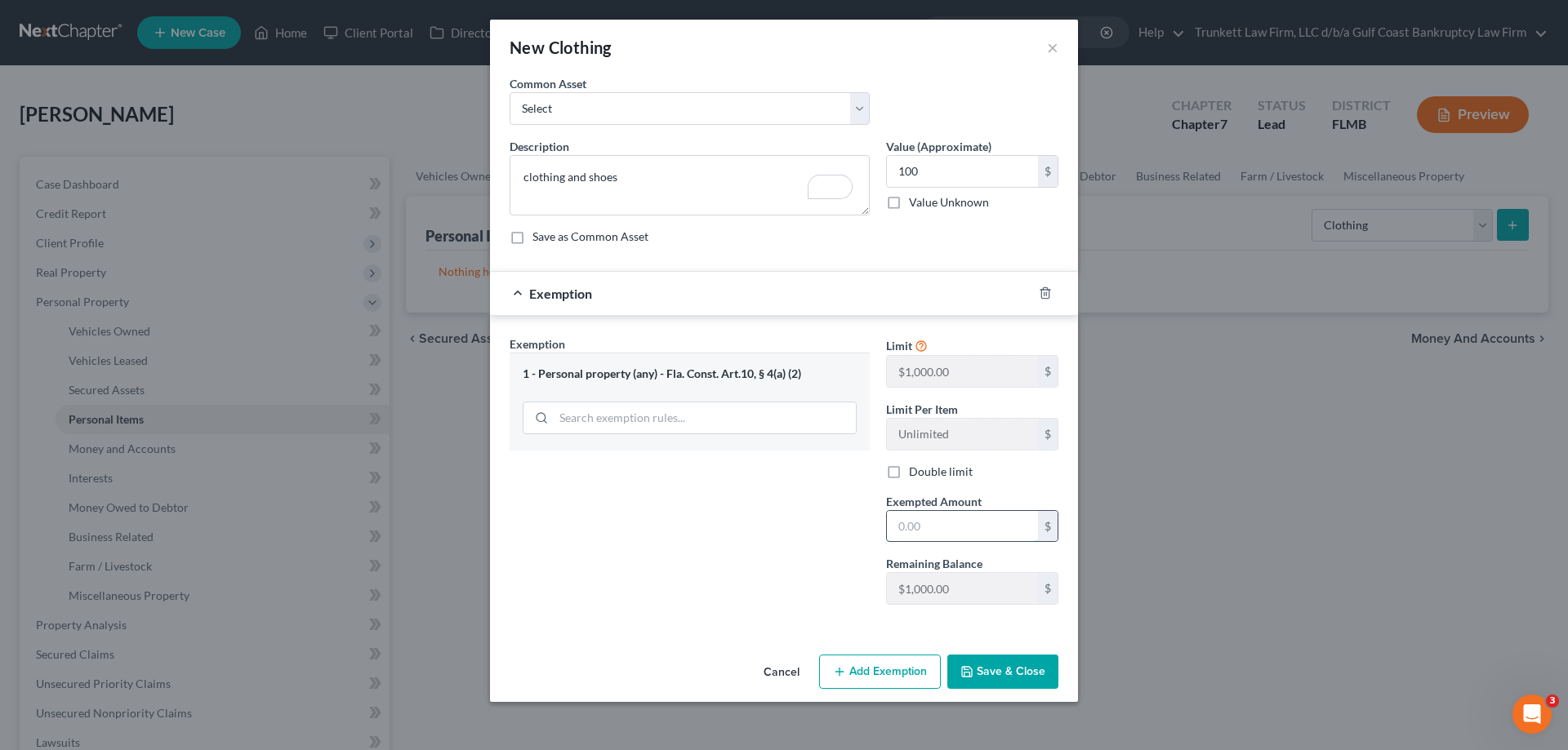
click at [954, 526] on input "text" at bounding box center [962, 526] width 151 height 31
type input "100"
click at [1042, 670] on button "Save & Close" at bounding box center [1003, 672] width 111 height 34
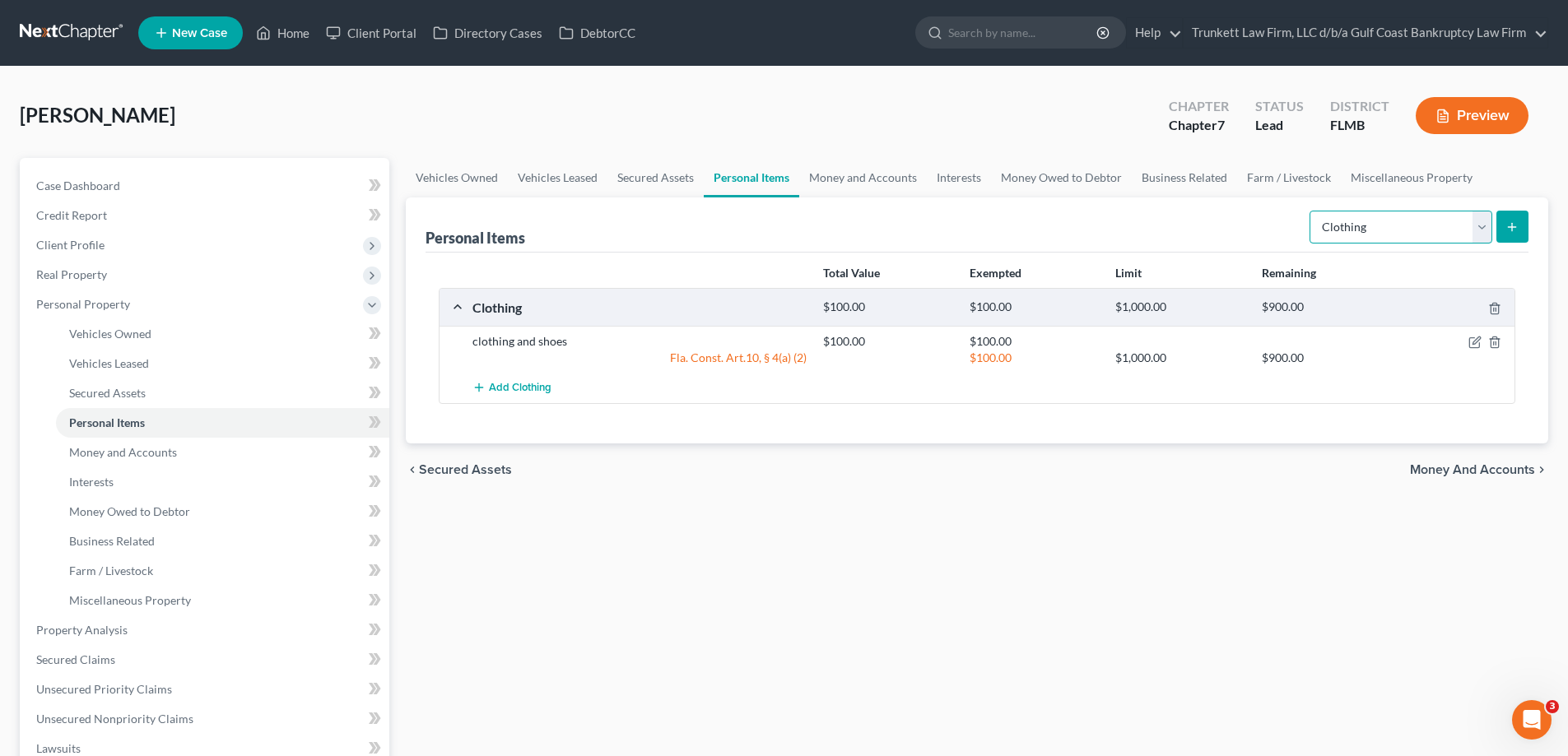
click at [1482, 227] on select "Select Item Type Clothing Collectibles Of Value Electronics Firearms Household …" at bounding box center [1401, 227] width 183 height 33
select select "jewelry"
click at [1311, 211] on select "Select Item Type Clothing Collectibles Of Value Electronics Firearms Household …" at bounding box center [1401, 227] width 183 height 33
click at [1508, 229] on icon "submit" at bounding box center [1511, 227] width 13 height 13
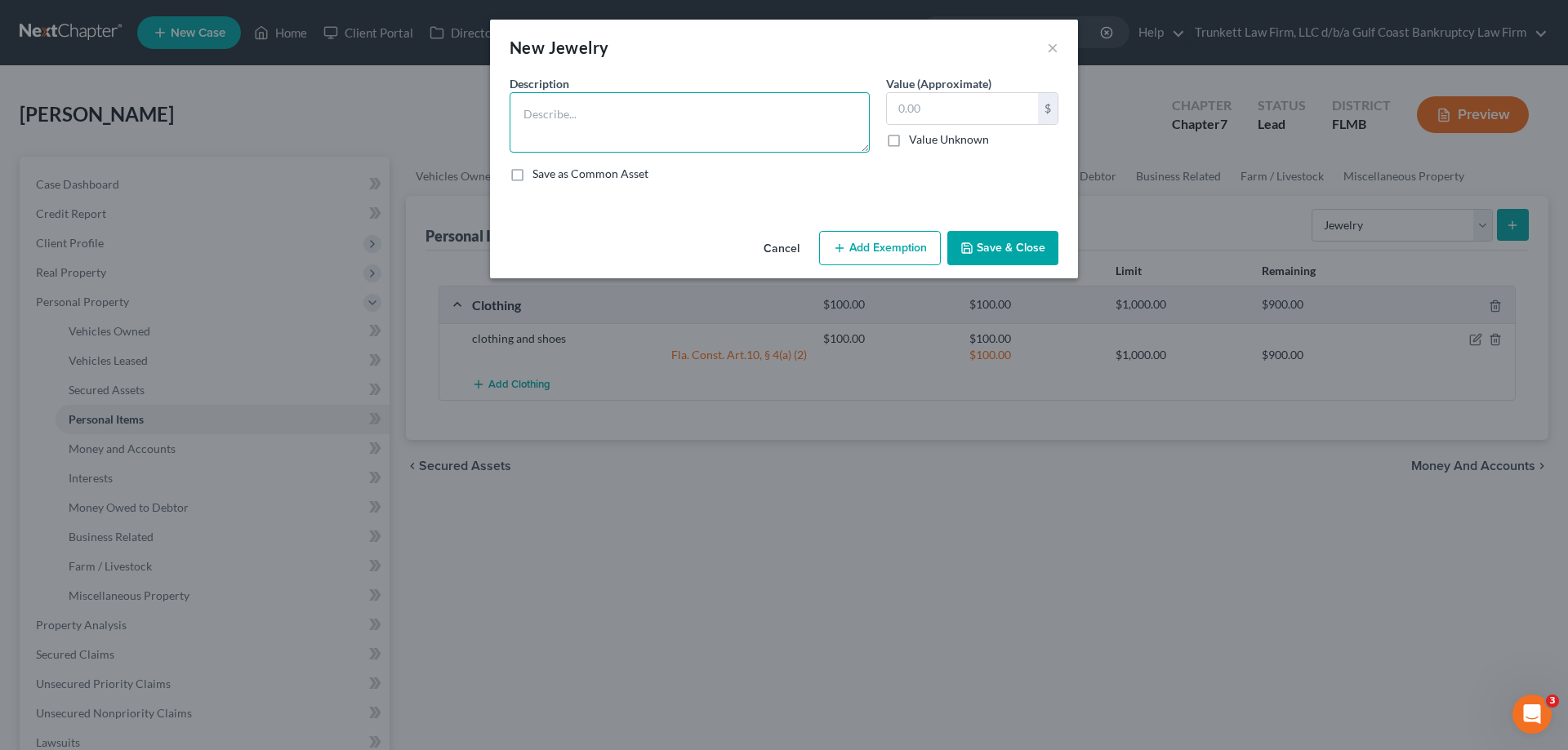
click at [567, 114] on textarea at bounding box center [689, 123] width 360 height 61
click at [692, 113] on textarea "costume jewelry varios items. mother's wedding band $500" at bounding box center [689, 123] width 360 height 61
type textarea "costume jewelry varios items. $100 mother's wedding band $500"
click at [919, 113] on input "text" at bounding box center [962, 108] width 151 height 31
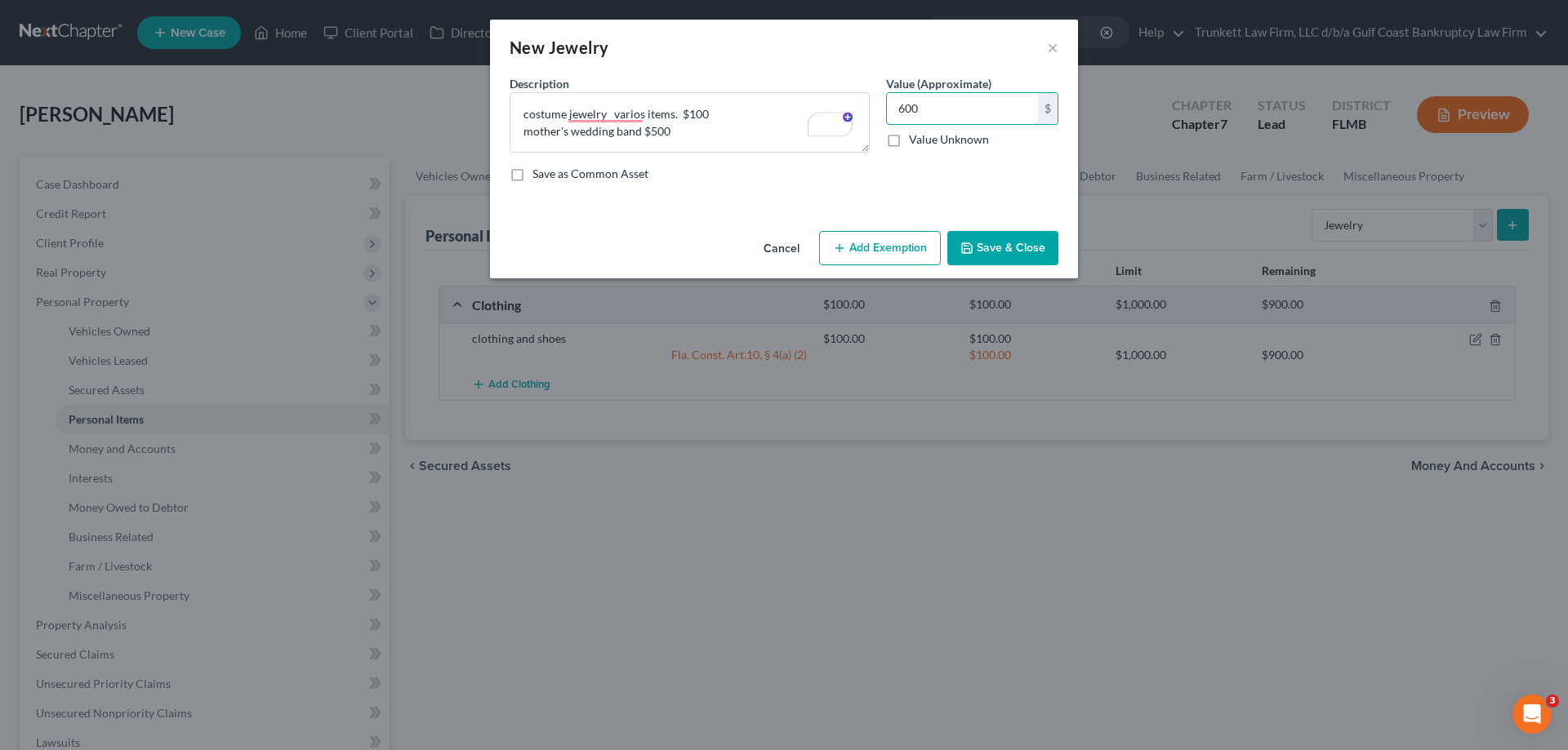
type input "600"
click at [905, 243] on button "Add Exemption" at bounding box center [880, 248] width 122 height 34
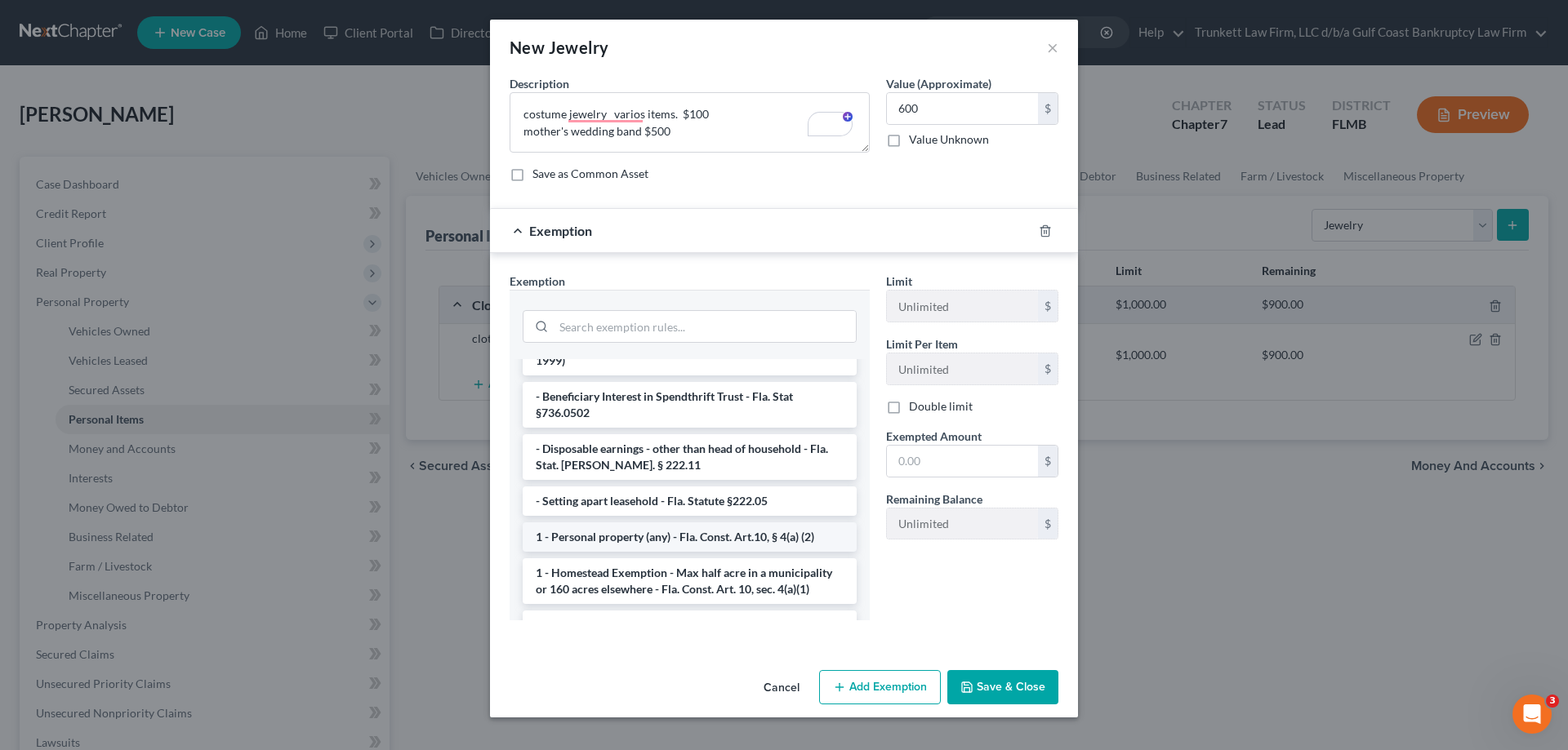
click at [665, 523] on li "1 - Personal property (any) - Fla. Const. Art.10, § 4(a) (2)" at bounding box center [689, 537] width 334 height 29
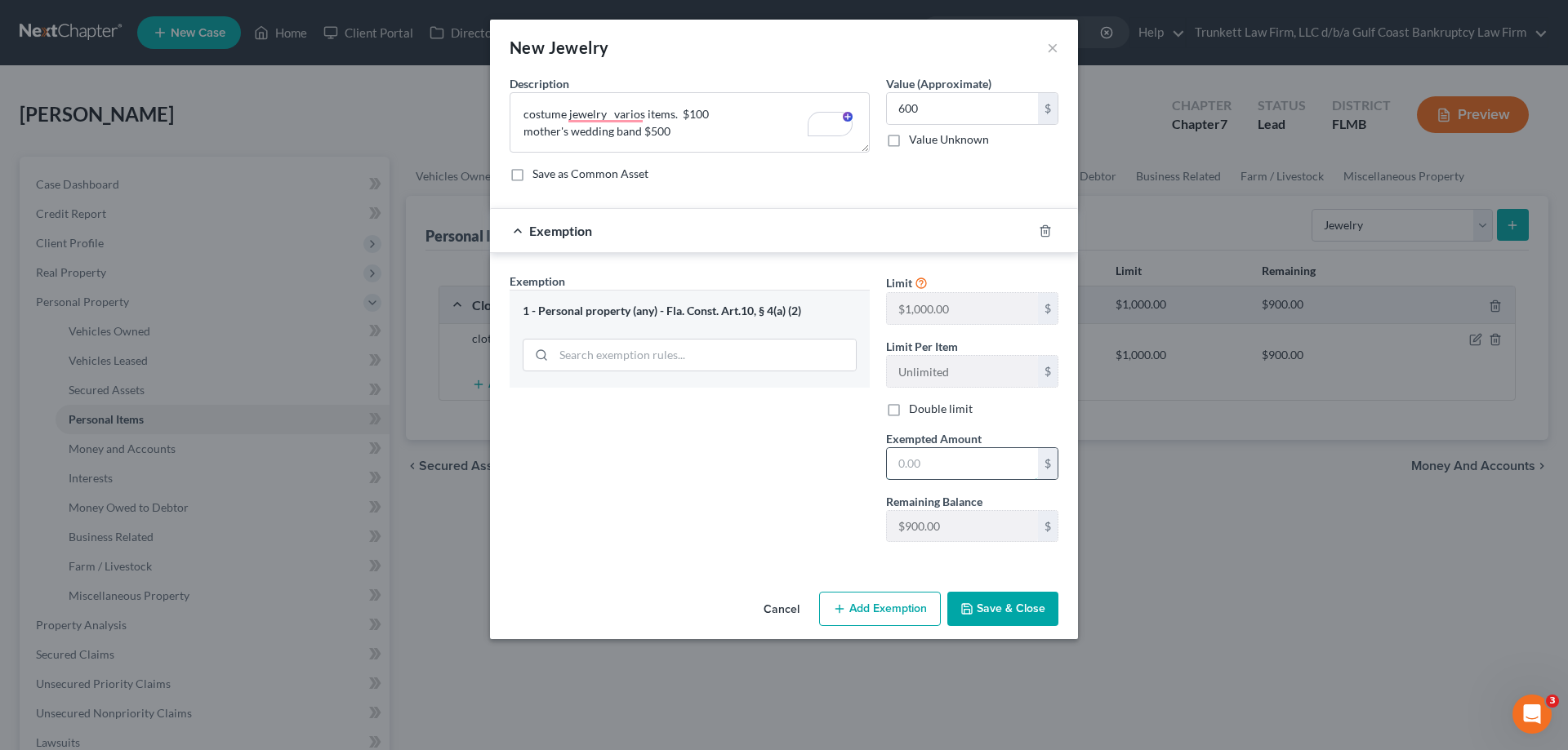
click at [977, 458] on input "text" at bounding box center [962, 464] width 151 height 31
type input "600"
click at [1037, 615] on button "Save & Close" at bounding box center [1003, 609] width 111 height 34
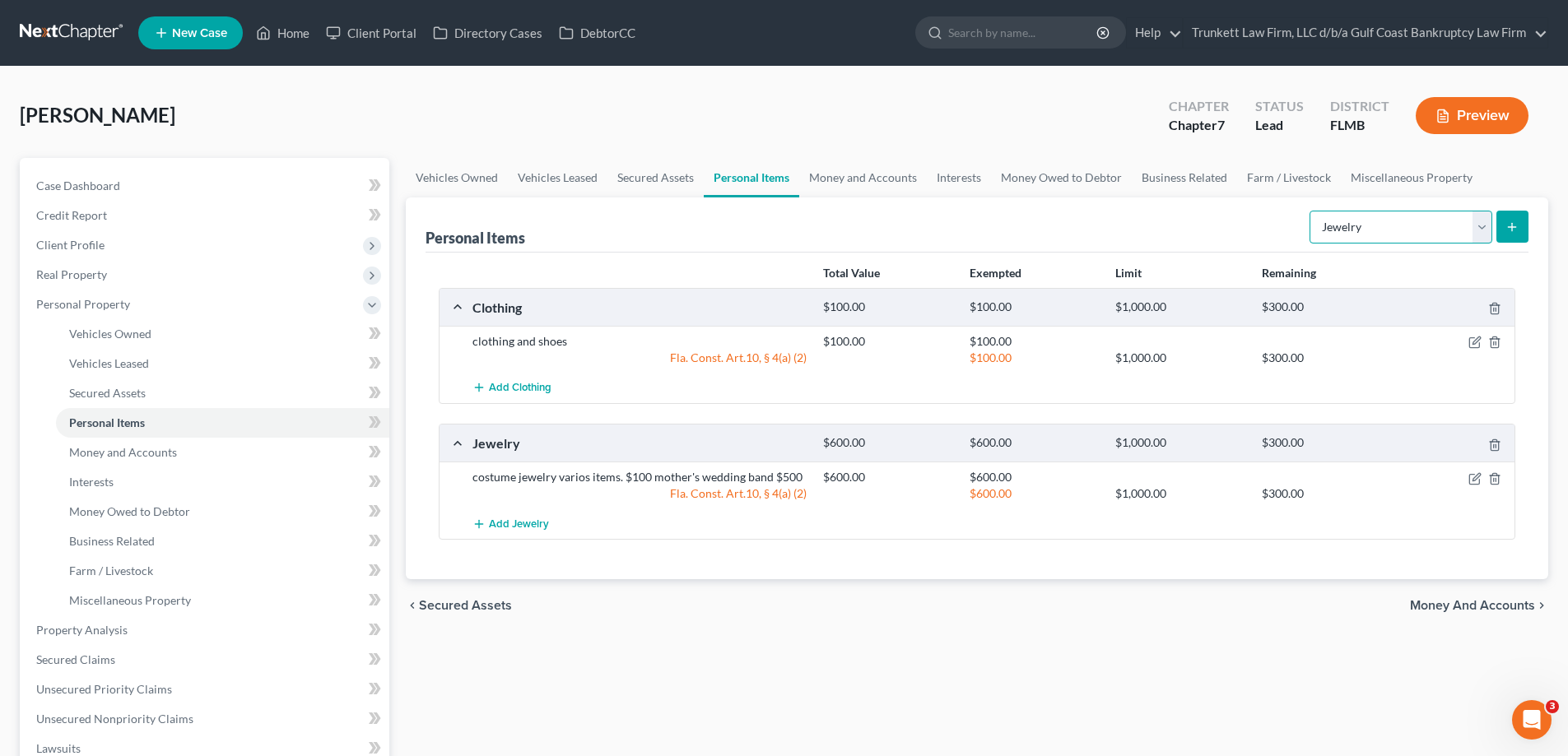
click at [1486, 229] on select "Select Item Type Clothing Collectibles Of Value Electronics Firearms Household …" at bounding box center [1401, 227] width 183 height 33
click at [1311, 211] on select "Select Item Type Clothing Collectibles Of Value Electronics Firearms Household …" at bounding box center [1401, 227] width 183 height 33
click at [1509, 226] on icon "submit" at bounding box center [1511, 227] width 13 height 13
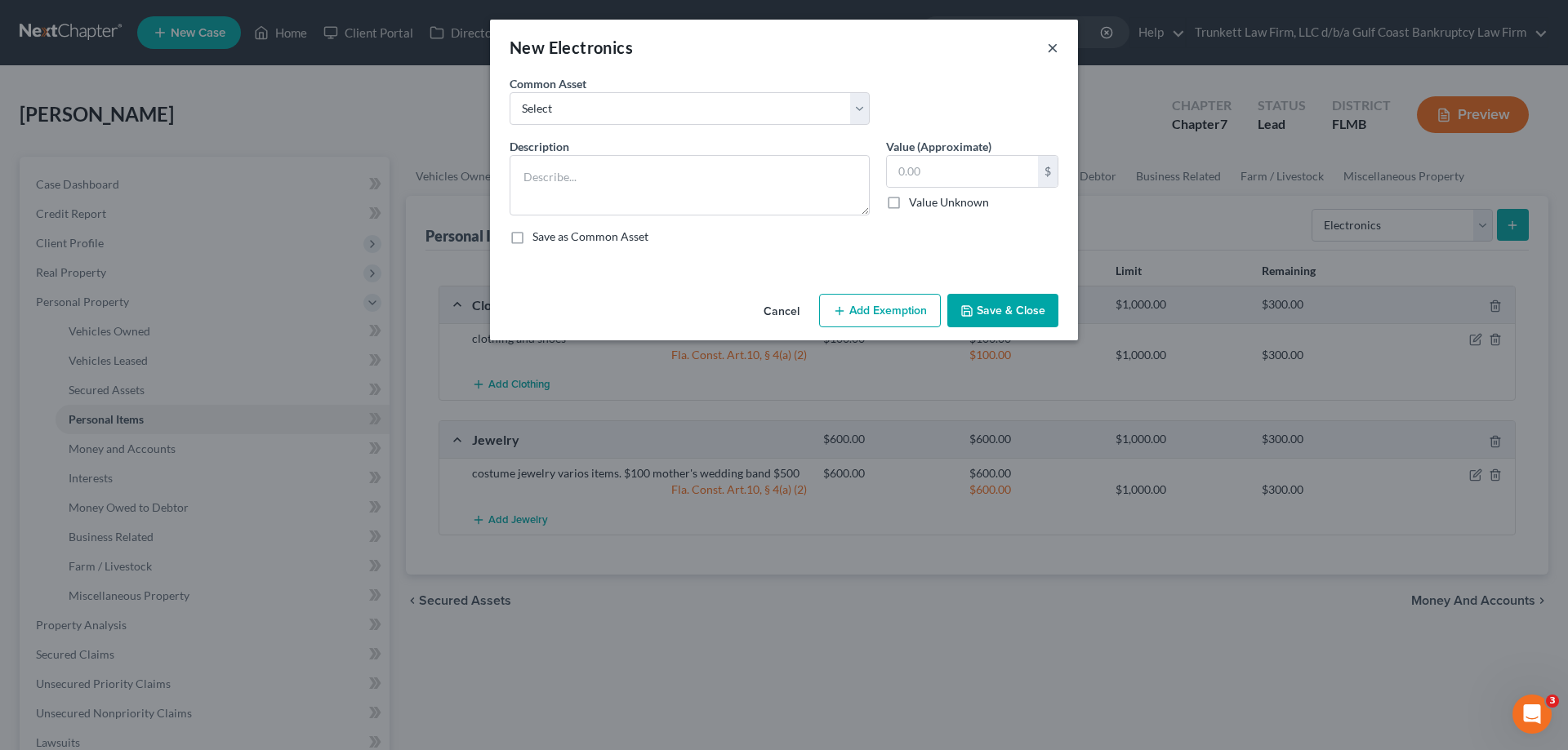
click at [1052, 42] on button "×" at bounding box center [1052, 48] width 11 height 19
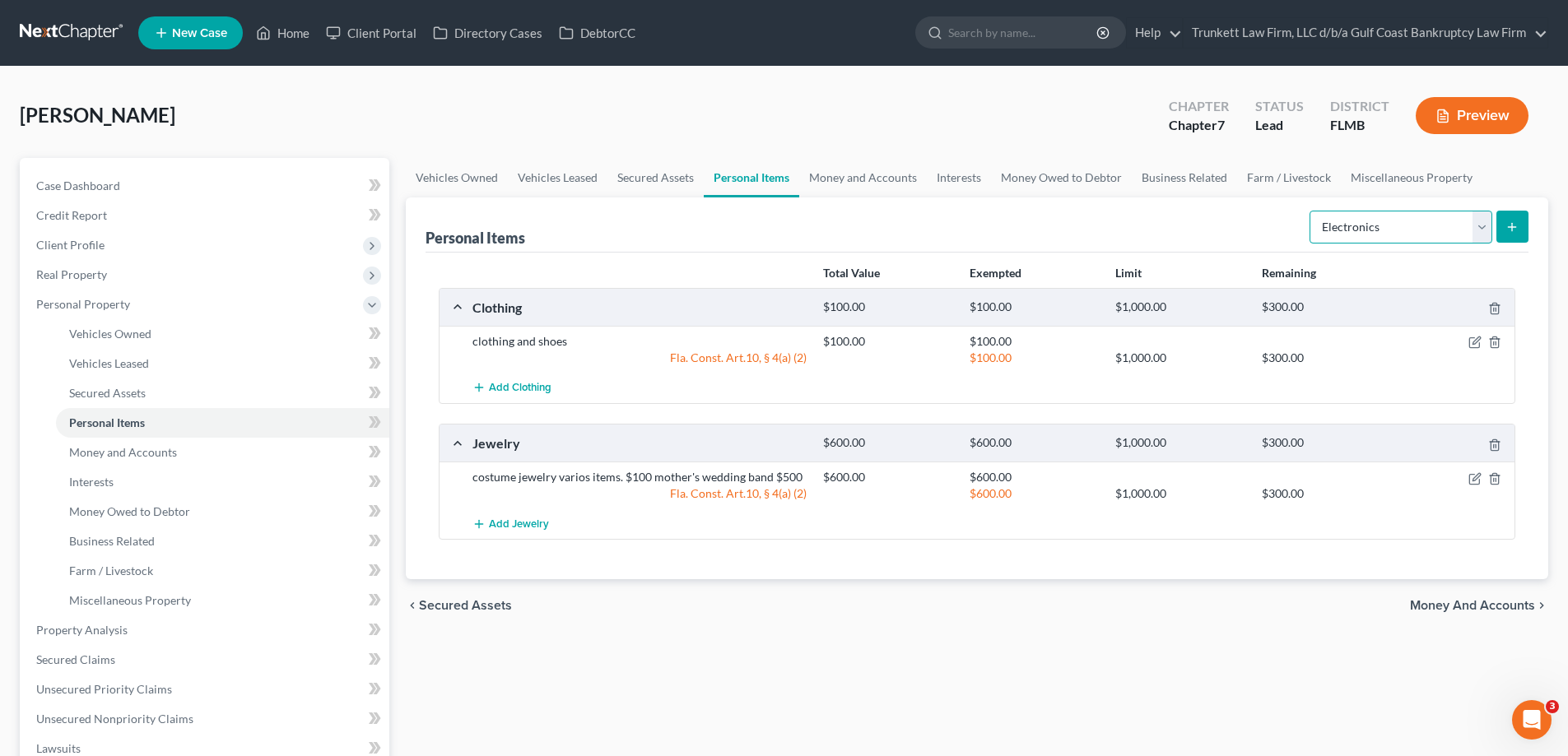
click at [1485, 229] on select "Select Item Type Clothing Collectibles Of Value Electronics Firearms Household …" at bounding box center [1401, 227] width 183 height 33
select select "household_goods"
click at [1311, 211] on select "Select Item Type Clothing Collectibles Of Value Electronics Firearms Household …" at bounding box center [1401, 227] width 183 height 33
click at [1516, 224] on icon "submit" at bounding box center [1511, 227] width 13 height 13
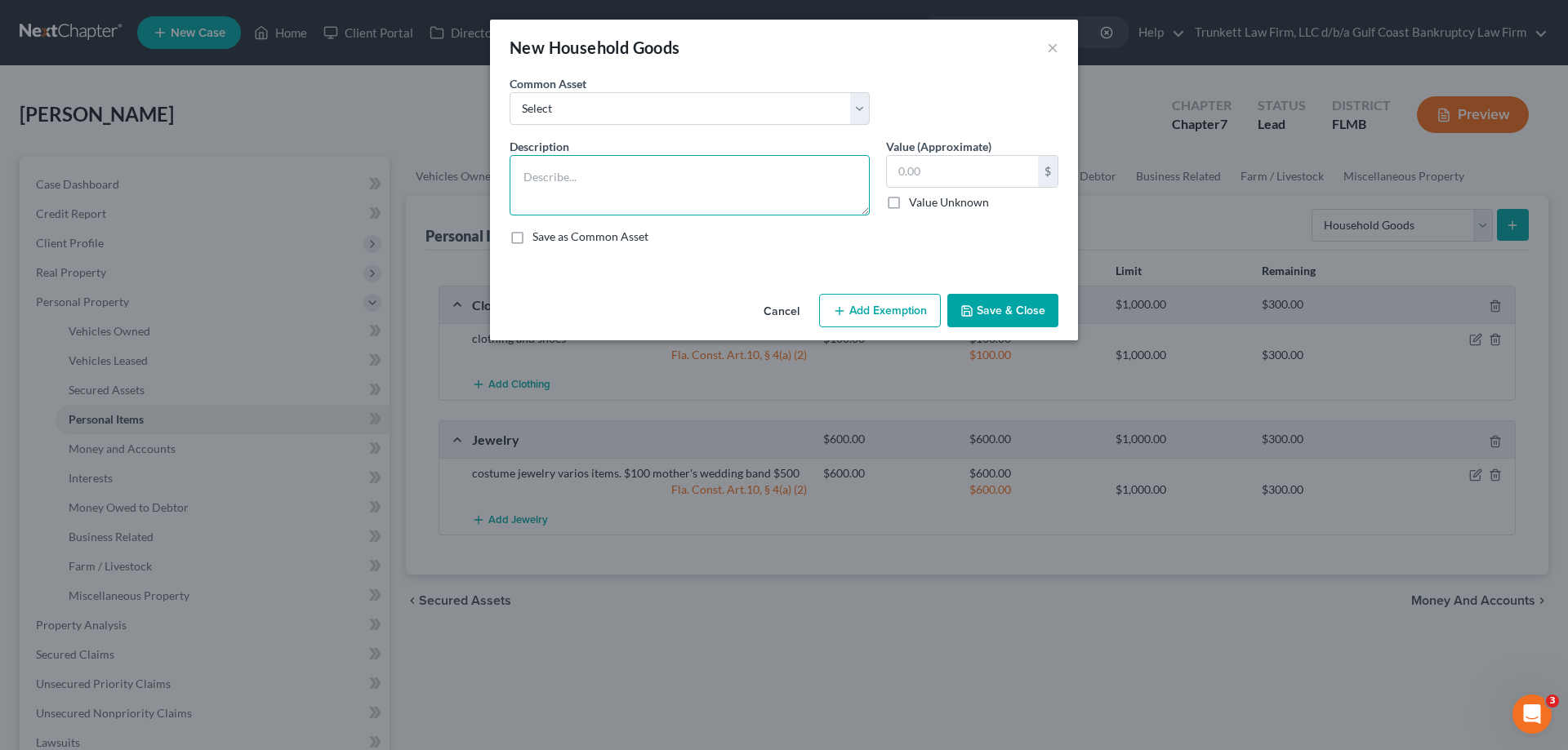
click at [563, 176] on textarea at bounding box center [689, 185] width 360 height 61
type textarea "desk $50"
click at [943, 173] on input "text" at bounding box center [962, 171] width 151 height 31
type input "50"
click at [643, 185] on textarea "desk $50" at bounding box center [689, 185] width 360 height 61
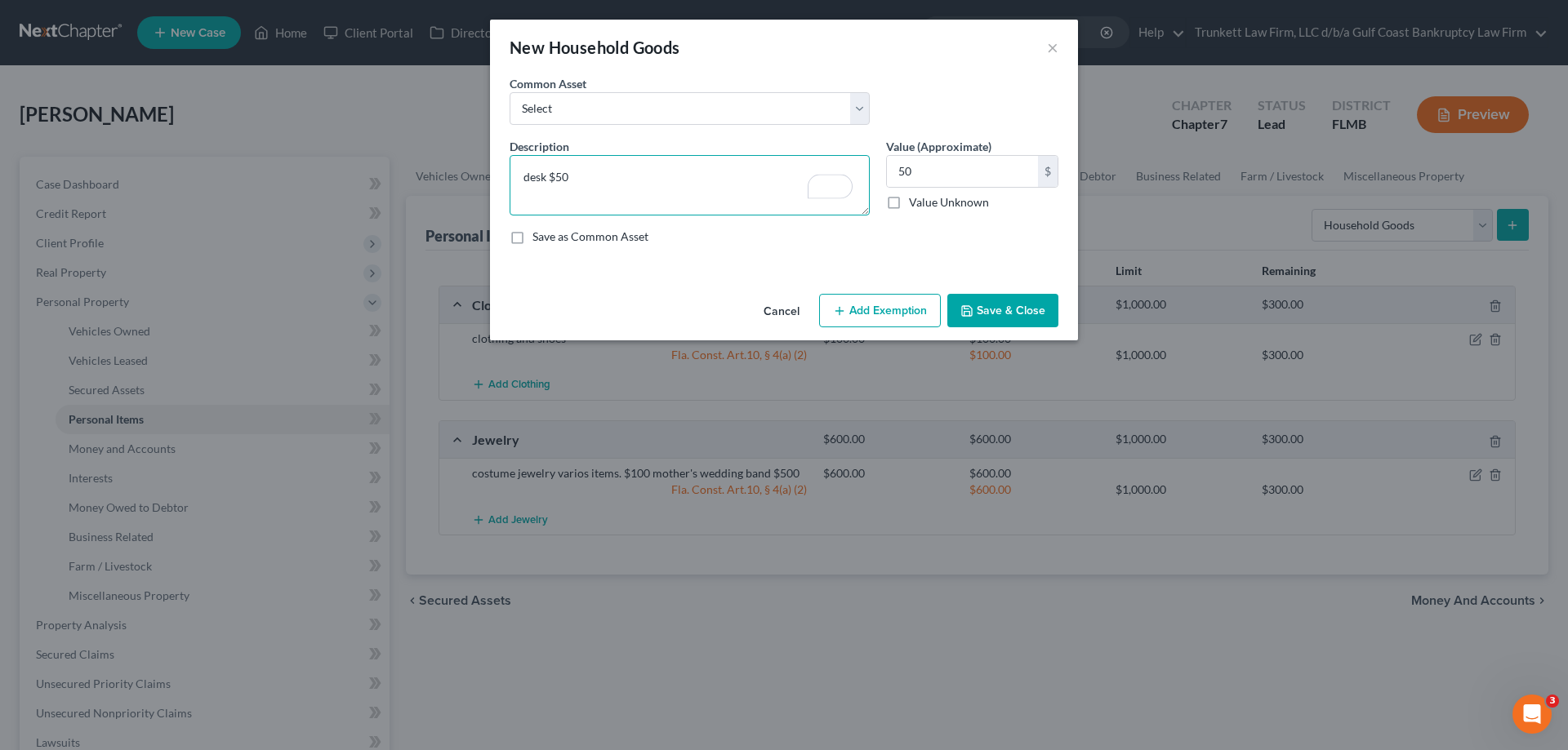
click at [634, 172] on textarea "desk $50" at bounding box center [689, 185] width 360 height 61
click at [1022, 314] on button "Save & Close" at bounding box center [1003, 310] width 111 height 34
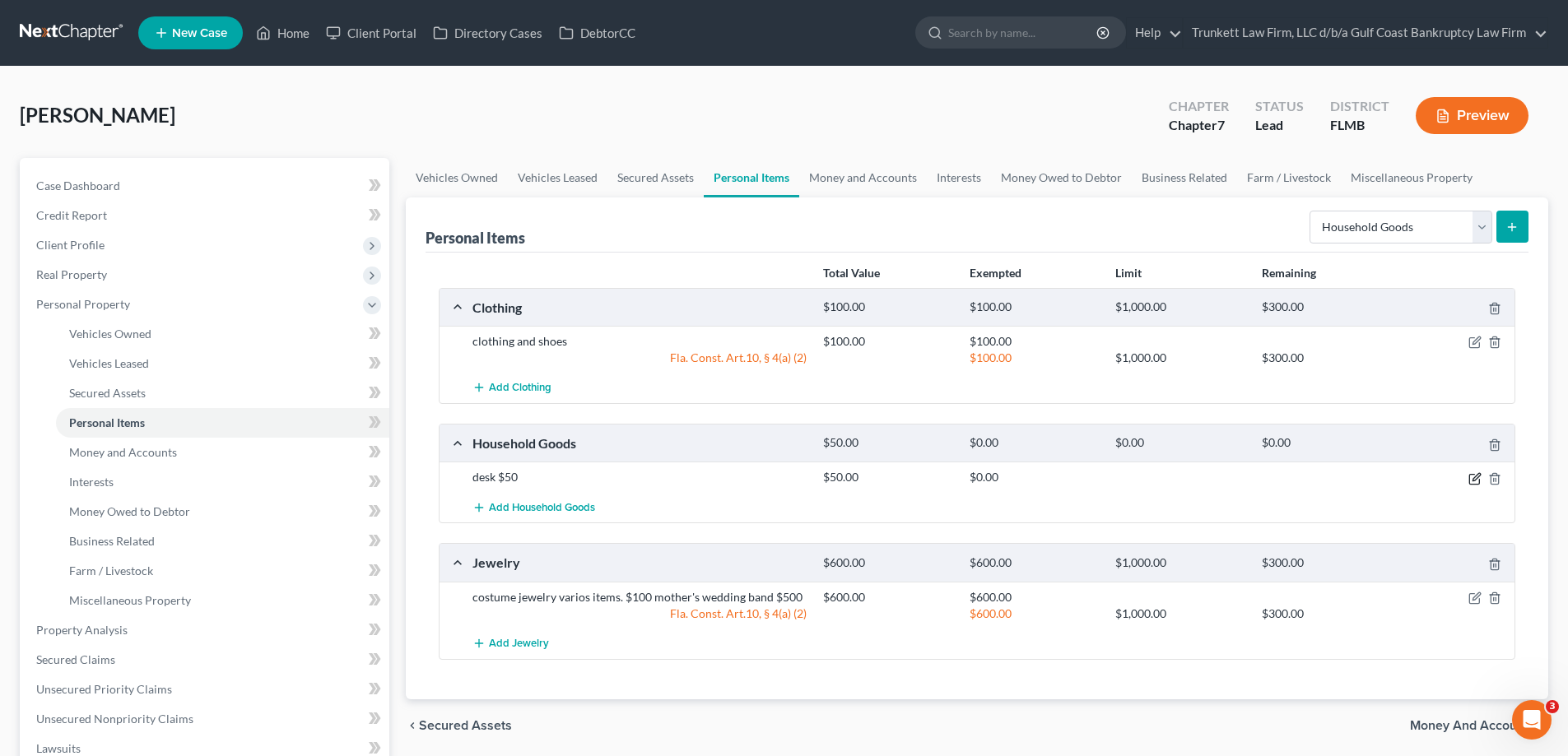
click at [1480, 474] on icon "button" at bounding box center [1476, 477] width 7 height 7
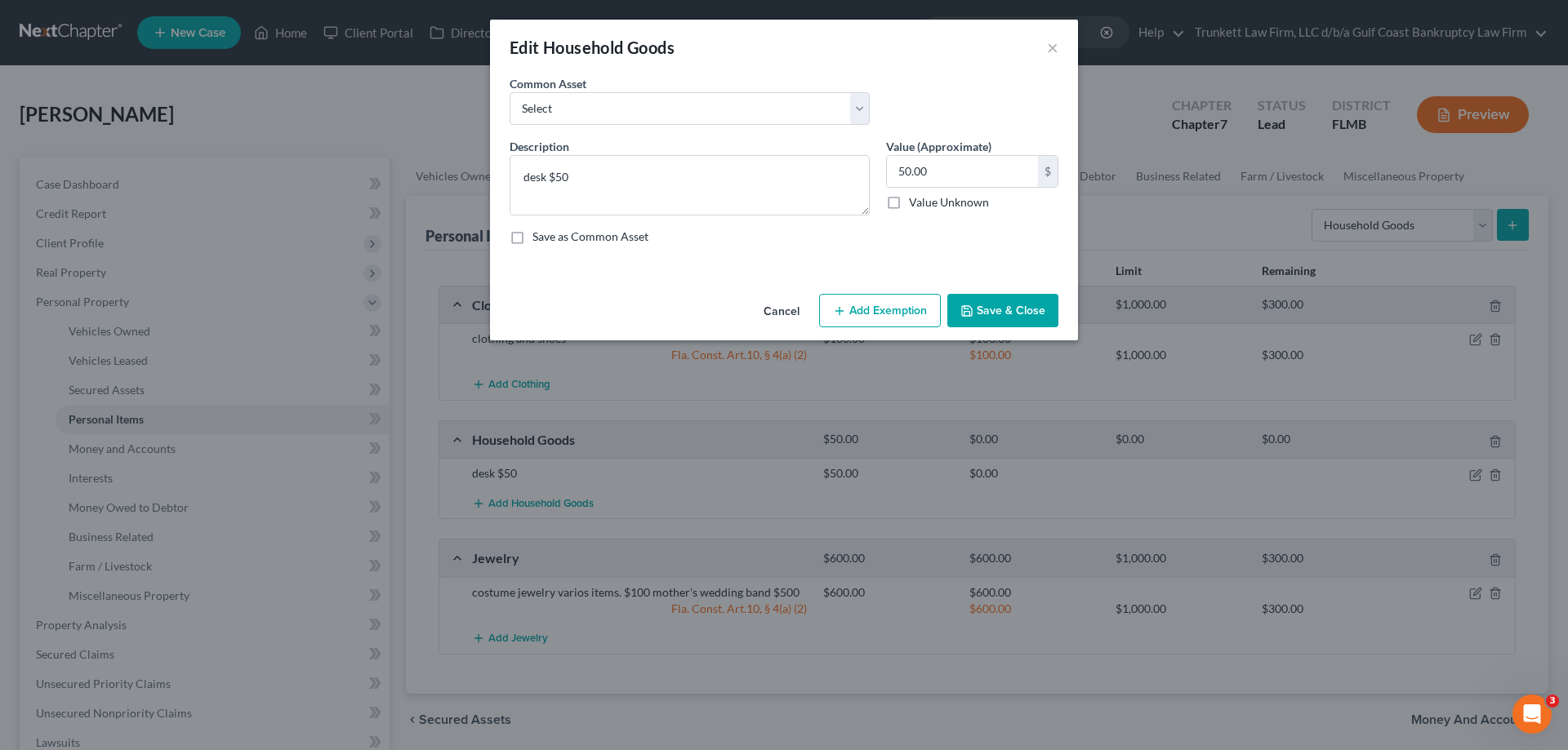
click at [864, 315] on button "Add Exemption" at bounding box center [880, 310] width 122 height 34
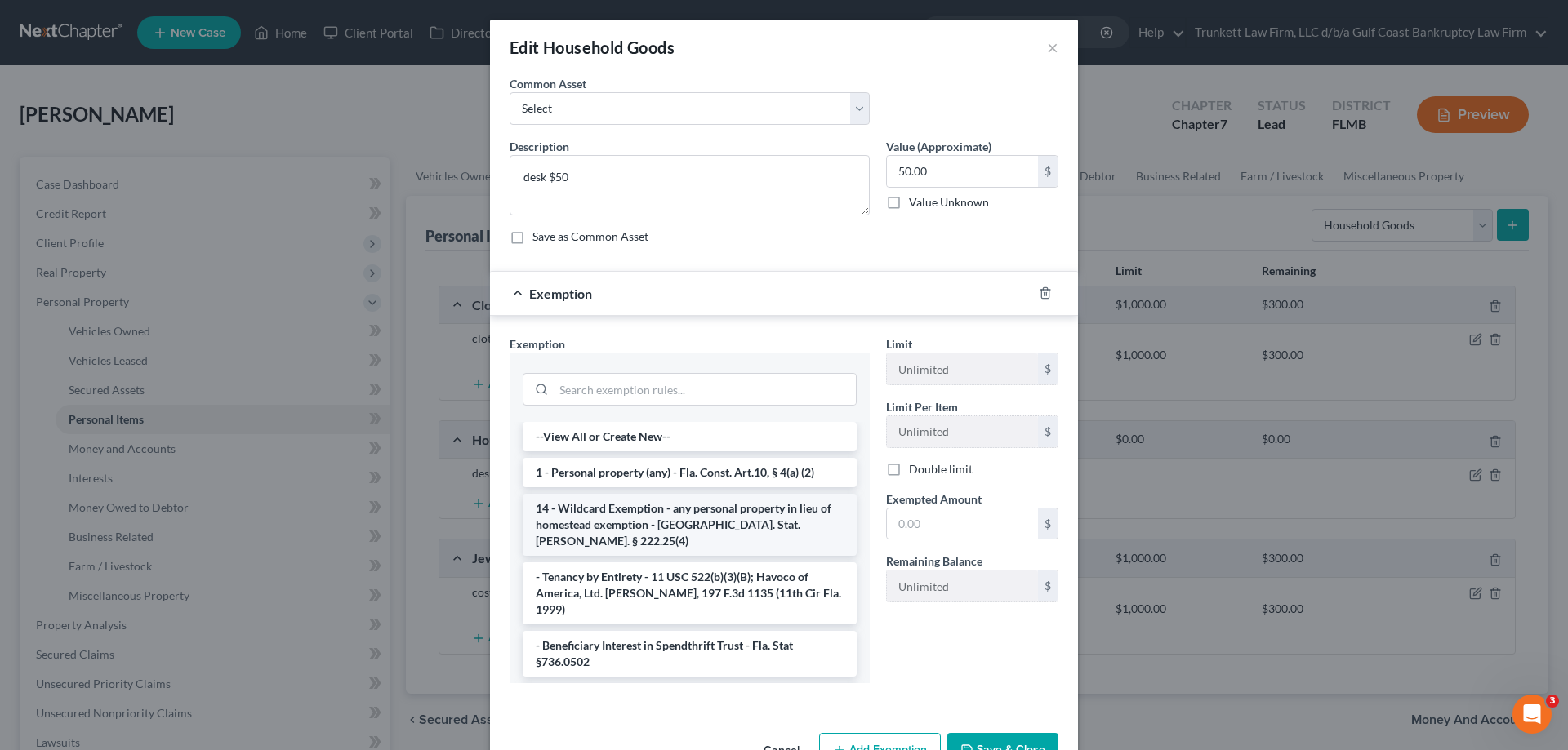
click at [736, 517] on li "14 - Wildcard Exemption - any personal property in lieu of homestead exemption …" at bounding box center [689, 524] width 334 height 62
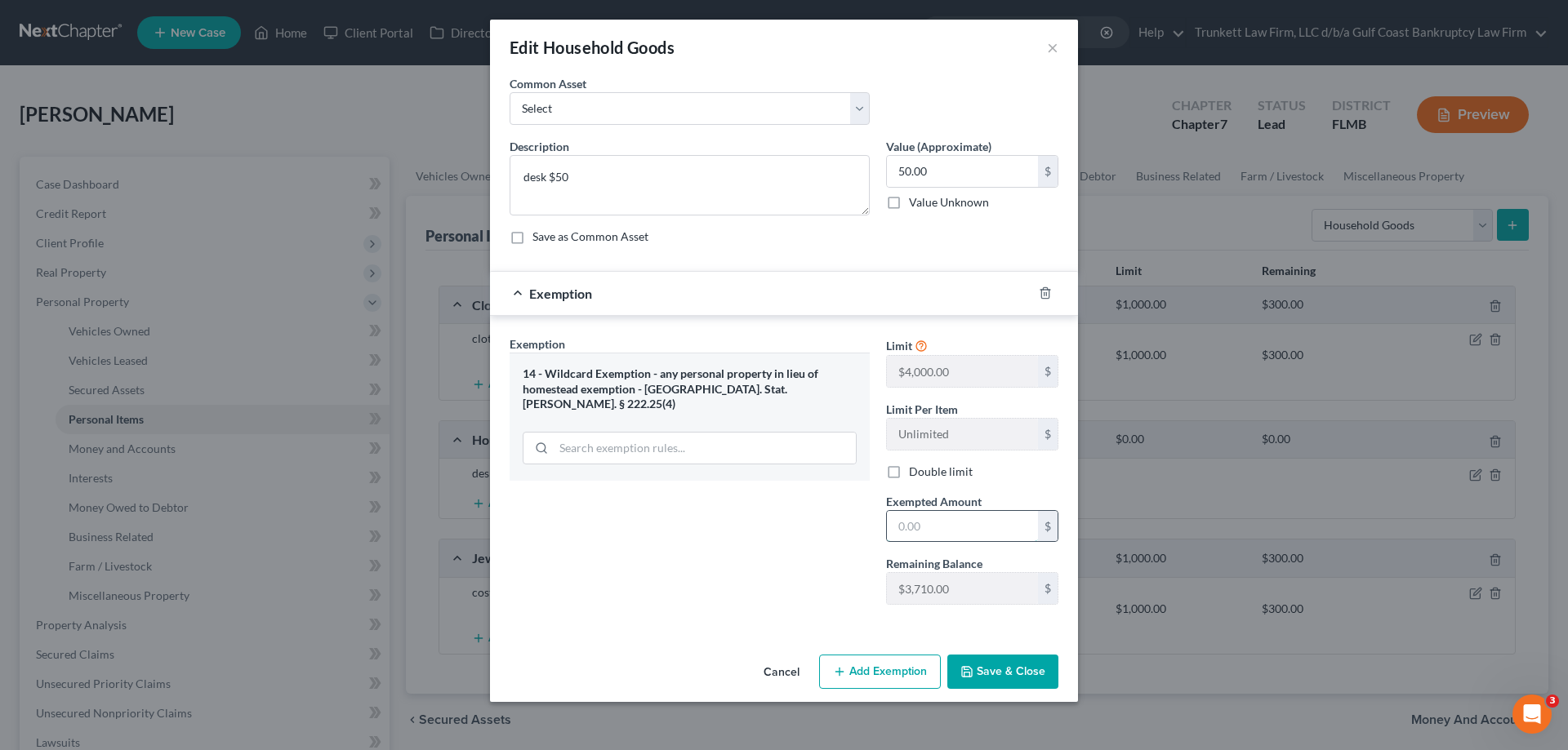
click at [955, 516] on input "text" at bounding box center [962, 526] width 151 height 31
type input "50"
click at [828, 594] on div "Exemption Set must be selected for CA. Exemption * 14 - Wildcard Exemption - an…" at bounding box center [689, 477] width 376 height 283
click at [1018, 668] on button "Save & Close" at bounding box center [1003, 672] width 111 height 34
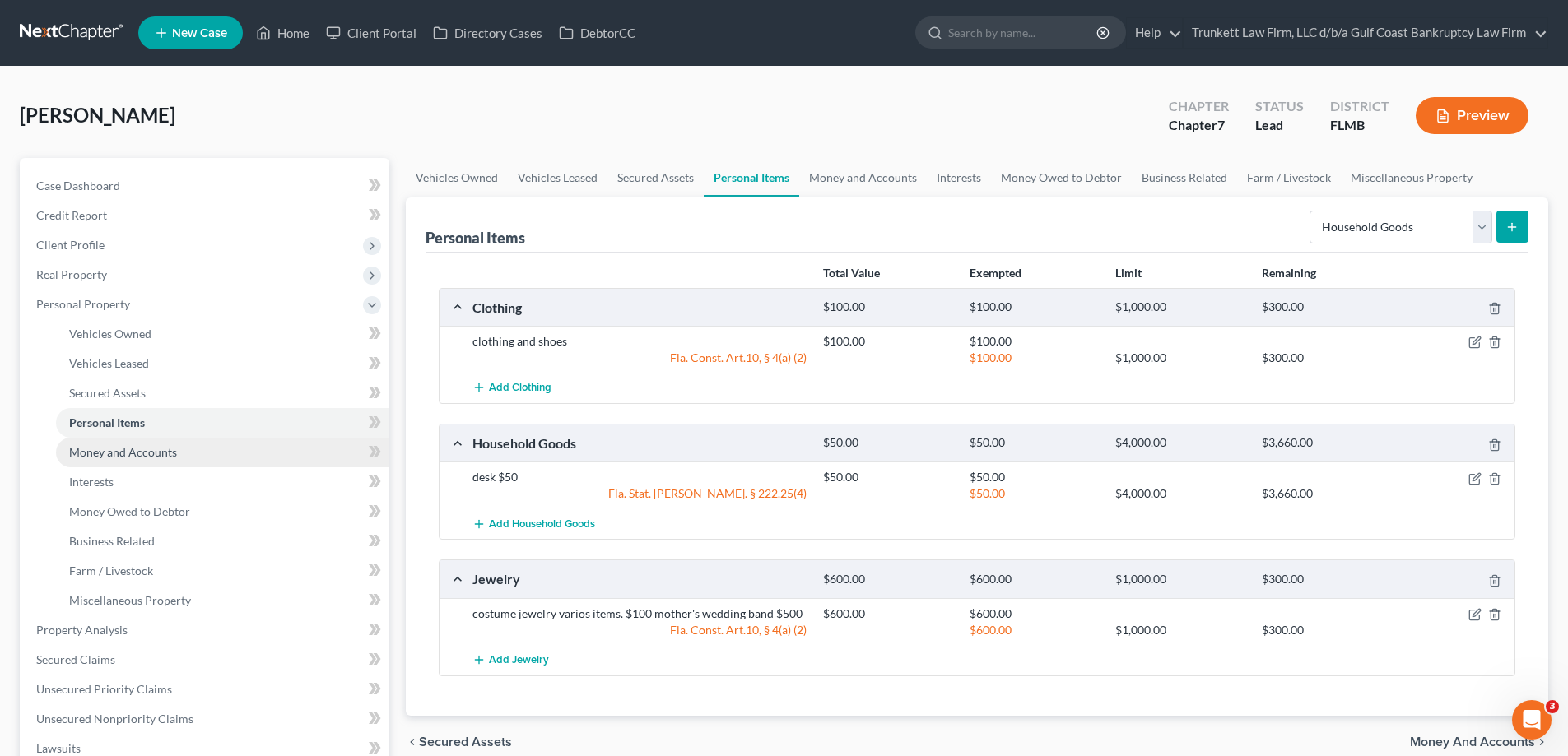
click at [132, 450] on span "Money and Accounts" at bounding box center [123, 452] width 107 height 14
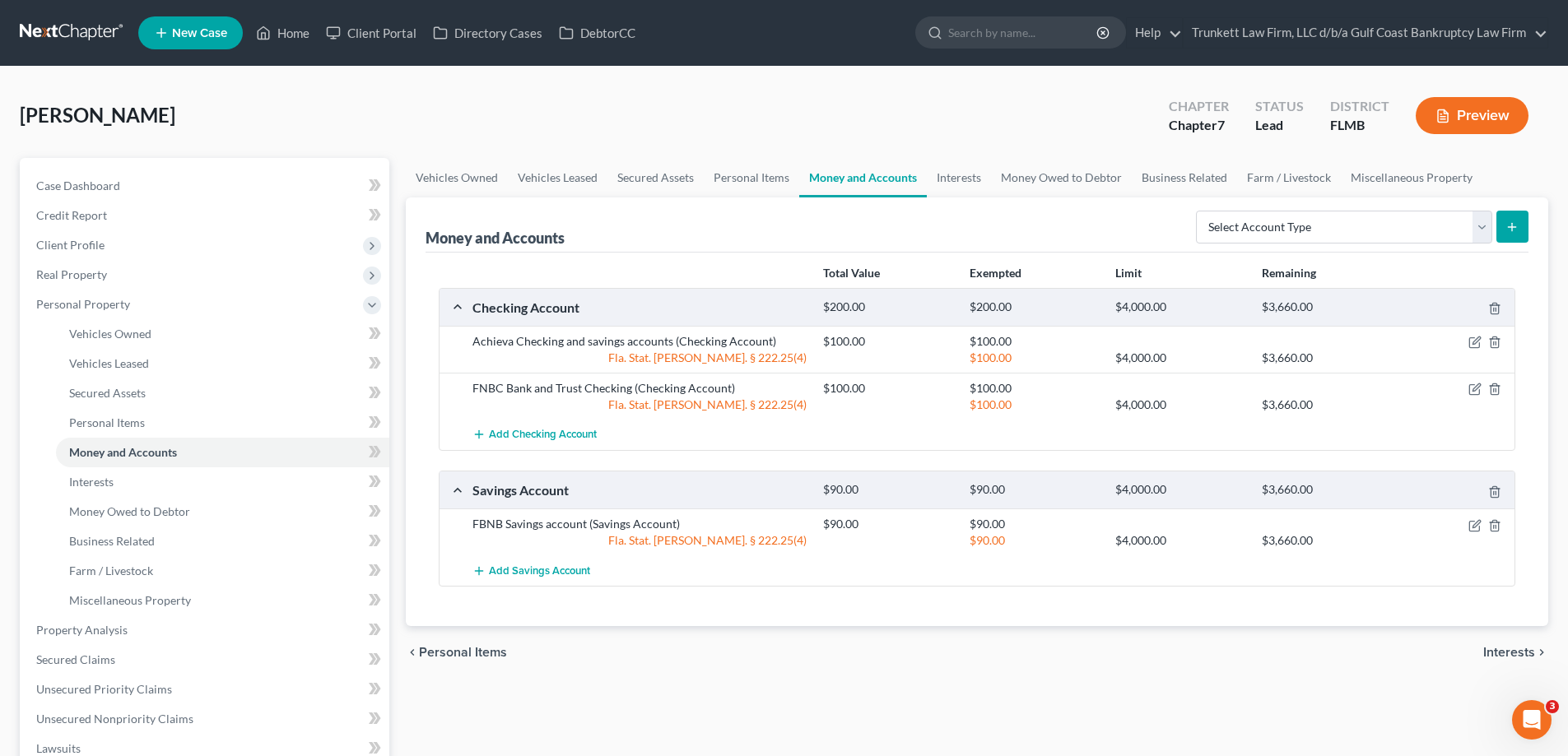
scroll to position [83, 0]
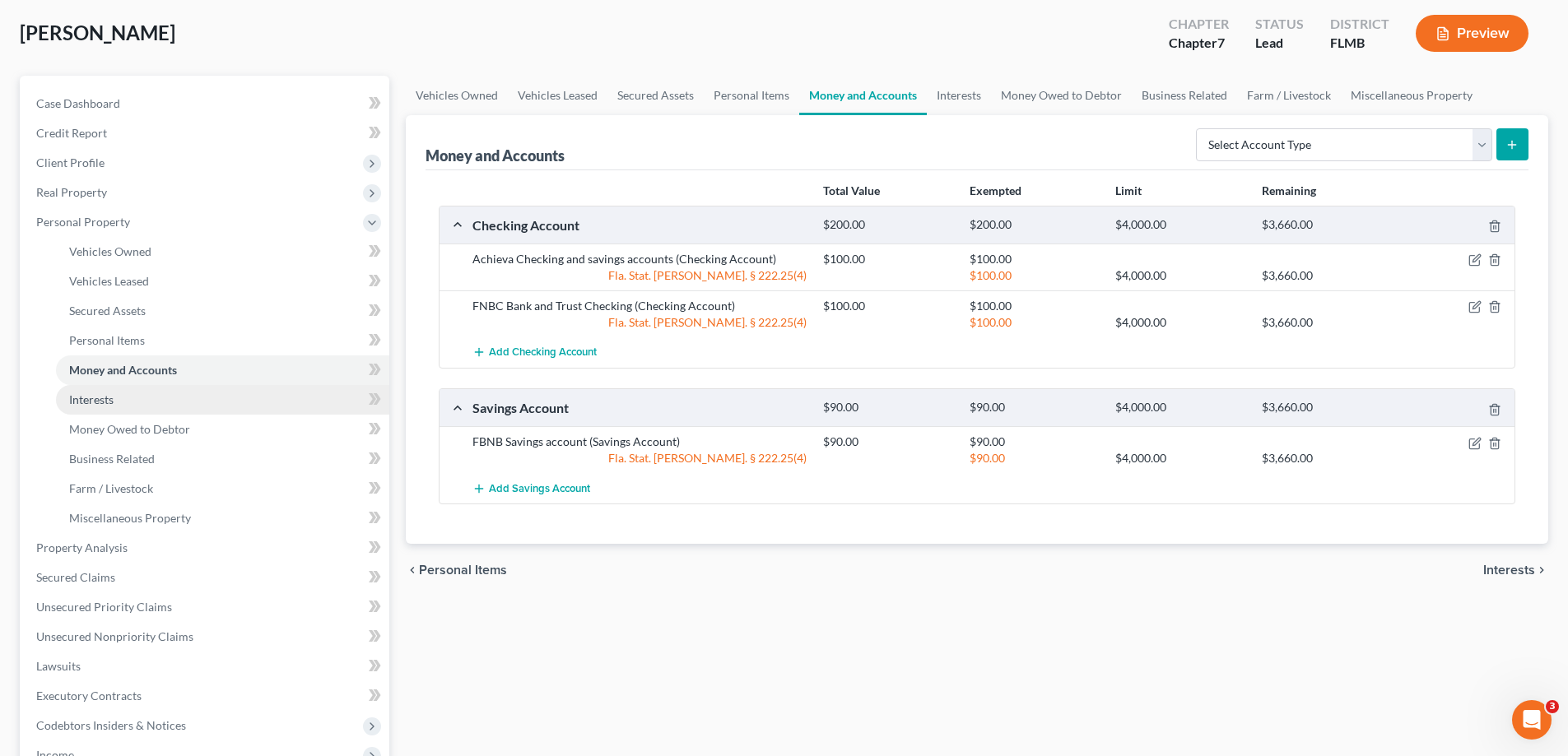
click at [111, 396] on span "Interests" at bounding box center [92, 400] width 44 height 14
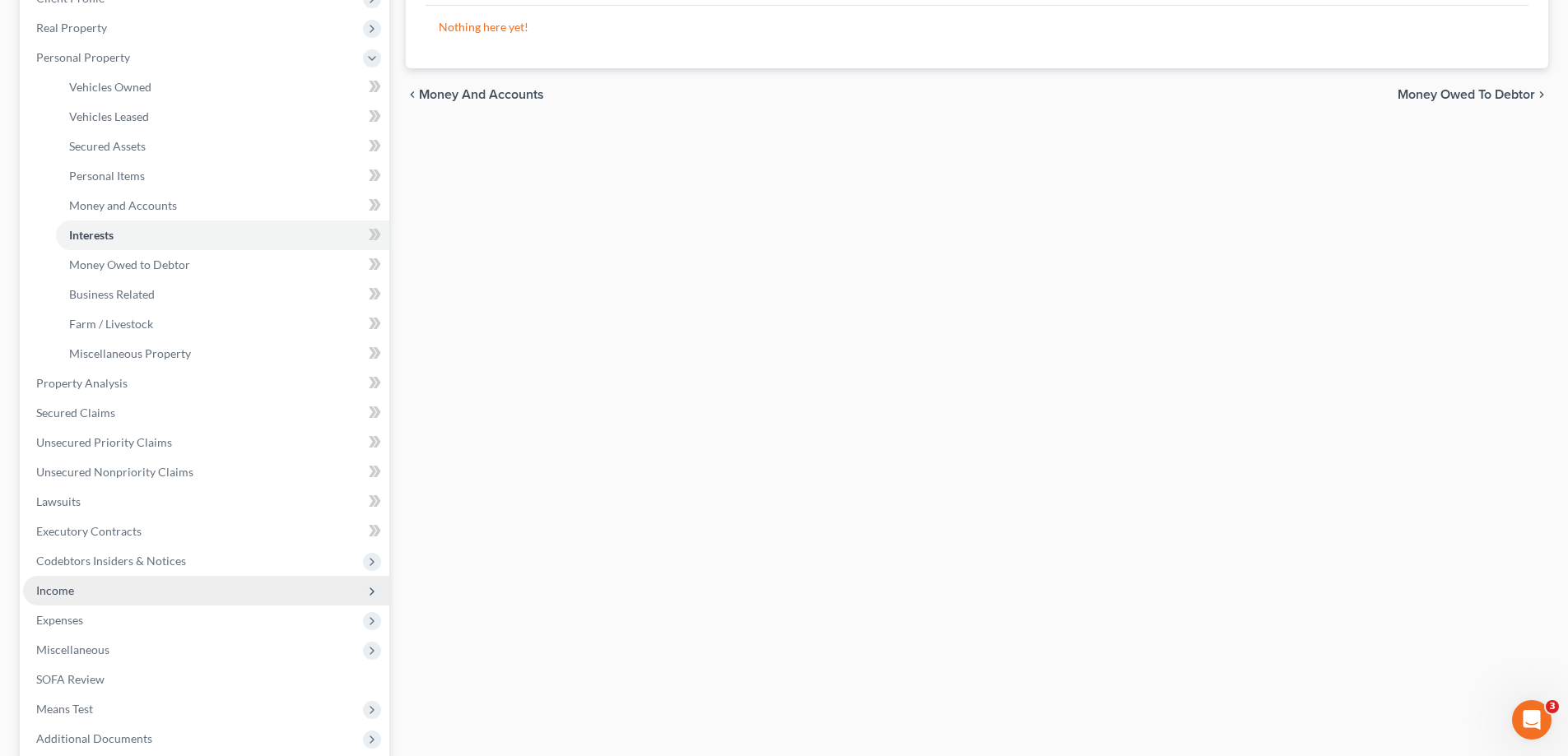
scroll to position [415, 0]
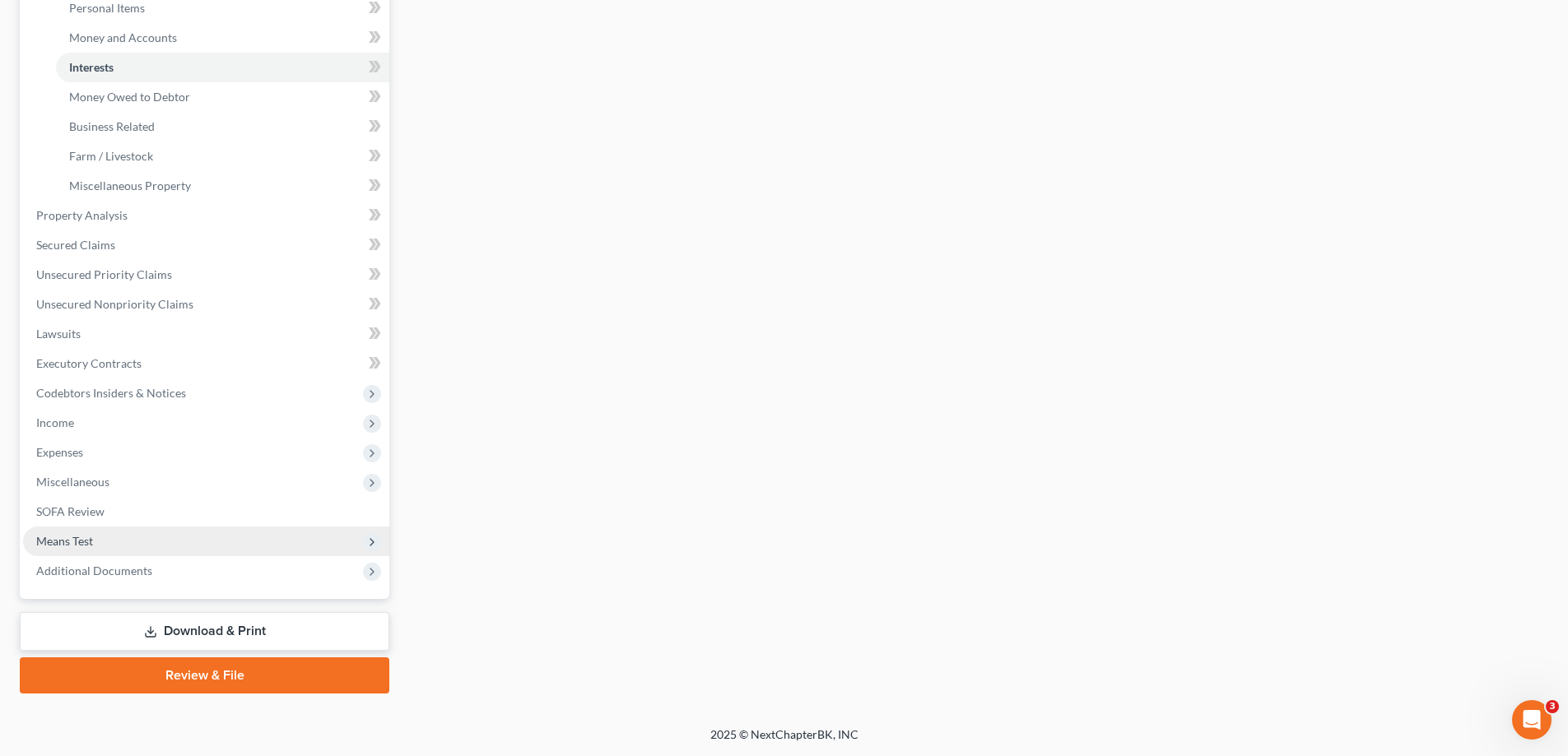
click at [97, 532] on span "Means Test" at bounding box center [206, 541] width 366 height 29
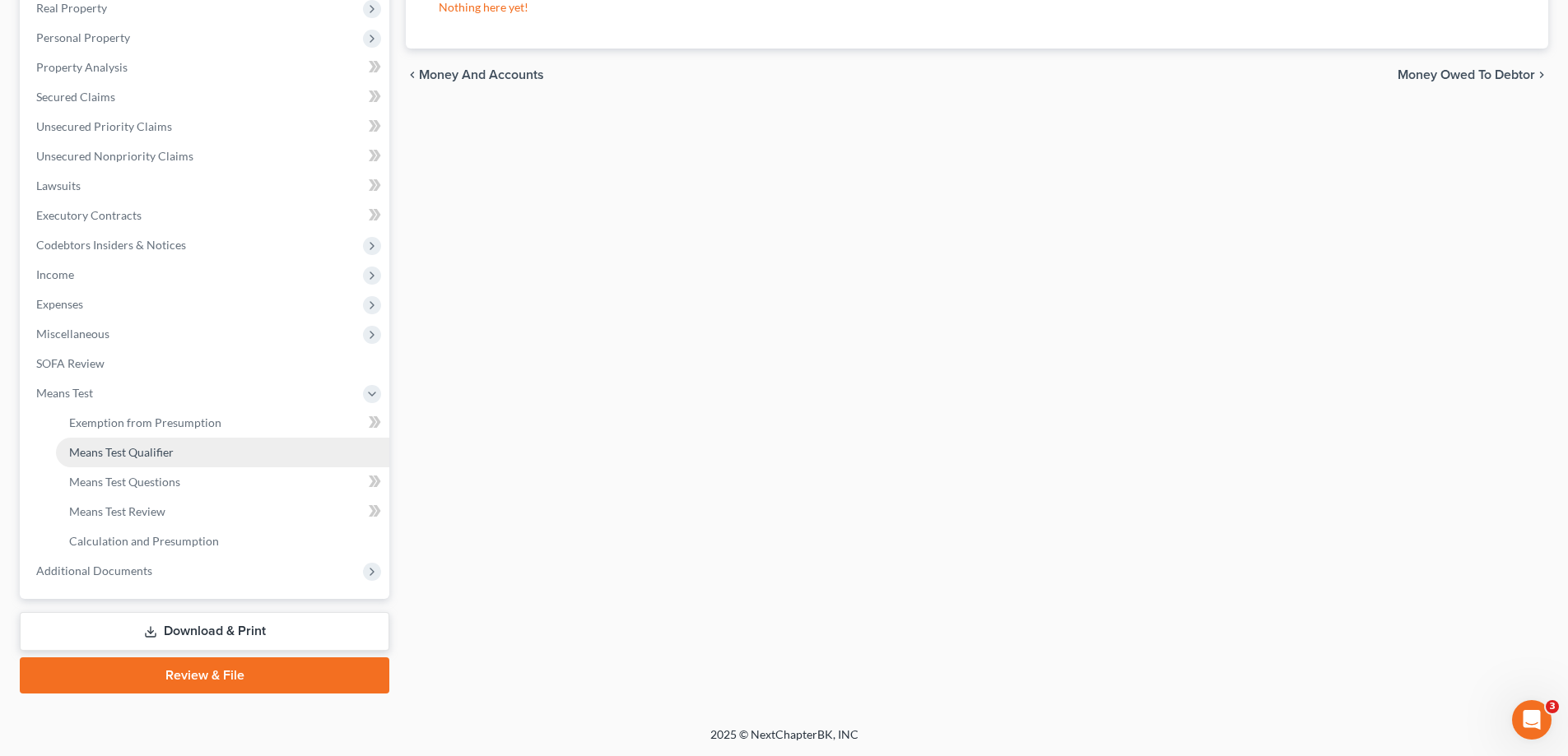
scroll to position [267, 0]
click at [162, 537] on span "Calculation and Presumption" at bounding box center [144, 541] width 150 height 14
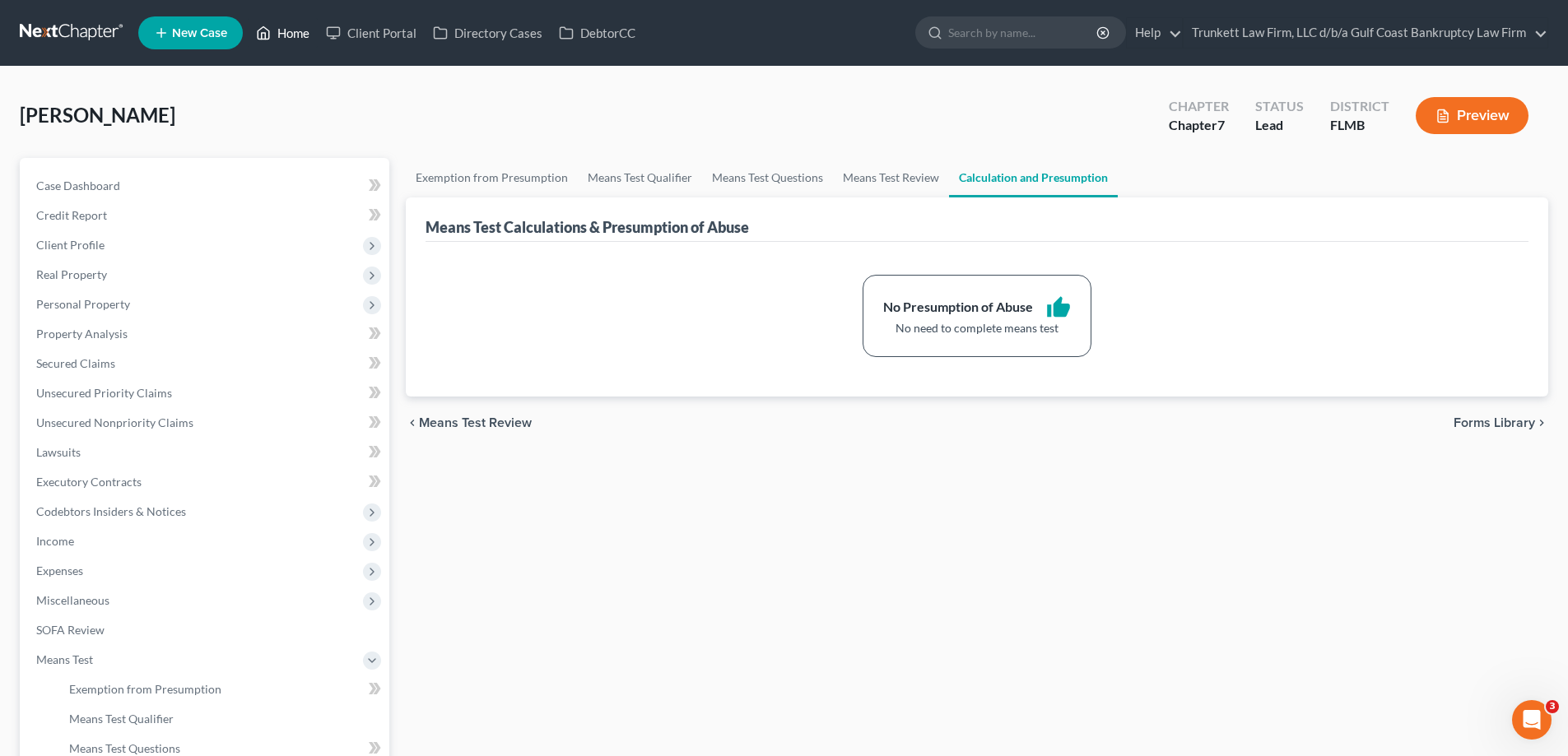
click at [294, 35] on link "Home" at bounding box center [283, 32] width 70 height 29
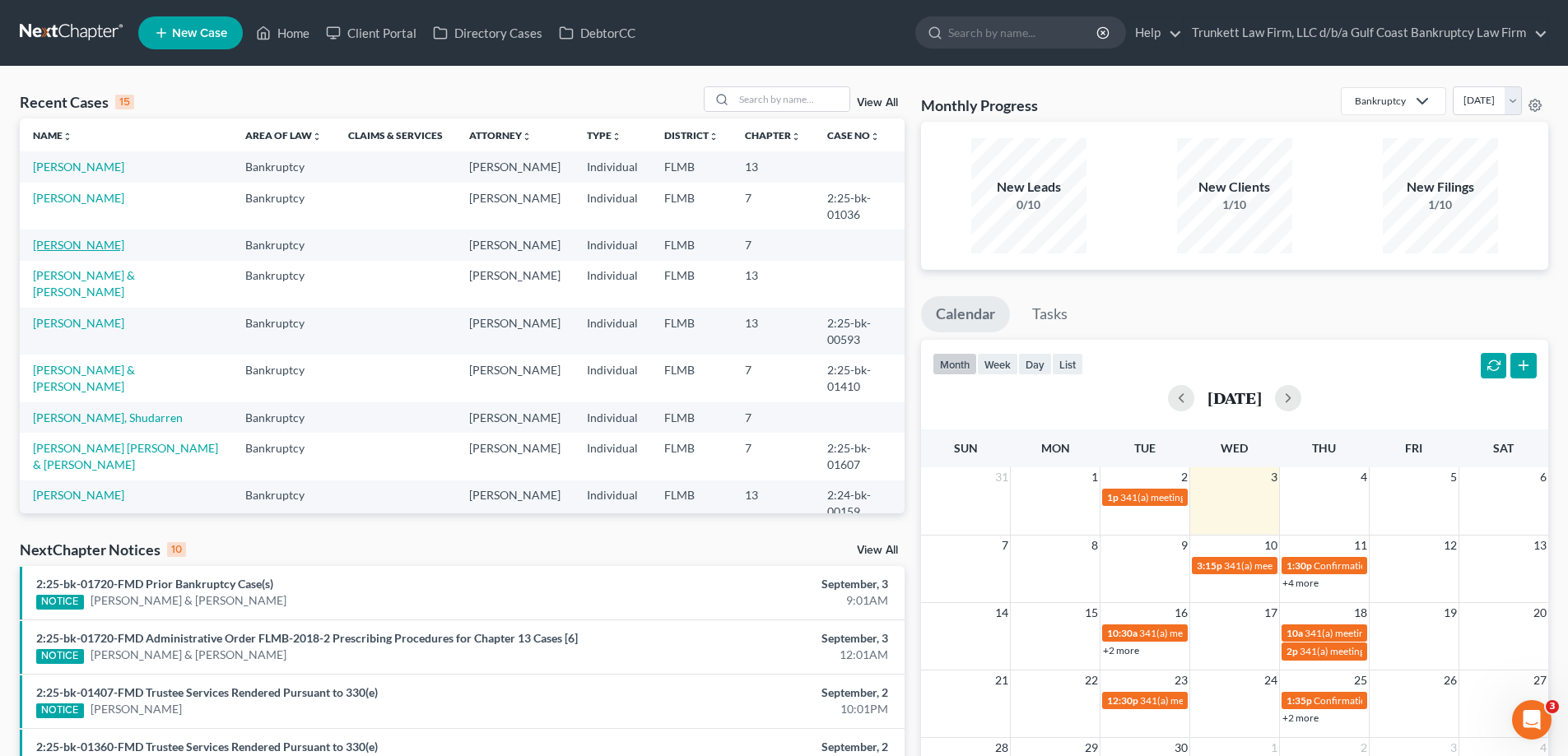
click at [99, 251] on link "[PERSON_NAME]" at bounding box center [78, 245] width 92 height 14
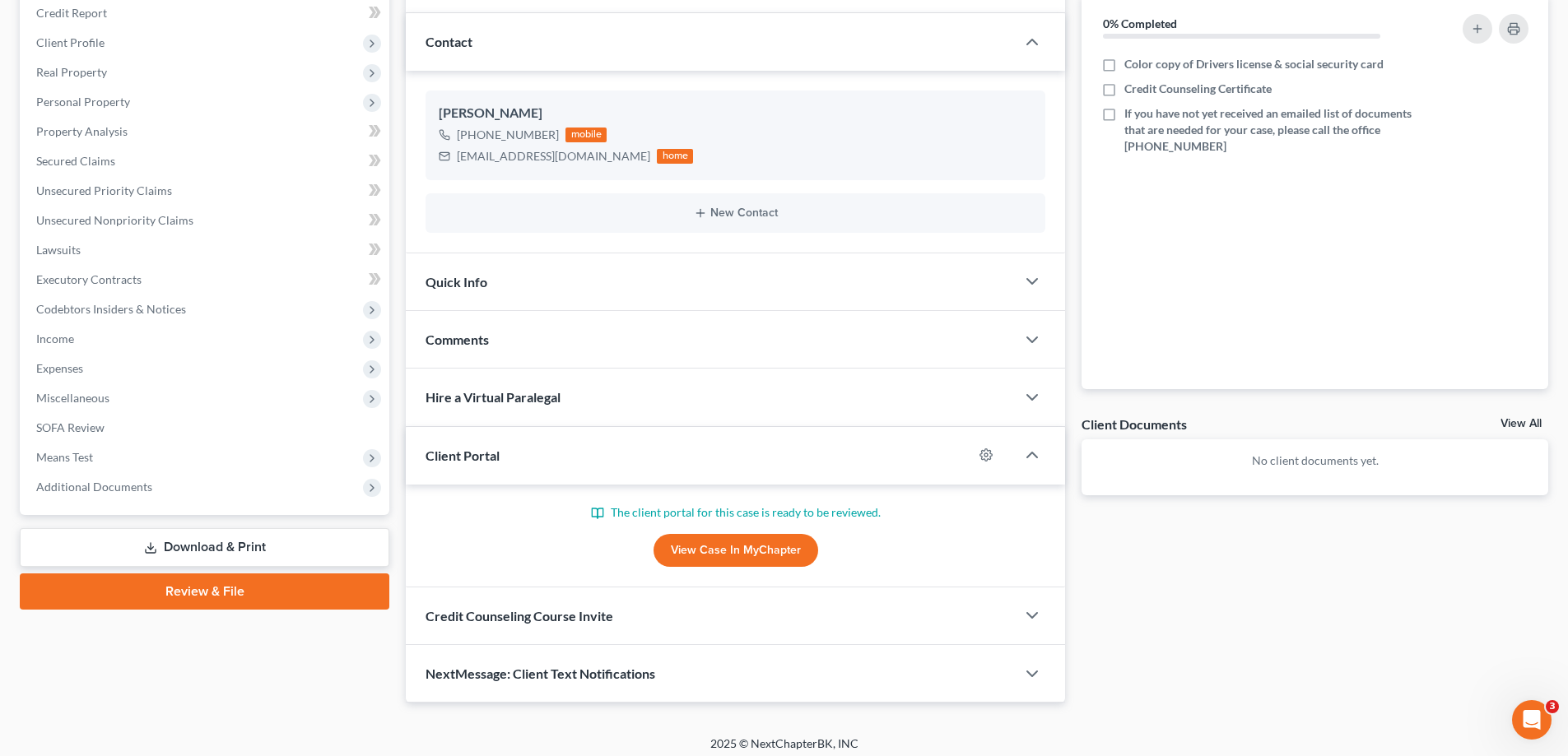
scroll to position [211, 0]
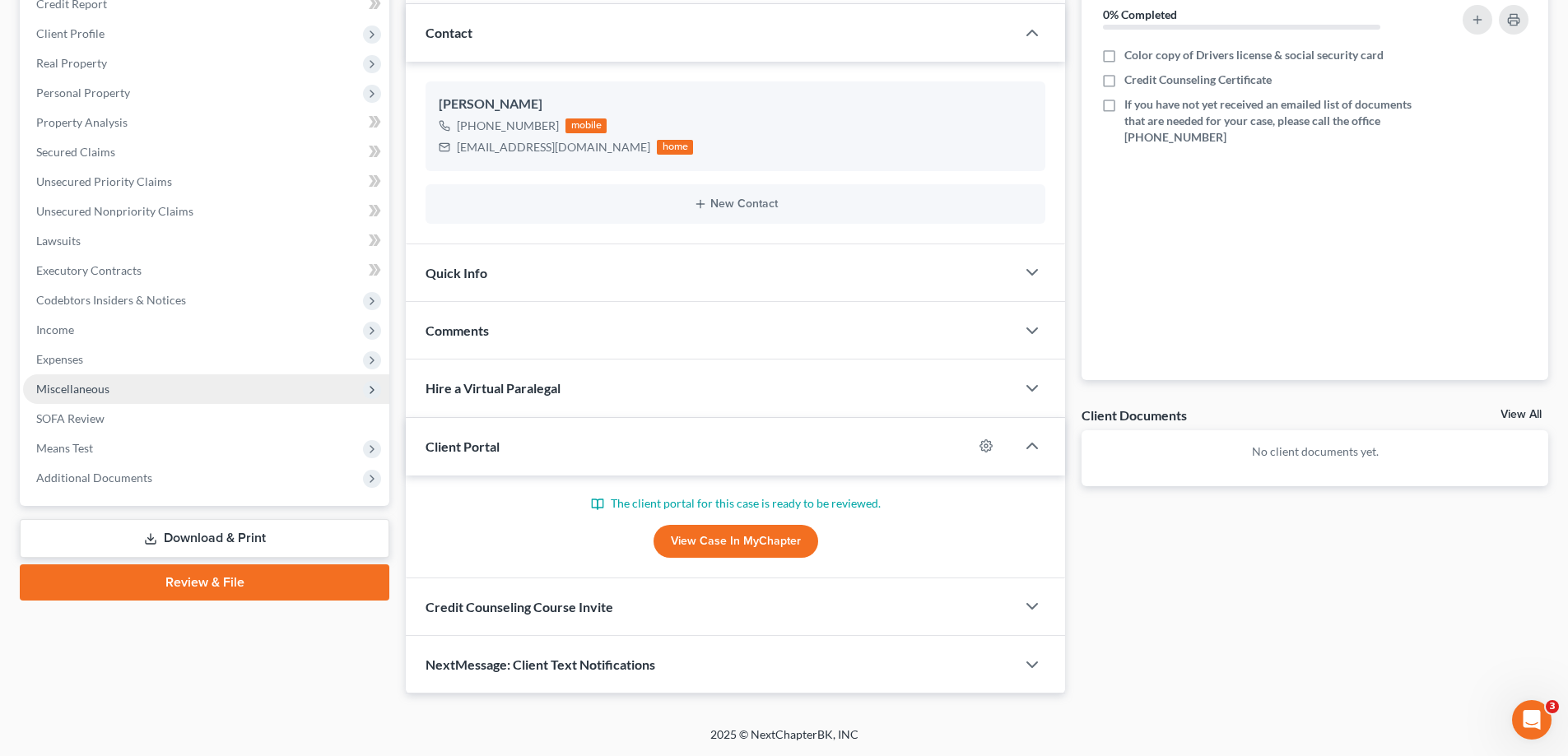
click at [99, 392] on span "Miscellaneous" at bounding box center [73, 389] width 73 height 14
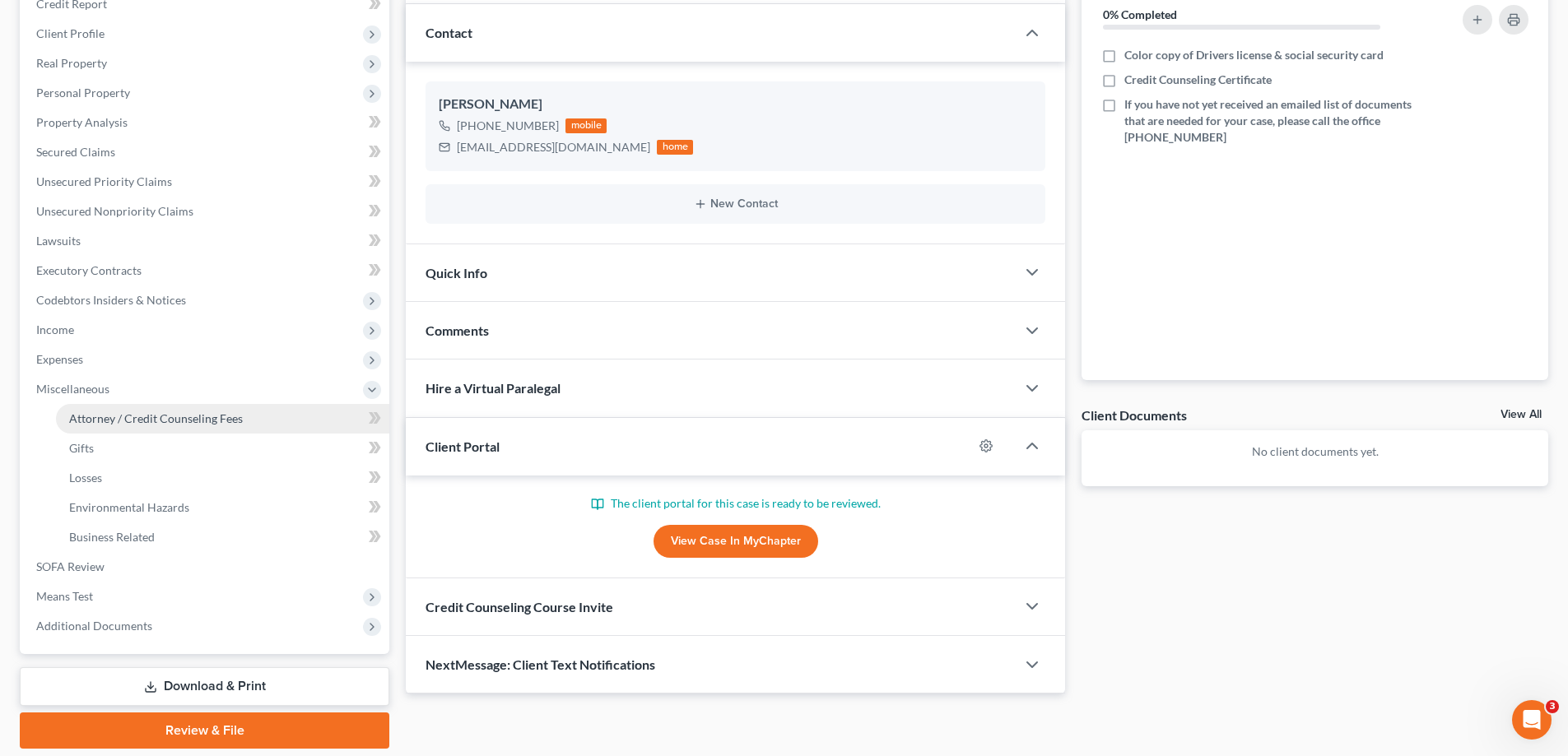
click at [163, 415] on span "Attorney / Credit Counseling Fees" at bounding box center [155, 418] width 173 height 14
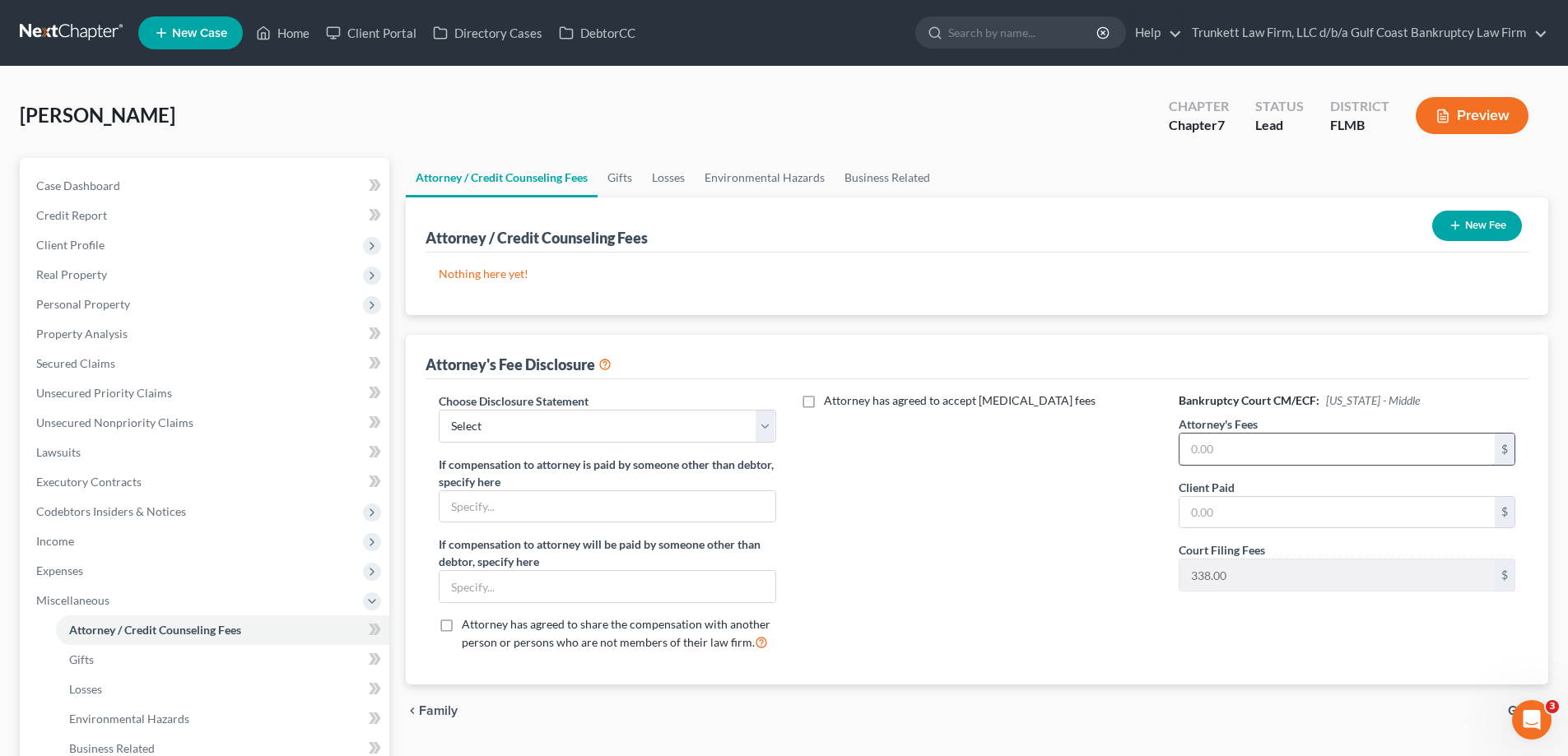
click at [1231, 448] on input "text" at bounding box center [1336, 449] width 315 height 31
type input "1,235"
click at [1223, 515] on input "text" at bounding box center [1336, 513] width 315 height 31
type input "1,235"
drag, startPoint x: 556, startPoint y: 427, endPoint x: 553, endPoint y: 440, distance: 13.3
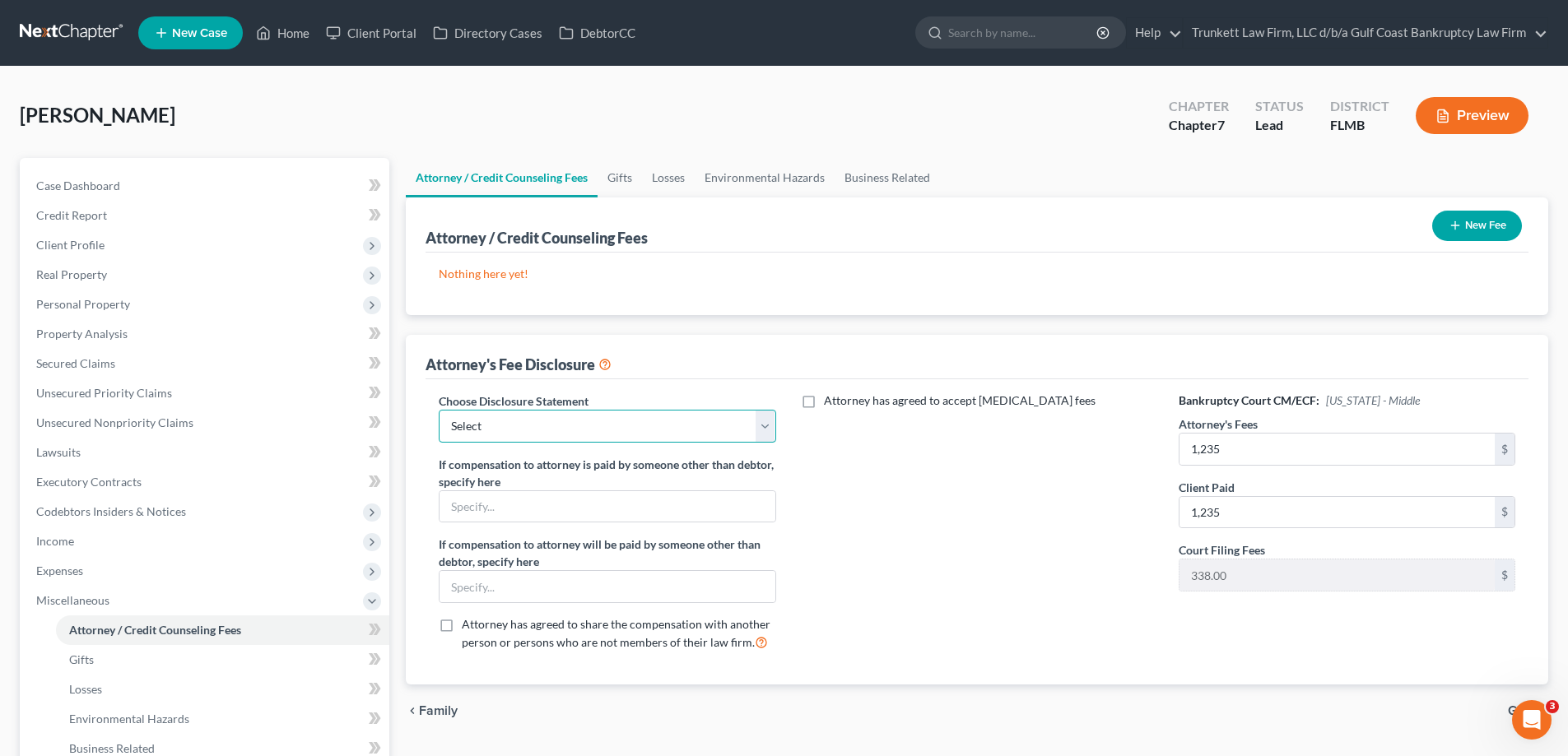
click at [556, 427] on select "Select Attorney fee Disclosure" at bounding box center [607, 426] width 337 height 33
select select "0"
click at [439, 410] on select "Select Attorney fee Disclosure" at bounding box center [607, 426] width 337 height 33
click at [1478, 221] on button "New Fee" at bounding box center [1476, 226] width 90 height 30
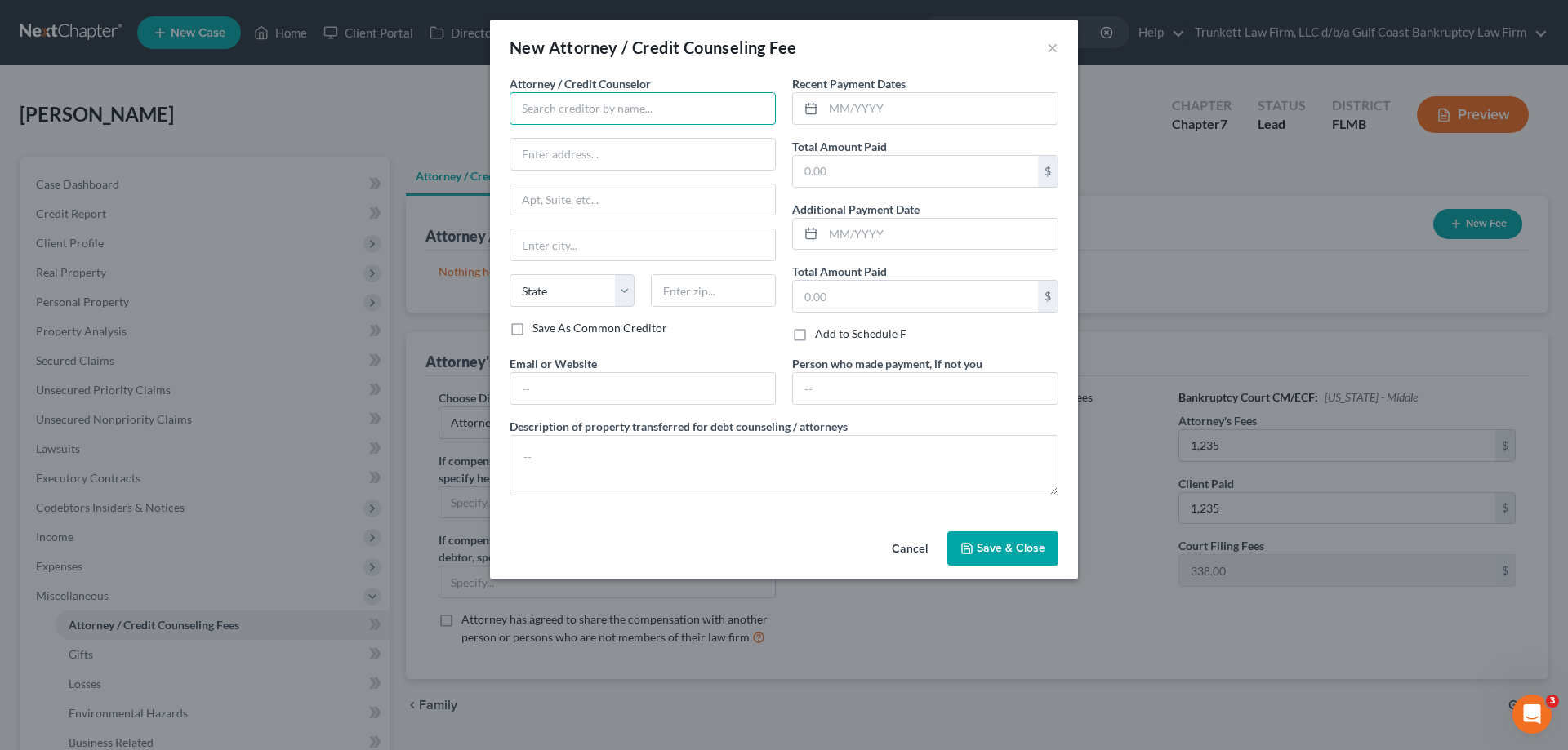
click at [569, 114] on input "text" at bounding box center [643, 108] width 266 height 33
type input "Trunkett Law Firm d/b/a Gulf Coast Bankruptcy Law Firm"
click at [925, 105] on input "text" at bounding box center [940, 108] width 234 height 31
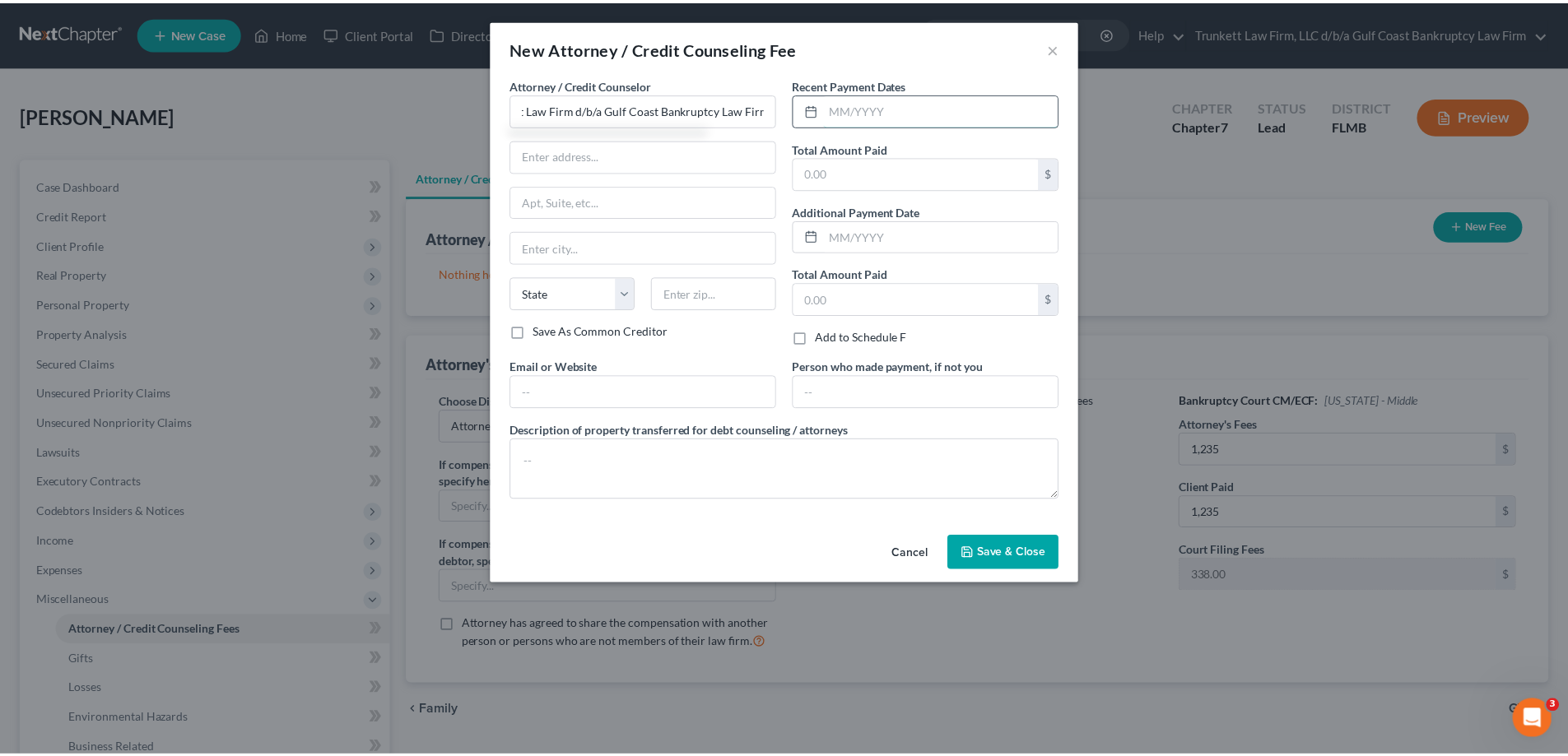
scroll to position [0, 0]
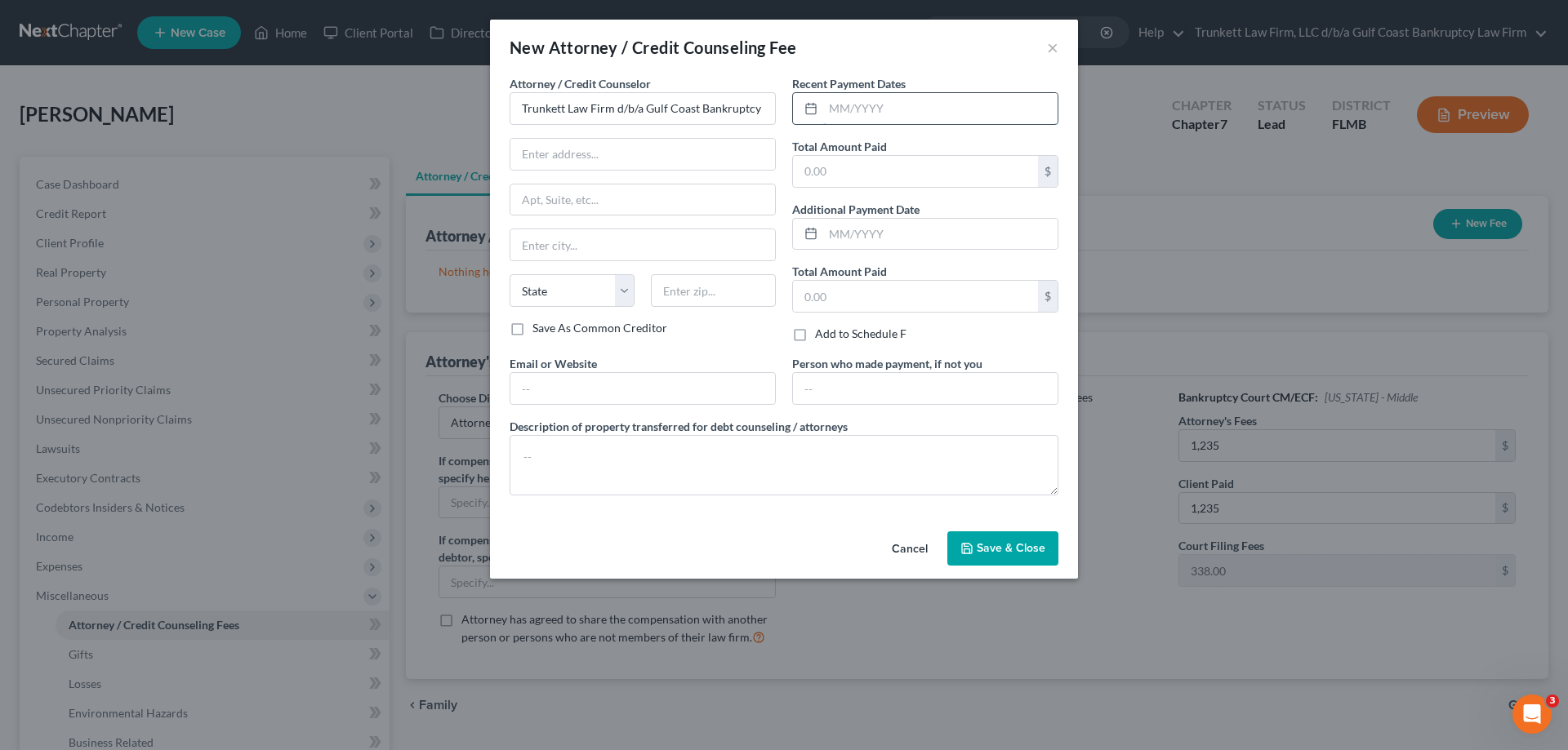
type input "0"
type input "8"
type input "08/2025"
click at [895, 230] on input "text" at bounding box center [940, 234] width 234 height 31
click at [862, 160] on input "text" at bounding box center [915, 171] width 245 height 31
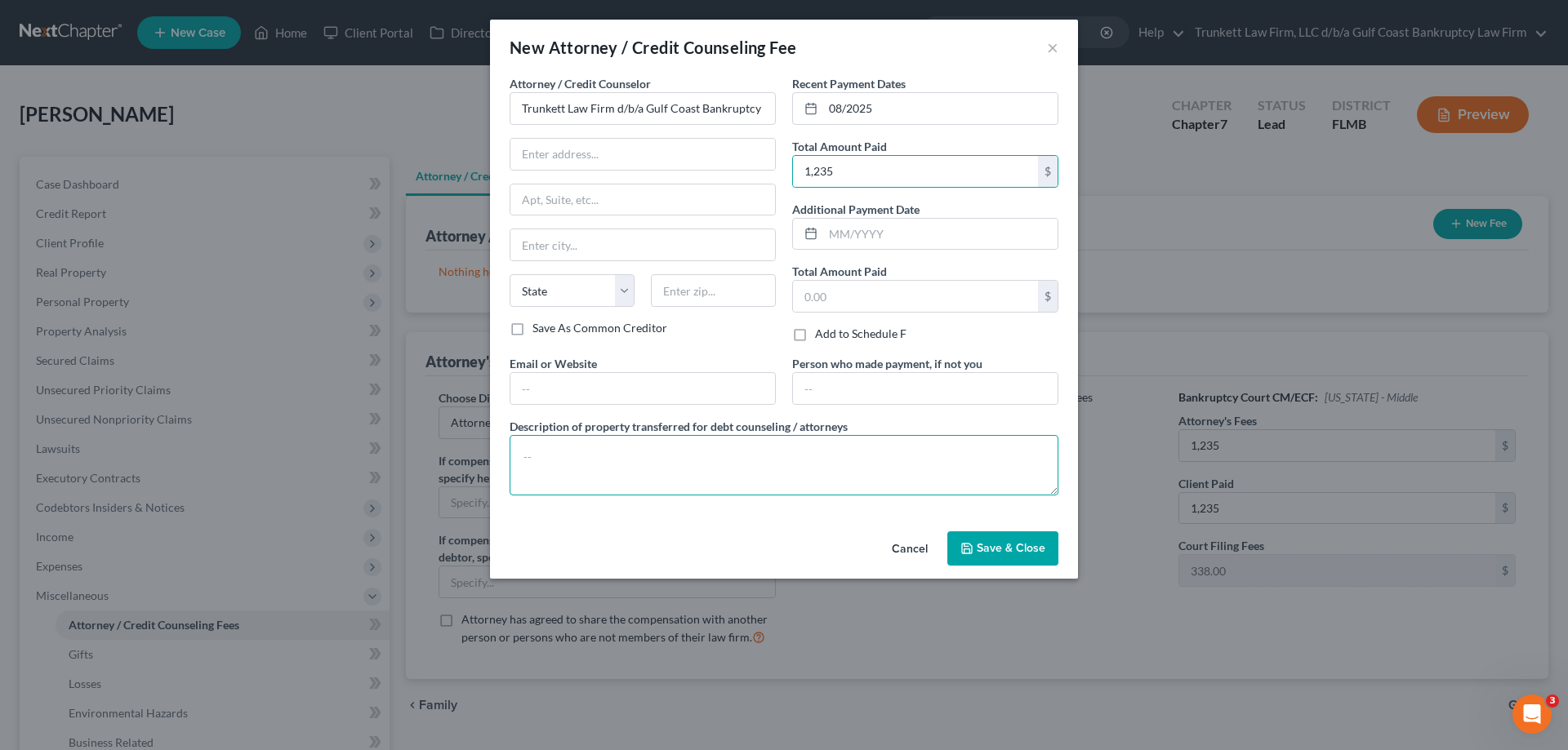
click at [597, 461] on textarea at bounding box center [784, 465] width 549 height 61
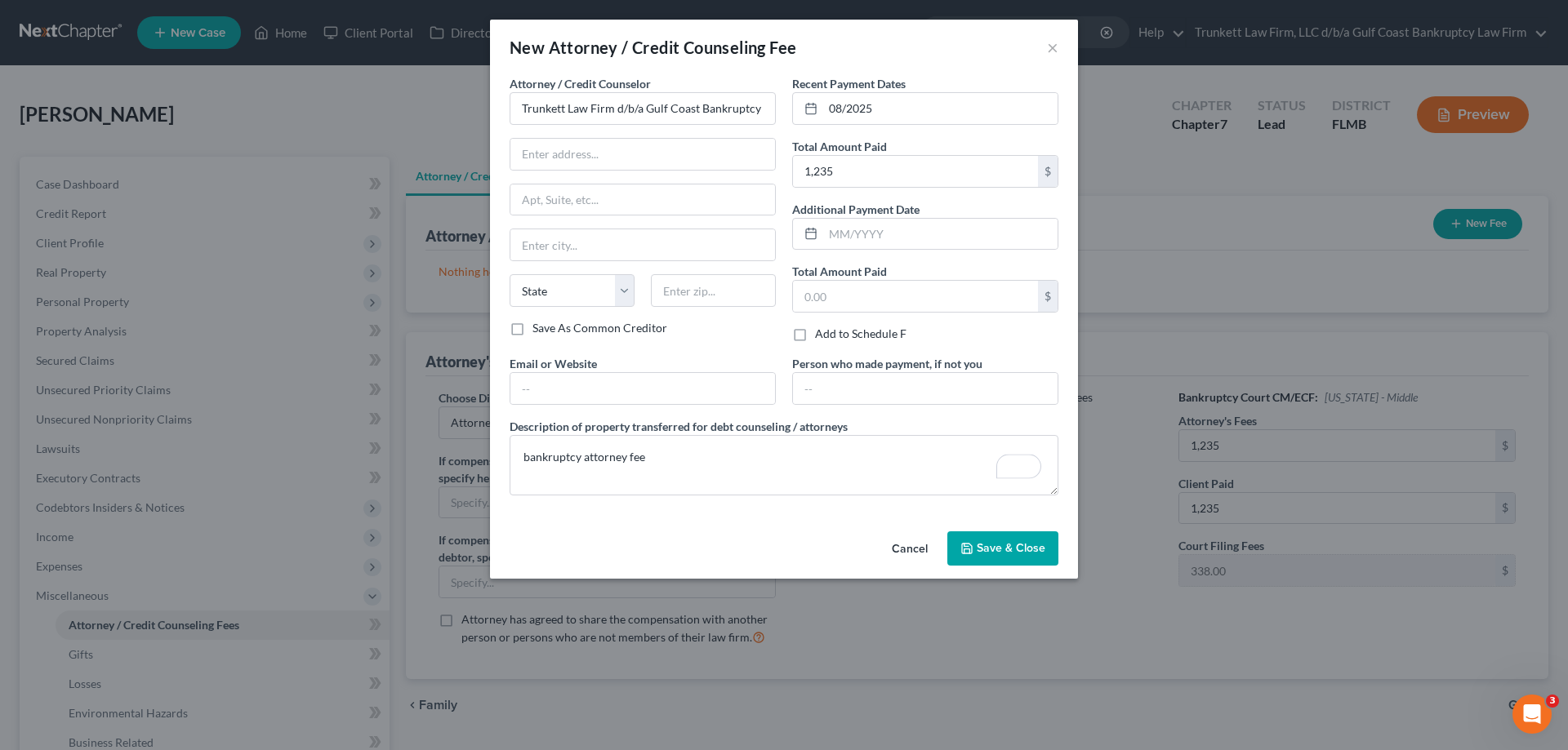
click at [1012, 544] on span "Save & Close" at bounding box center [1011, 548] width 69 height 14
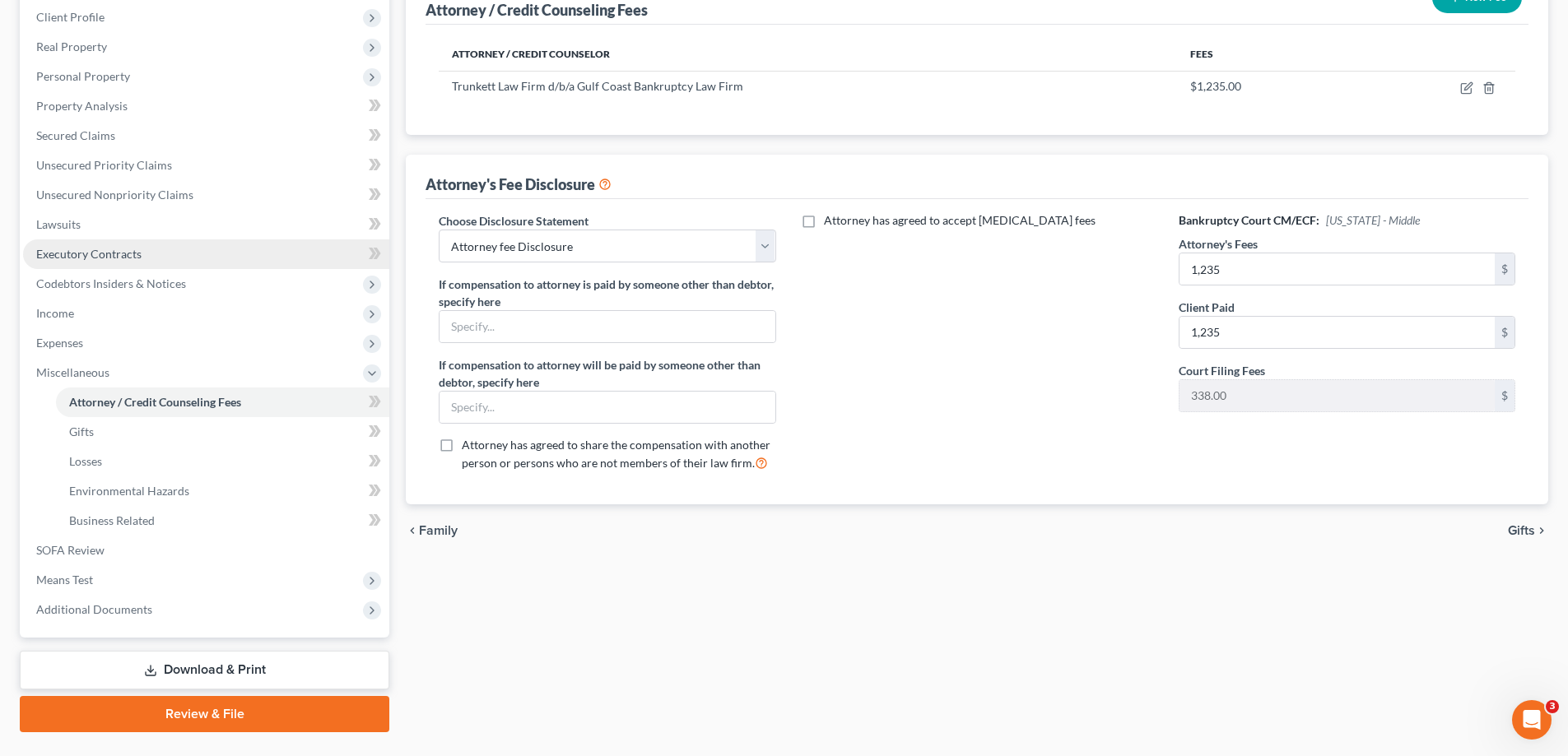
scroll to position [247, 0]
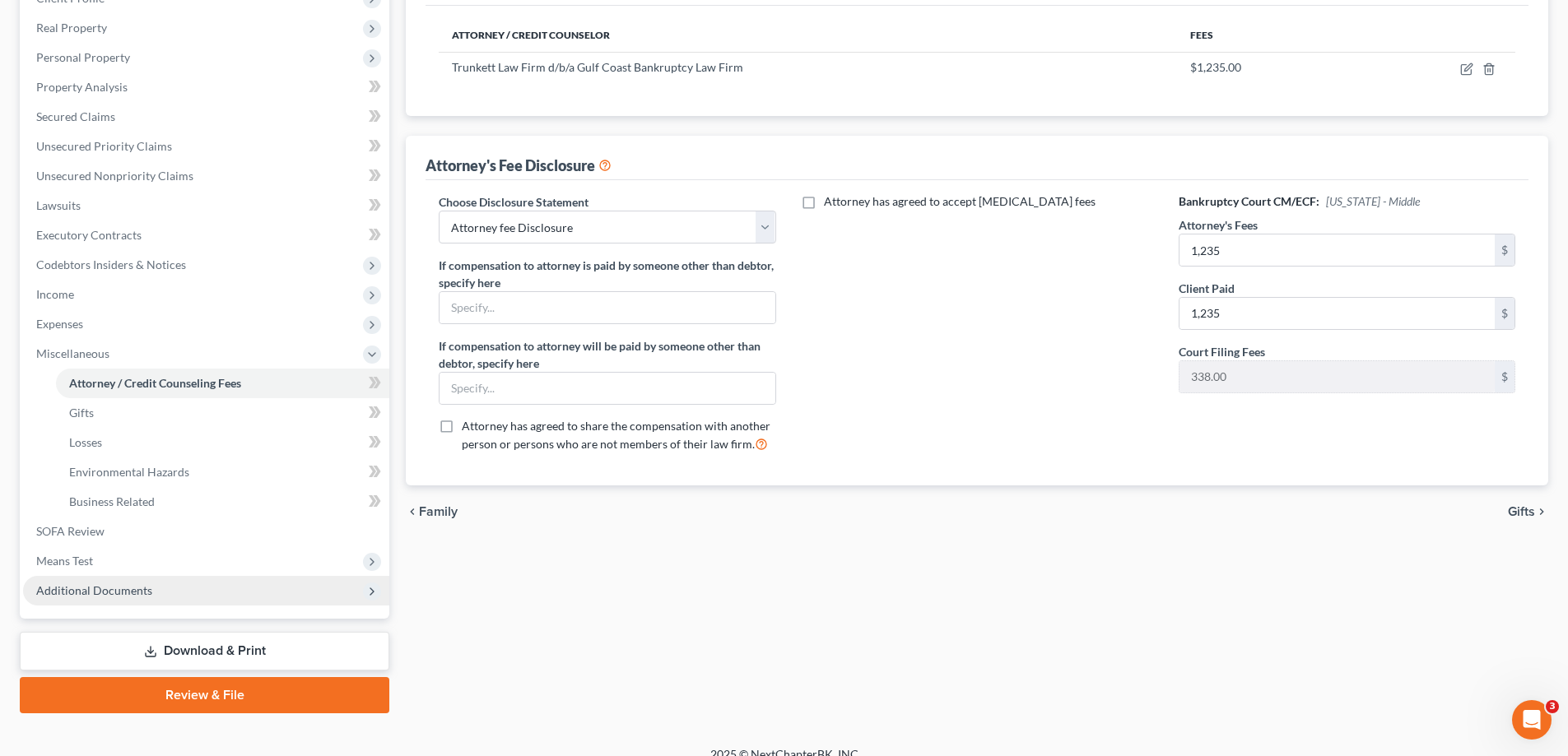
click at [119, 585] on span "Additional Documents" at bounding box center [94, 591] width 116 height 14
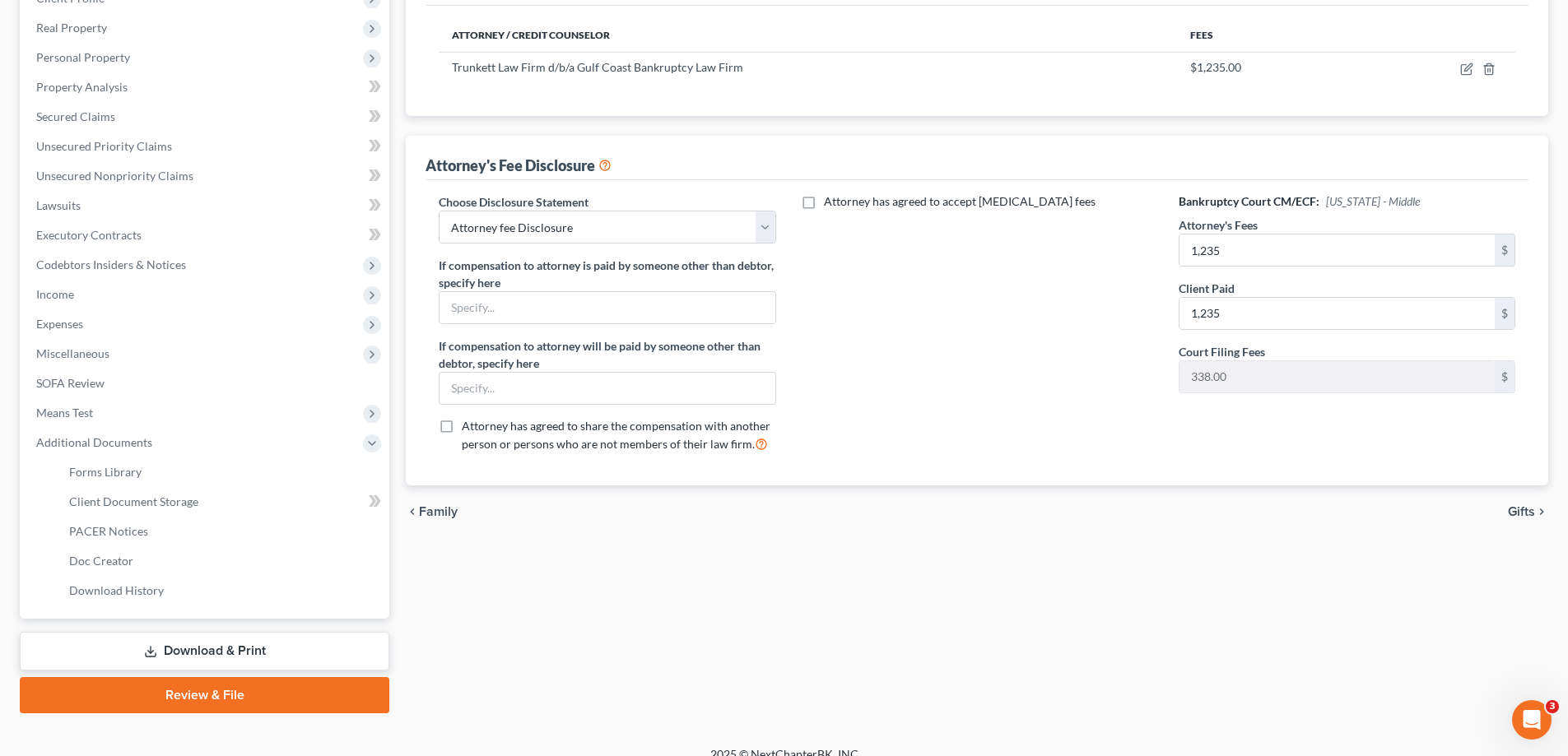
click at [238, 653] on link "Download & Print" at bounding box center [204, 651] width 370 height 39
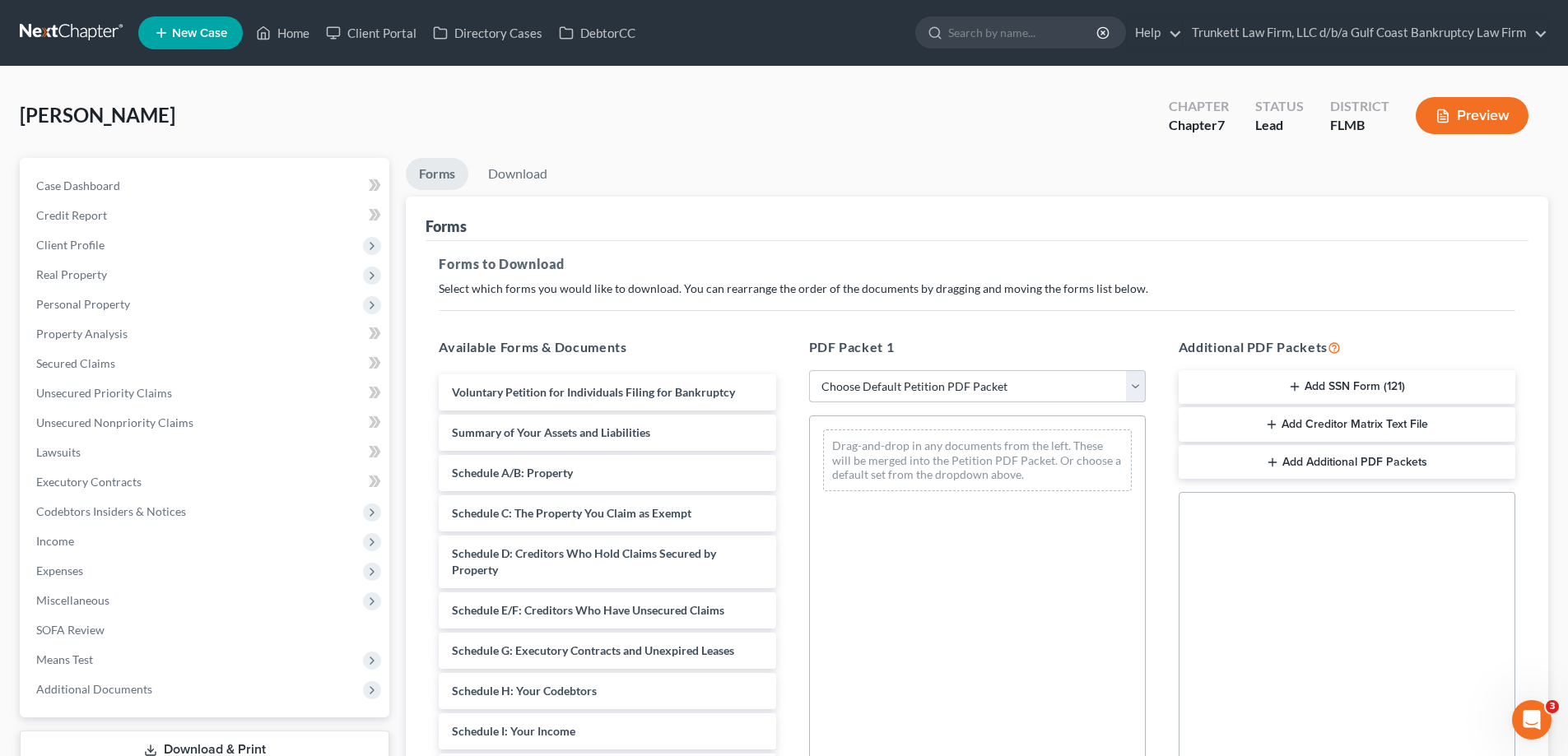
click at [855, 391] on select "Choose Default Petition PDF Packet Complete Bankruptcy Petition (all forms and …" at bounding box center [977, 386] width 337 height 33
click at [809, 370] on select "Choose Default Petition PDF Packet Complete Bankruptcy Petition (all forms and …" at bounding box center [977, 386] width 337 height 33
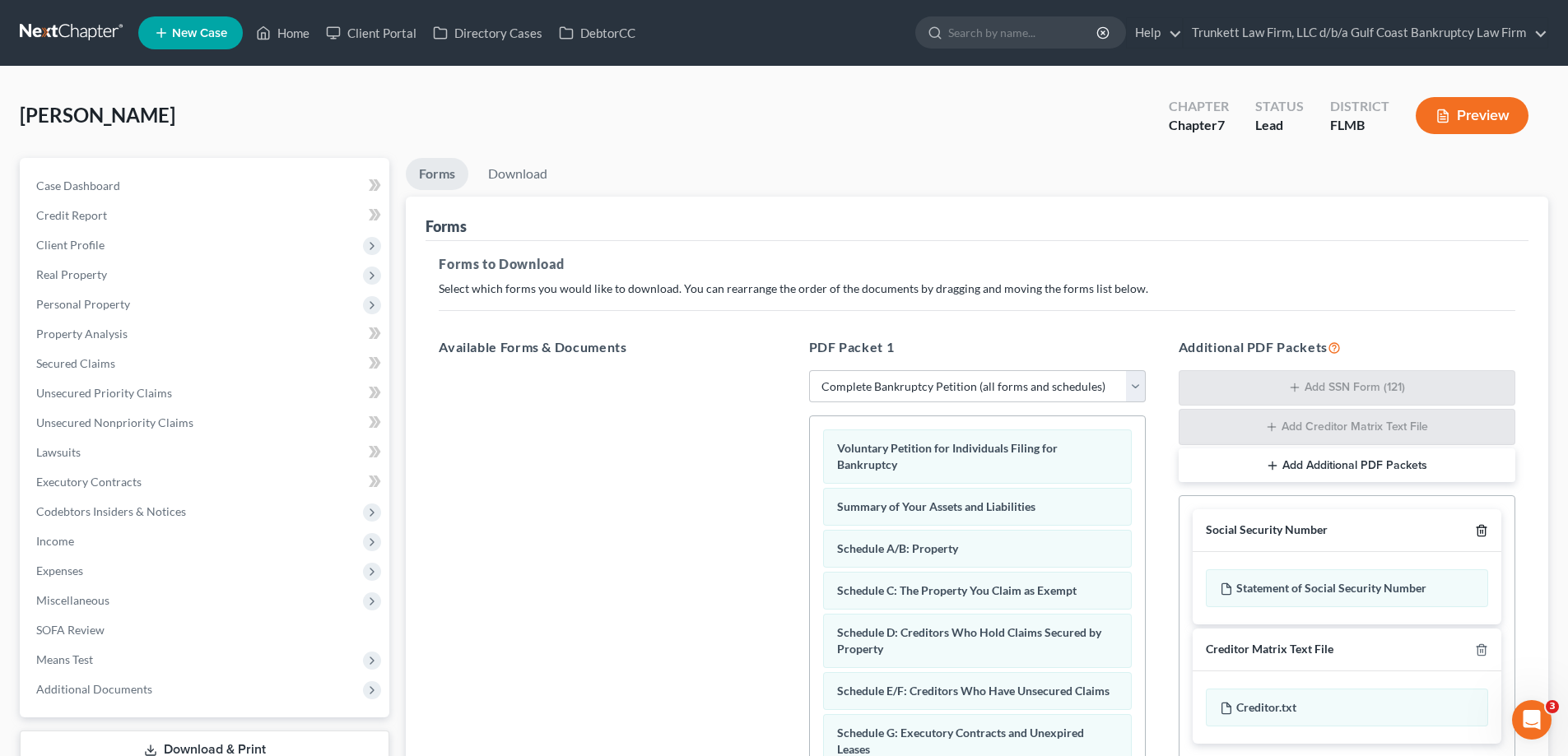
click at [1476, 529] on icon "button" at bounding box center [1481, 530] width 13 height 13
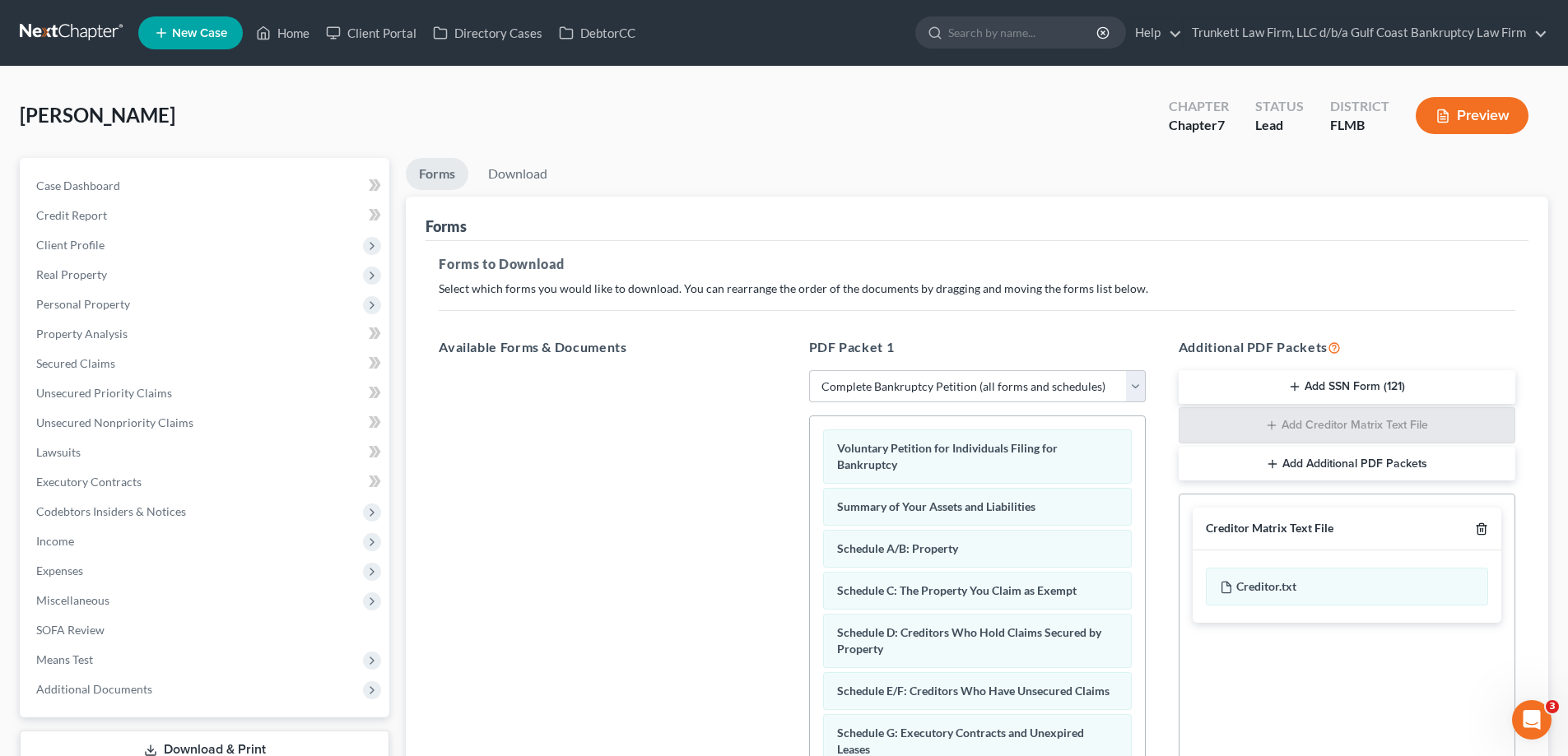
click at [1478, 529] on icon "button" at bounding box center [1481, 529] width 7 height 11
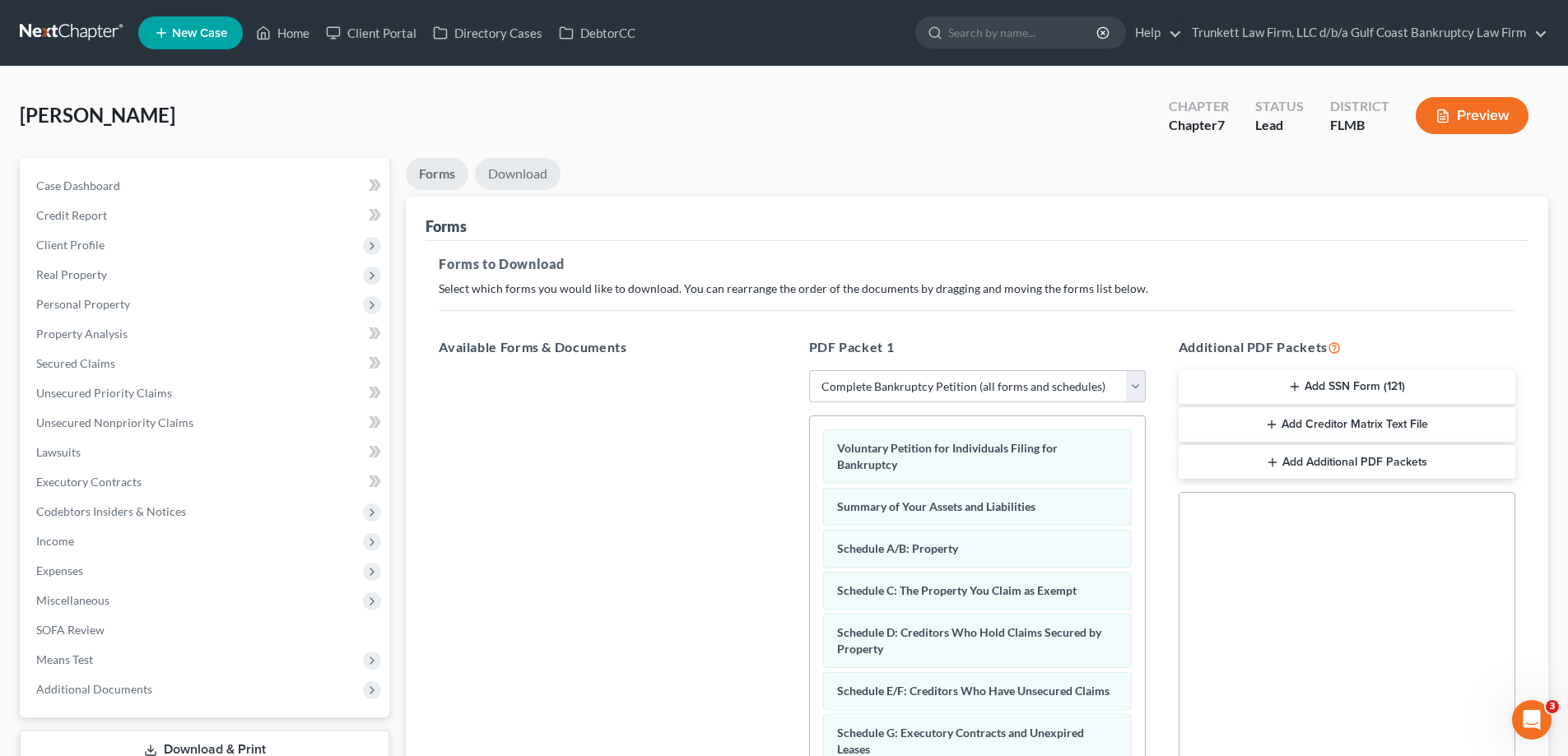
click at [492, 173] on link "Download" at bounding box center [518, 174] width 85 height 32
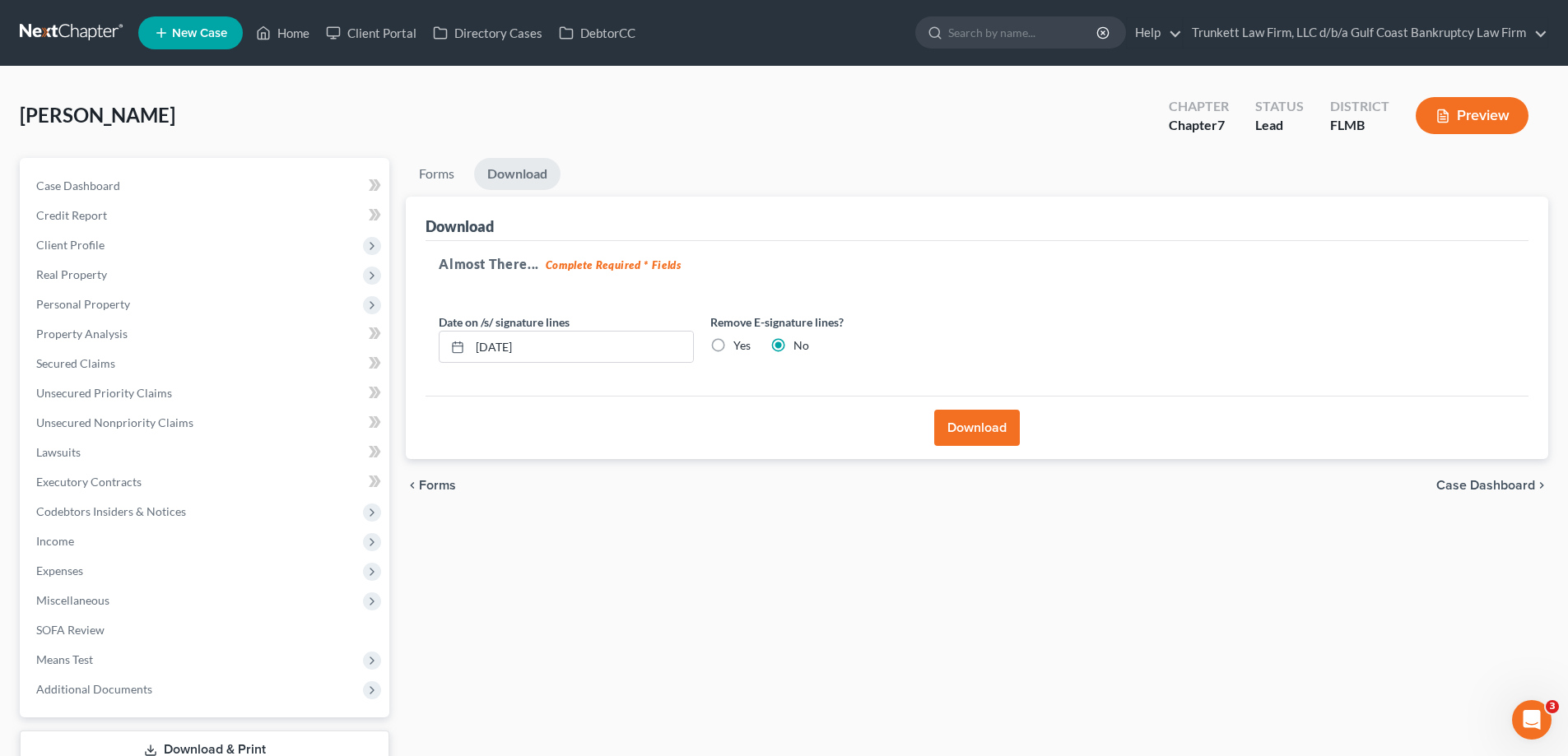
click at [981, 431] on button "Download" at bounding box center [976, 427] width 85 height 36
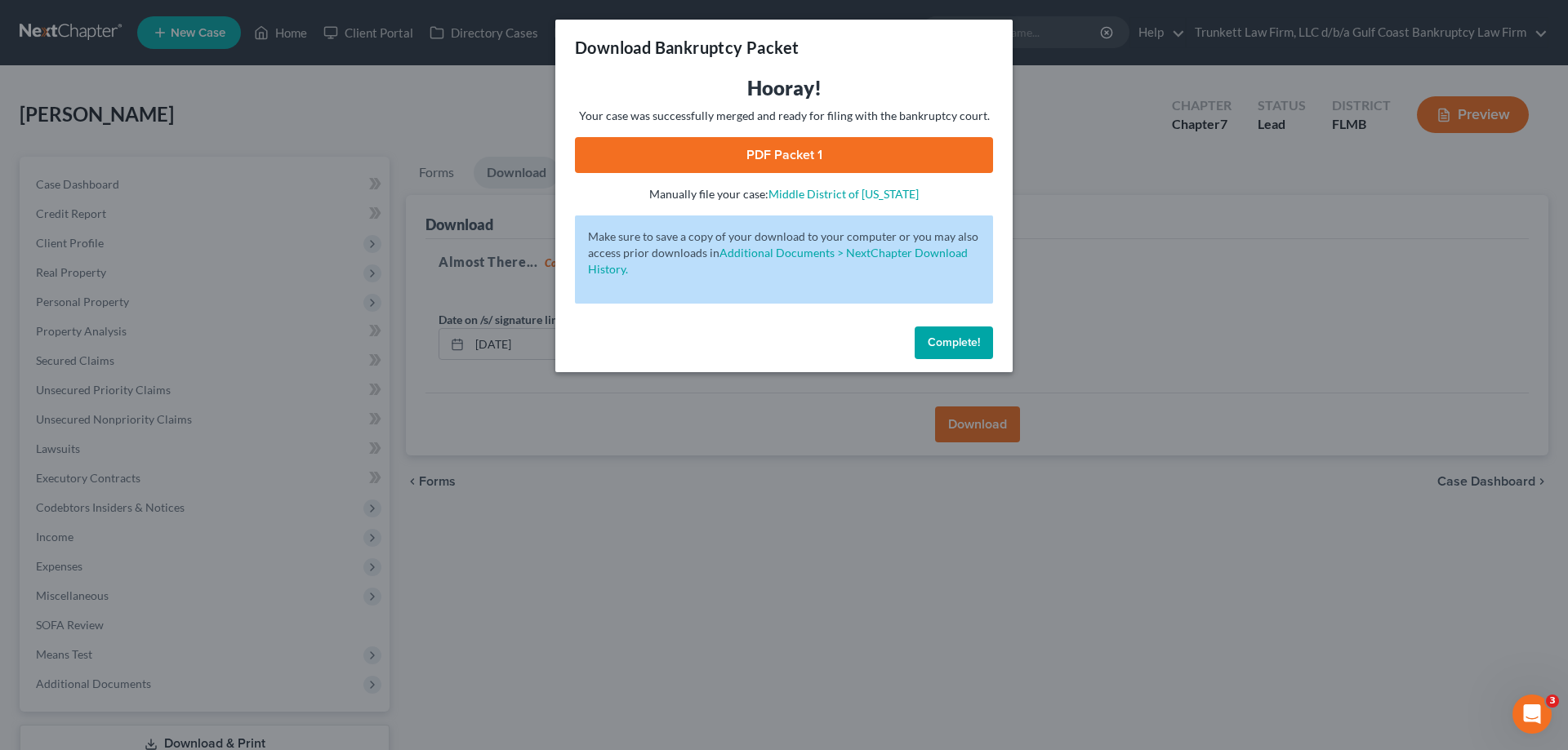
click at [775, 145] on link "PDF Packet 1" at bounding box center [784, 155] width 418 height 36
drag, startPoint x: 967, startPoint y: 338, endPoint x: 859, endPoint y: 299, distance: 114.8
click at [967, 338] on span "Complete!" at bounding box center [953, 343] width 52 height 14
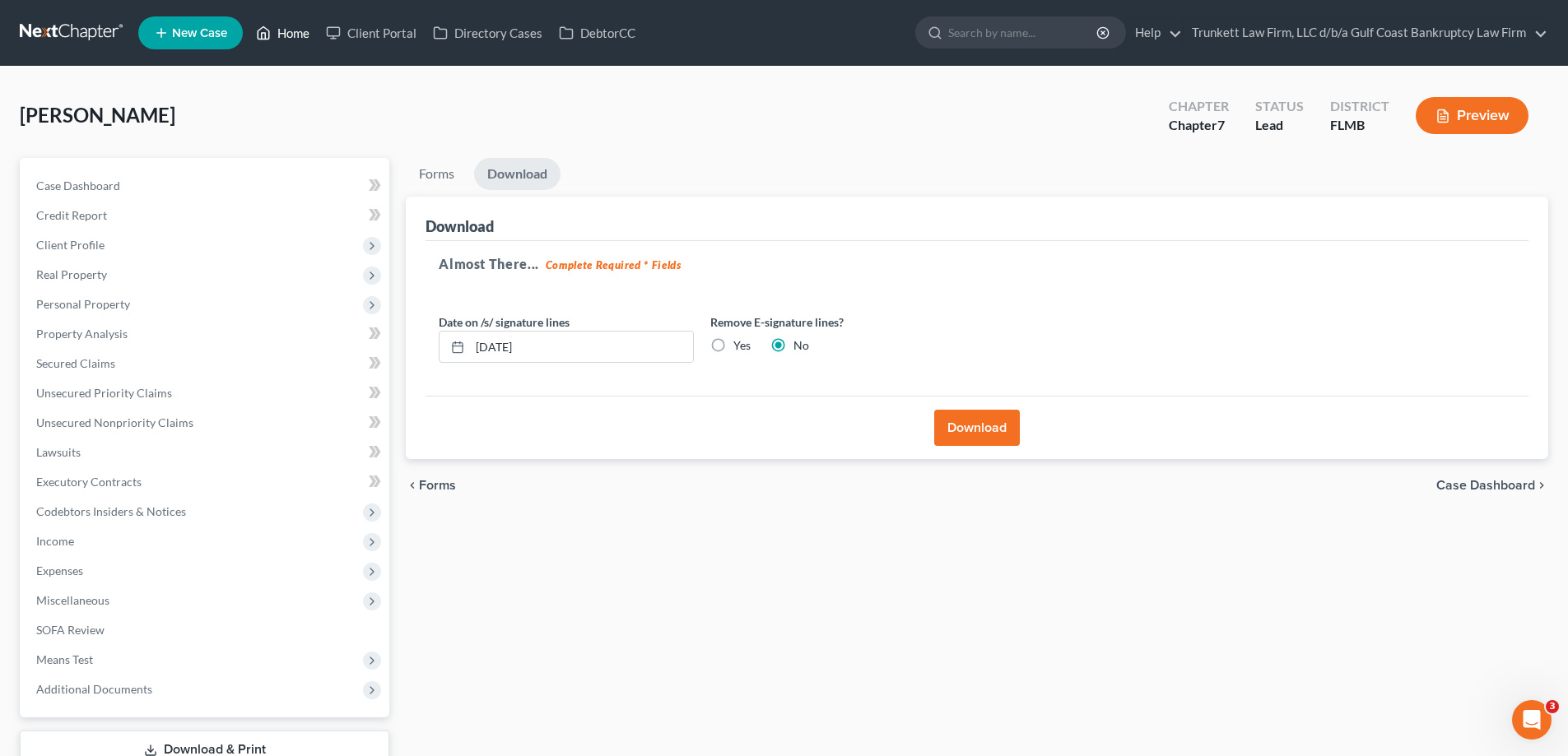
click at [300, 36] on link "Home" at bounding box center [283, 32] width 70 height 29
